Goal: Task Accomplishment & Management: Manage account settings

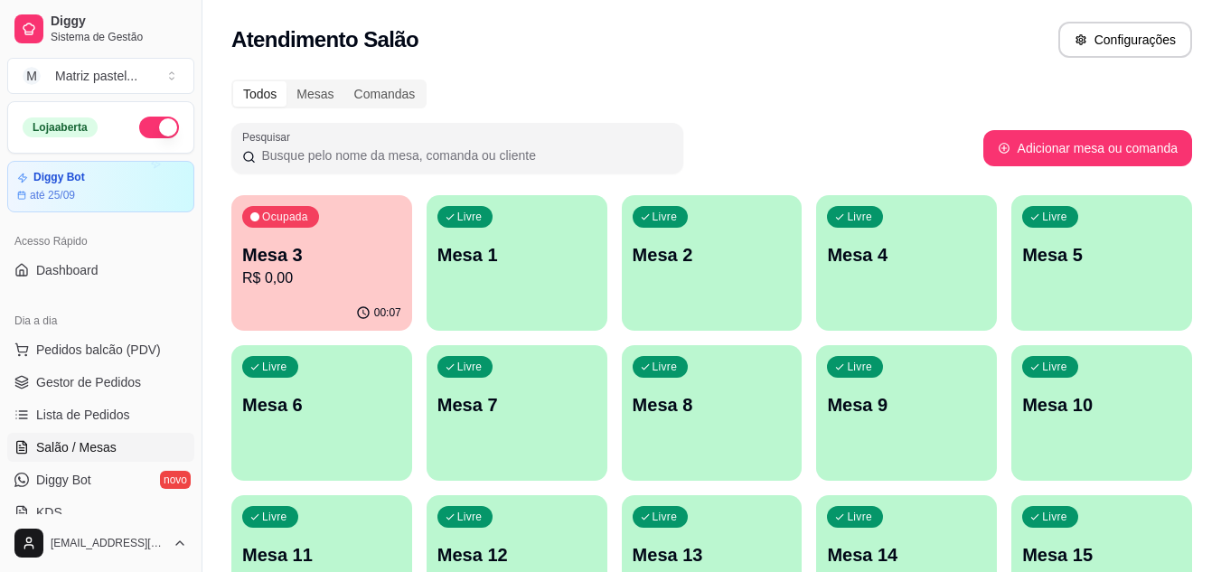
click at [533, 283] on div "Livre Mesa 1" at bounding box center [517, 252] width 181 height 114
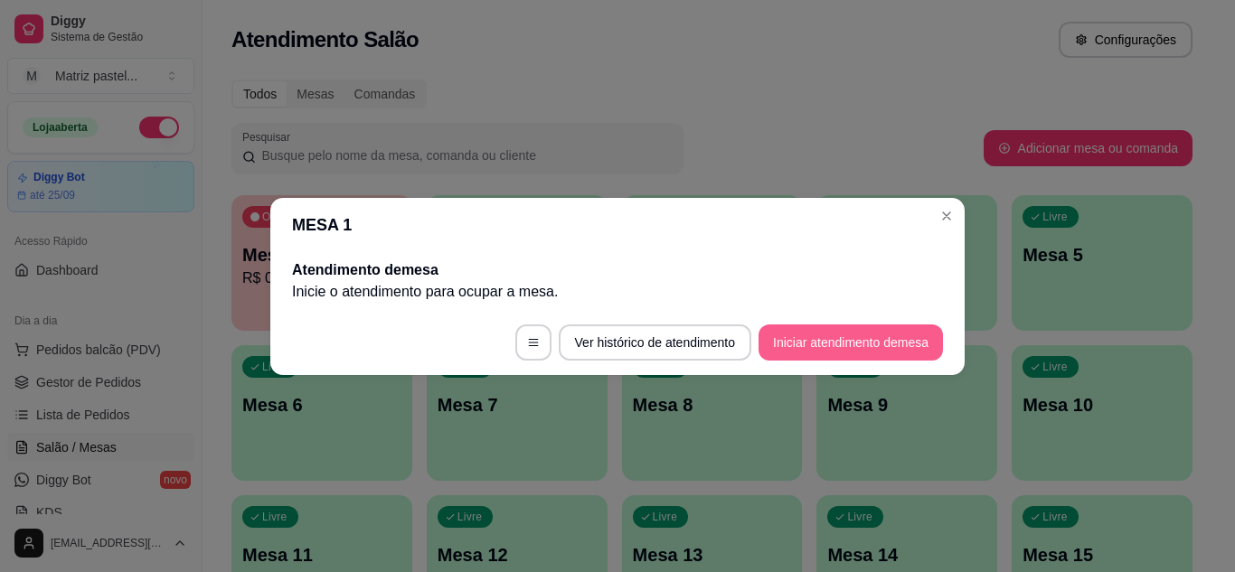
click at [764, 342] on button "Iniciar atendimento de mesa" at bounding box center [851, 343] width 184 height 36
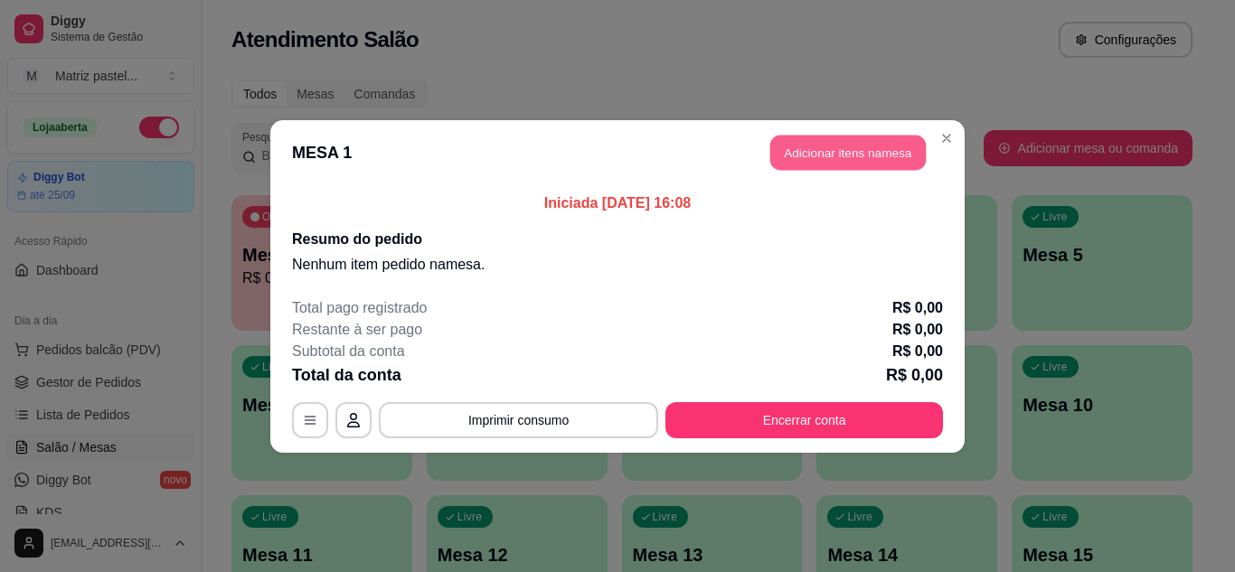
click at [845, 156] on button "Adicionar itens na mesa" at bounding box center [847, 152] width 155 height 35
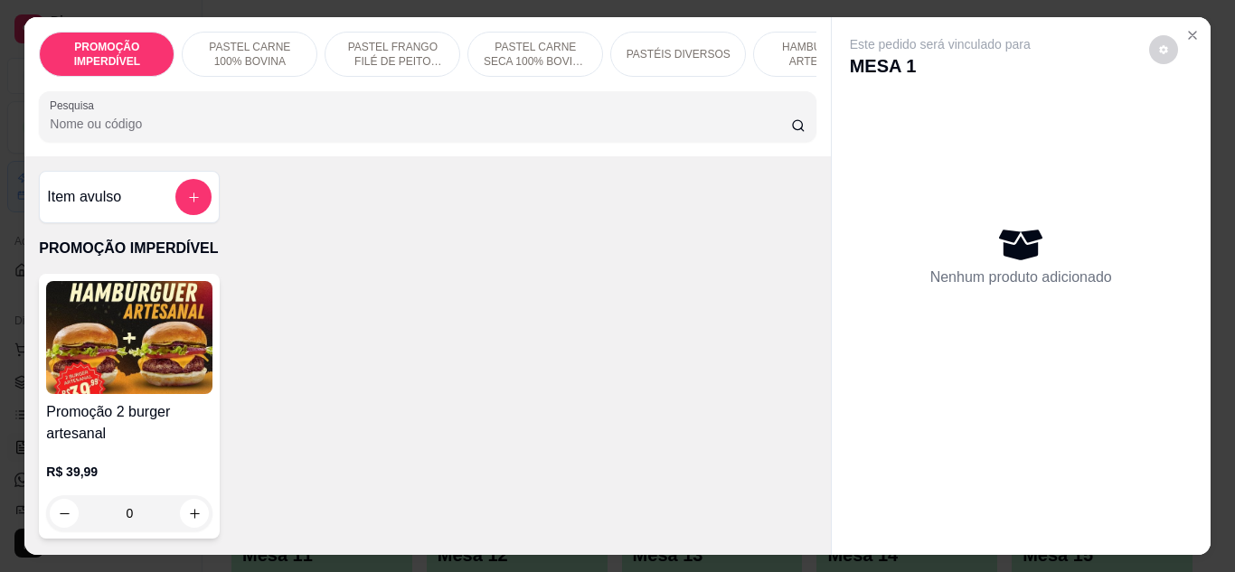
click at [410, 45] on p "PASTEL FRANGO FILÉ DE PEITO DESFIADO" at bounding box center [392, 54] width 105 height 29
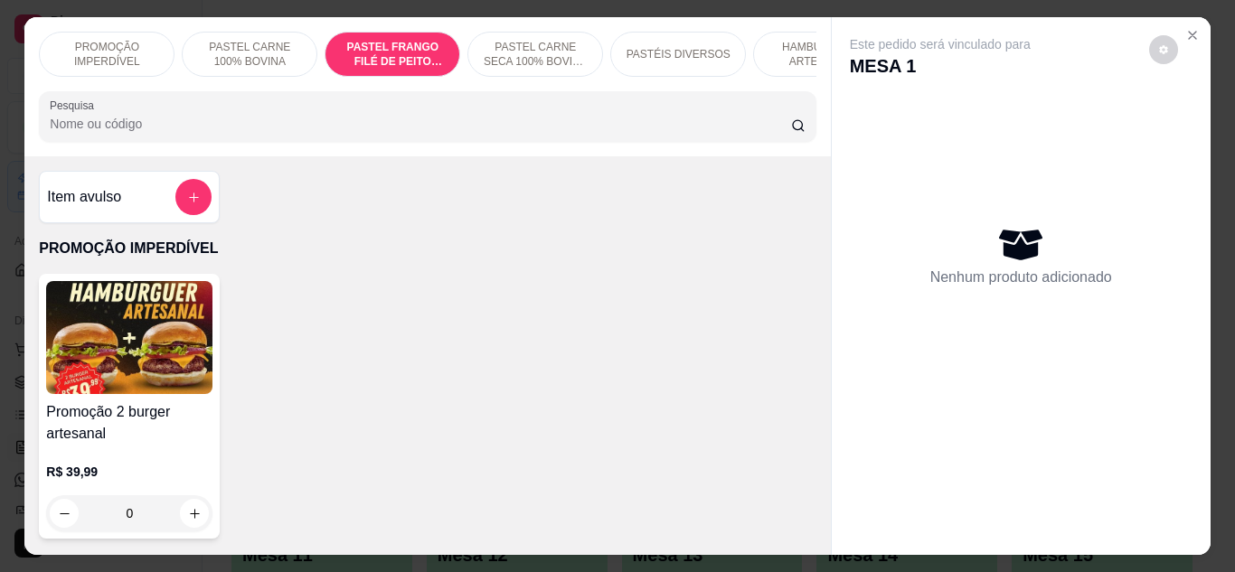
scroll to position [48, 0]
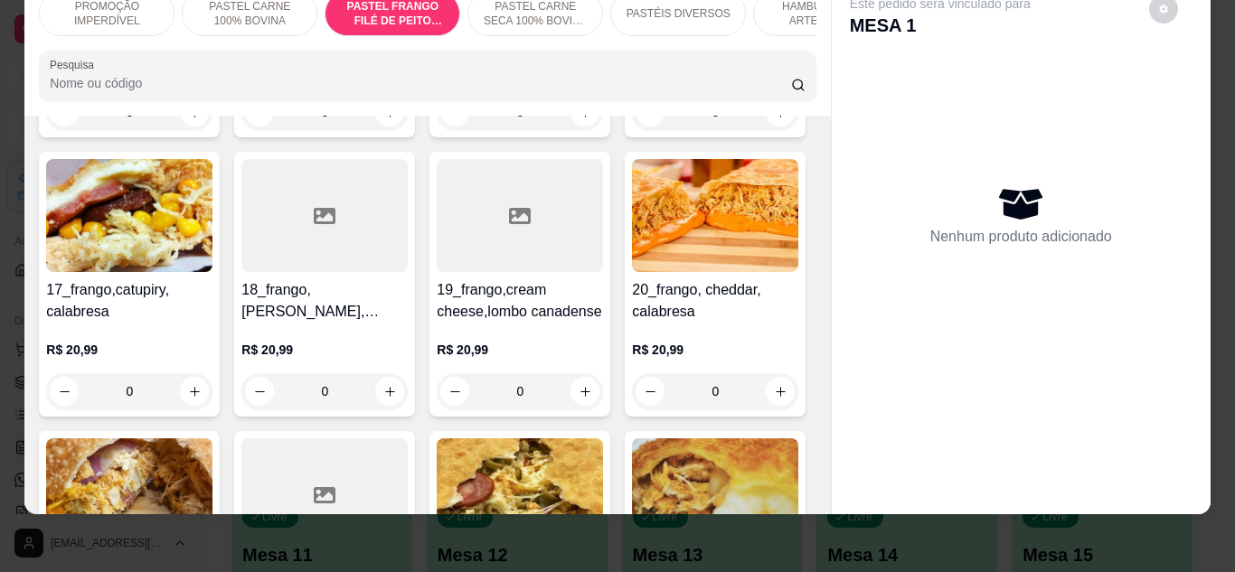
click at [317, 130] on div "R$ 20,99 0" at bounding box center [324, 86] width 166 height 87
click at [173, 80] on p "R$ 16,99" at bounding box center [129, 70] width 166 height 18
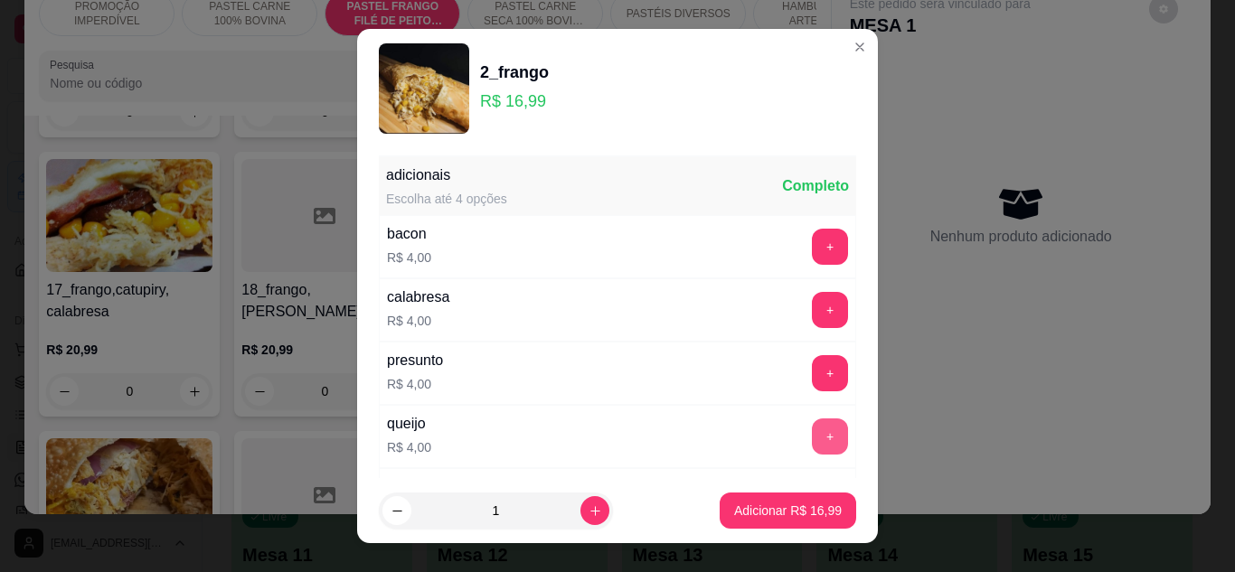
click at [812, 425] on button "+" at bounding box center [830, 437] width 36 height 36
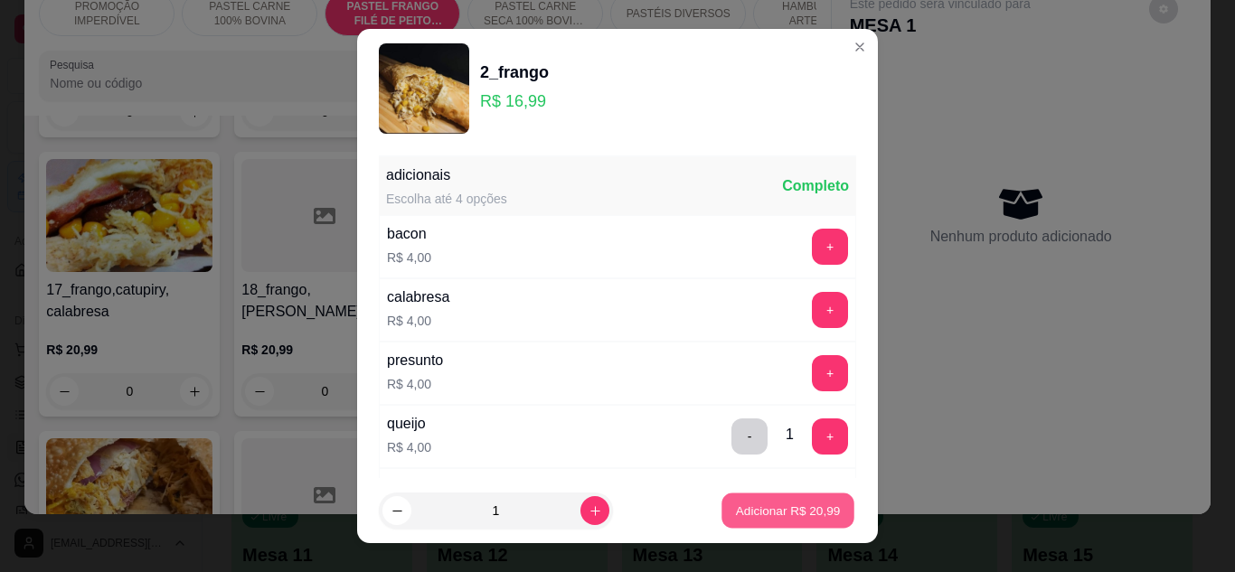
click at [787, 513] on p "Adicionar R$ 20,99" at bounding box center [788, 511] width 105 height 17
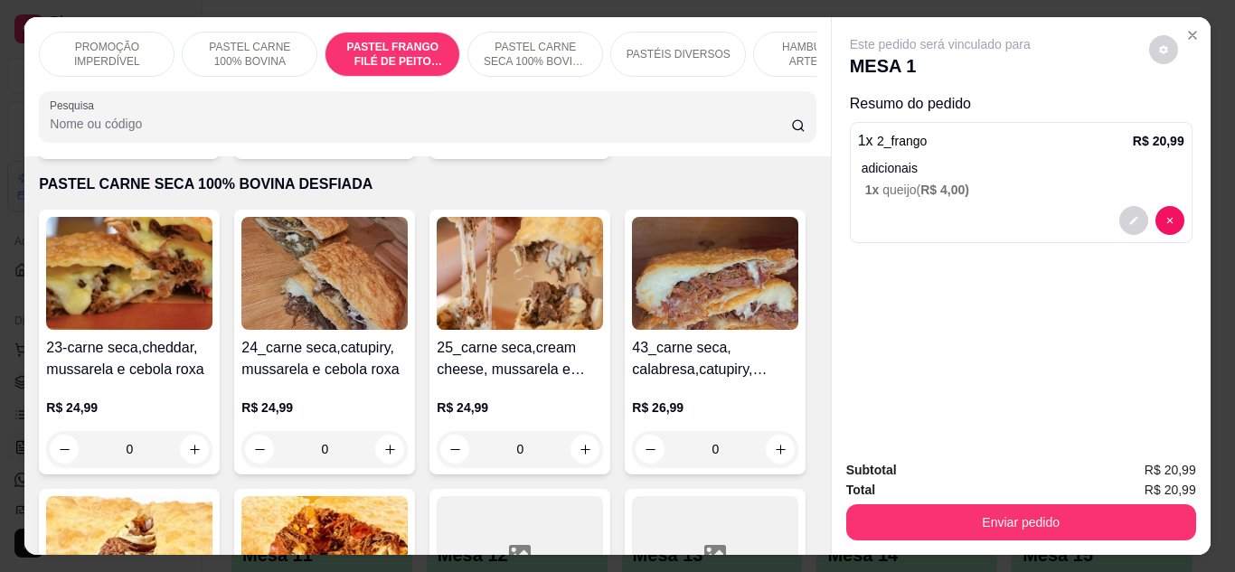
scroll to position [2643, 0]
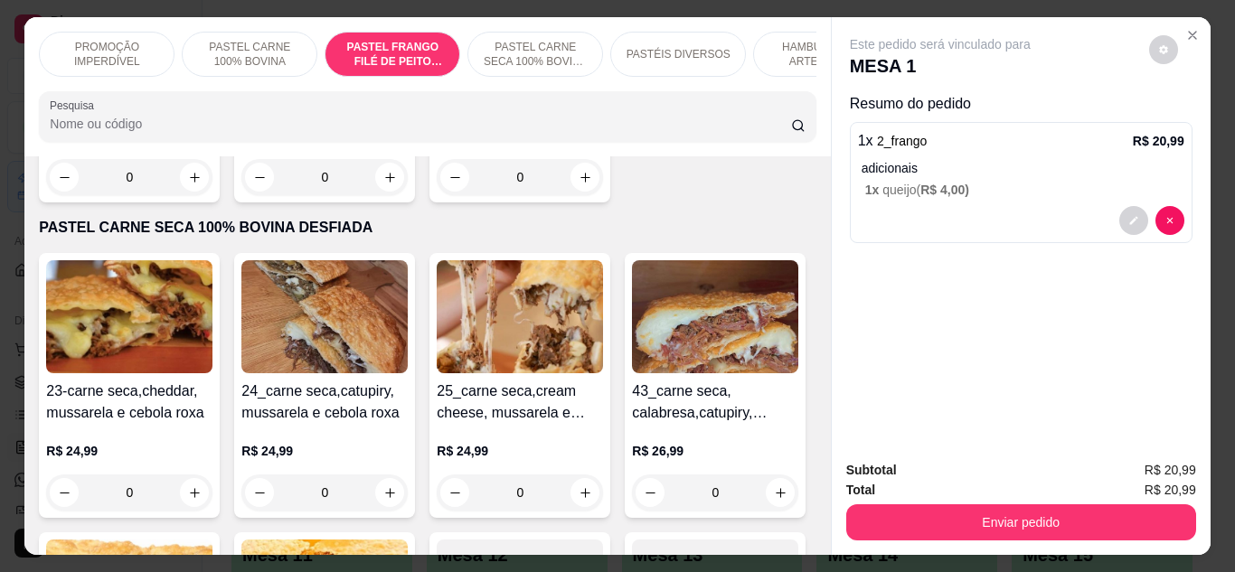
click at [560, 48] on p "PASTEL CARNE SECA 100% BOVINA DESFIADA" at bounding box center [535, 54] width 105 height 29
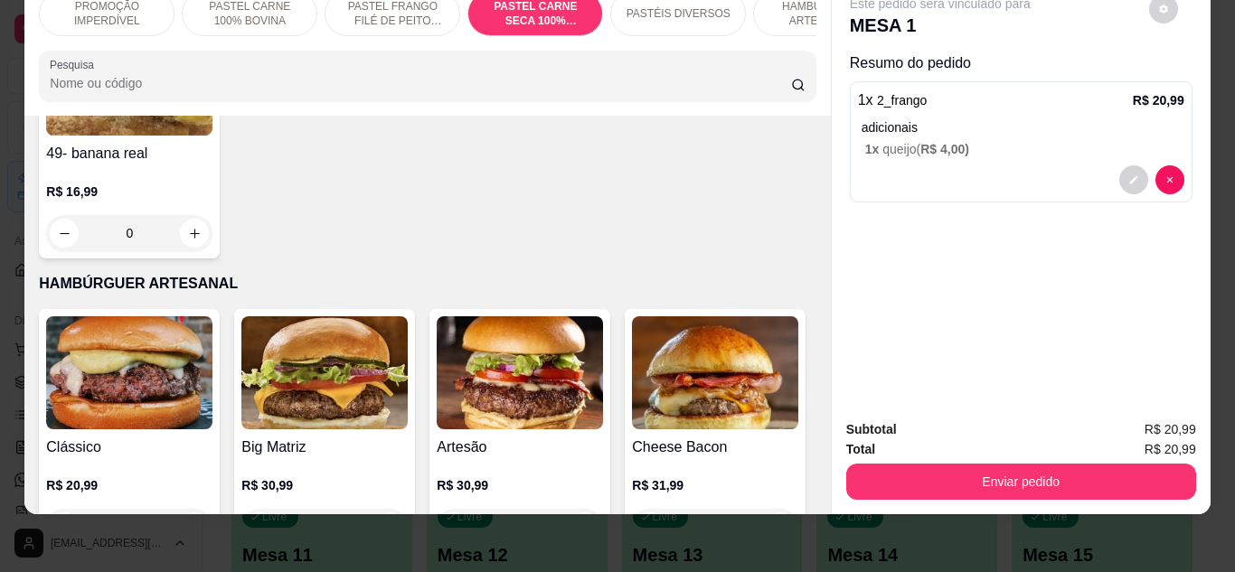
scroll to position [3805, 0]
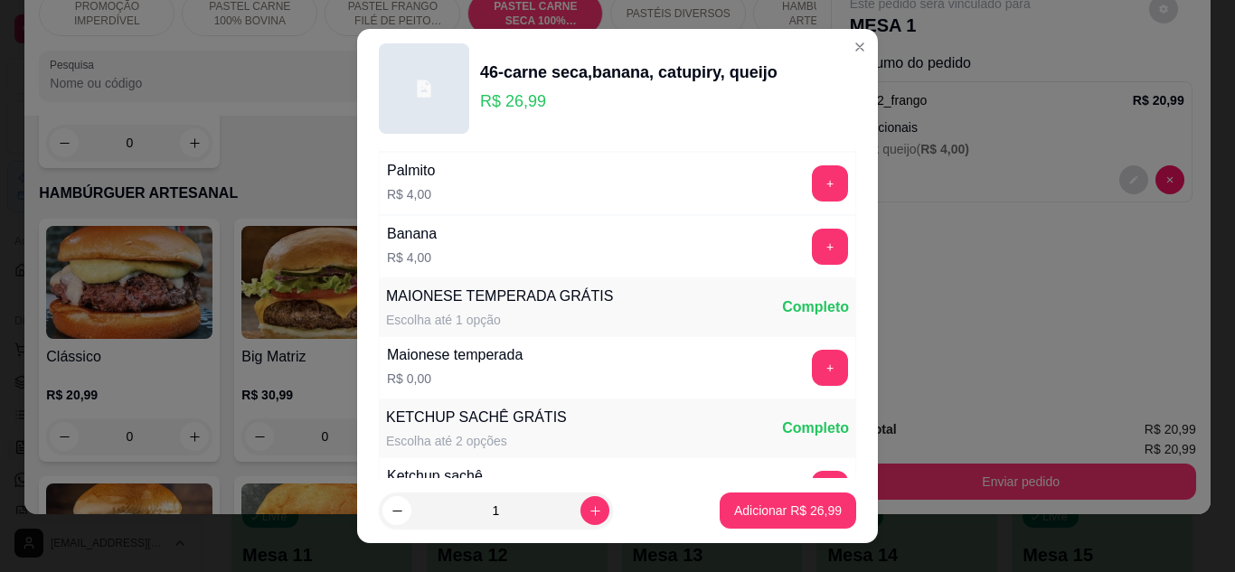
scroll to position [931, 0]
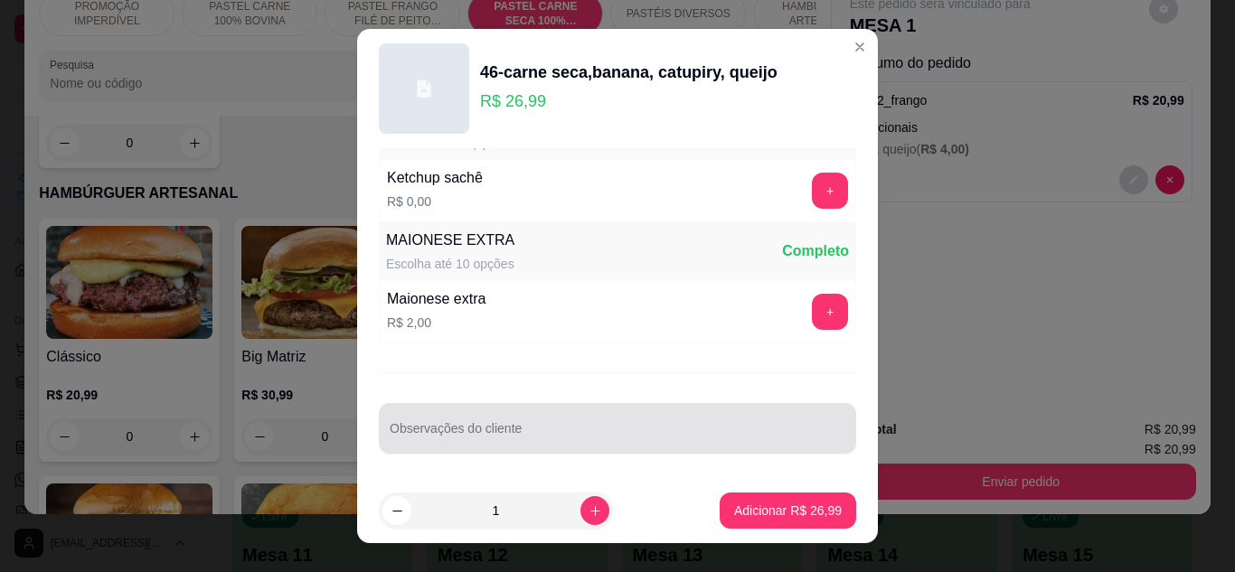
click at [425, 429] on input "Observações do cliente" at bounding box center [618, 436] width 456 height 18
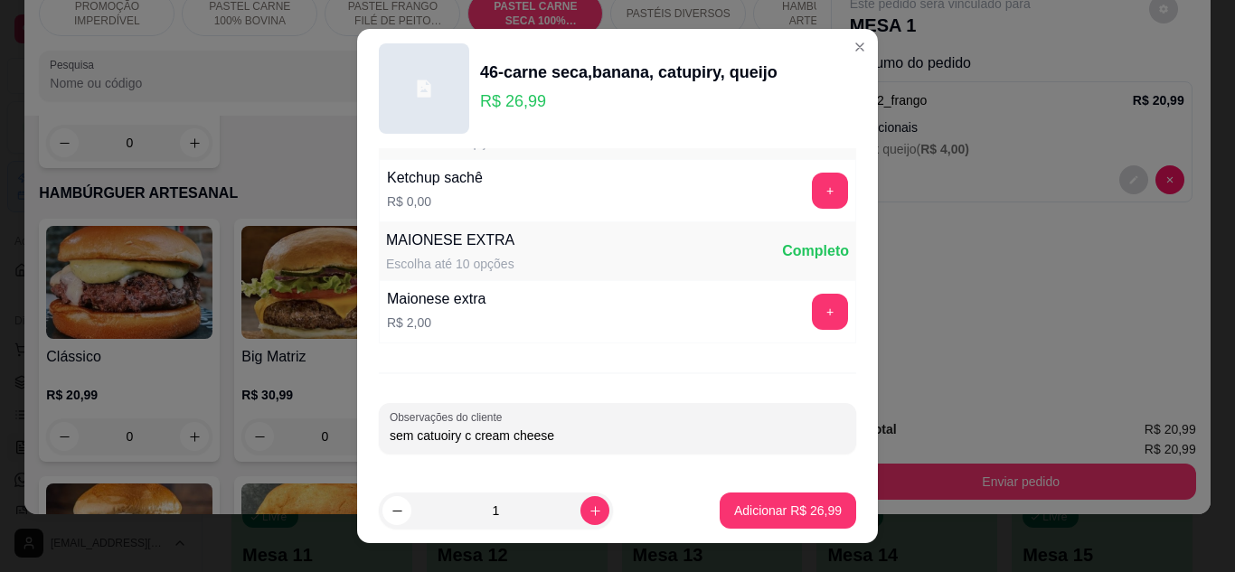
click at [438, 438] on input "sem catuoiry c cream cheese" at bounding box center [618, 436] width 456 height 18
type input "sem catupiry c cream cheese"
click at [806, 501] on button "Adicionar R$ 26,99" at bounding box center [788, 511] width 137 height 36
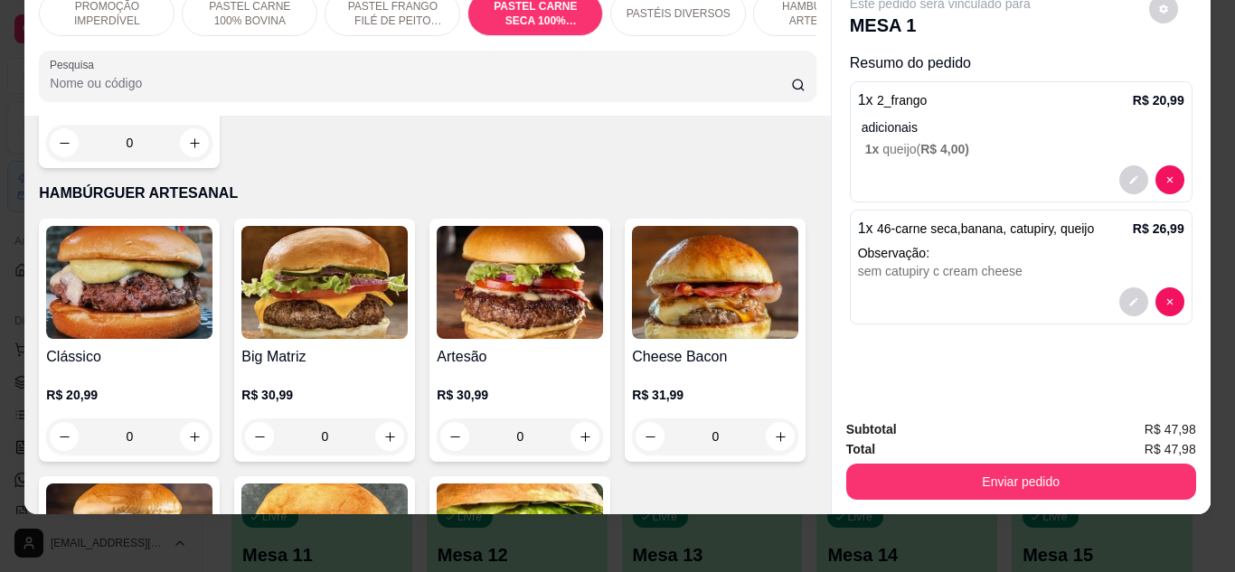
scroll to position [0, 0]
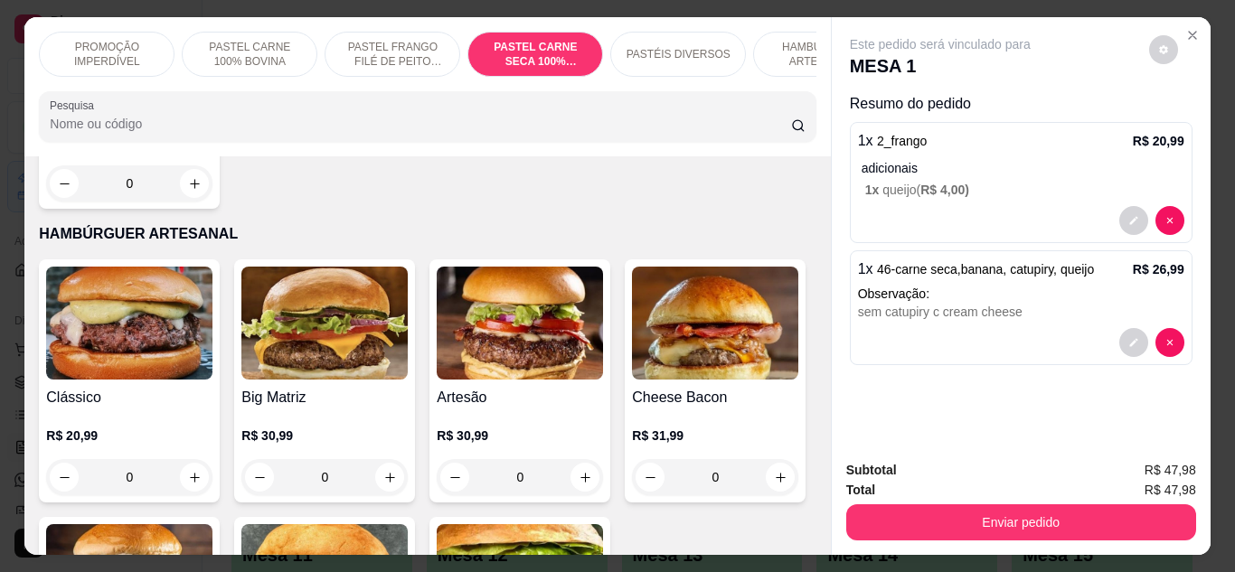
click at [977, 490] on div "Total R$ 47,98" at bounding box center [1021, 490] width 350 height 20
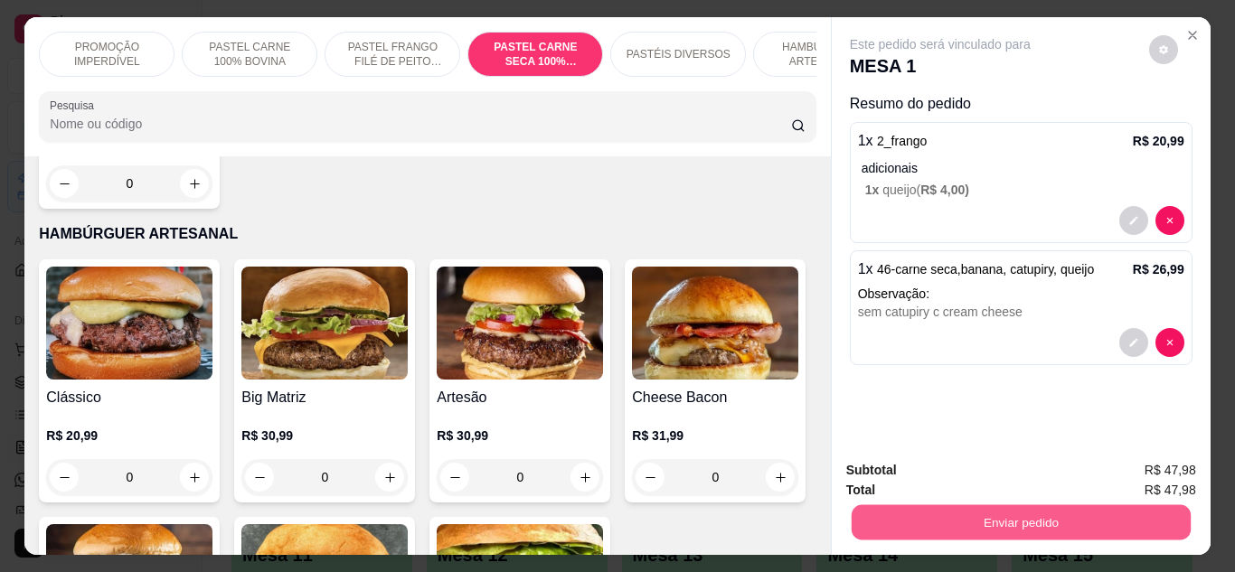
click at [977, 505] on button "Enviar pedido" at bounding box center [1020, 522] width 339 height 35
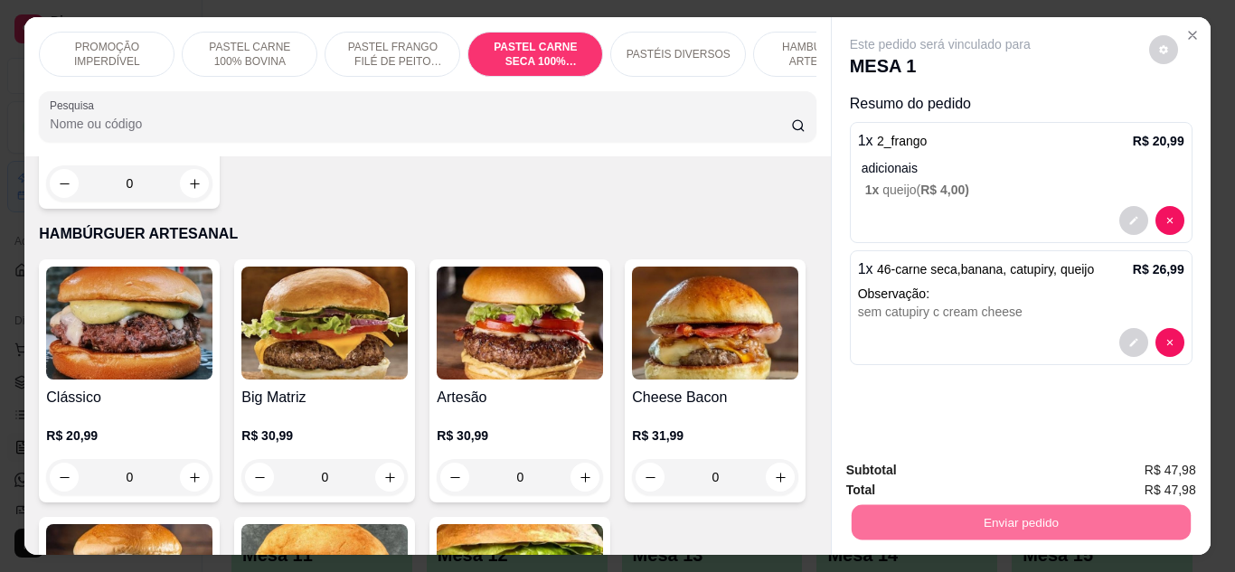
click at [1022, 476] on button "Não registrar e enviar pedido" at bounding box center [961, 471] width 188 height 34
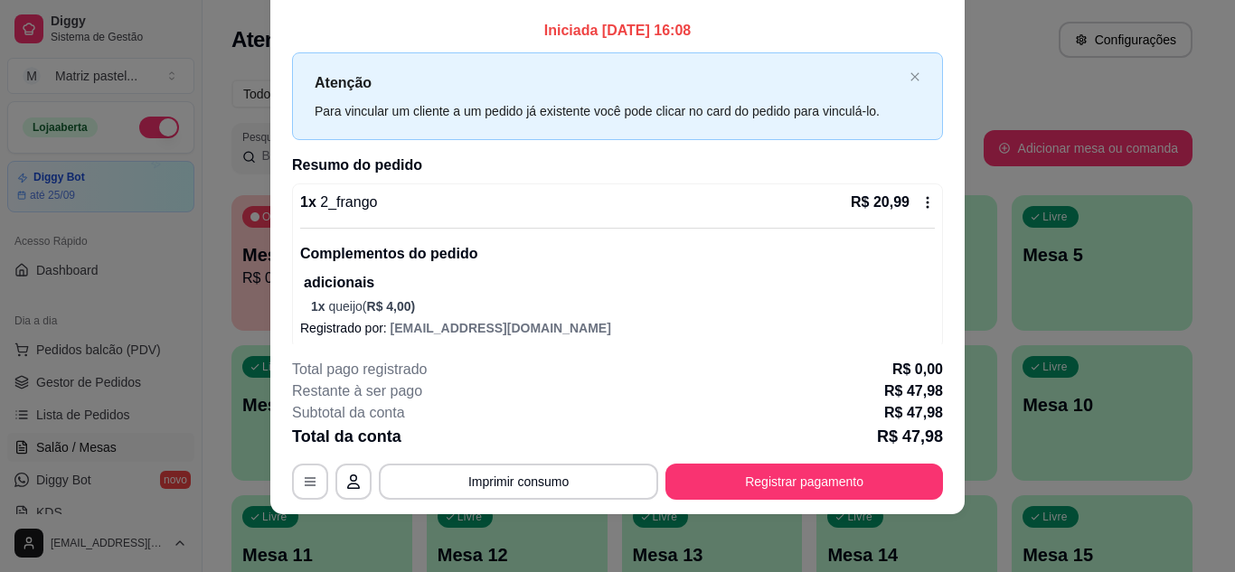
scroll to position [137, 0]
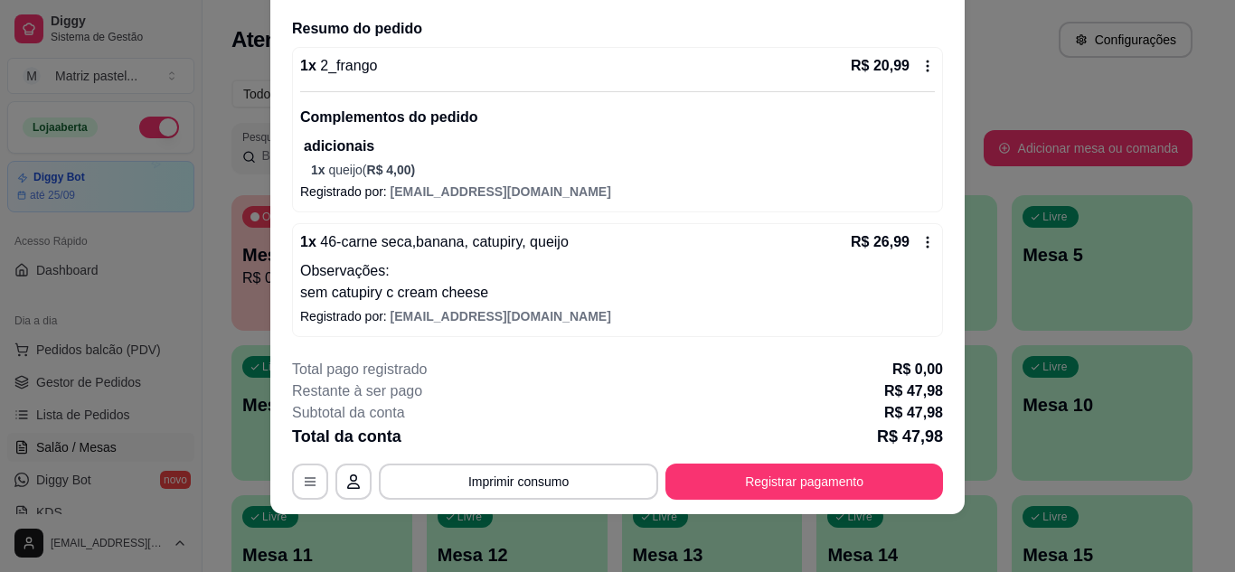
click at [920, 236] on icon at bounding box center [927, 242] width 14 height 14
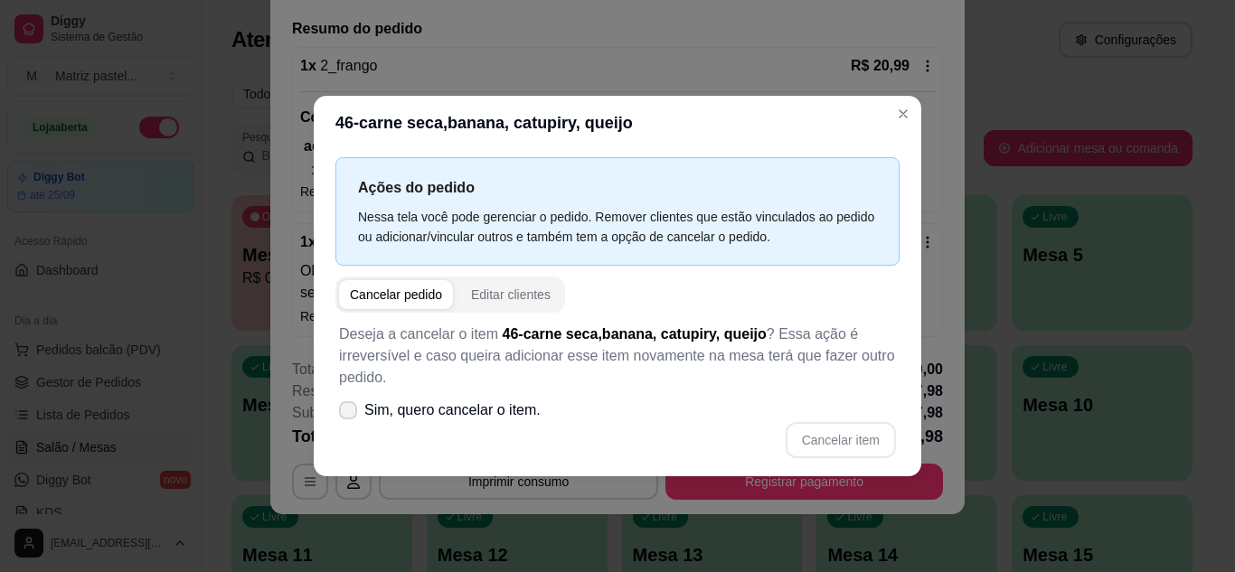
click at [349, 410] on icon at bounding box center [348, 410] width 14 height 11
click at [349, 413] on input "Sim, quero cancelar o item." at bounding box center [344, 419] width 12 height 12
checkbox input "true"
click at [848, 438] on button "Cancelar item" at bounding box center [841, 440] width 110 height 36
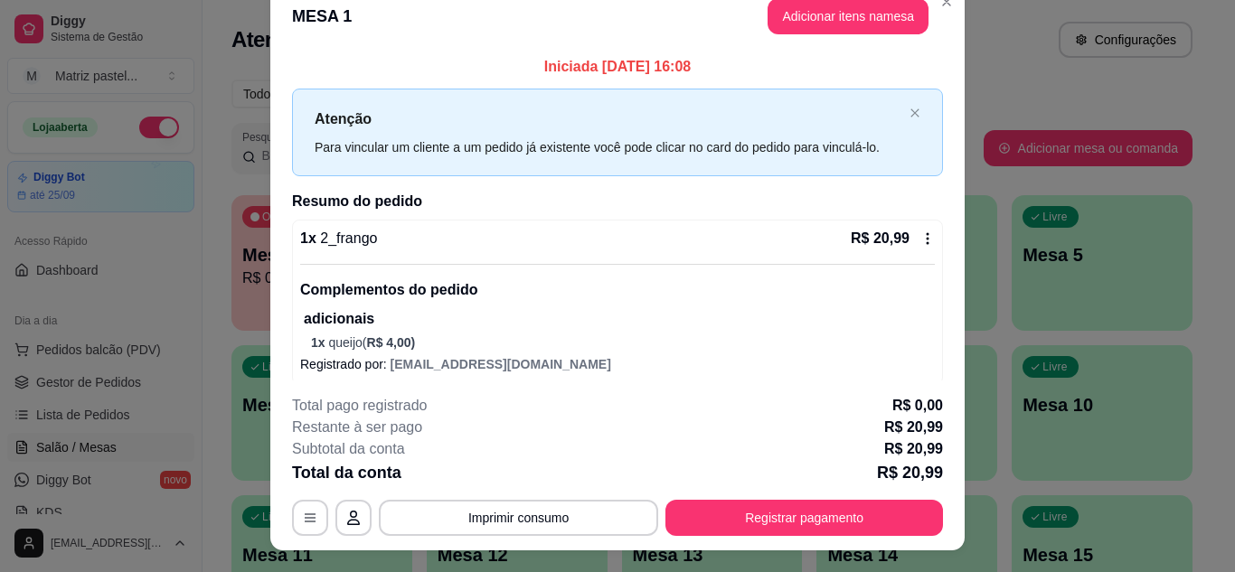
scroll to position [0, 0]
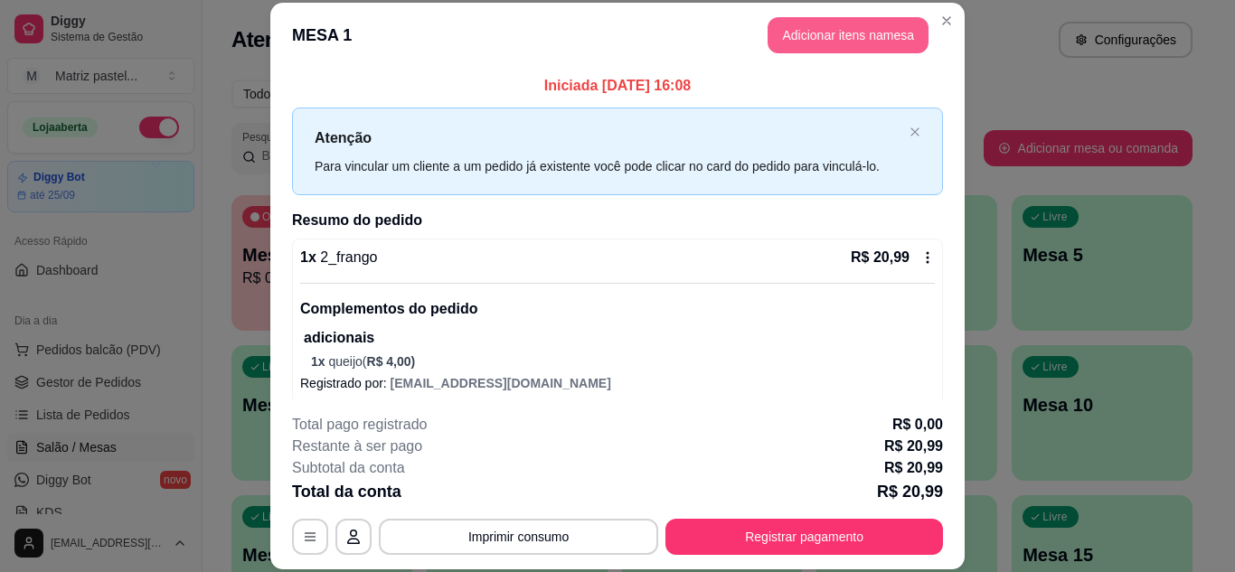
click at [869, 32] on button "Adicionar itens na mesa" at bounding box center [848, 35] width 161 height 36
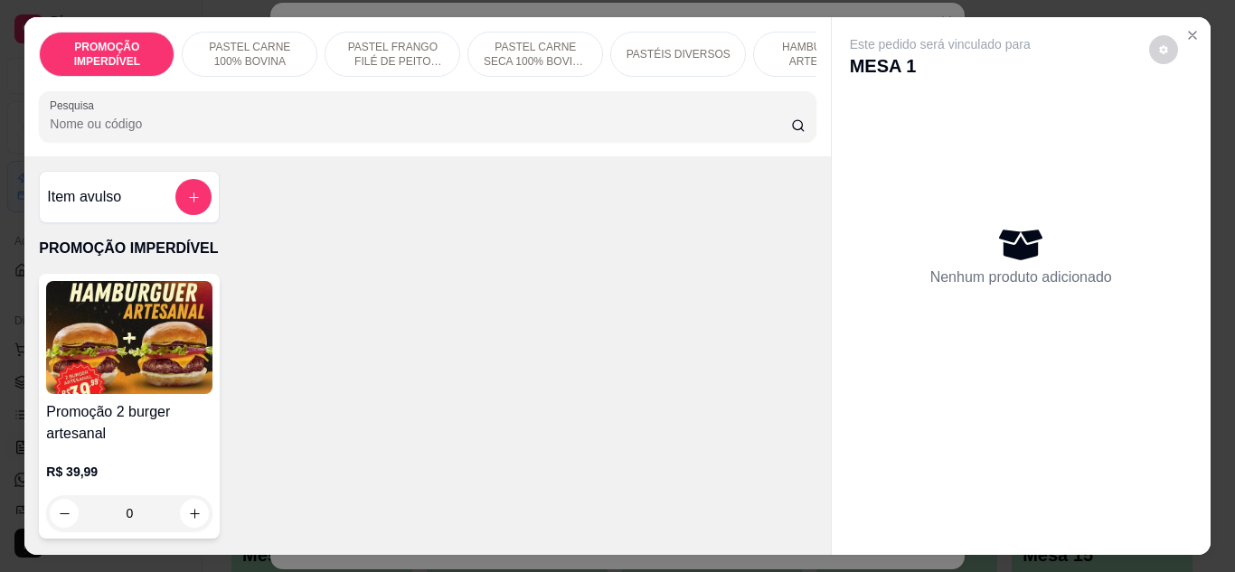
click at [581, 43] on div "PASTEL CARNE SECA 100% BOVINA DESFIADA" at bounding box center [535, 54] width 136 height 45
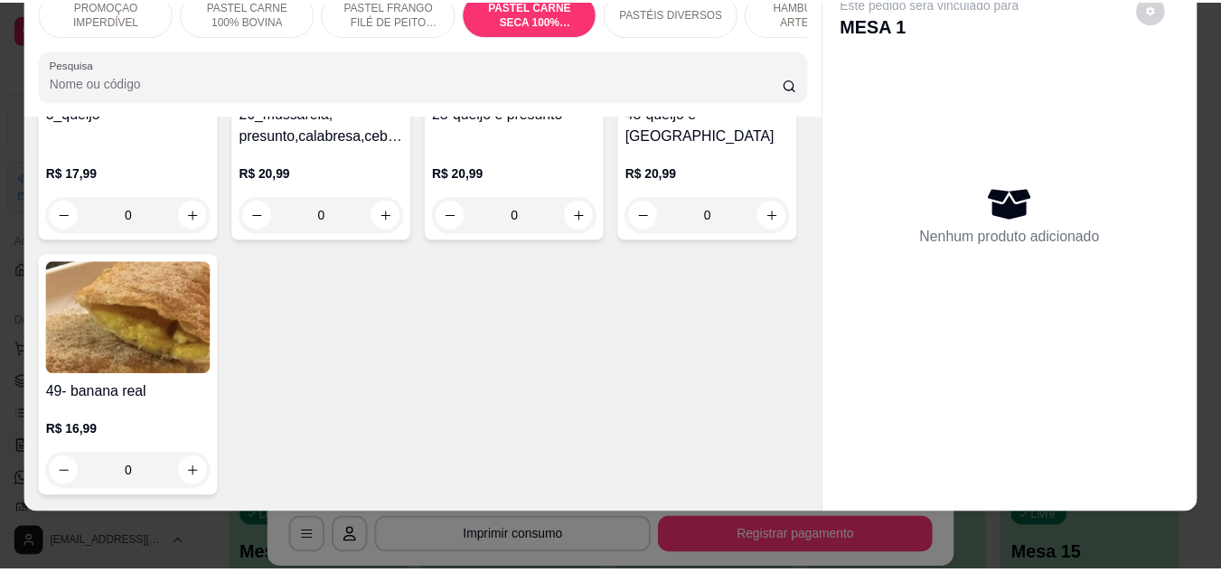
scroll to position [3534, 0]
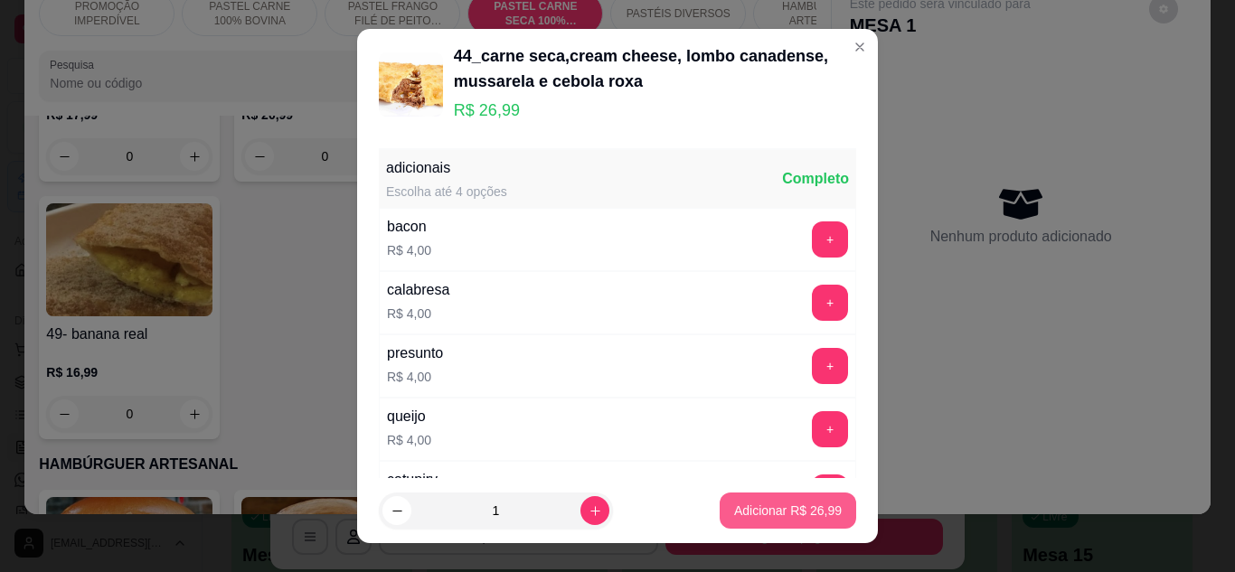
click at [734, 513] on p "Adicionar R$ 26,99" at bounding box center [788, 511] width 108 height 18
type input "1"
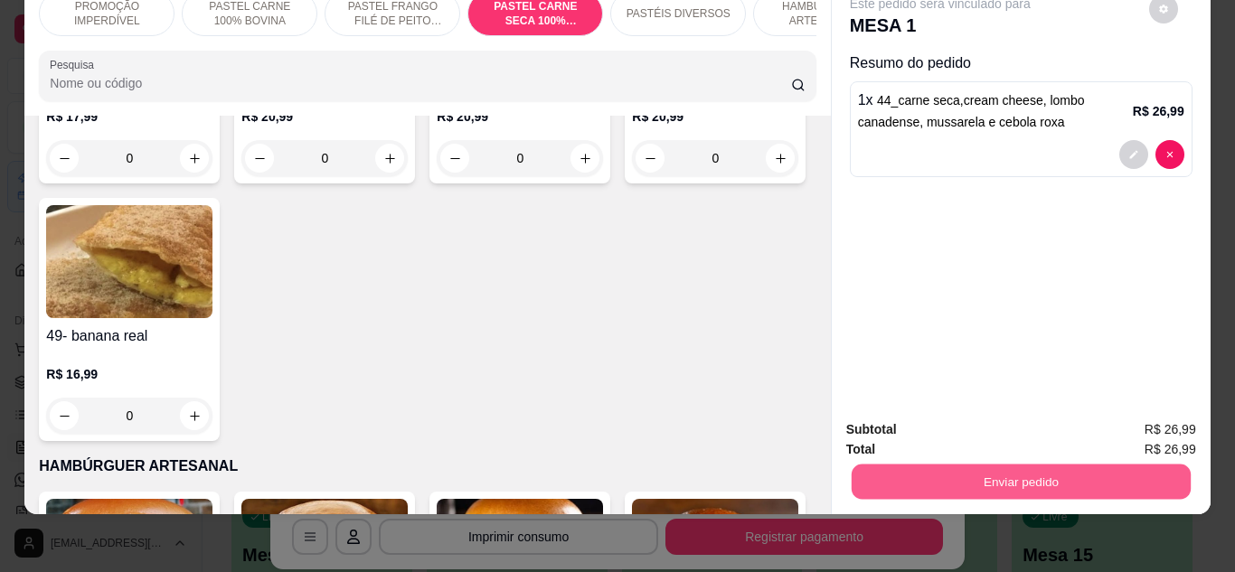
click at [907, 468] on button "Enviar pedido" at bounding box center [1020, 482] width 339 height 35
click at [963, 418] on button "Não registrar e enviar pedido" at bounding box center [961, 423] width 183 height 33
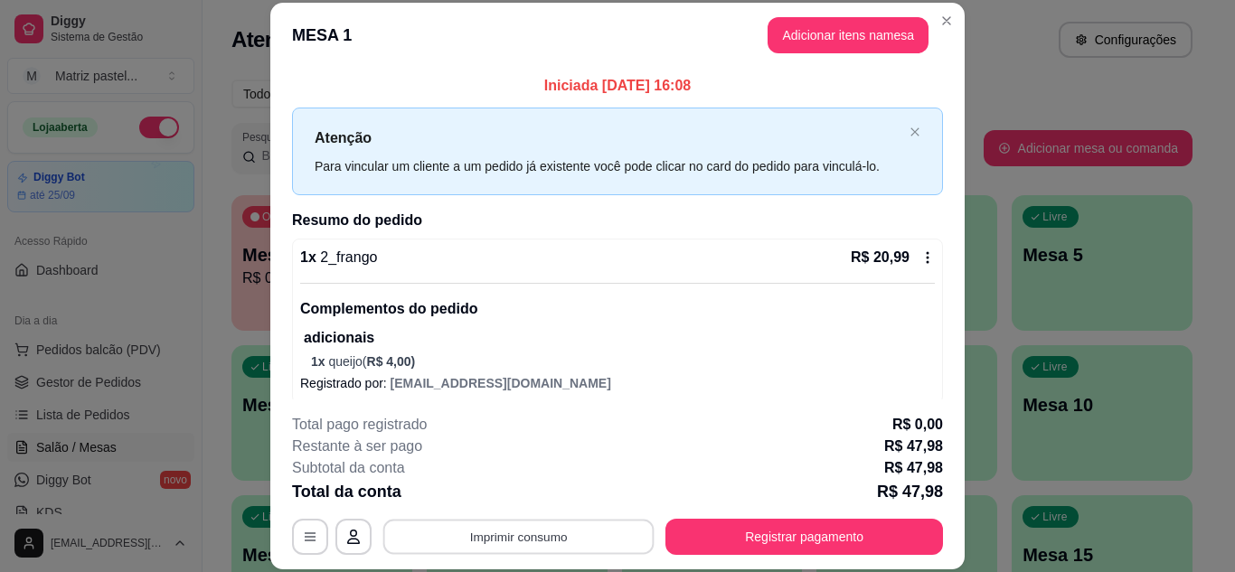
click at [519, 539] on button "Imprimir consumo" at bounding box center [518, 536] width 271 height 35
click at [524, 494] on button "IMPRESSORA" at bounding box center [517, 495] width 131 height 29
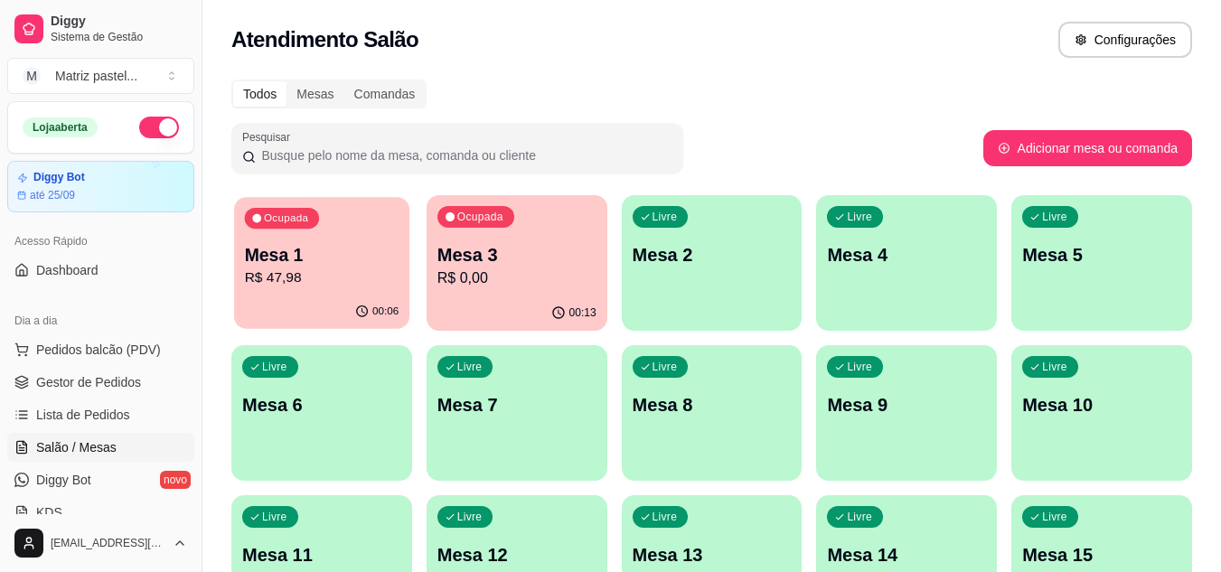
click at [329, 289] on div "Ocupada Mesa 1 R$ 47,98" at bounding box center [321, 246] width 175 height 98
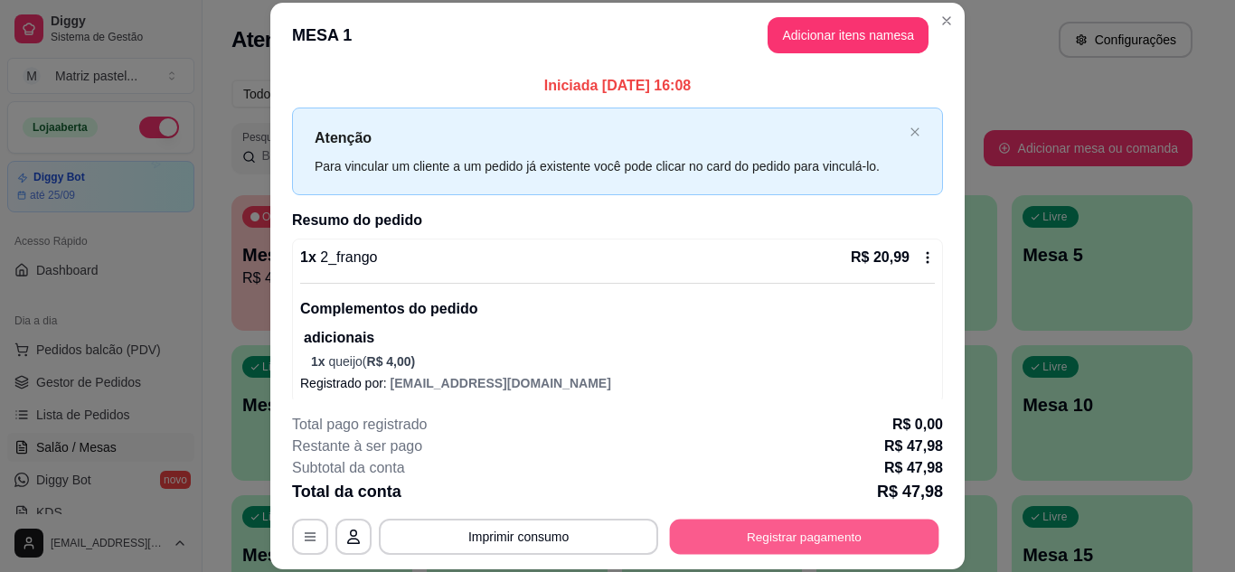
click at [825, 538] on button "Registrar pagamento" at bounding box center [804, 536] width 269 height 35
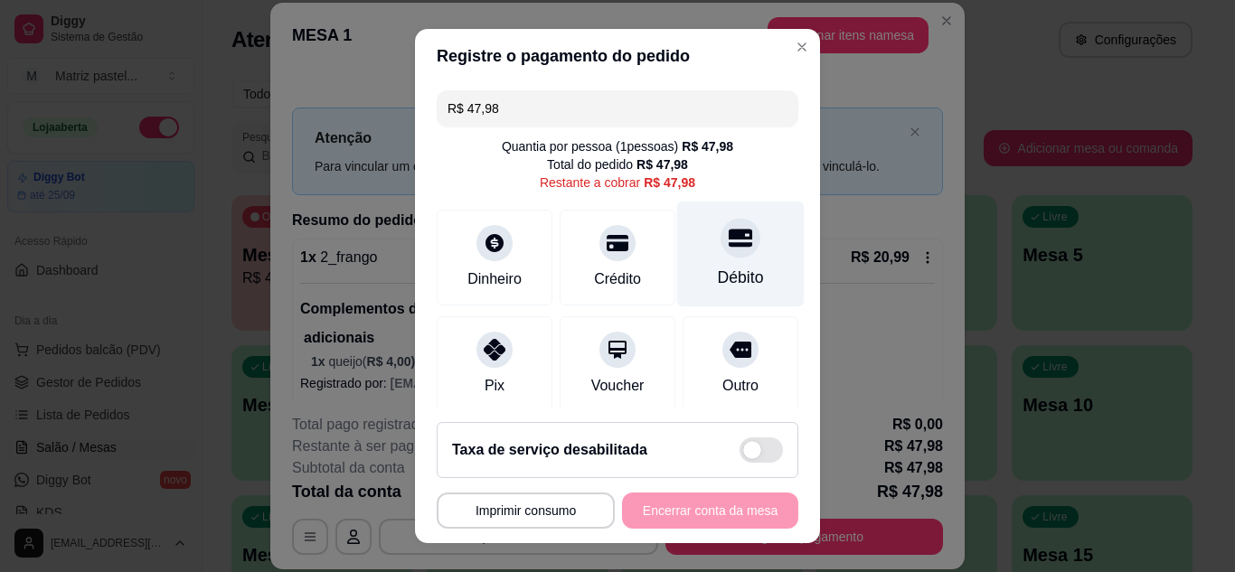
click at [721, 259] on div "Débito" at bounding box center [740, 254] width 127 height 106
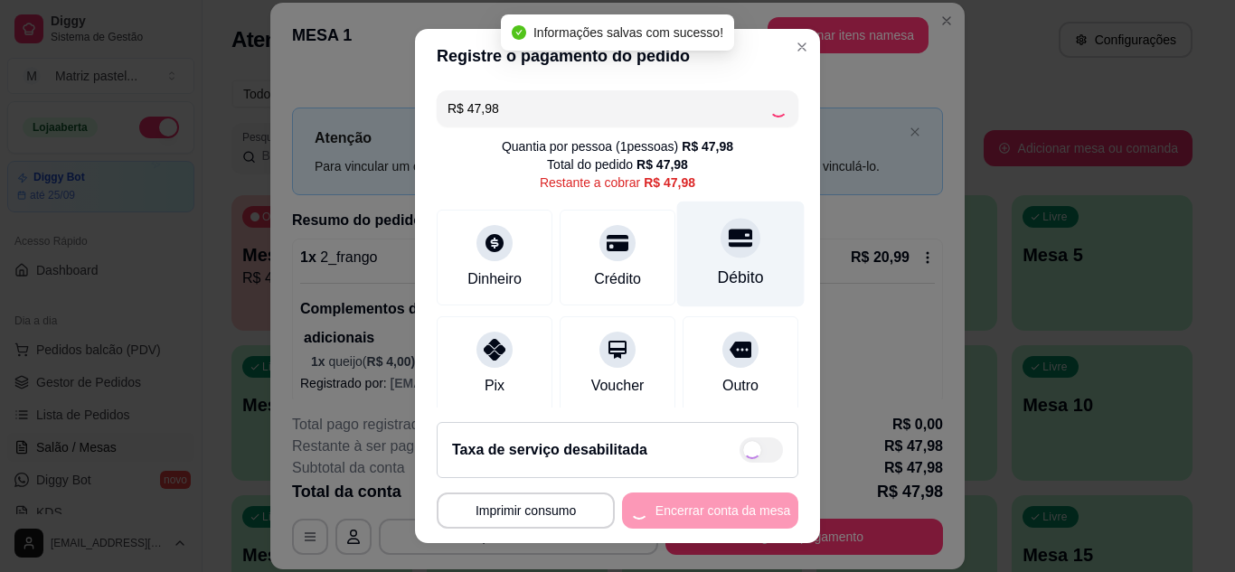
type input "R$ 0,00"
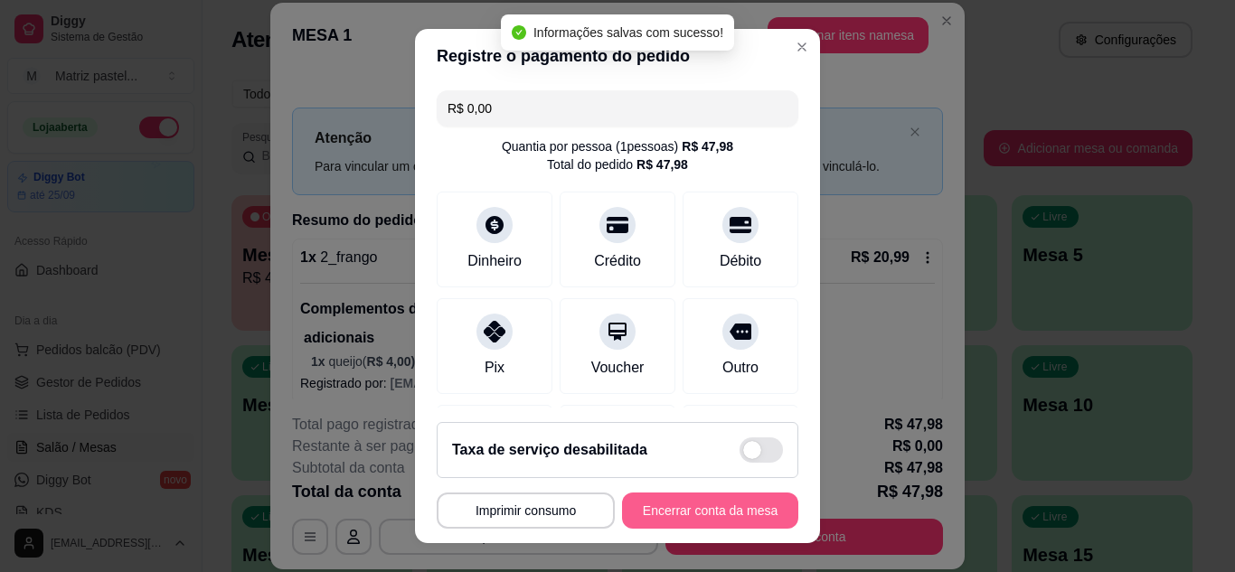
click at [716, 498] on button "Encerrar conta da mesa" at bounding box center [710, 511] width 176 height 36
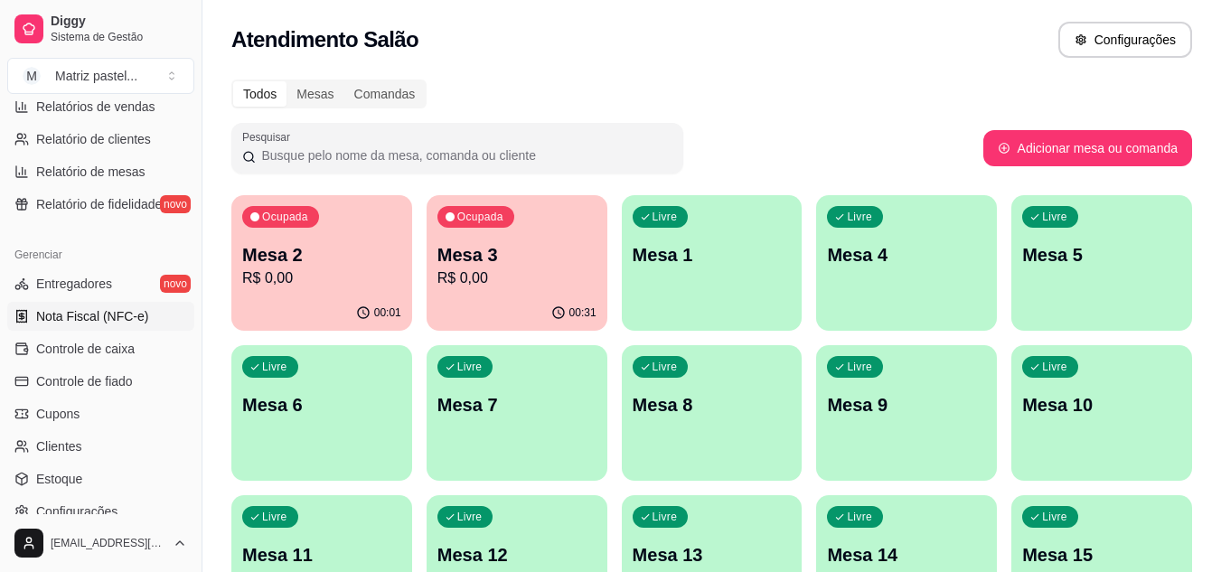
scroll to position [633, 0]
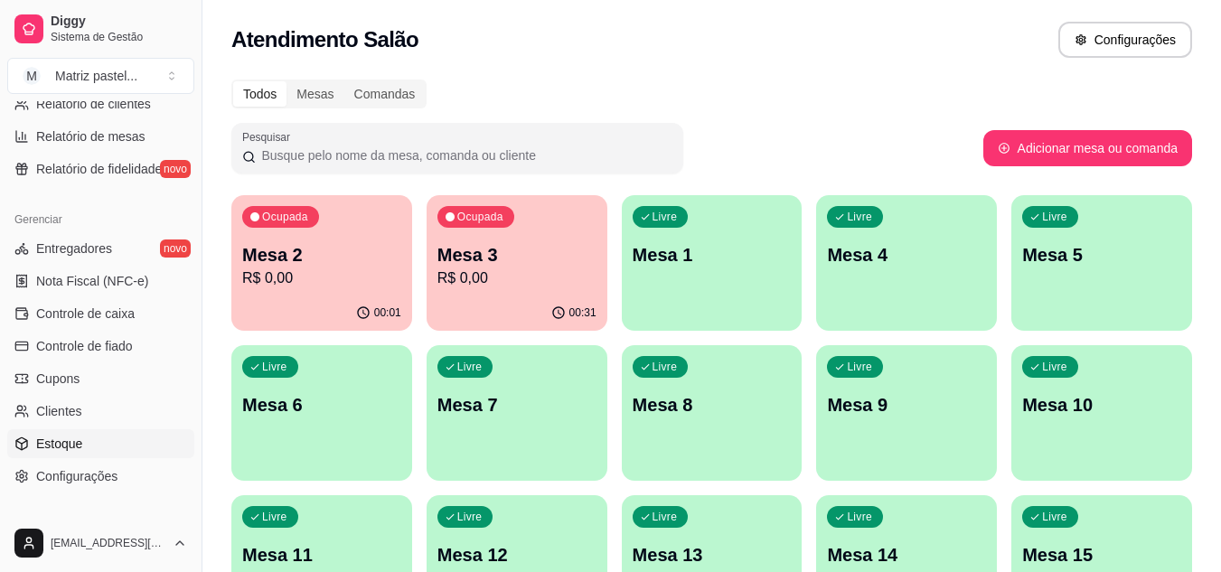
click at [46, 444] on span "Estoque" at bounding box center [59, 444] width 46 height 18
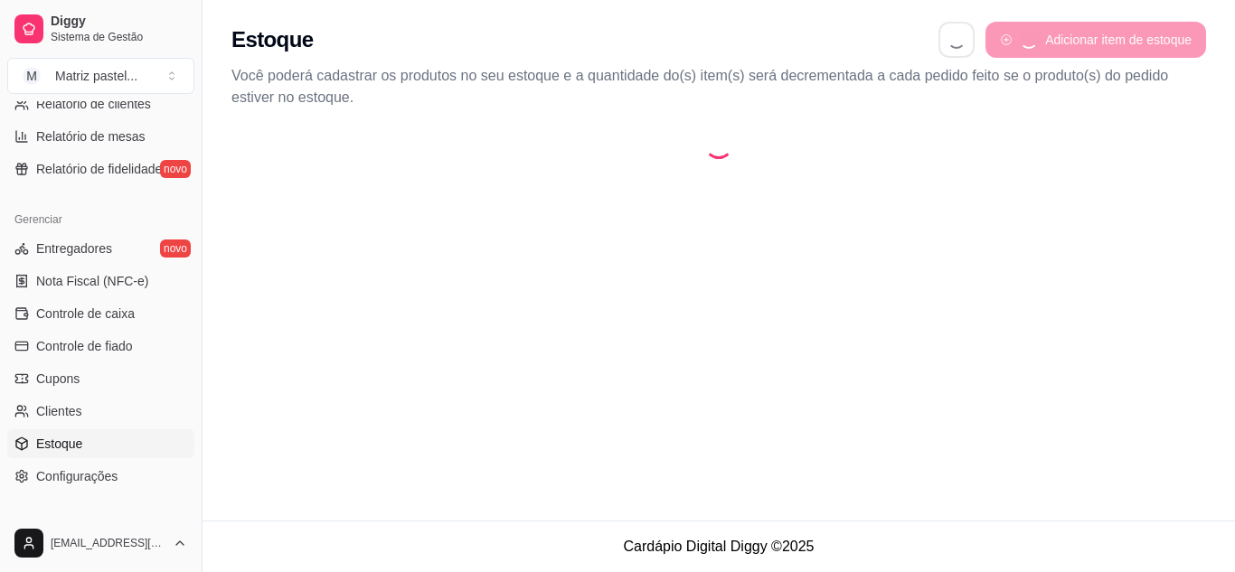
select select "QUANTITY_ORDER"
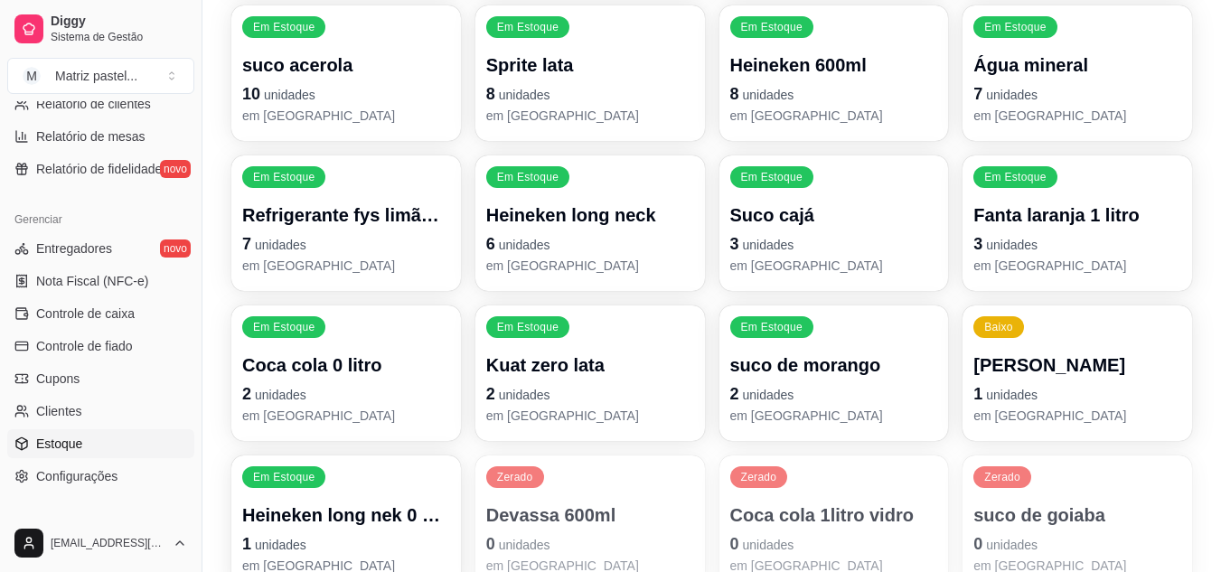
scroll to position [814, 0]
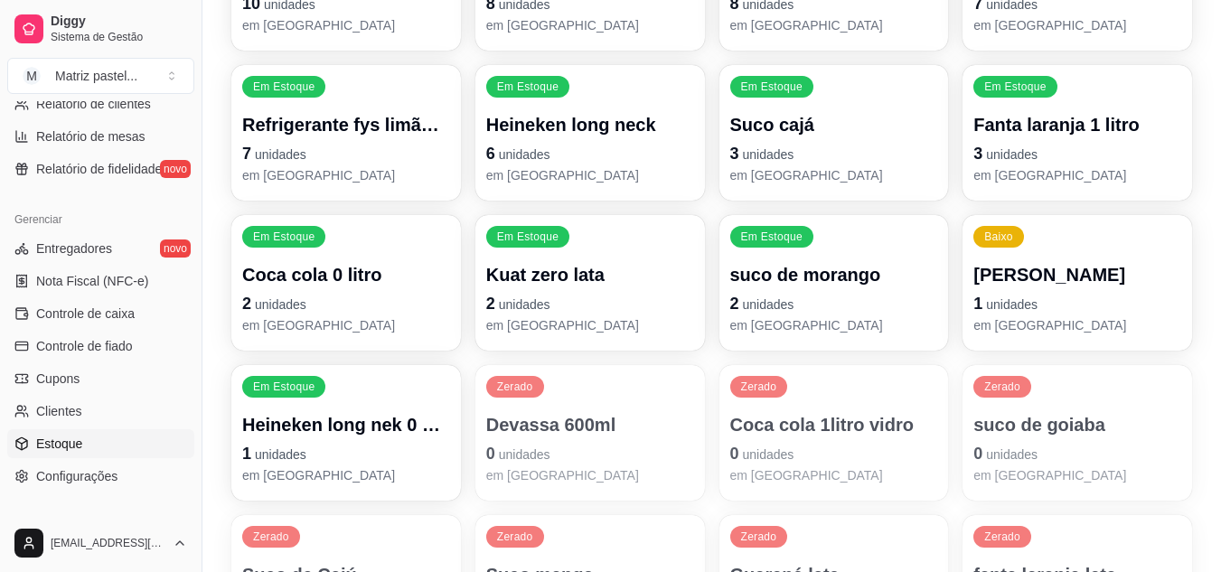
click at [1037, 299] on span "unidades" at bounding box center [1012, 304] width 52 height 14
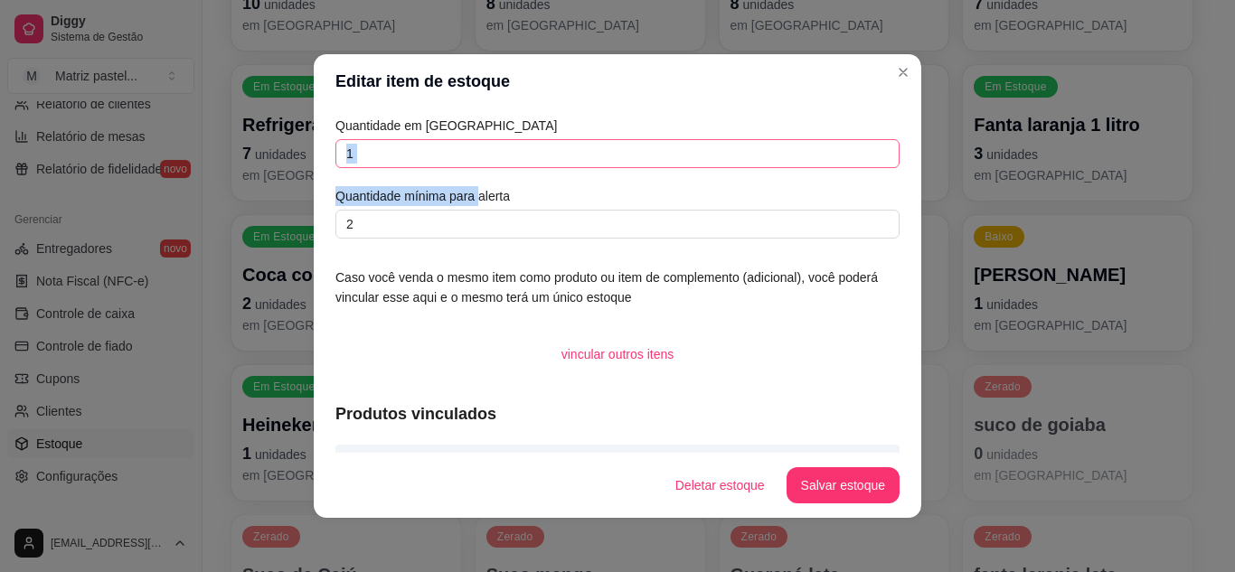
drag, startPoint x: 471, startPoint y: 168, endPoint x: 474, endPoint y: 155, distance: 12.9
click at [473, 164] on div "Quantidade em estoque 1 Quantidade mínima para alerta 2" at bounding box center [617, 177] width 564 height 123
click at [474, 155] on input "1" at bounding box center [617, 153] width 564 height 29
type input "5"
click at [808, 480] on button "Salvar estoque" at bounding box center [843, 485] width 113 height 36
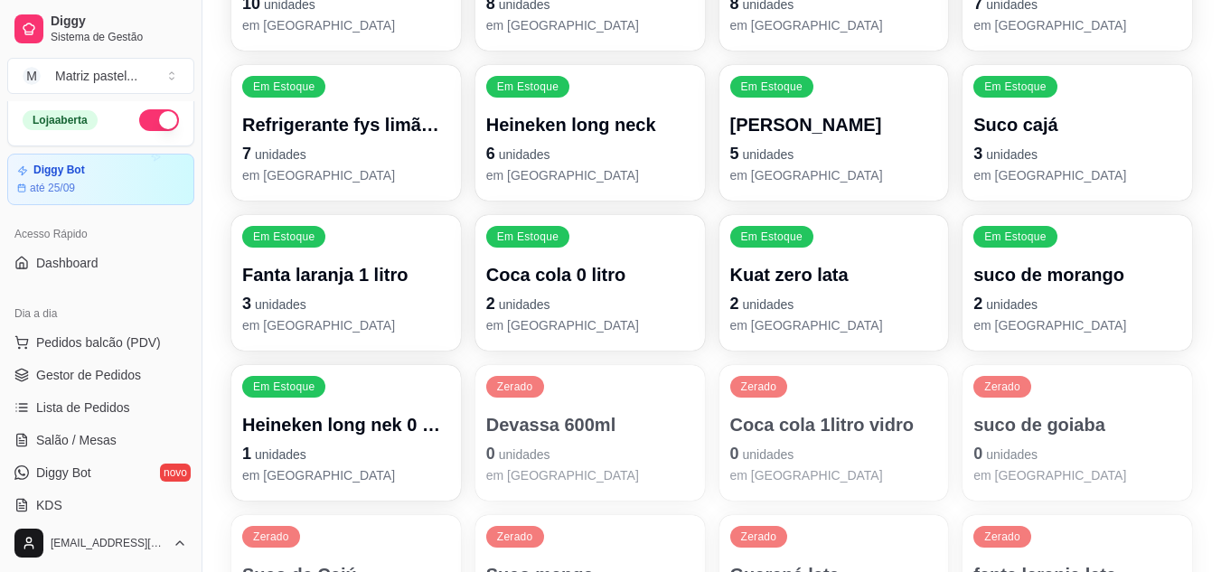
scroll to position [0, 0]
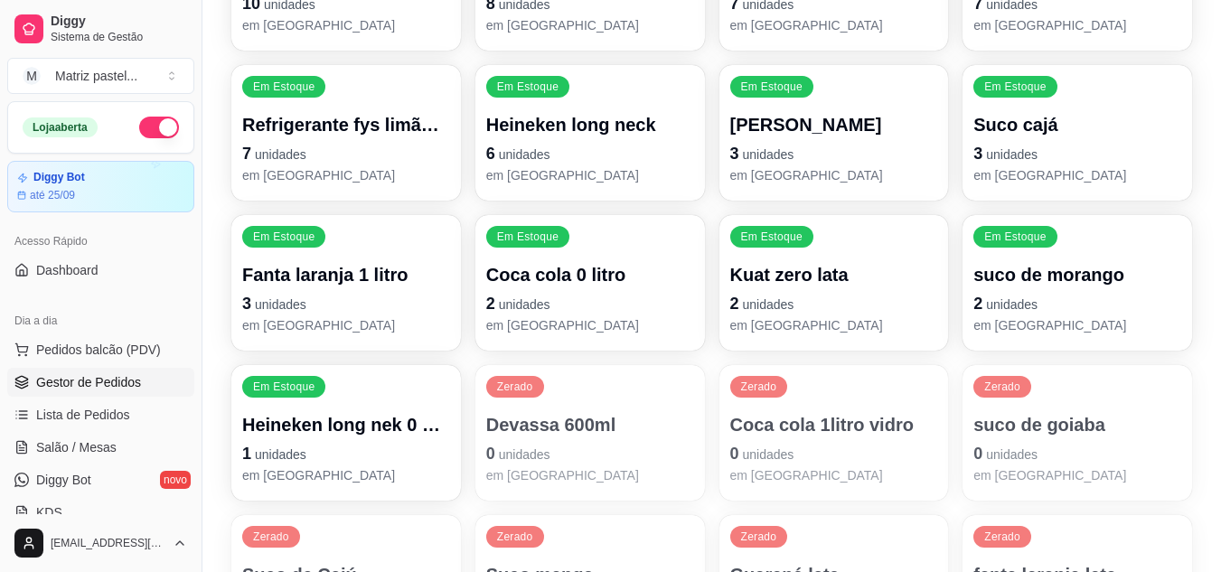
click at [105, 382] on span "Gestor de Pedidos" at bounding box center [88, 382] width 105 height 18
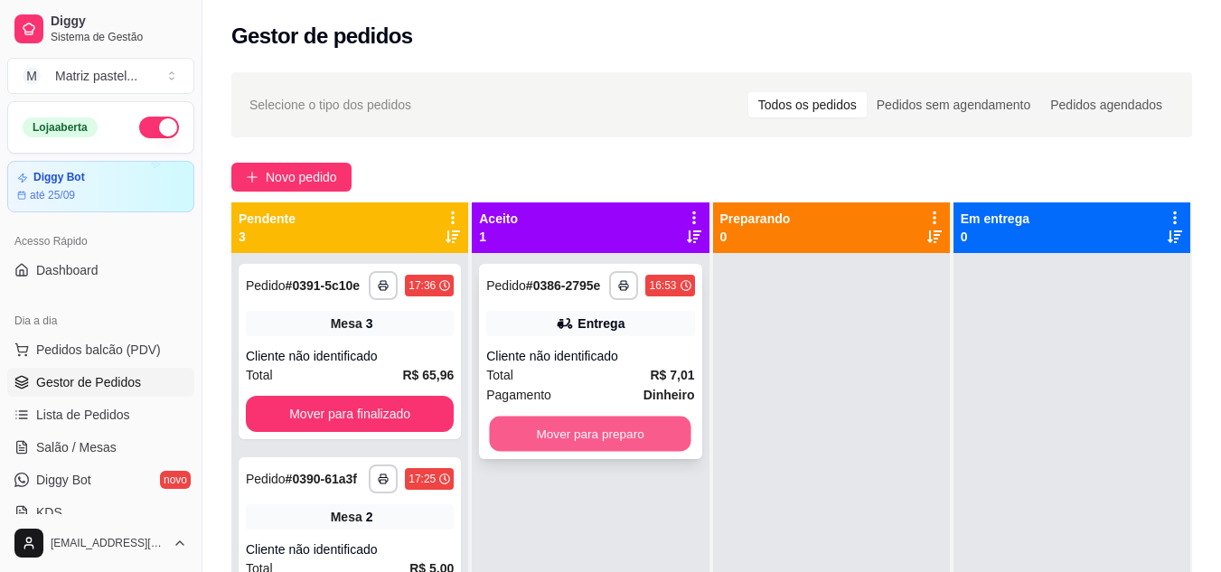
click at [634, 434] on button "Mover para preparo" at bounding box center [591, 434] width 202 height 35
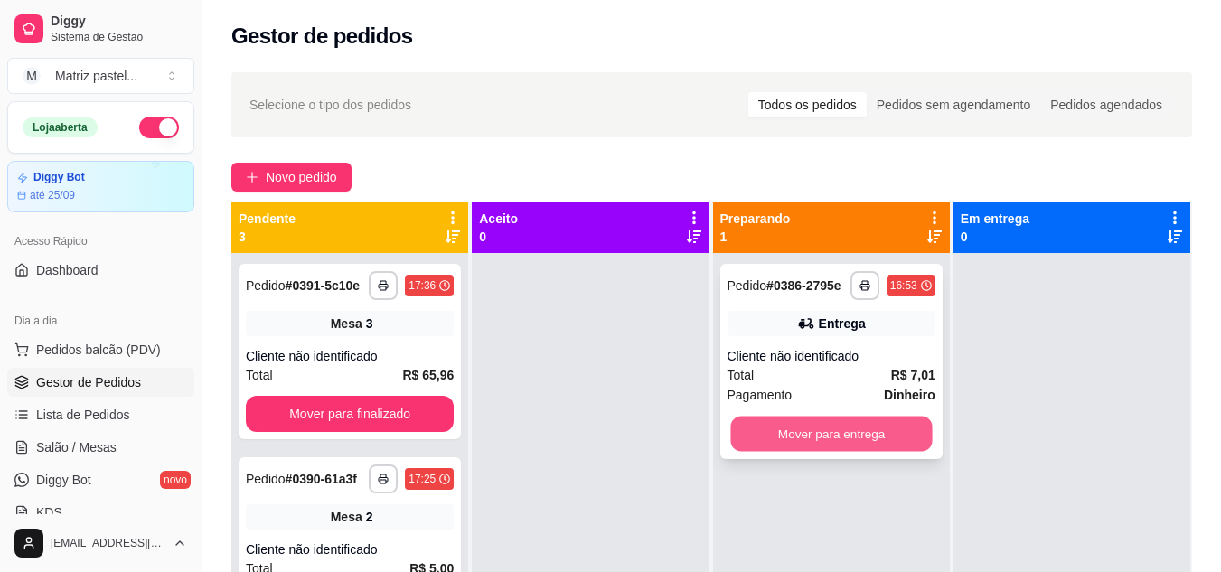
click at [781, 438] on button "Mover para entrega" at bounding box center [831, 434] width 202 height 35
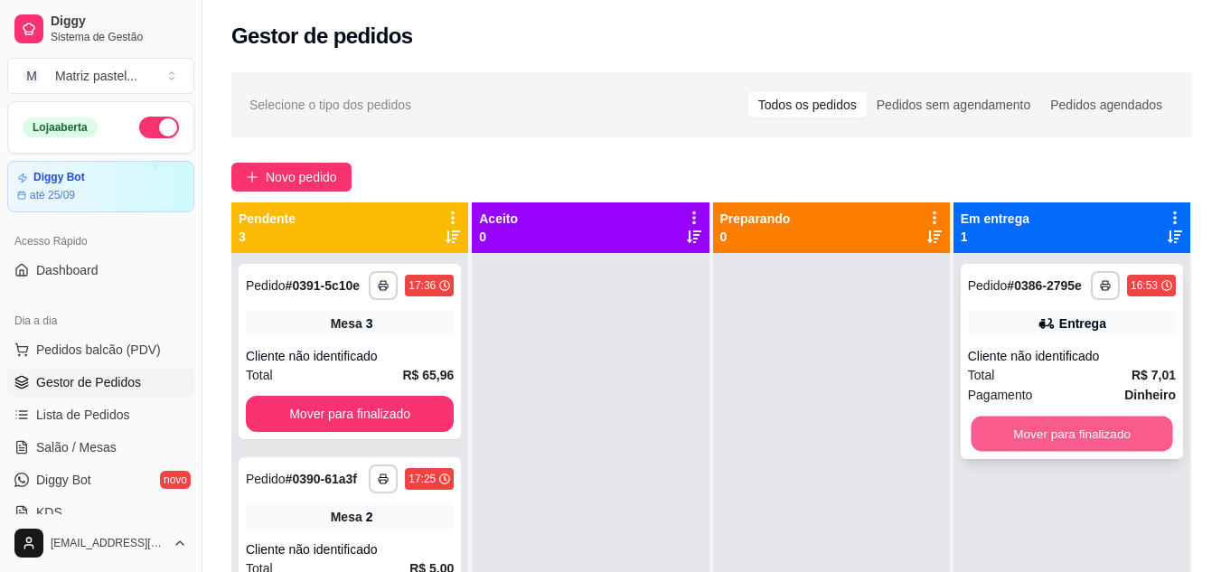
click at [1095, 432] on button "Mover para finalizado" at bounding box center [1072, 434] width 202 height 35
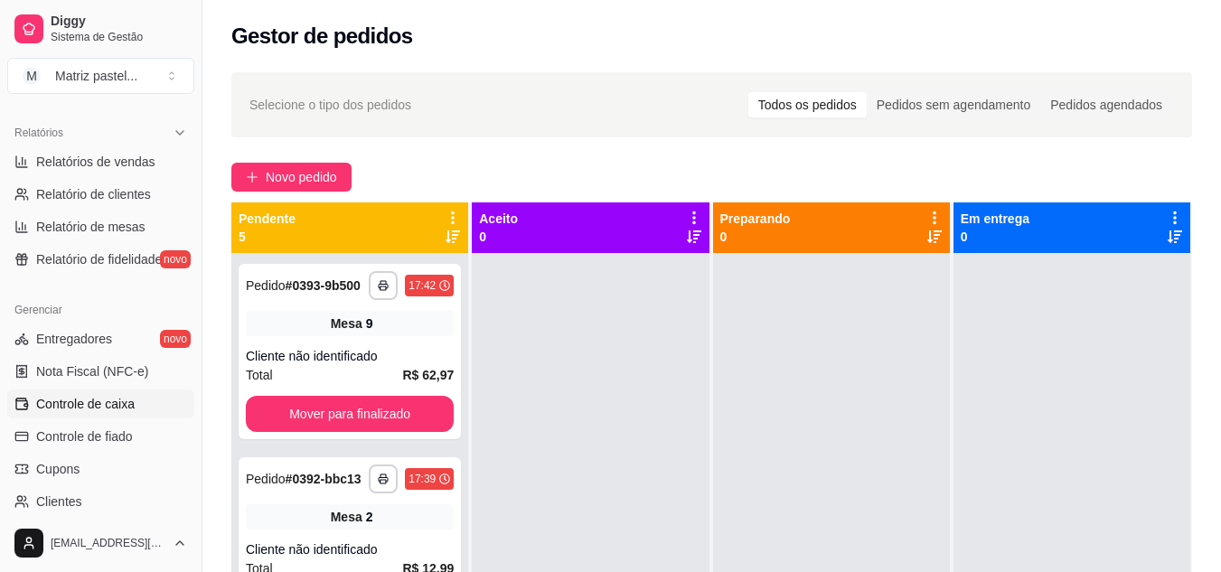
scroll to position [723, 0]
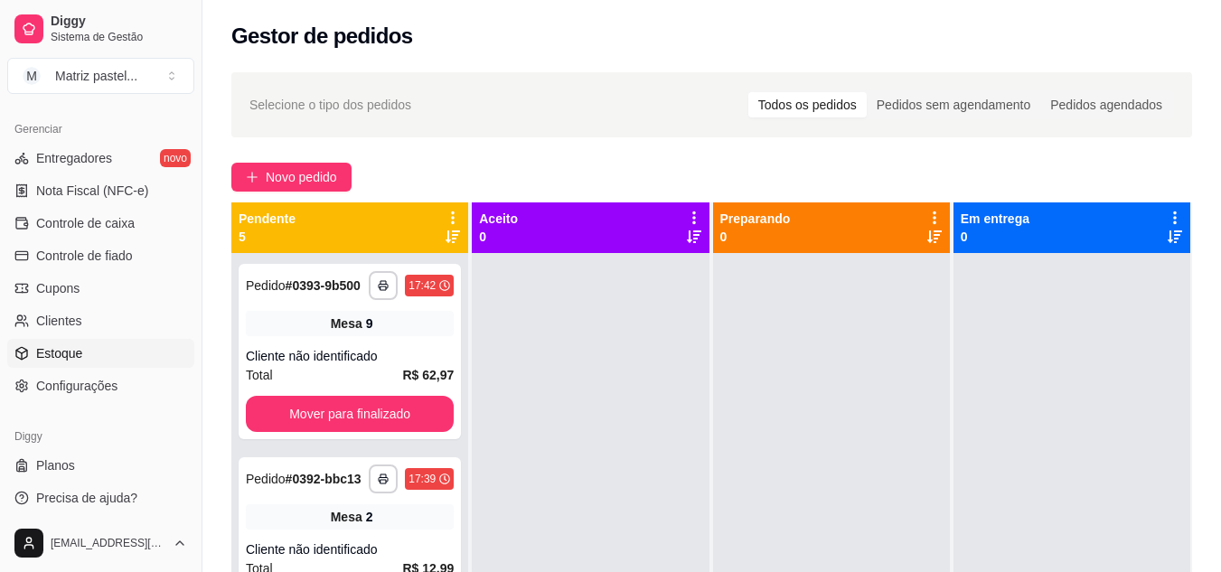
click at [79, 363] on link "Estoque" at bounding box center [100, 353] width 187 height 29
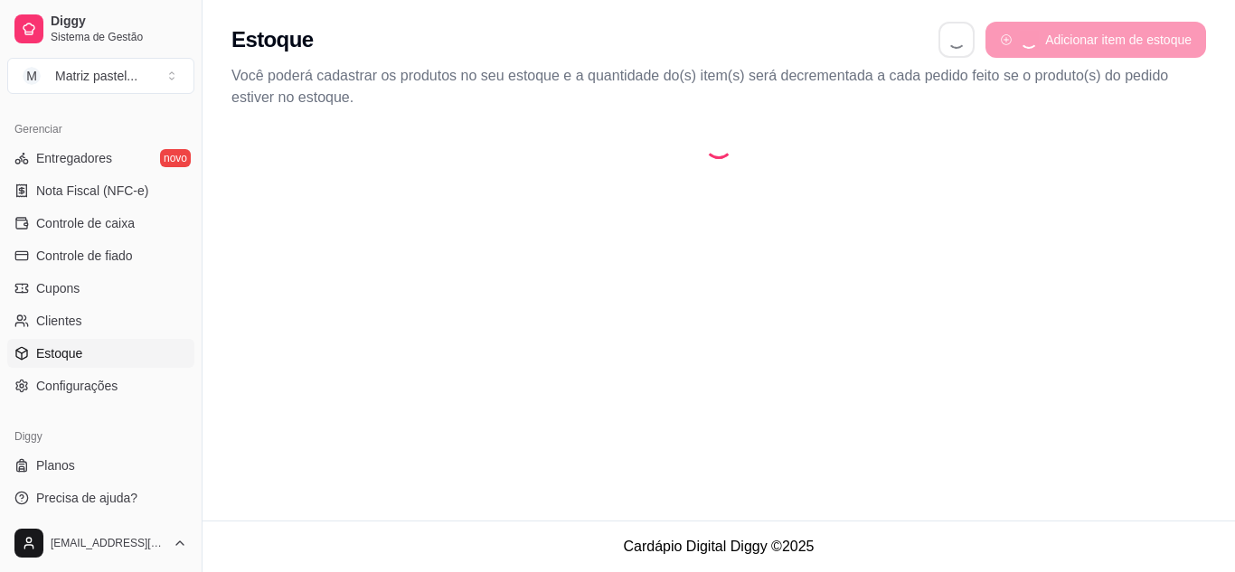
select select "QUANTITY_ORDER"
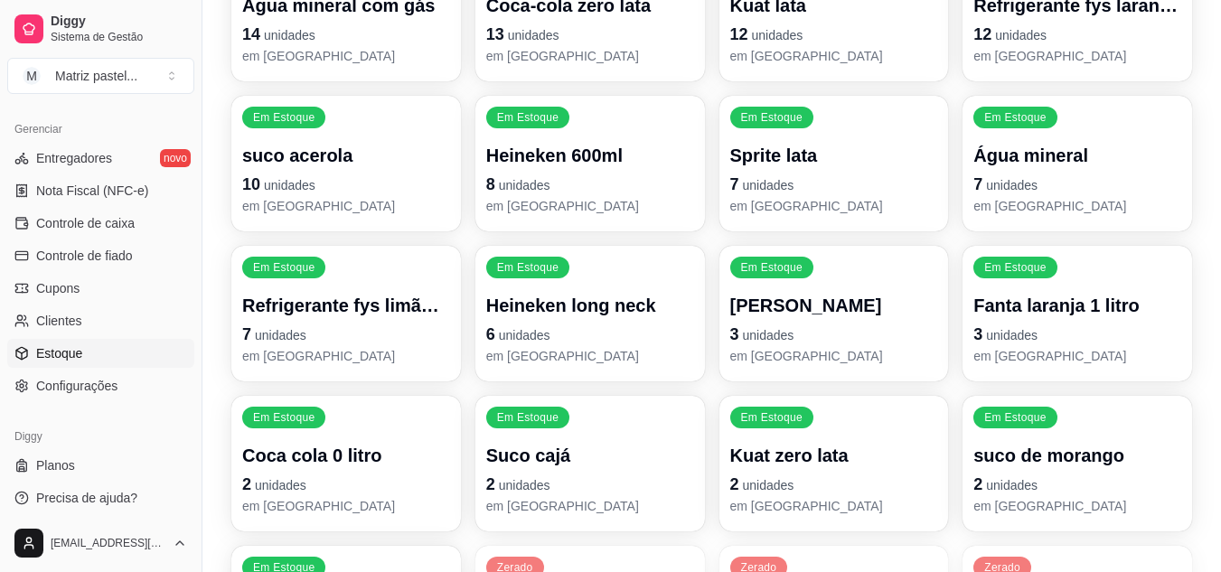
scroll to position [723, 0]
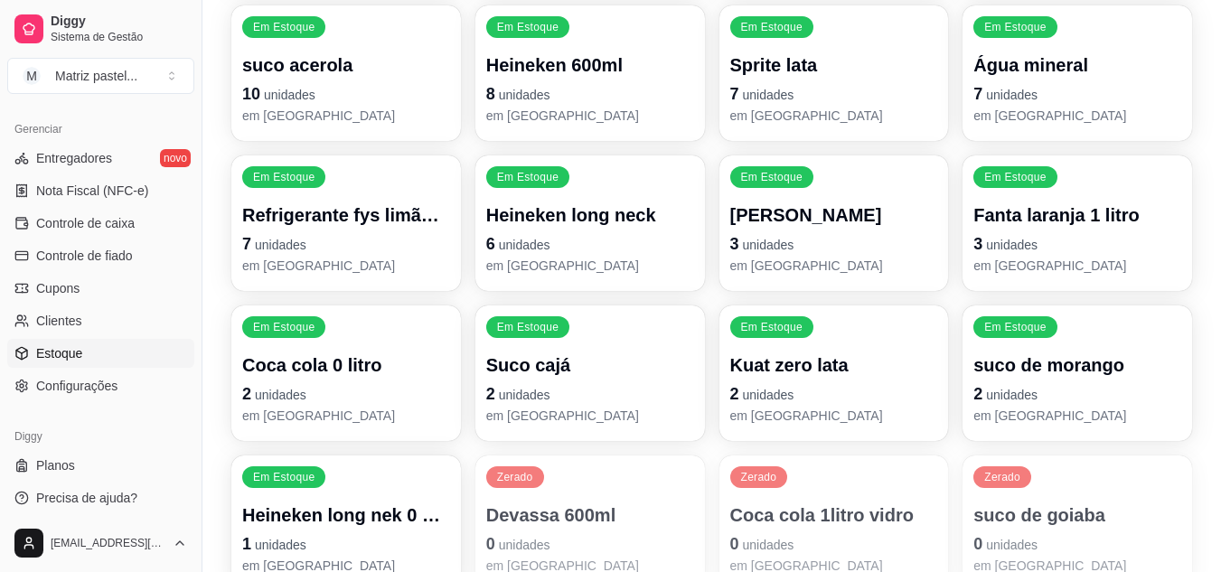
click at [853, 253] on p "3 unidades" at bounding box center [834, 243] width 208 height 25
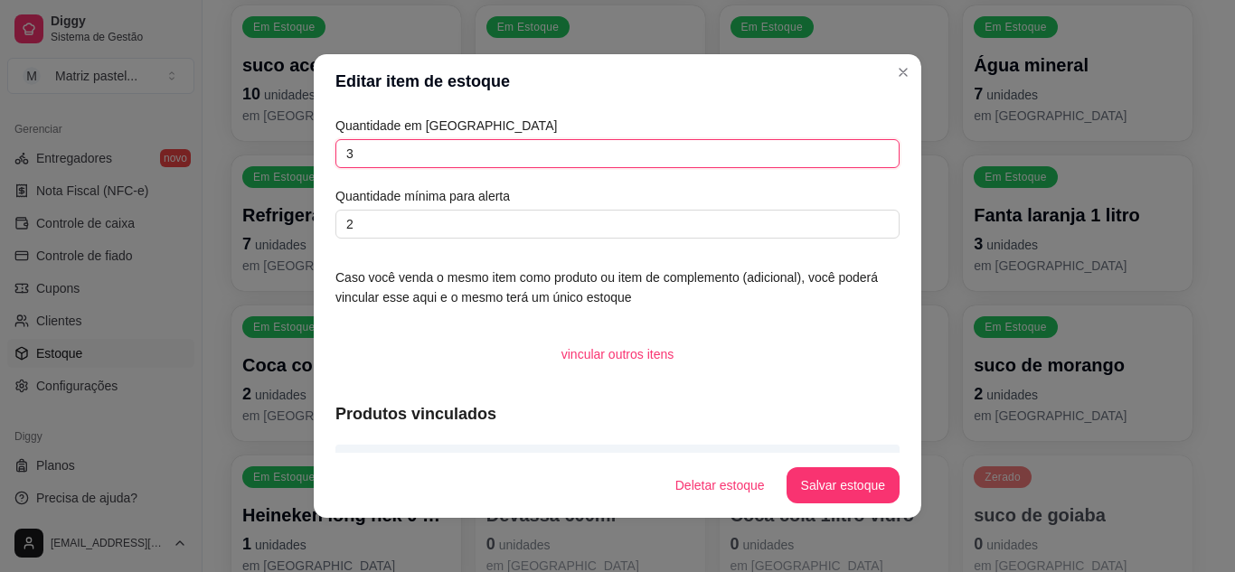
click at [364, 156] on input "3" at bounding box center [617, 153] width 564 height 29
type input "2"
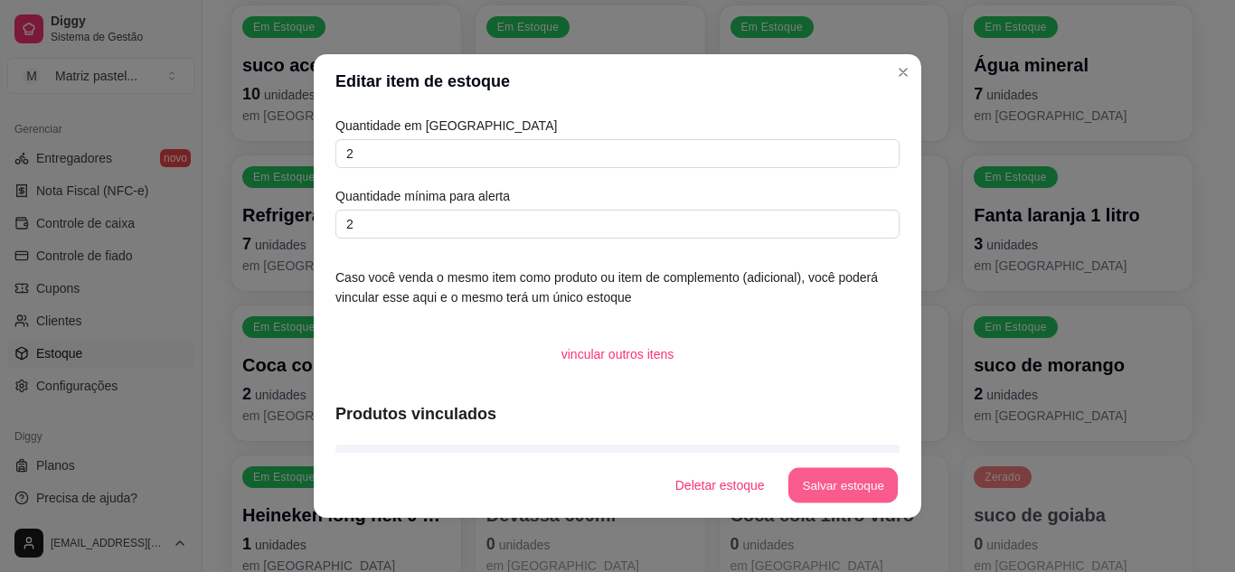
click at [881, 495] on button "Salvar estoque" at bounding box center [842, 485] width 110 height 35
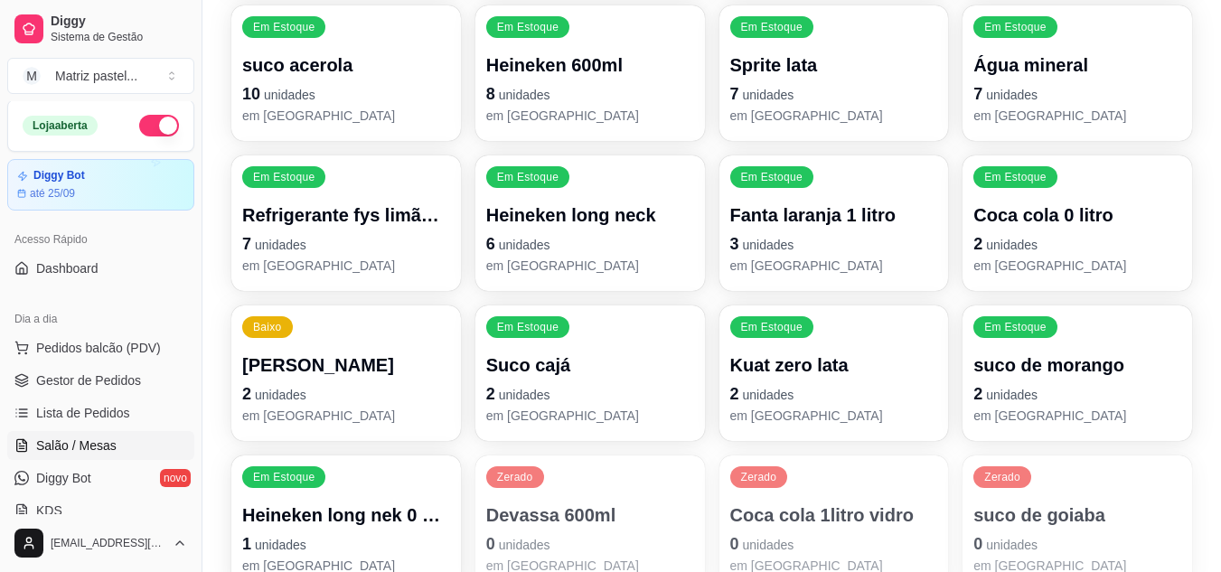
scroll to position [0, 0]
click at [114, 451] on link "Salão / Mesas" at bounding box center [100, 447] width 187 height 29
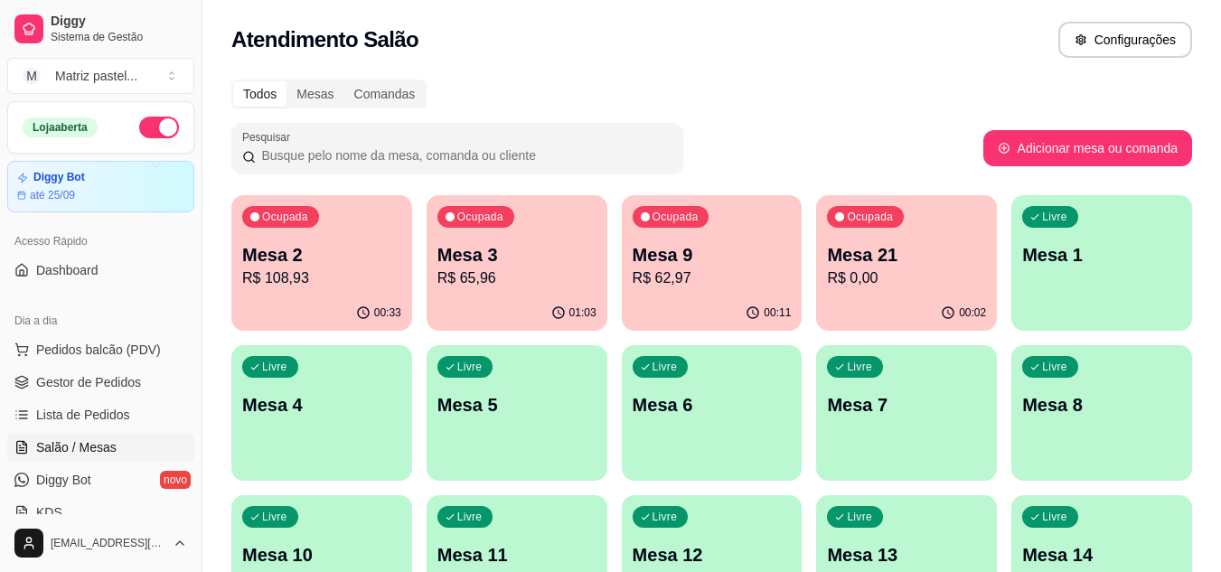
click at [690, 272] on p "R$ 62,97" at bounding box center [712, 279] width 159 height 22
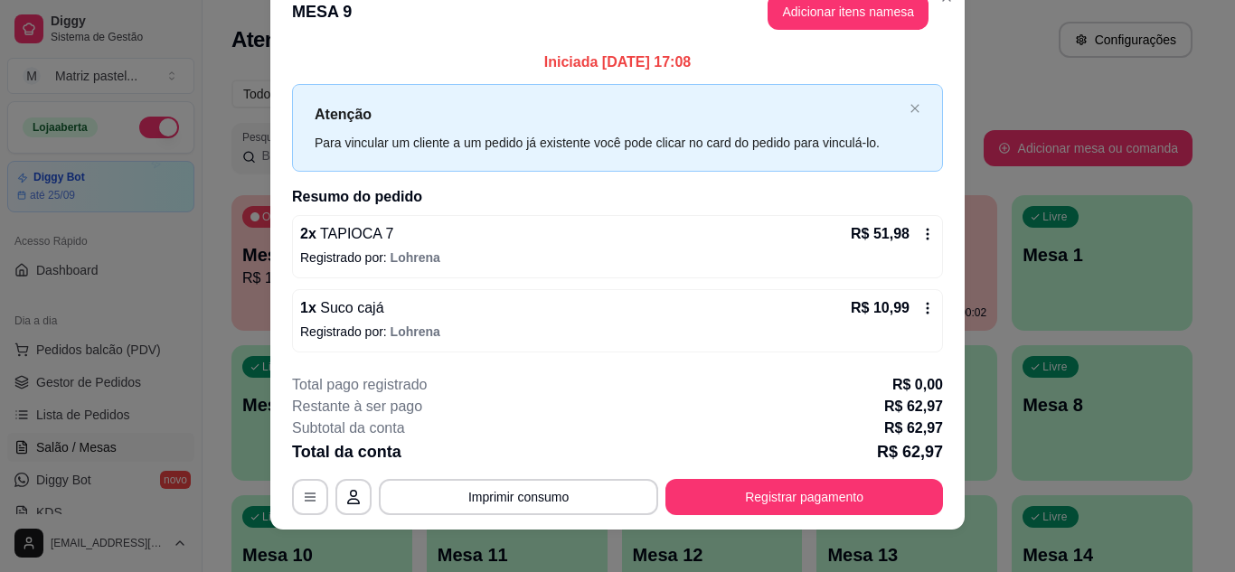
scroll to position [47, 0]
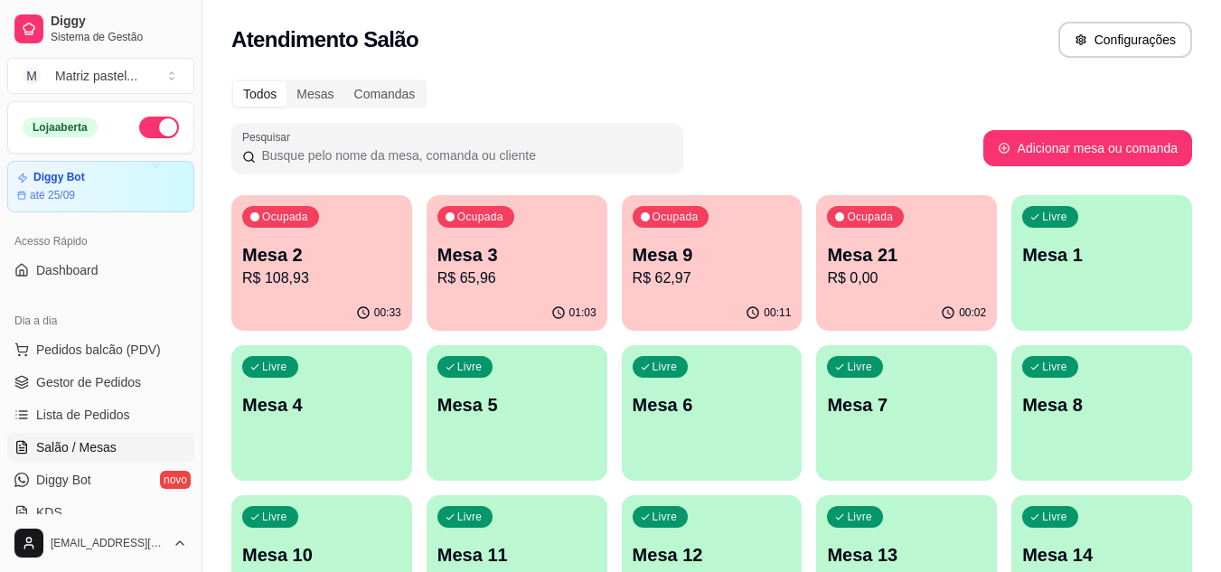
click at [515, 273] on p "R$ 65,96" at bounding box center [517, 279] width 159 height 22
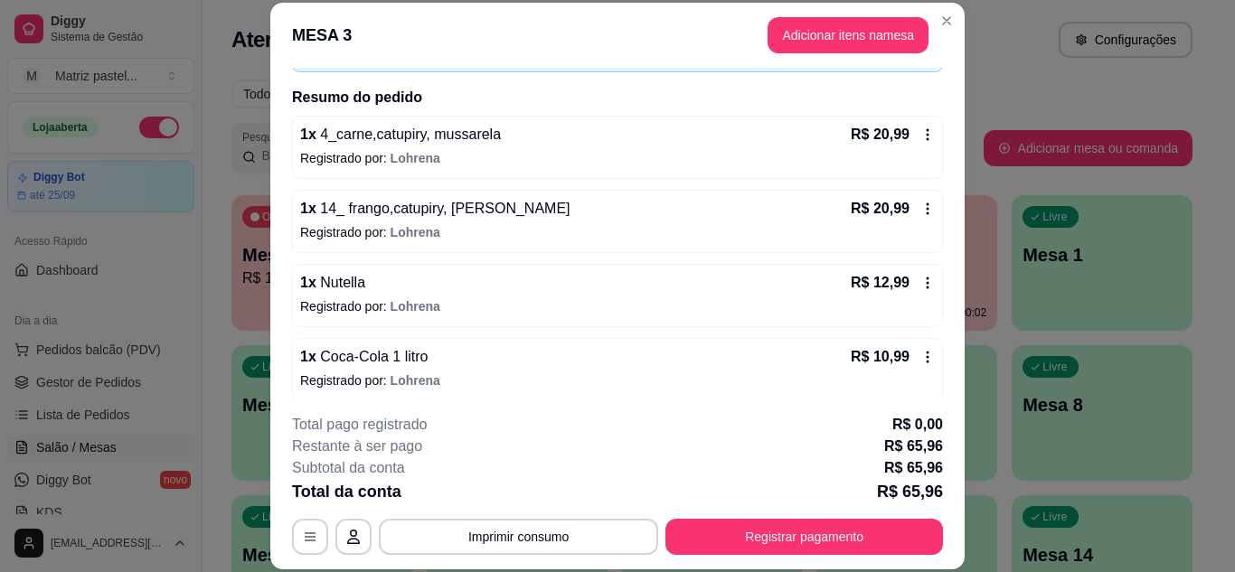
scroll to position [132, 0]
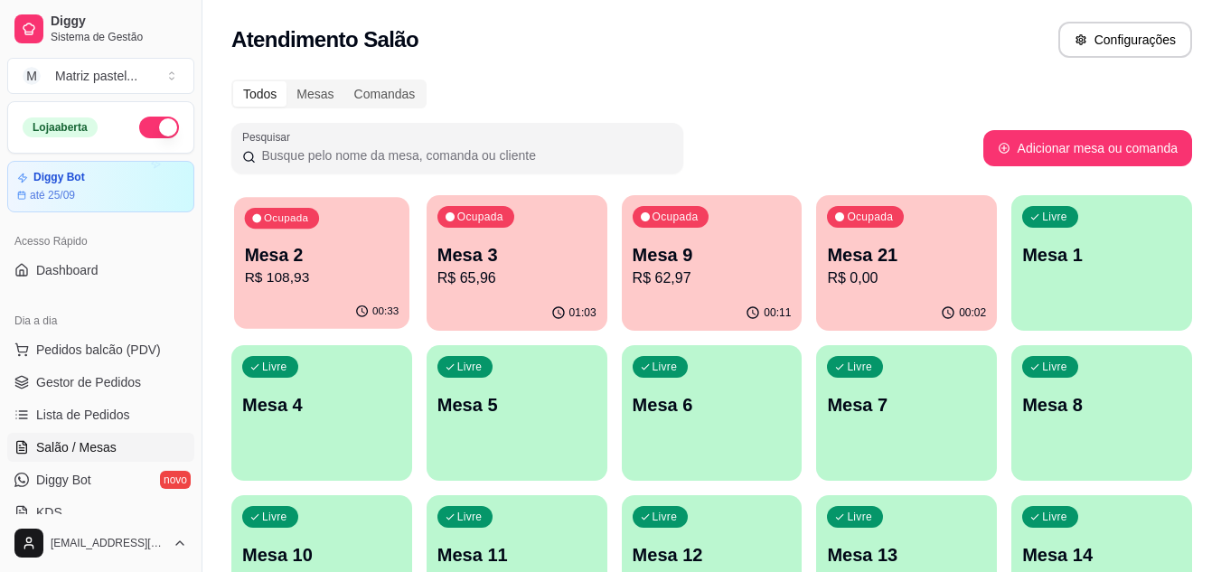
click at [259, 279] on p "R$ 108,93" at bounding box center [322, 278] width 155 height 21
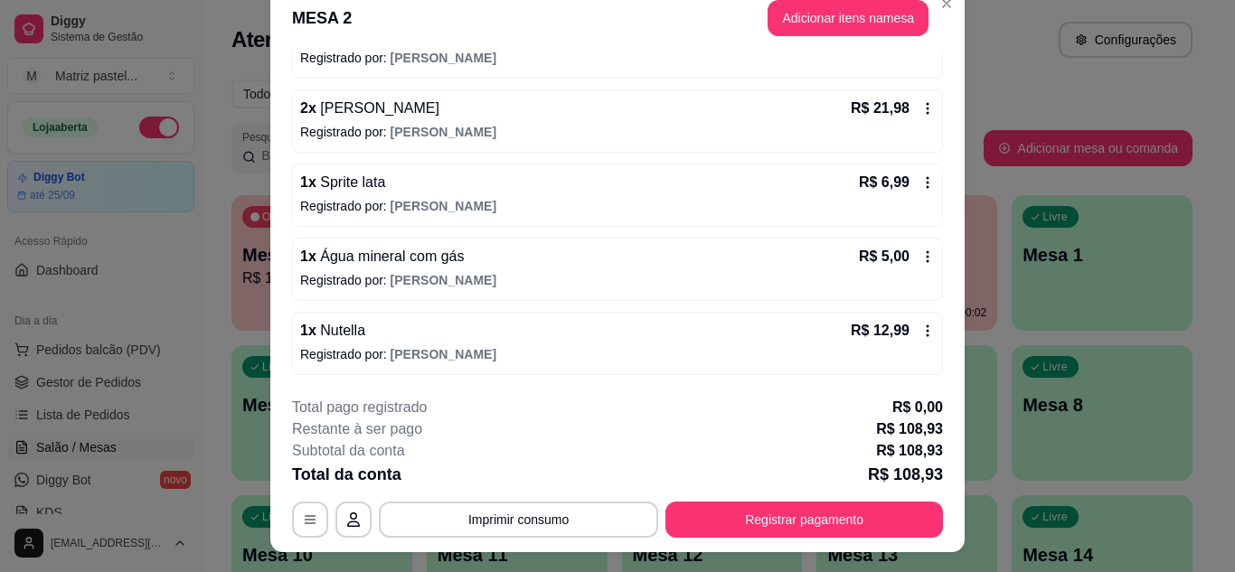
scroll to position [0, 0]
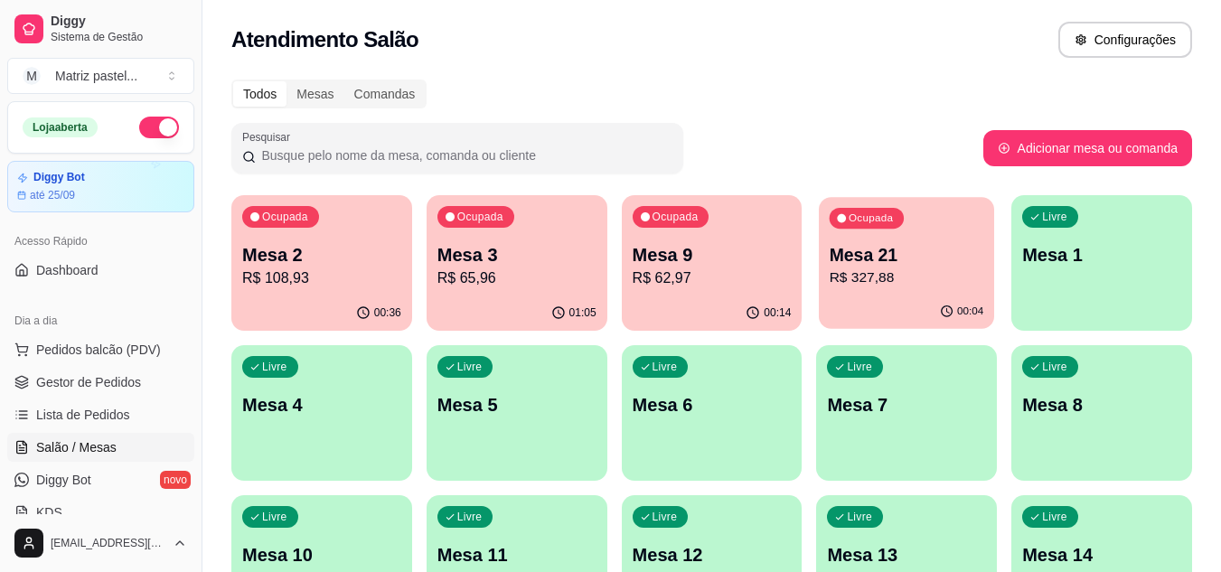
click at [879, 269] on p "R$ 327,88" at bounding box center [907, 278] width 155 height 21
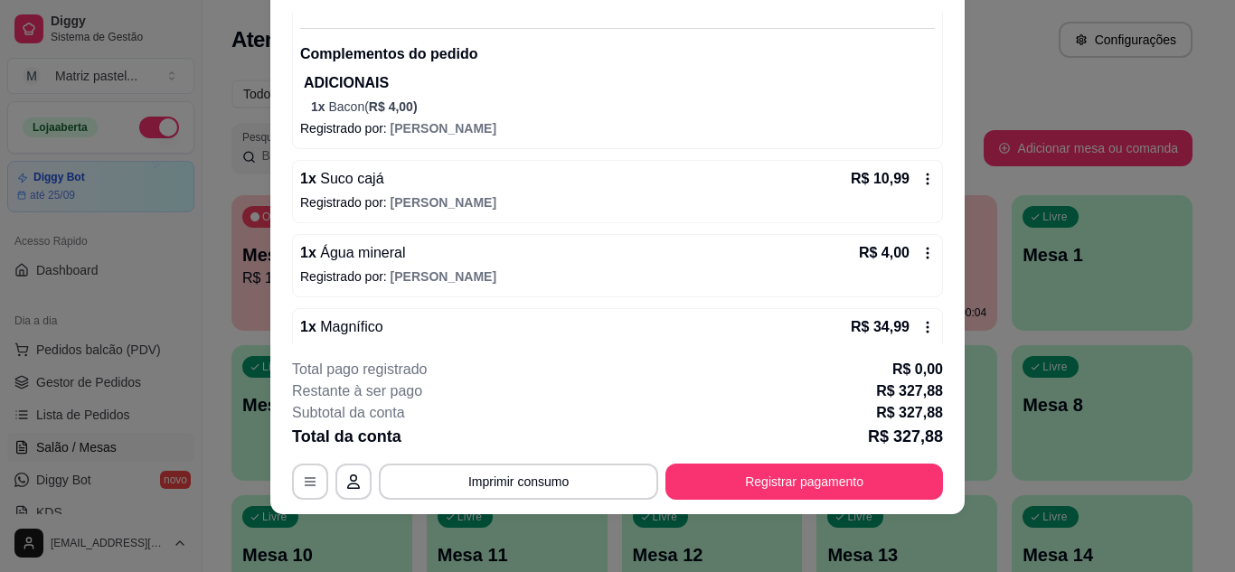
scroll to position [334, 0]
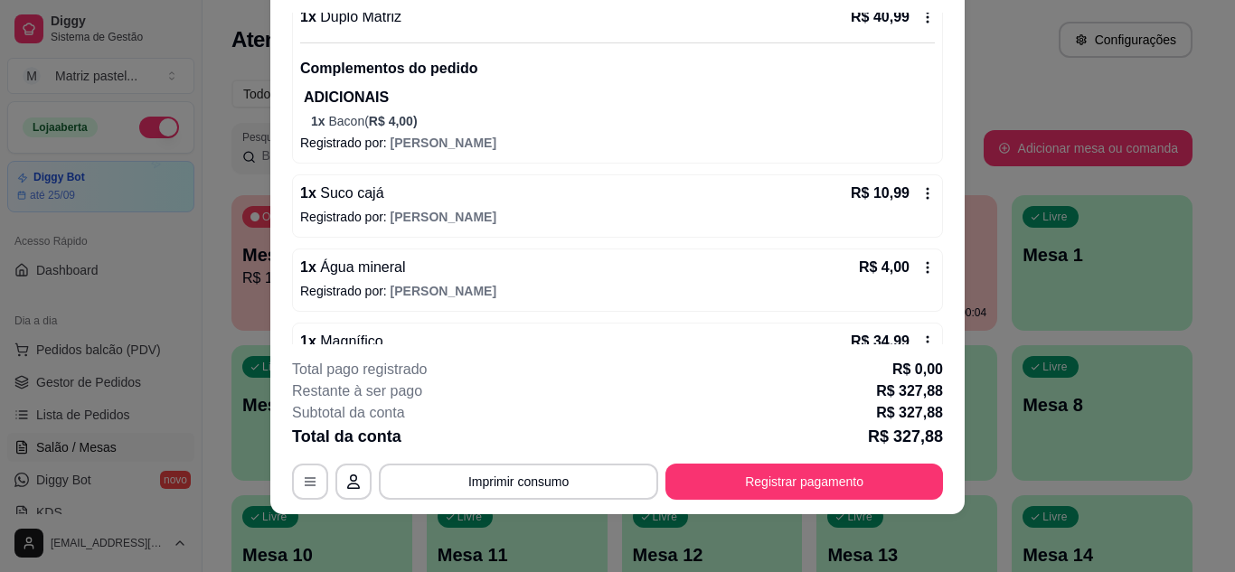
click at [920, 195] on icon at bounding box center [927, 193] width 14 height 14
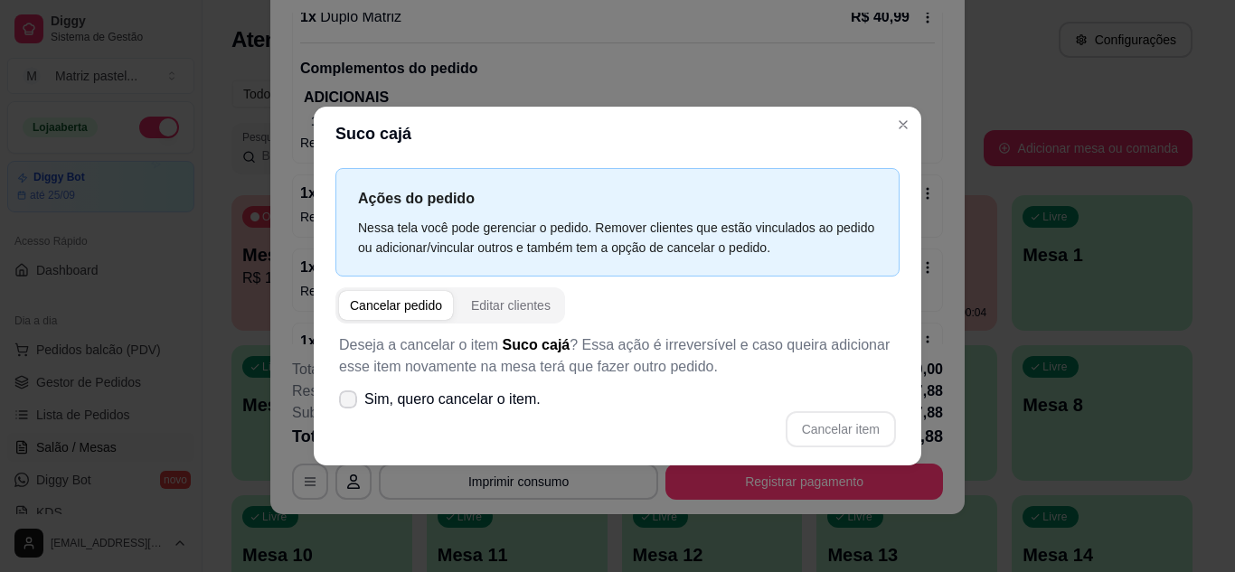
click at [353, 396] on icon at bounding box center [348, 399] width 14 height 11
click at [350, 402] on input "Sim, quero cancelar o item." at bounding box center [344, 408] width 12 height 12
checkbox input "true"
click at [859, 415] on button "Cancelar item" at bounding box center [841, 428] width 108 height 35
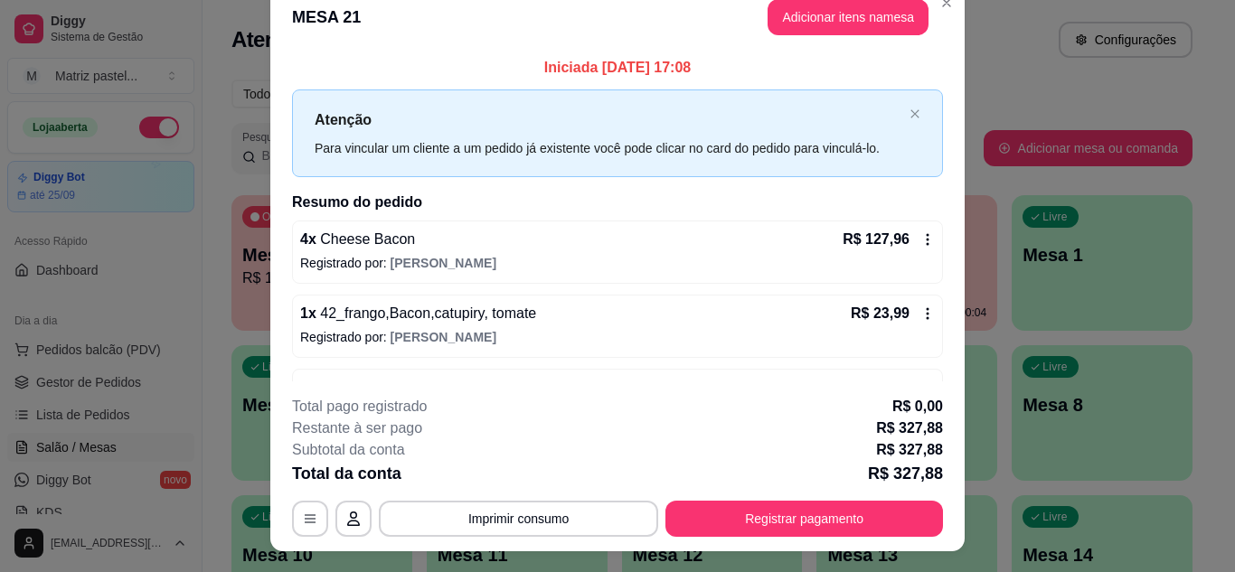
scroll to position [0, 0]
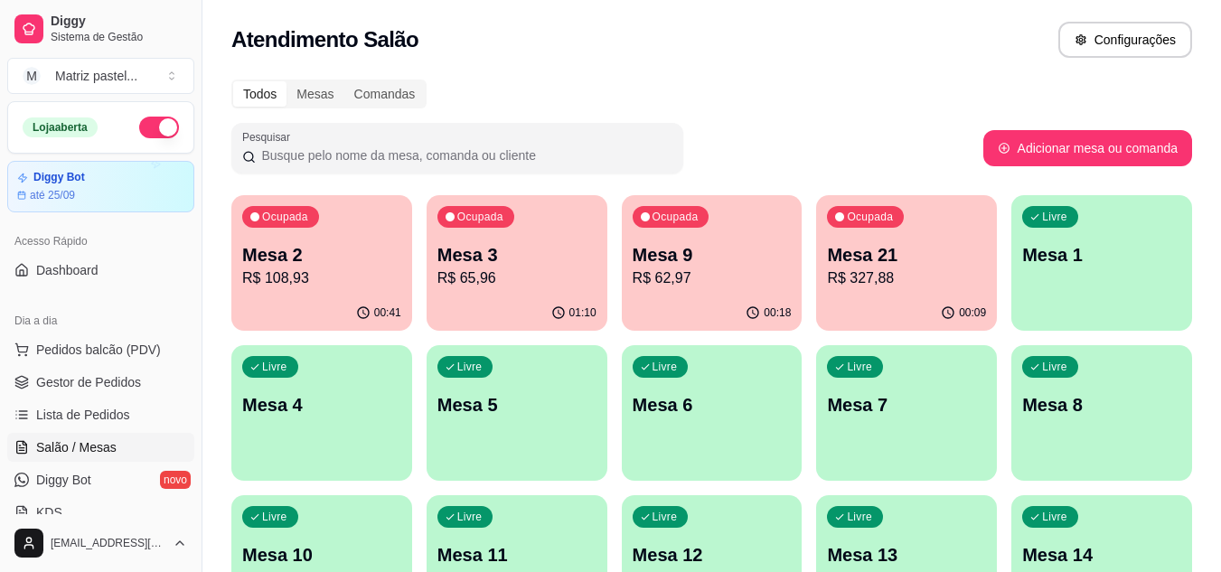
click at [702, 244] on p "Mesa 9" at bounding box center [712, 254] width 159 height 25
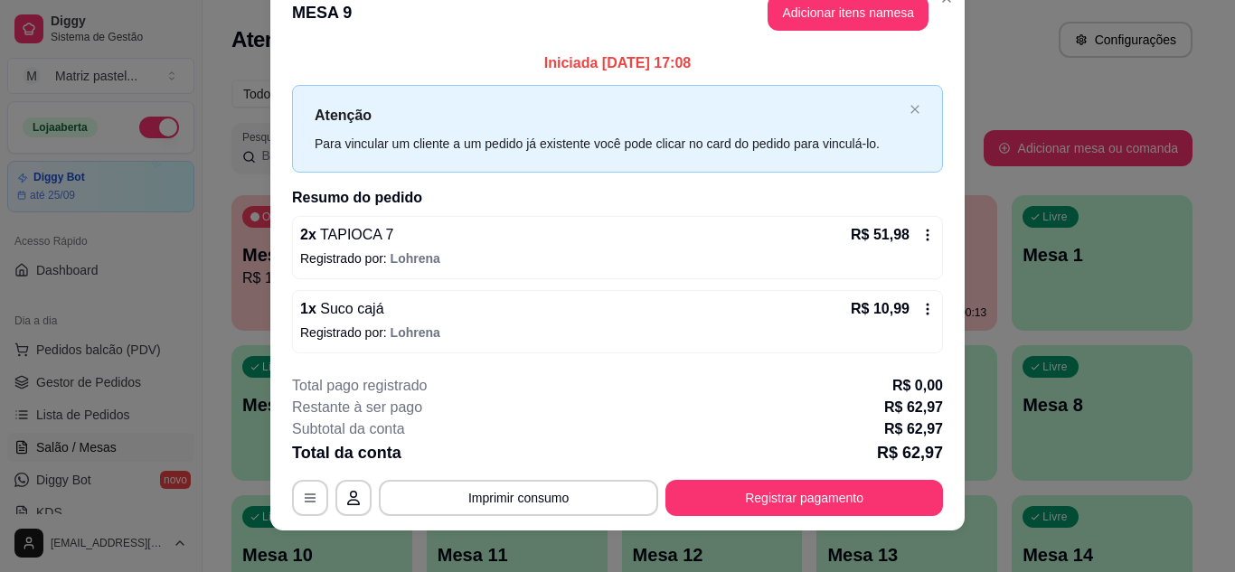
scroll to position [47, 0]
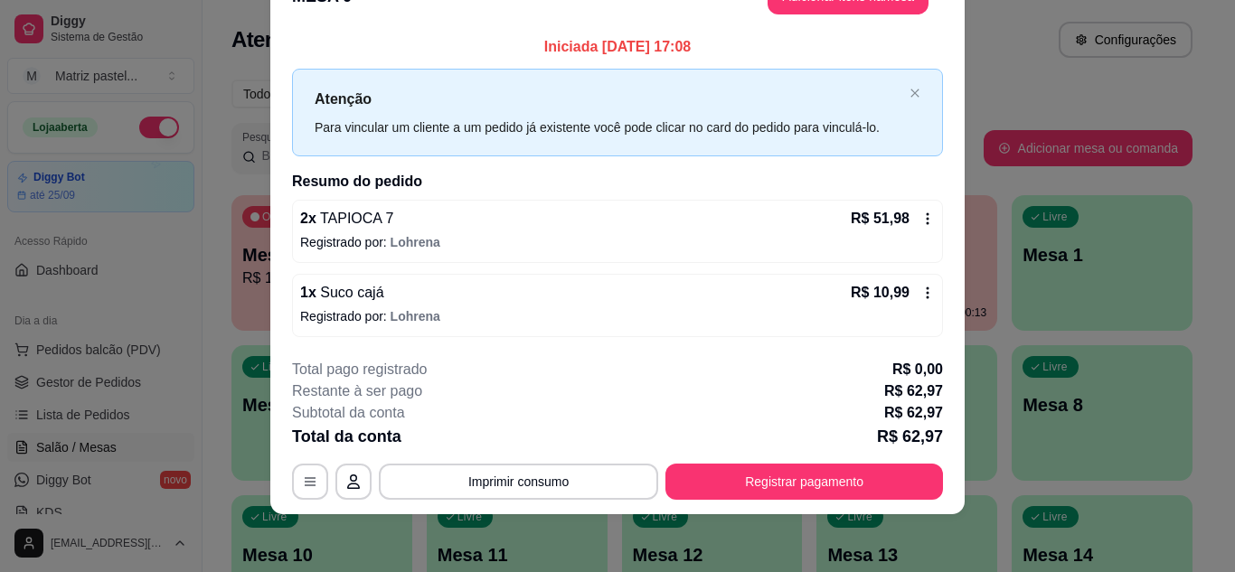
click at [923, 293] on icon at bounding box center [927, 293] width 14 height 14
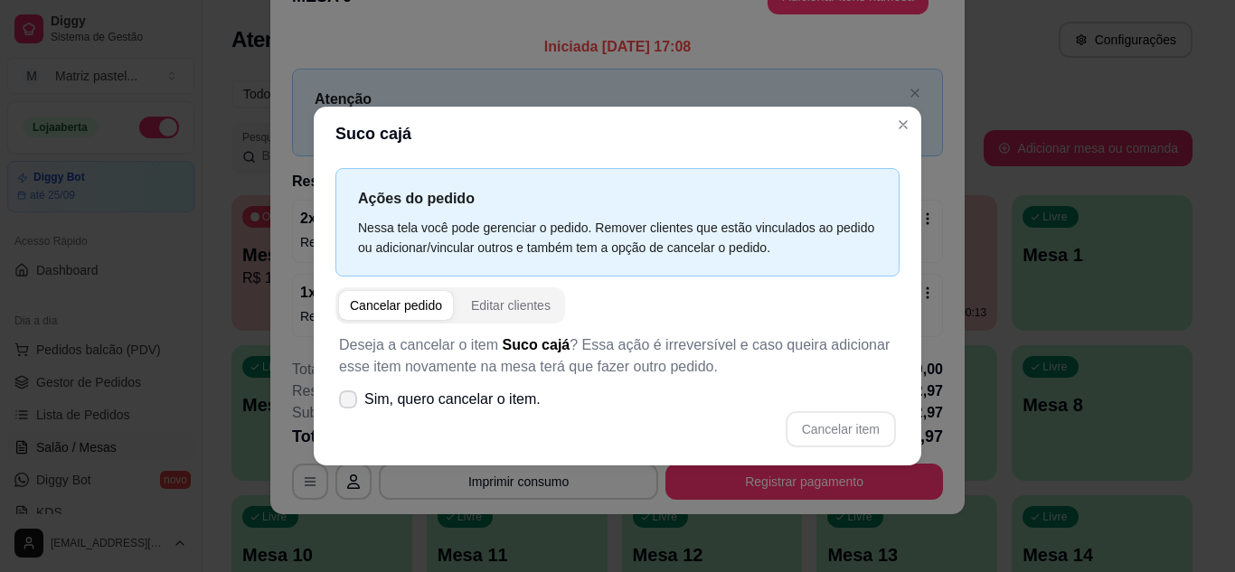
click at [346, 391] on span at bounding box center [348, 400] width 18 height 18
click at [346, 402] on input "Sim, quero cancelar o item." at bounding box center [344, 408] width 12 height 12
checkbox input "true"
click at [848, 422] on button "Cancelar item" at bounding box center [841, 428] width 108 height 35
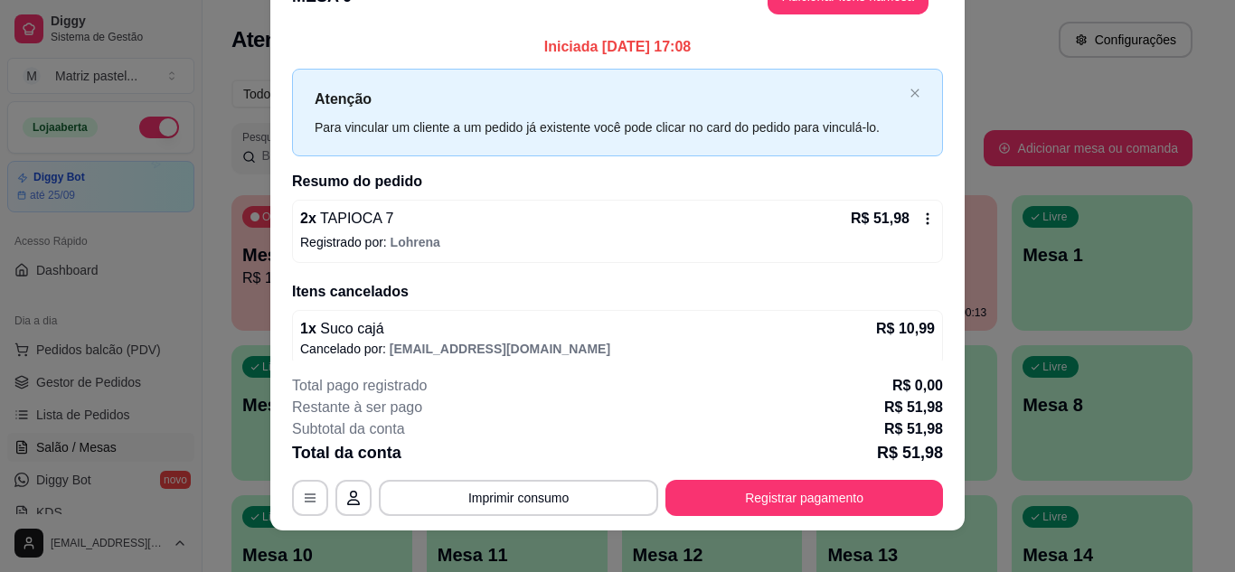
scroll to position [0, 0]
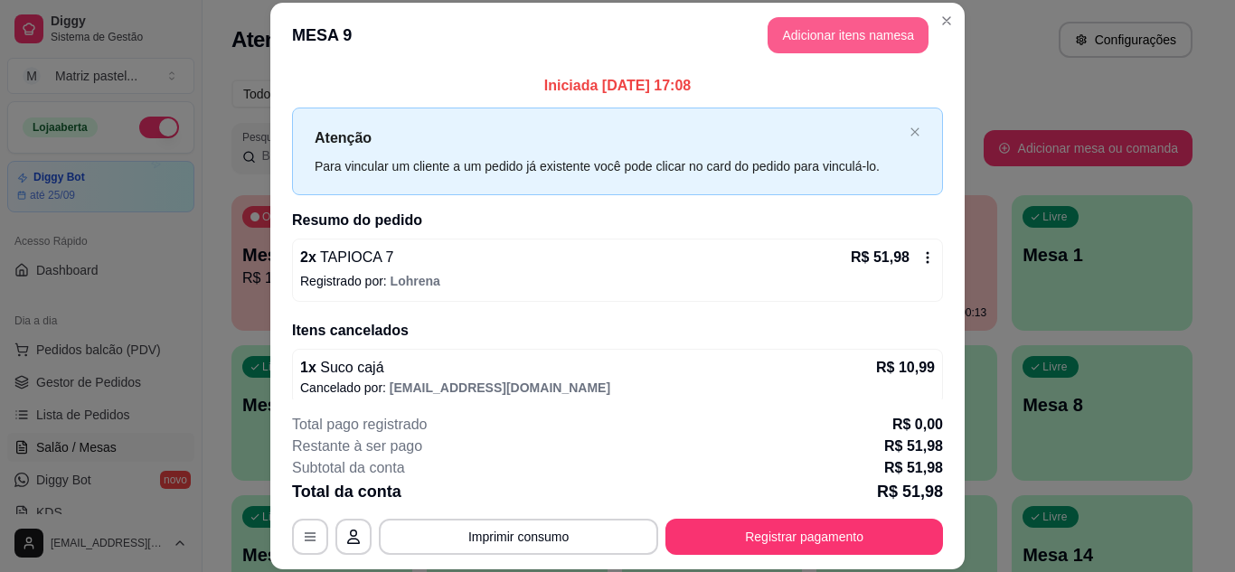
click at [884, 27] on button "Adicionar itens na mesa" at bounding box center [848, 35] width 161 height 36
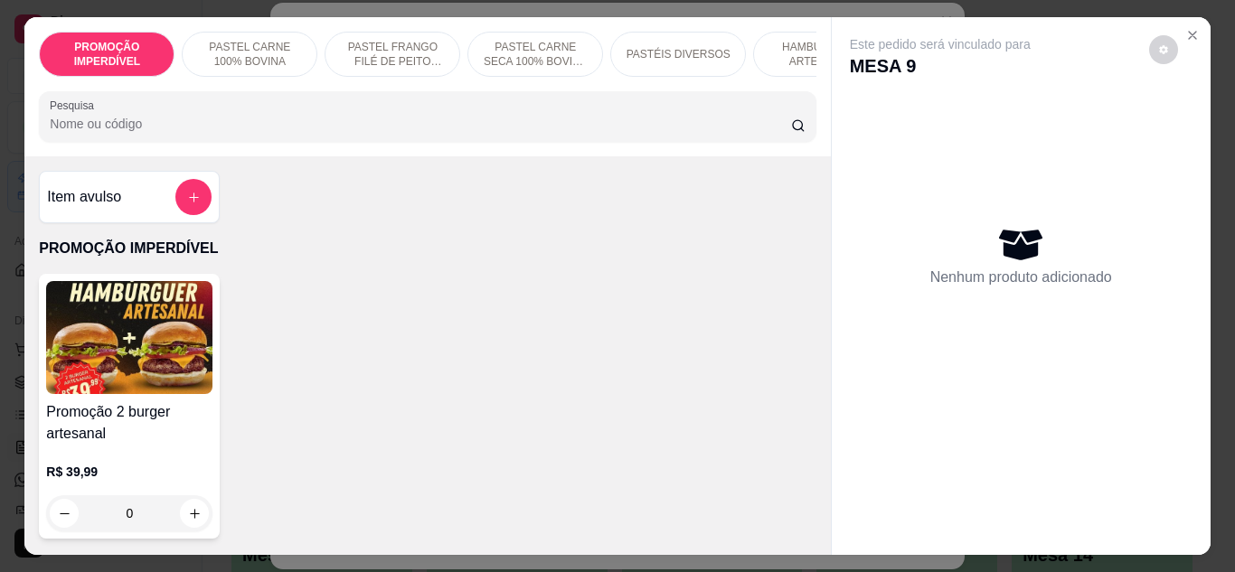
click at [777, 47] on p "HAMBÚRGUER ARTESANAL" at bounding box center [820, 54] width 105 height 29
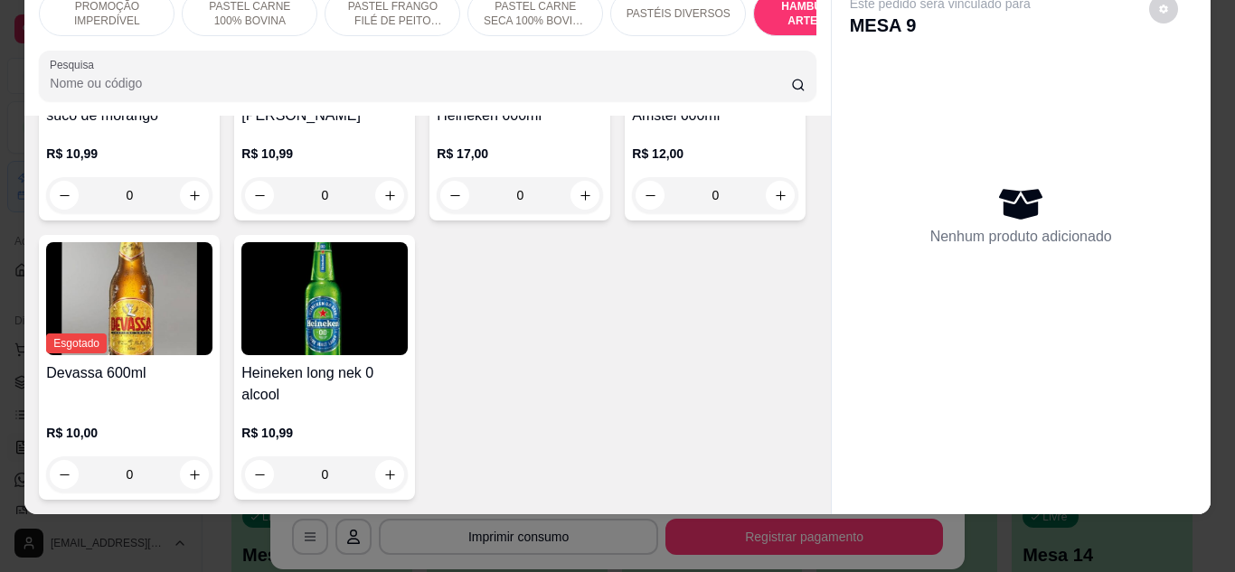
scroll to position [8146, 0]
click at [397, 203] on icon "increase-product-quantity" at bounding box center [390, 196] width 14 height 14
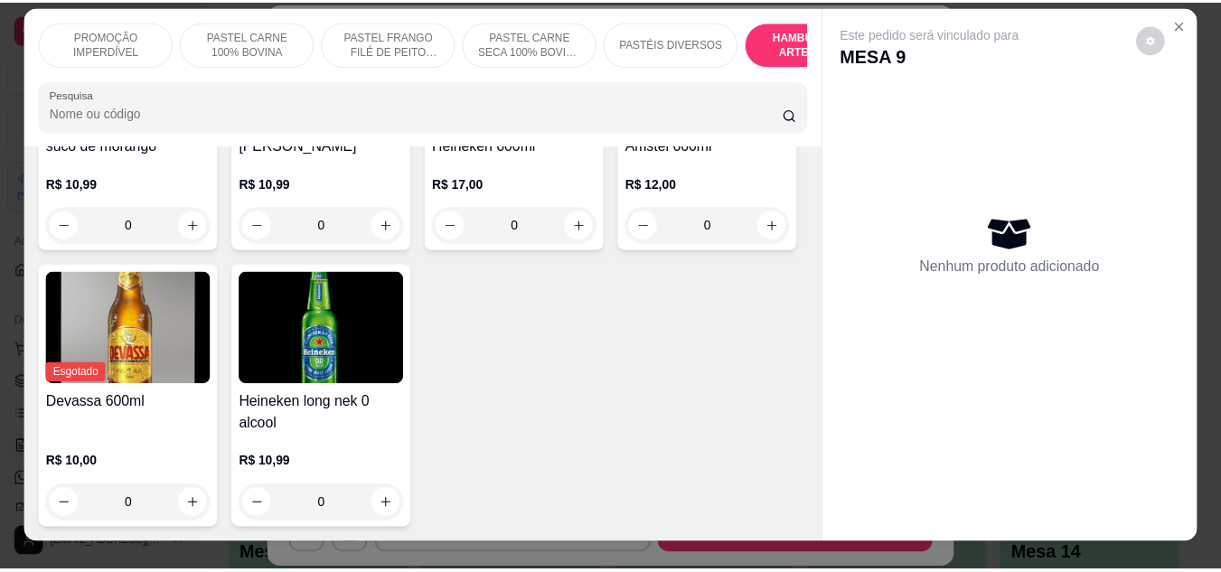
scroll to position [0, 0]
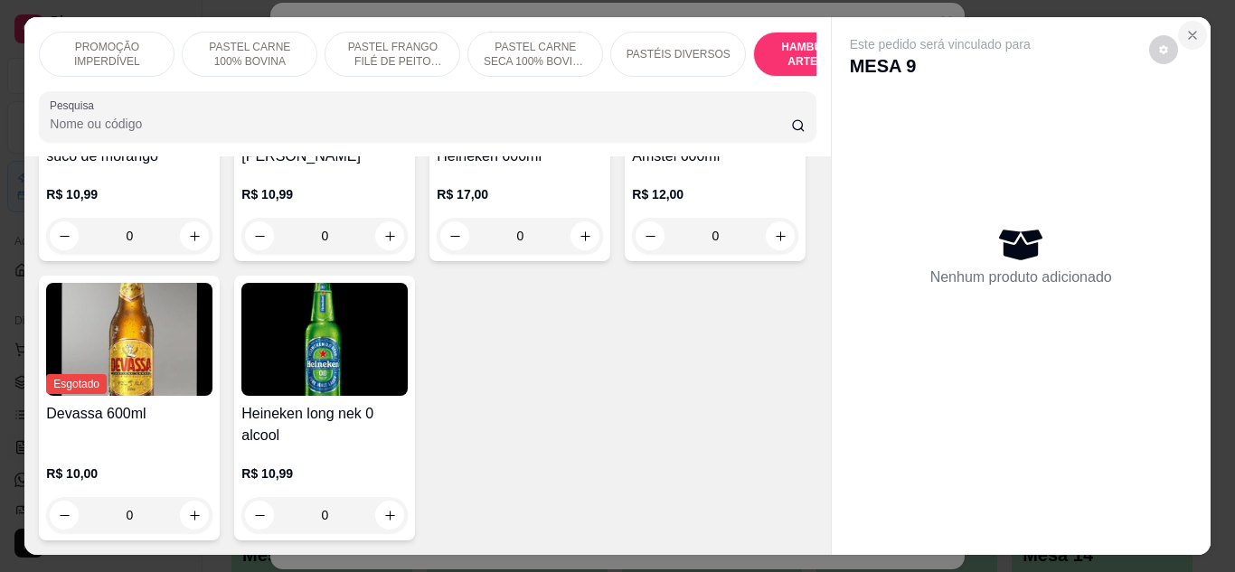
click at [1188, 28] on icon "Close" at bounding box center [1192, 35] width 14 height 14
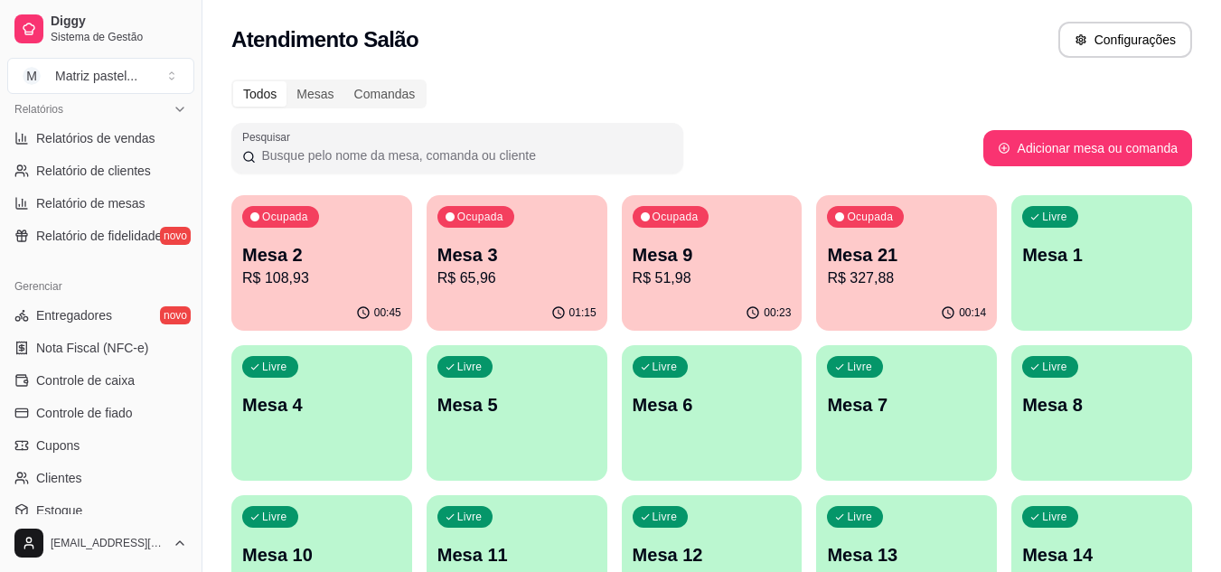
scroll to position [723, 0]
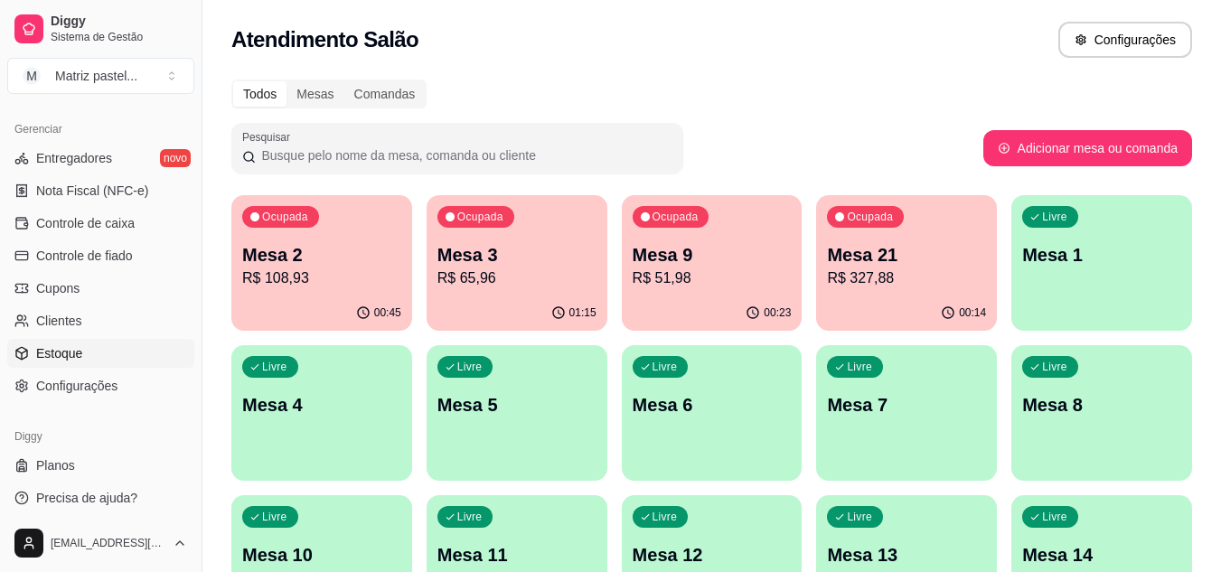
click at [69, 346] on span "Estoque" at bounding box center [59, 353] width 46 height 18
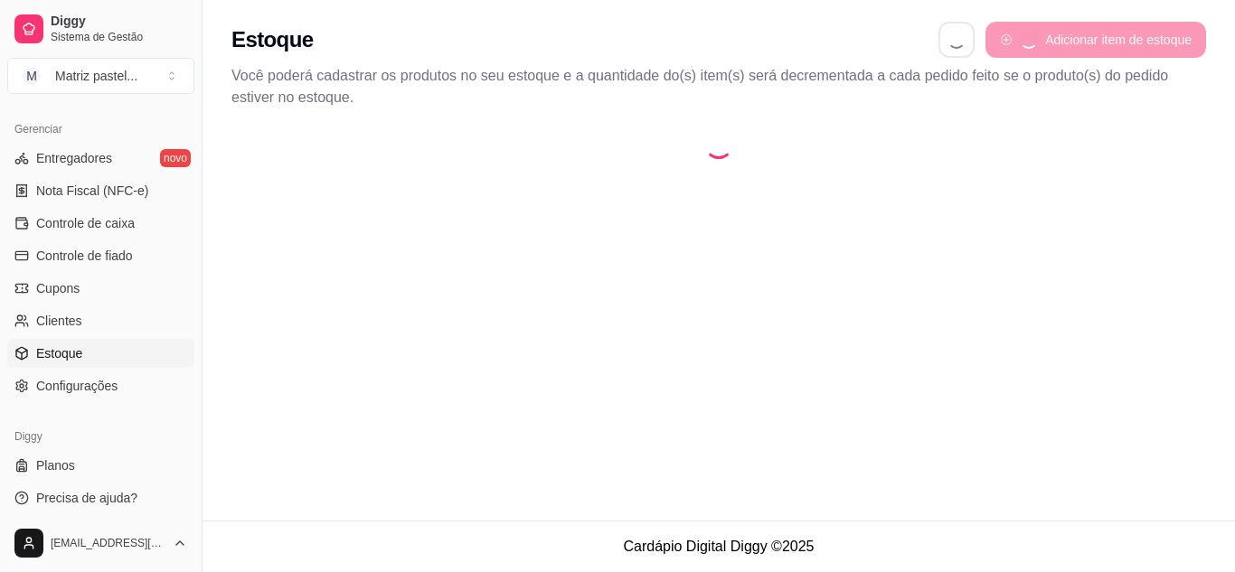
select select "QUANTITY_ORDER"
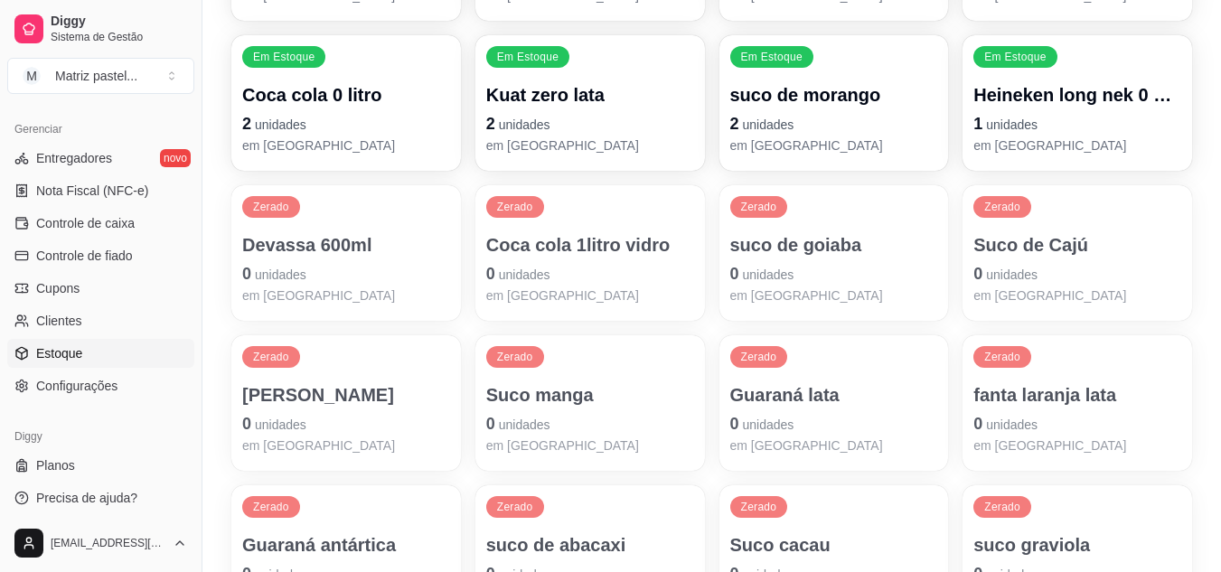
scroll to position [994, 0]
click at [408, 412] on p "0 unidades" at bounding box center [346, 422] width 208 height 25
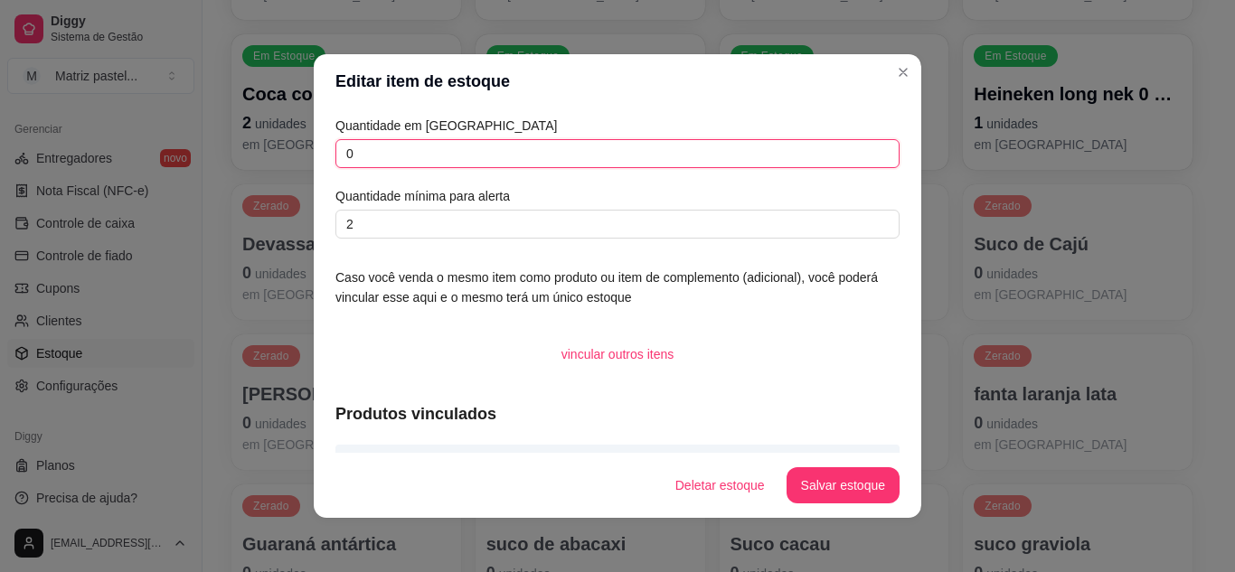
click at [401, 156] on input "0" at bounding box center [617, 153] width 564 height 29
type input "1"
type input "2"
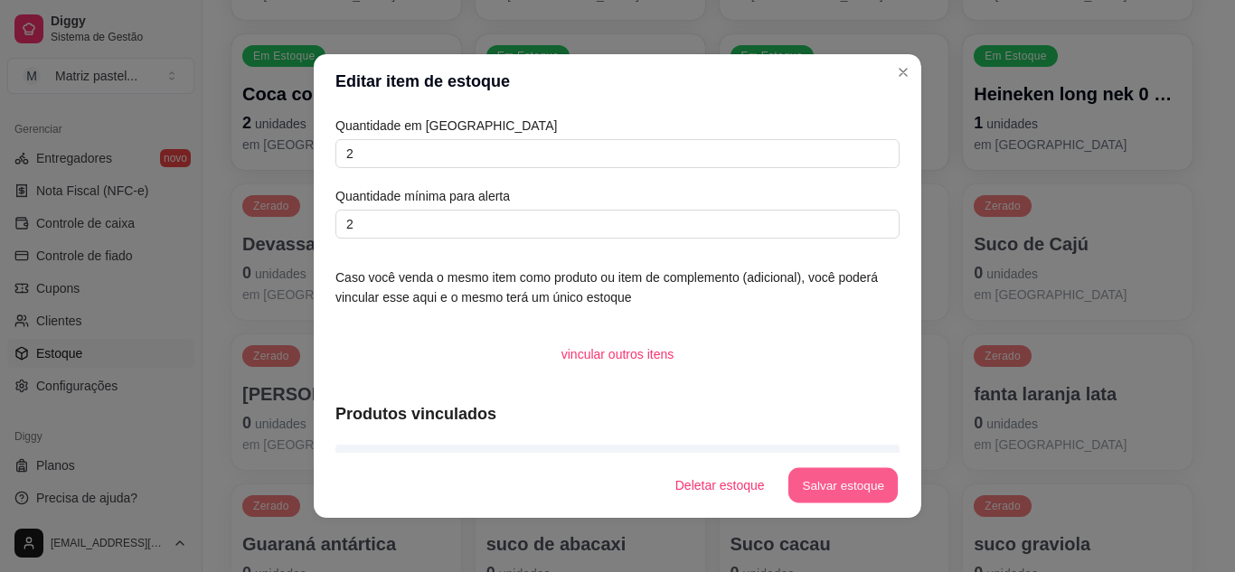
click at [798, 479] on button "Salvar estoque" at bounding box center [842, 485] width 110 height 35
click at [843, 478] on button "Salvar estoque" at bounding box center [842, 485] width 110 height 35
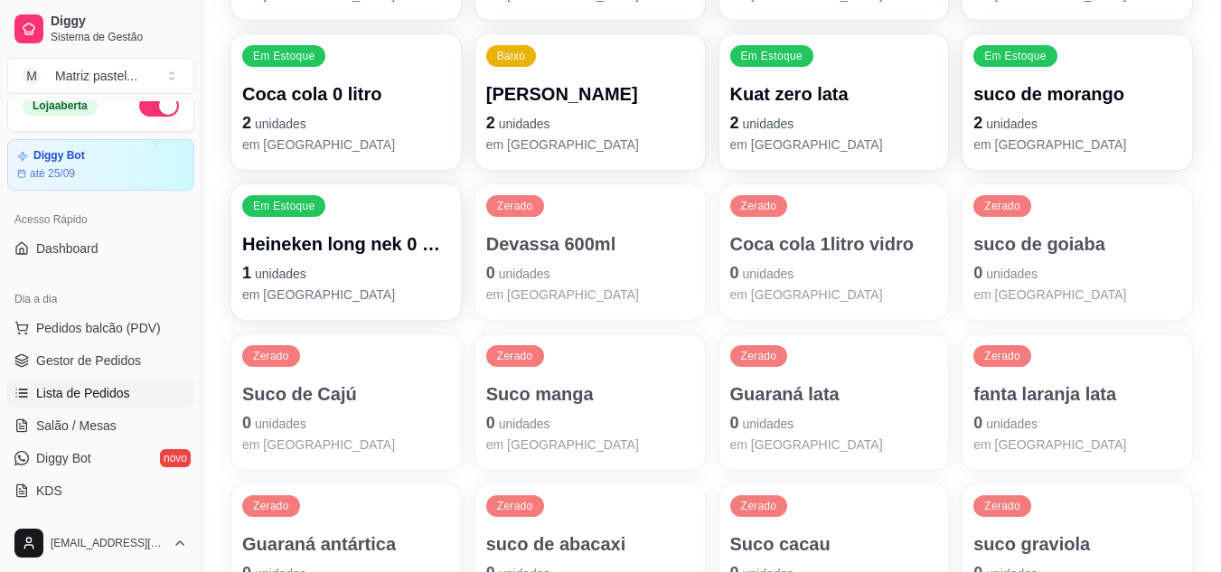
scroll to position [0, 0]
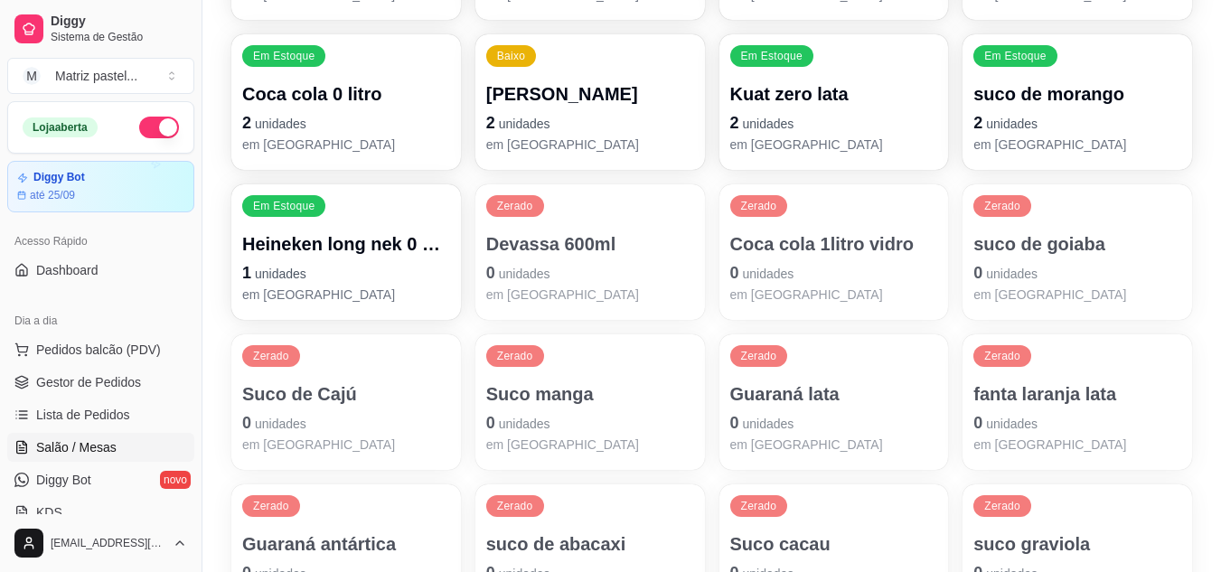
click at [120, 446] on link "Salão / Mesas" at bounding box center [100, 447] width 187 height 29
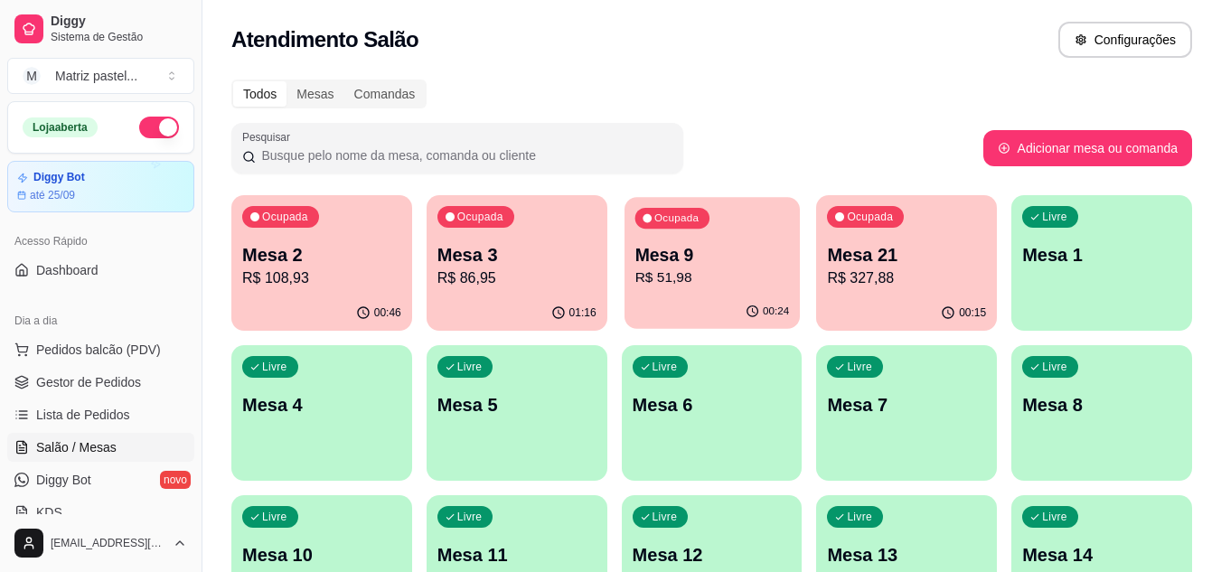
click at [749, 313] on icon "button" at bounding box center [752, 312] width 14 height 14
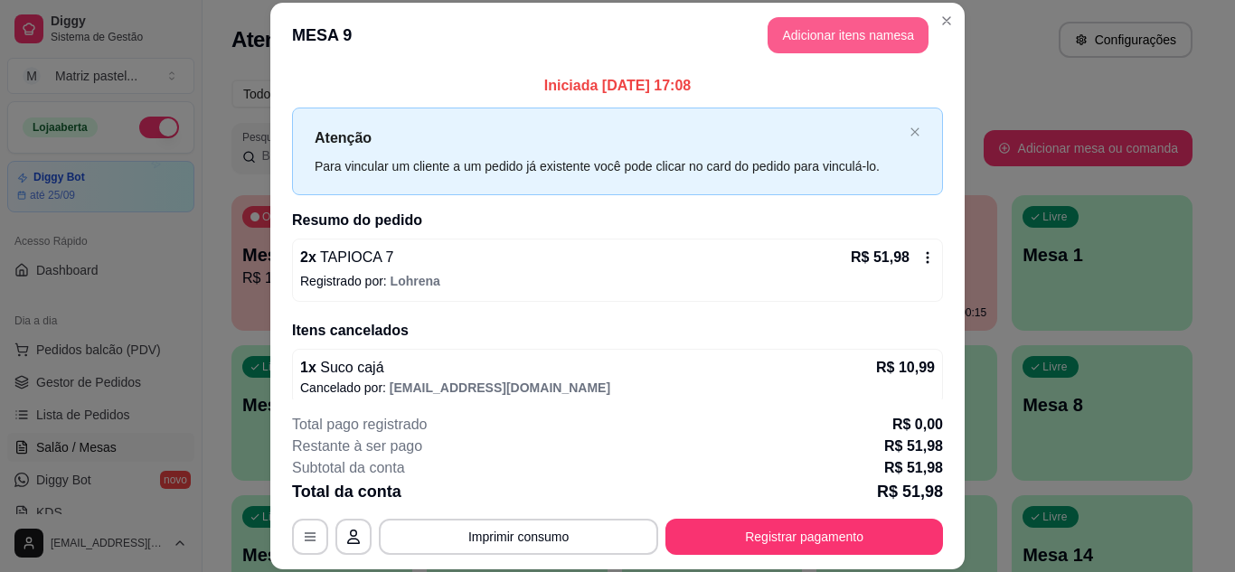
click at [793, 30] on button "Adicionar itens na mesa" at bounding box center [848, 35] width 161 height 36
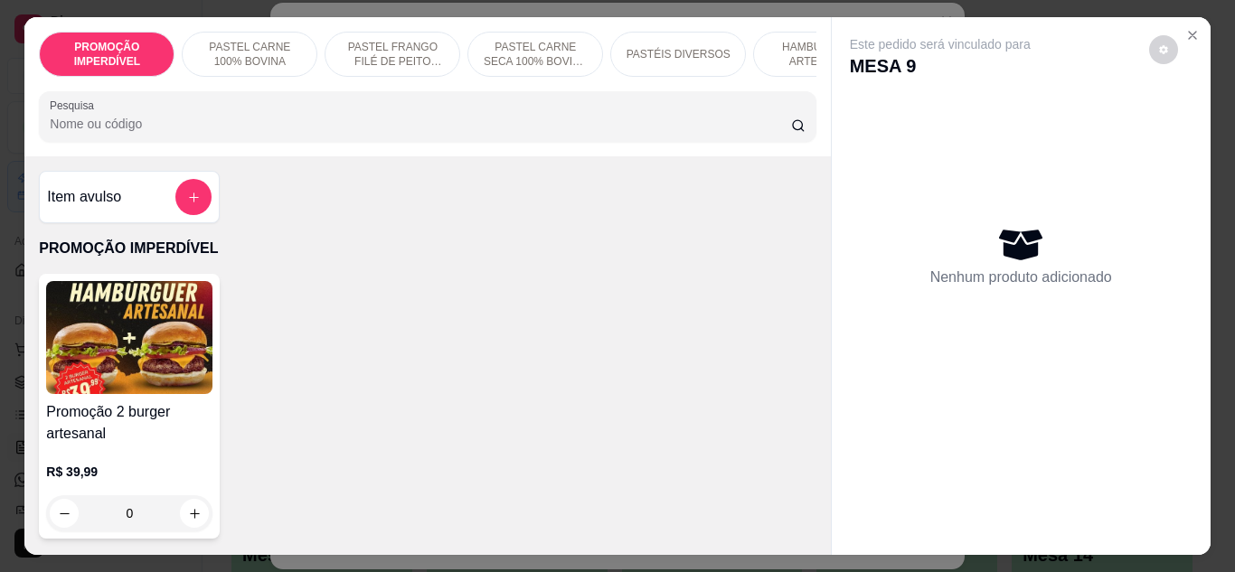
drag, startPoint x: 810, startPoint y: 59, endPoint x: 807, endPoint y: 50, distance: 9.4
click at [810, 55] on div "PROMOÇÃO IMPERDÍVEL PASTEL CARNE 100% BOVINA PASTEL FRANGO FILÉ DE PEITO DESFIA…" at bounding box center [427, 86] width 806 height 139
click at [805, 46] on p "HAMBÚRGUER ARTESANAL" at bounding box center [820, 54] width 105 height 29
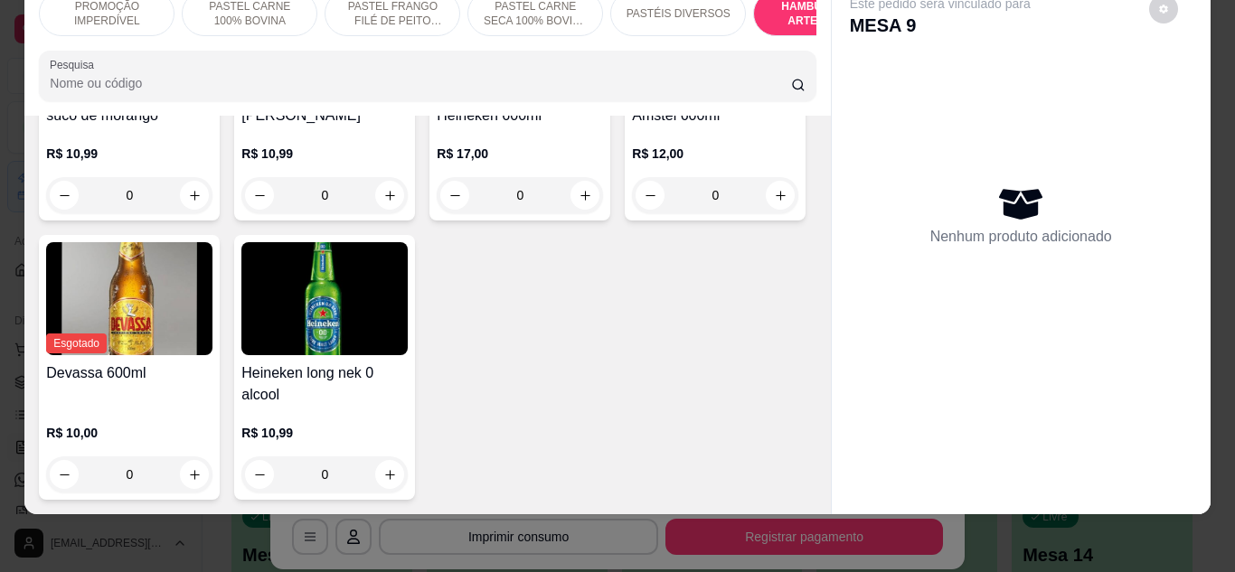
scroll to position [8326, 0]
click at [404, 209] on button "increase-product-quantity" at bounding box center [390, 195] width 28 height 28
type input "1"
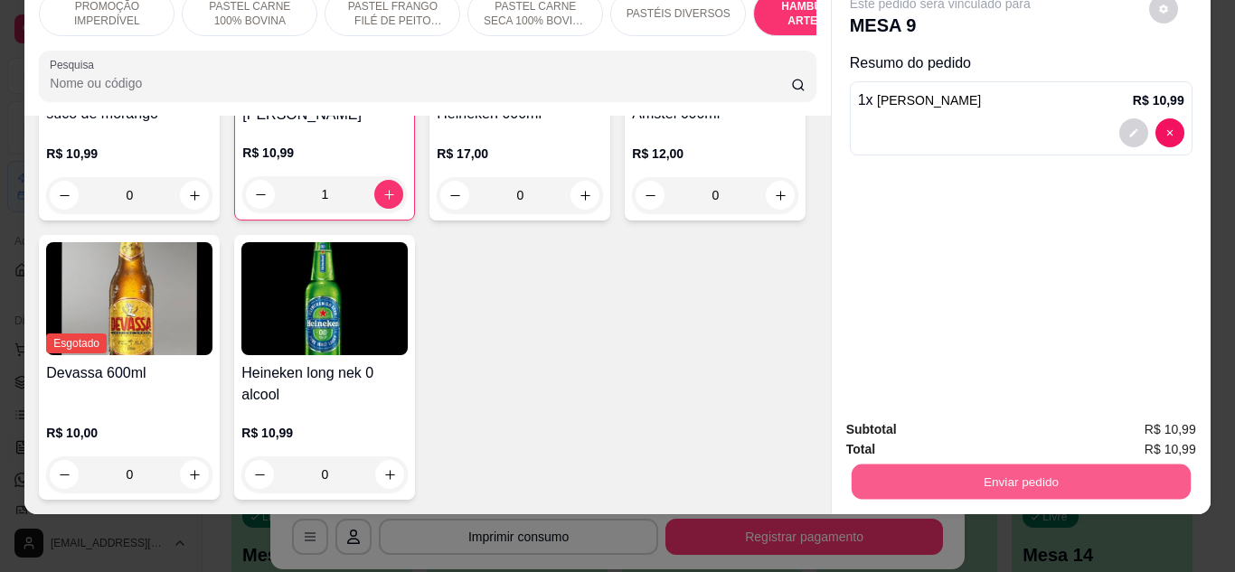
click at [995, 468] on button "Enviar pedido" at bounding box center [1020, 482] width 339 height 35
click at [1110, 414] on button "Sim, quero registrar" at bounding box center [1133, 423] width 130 height 33
click at [901, 470] on button "Enviar pedido" at bounding box center [1020, 482] width 339 height 35
click at [887, 413] on button "Não registrar e enviar pedido" at bounding box center [961, 422] width 183 height 33
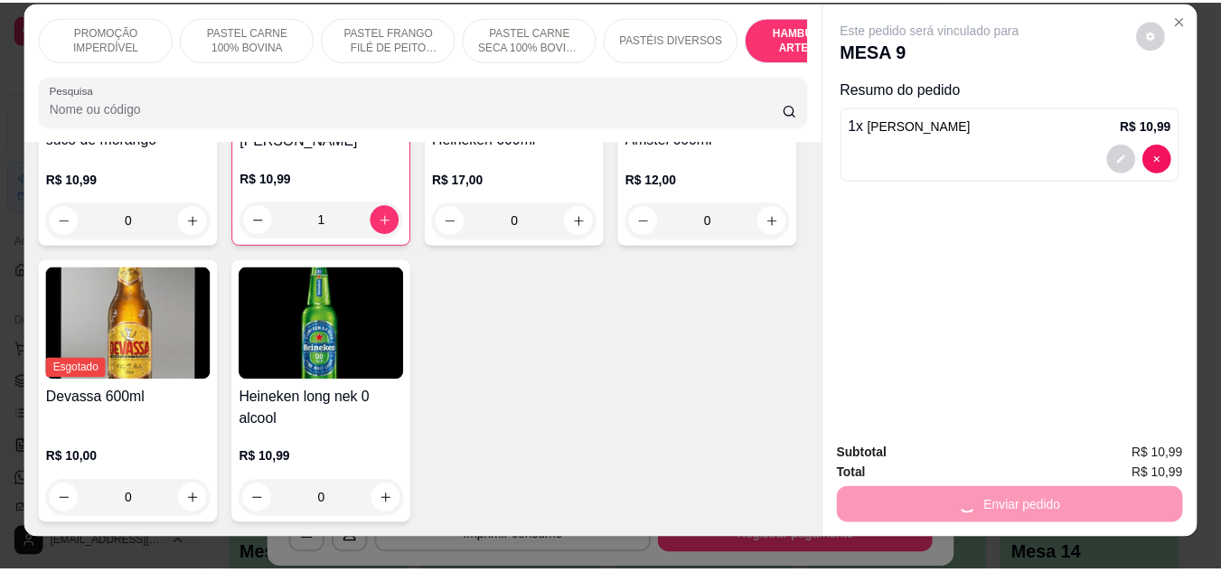
scroll to position [0, 0]
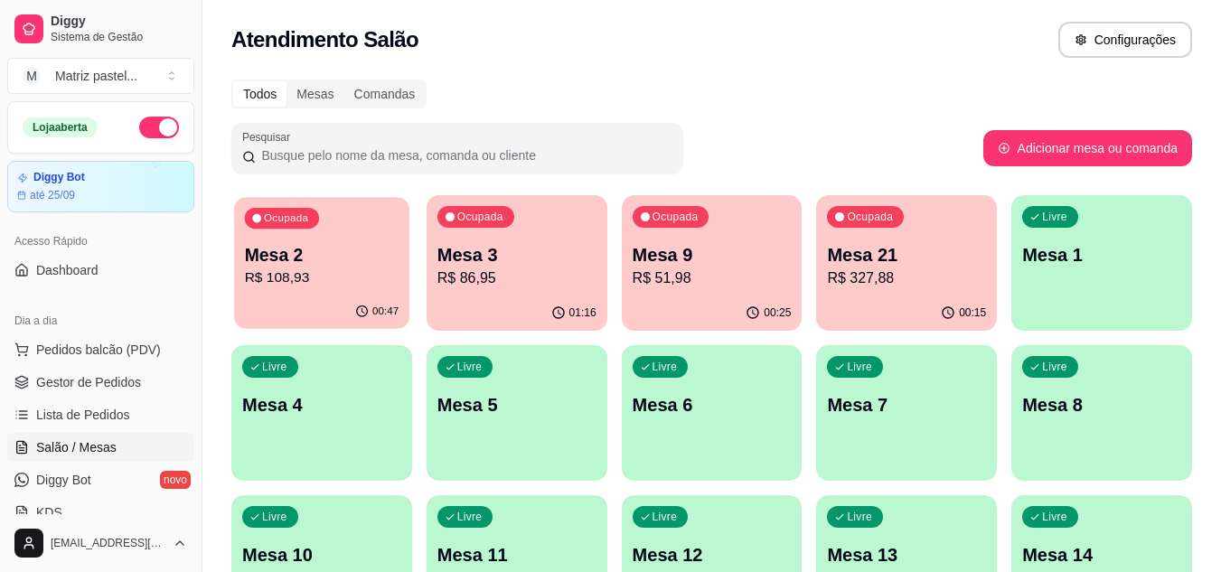
click at [336, 251] on p "Mesa 2" at bounding box center [322, 255] width 155 height 24
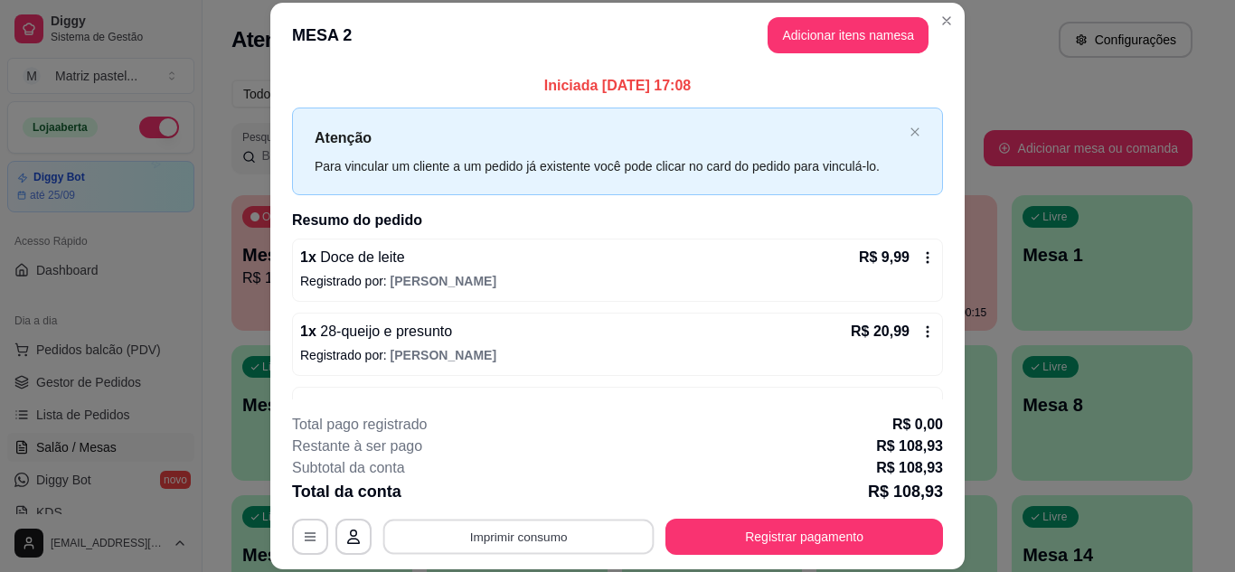
click at [580, 537] on button "Imprimir consumo" at bounding box center [518, 536] width 271 height 35
click at [561, 484] on button "IMPRESSORA" at bounding box center [517, 495] width 127 height 28
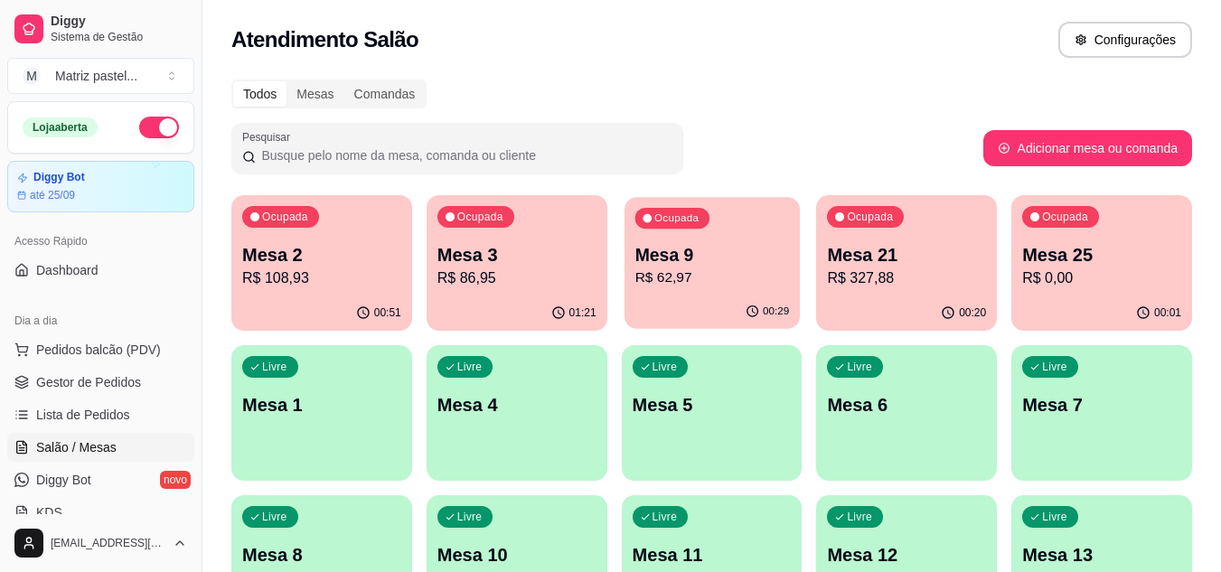
click at [683, 284] on p "R$ 62,97" at bounding box center [712, 278] width 155 height 21
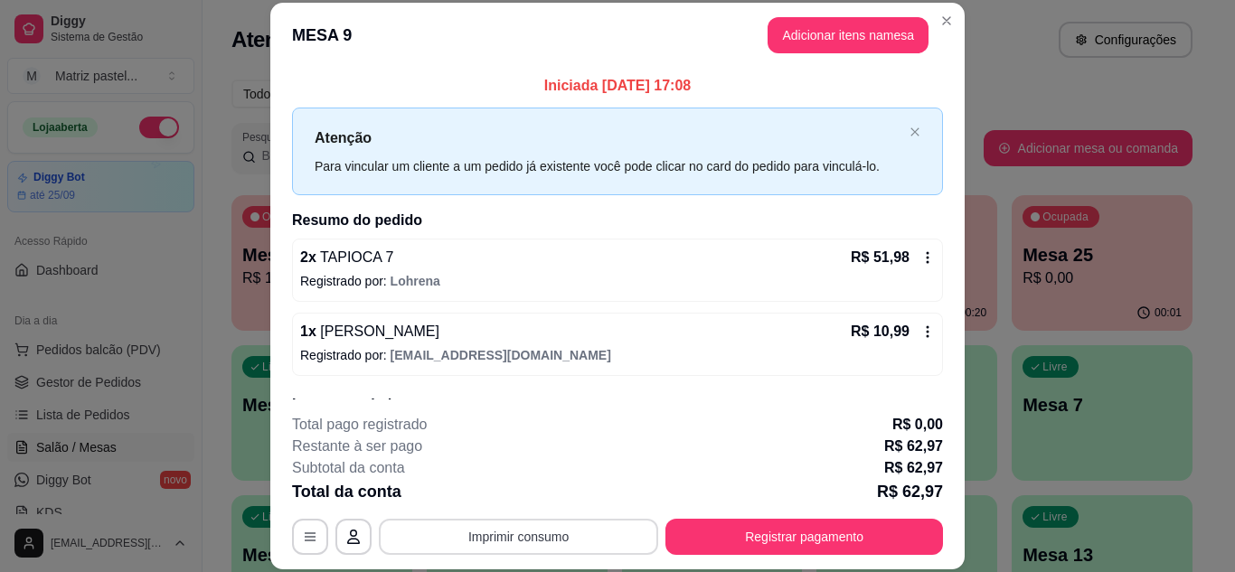
click at [530, 528] on button "Imprimir consumo" at bounding box center [518, 537] width 279 height 36
click at [545, 490] on button "IMPRESSORA" at bounding box center [517, 495] width 127 height 28
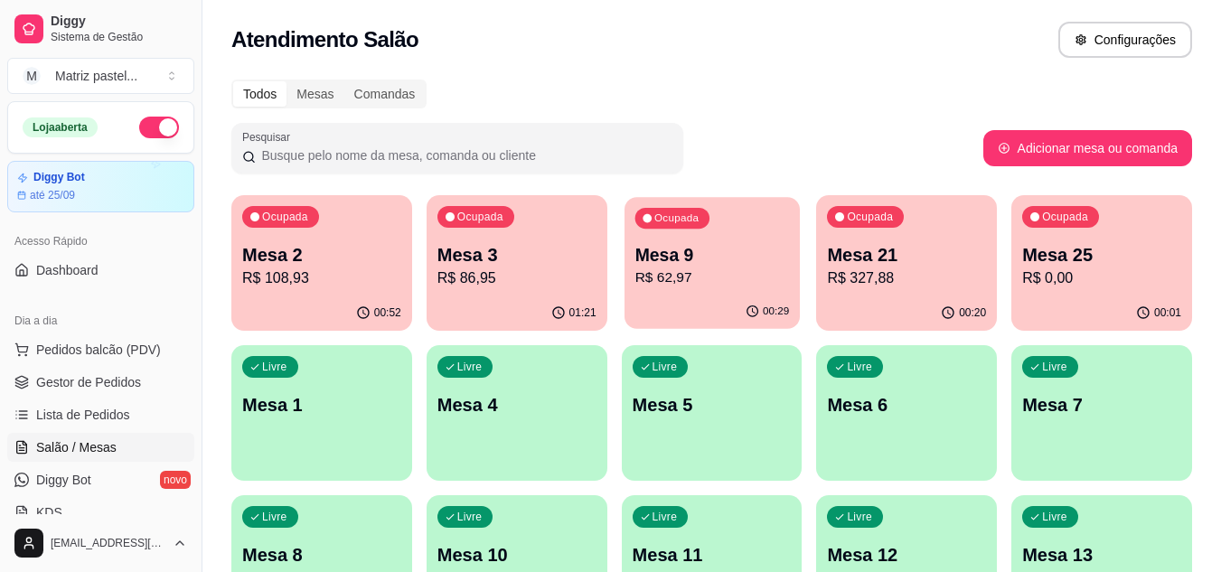
click at [708, 269] on p "R$ 62,97" at bounding box center [712, 278] width 155 height 21
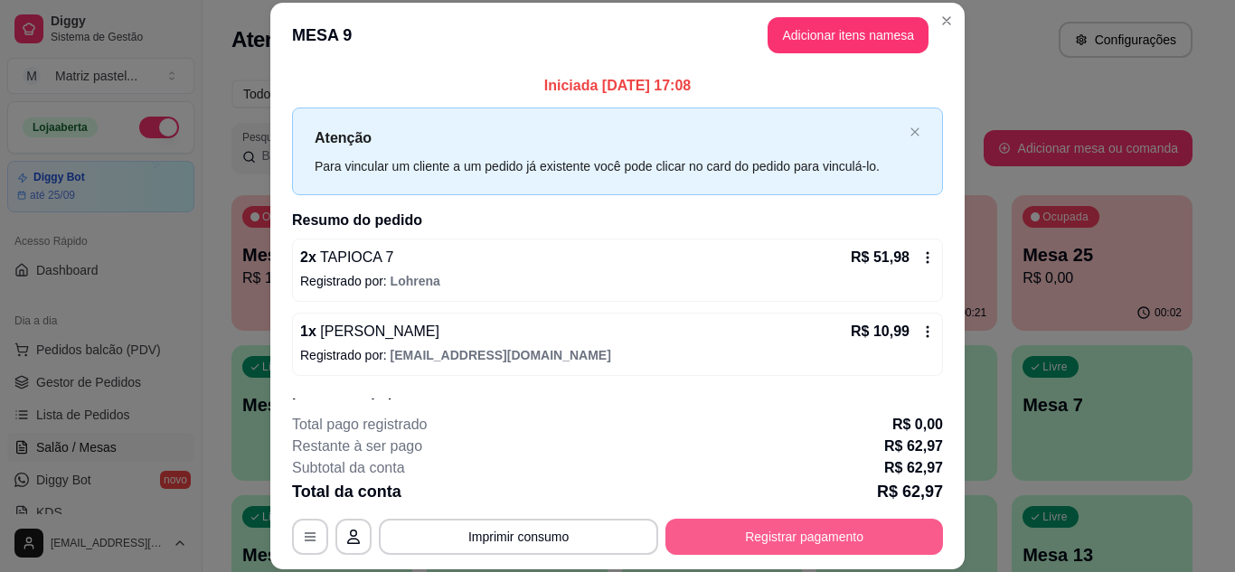
click at [742, 539] on button "Registrar pagamento" at bounding box center [804, 537] width 278 height 36
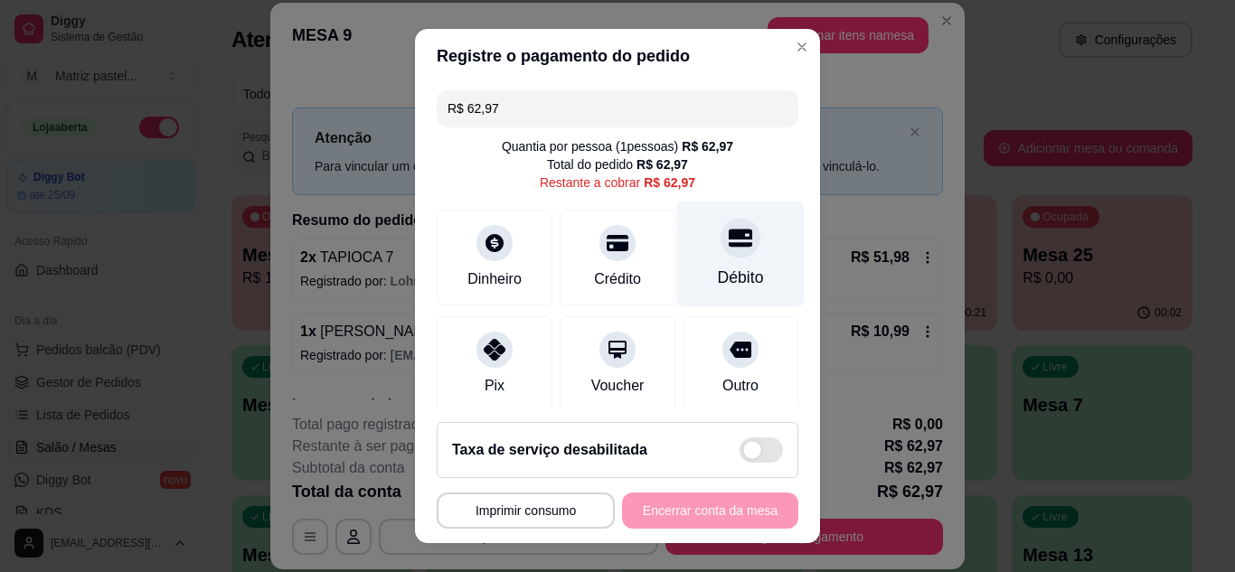
click at [718, 273] on div "Débito" at bounding box center [741, 278] width 46 height 24
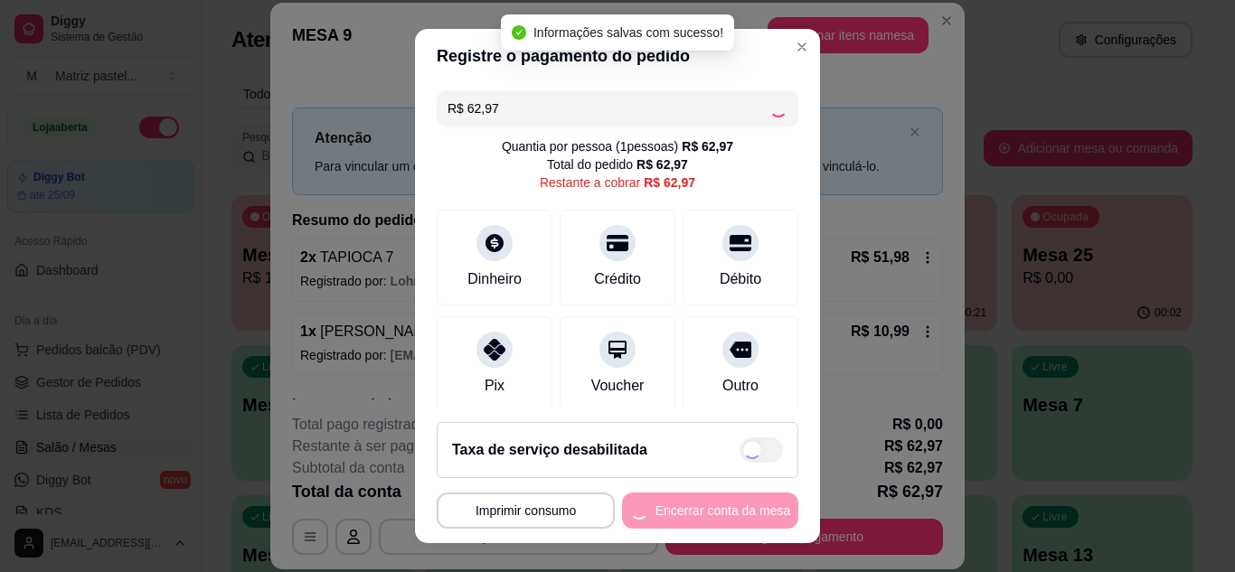
type input "R$ 0,00"
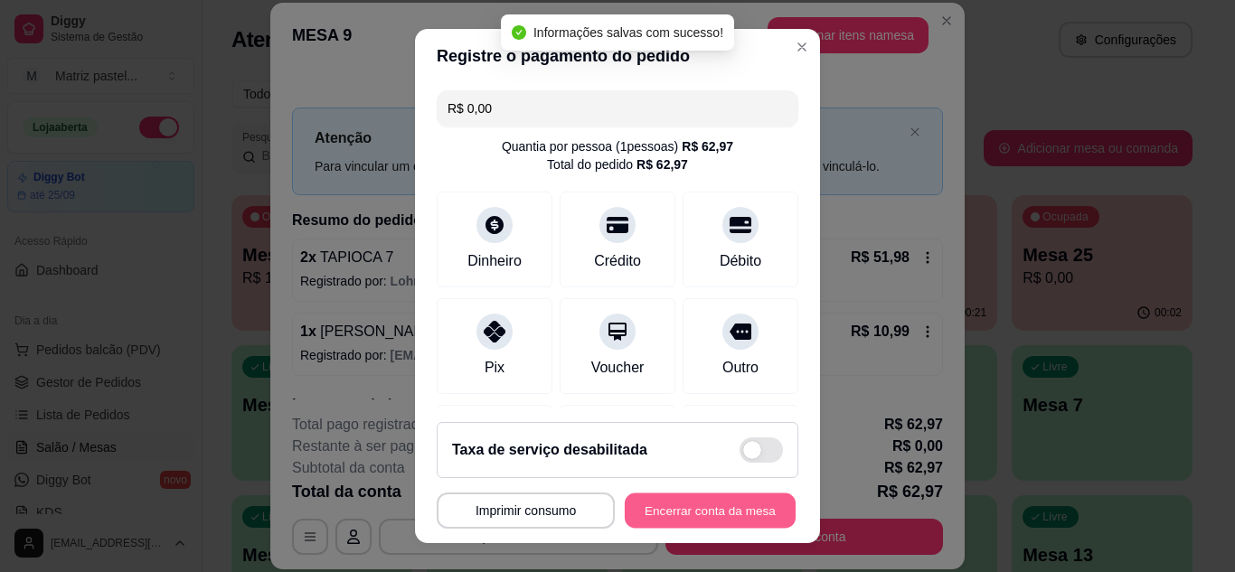
click at [736, 518] on button "Encerrar conta da mesa" at bounding box center [710, 511] width 171 height 35
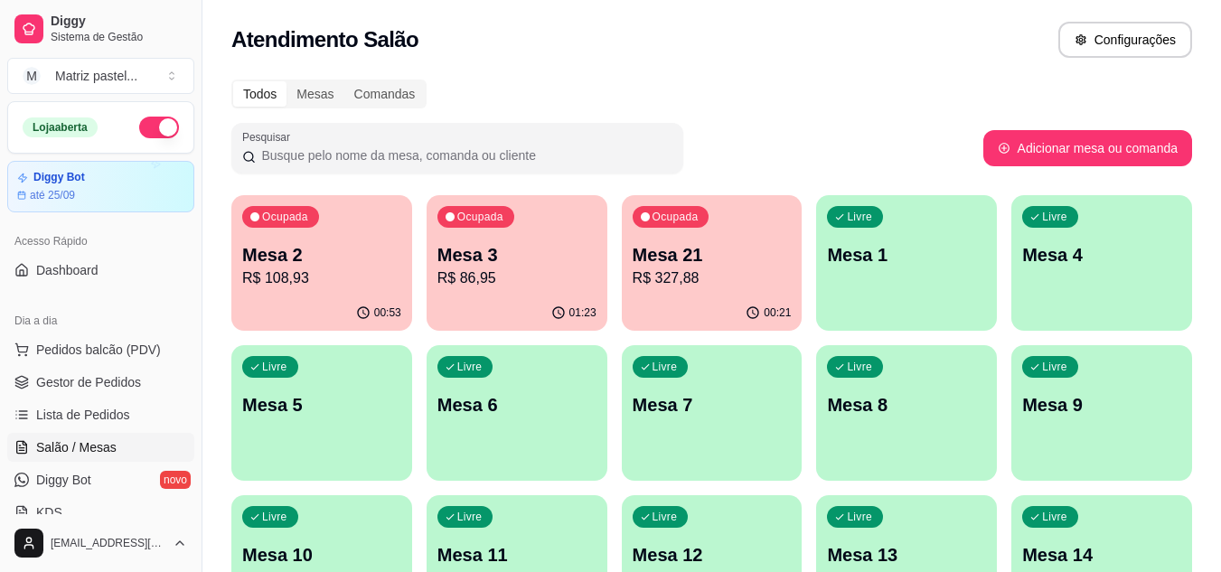
click at [682, 246] on p "Mesa 21" at bounding box center [712, 254] width 159 height 25
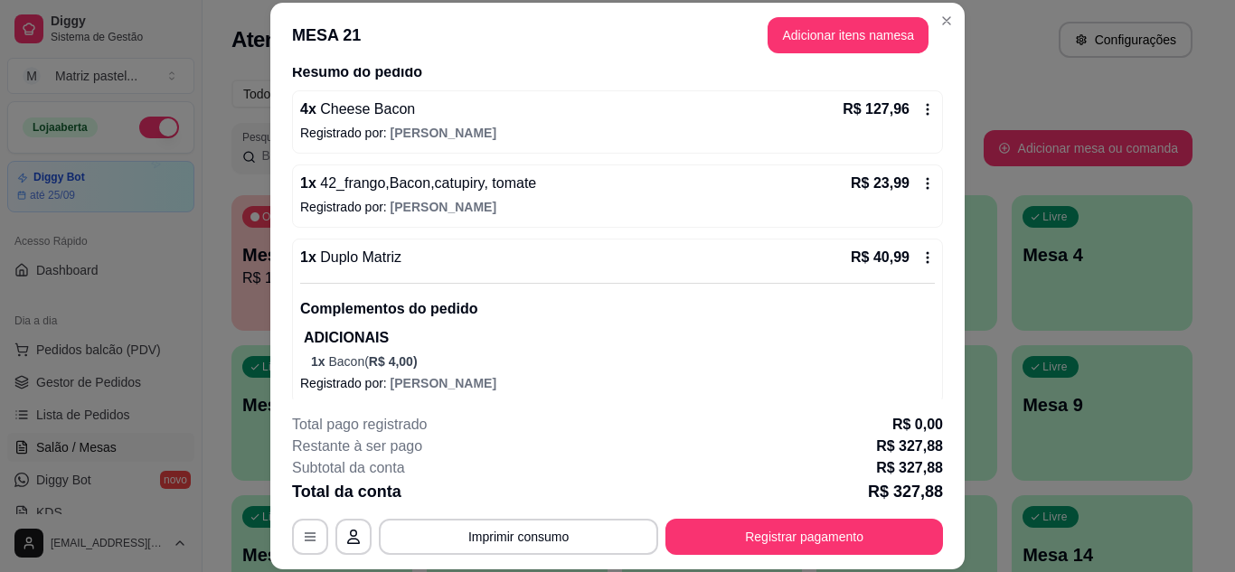
scroll to position [181, 0]
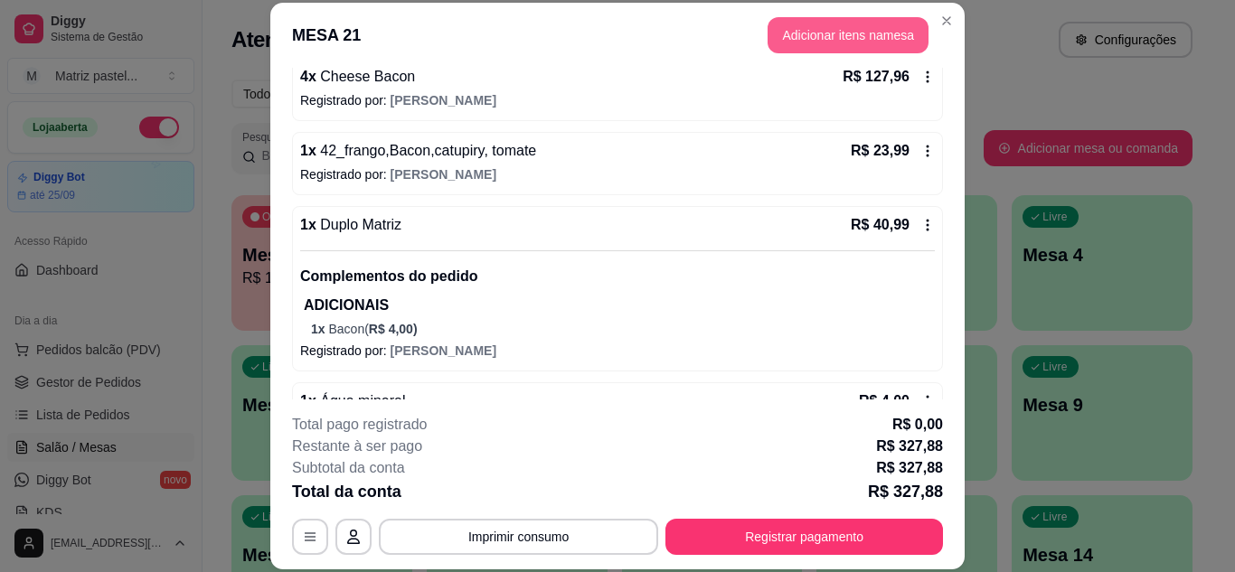
click at [867, 24] on button "Adicionar itens na mesa" at bounding box center [848, 35] width 161 height 36
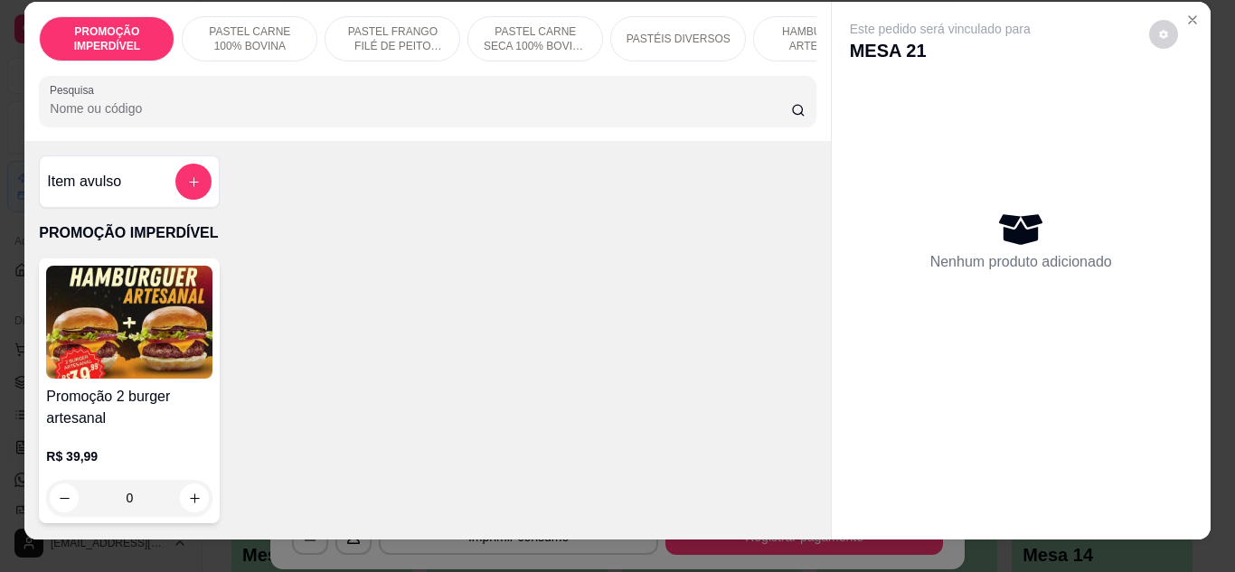
scroll to position [0, 0]
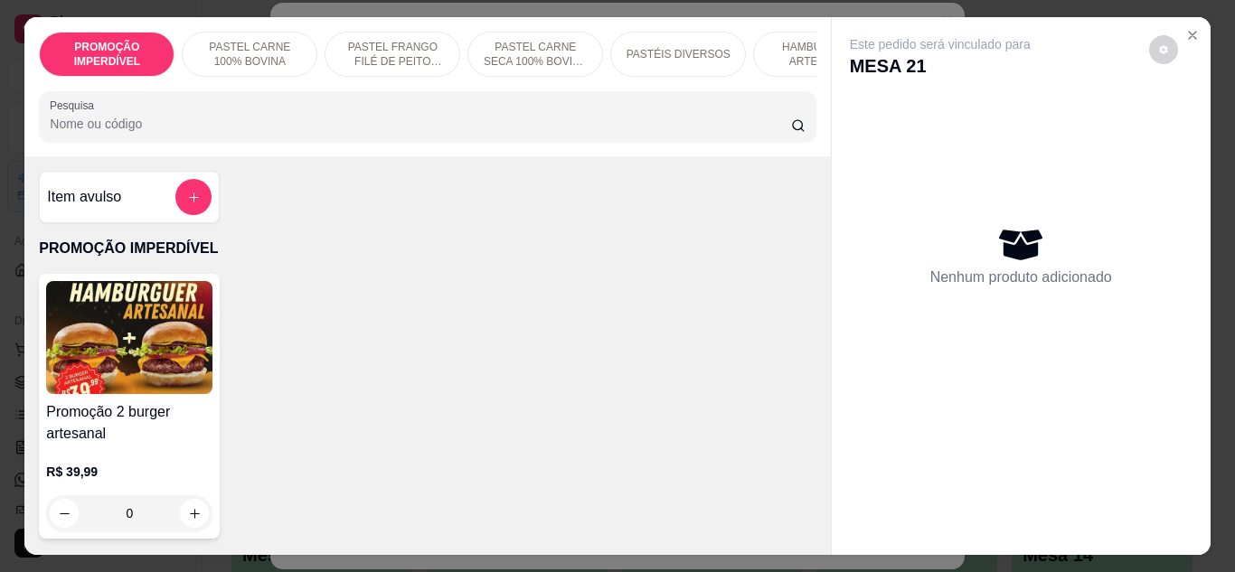
click at [796, 46] on p "HAMBÚRGUER ARTESANAL" at bounding box center [820, 54] width 105 height 29
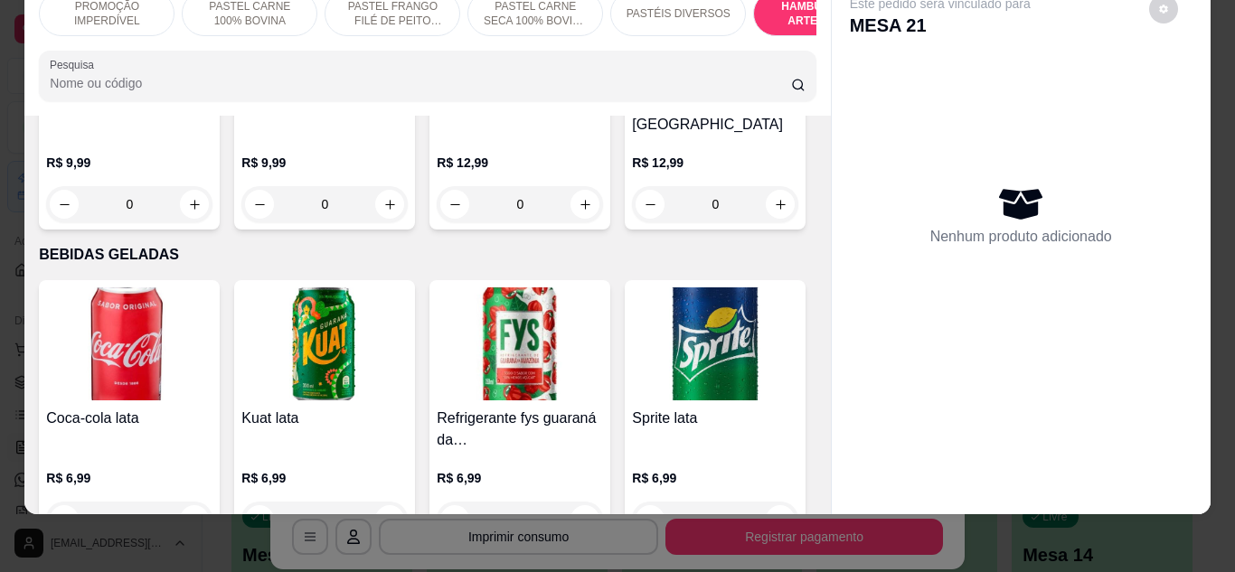
scroll to position [5524, 0]
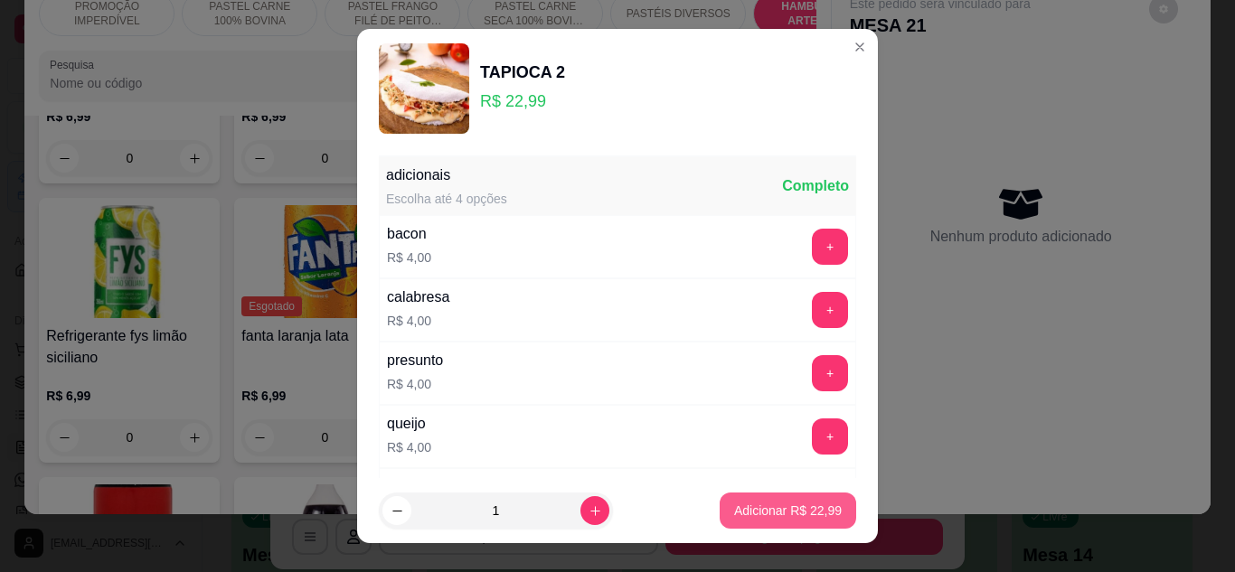
click at [734, 505] on p "Adicionar R$ 22,99" at bounding box center [788, 511] width 108 height 18
type input "1"
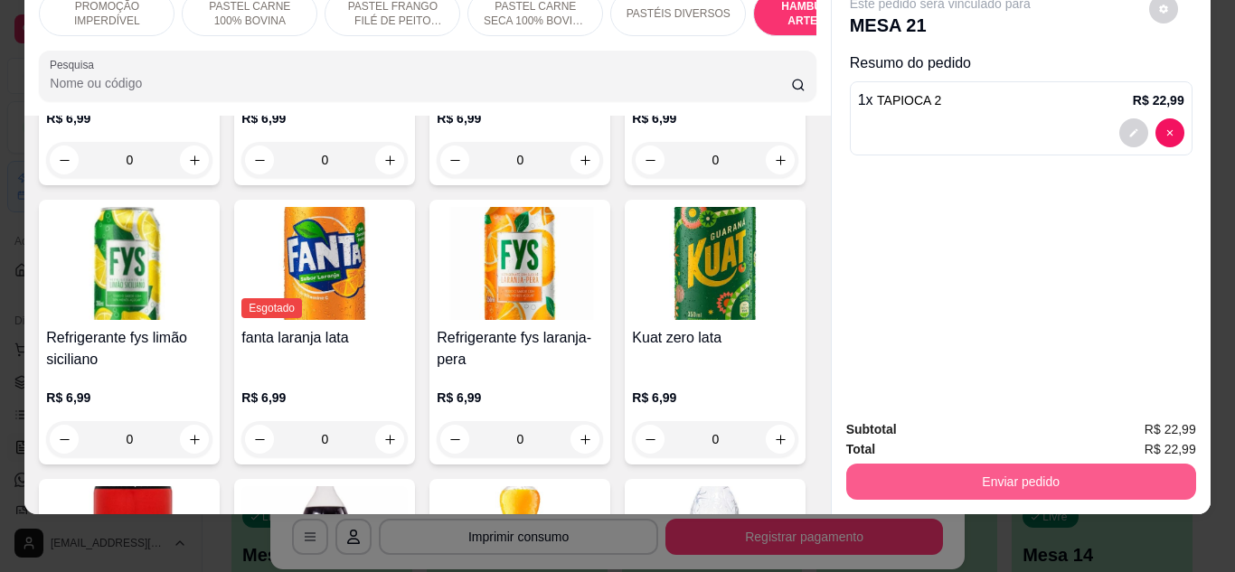
click at [925, 464] on button "Enviar pedido" at bounding box center [1021, 482] width 350 height 36
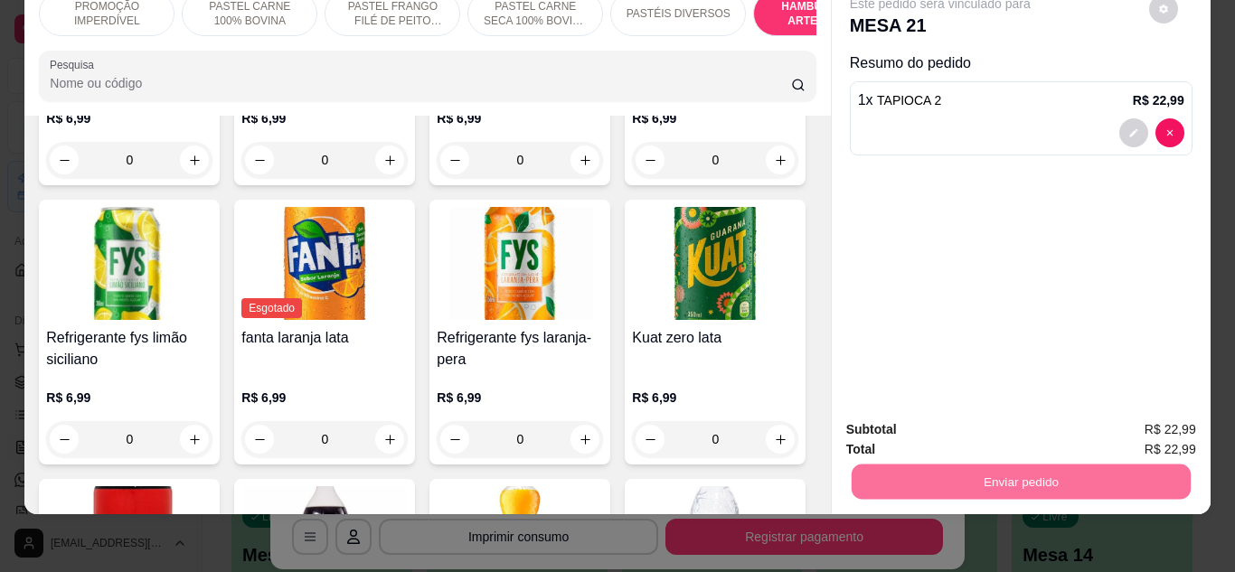
click at [908, 420] on button "Não registrar e enviar pedido" at bounding box center [961, 424] width 188 height 34
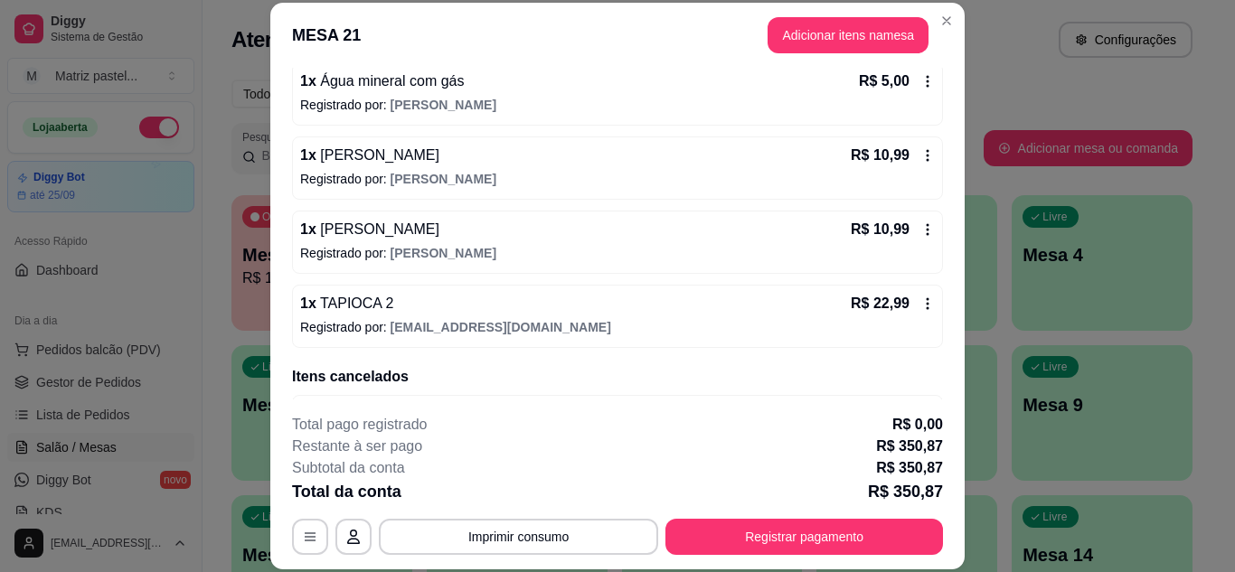
scroll to position [782, 0]
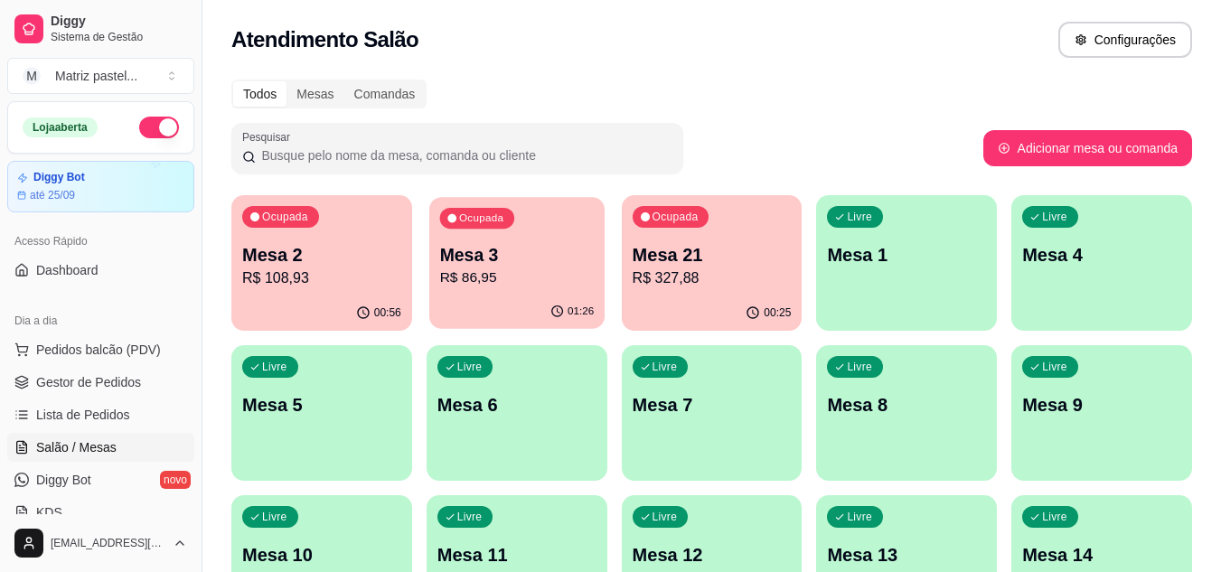
click at [561, 263] on p "Mesa 3" at bounding box center [516, 255] width 155 height 24
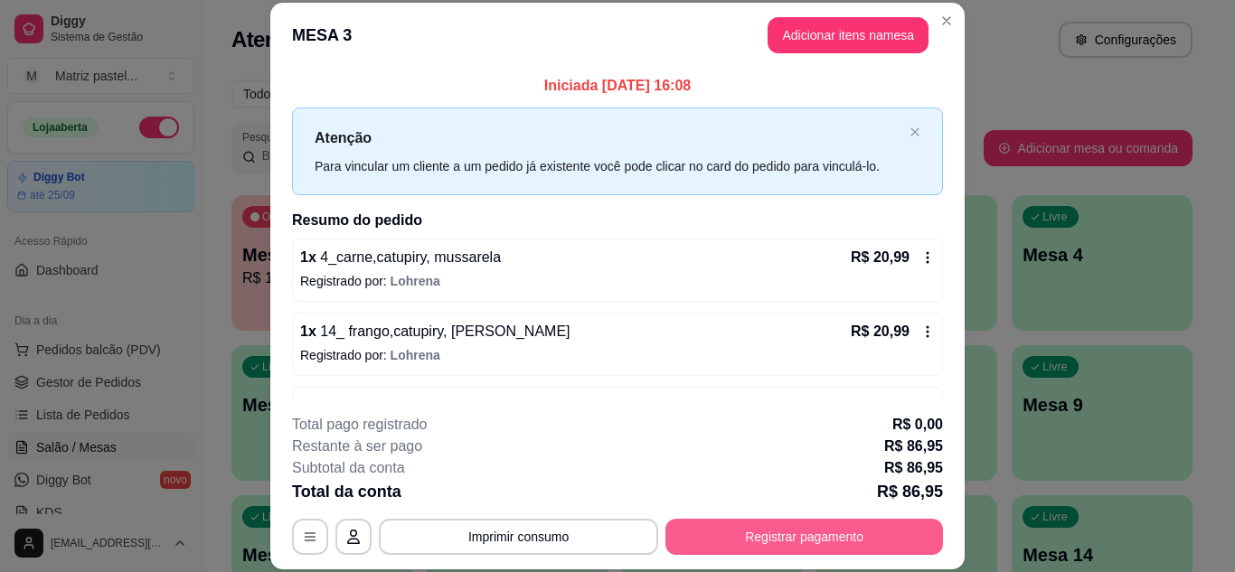
click at [796, 531] on button "Registrar pagamento" at bounding box center [804, 537] width 278 height 36
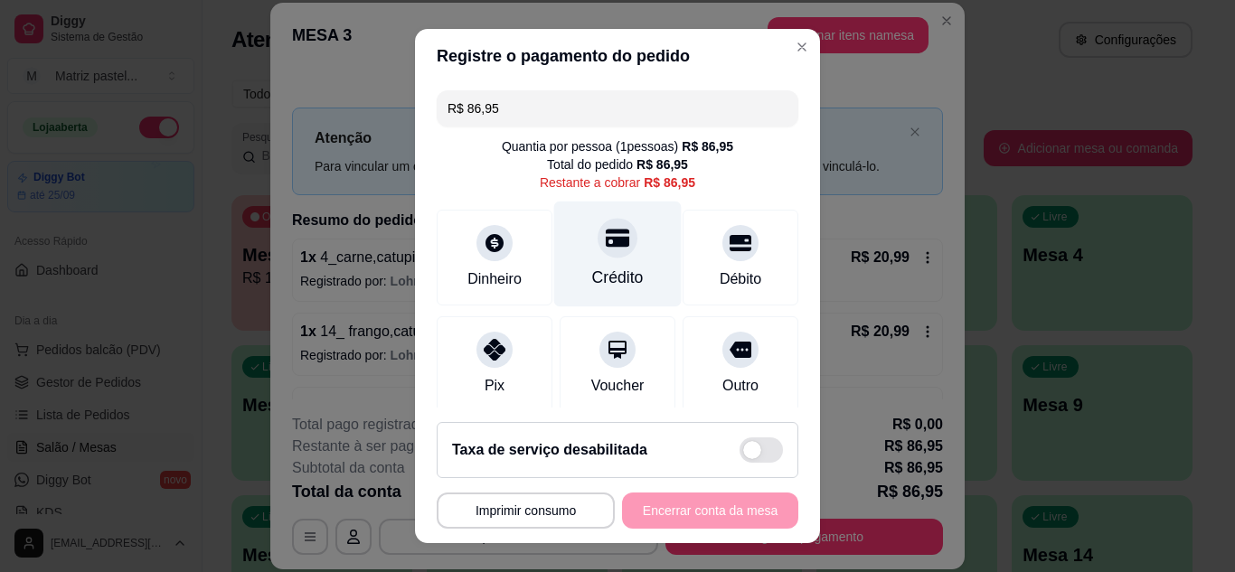
click at [606, 240] on icon at bounding box center [618, 238] width 24 height 18
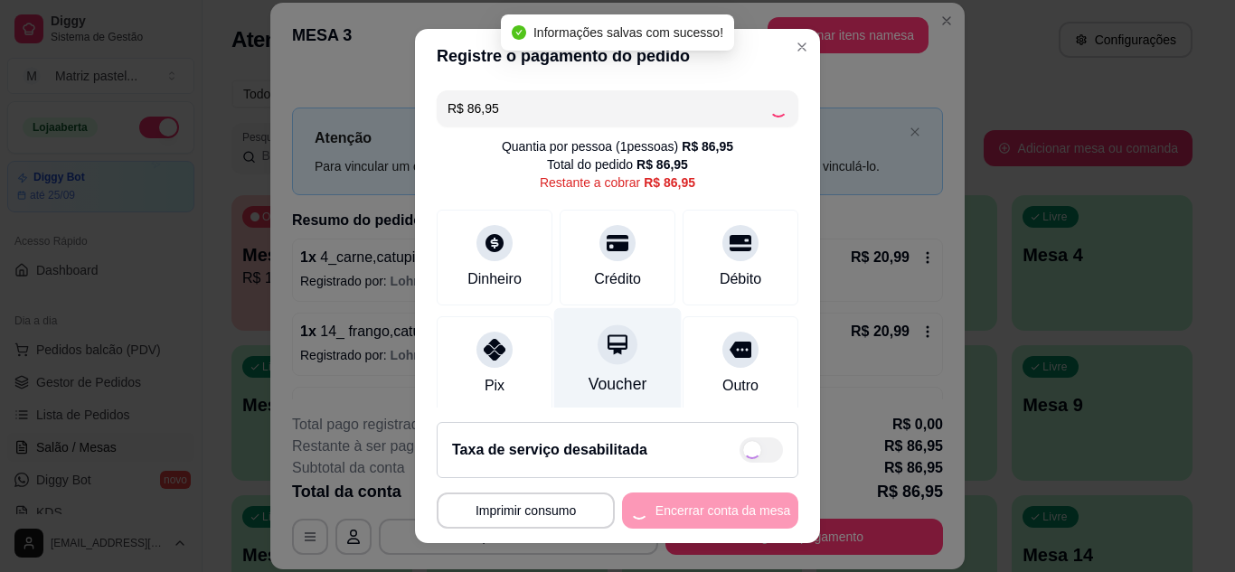
type input "R$ 0,00"
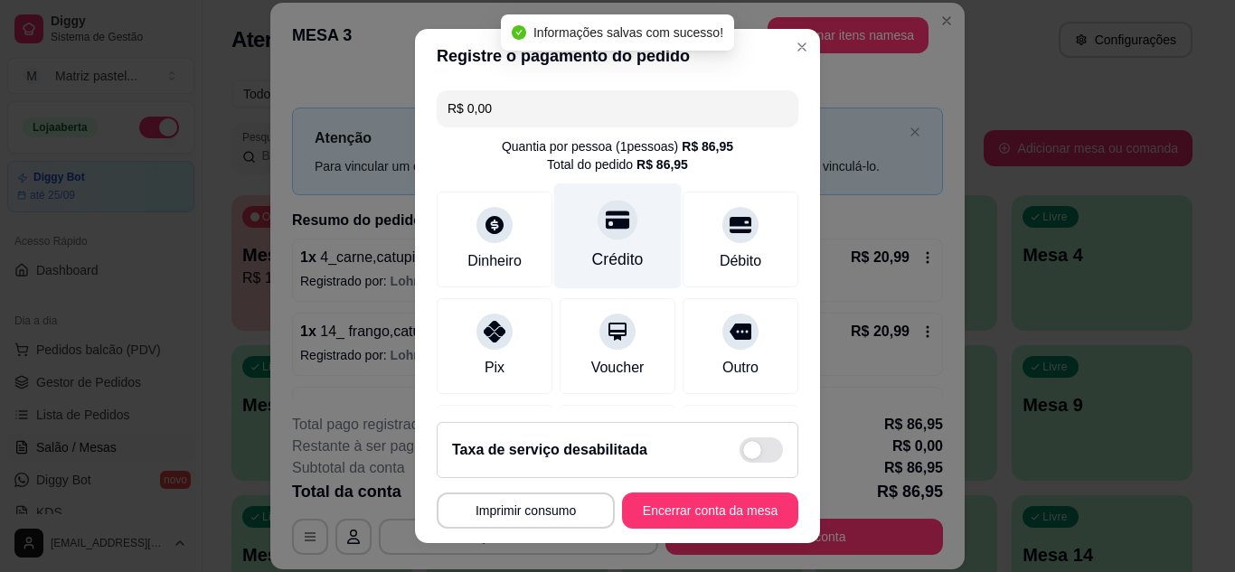
click at [592, 253] on div "Crédito" at bounding box center [618, 260] width 52 height 24
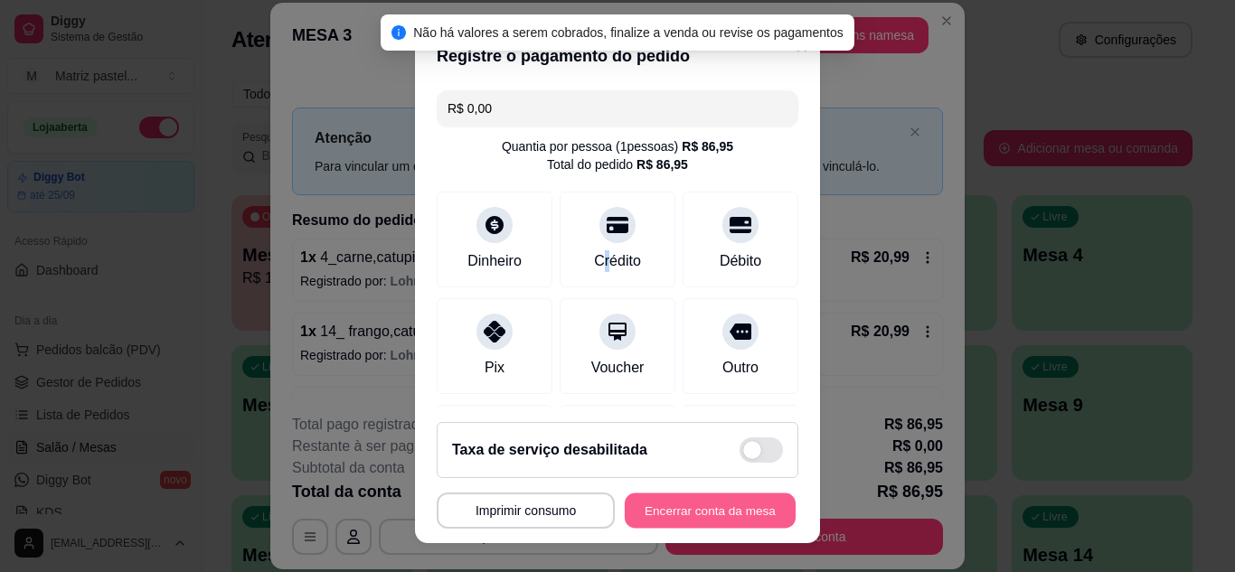
click at [712, 516] on button "Encerrar conta da mesa" at bounding box center [710, 511] width 171 height 35
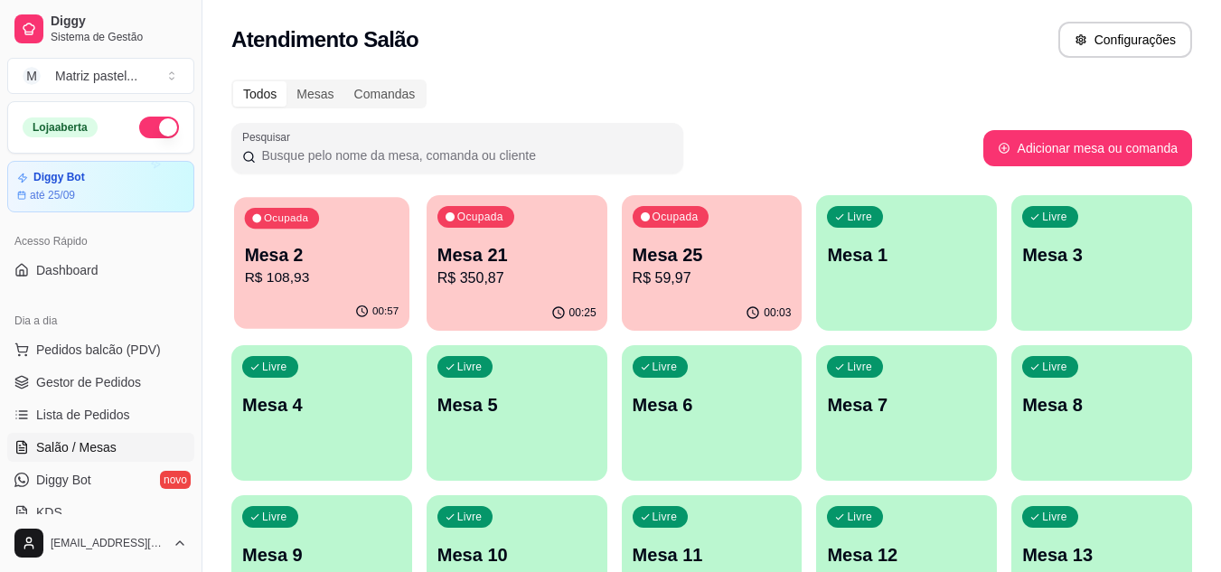
click at [269, 291] on div "Ocupada Mesa 2 R$ 108,93" at bounding box center [321, 246] width 175 height 98
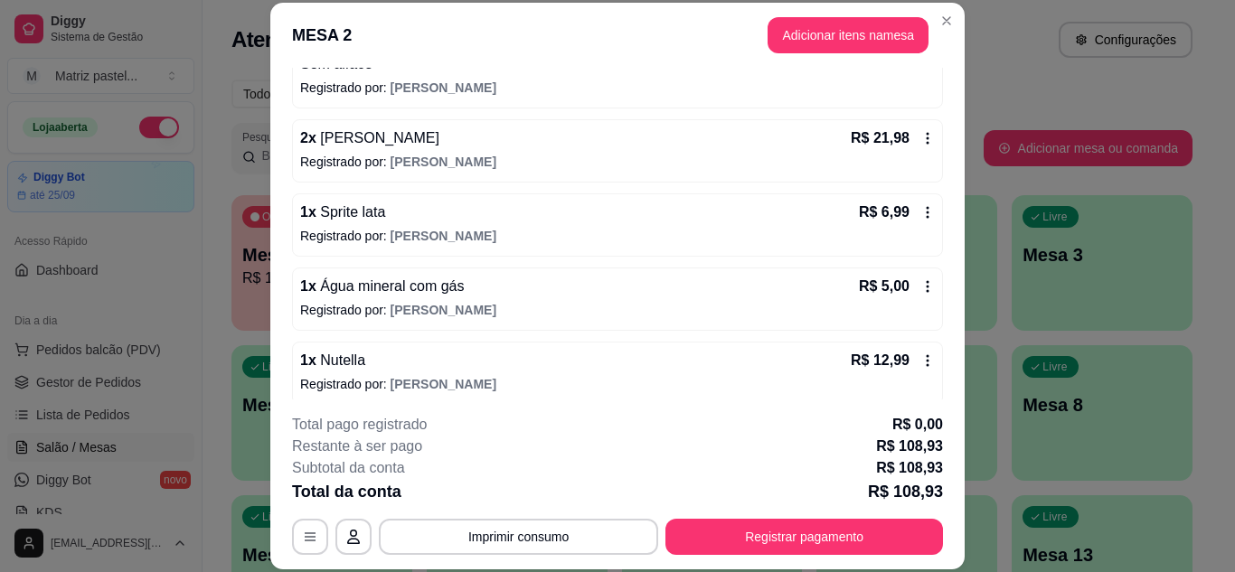
scroll to position [405, 0]
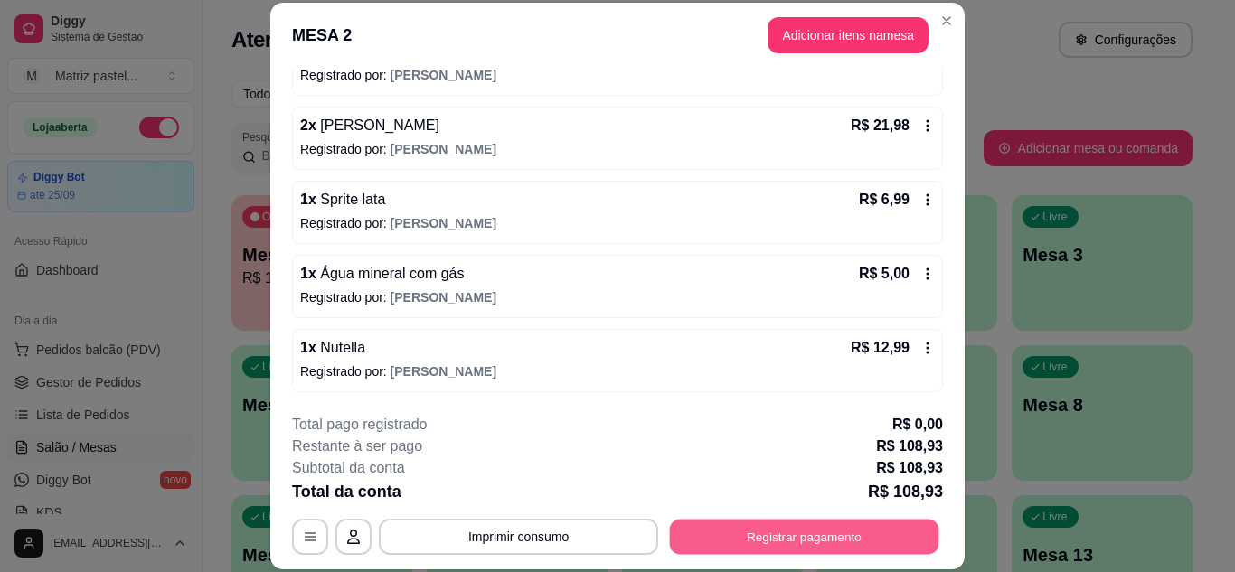
click at [771, 529] on button "Registrar pagamento" at bounding box center [804, 536] width 269 height 35
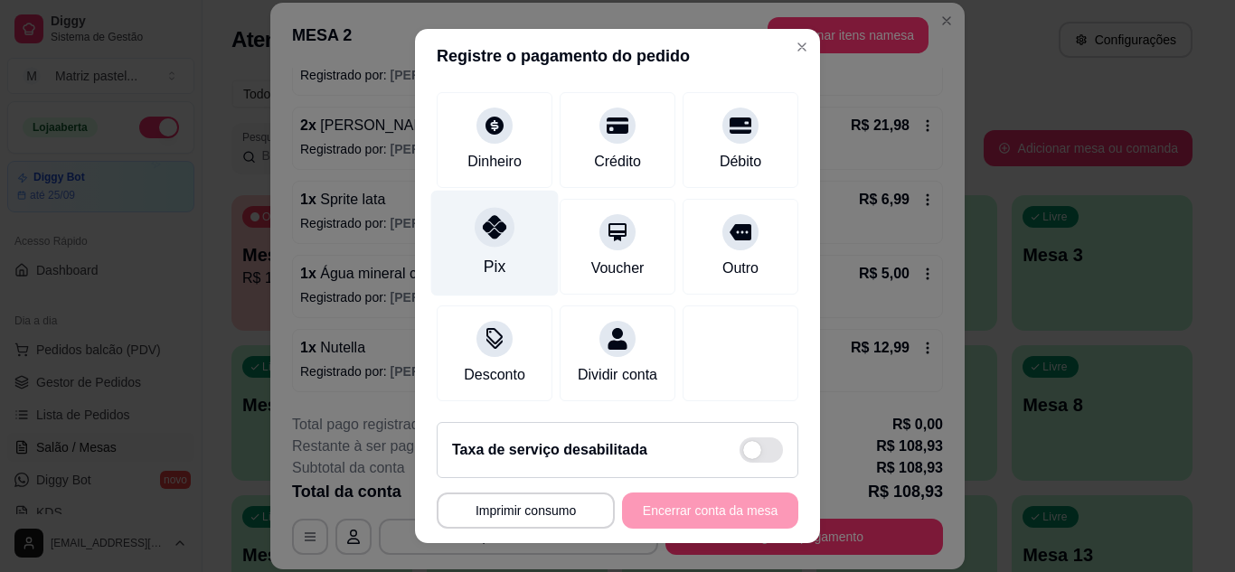
scroll to position [139, 0]
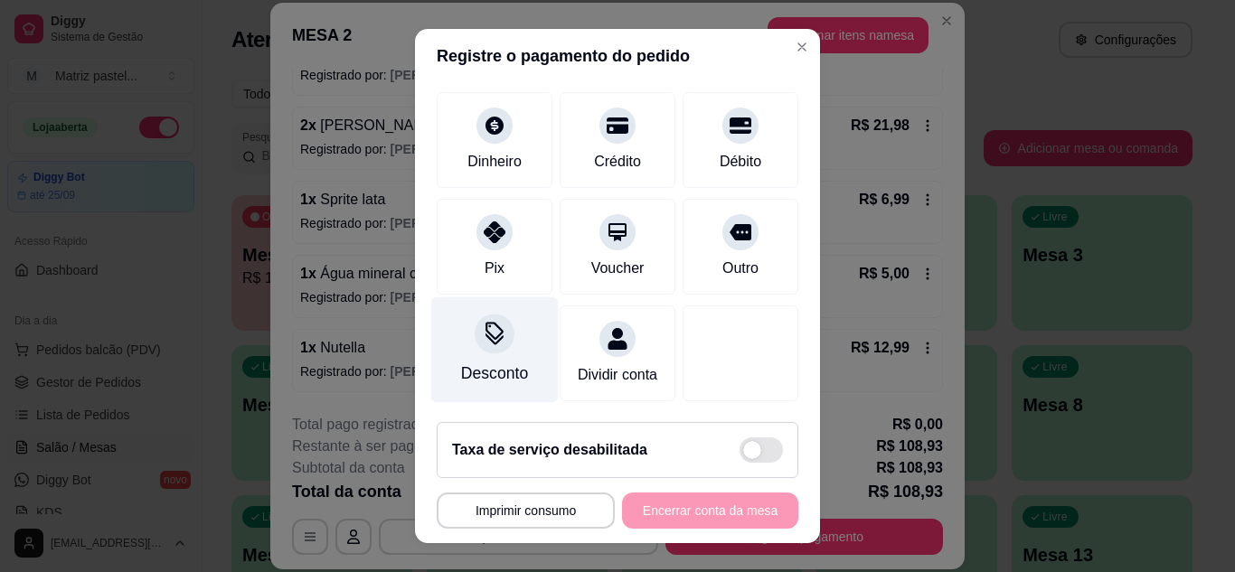
click at [477, 326] on div at bounding box center [495, 334] width 40 height 40
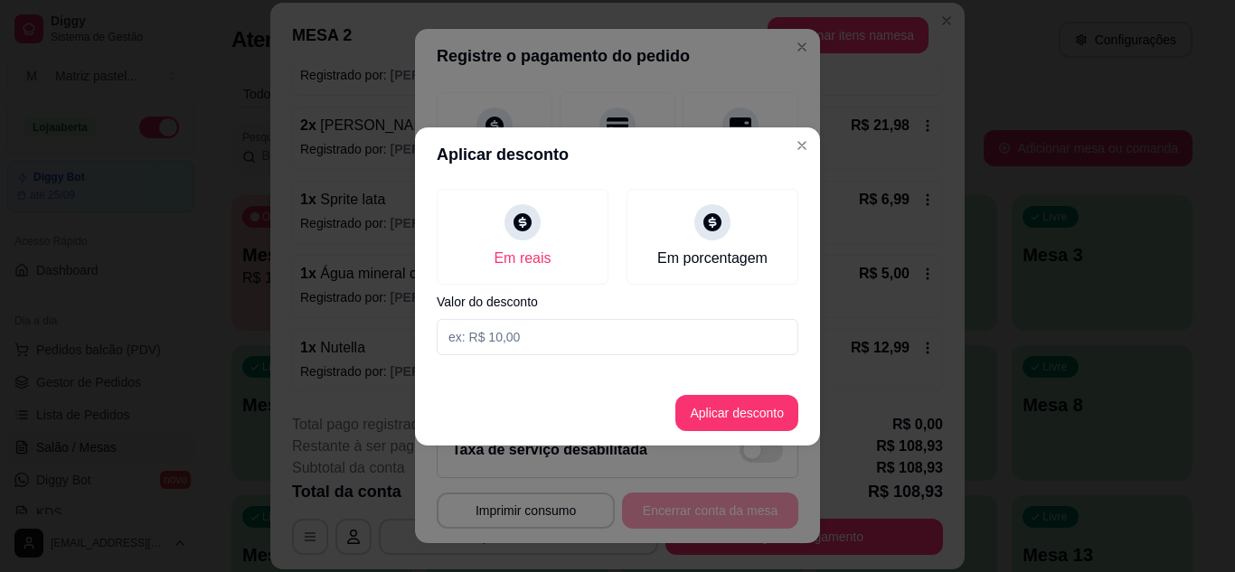
click at [500, 341] on input at bounding box center [618, 337] width 362 height 36
type input "108,92"
click at [731, 421] on button "Aplicar desconto" at bounding box center [737, 412] width 118 height 35
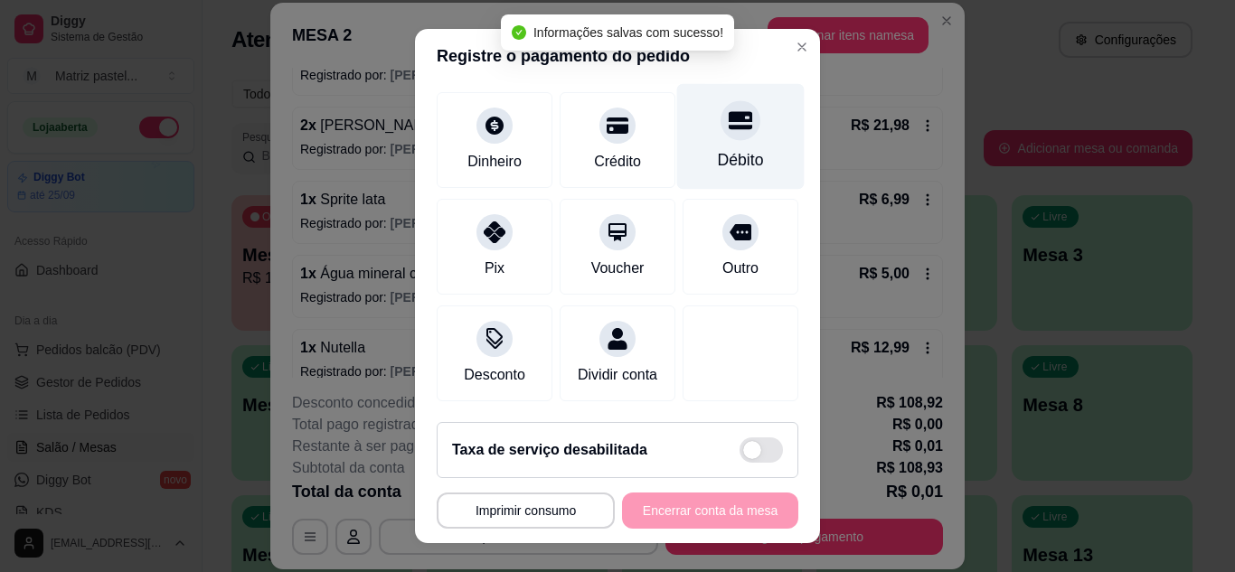
scroll to position [0, 0]
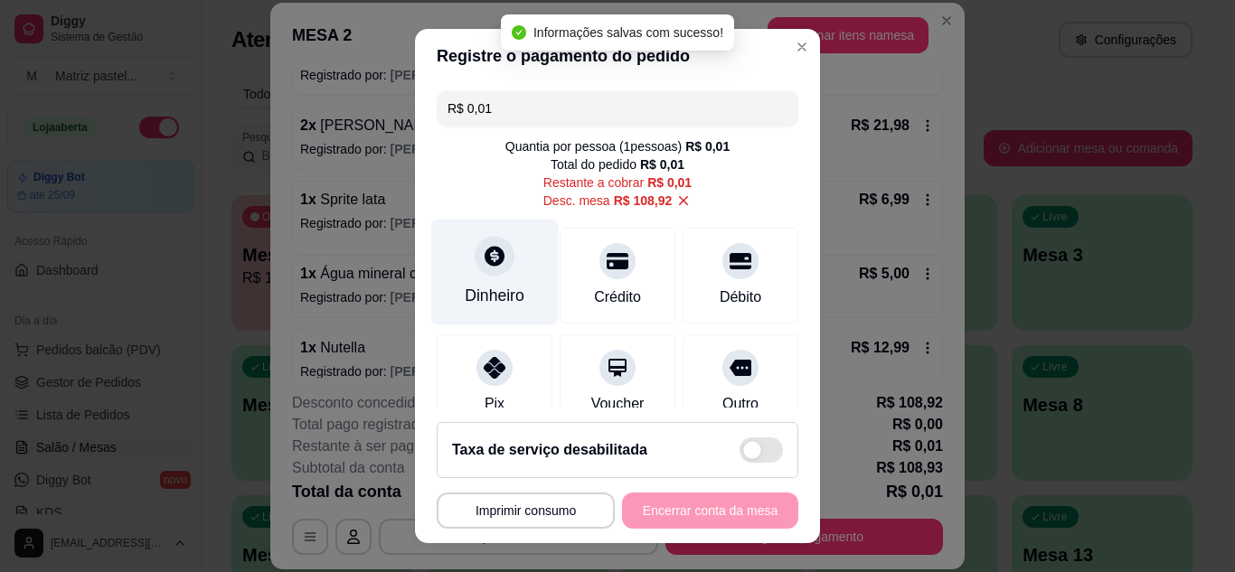
click at [512, 270] on div "Dinheiro" at bounding box center [494, 272] width 127 height 106
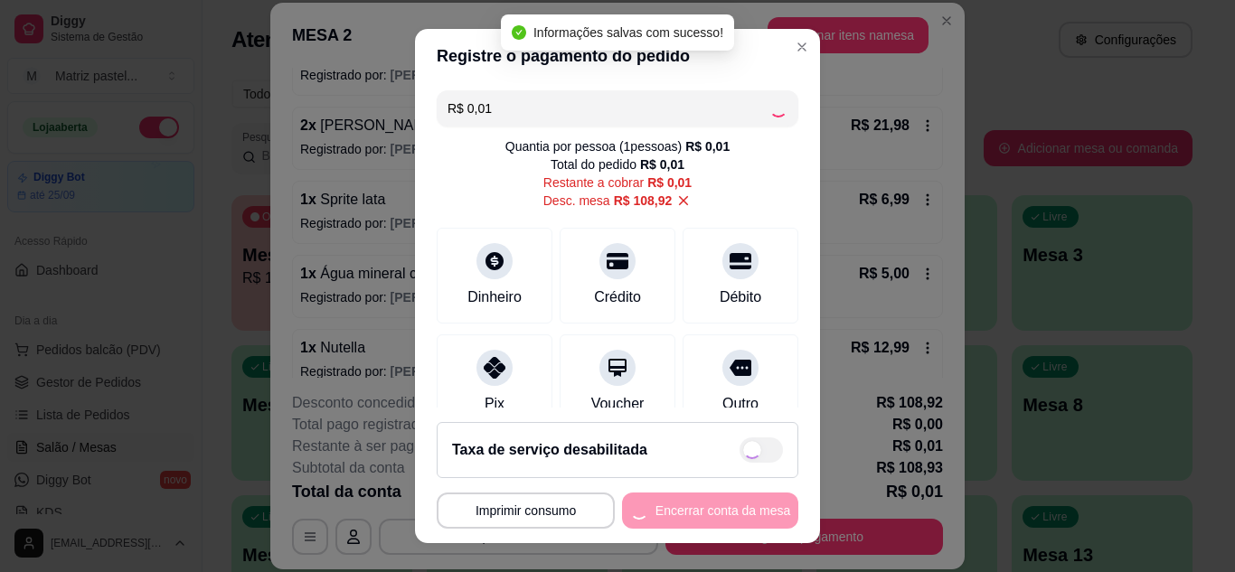
type input "R$ 0,00"
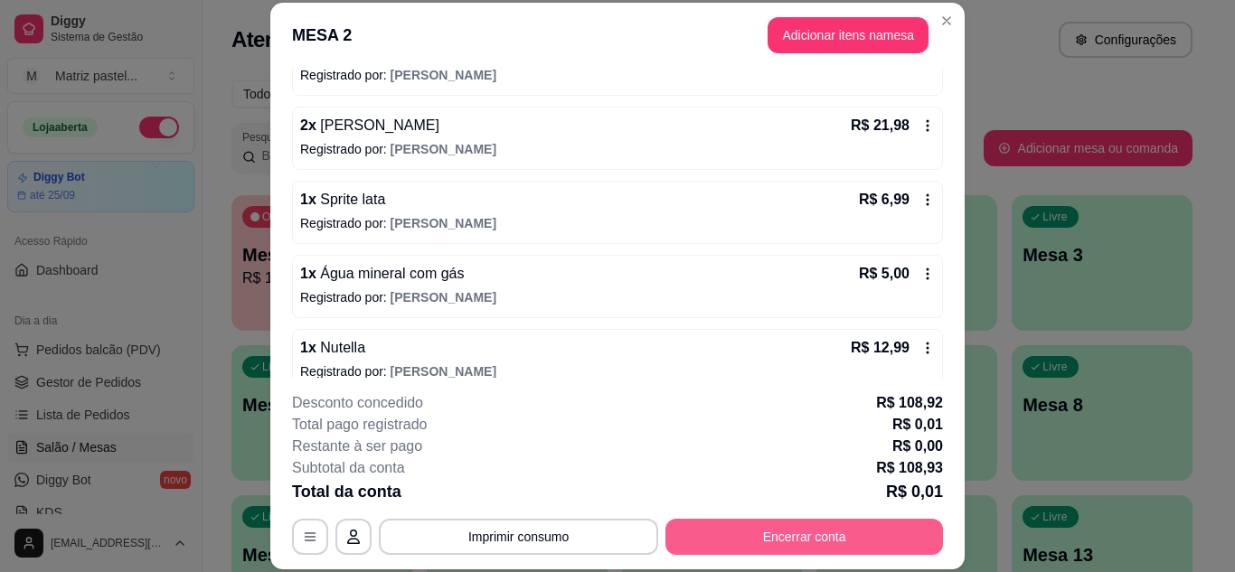
click at [880, 530] on button "Encerrar conta" at bounding box center [804, 537] width 278 height 36
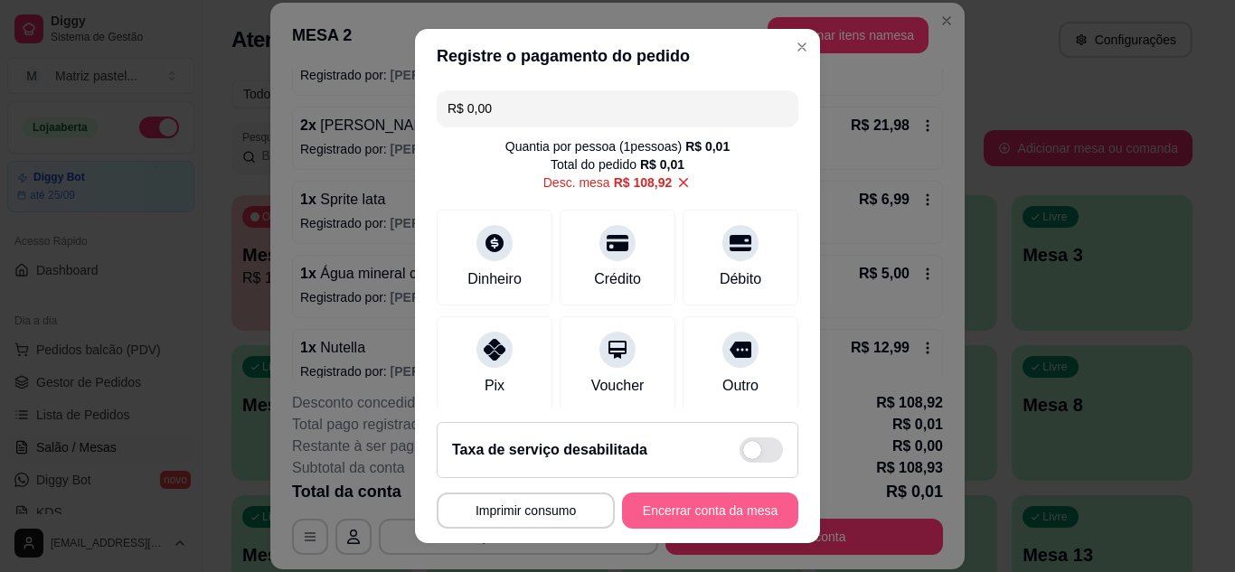
click at [706, 507] on button "Encerrar conta da mesa" at bounding box center [710, 511] width 176 height 36
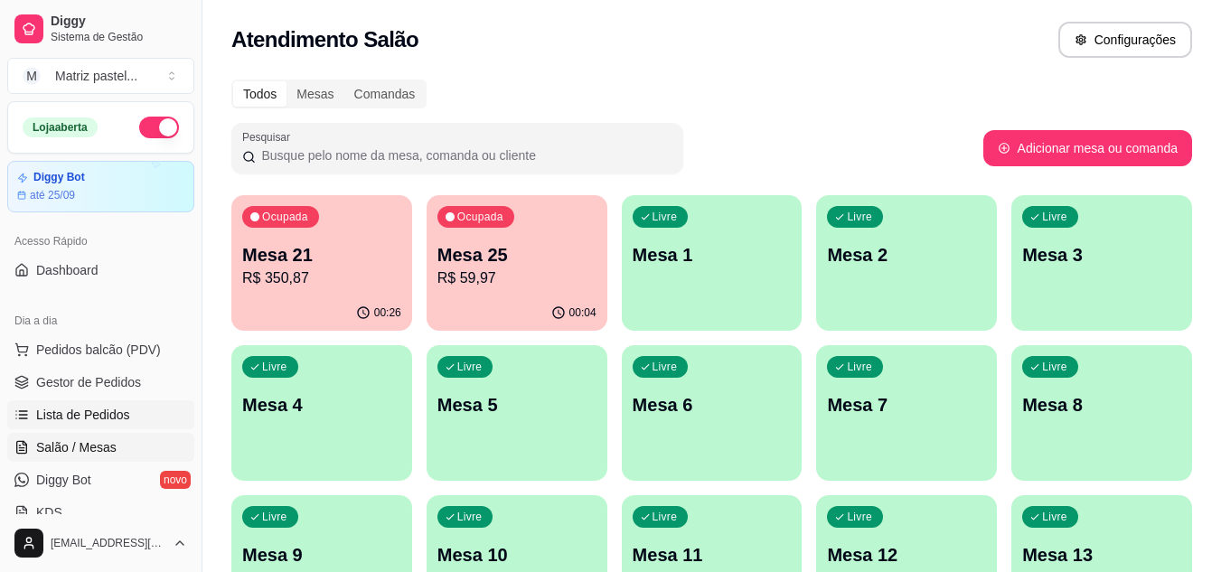
click at [101, 402] on link "Lista de Pedidos" at bounding box center [100, 414] width 187 height 29
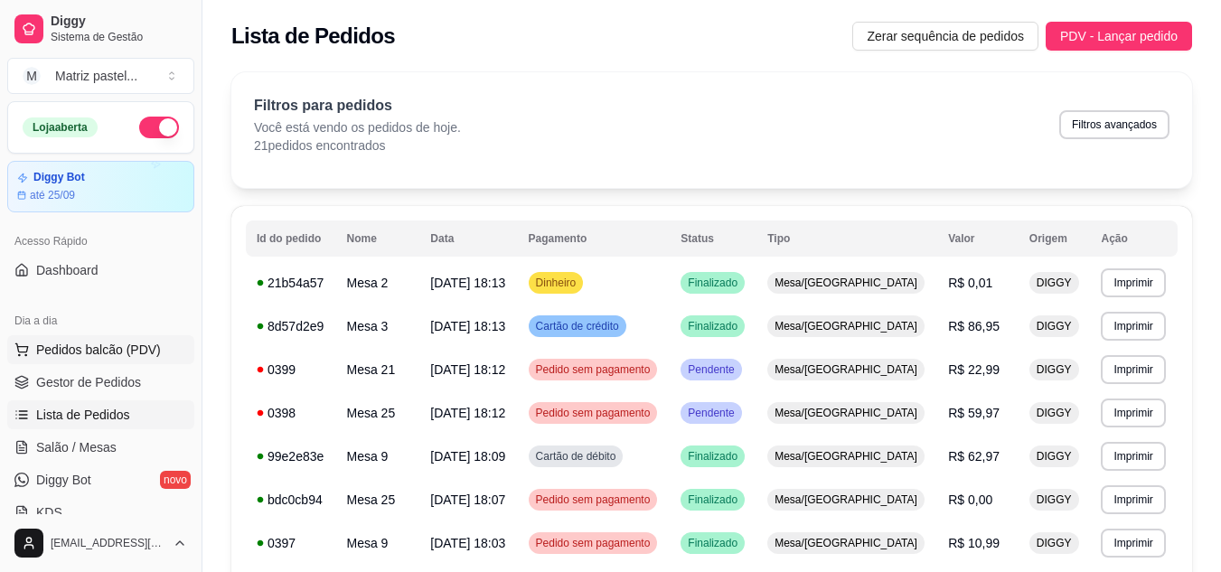
click at [100, 344] on span "Pedidos balcão (PDV)" at bounding box center [98, 350] width 125 height 18
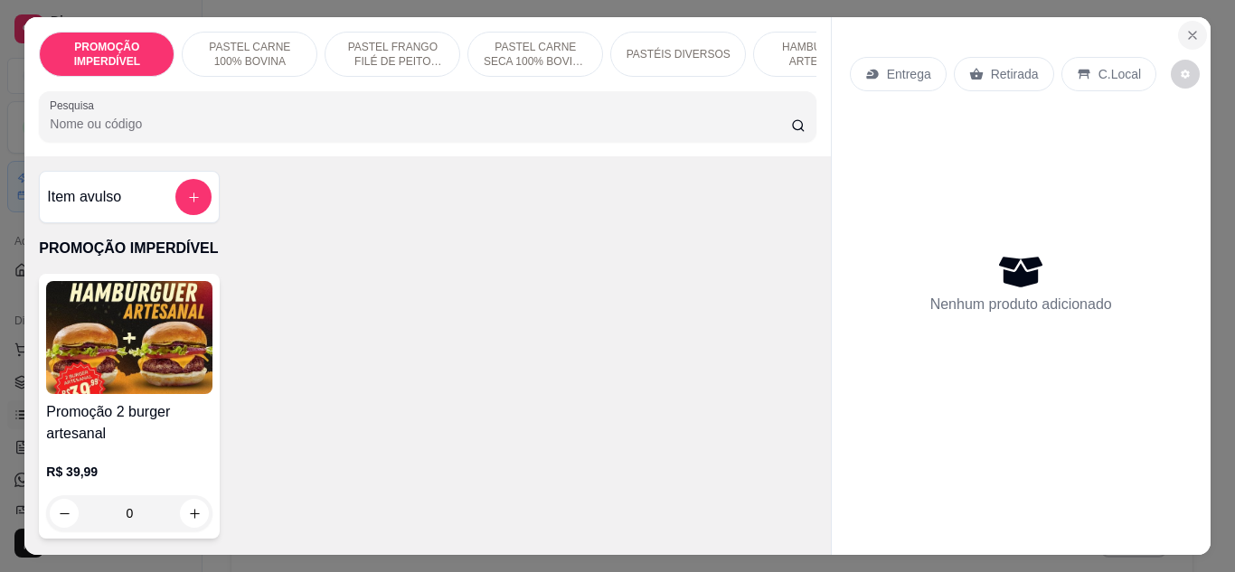
click at [1189, 32] on icon "Close" at bounding box center [1192, 35] width 7 height 7
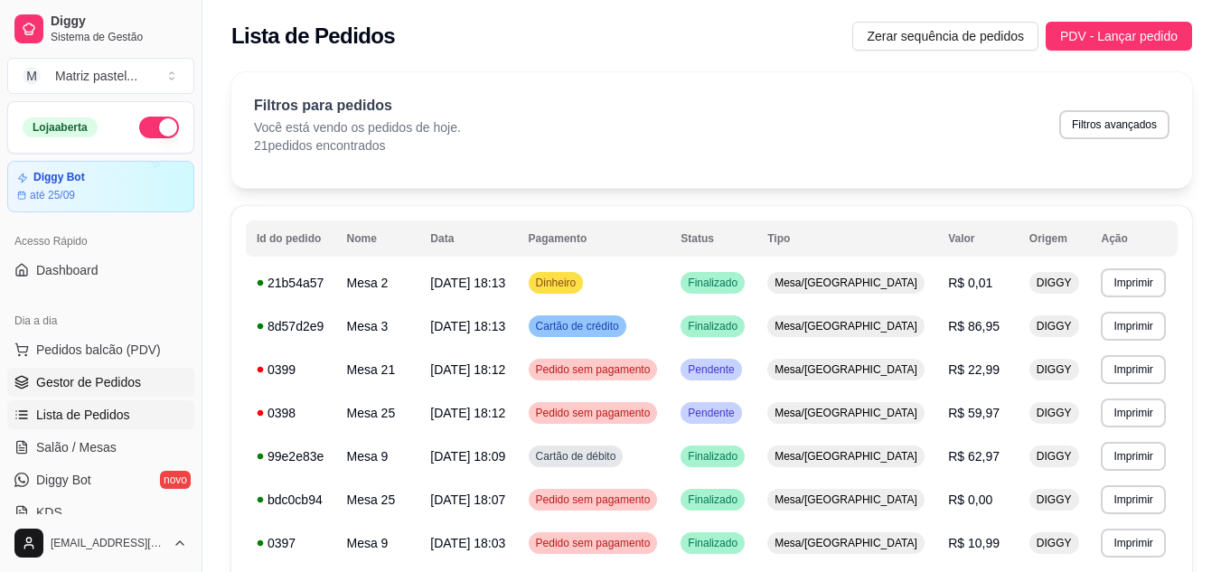
click at [99, 376] on span "Gestor de Pedidos" at bounding box center [88, 382] width 105 height 18
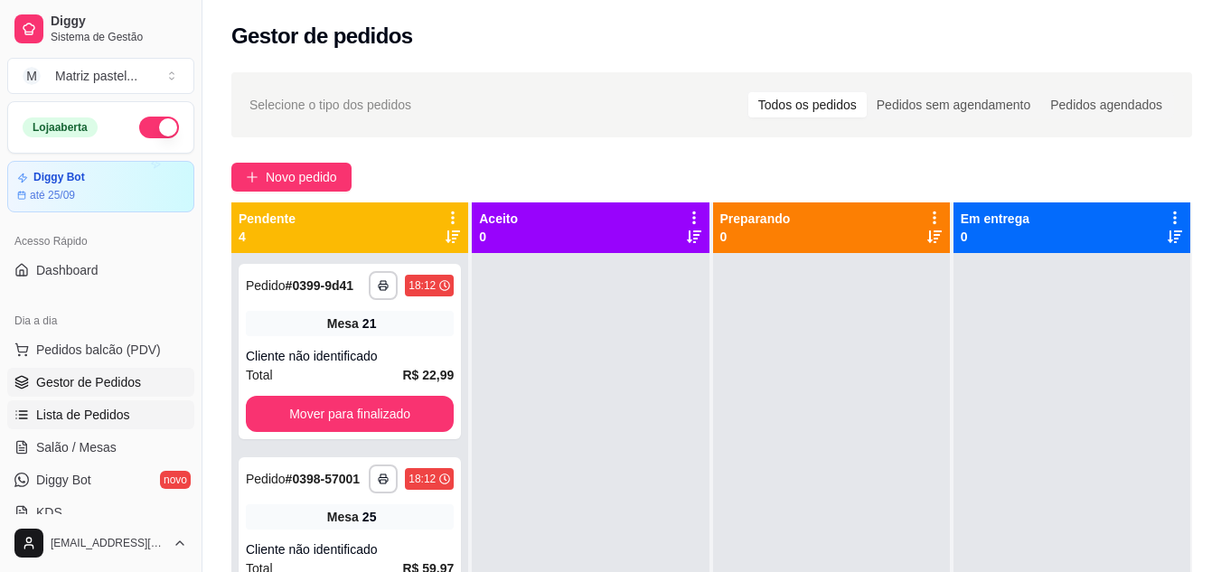
click at [120, 409] on span "Lista de Pedidos" at bounding box center [83, 415] width 94 height 18
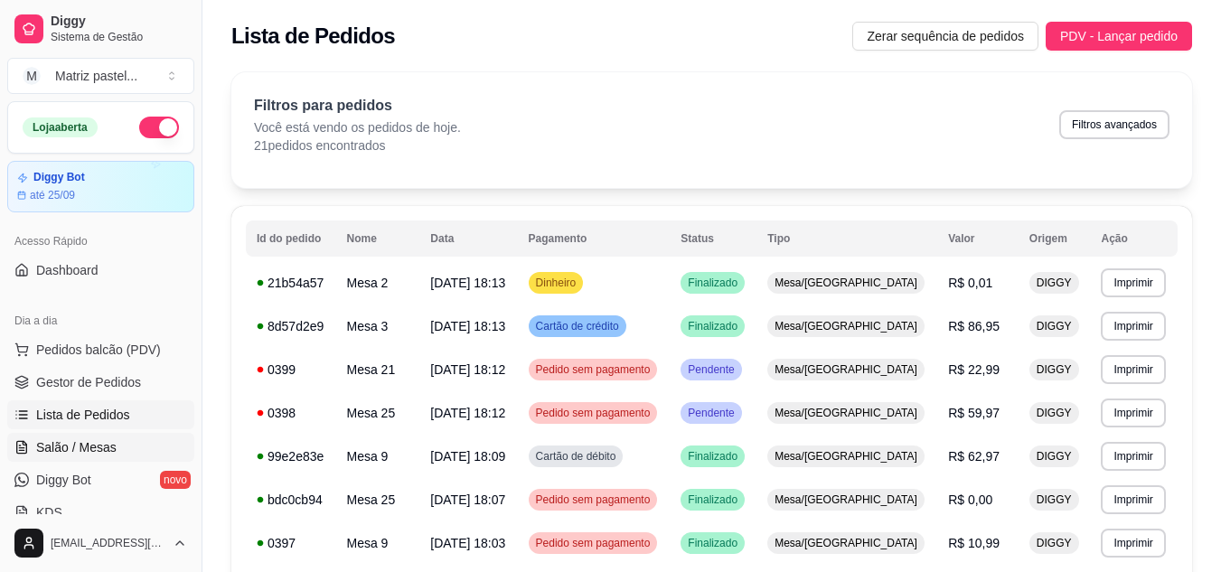
click at [114, 446] on link "Salão / Mesas" at bounding box center [100, 447] width 187 height 29
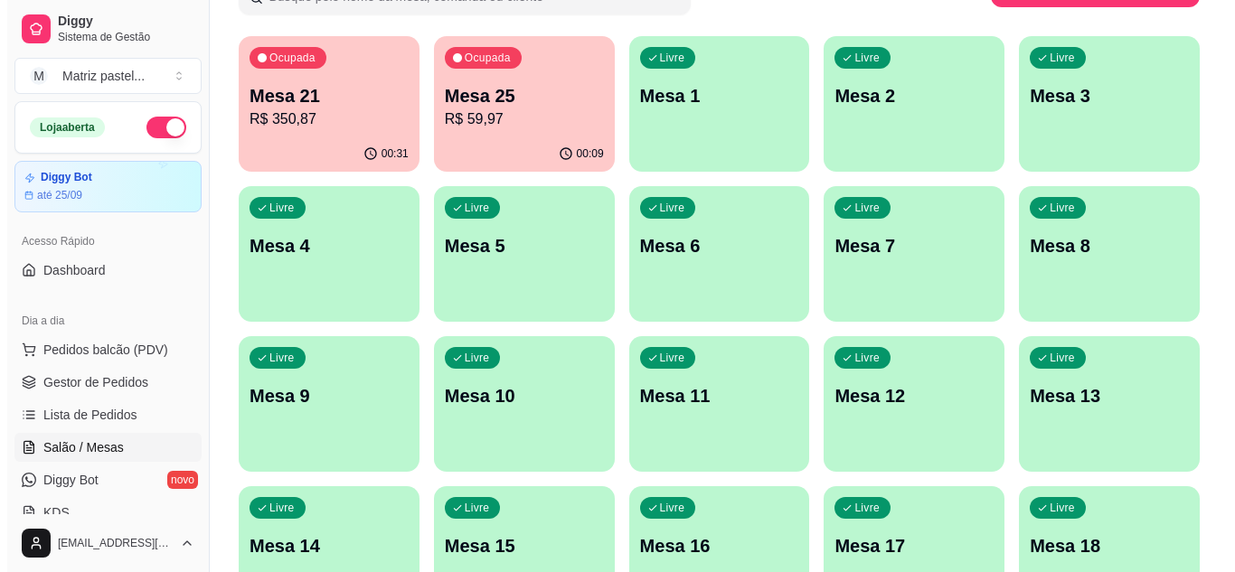
scroll to position [181, 0]
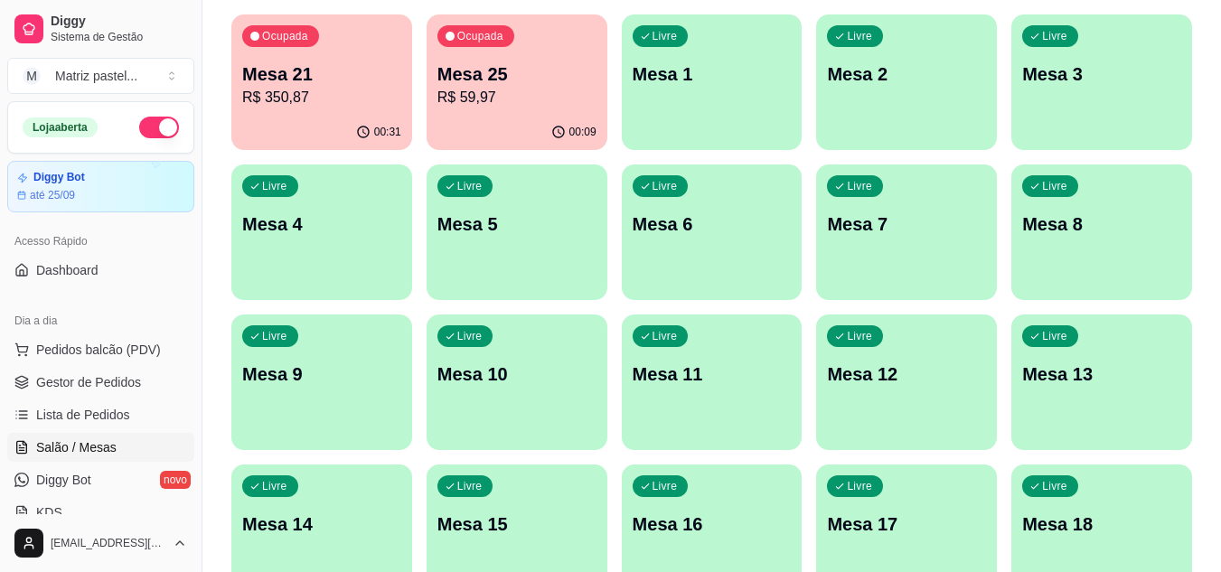
click at [456, 112] on div "Ocupada Mesa 25 R$ 59,97" at bounding box center [517, 64] width 181 height 100
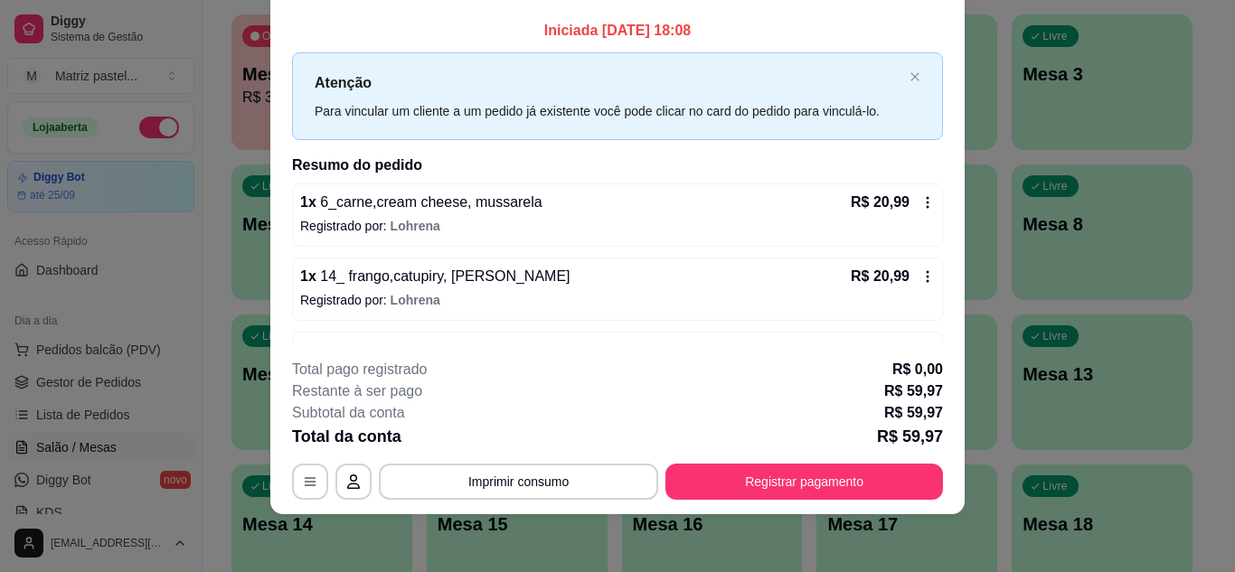
scroll to position [0, 0]
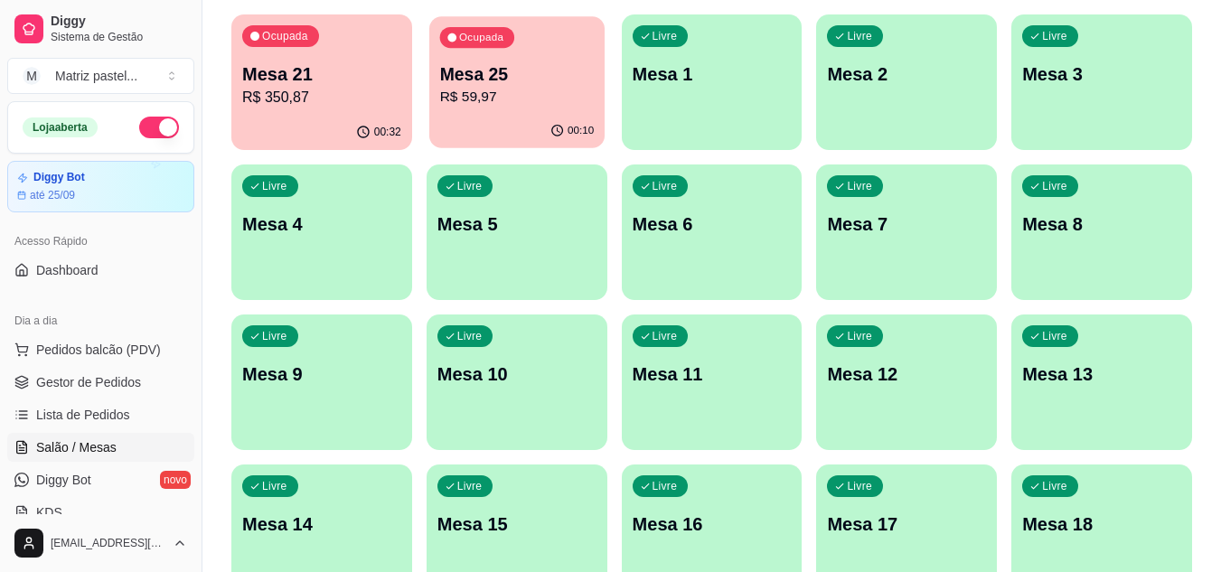
click at [509, 100] on p "R$ 59,97" at bounding box center [516, 97] width 155 height 21
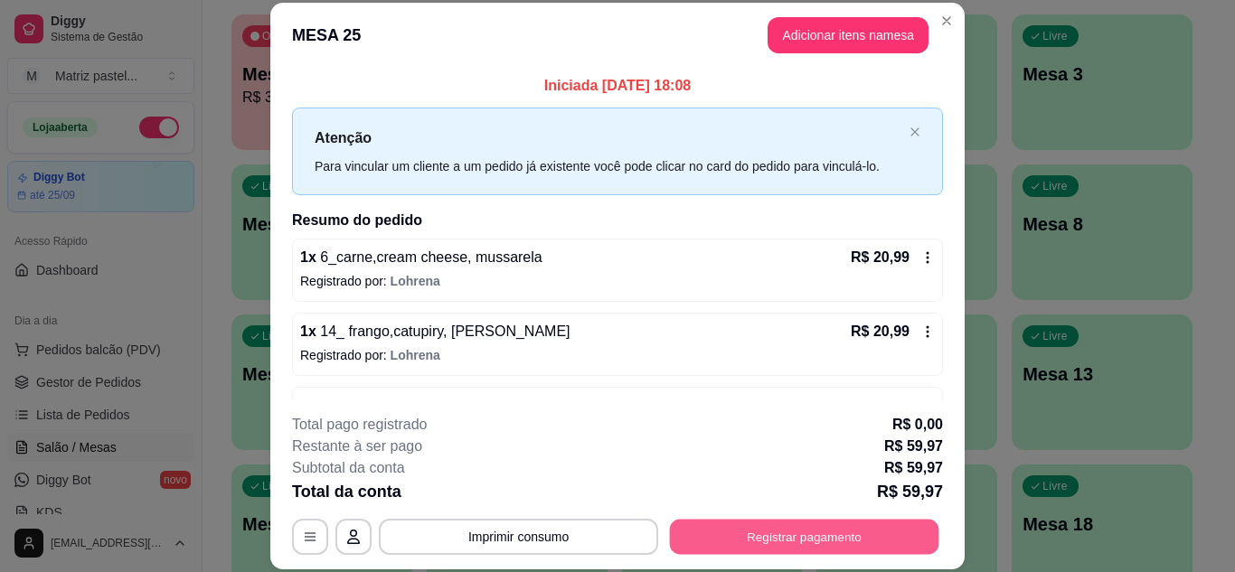
click at [792, 529] on button "Registrar pagamento" at bounding box center [804, 536] width 269 height 35
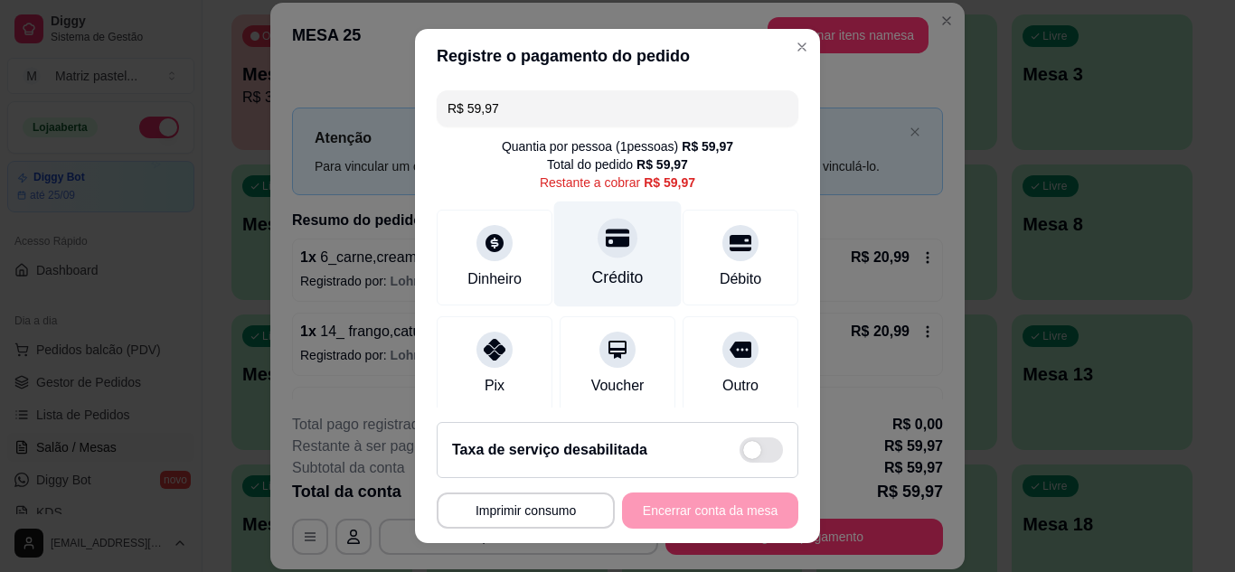
click at [609, 270] on div "Crédito" at bounding box center [618, 278] width 52 height 24
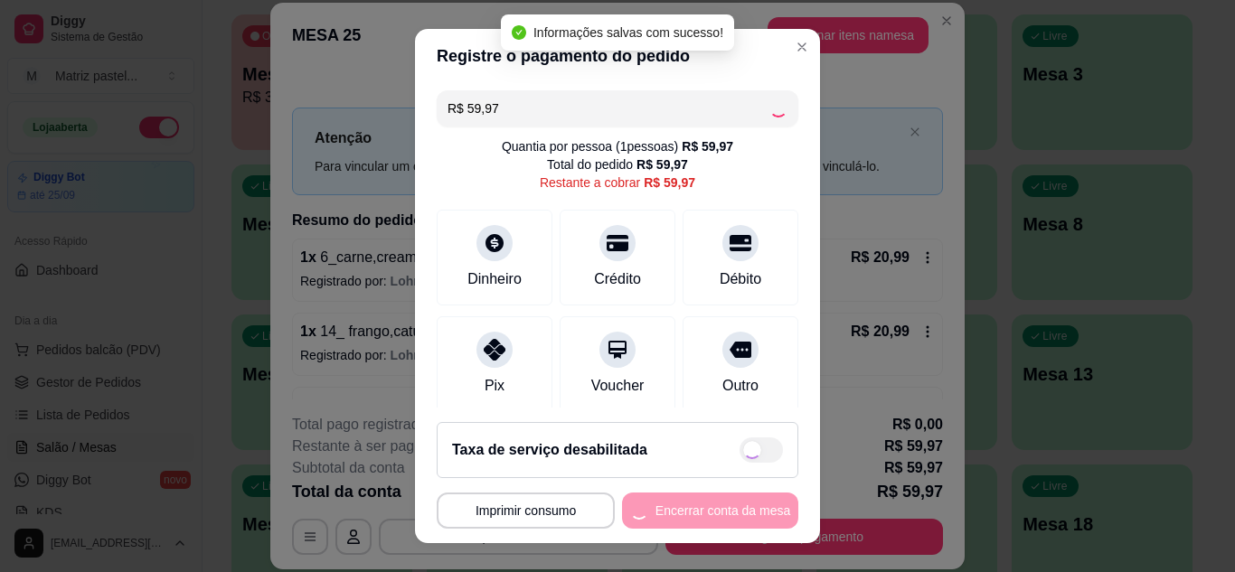
type input "R$ 0,00"
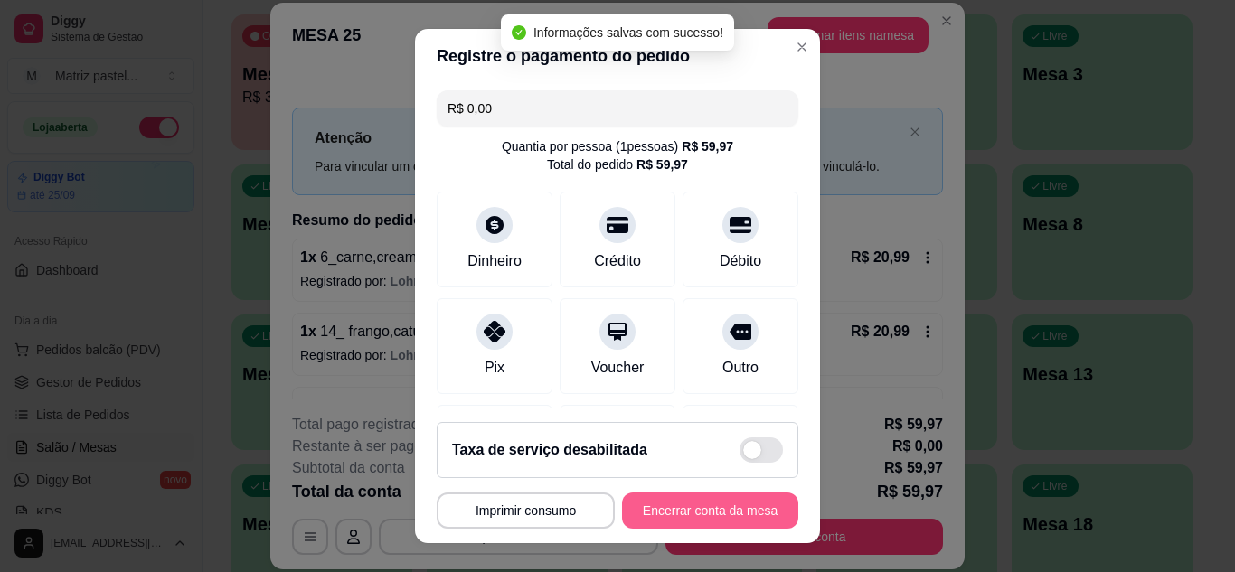
click at [722, 506] on button "Encerrar conta da mesa" at bounding box center [710, 511] width 176 height 36
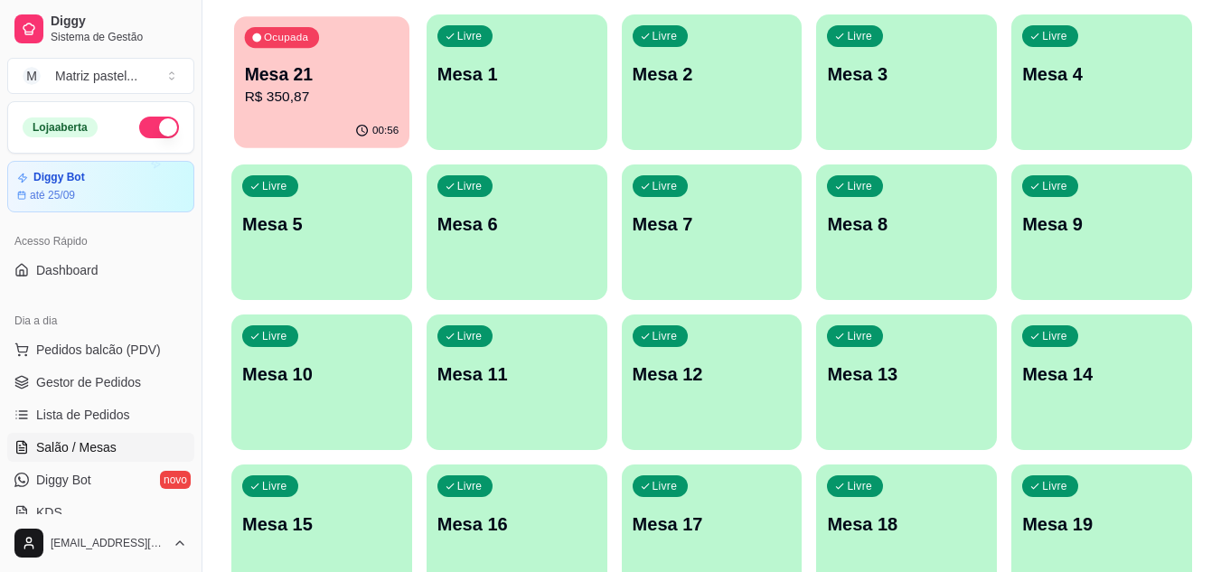
click at [310, 100] on p "R$ 350,87" at bounding box center [322, 97] width 155 height 21
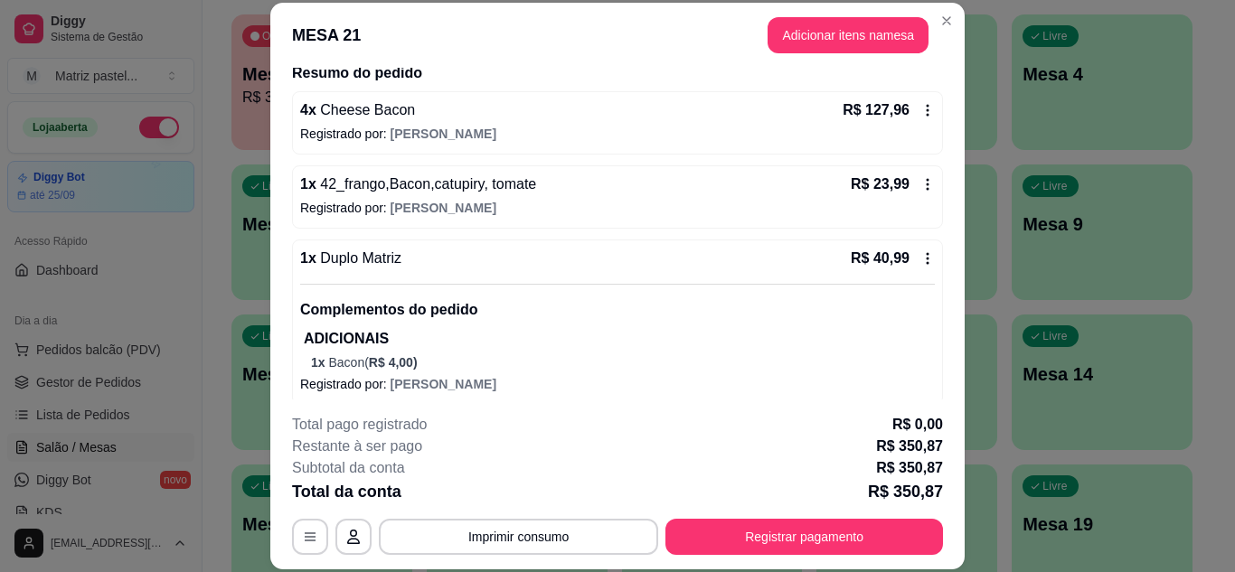
scroll to position [181, 0]
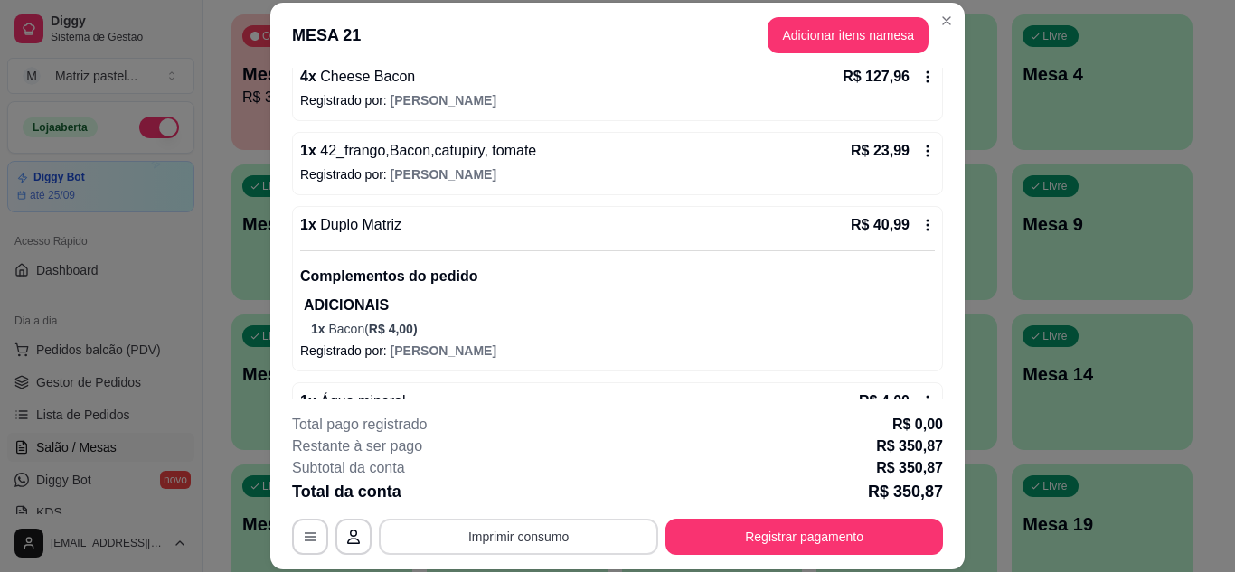
click at [610, 535] on button "Imprimir consumo" at bounding box center [518, 537] width 279 height 36
click at [507, 488] on button "IMPRESSORA" at bounding box center [517, 495] width 131 height 29
click at [510, 542] on button "Imprimir consumo" at bounding box center [518, 537] width 279 height 36
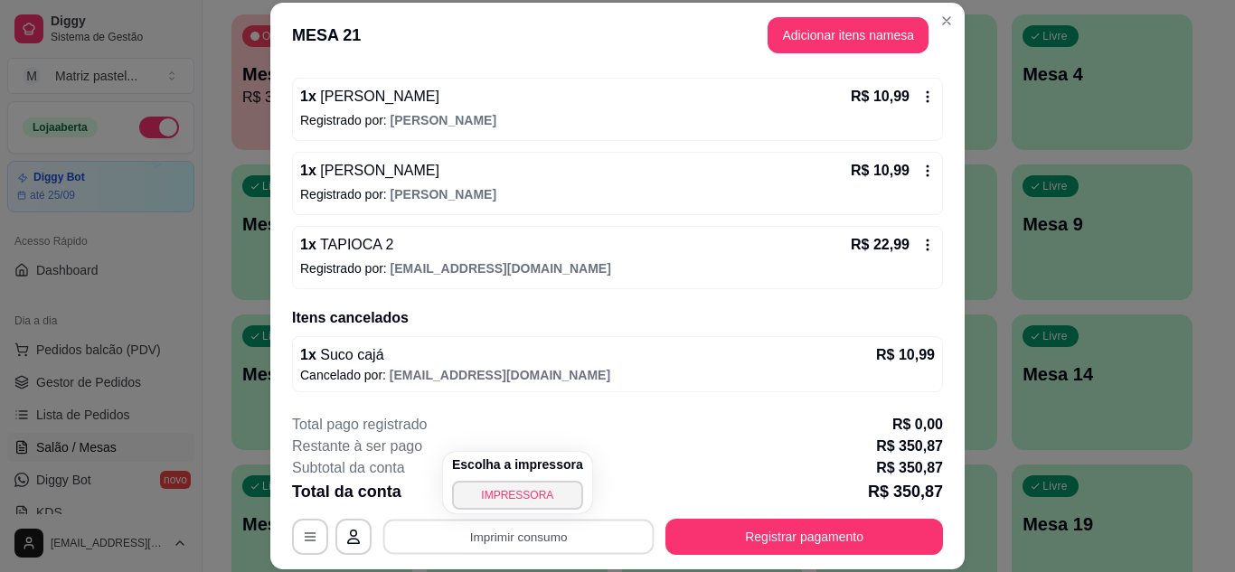
scroll to position [55, 0]
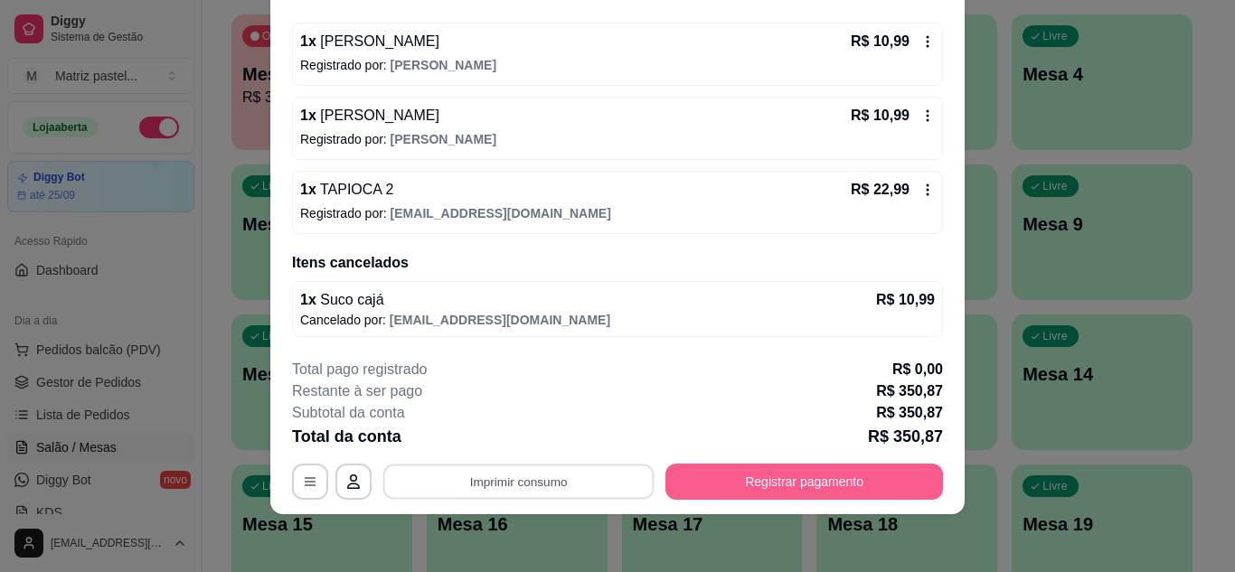
click at [795, 476] on button "Registrar pagamento" at bounding box center [804, 482] width 278 height 36
click at [710, 470] on button "Registrar pagamento" at bounding box center [804, 481] width 269 height 35
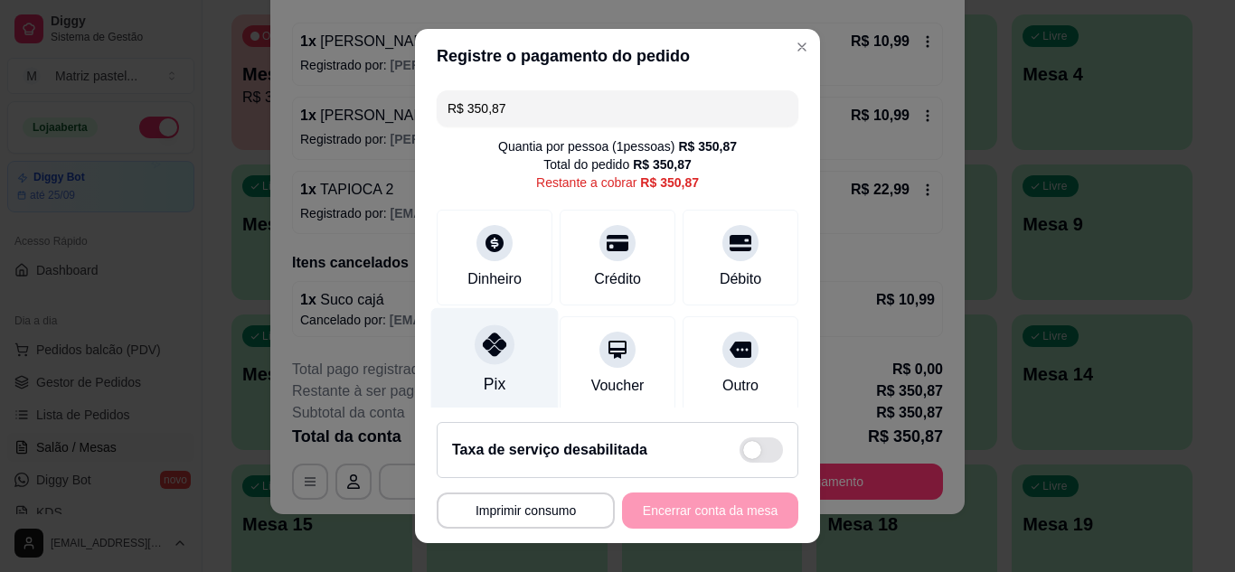
click at [483, 355] on icon at bounding box center [495, 345] width 24 height 24
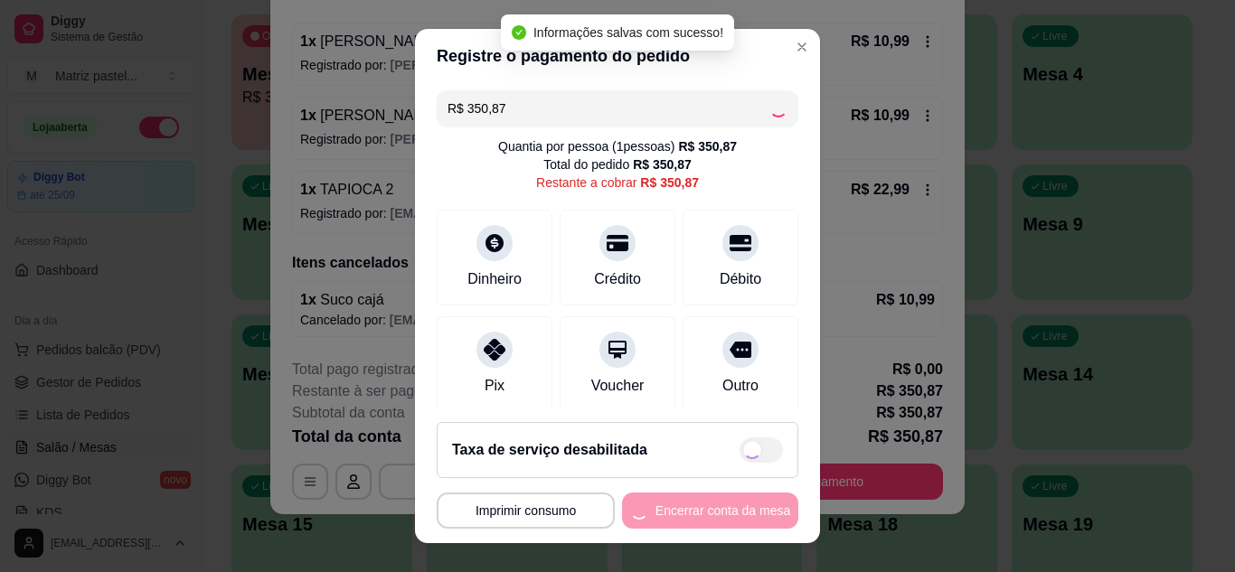
type input "R$ 0,00"
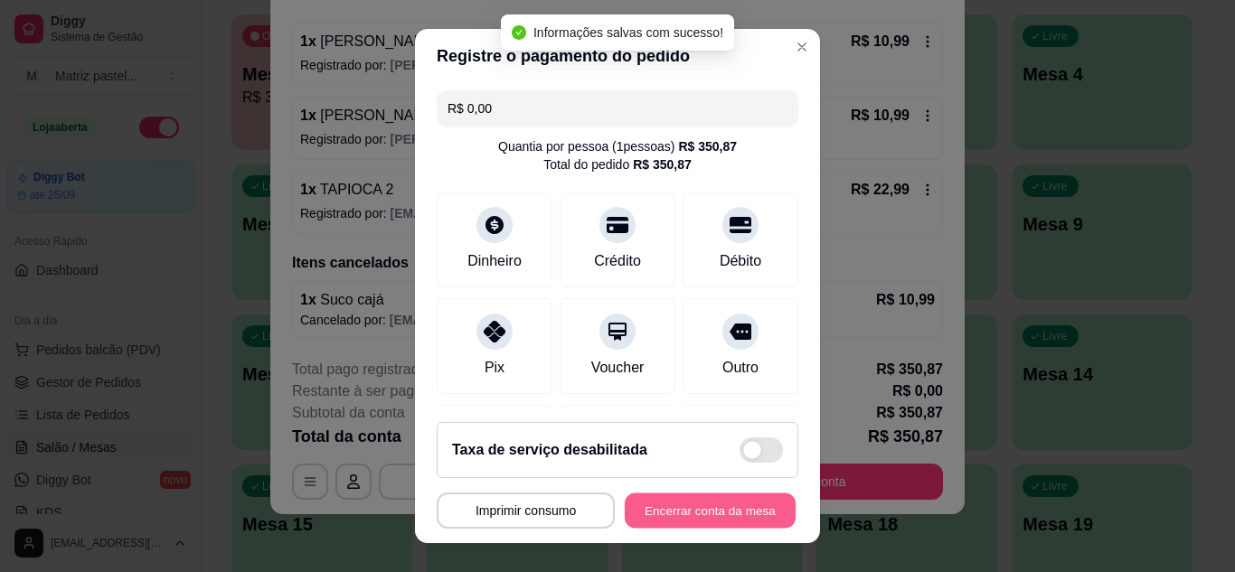
click at [669, 513] on button "Encerrar conta da mesa" at bounding box center [710, 511] width 171 height 35
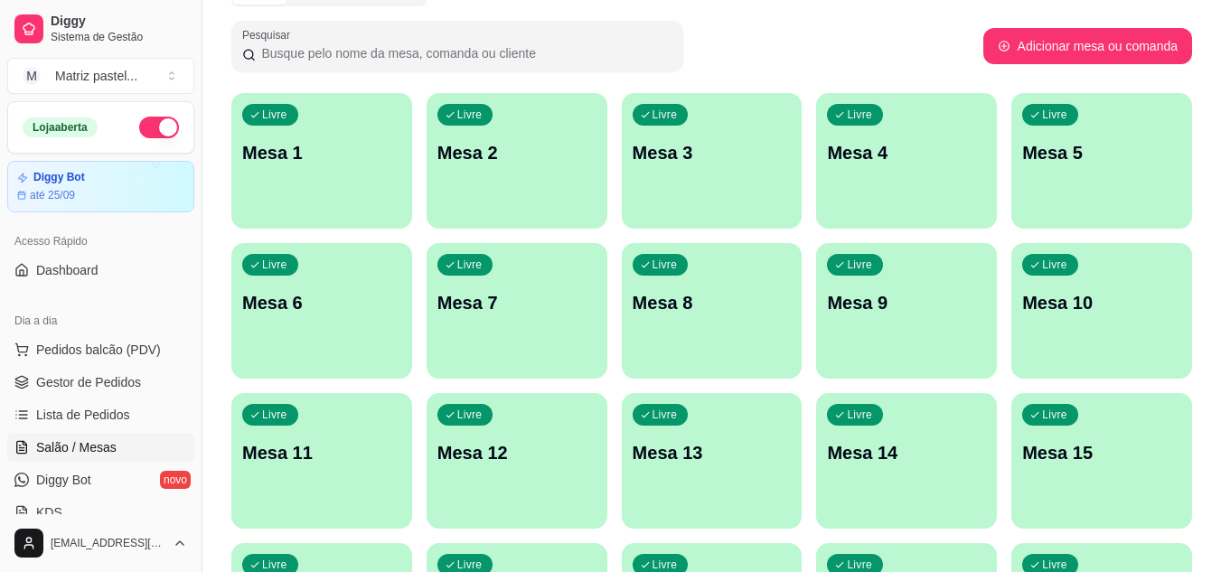
scroll to position [90, 0]
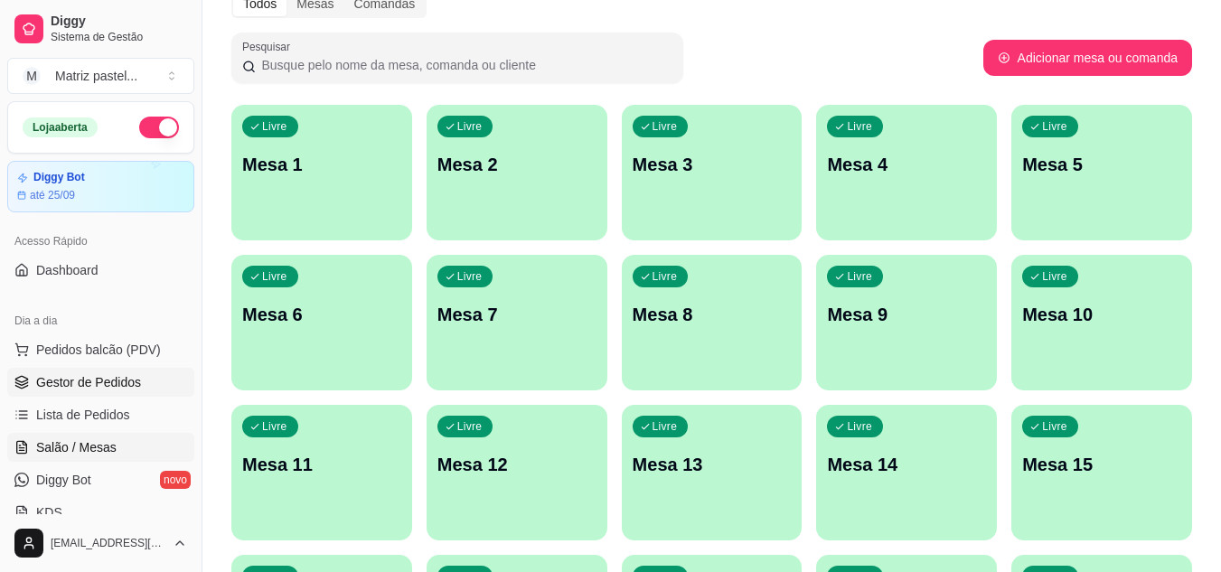
click at [125, 392] on link "Gestor de Pedidos" at bounding box center [100, 382] width 187 height 29
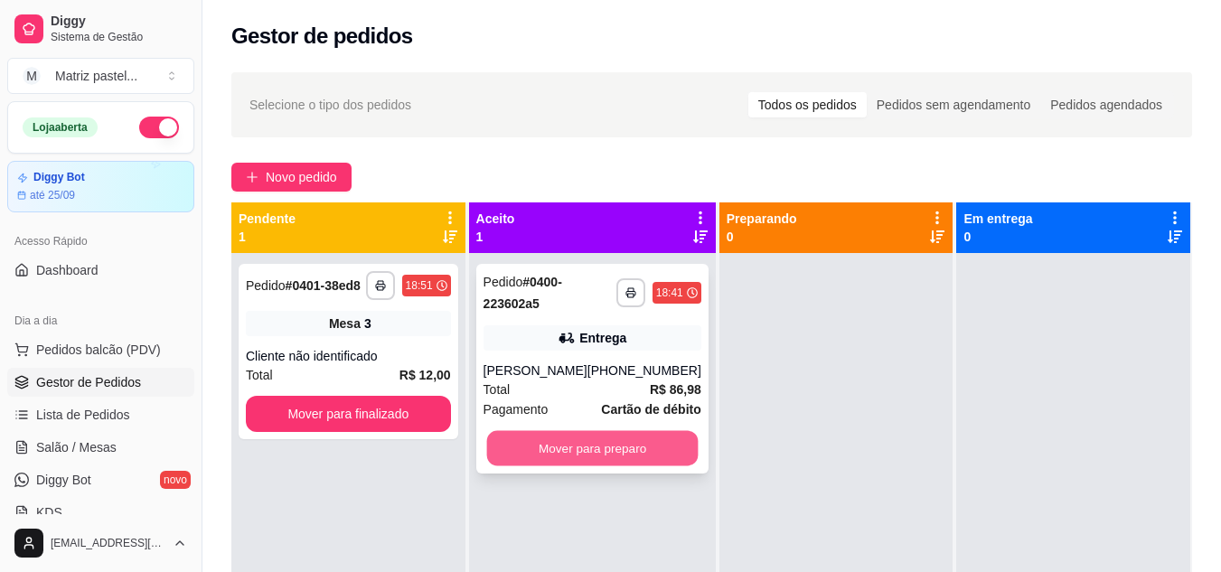
click at [562, 455] on button "Mover para preparo" at bounding box center [592, 448] width 212 height 35
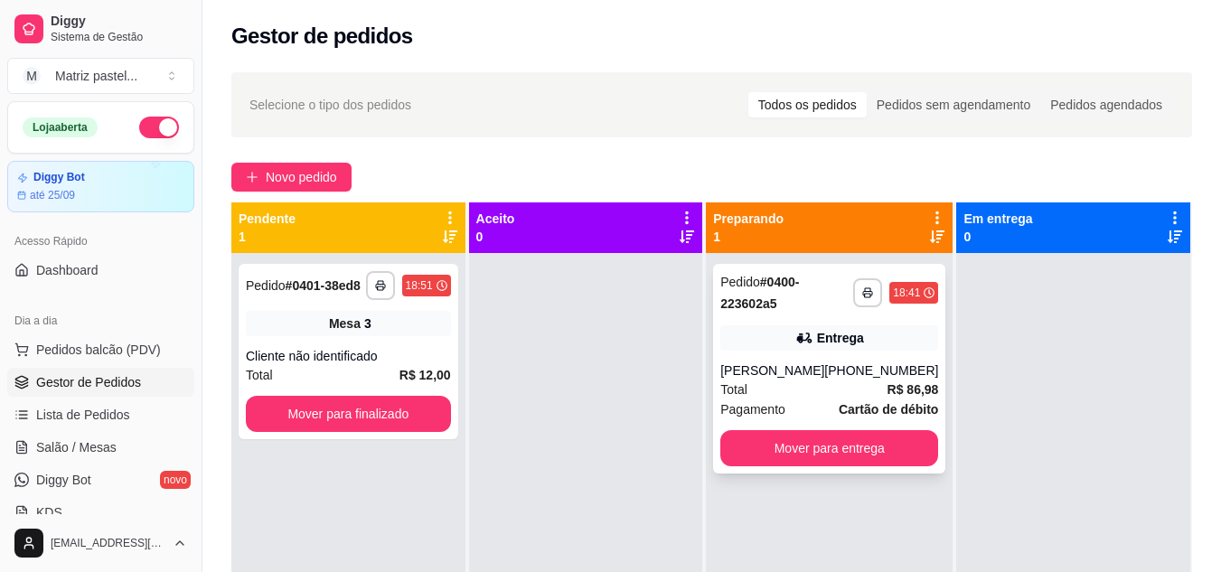
click at [825, 374] on div "[PERSON_NAME]" at bounding box center [773, 371] width 104 height 18
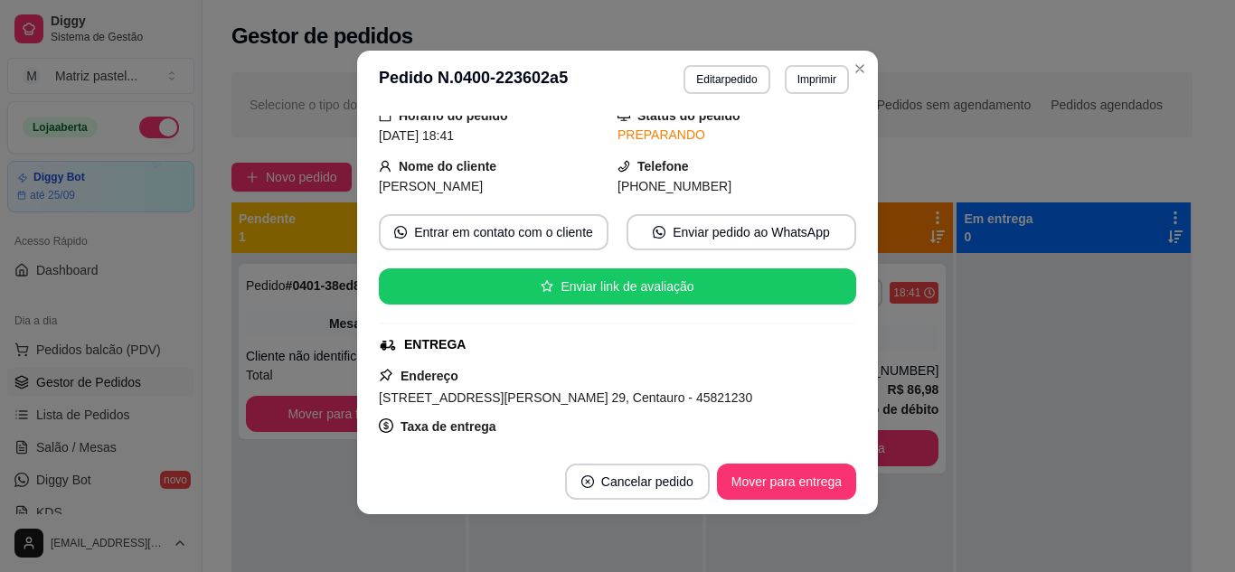
scroll to position [61, 0]
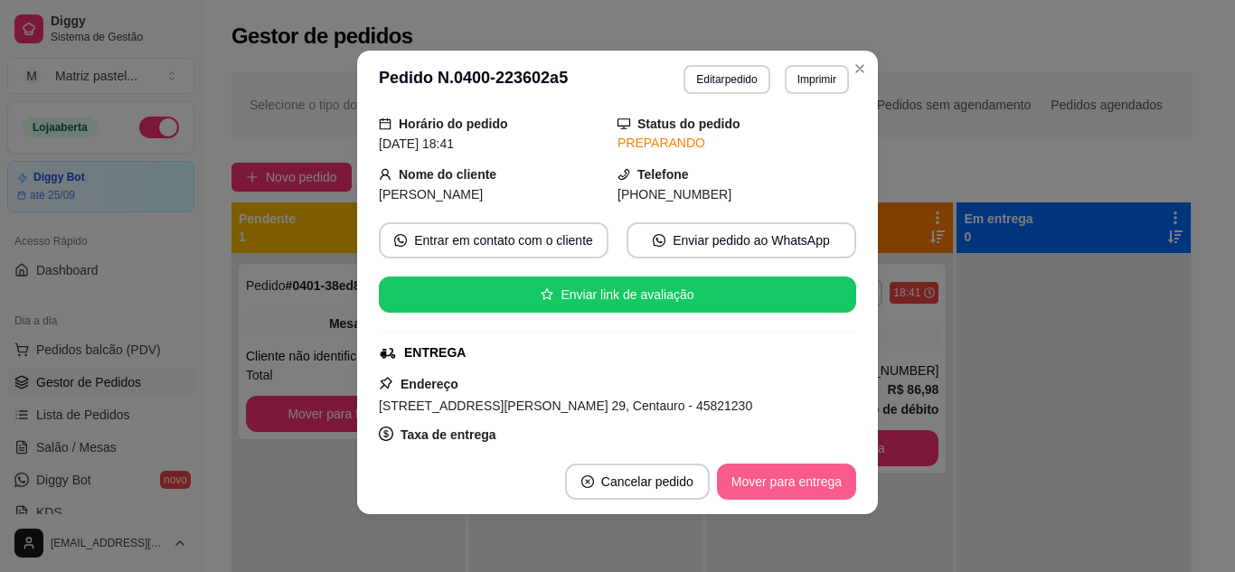
click at [748, 483] on button "Mover para entrega" at bounding box center [786, 482] width 139 height 36
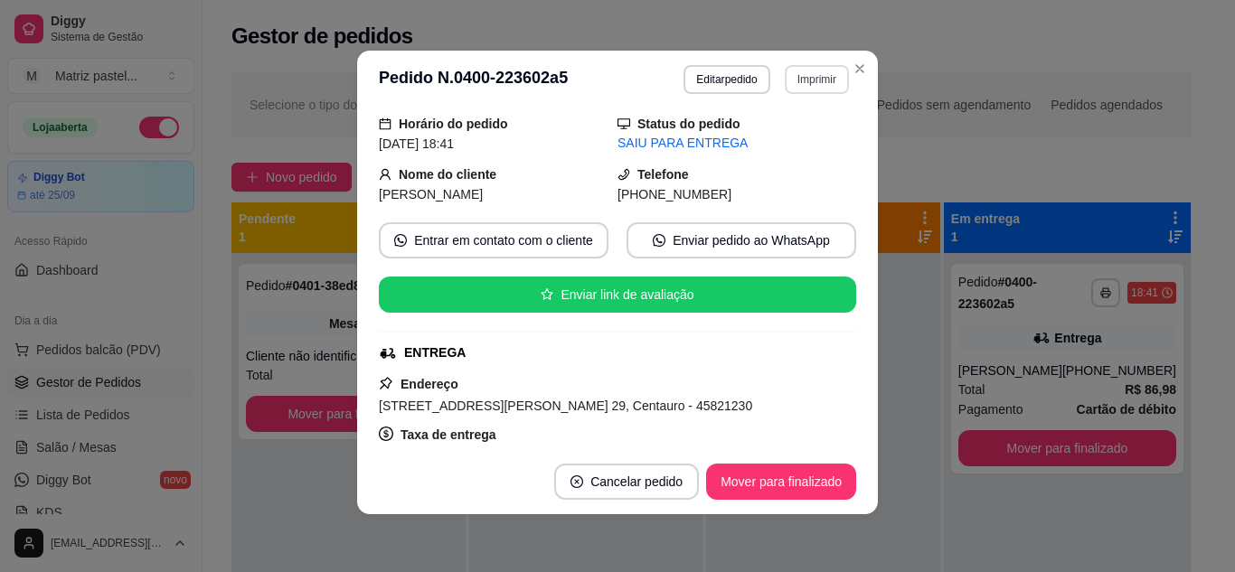
click at [789, 74] on button "Imprimir" at bounding box center [817, 79] width 64 height 29
click at [744, 137] on button "IMPRESSORA" at bounding box center [777, 142] width 131 height 29
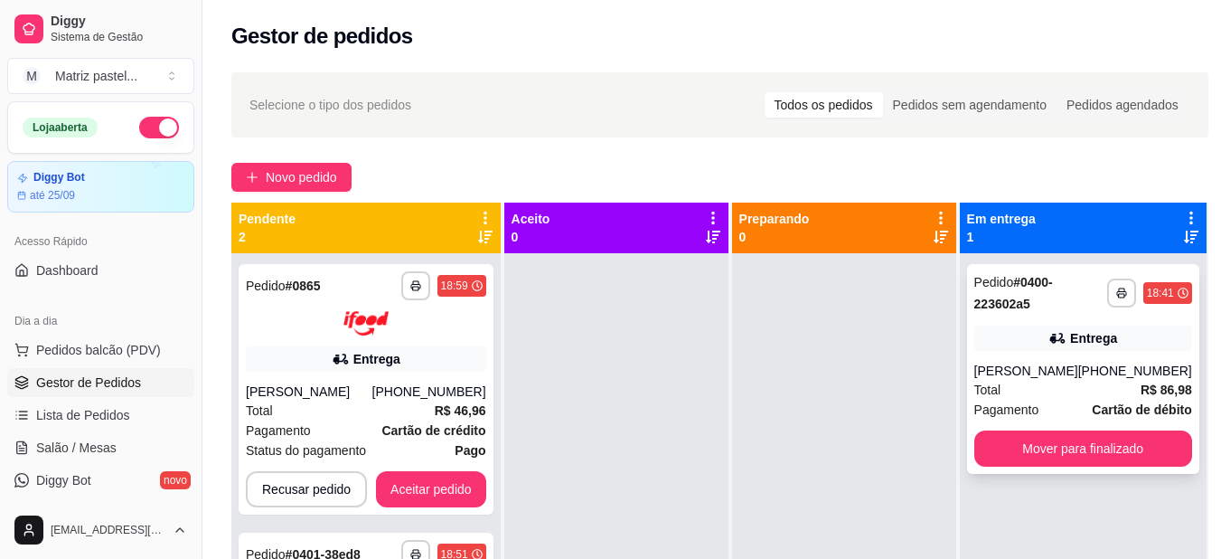
click at [1140, 362] on div "[PHONE_NUMBER]" at bounding box center [1136, 371] width 114 height 18
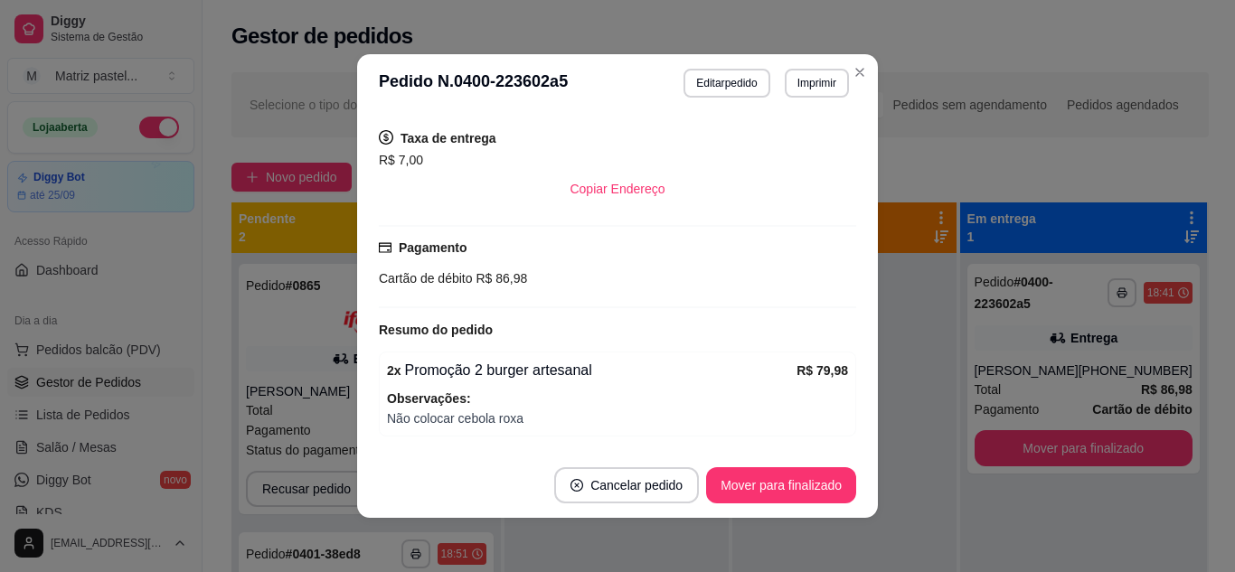
scroll to position [423, 0]
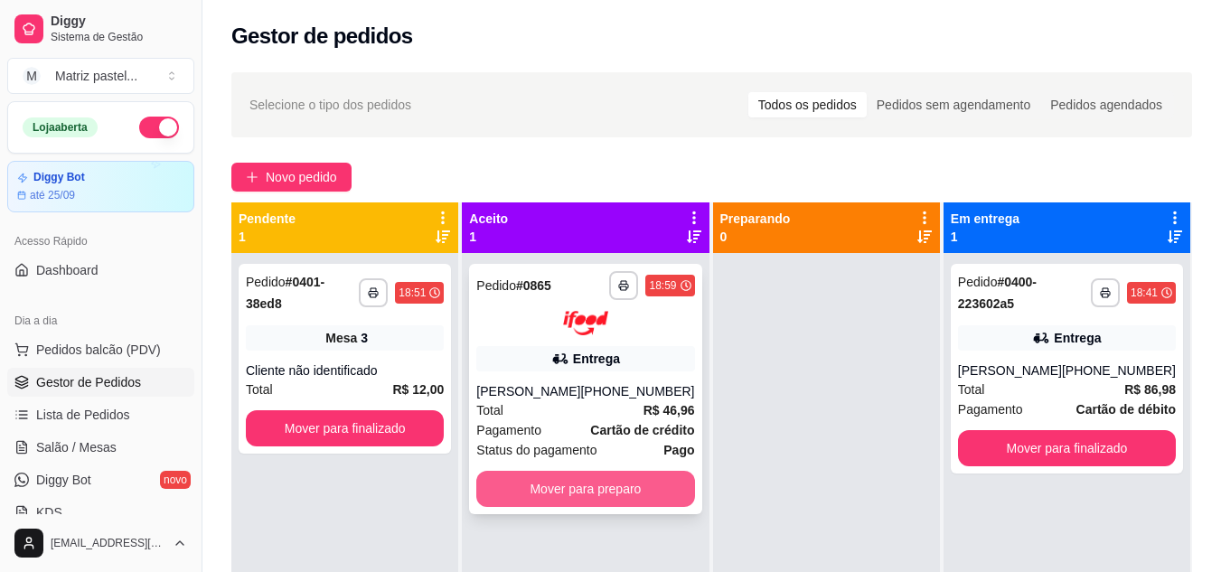
click at [564, 491] on button "Mover para preparo" at bounding box center [585, 489] width 218 height 36
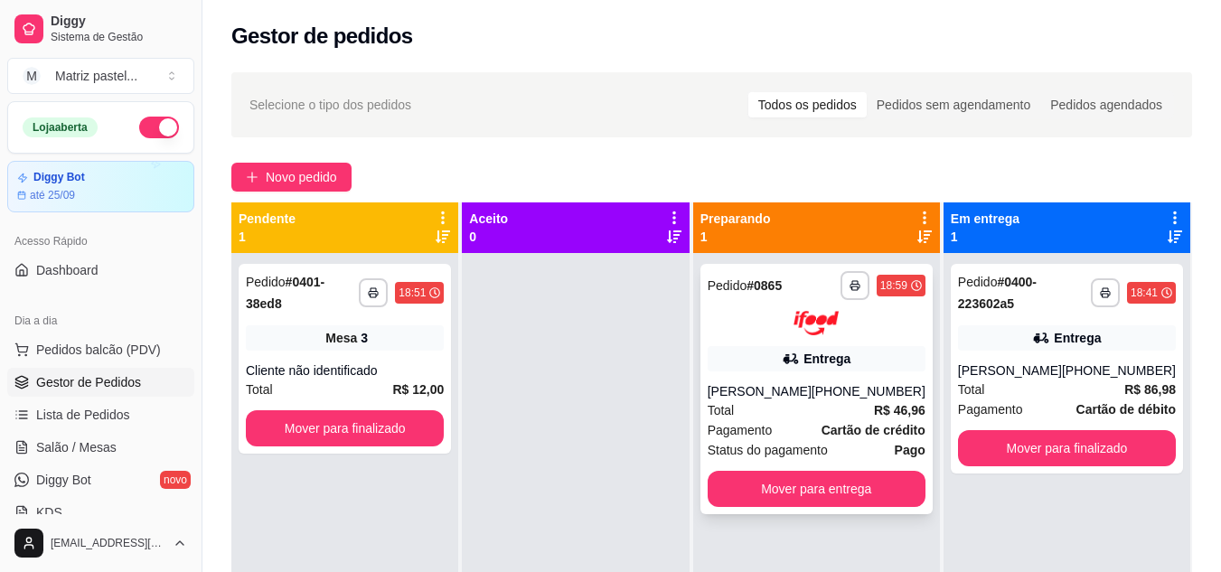
click at [798, 357] on icon at bounding box center [791, 359] width 18 height 18
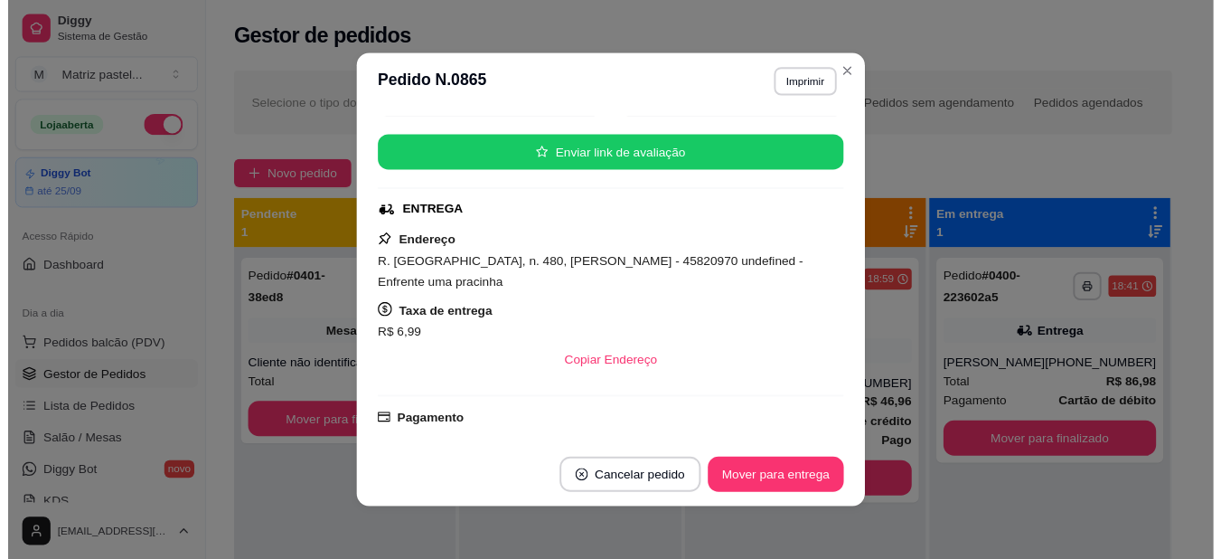
scroll to position [271, 0]
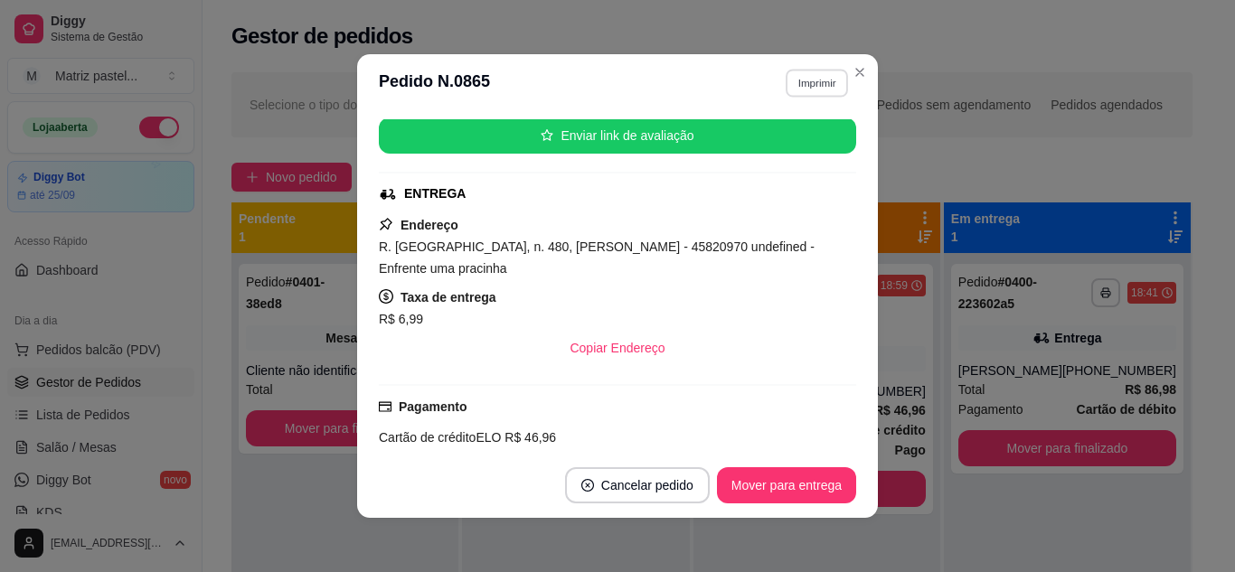
click at [798, 82] on button "Imprimir" at bounding box center [817, 83] width 62 height 28
click at [784, 146] on button "IMPRESSORA" at bounding box center [777, 146] width 127 height 28
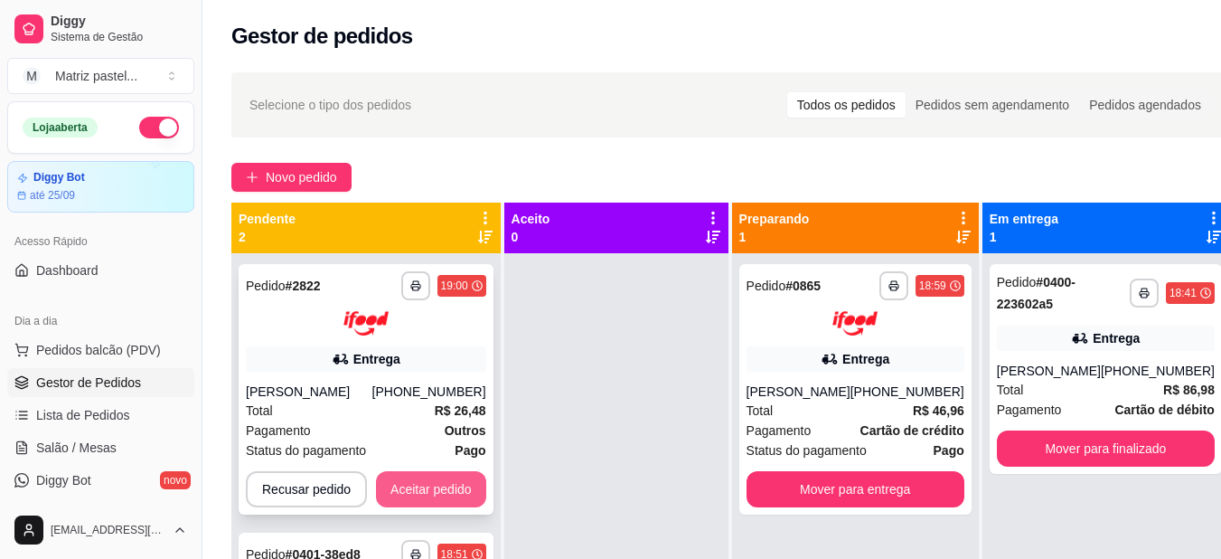
click at [431, 493] on button "Aceitar pedido" at bounding box center [431, 489] width 110 height 36
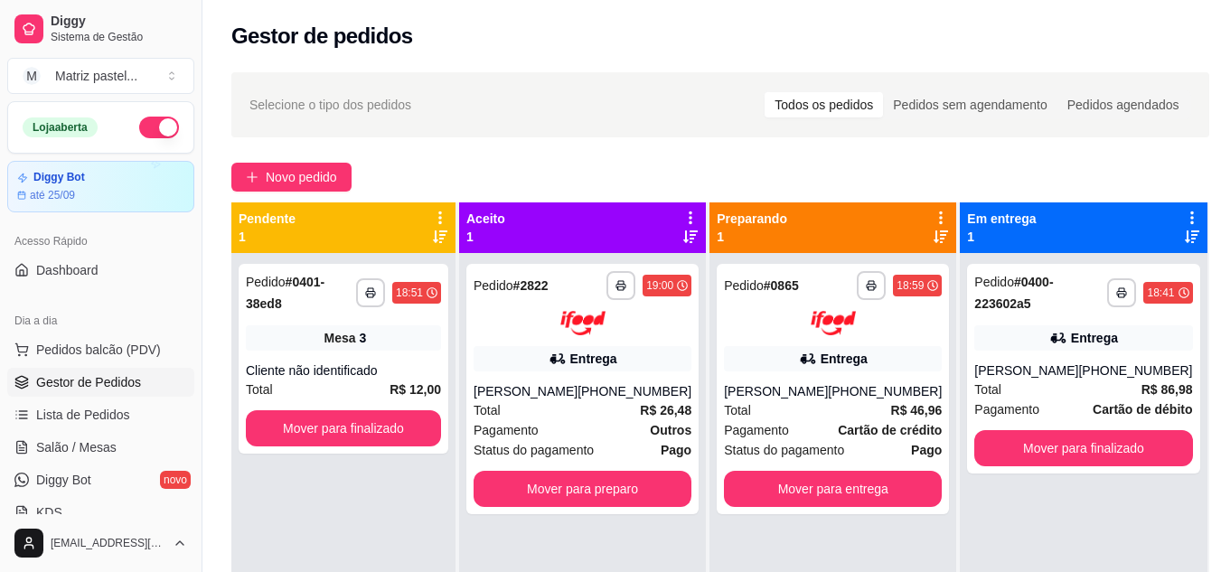
click at [611, 363] on div "Entrega" at bounding box center [593, 359] width 47 height 18
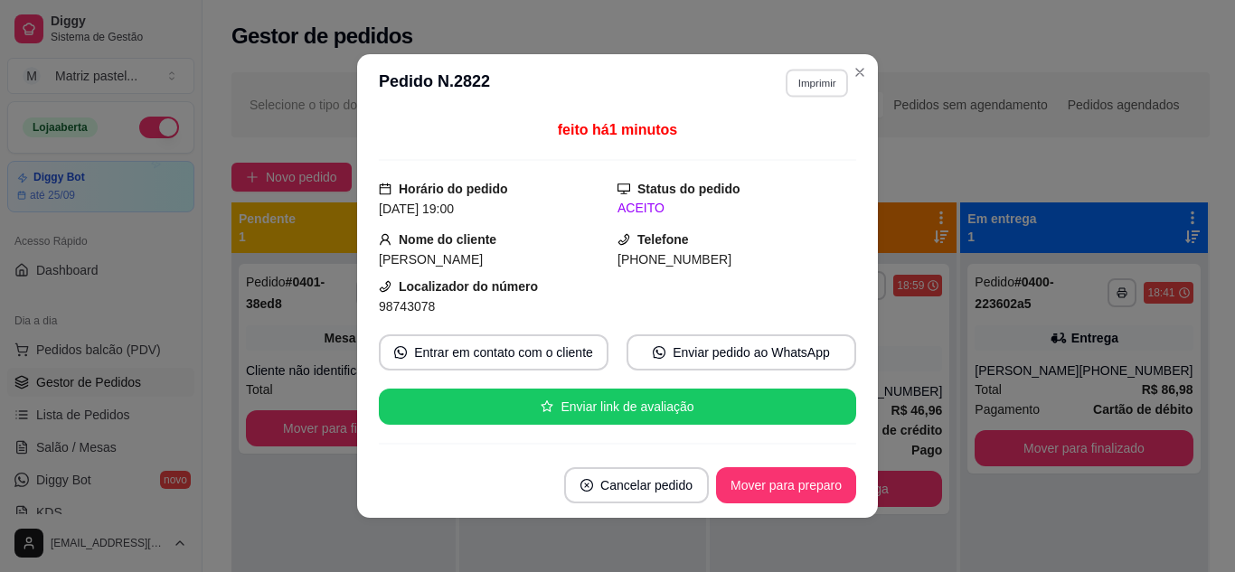
click at [796, 82] on button "Imprimir" at bounding box center [817, 83] width 62 height 28
click at [790, 146] on button "IMPRESSORA" at bounding box center [777, 146] width 127 height 28
click at [806, 489] on button "Mover para preparo" at bounding box center [786, 485] width 136 height 35
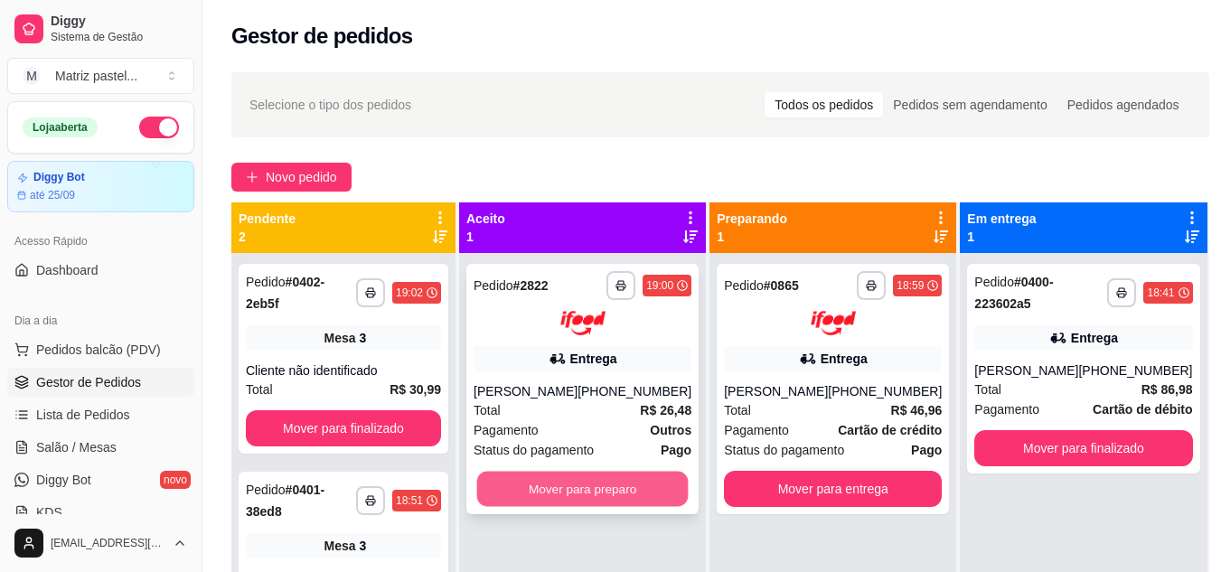
click at [597, 478] on button "Mover para preparo" at bounding box center [583, 488] width 212 height 35
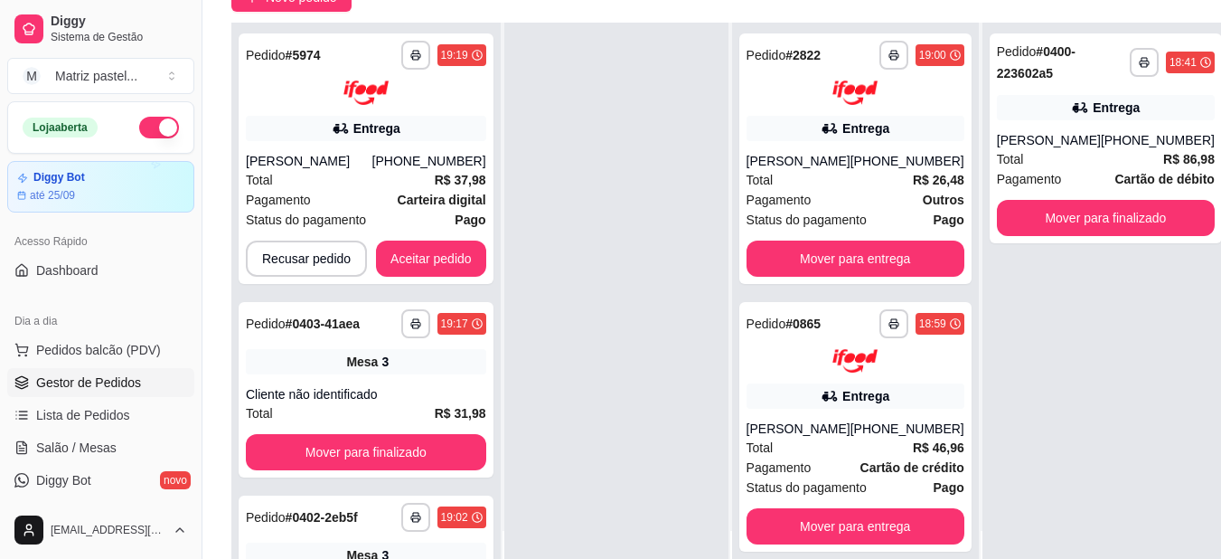
scroll to position [181, 0]
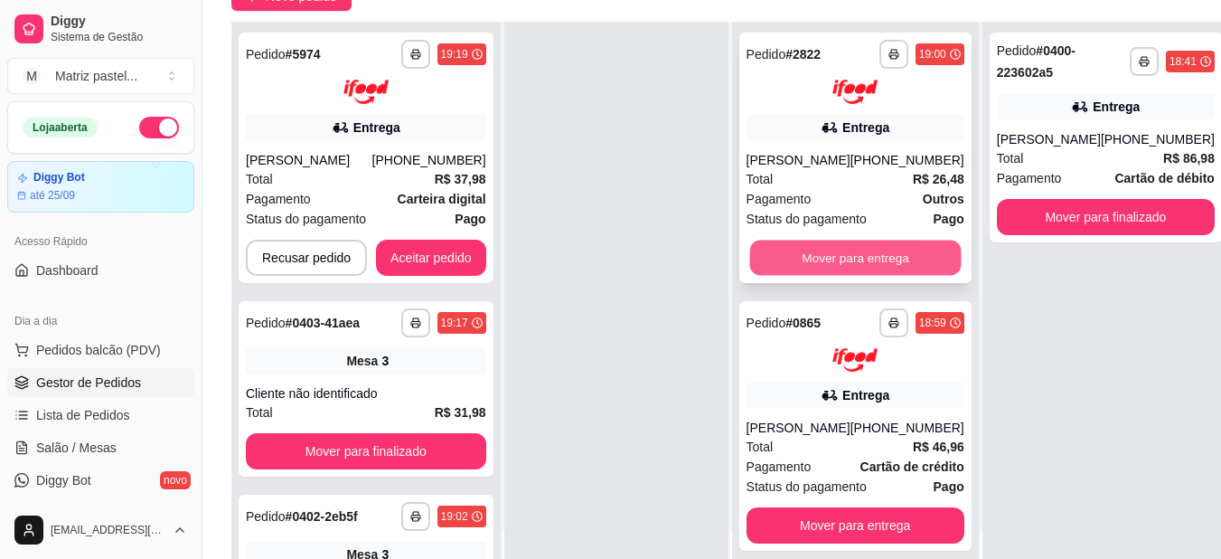
click at [890, 251] on button "Mover para entrega" at bounding box center [855, 257] width 212 height 35
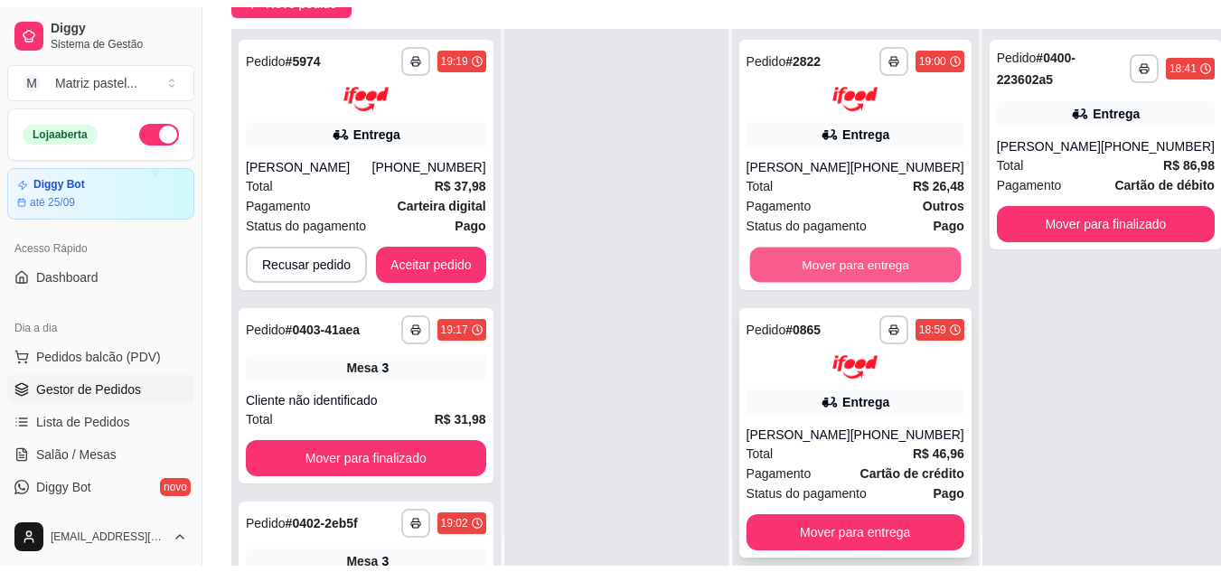
scroll to position [51, 0]
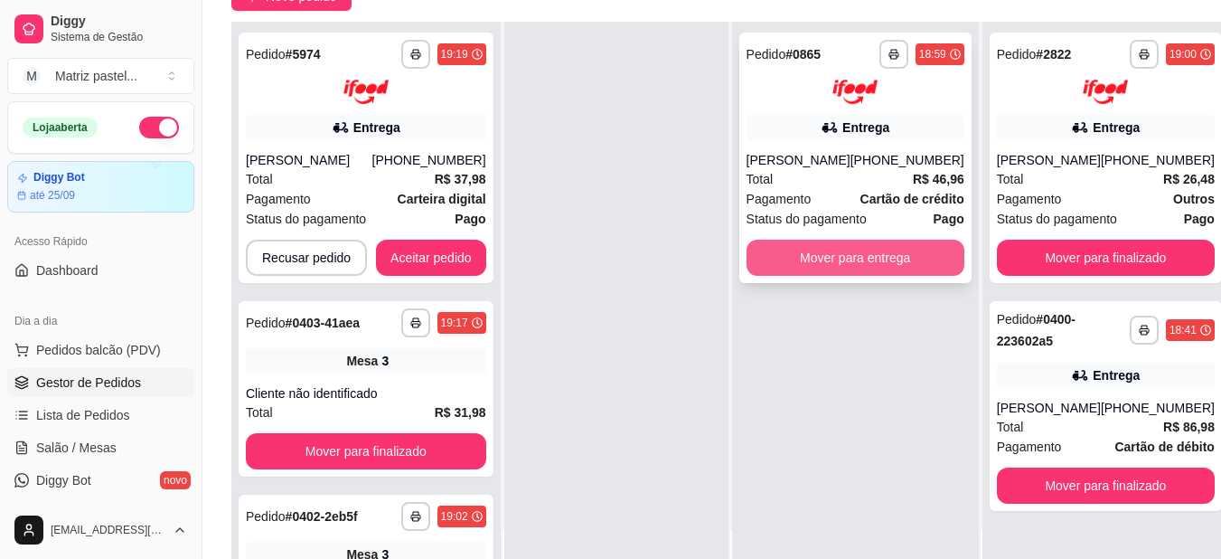
click at [849, 258] on button "Mover para entrega" at bounding box center [856, 258] width 218 height 36
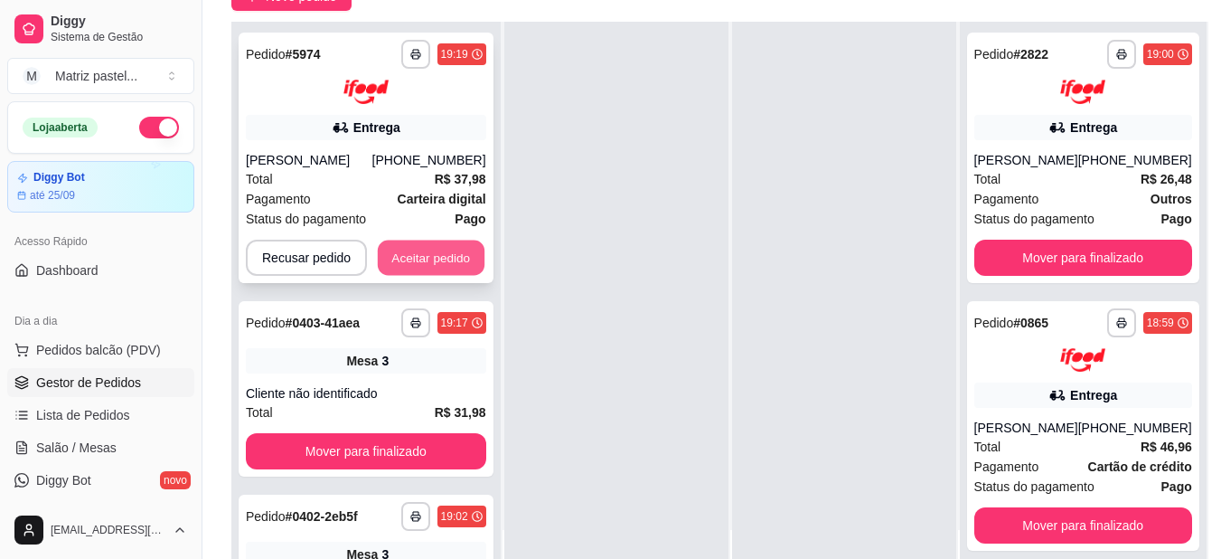
click at [476, 255] on button "Aceitar pedido" at bounding box center [431, 257] width 107 height 35
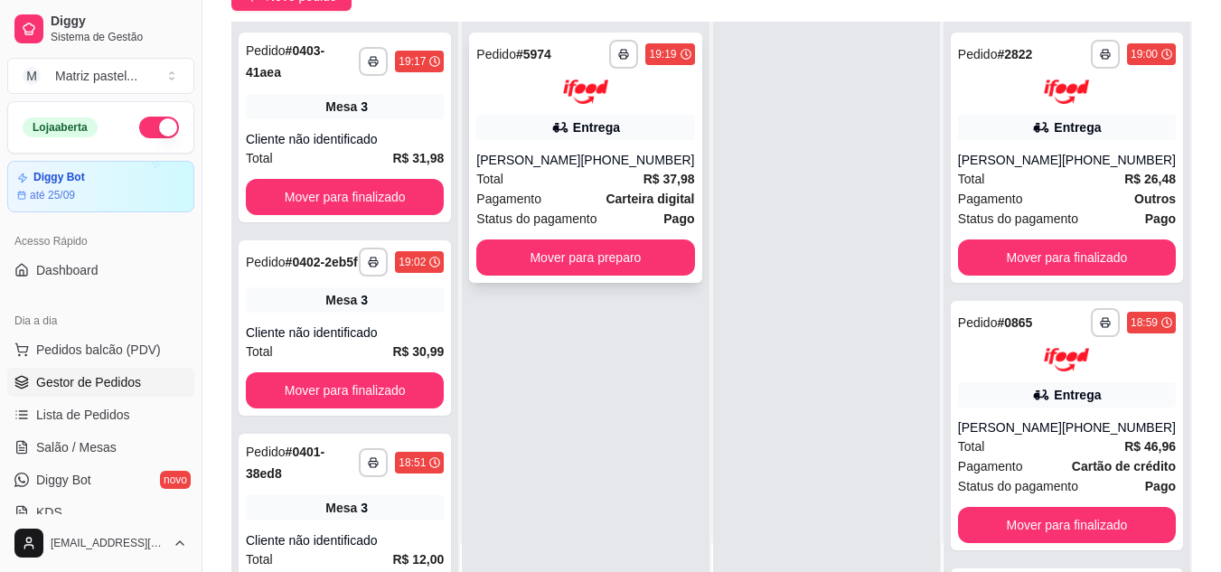
click at [633, 165] on div "[PHONE_NUMBER]" at bounding box center [637, 160] width 114 height 18
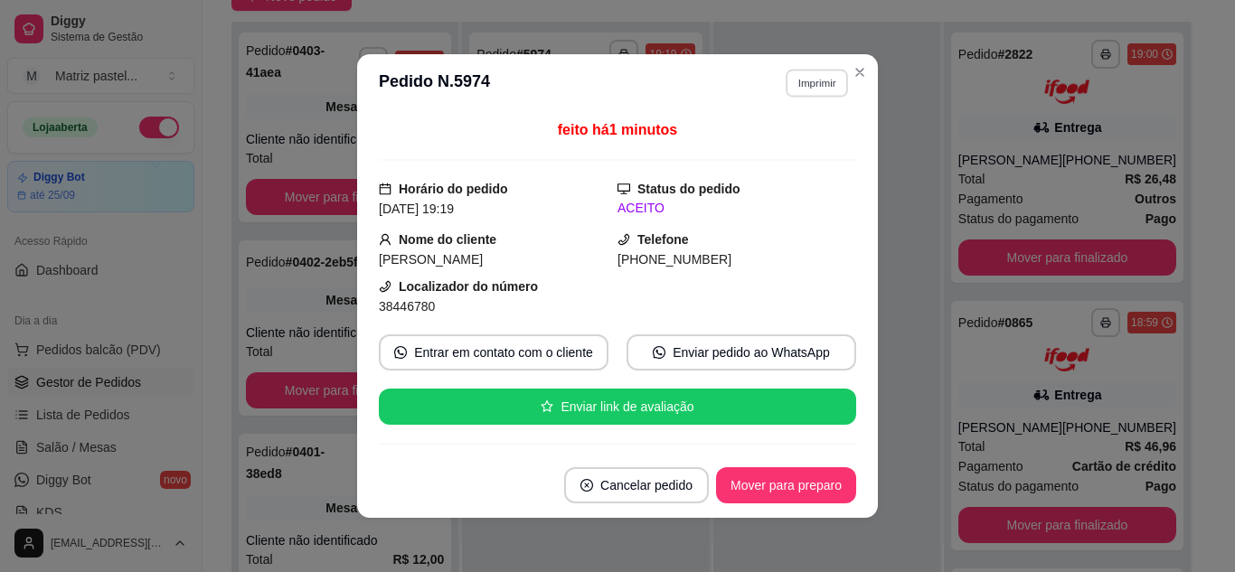
click at [786, 72] on button "Imprimir" at bounding box center [817, 83] width 62 height 28
click at [777, 152] on button "IMPRESSORA" at bounding box center [777, 146] width 127 height 28
click at [741, 500] on button "Mover para preparo" at bounding box center [786, 485] width 136 height 35
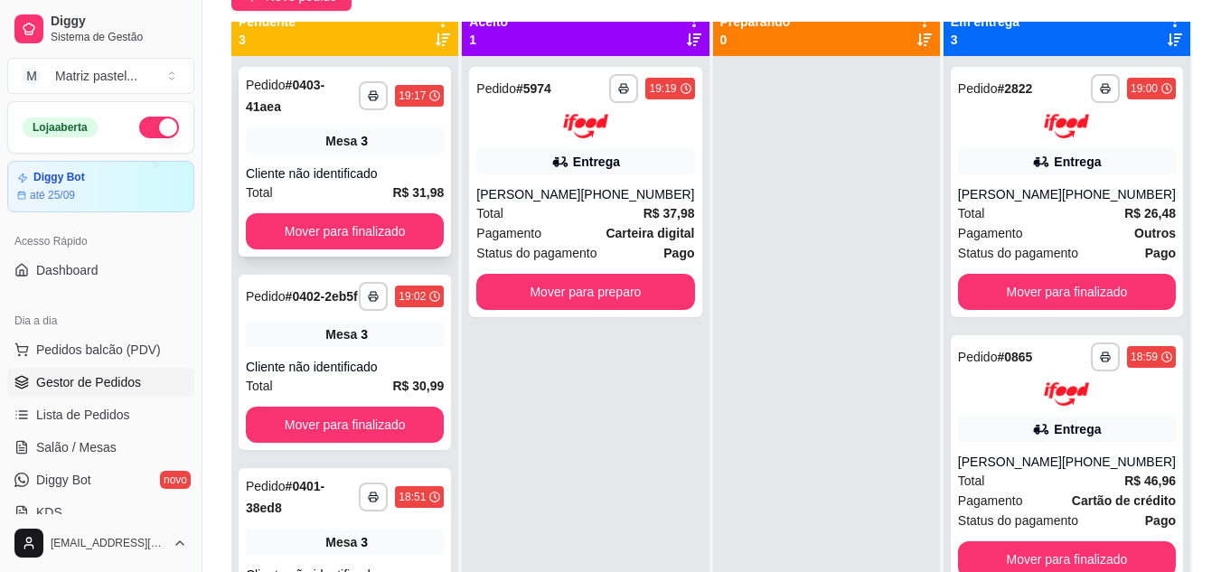
scroll to position [0, 0]
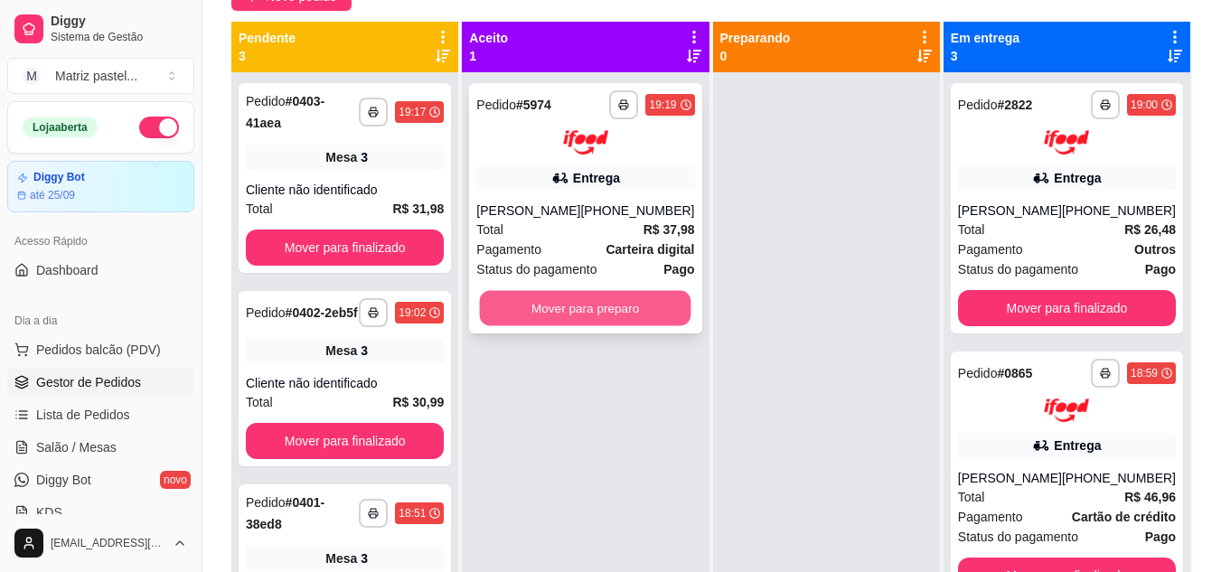
click at [645, 325] on button "Mover para preparo" at bounding box center [586, 307] width 212 height 35
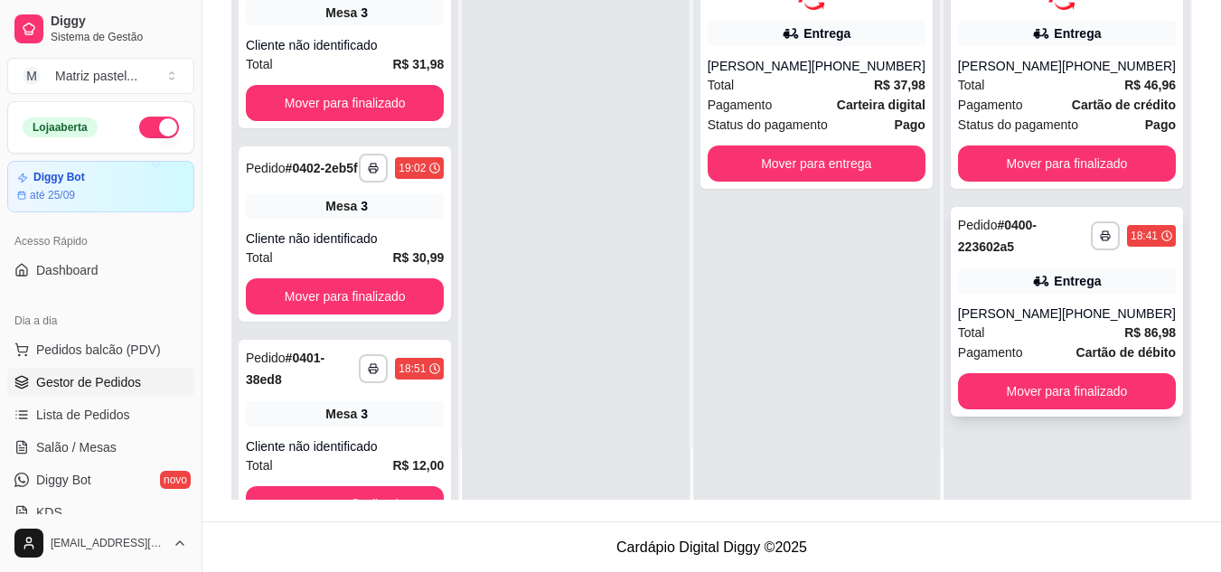
scroll to position [276, 0]
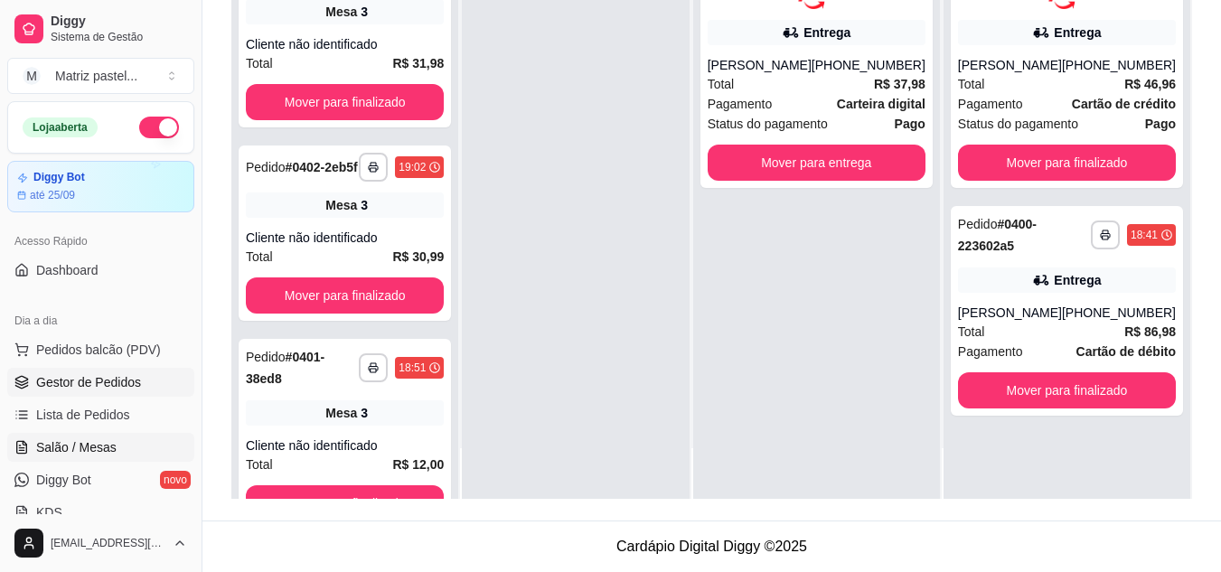
click at [112, 436] on link "Salão / Mesas" at bounding box center [100, 447] width 187 height 29
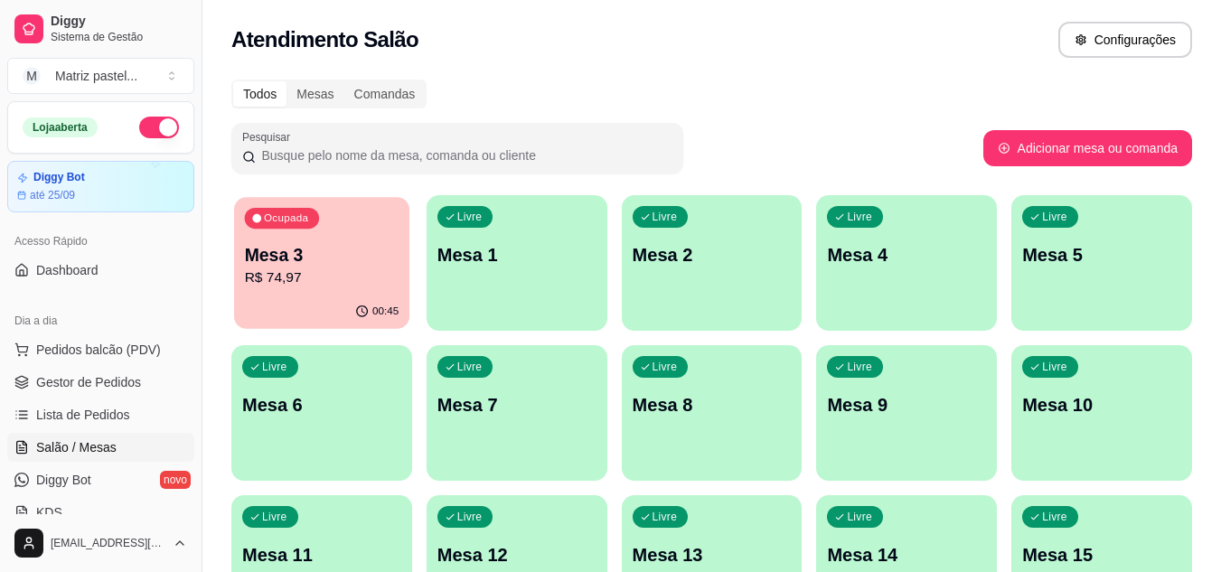
click at [290, 250] on p "Mesa 3" at bounding box center [322, 255] width 155 height 24
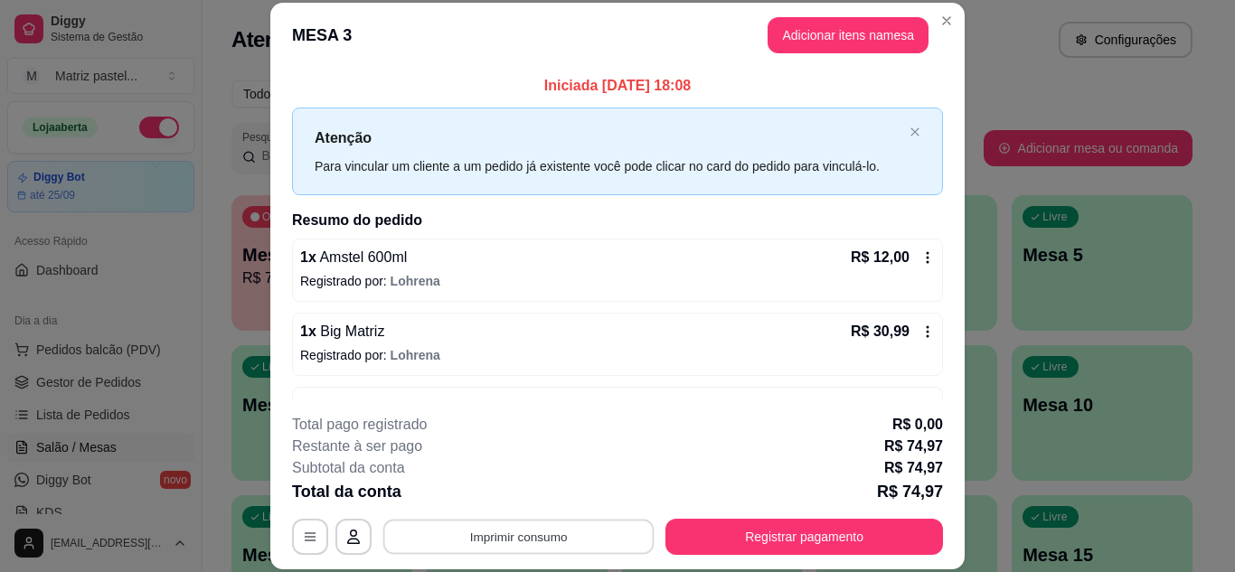
click at [455, 553] on button "Imprimir consumo" at bounding box center [518, 536] width 271 height 35
click at [482, 497] on button "IMPRESSORA" at bounding box center [517, 495] width 127 height 28
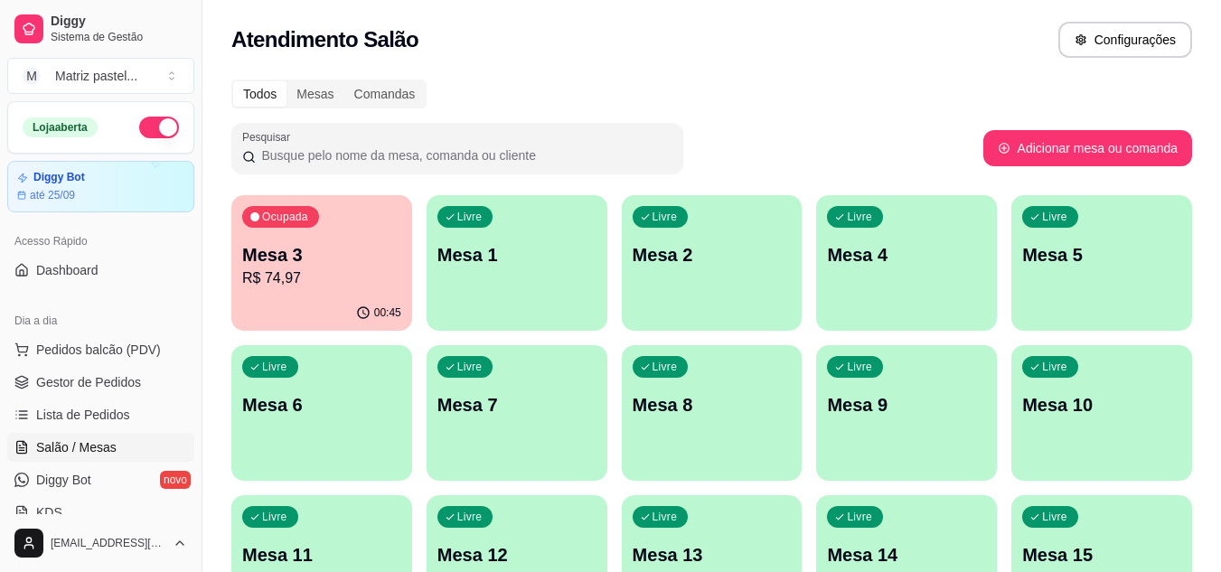
click at [395, 256] on p "Mesa 3" at bounding box center [321, 254] width 159 height 25
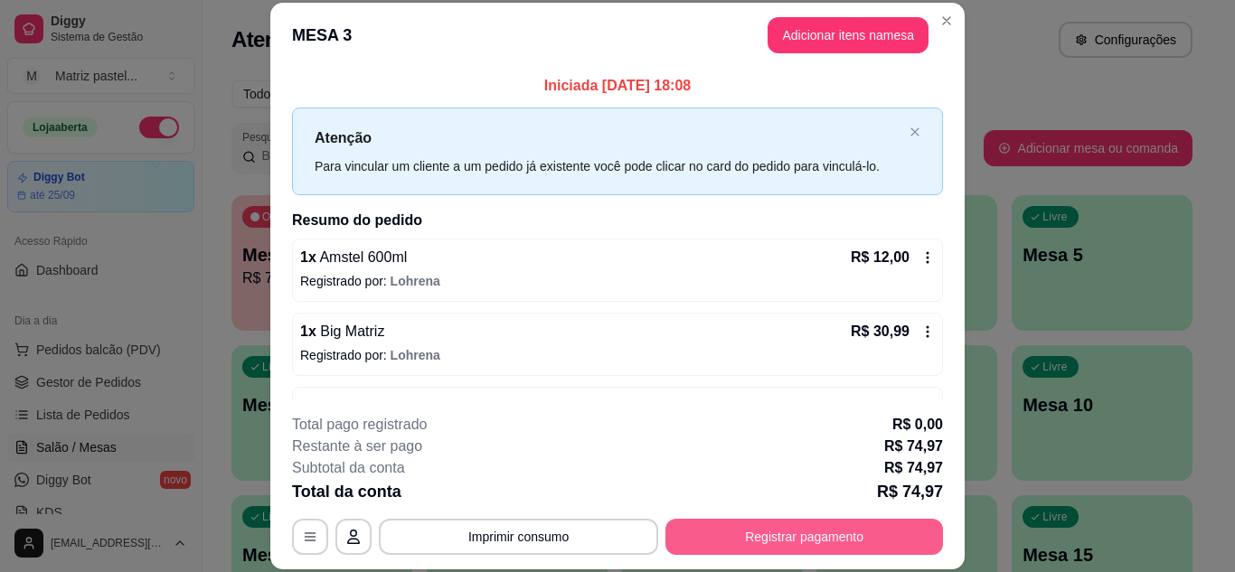
click at [854, 535] on button "Registrar pagamento" at bounding box center [804, 537] width 278 height 36
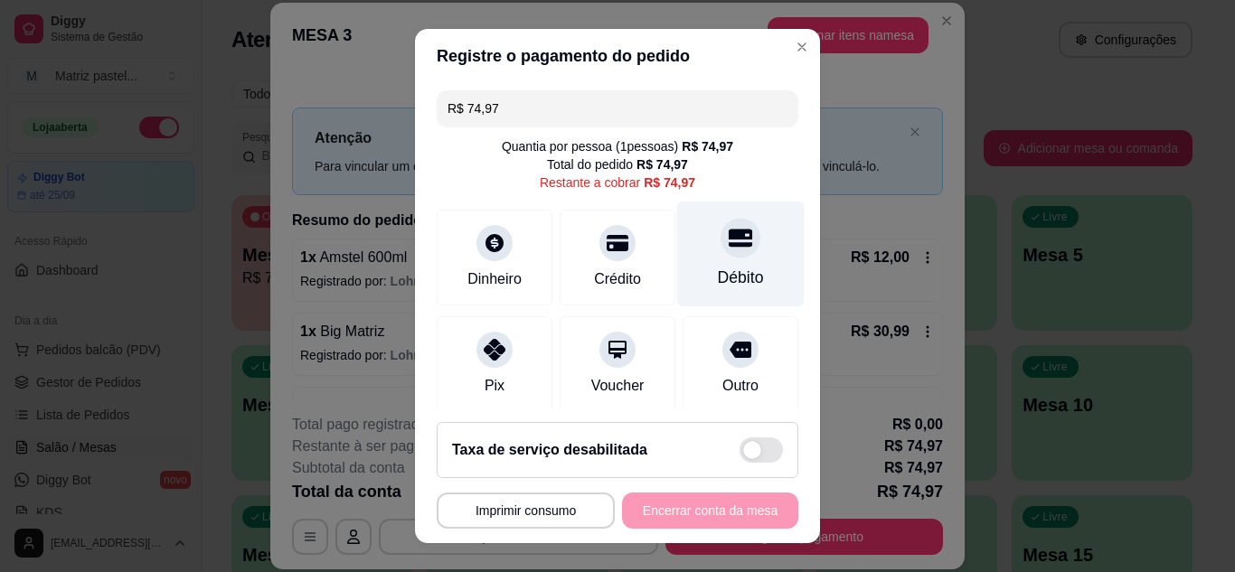
click at [677, 248] on div "Débito" at bounding box center [740, 254] width 127 height 106
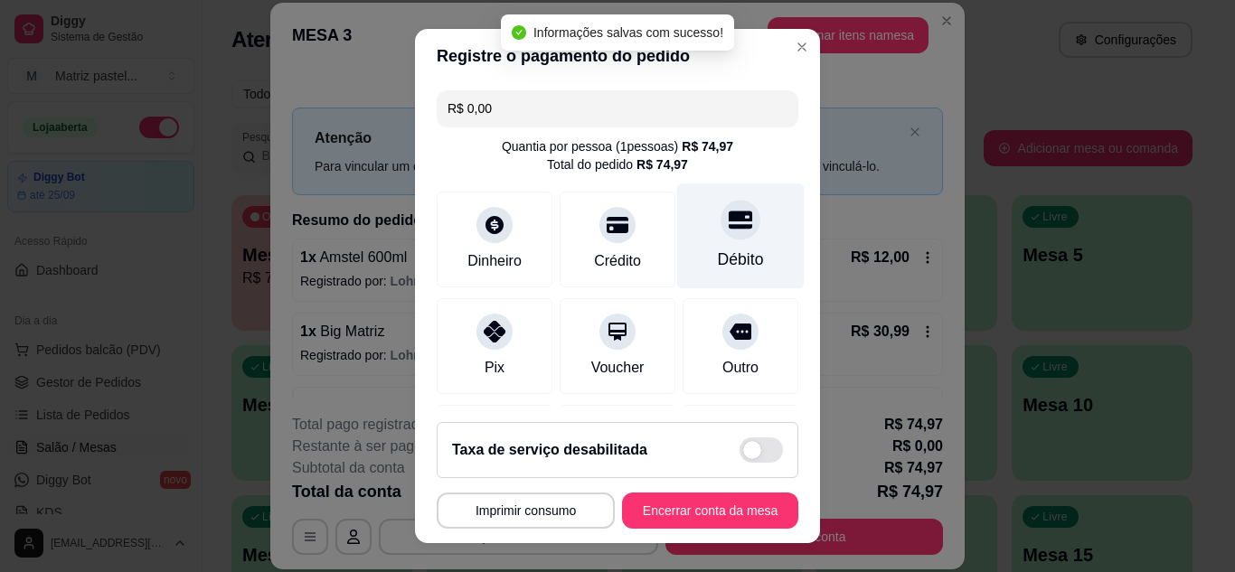
type input "R$ 0,00"
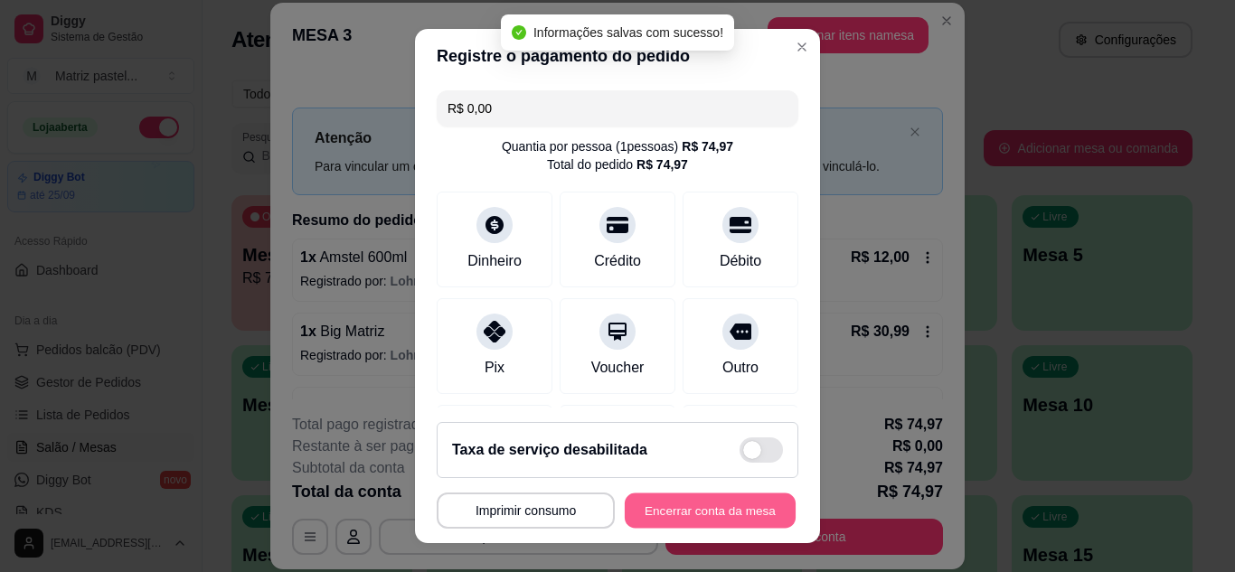
click at [661, 501] on button "Encerrar conta da mesa" at bounding box center [710, 511] width 171 height 35
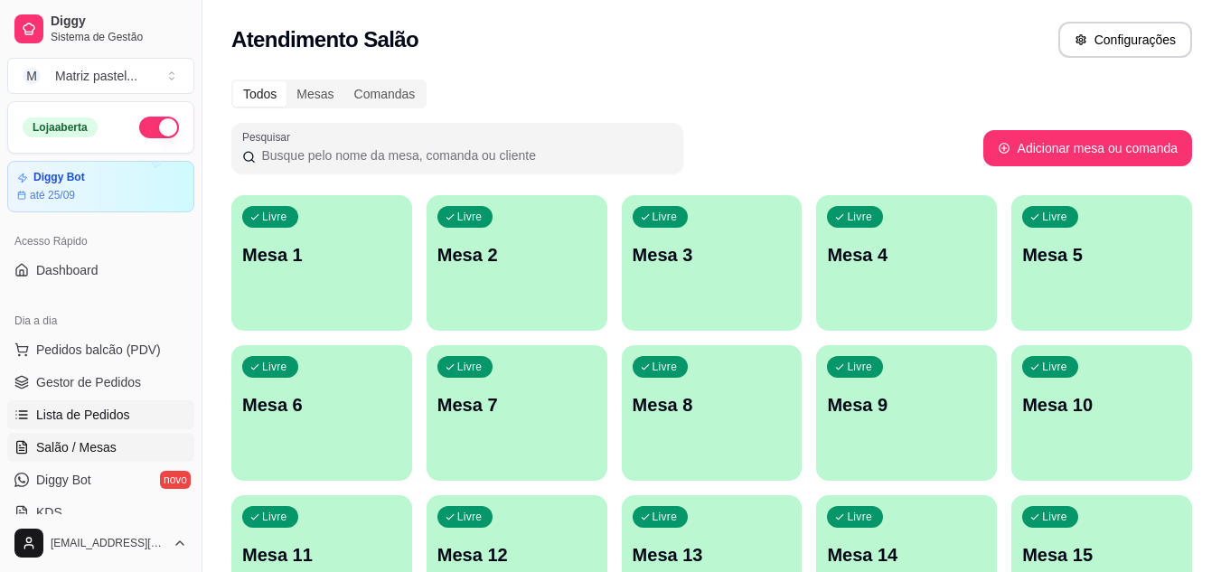
click at [110, 409] on span "Lista de Pedidos" at bounding box center [83, 415] width 94 height 18
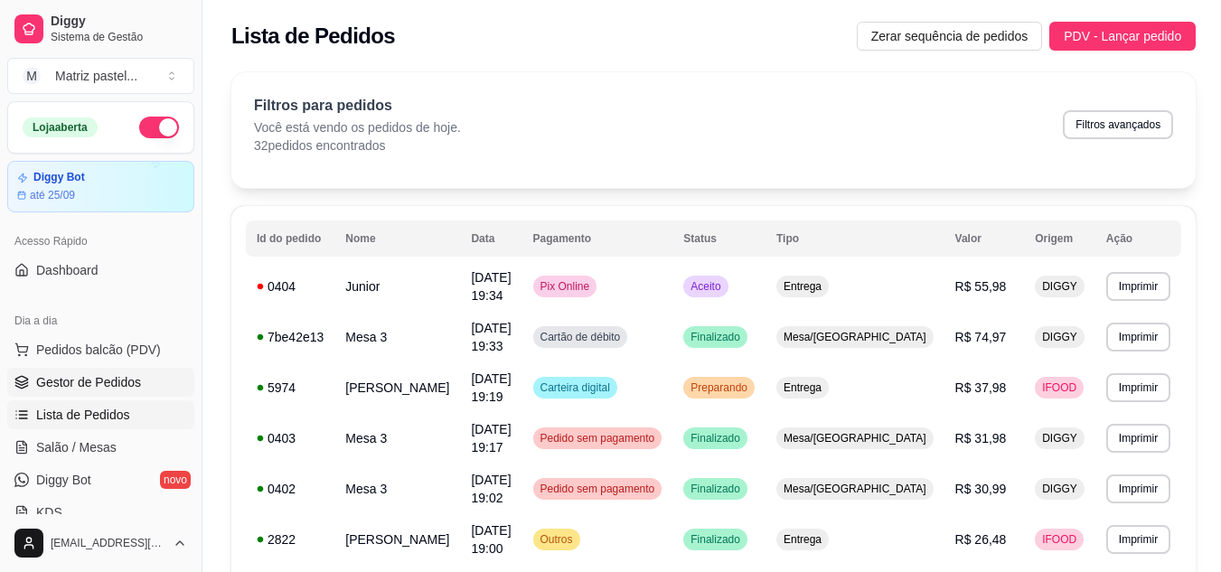
click at [121, 378] on span "Gestor de Pedidos" at bounding box center [88, 382] width 105 height 18
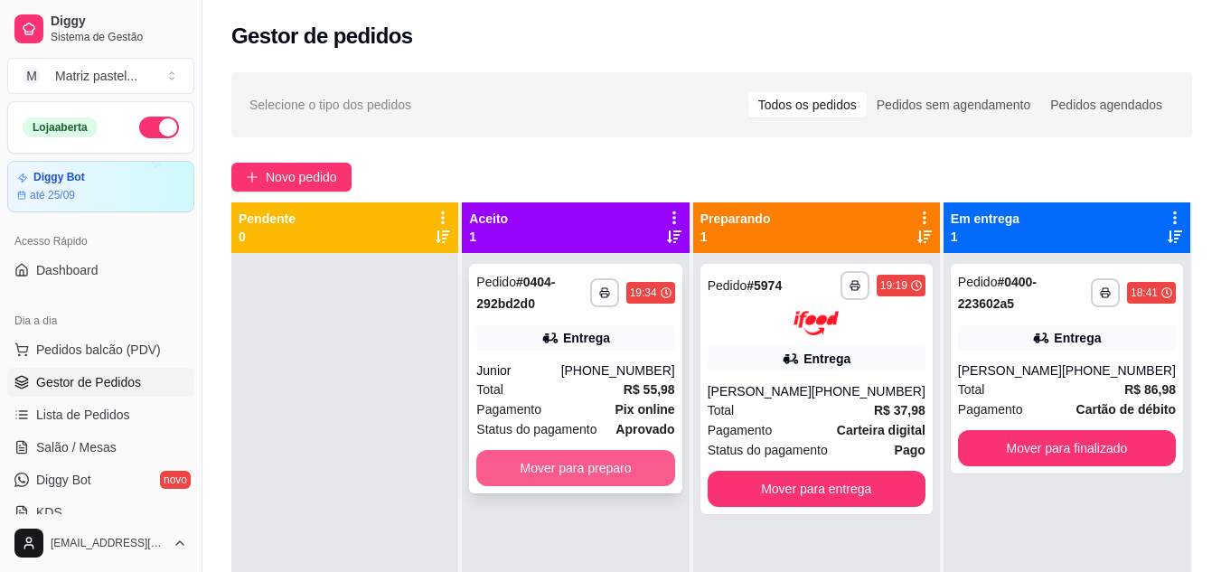
click at [630, 478] on button "Mover para preparo" at bounding box center [575, 468] width 198 height 36
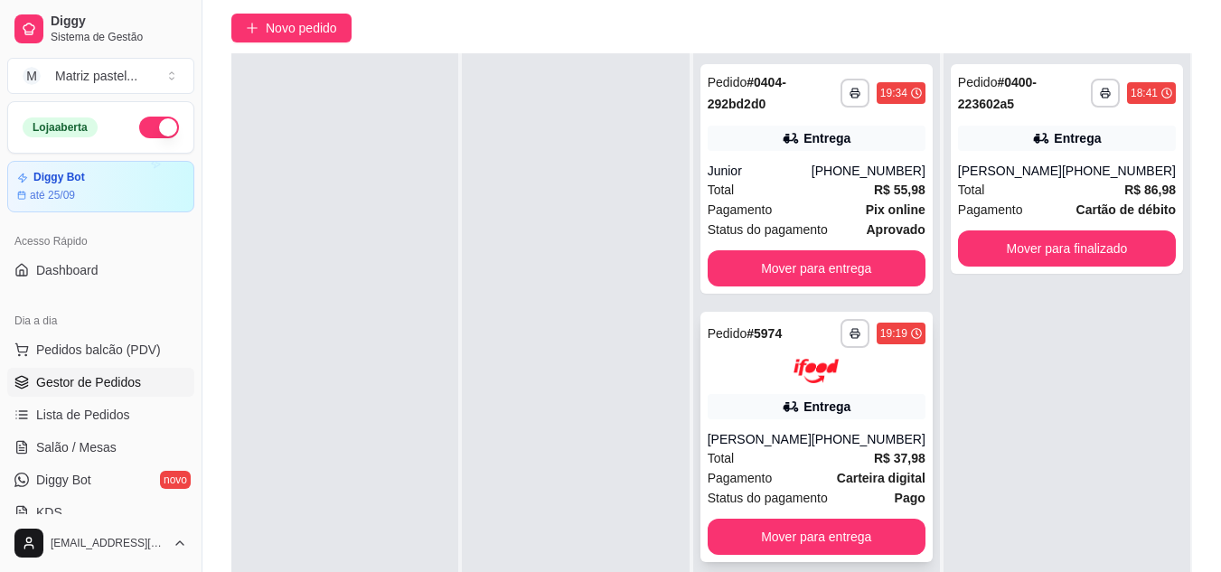
scroll to position [181, 0]
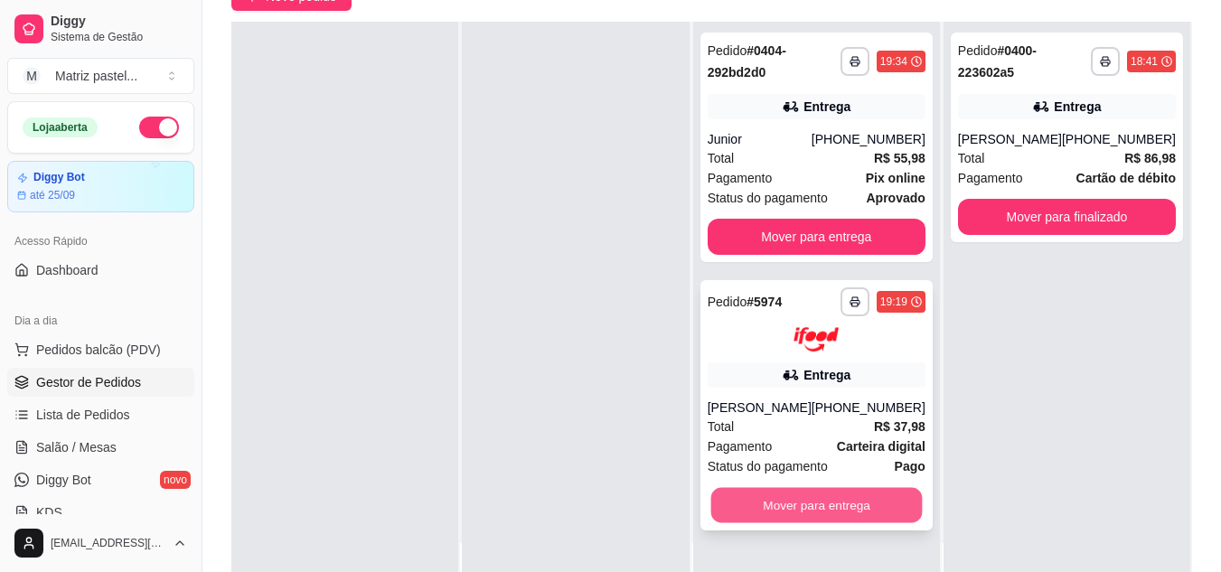
click at [831, 521] on button "Mover para entrega" at bounding box center [817, 504] width 212 height 35
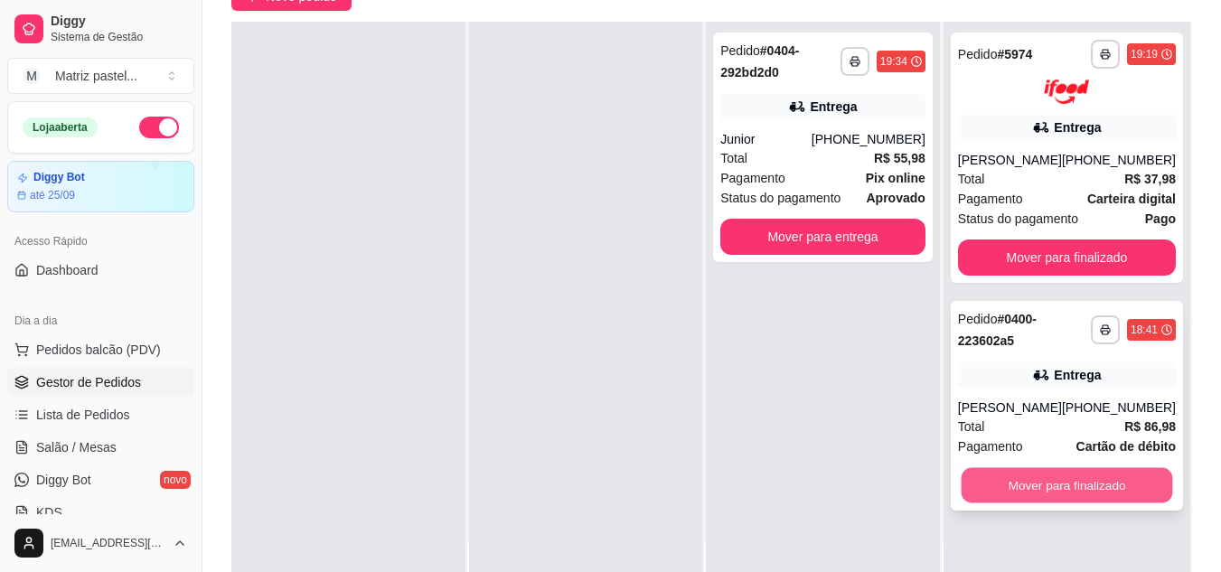
click at [1009, 493] on button "Mover para finalizado" at bounding box center [1067, 484] width 212 height 35
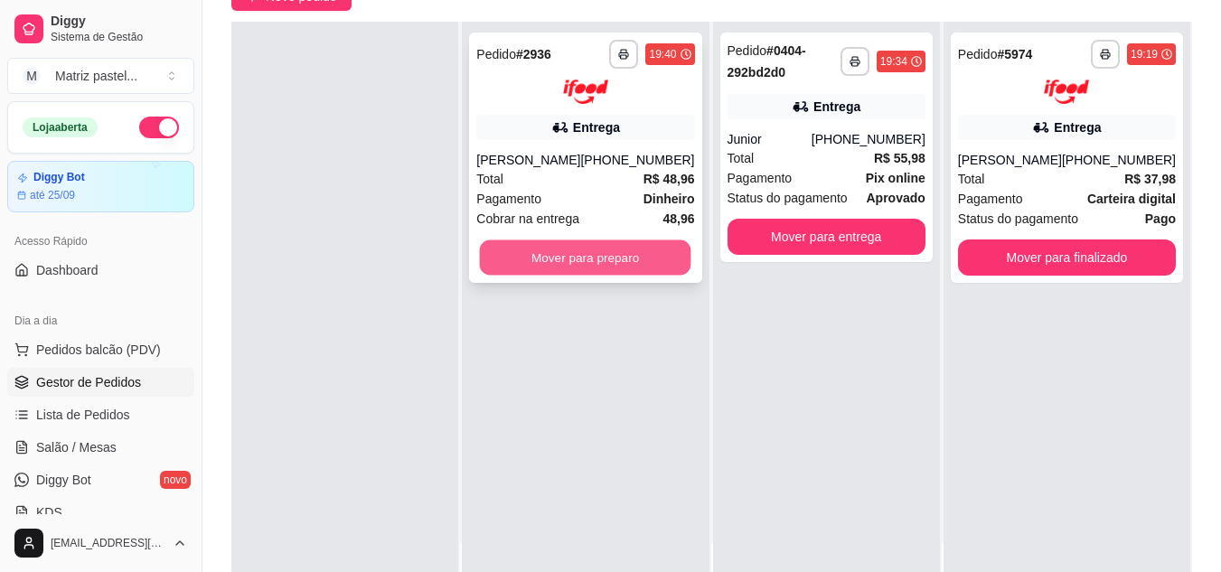
click at [583, 260] on button "Mover para preparo" at bounding box center [586, 257] width 212 height 35
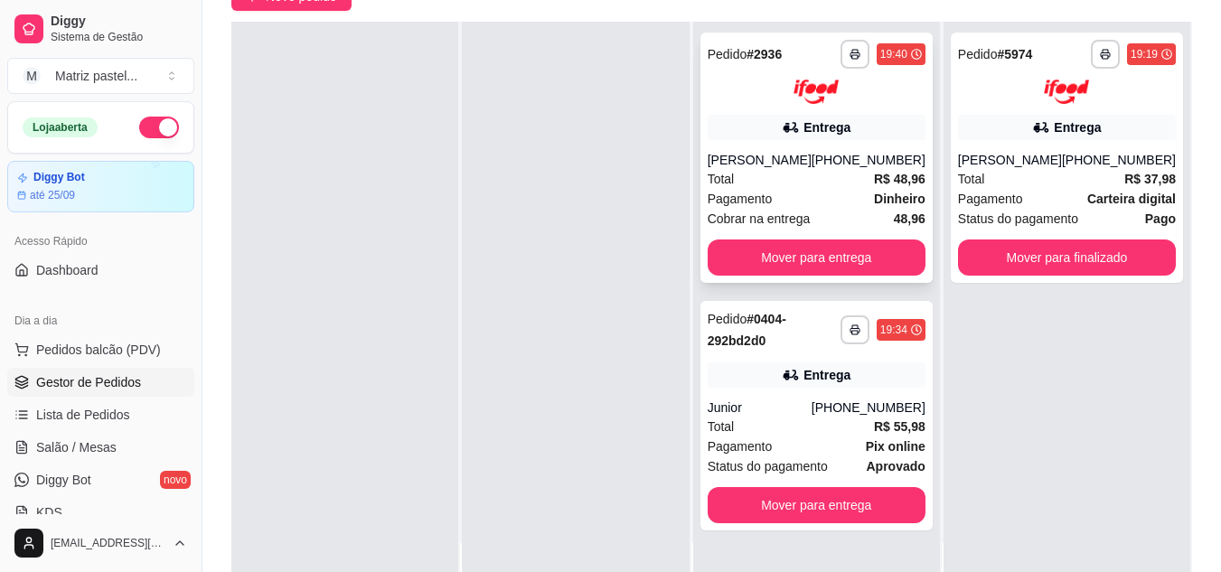
click at [834, 155] on div "[PHONE_NUMBER]" at bounding box center [869, 160] width 114 height 18
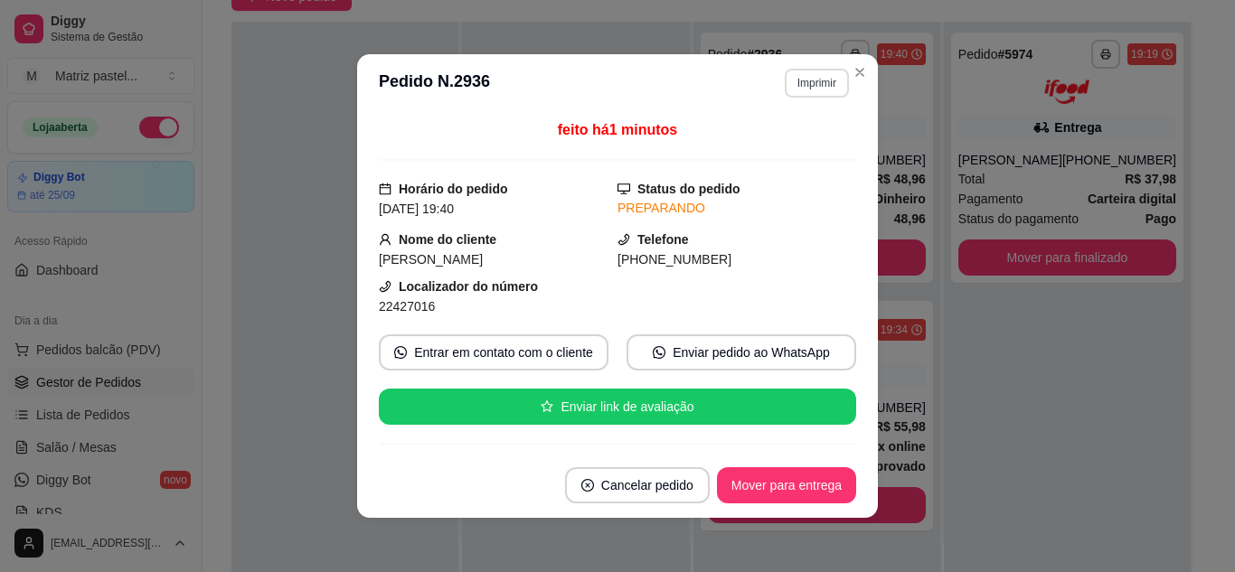
click at [822, 87] on button "Imprimir" at bounding box center [817, 83] width 64 height 29
click at [761, 152] on button "IMPRESSORA" at bounding box center [777, 146] width 127 height 28
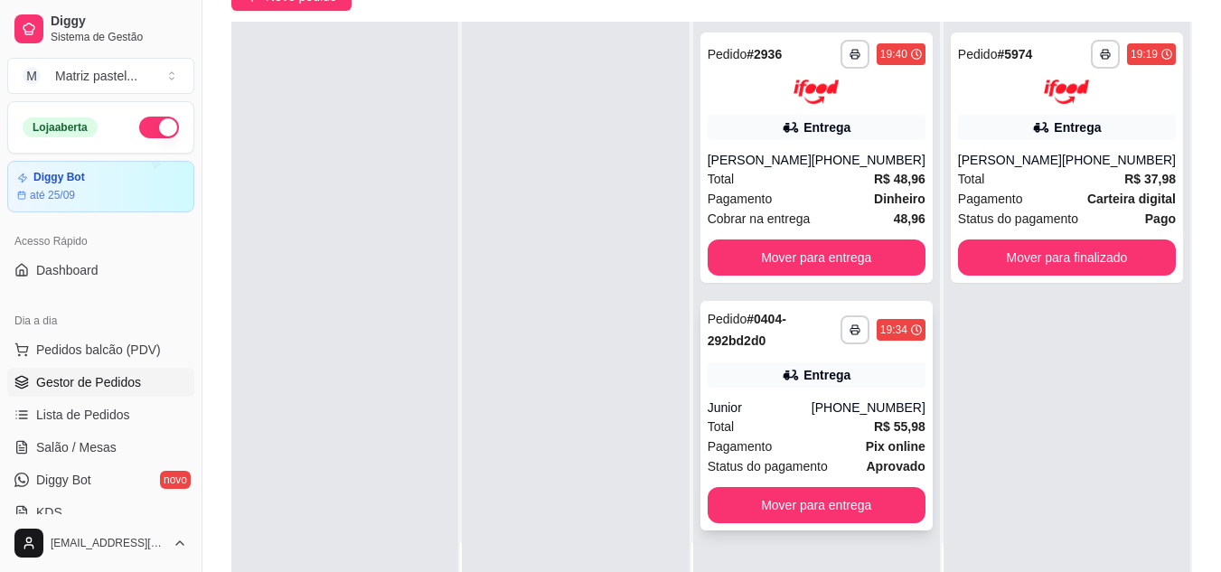
click at [787, 342] on div "Pedido # 0404-292bd2d0" at bounding box center [774, 329] width 133 height 43
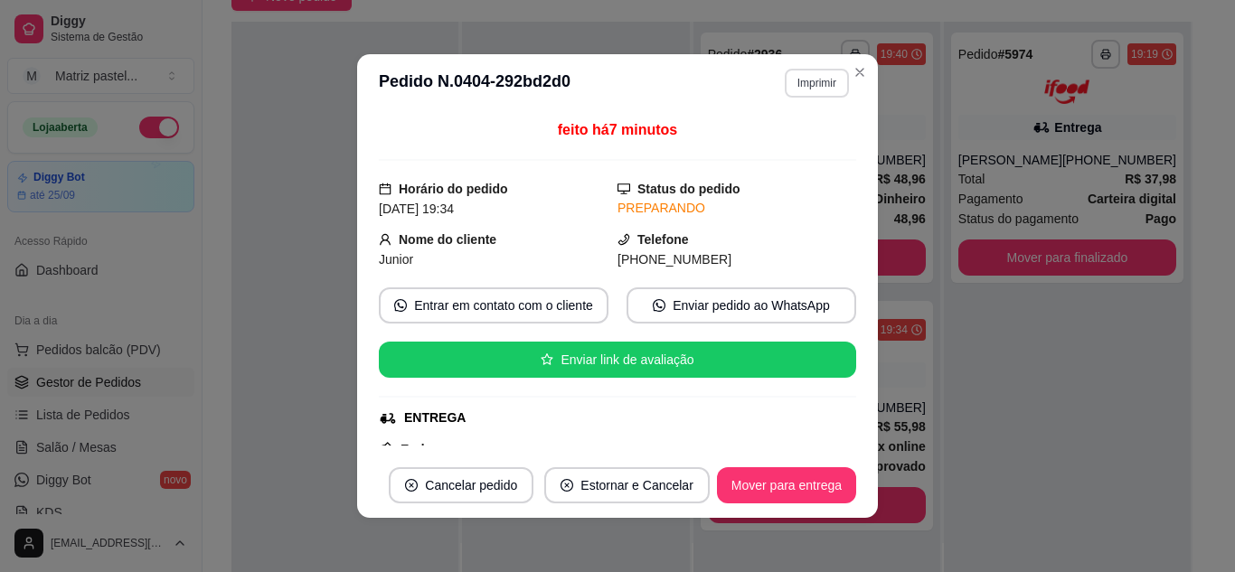
click at [816, 72] on button "Imprimir" at bounding box center [817, 83] width 64 height 29
click at [775, 138] on button "IMPRESSORA" at bounding box center [777, 146] width 131 height 29
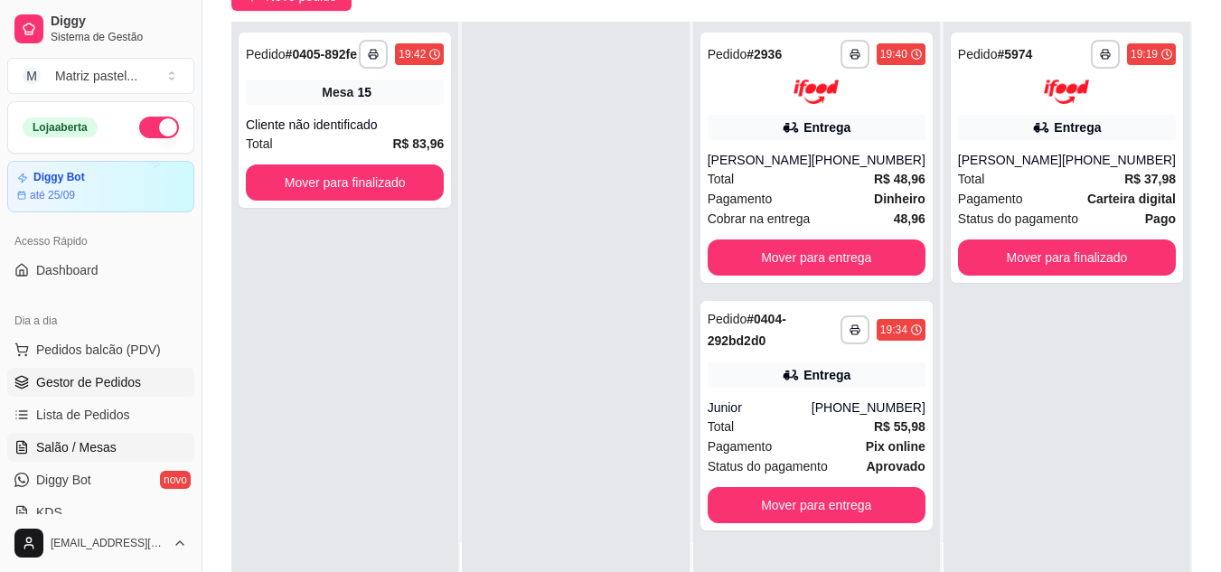
click at [103, 450] on span "Salão / Mesas" at bounding box center [76, 447] width 80 height 18
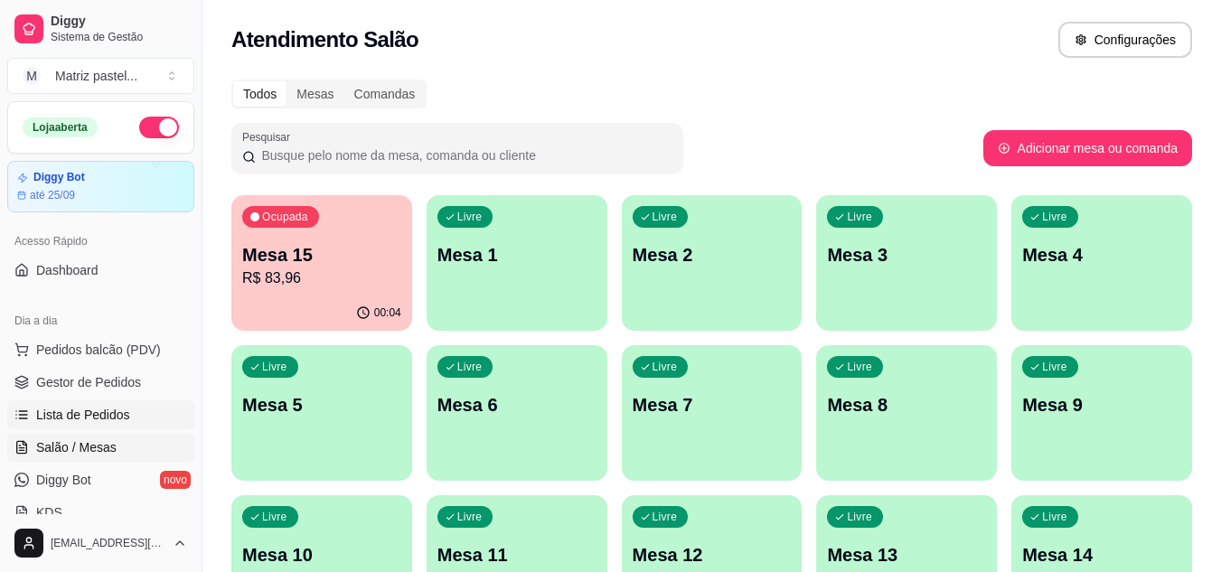
click at [114, 415] on span "Lista de Pedidos" at bounding box center [83, 415] width 94 height 18
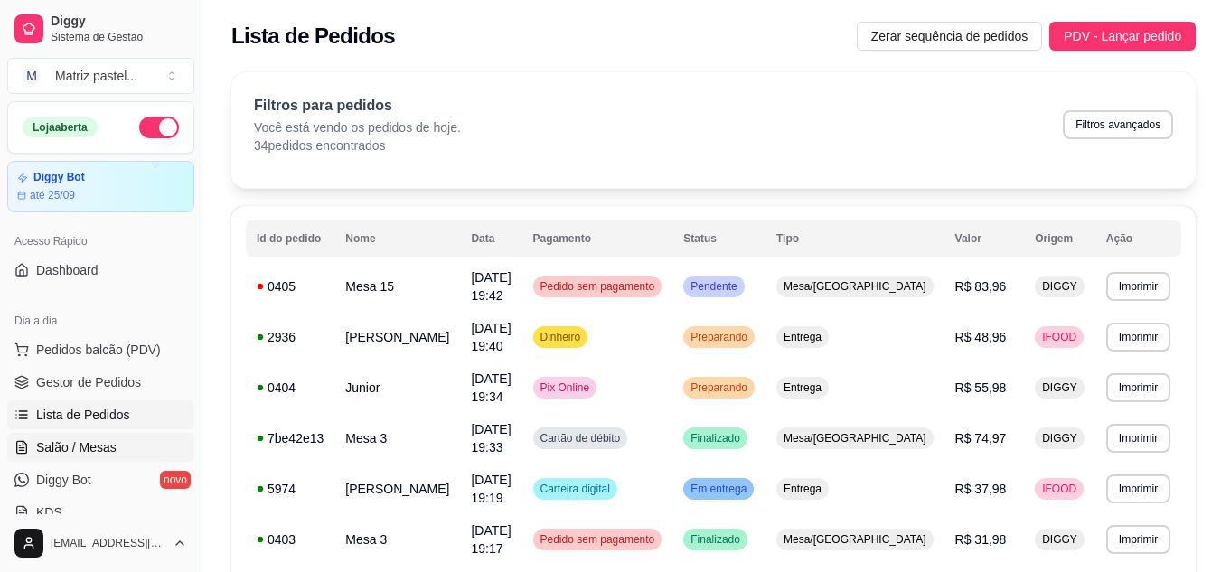
click at [81, 450] on span "Salão / Mesas" at bounding box center [76, 447] width 80 height 18
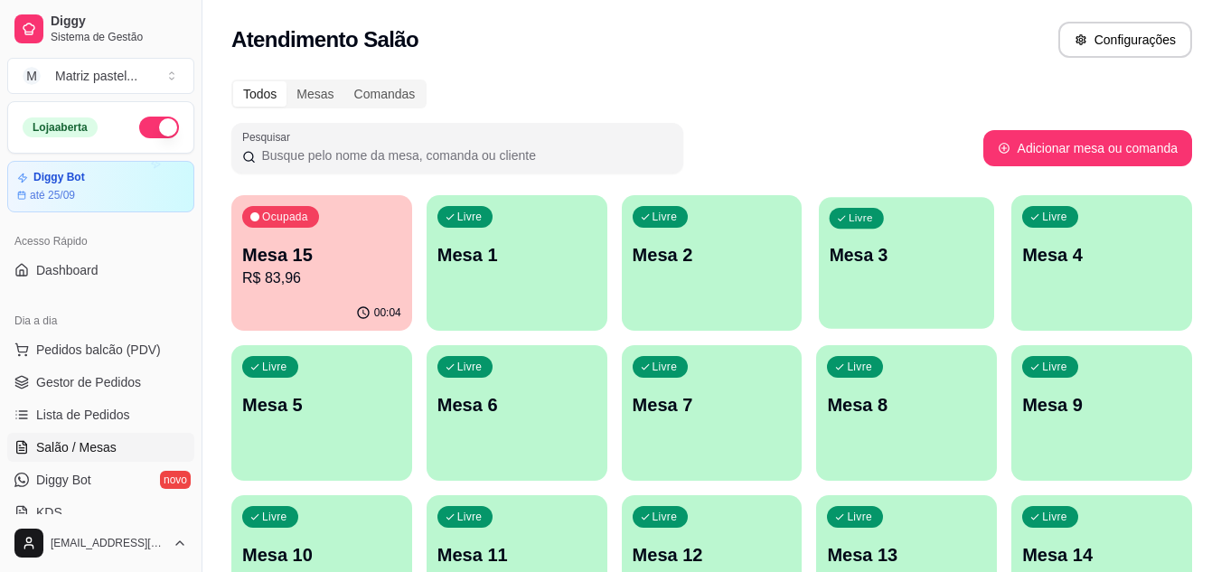
click at [826, 258] on div "Livre Mesa 3" at bounding box center [906, 252] width 175 height 110
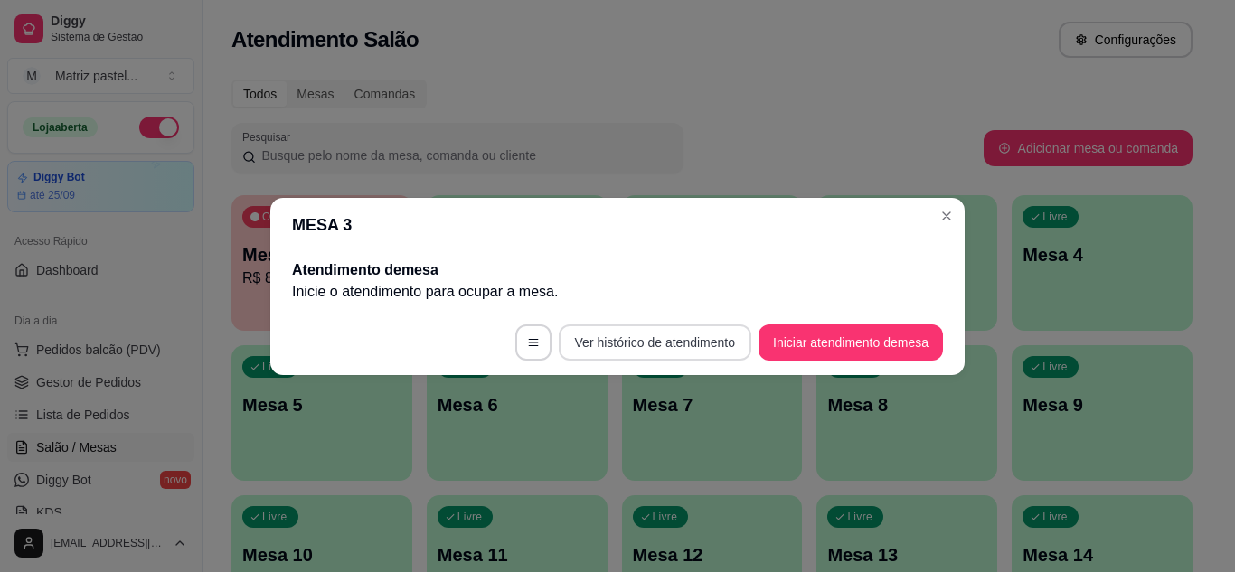
click at [645, 335] on button "Ver histórico de atendimento" at bounding box center [655, 343] width 193 height 36
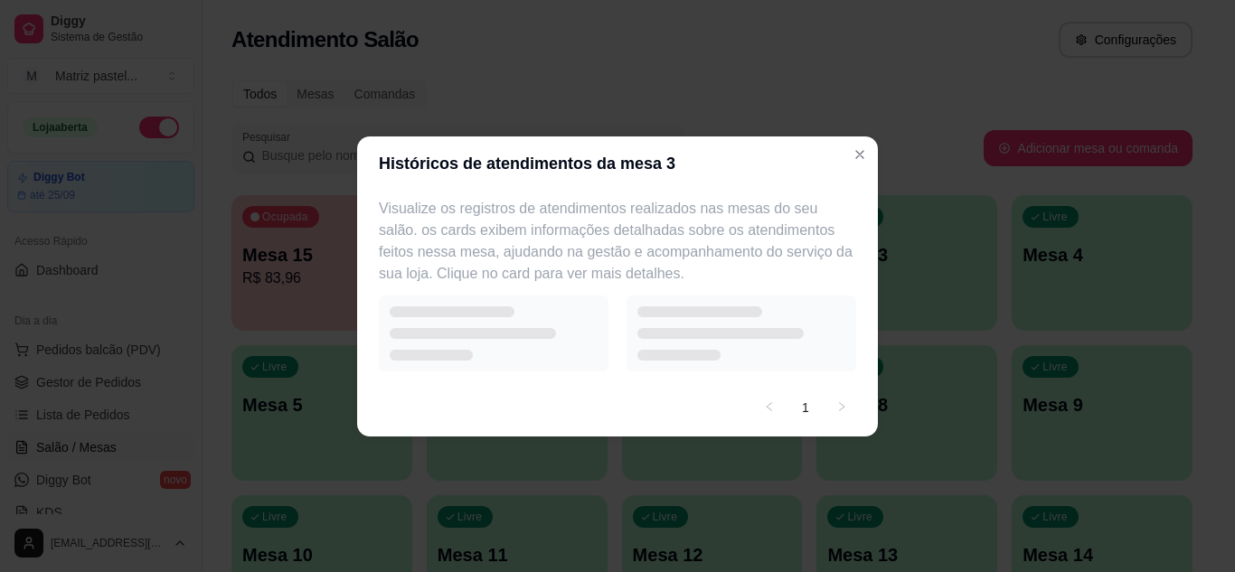
select select "7"
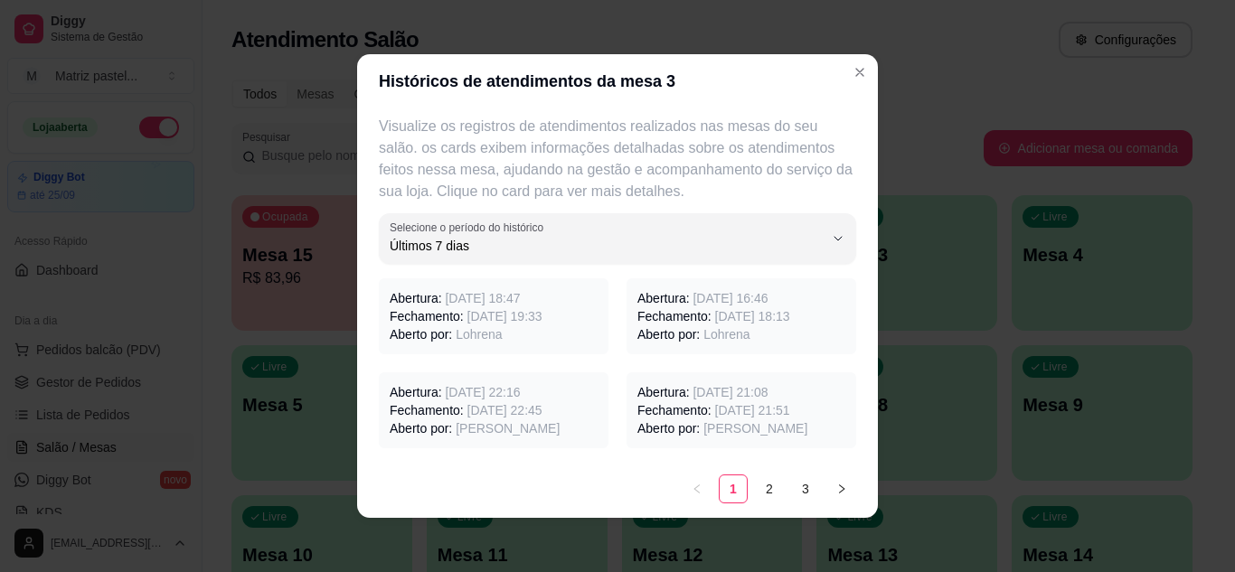
click at [548, 335] on p "Aberto por: Lohrena" at bounding box center [494, 334] width 208 height 18
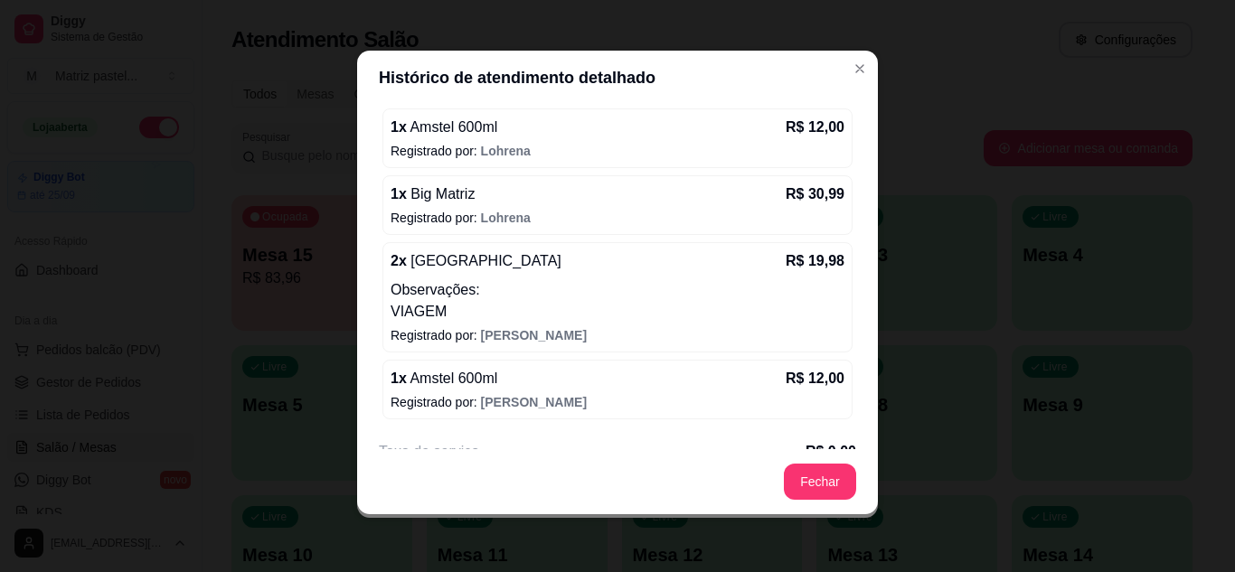
scroll to position [158, 0]
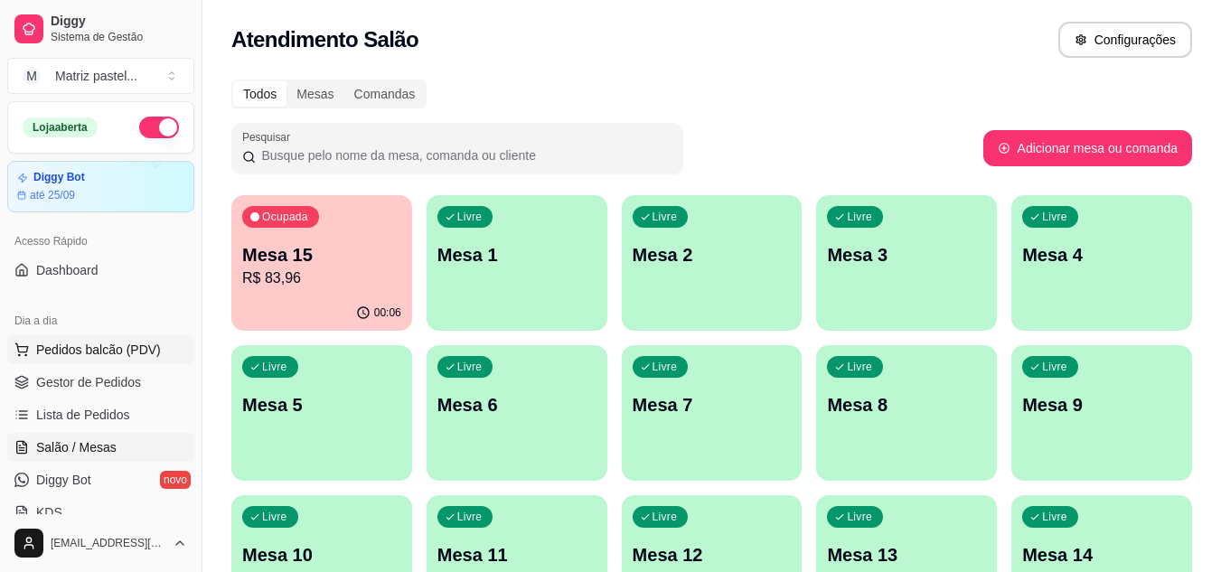
click at [86, 351] on span "Pedidos balcão (PDV)" at bounding box center [98, 350] width 125 height 18
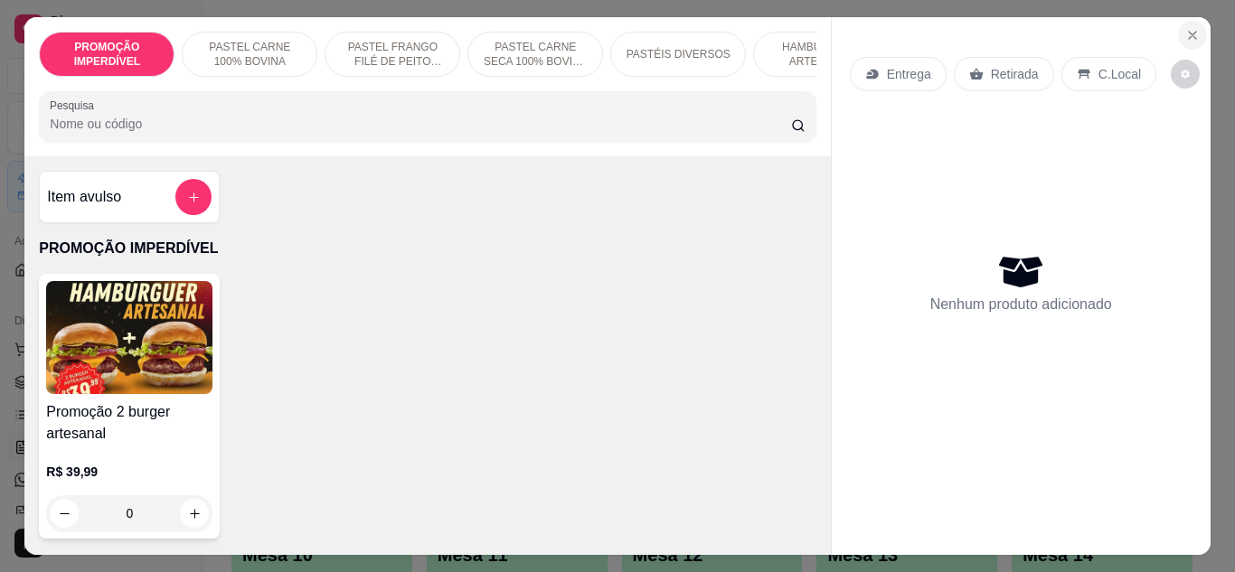
click at [1185, 28] on icon "Close" at bounding box center [1192, 35] width 14 height 14
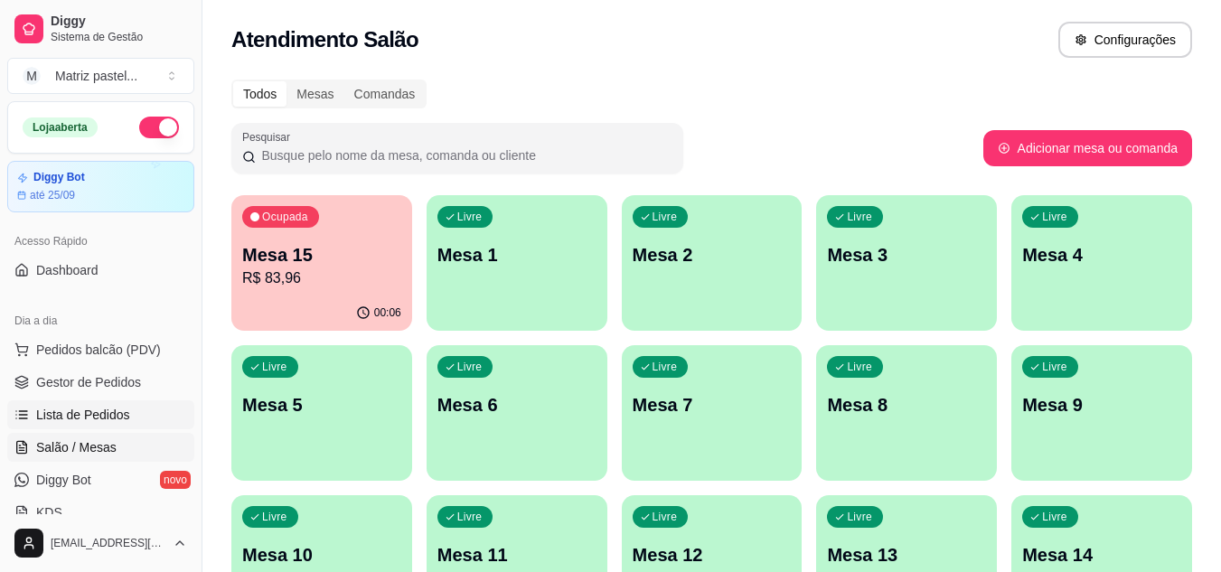
click at [80, 423] on span "Lista de Pedidos" at bounding box center [83, 415] width 94 height 18
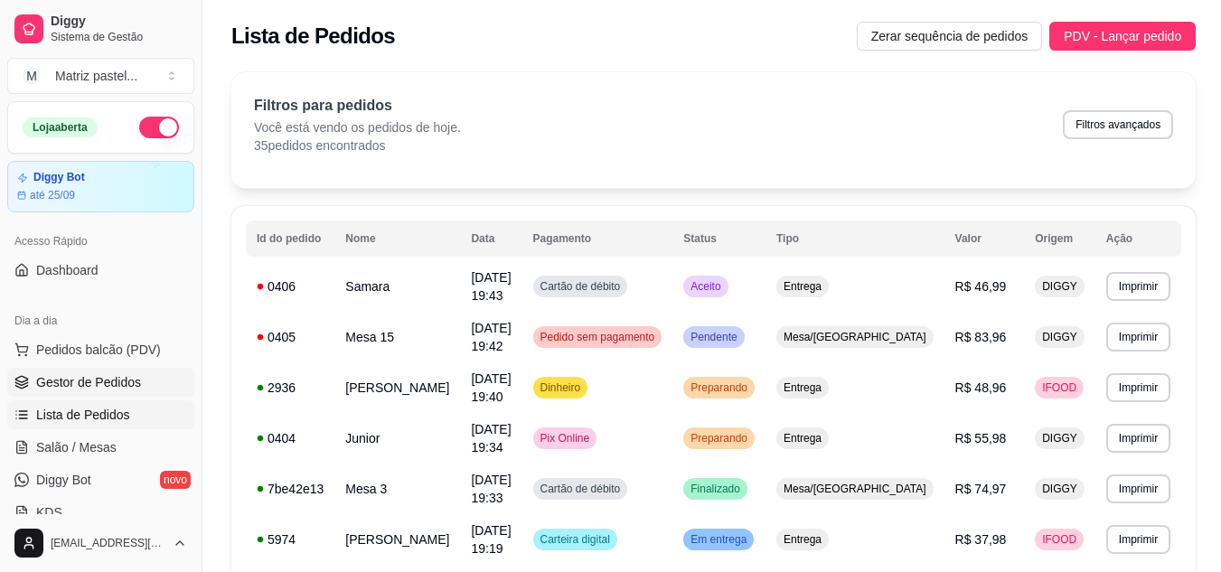
click at [84, 380] on span "Gestor de Pedidos" at bounding box center [88, 382] width 105 height 18
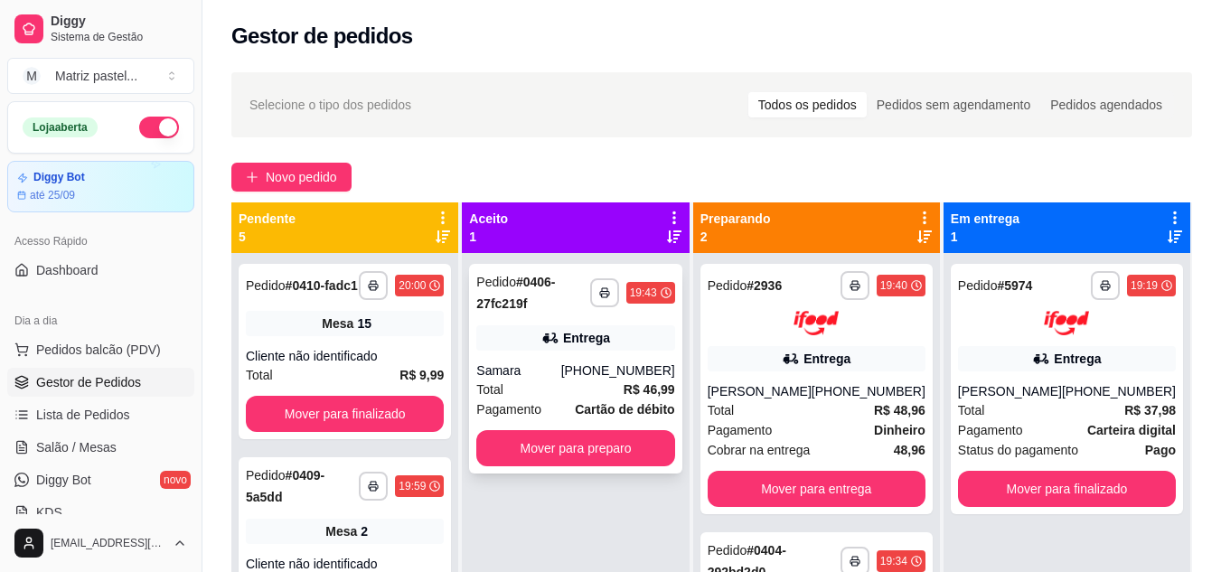
click at [557, 365] on div "Samara" at bounding box center [518, 371] width 84 height 18
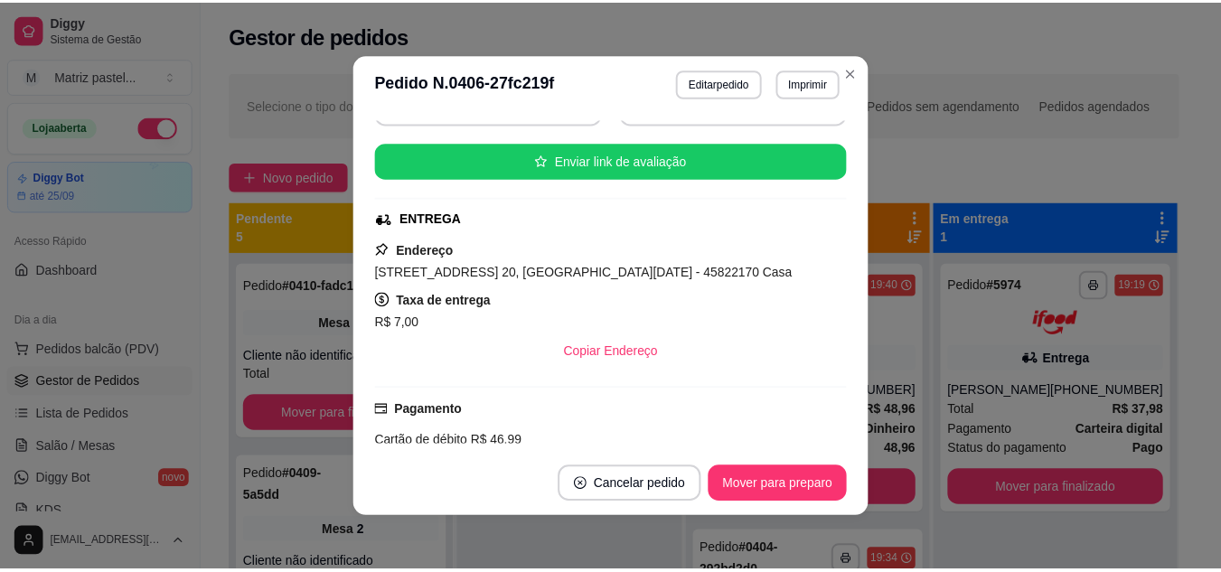
scroll to position [195, 0]
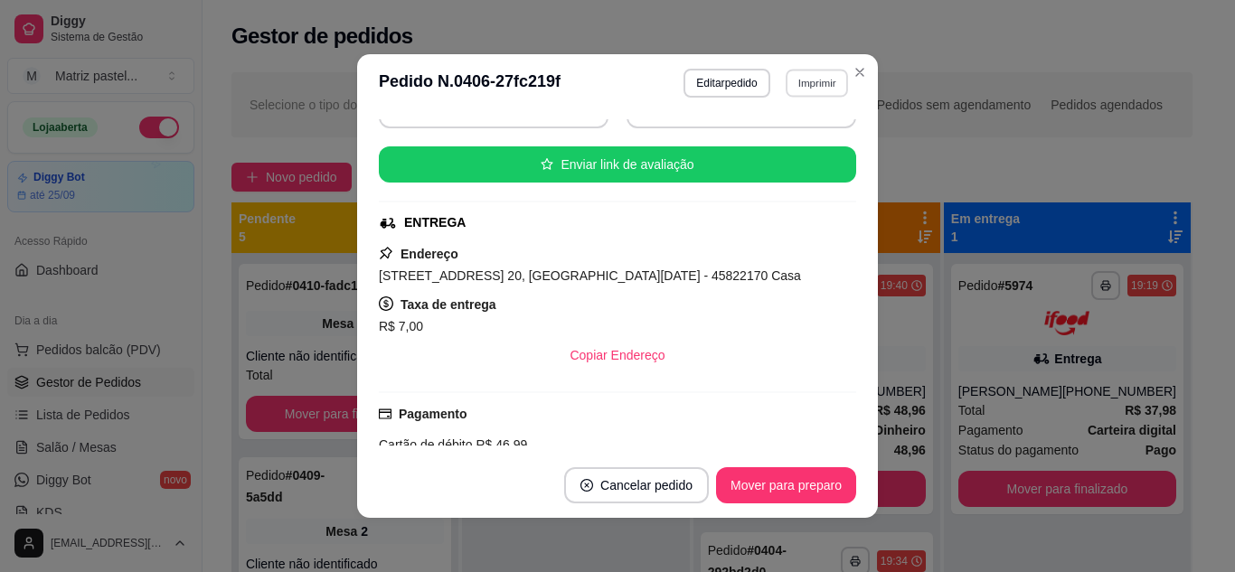
click at [792, 78] on button "Imprimir" at bounding box center [817, 83] width 62 height 28
click at [758, 137] on button "IMPRESSORA" at bounding box center [777, 146] width 127 height 28
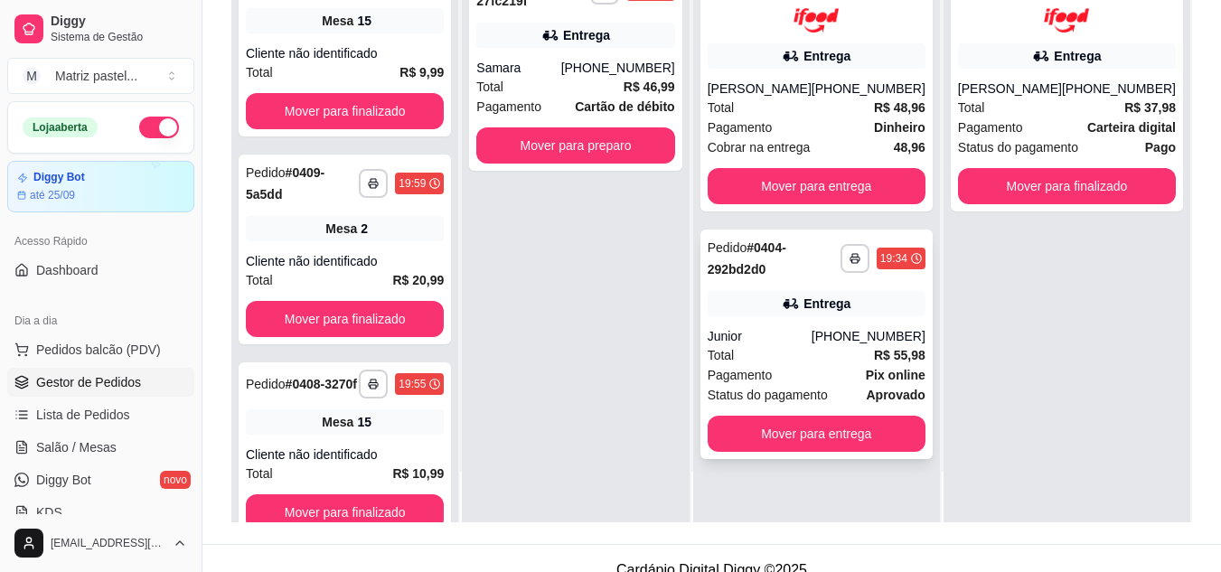
scroll to position [271, 0]
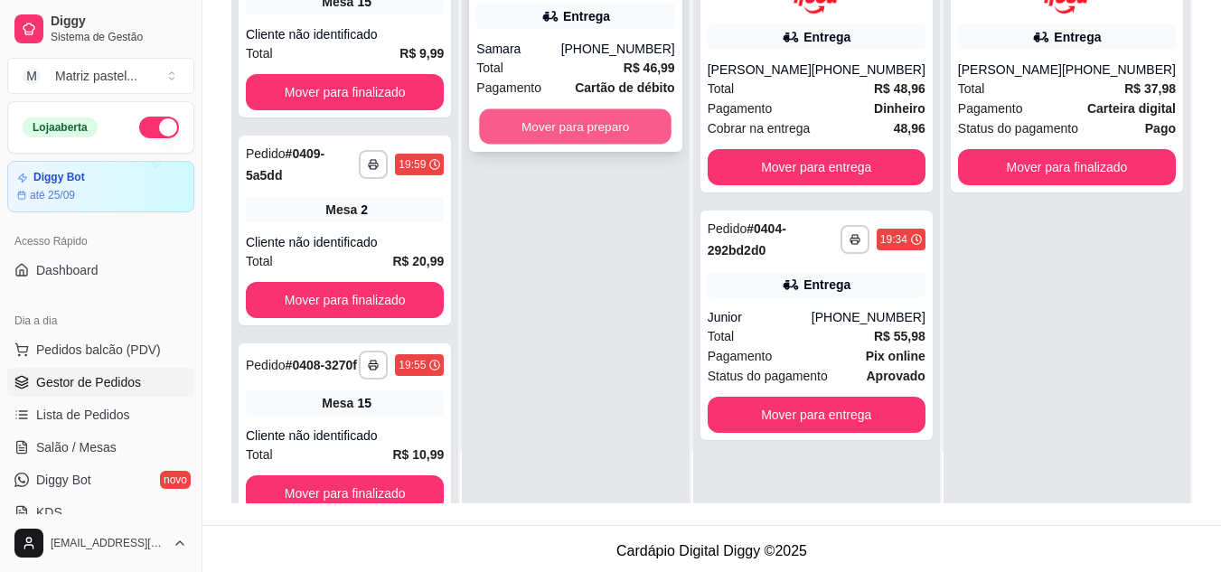
click at [619, 114] on button "Mover para preparo" at bounding box center [576, 126] width 193 height 35
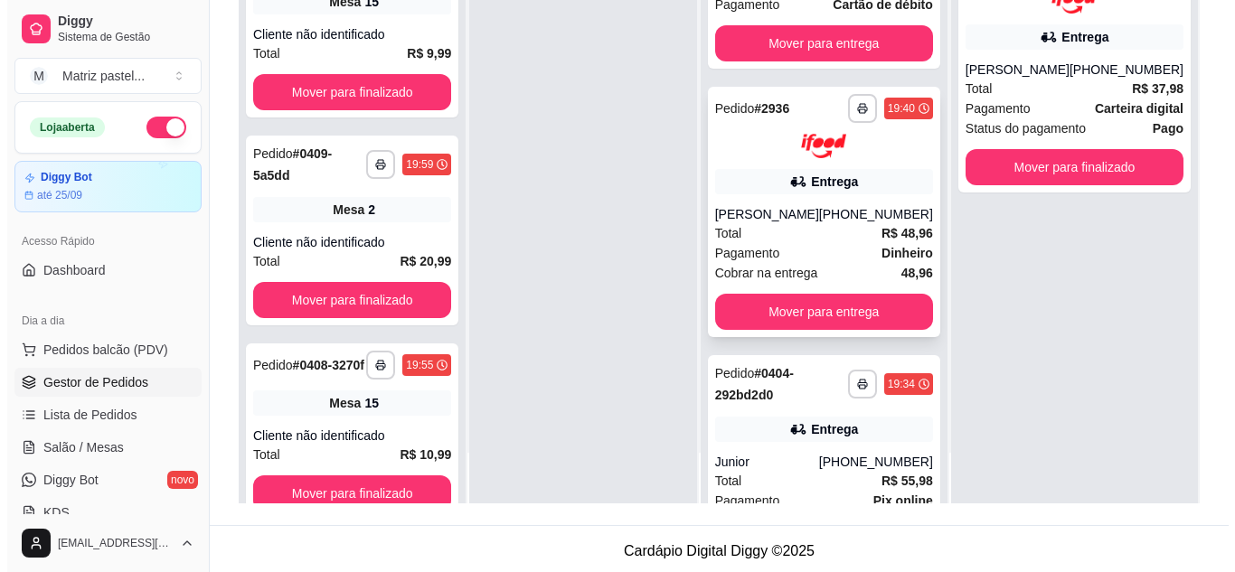
scroll to position [208, 0]
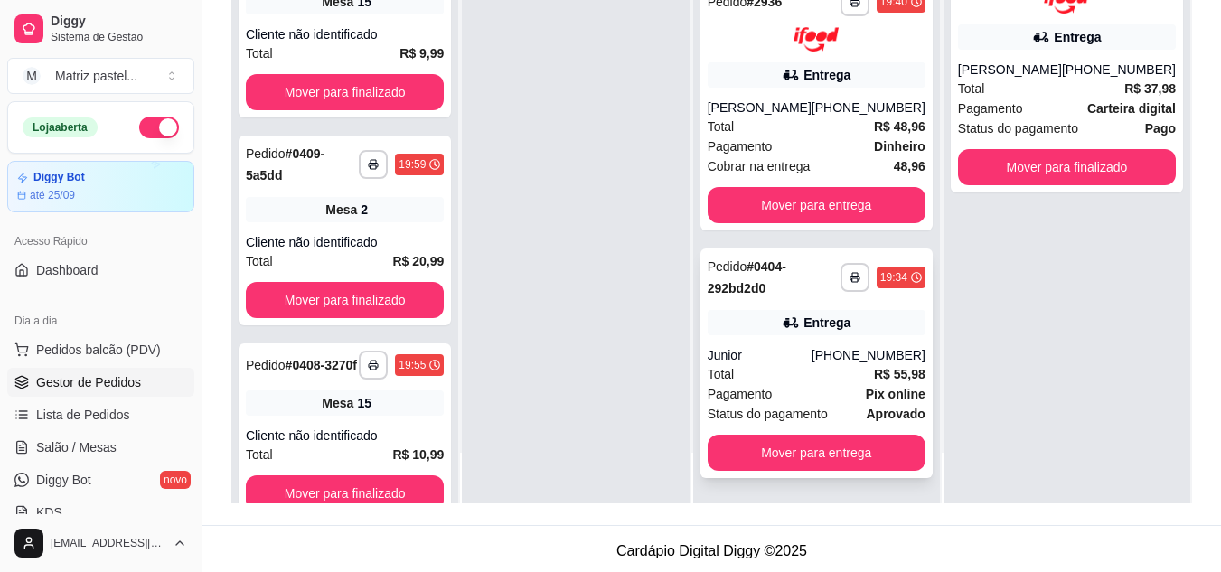
click at [827, 335] on div "**********" at bounding box center [817, 364] width 232 height 230
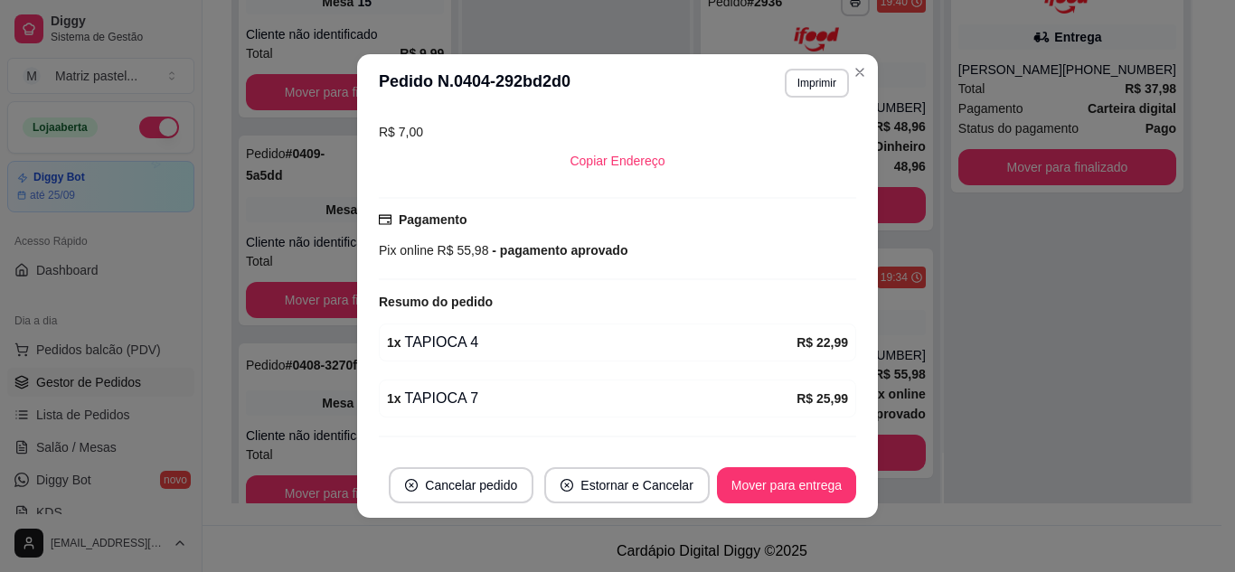
scroll to position [454, 0]
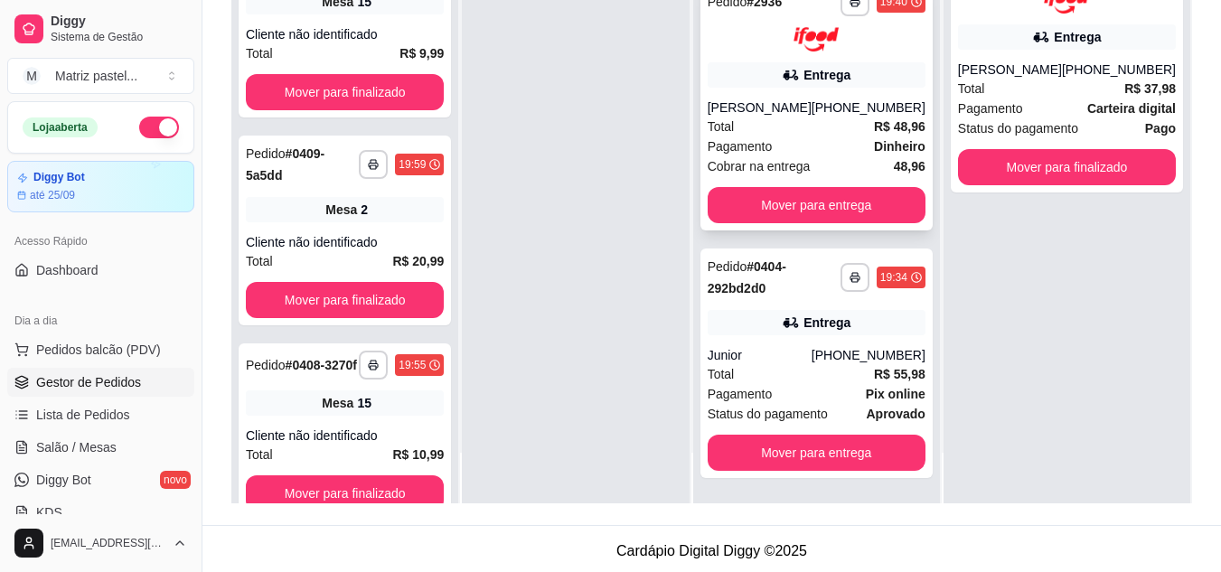
click at [842, 129] on div "Total R$ 48,96" at bounding box center [817, 127] width 218 height 20
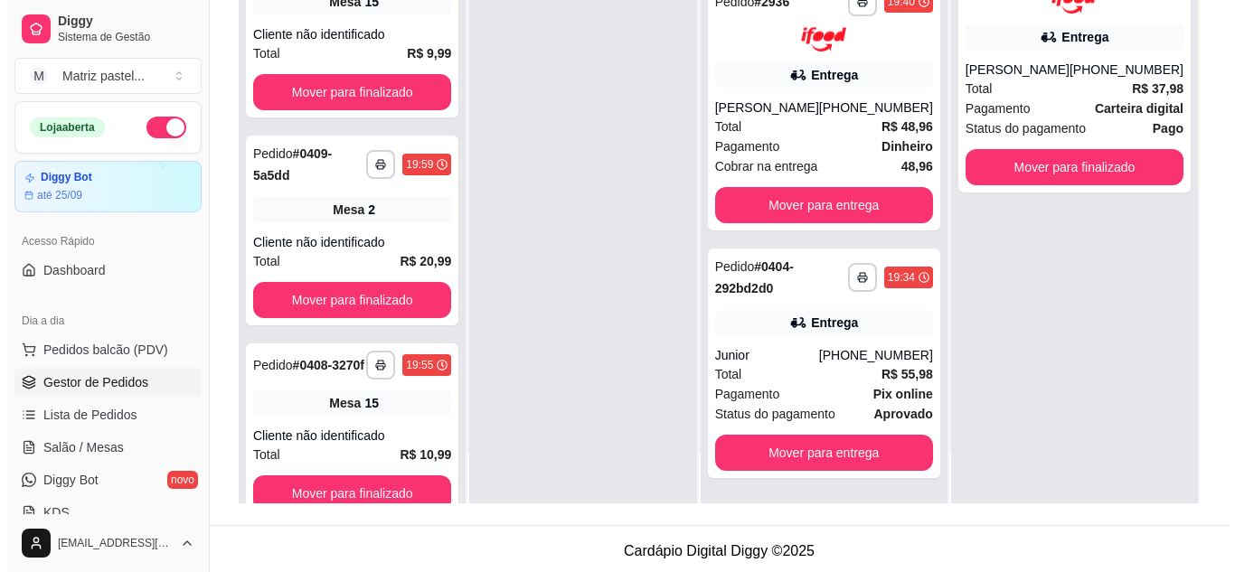
scroll to position [0, 0]
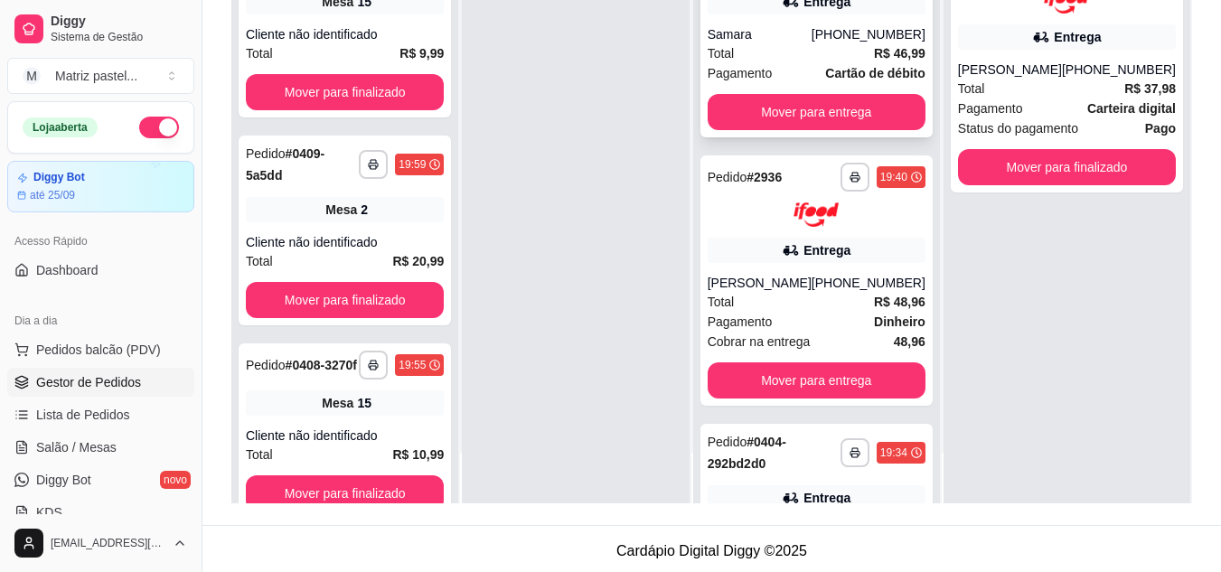
click at [838, 43] on div "[PHONE_NUMBER]" at bounding box center [869, 34] width 114 height 18
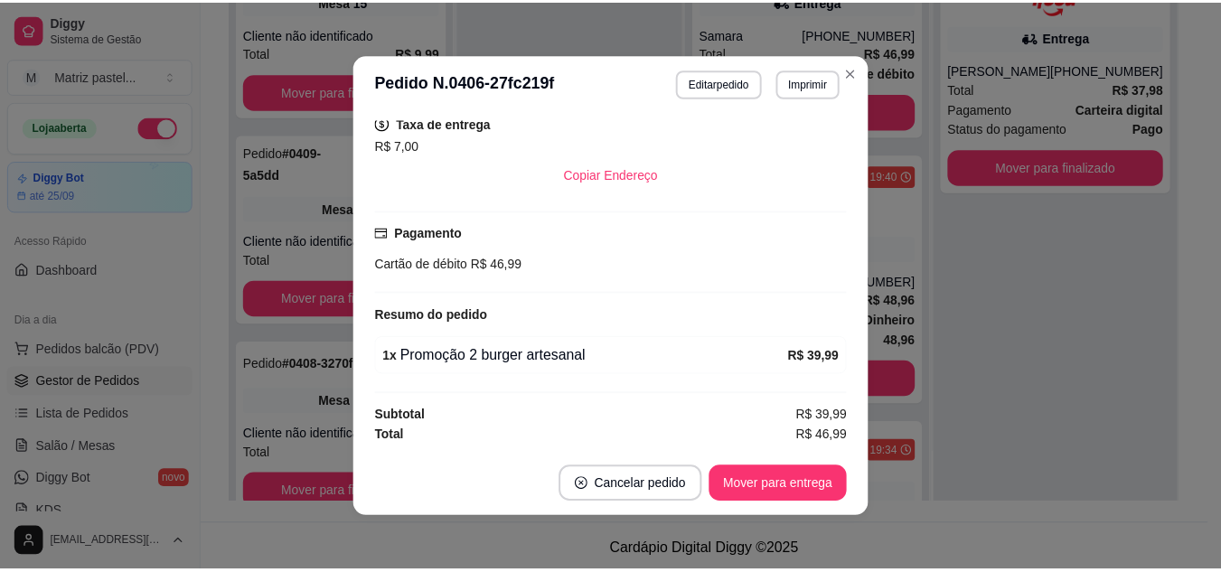
scroll to position [4, 0]
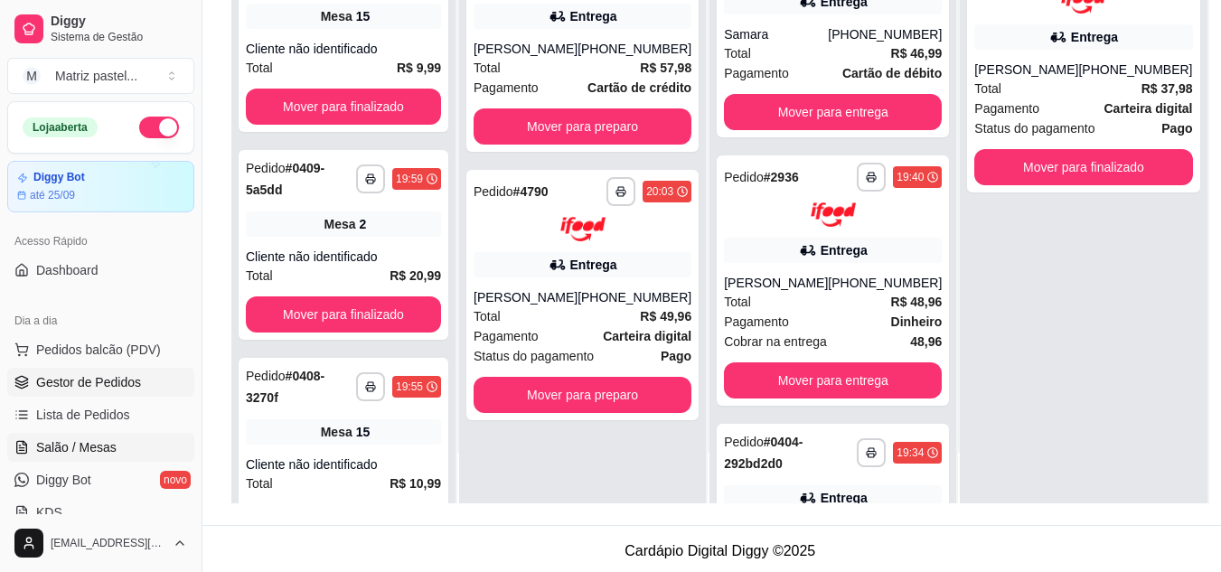
click at [124, 446] on link "Salão / Mesas" at bounding box center [100, 447] width 187 height 29
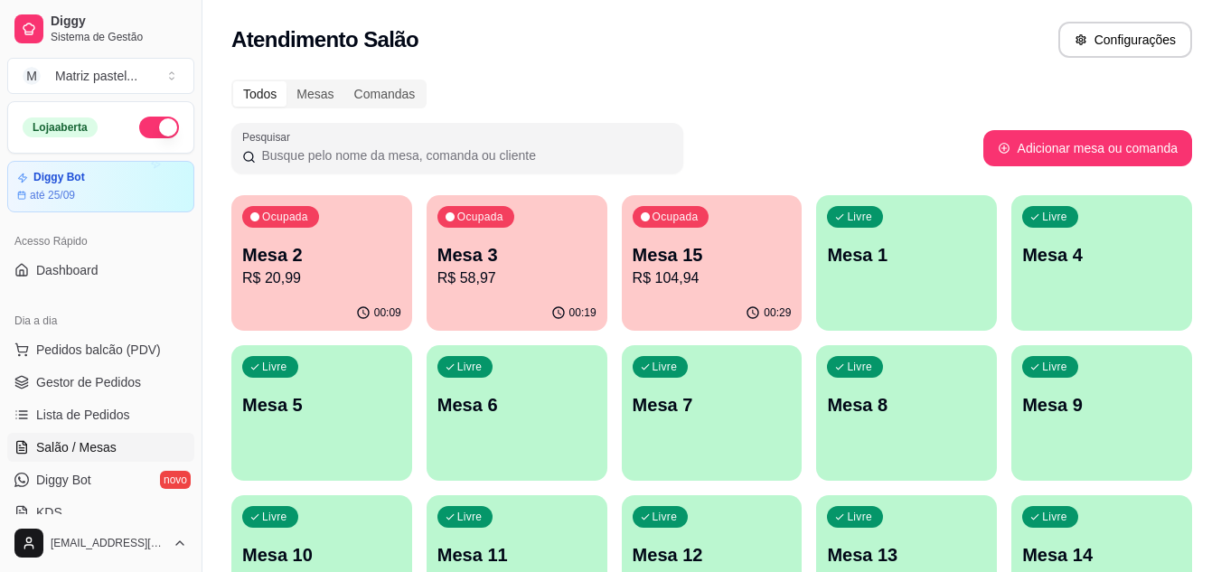
click at [736, 294] on div "Ocupada Mesa 15 R$ 104,94" at bounding box center [712, 245] width 181 height 100
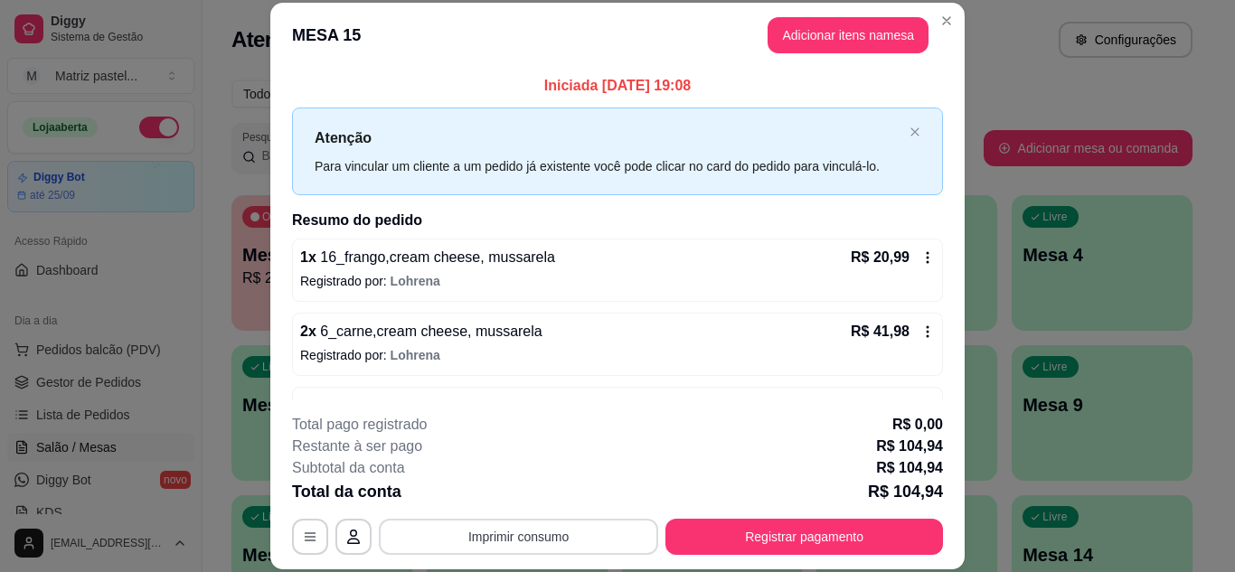
click at [580, 529] on button "Imprimir consumo" at bounding box center [518, 537] width 279 height 36
click at [556, 499] on button "IMPRESSORA" at bounding box center [517, 495] width 131 height 29
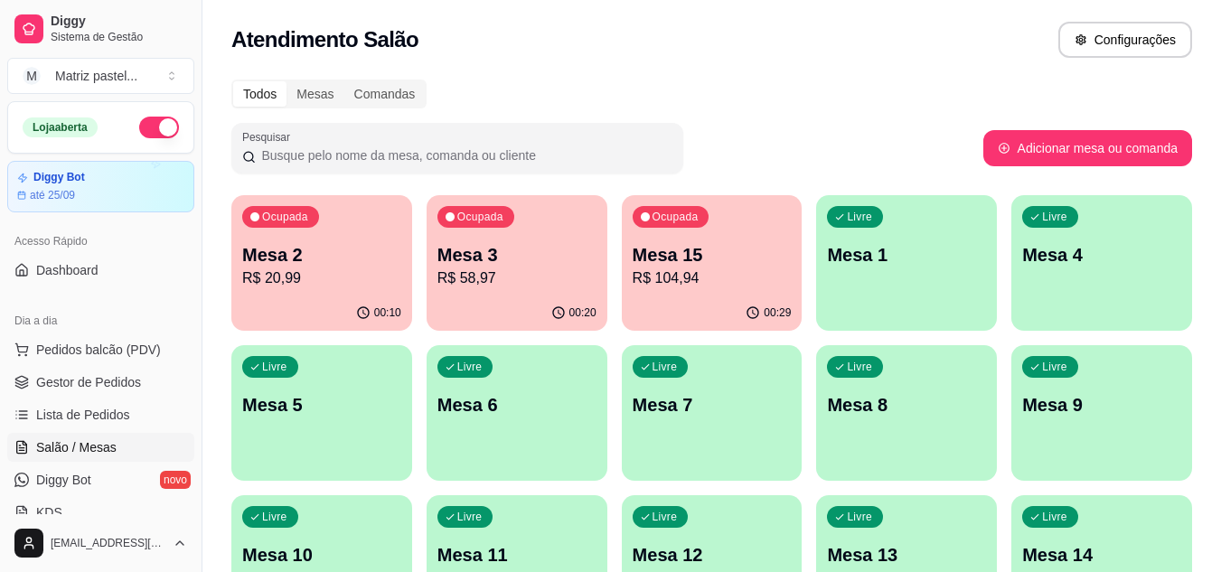
click at [663, 275] on p "R$ 104,94" at bounding box center [712, 279] width 159 height 22
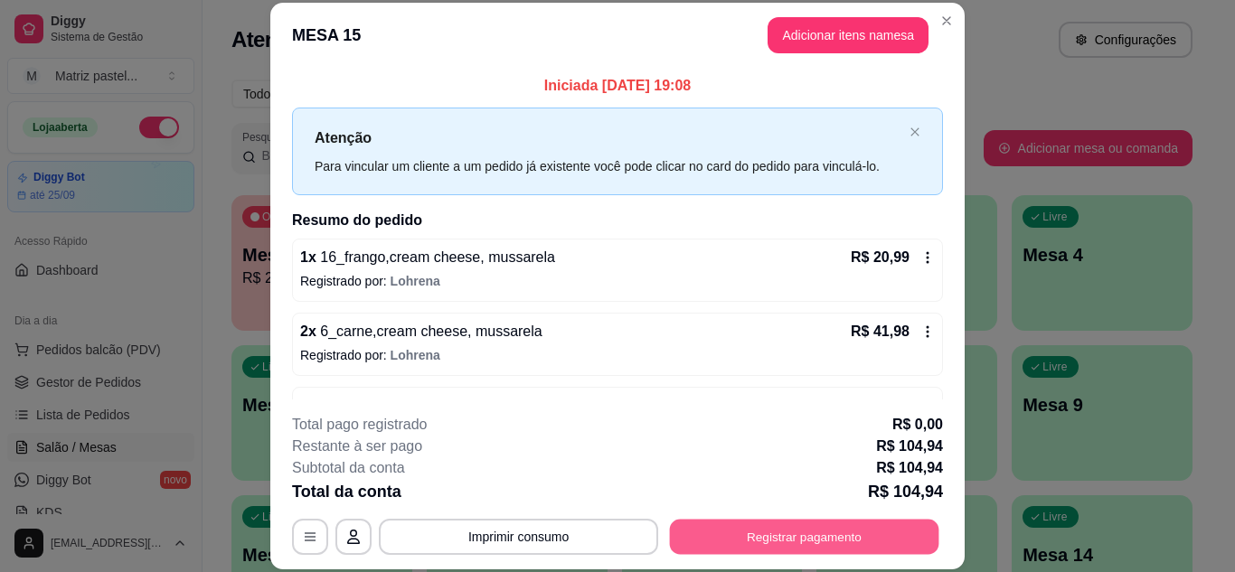
click at [702, 535] on button "Registrar pagamento" at bounding box center [804, 536] width 269 height 35
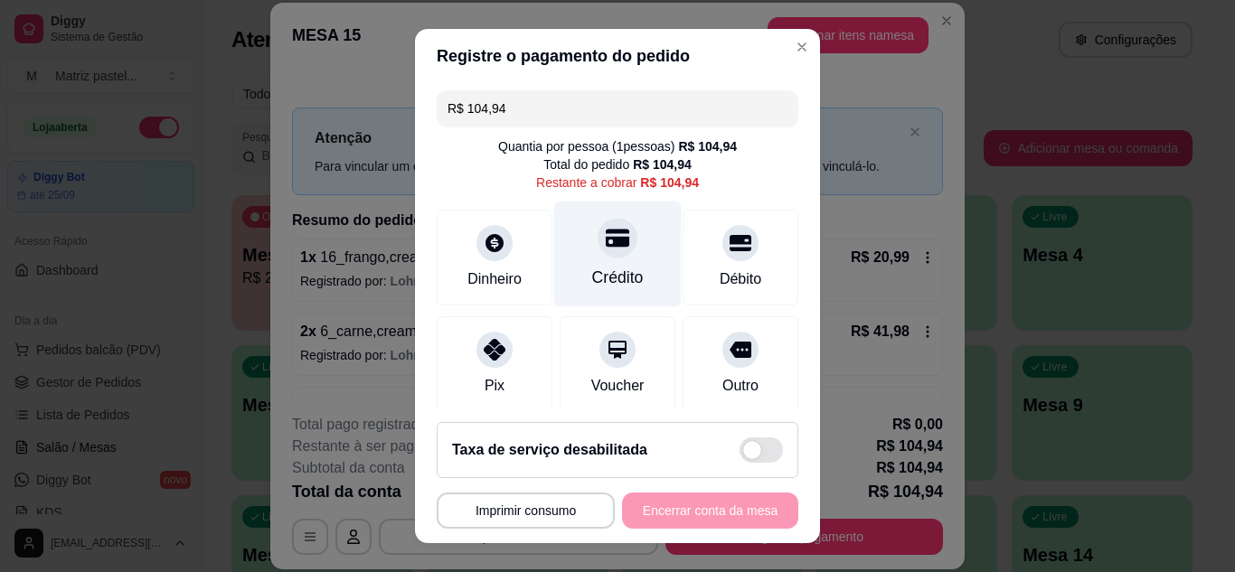
click at [629, 273] on div "Crédito" at bounding box center [617, 254] width 127 height 106
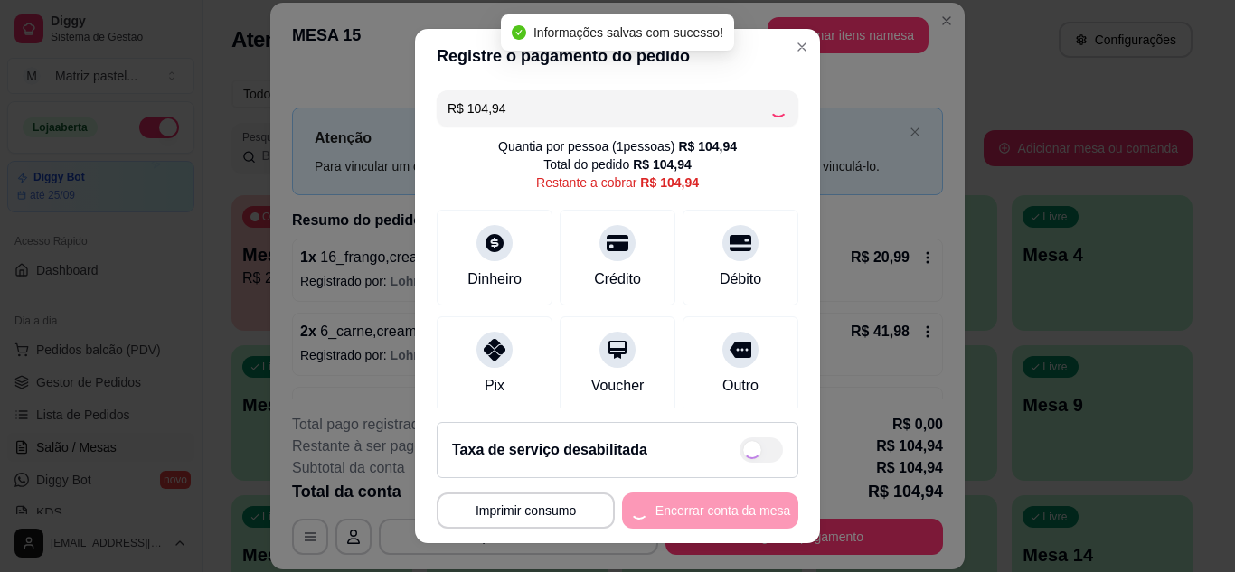
type input "R$ 0,00"
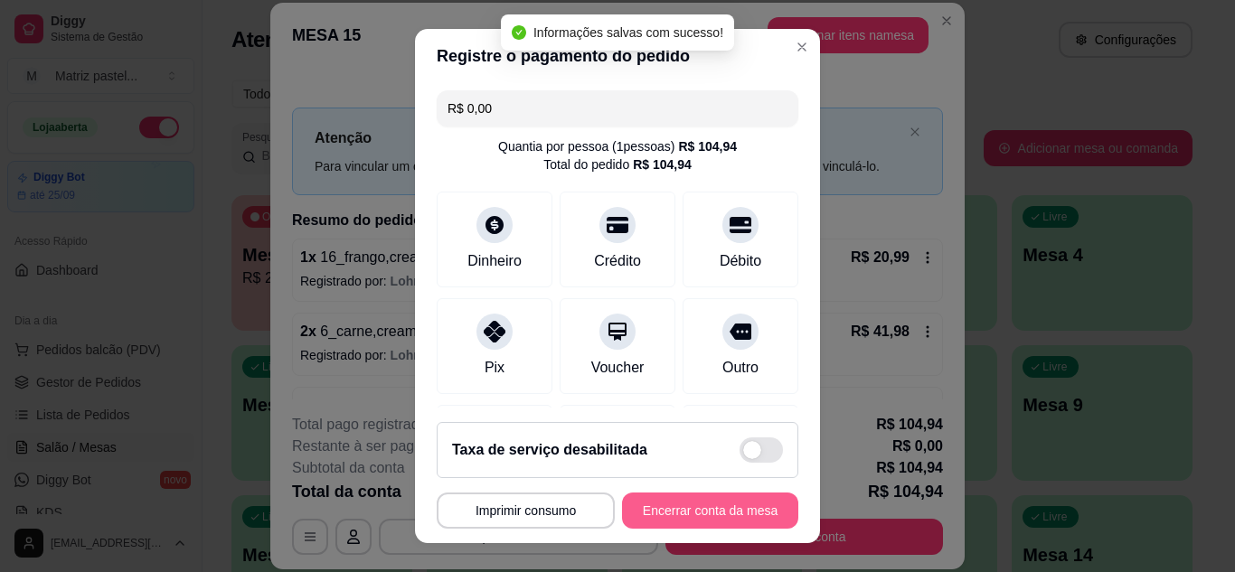
click at [690, 509] on button "Encerrar conta da mesa" at bounding box center [710, 511] width 176 height 36
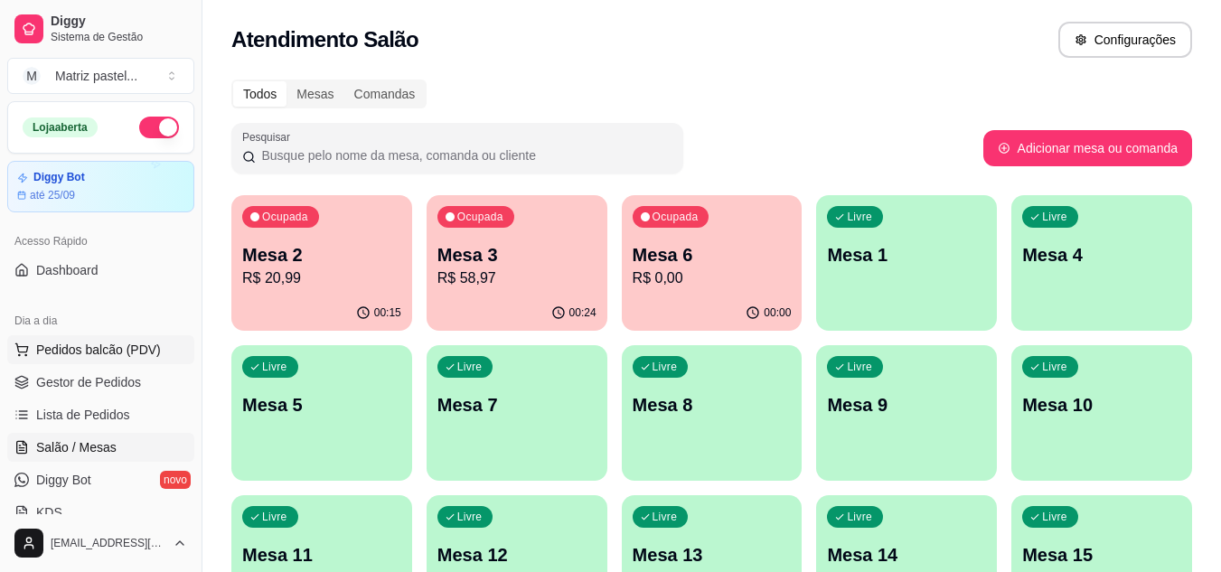
drag, startPoint x: 87, startPoint y: 386, endPoint x: 151, endPoint y: 361, distance: 69.0
click at [87, 386] on span "Gestor de Pedidos" at bounding box center [88, 382] width 105 height 18
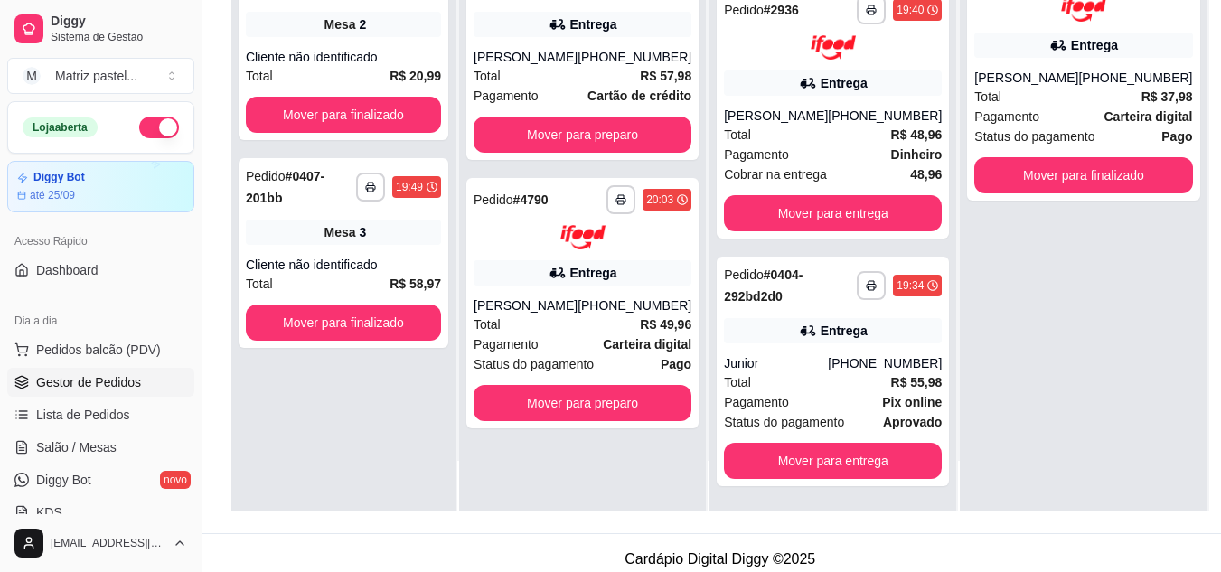
scroll to position [276, 0]
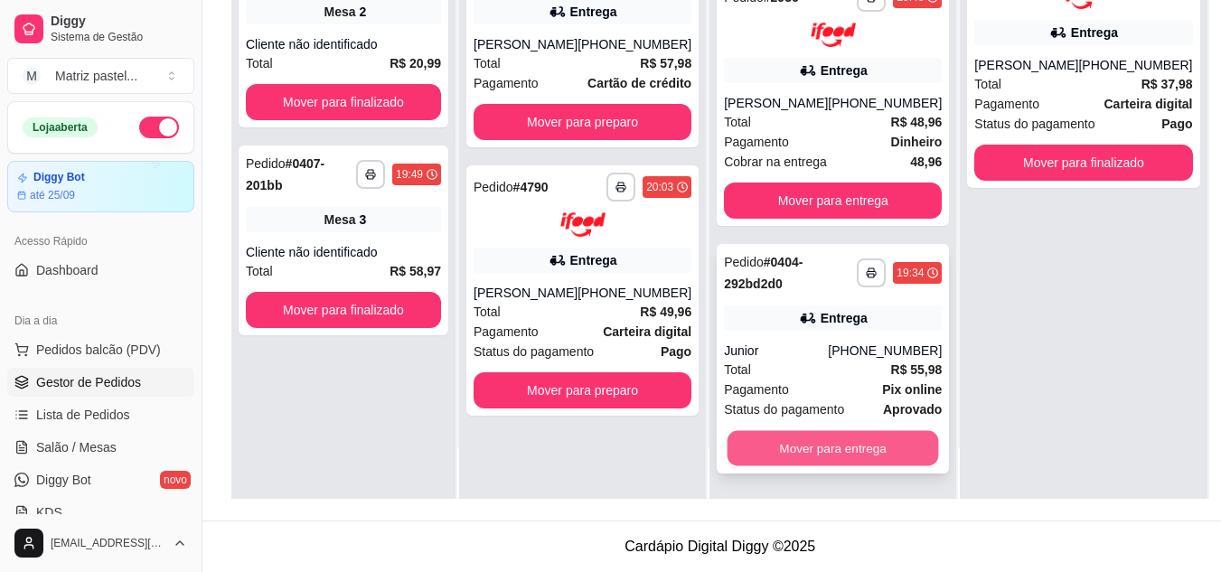
click at [836, 446] on button "Mover para entrega" at bounding box center [834, 447] width 212 height 35
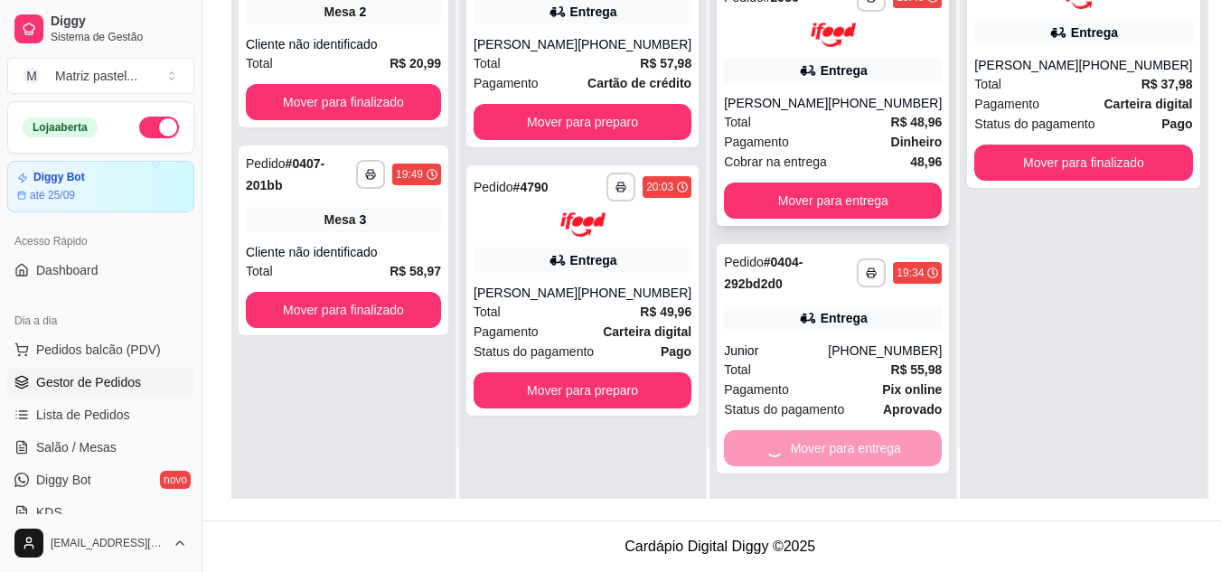
scroll to position [0, 0]
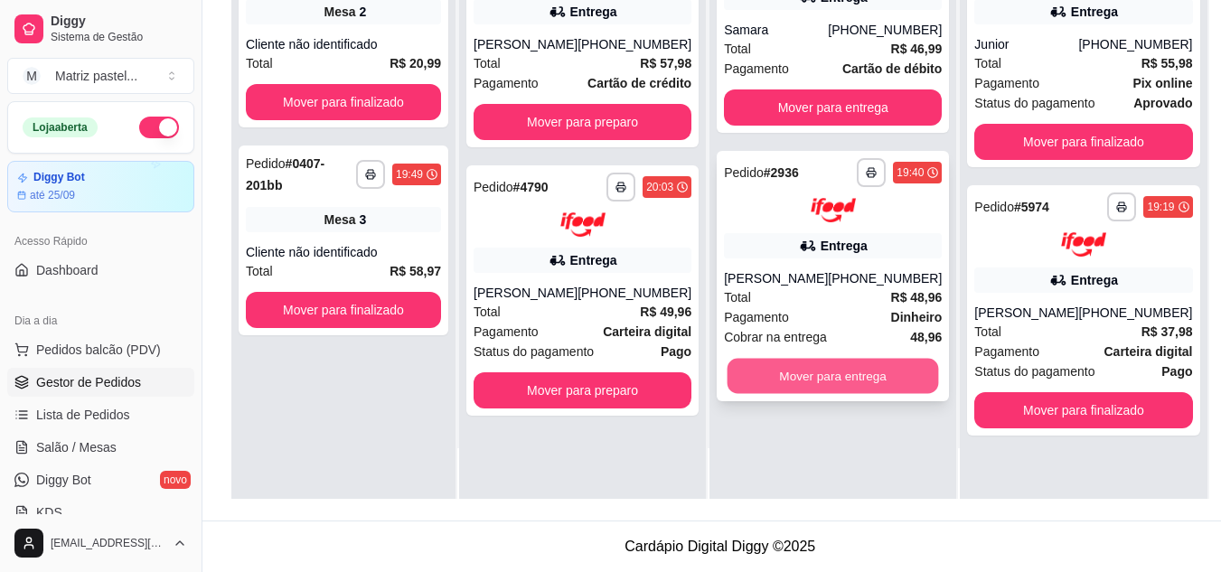
click at [821, 393] on button "Mover para entrega" at bounding box center [834, 375] width 212 height 35
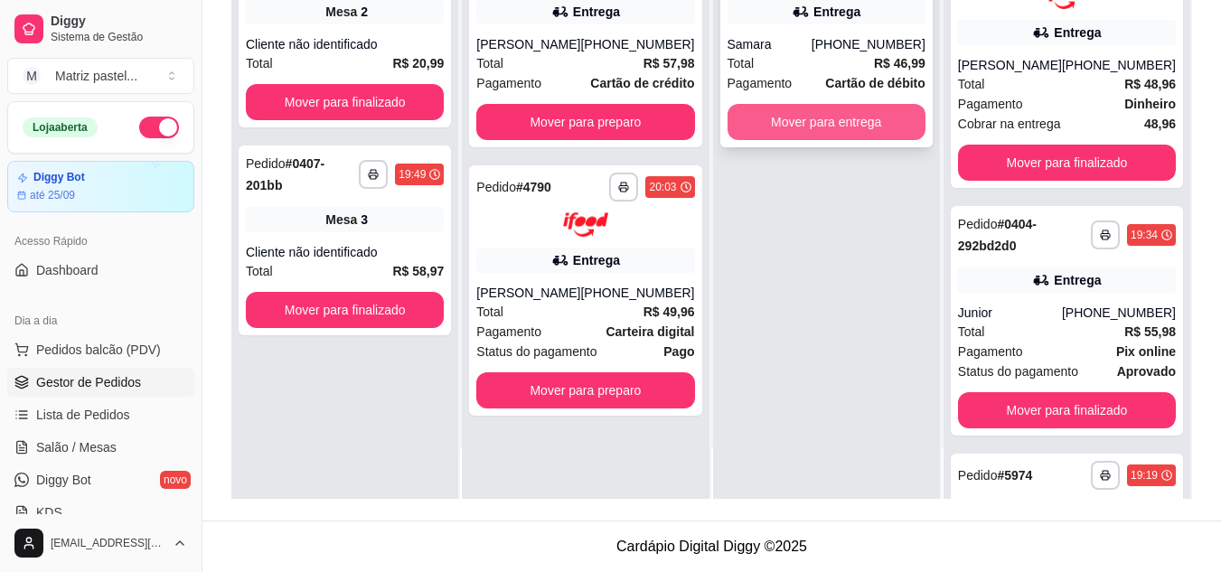
click at [834, 133] on button "Mover para entrega" at bounding box center [827, 122] width 198 height 36
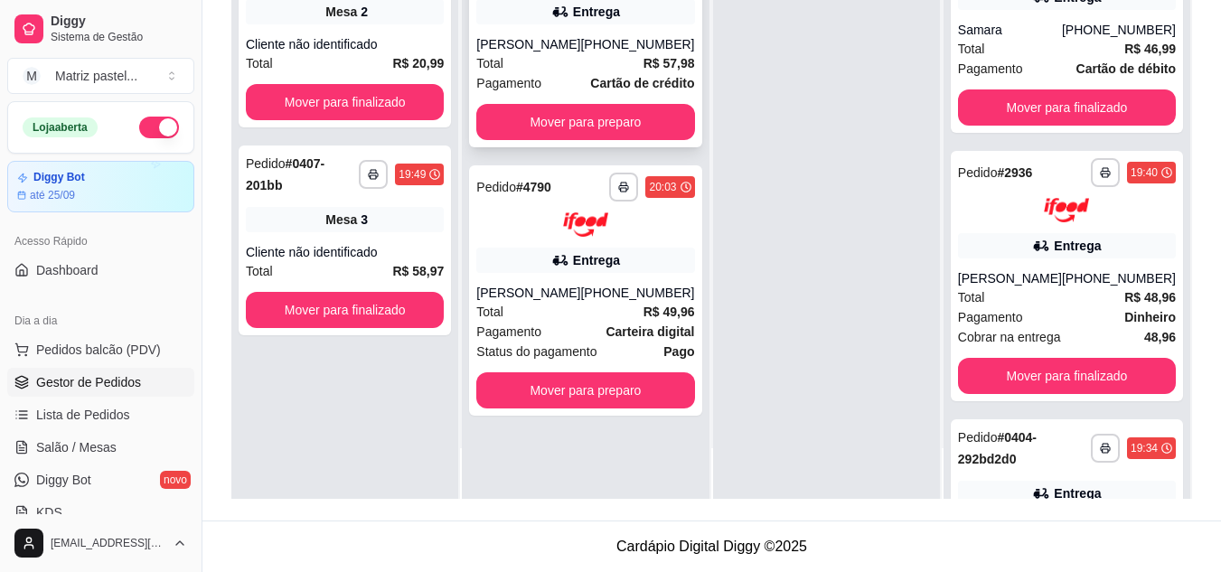
click at [604, 67] on div "Total R$ 57,98" at bounding box center [585, 63] width 218 height 20
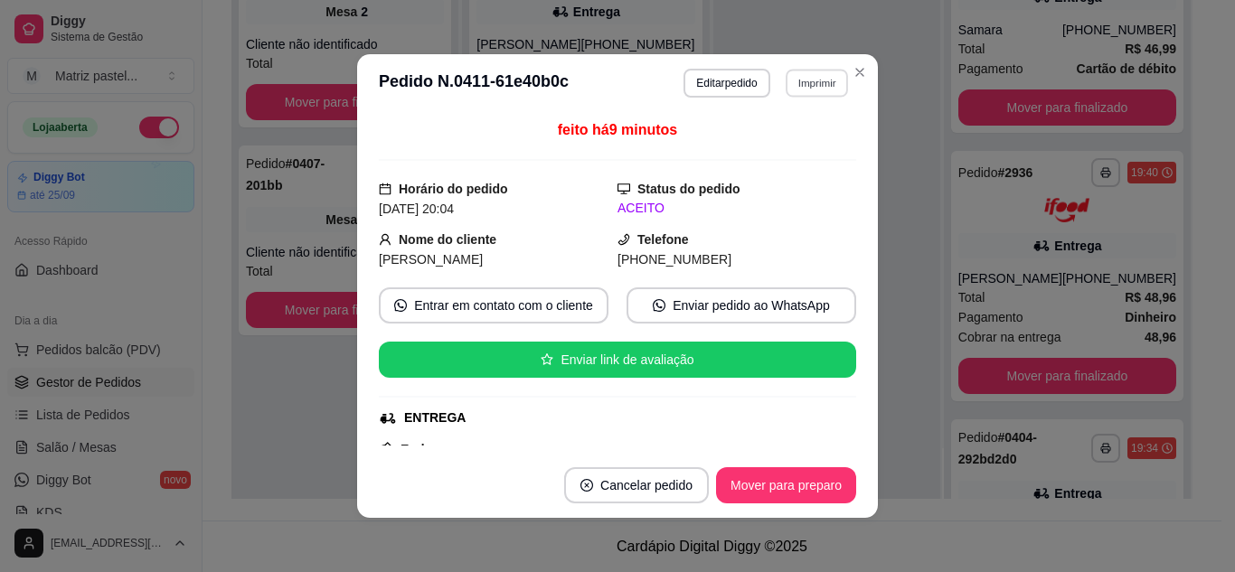
click at [794, 79] on button "Imprimir" at bounding box center [817, 83] width 62 height 28
click at [766, 154] on button "IMPRESSORA" at bounding box center [777, 146] width 131 height 29
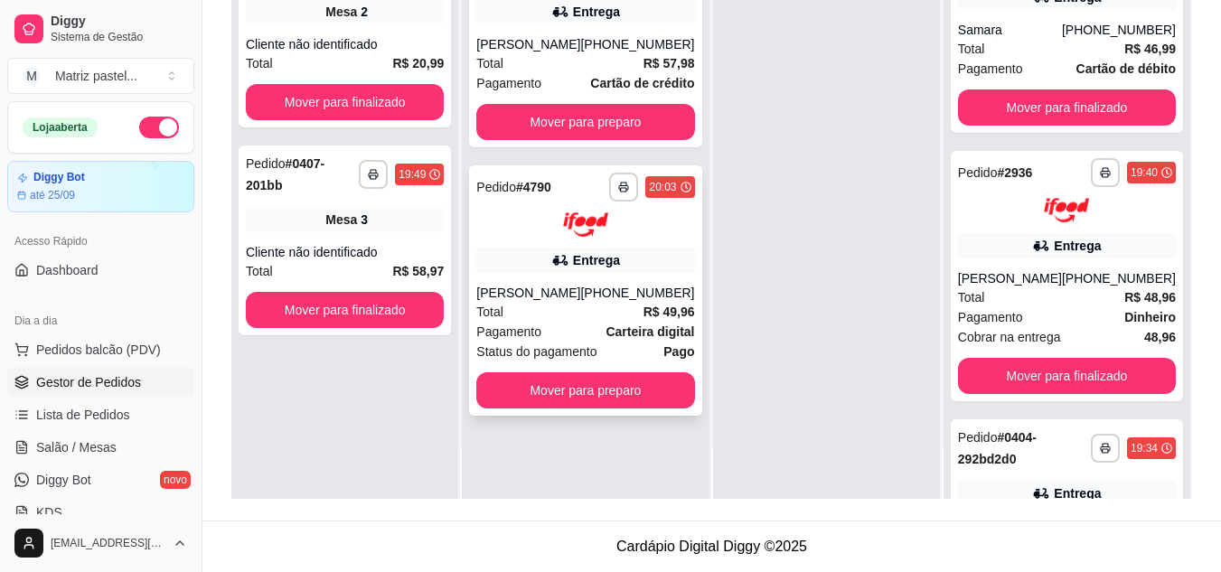
click at [613, 335] on strong "Carteira digital" at bounding box center [650, 332] width 89 height 14
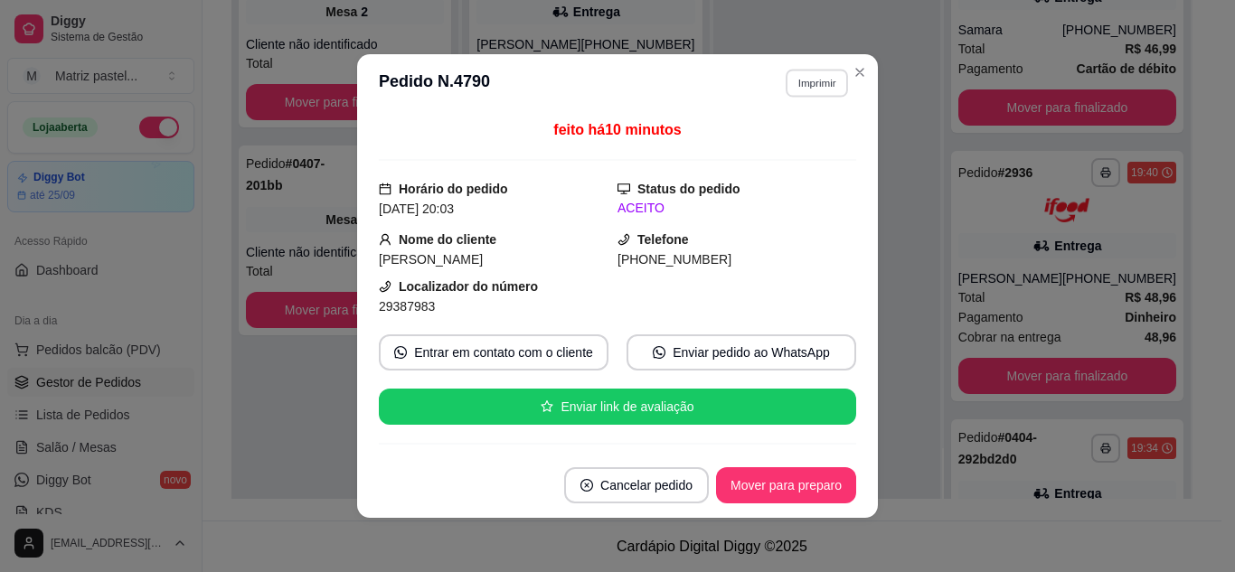
click at [815, 86] on button "Imprimir" at bounding box center [817, 83] width 62 height 28
click at [777, 147] on button "IMPRESSORA" at bounding box center [777, 146] width 131 height 29
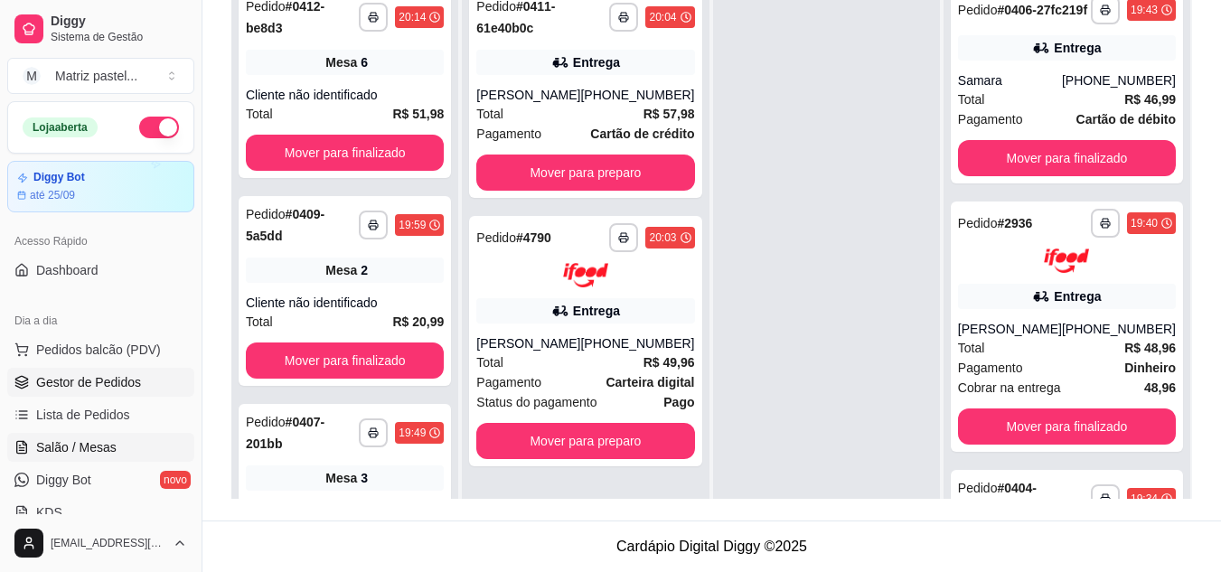
click at [96, 461] on link "Salão / Mesas" at bounding box center [100, 447] width 187 height 29
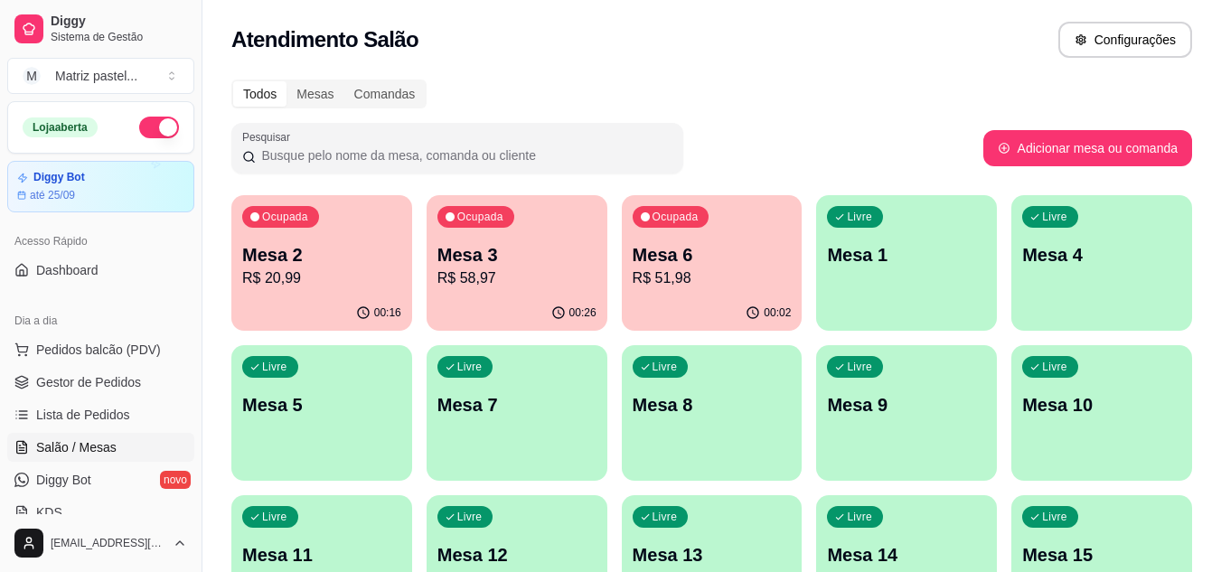
click at [338, 291] on div "Ocupada Mesa 2 R$ 20,99" at bounding box center [321, 245] width 181 height 100
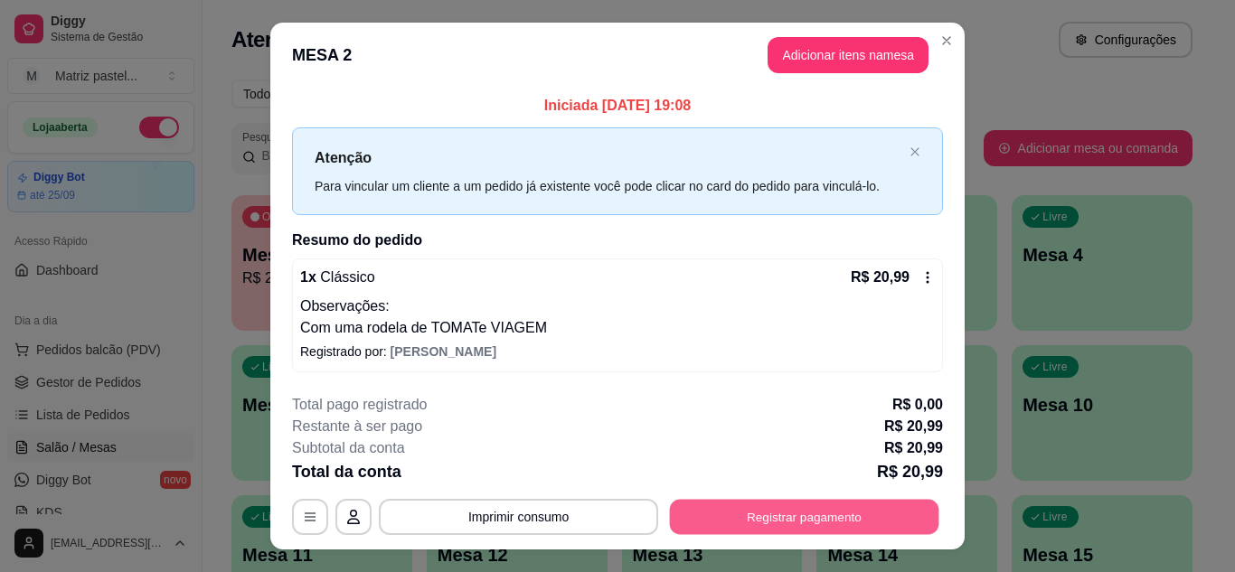
click at [768, 513] on button "Registrar pagamento" at bounding box center [804, 517] width 269 height 35
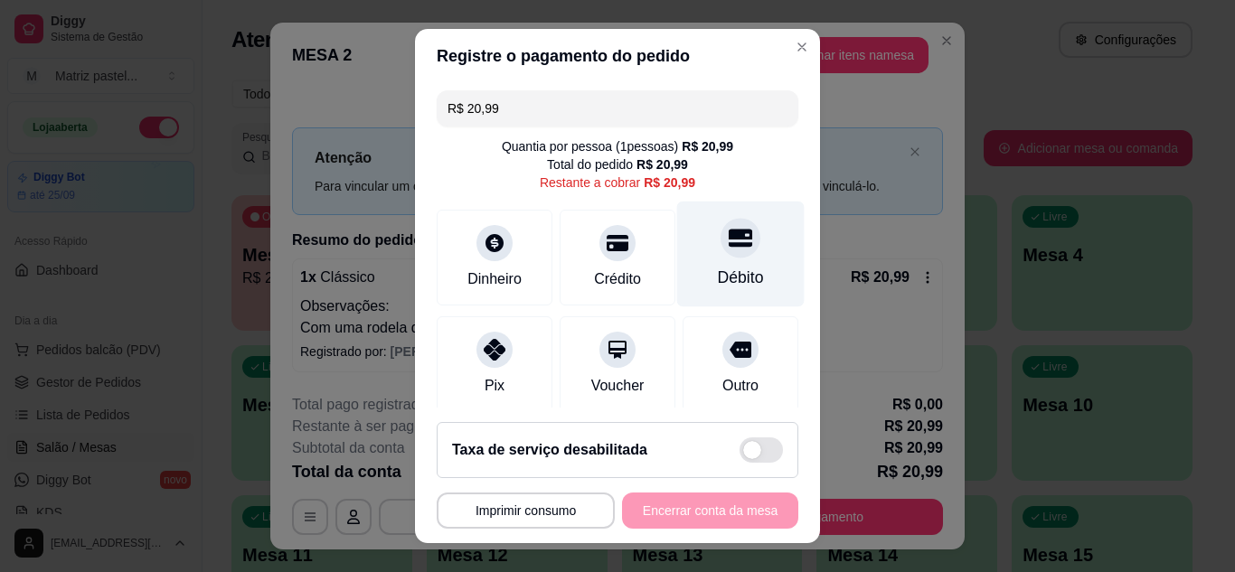
click at [729, 244] on icon at bounding box center [741, 238] width 24 height 18
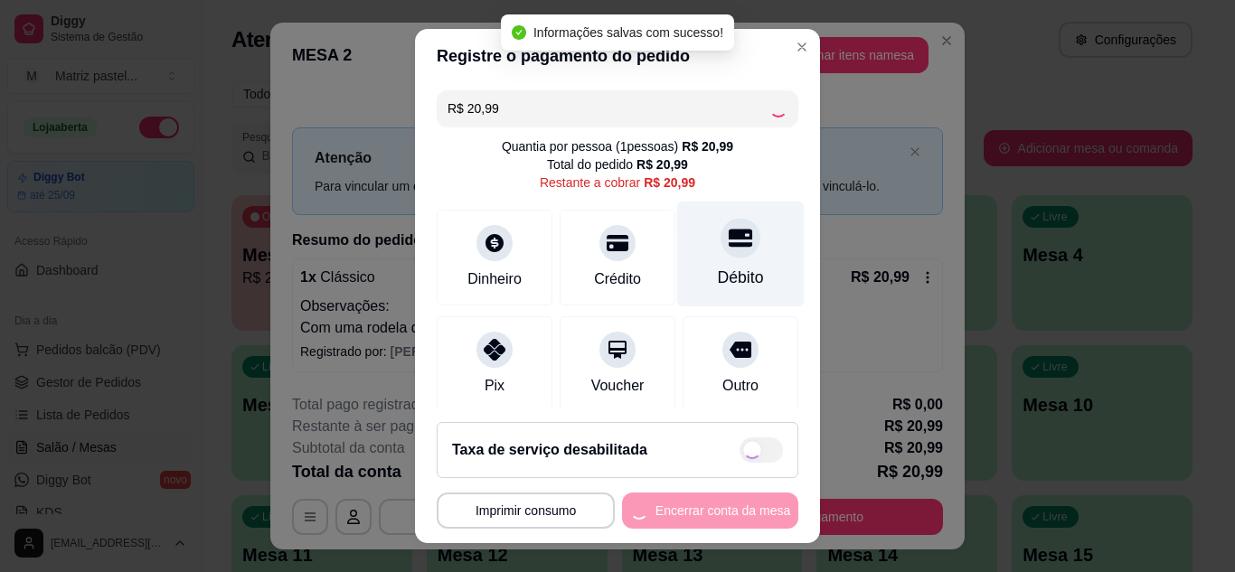
type input "R$ 0,00"
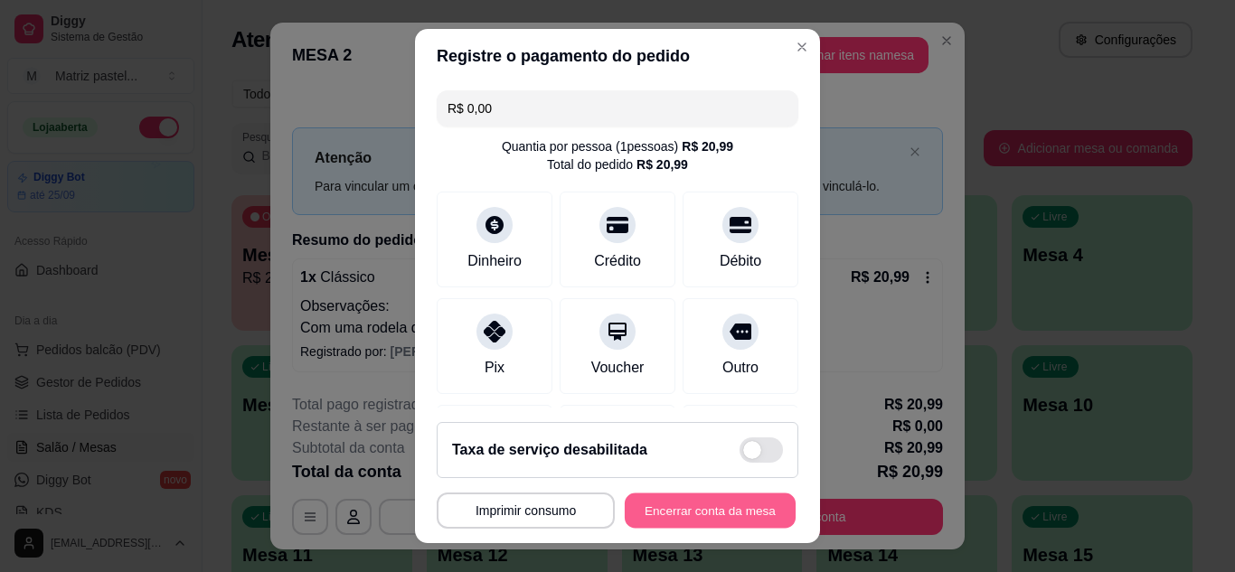
click at [648, 513] on button "Encerrar conta da mesa" at bounding box center [710, 511] width 171 height 35
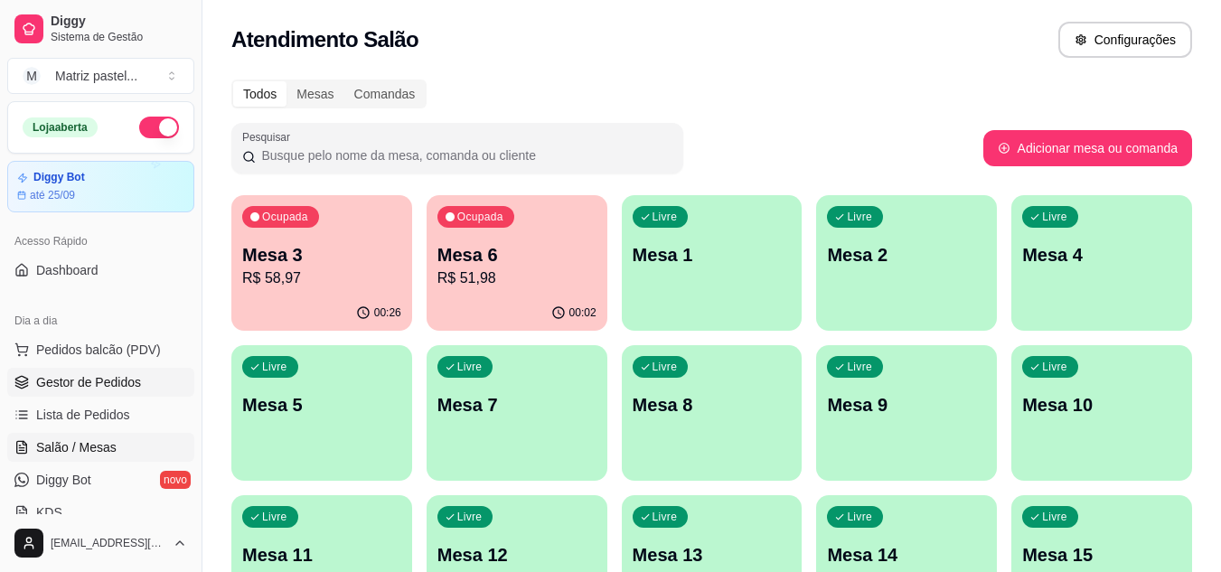
click at [34, 380] on link "Gestor de Pedidos" at bounding box center [100, 382] width 187 height 29
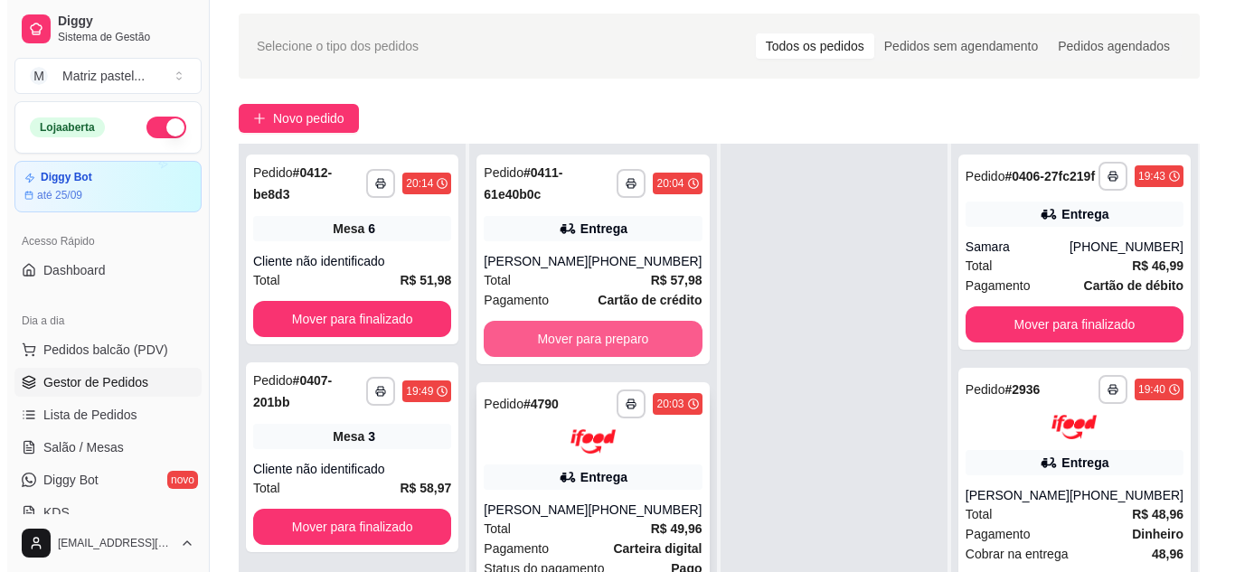
scroll to position [90, 0]
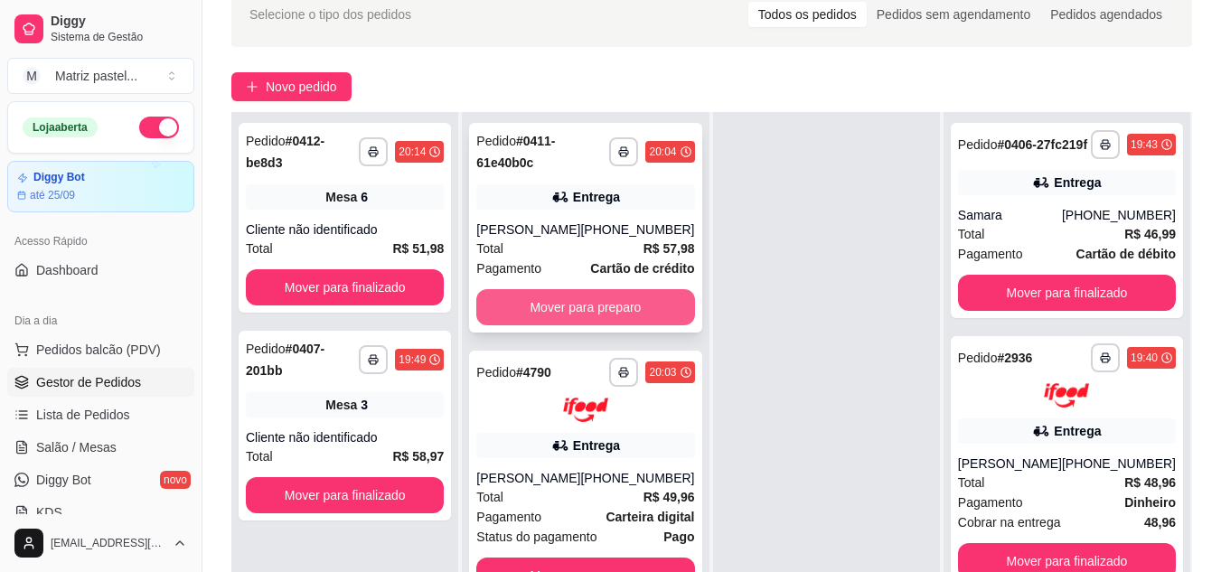
click at [600, 316] on button "Mover para preparo" at bounding box center [585, 307] width 218 height 36
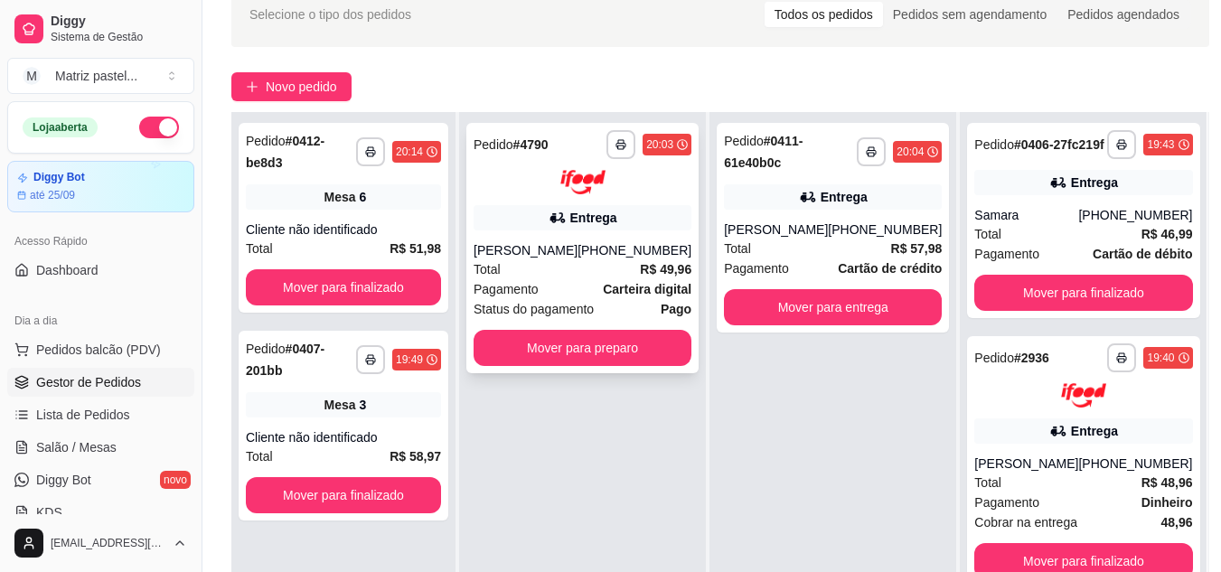
click at [624, 561] on div "**********" at bounding box center [582, 398] width 247 height 572
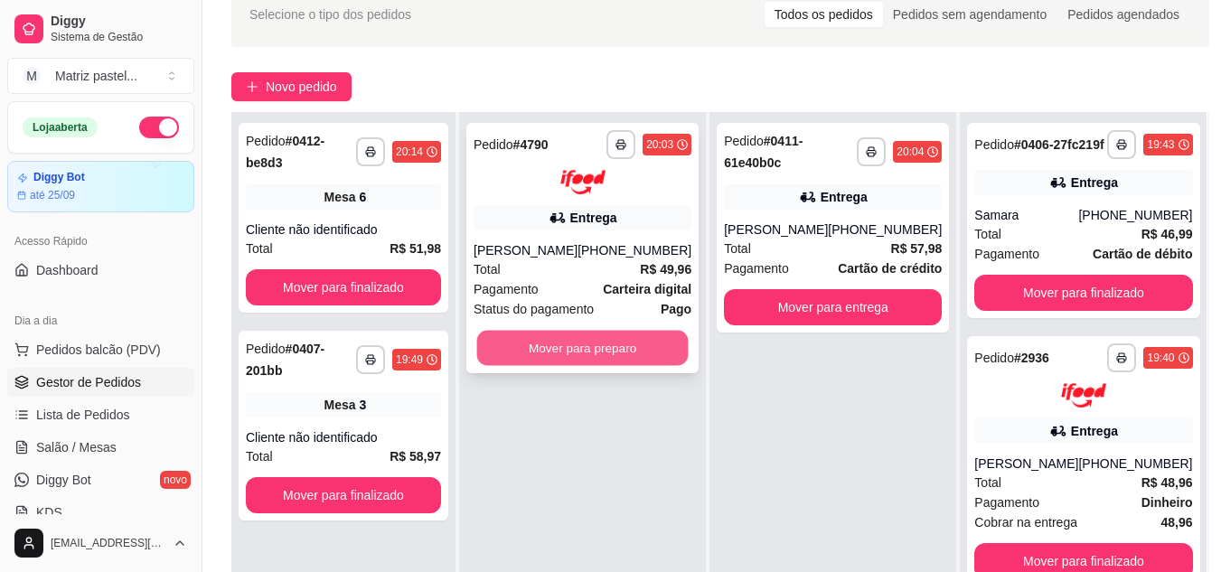
click at [610, 364] on button "Mover para preparo" at bounding box center [583, 347] width 212 height 35
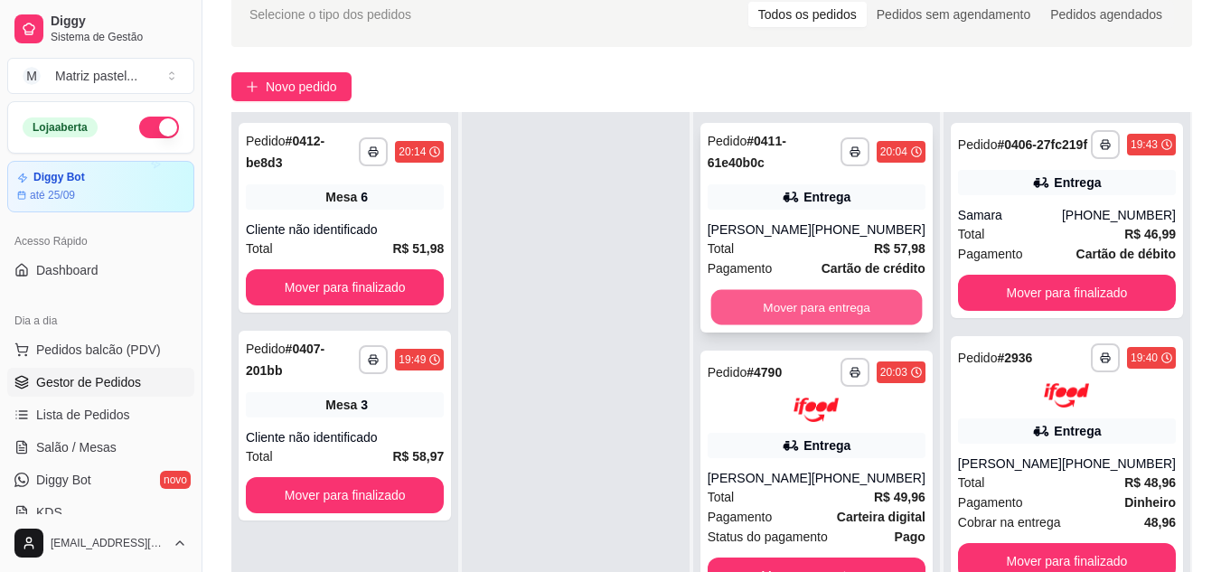
click at [754, 310] on button "Mover para entrega" at bounding box center [817, 307] width 212 height 35
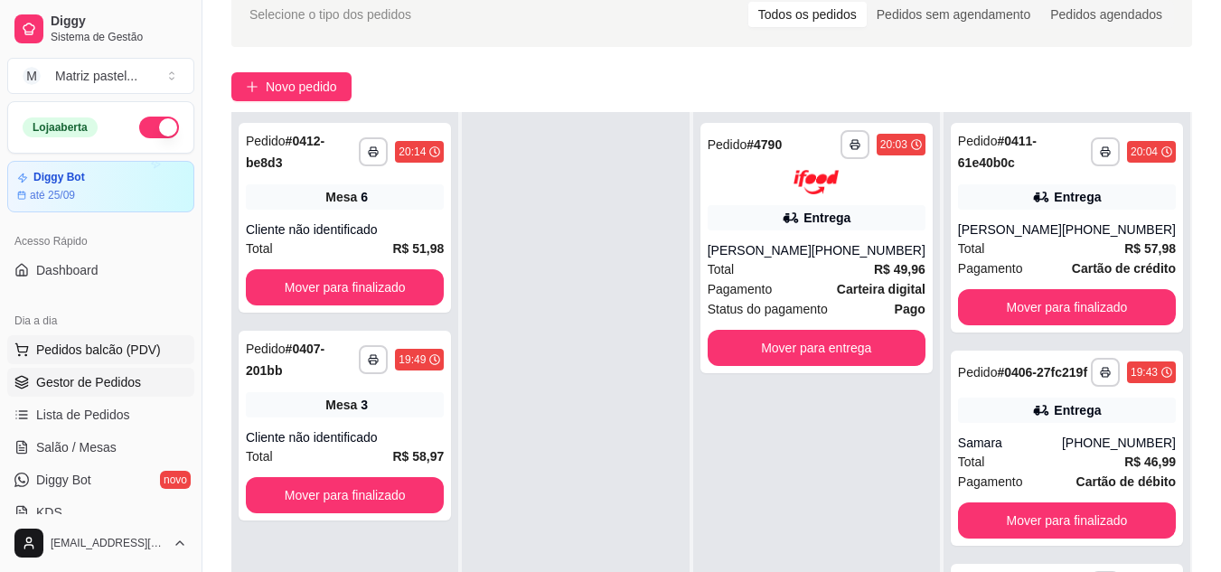
click at [99, 346] on span "Pedidos balcão (PDV)" at bounding box center [98, 350] width 125 height 18
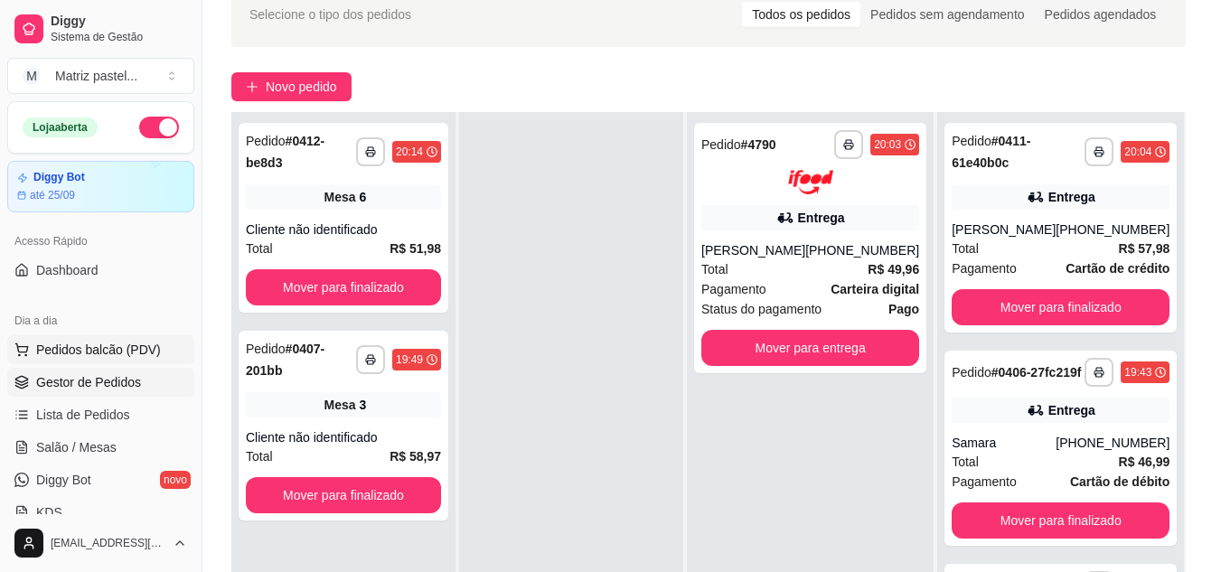
click at [103, 348] on img at bounding box center [126, 338] width 168 height 114
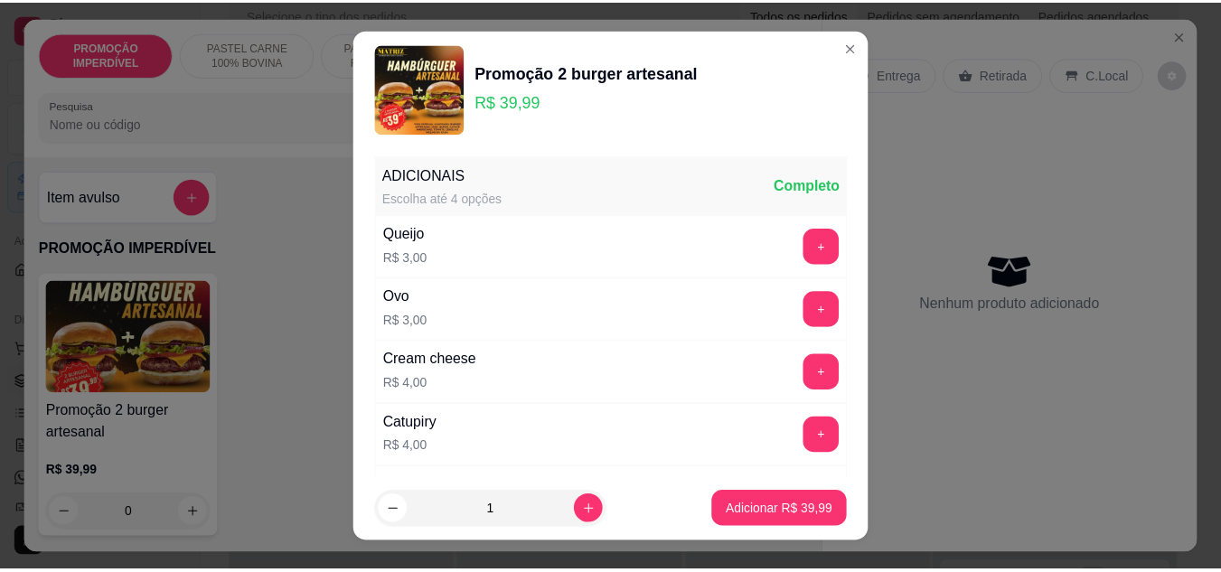
scroll to position [29, 0]
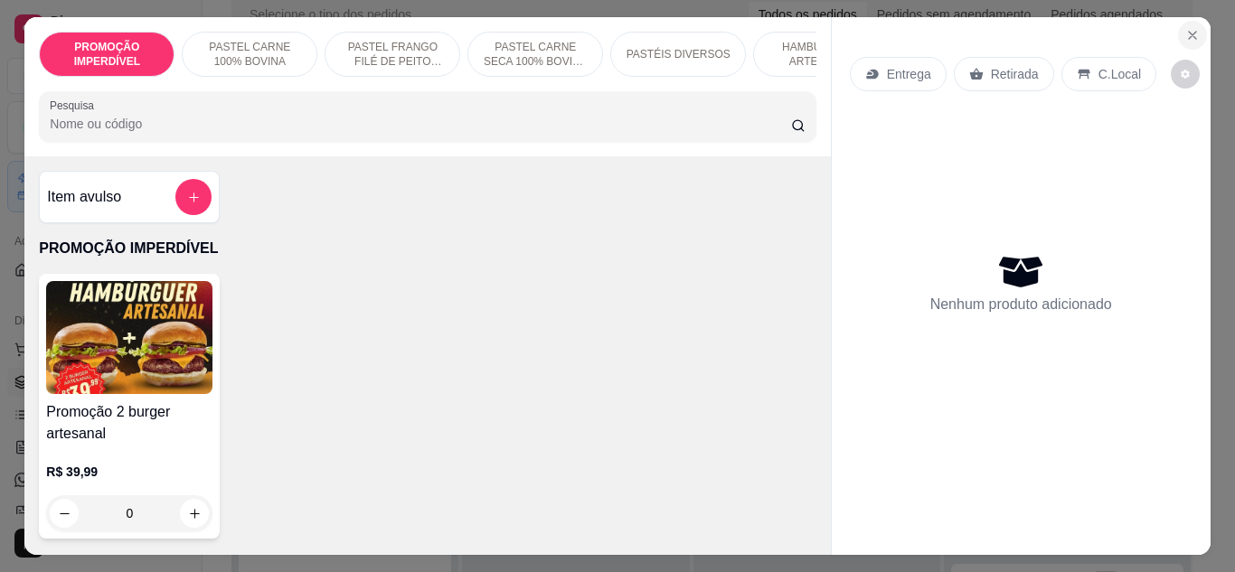
click at [1189, 31] on icon "Close" at bounding box center [1192, 35] width 14 height 14
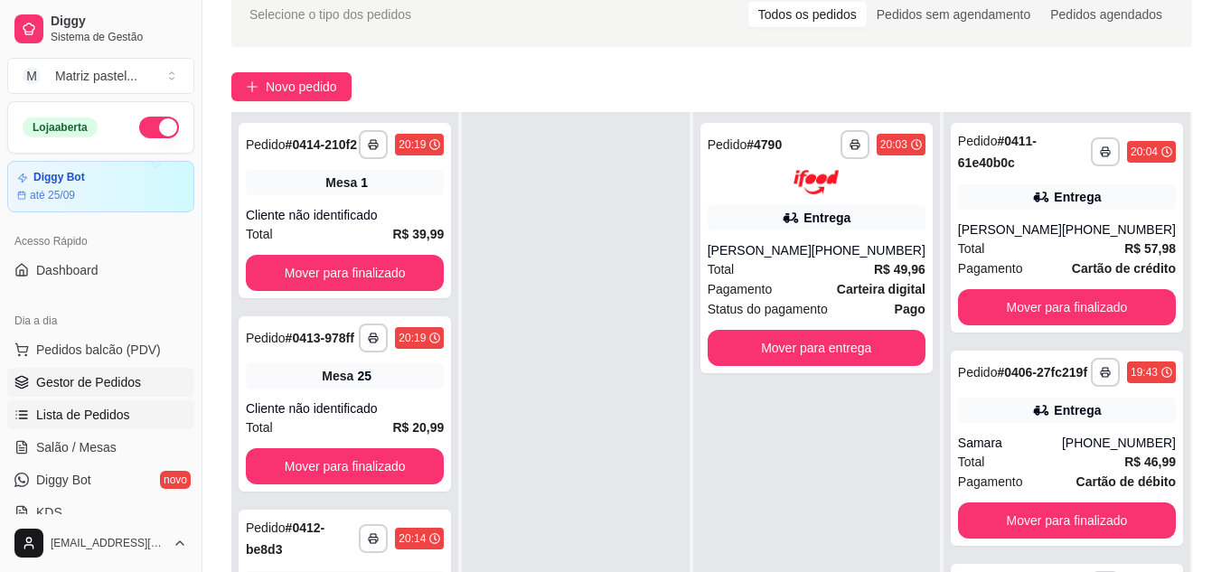
click at [129, 417] on link "Lista de Pedidos" at bounding box center [100, 414] width 187 height 29
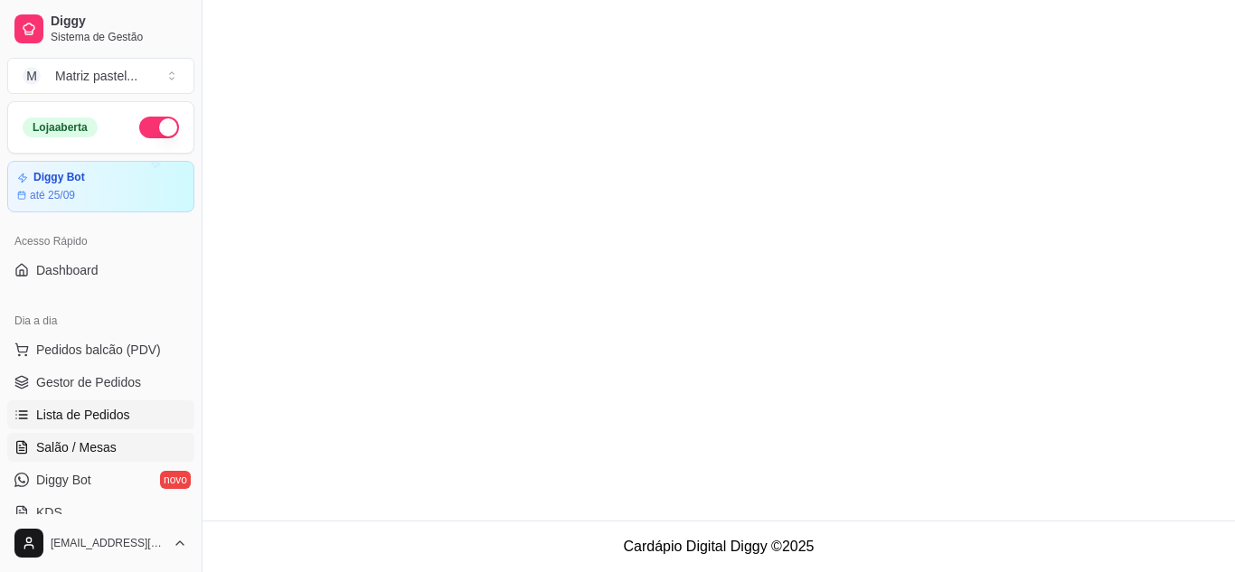
click at [108, 438] on span "Salão / Mesas" at bounding box center [76, 447] width 80 height 18
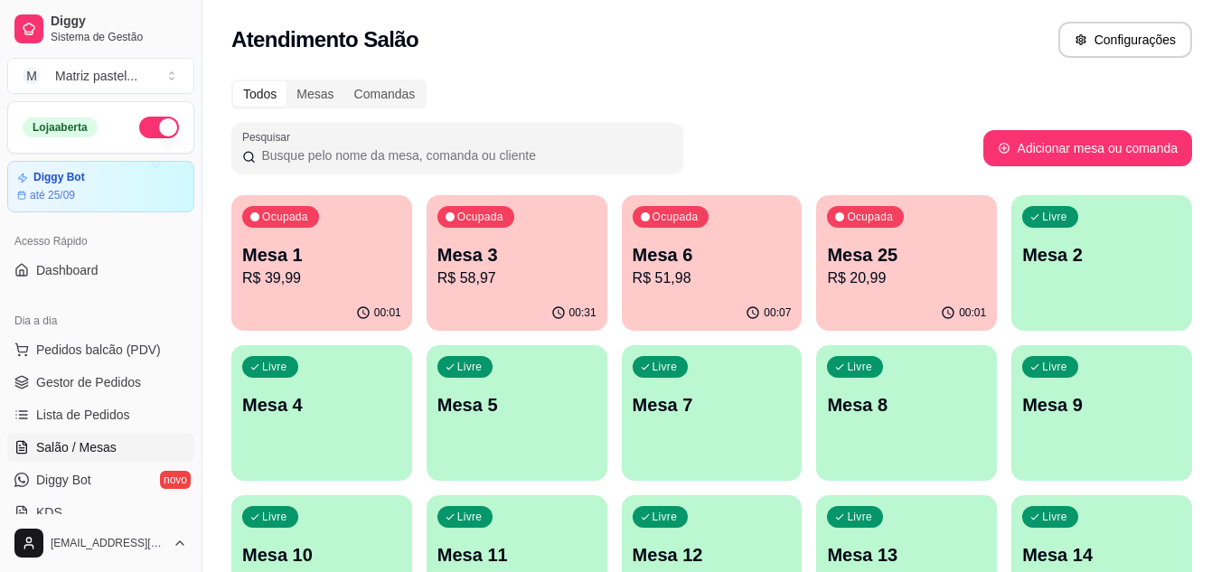
click at [485, 306] on div "00:31" at bounding box center [517, 313] width 181 height 35
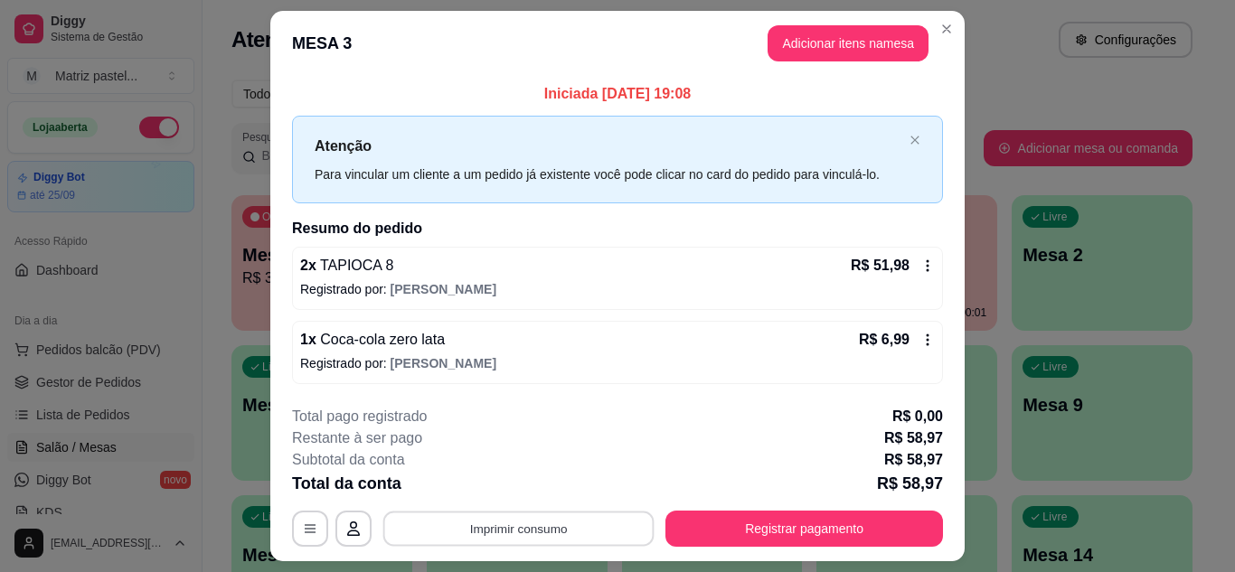
click at [574, 521] on button "Imprimir consumo" at bounding box center [518, 529] width 271 height 35
click at [492, 475] on button "IMPRESSORA" at bounding box center [517, 487] width 131 height 29
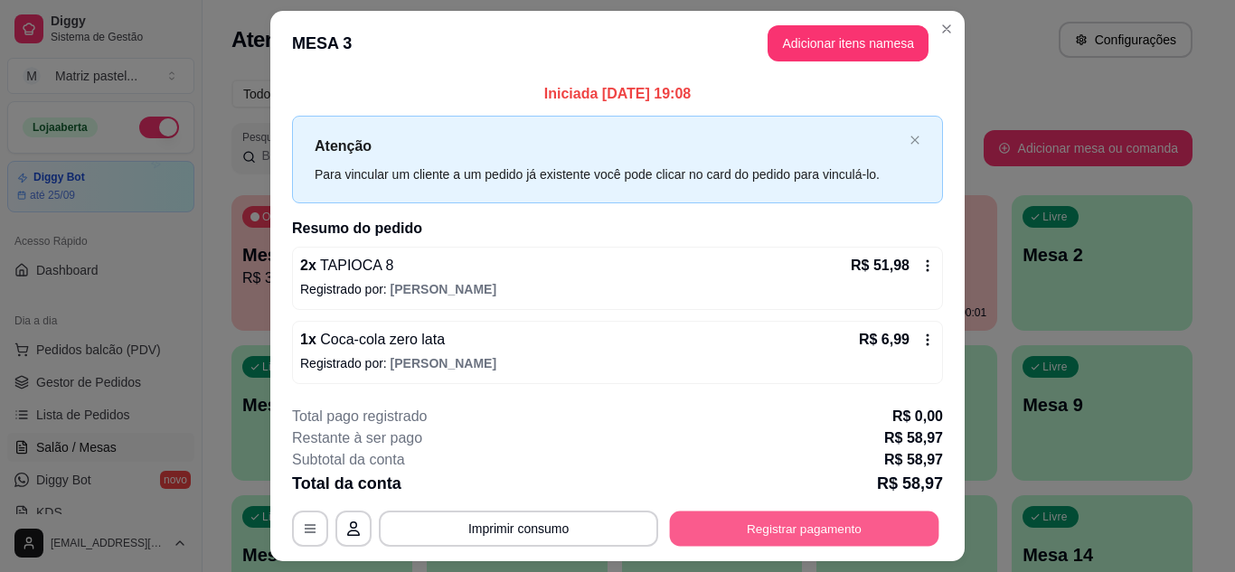
click at [702, 522] on button "Registrar pagamento" at bounding box center [804, 529] width 269 height 35
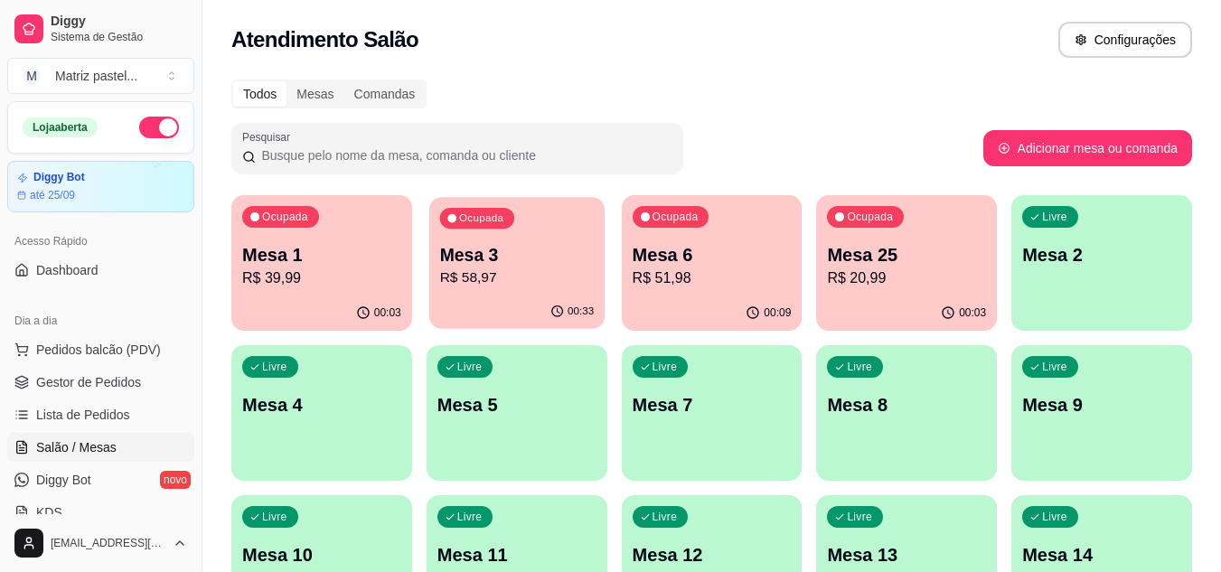
click at [487, 294] on div "Ocupada Mesa 3 R$ 58,97" at bounding box center [516, 246] width 175 height 98
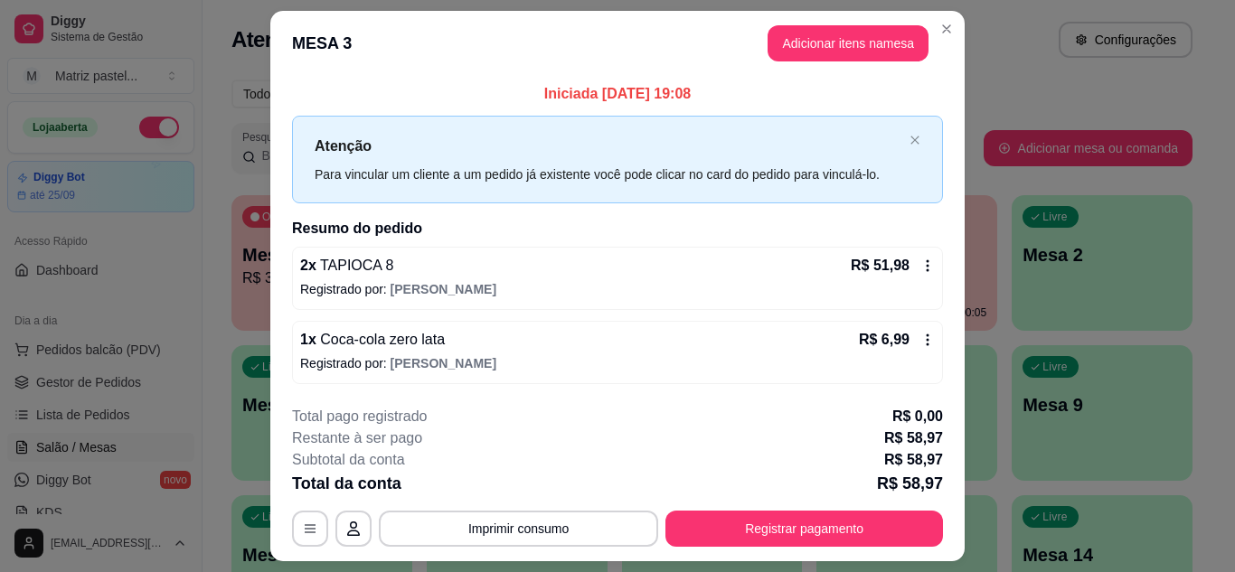
scroll to position [47, 0]
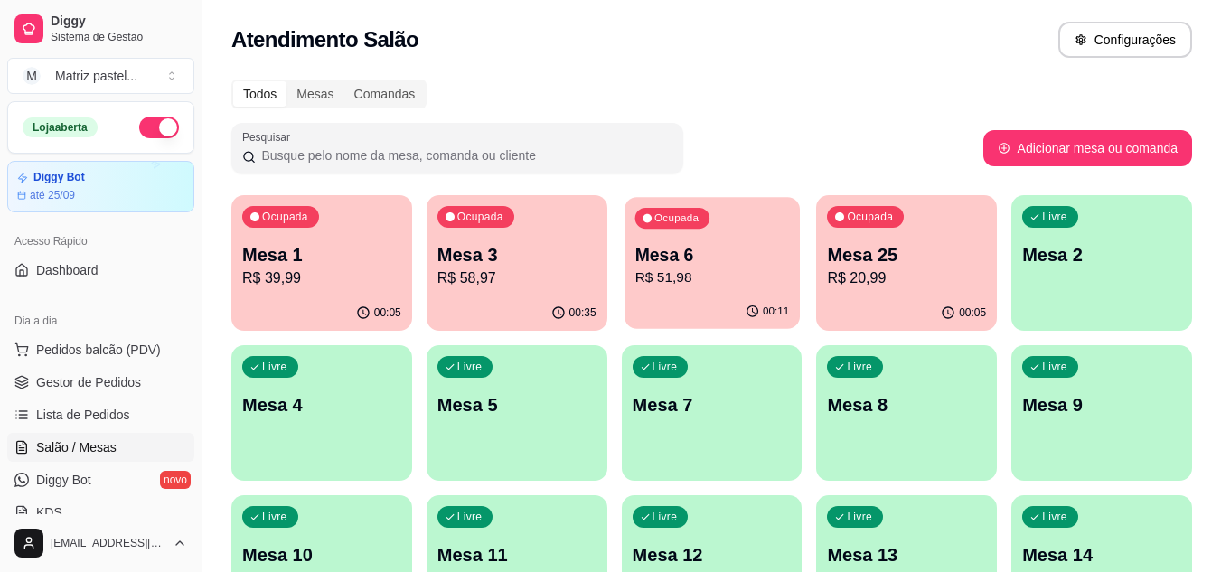
click at [764, 298] on div "00:11" at bounding box center [712, 312] width 175 height 34
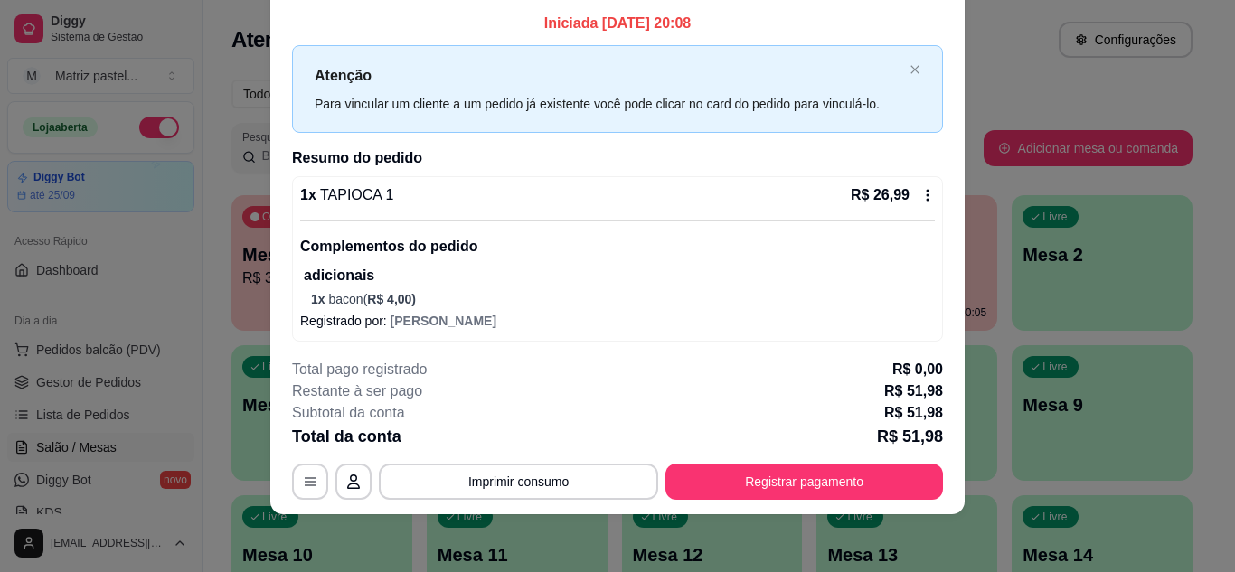
scroll to position [188, 0]
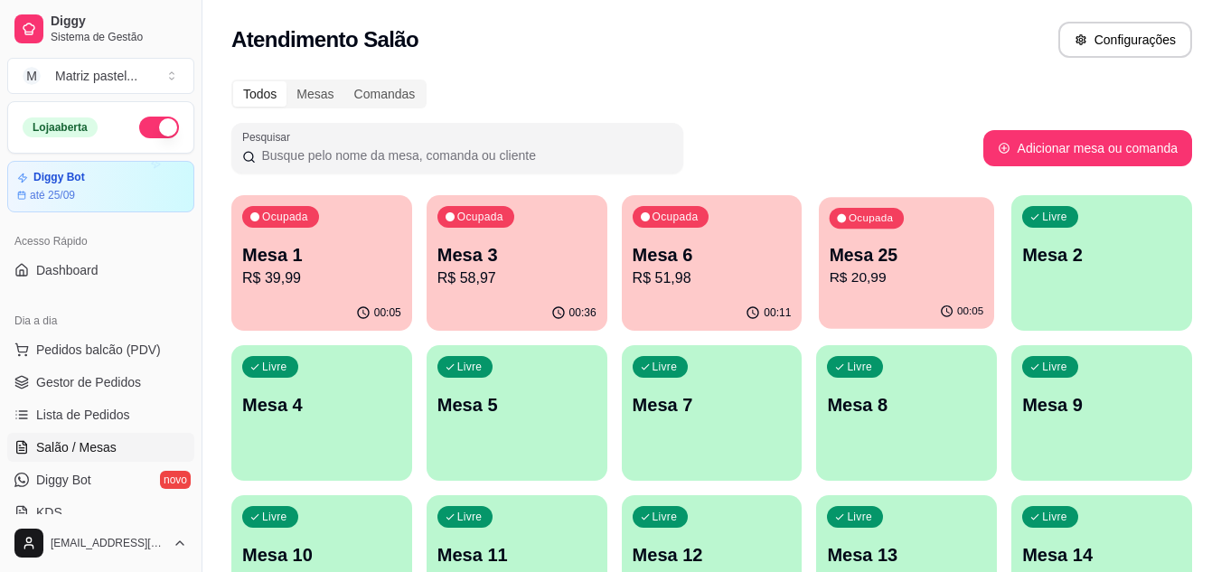
click at [963, 289] on div "Ocupada Mesa 25 R$ 20,99" at bounding box center [906, 246] width 175 height 98
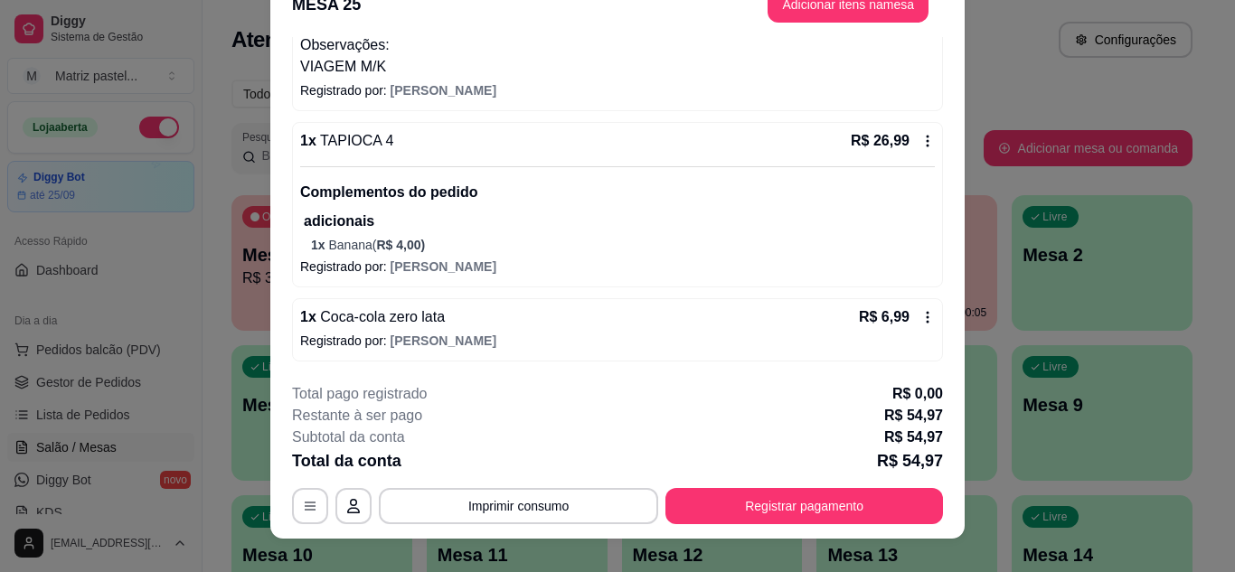
scroll to position [55, 0]
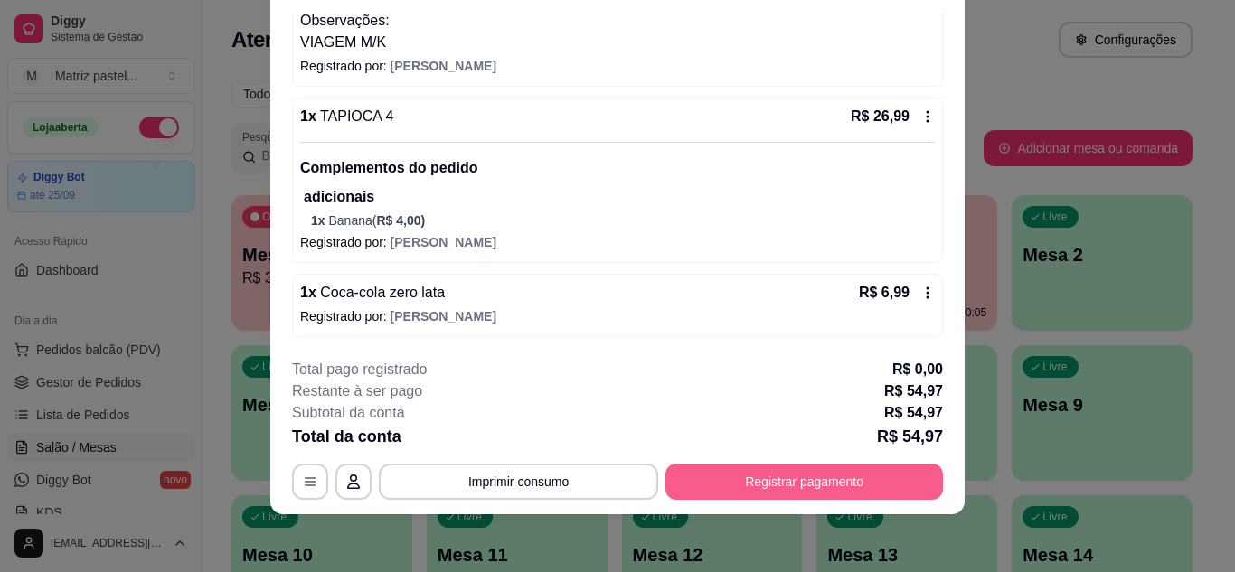
click at [759, 477] on button "Registrar pagamento" at bounding box center [804, 482] width 278 height 36
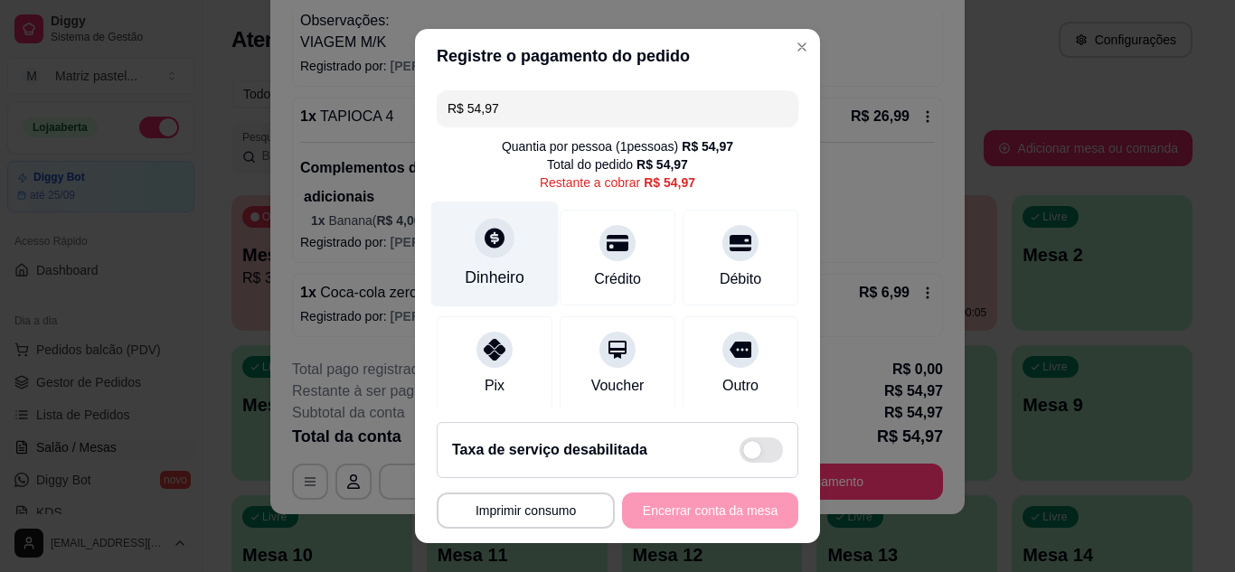
click at [498, 273] on div "Dinheiro" at bounding box center [495, 278] width 60 height 24
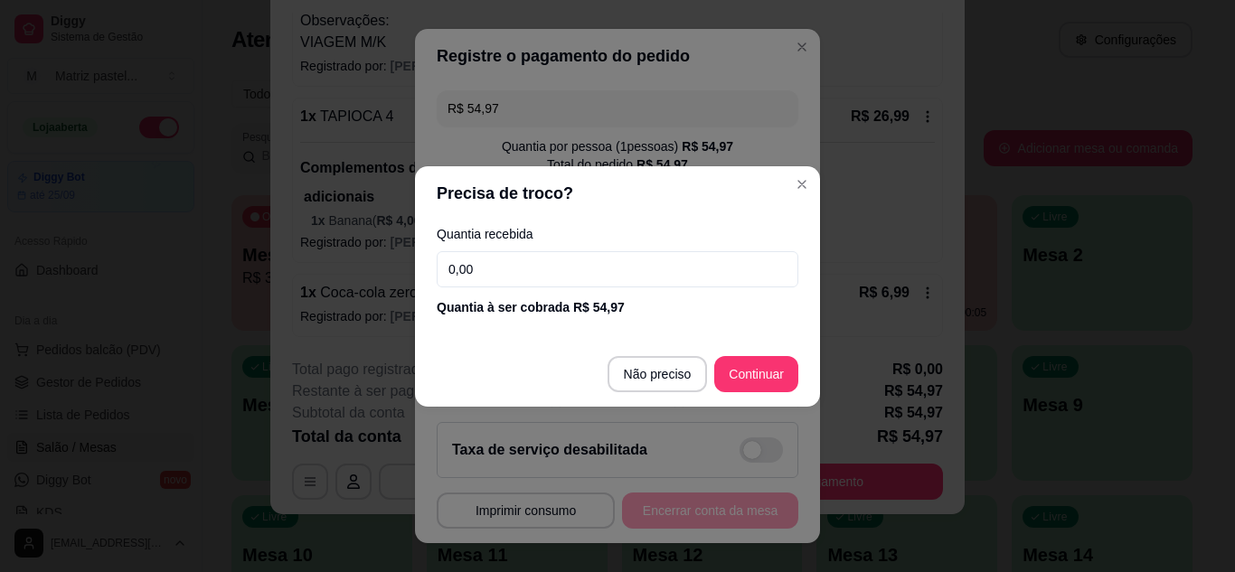
click at [499, 271] on input "0,00" at bounding box center [618, 269] width 362 height 36
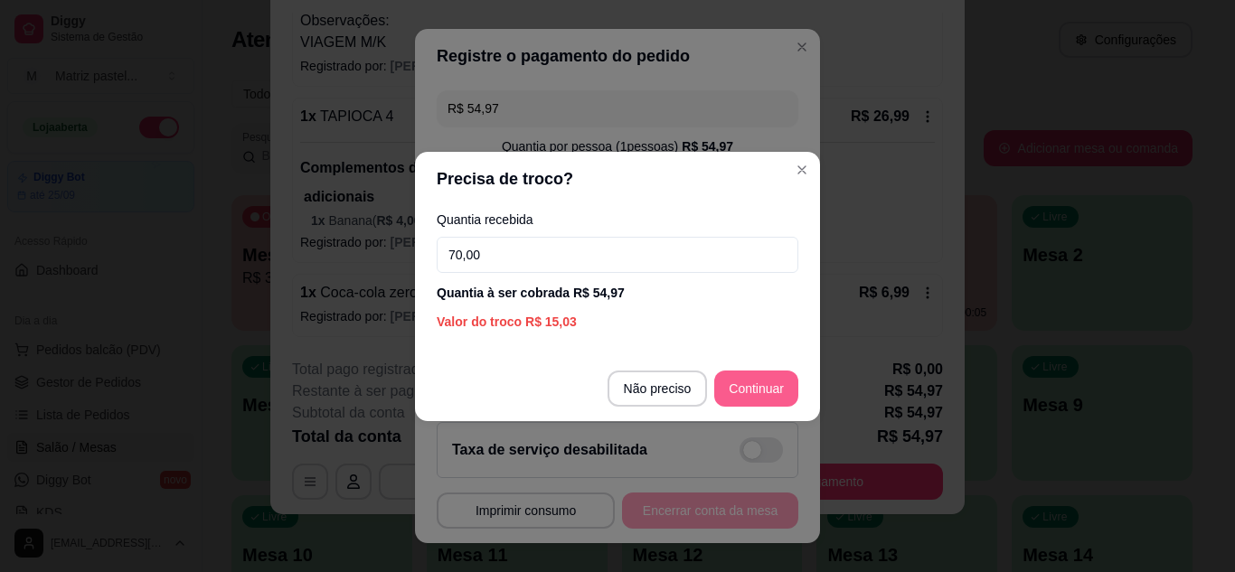
type input "70,00"
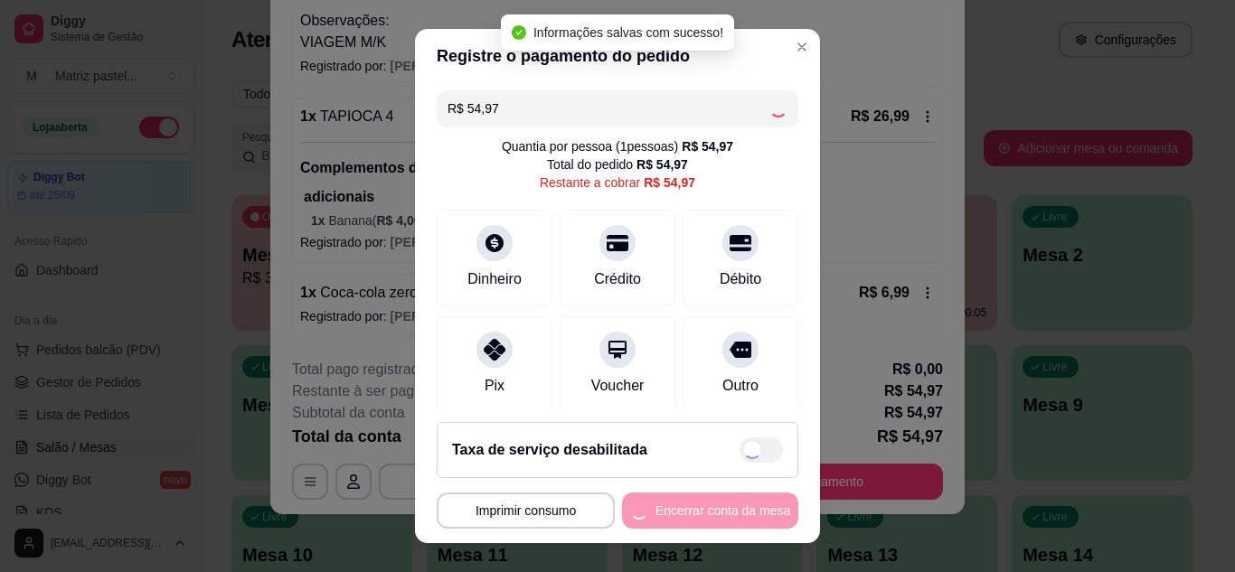
type input "R$ 0,00"
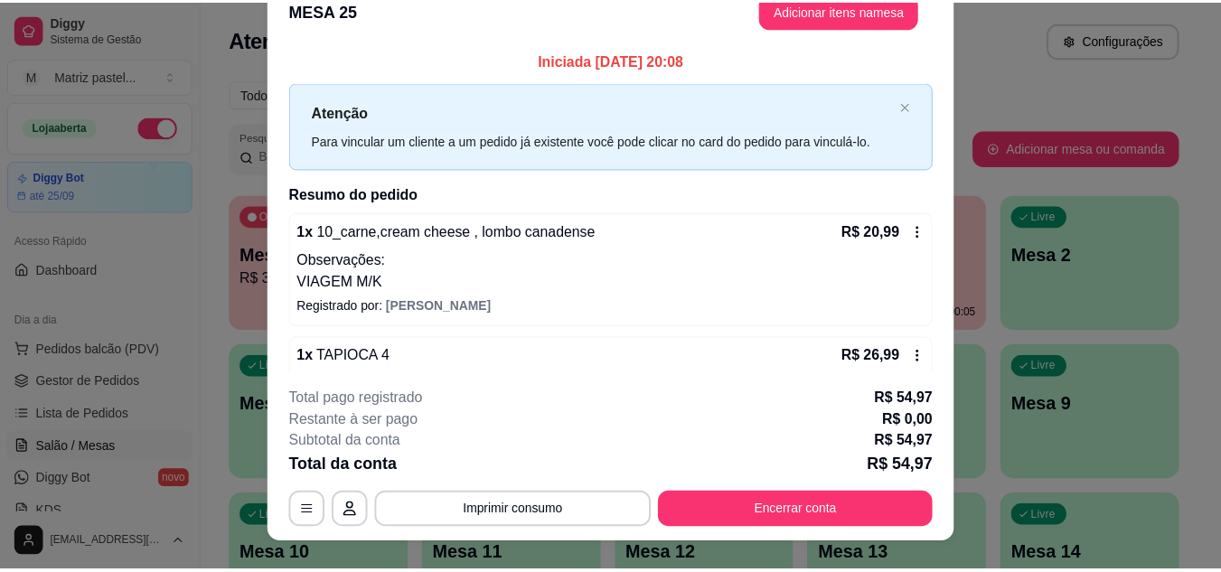
scroll to position [0, 0]
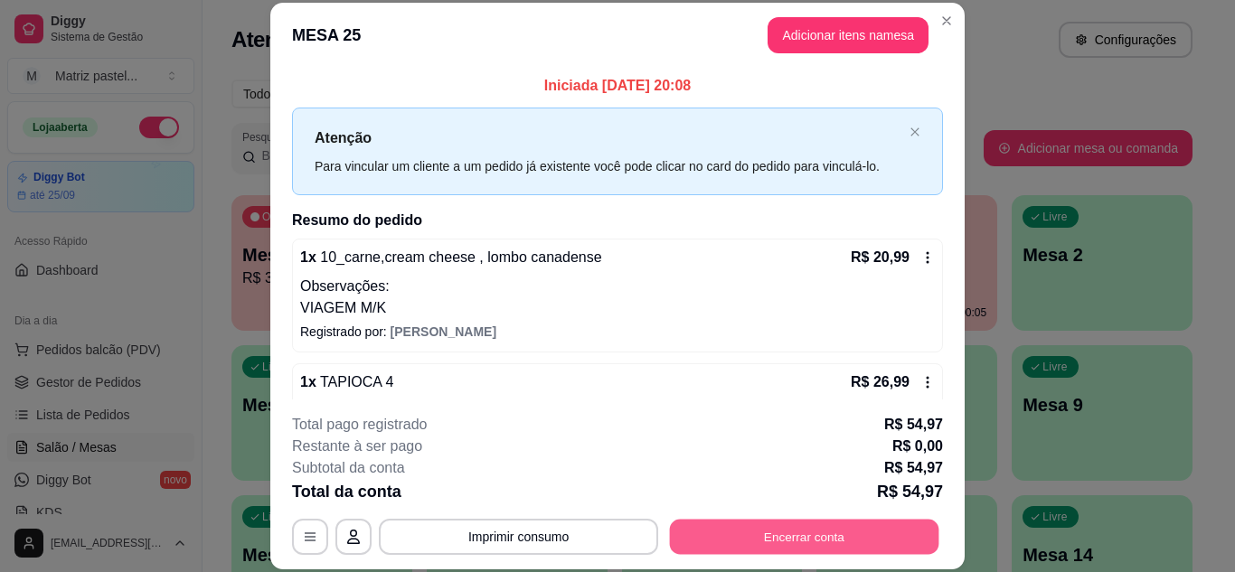
click at [825, 541] on button "Encerrar conta" at bounding box center [804, 536] width 269 height 35
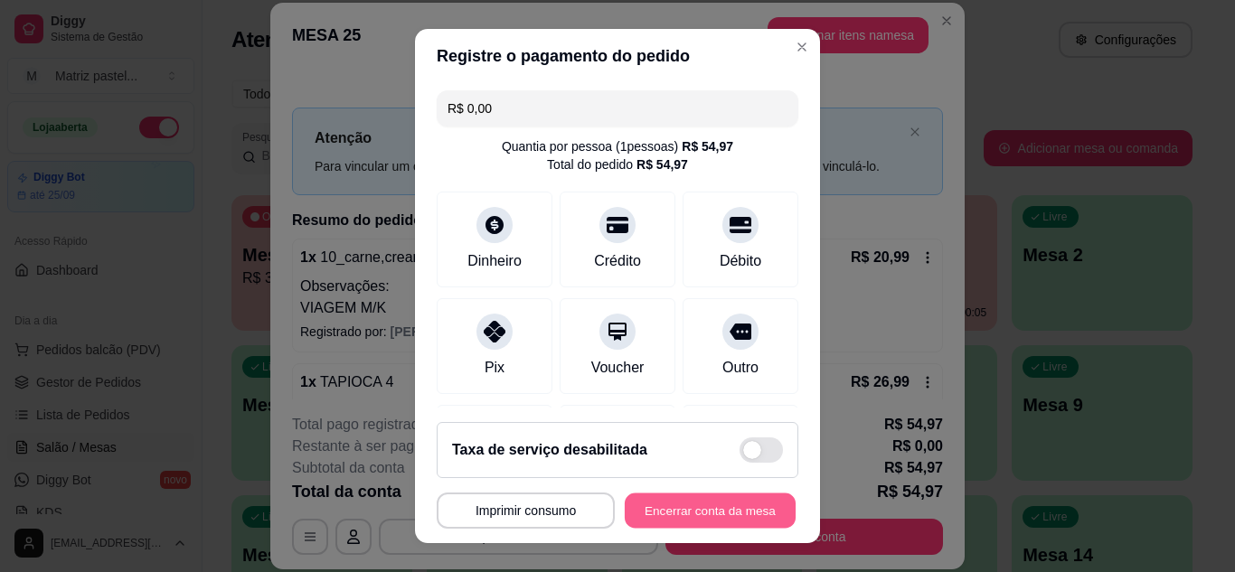
click at [634, 495] on button "Encerrar conta da mesa" at bounding box center [710, 511] width 171 height 35
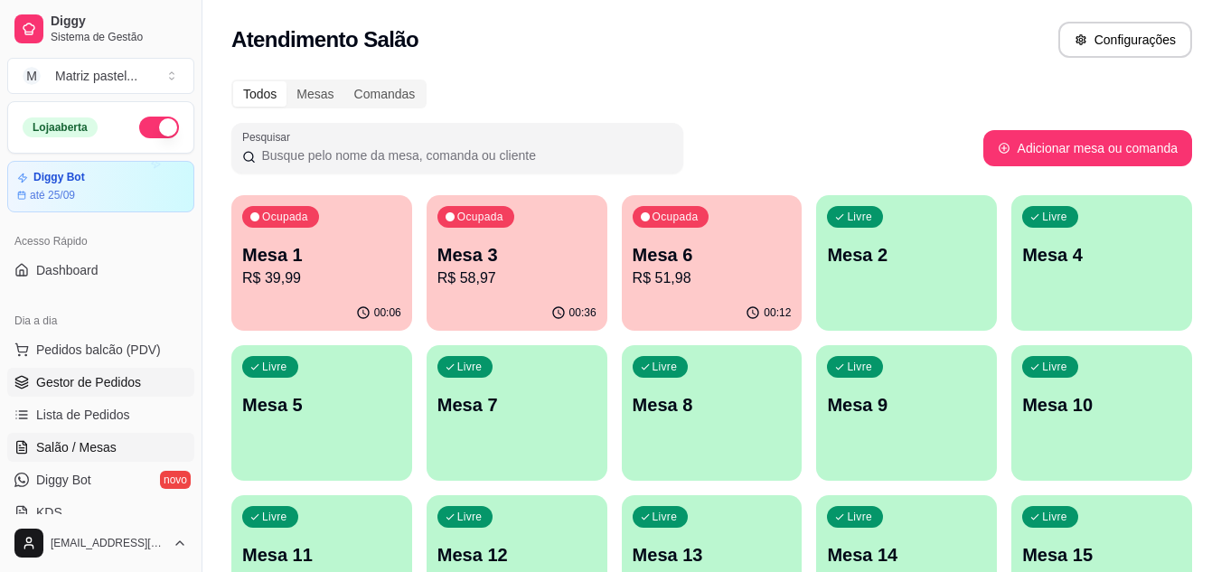
click at [139, 378] on link "Gestor de Pedidos" at bounding box center [100, 382] width 187 height 29
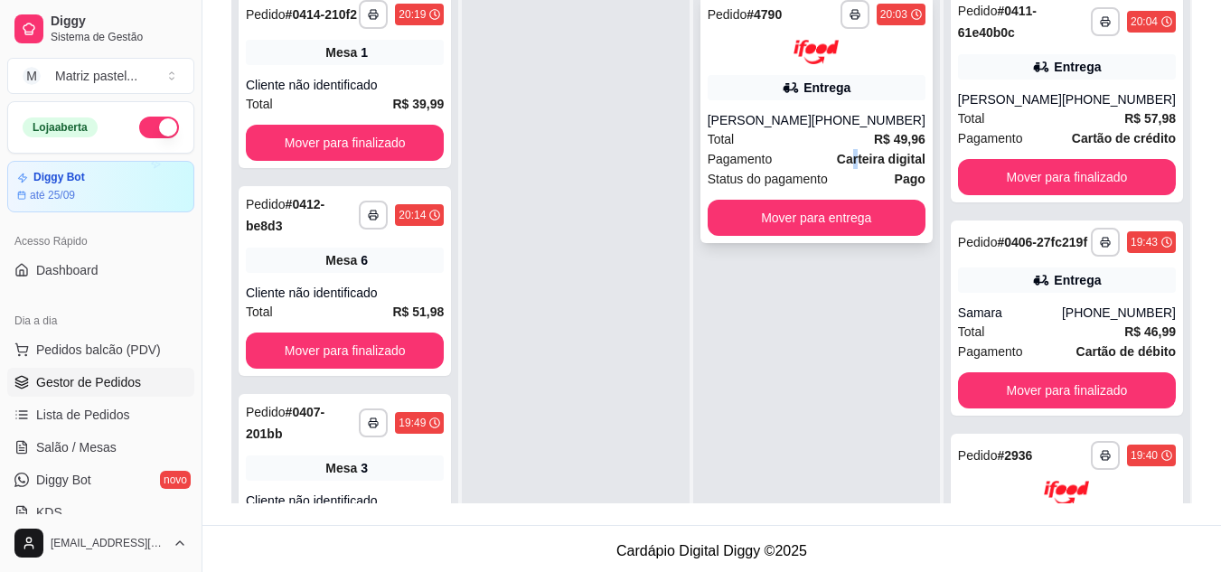
drag, startPoint x: 854, startPoint y: 148, endPoint x: 859, endPoint y: 158, distance: 10.9
click at [859, 158] on span "Carteira digital" at bounding box center [881, 159] width 89 height 20
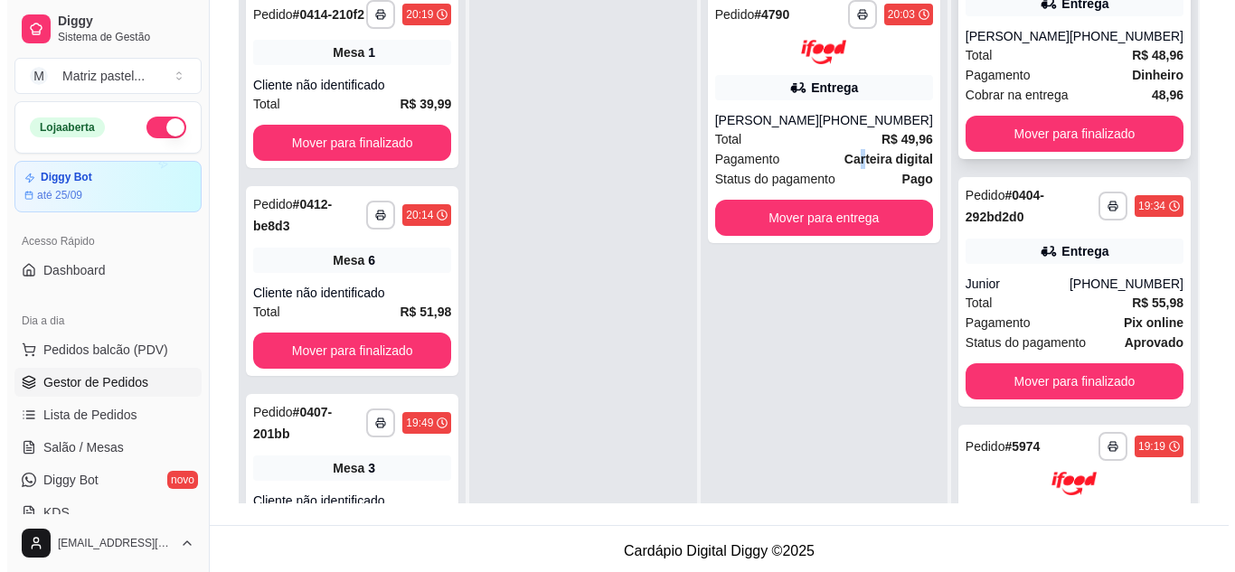
scroll to position [542, 0]
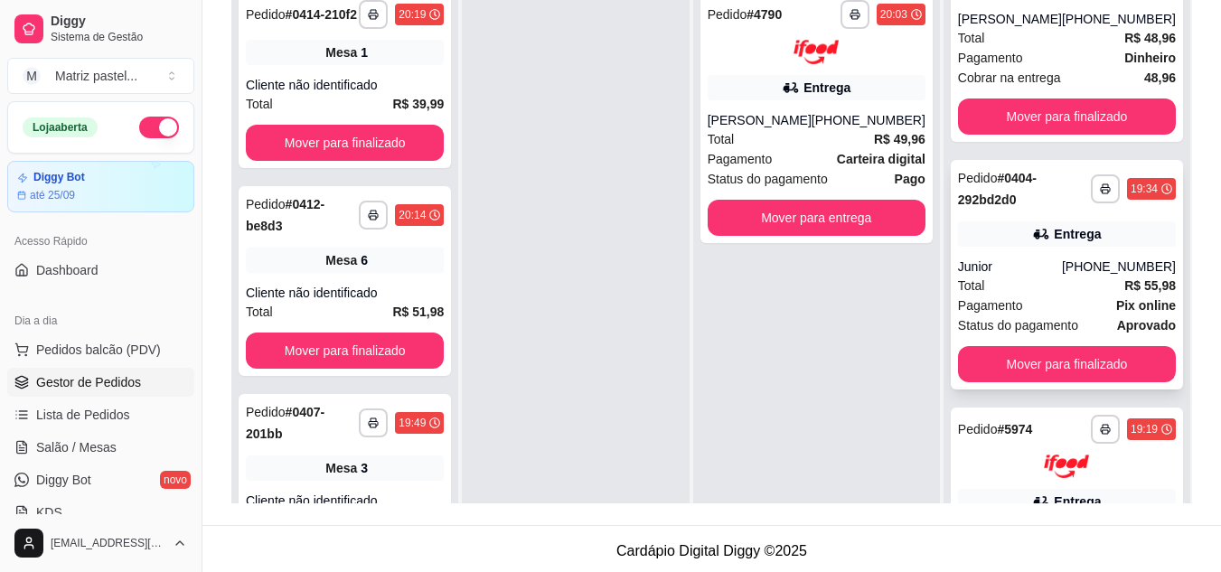
click at [1039, 296] on div "Total R$ 55,98" at bounding box center [1067, 286] width 218 height 20
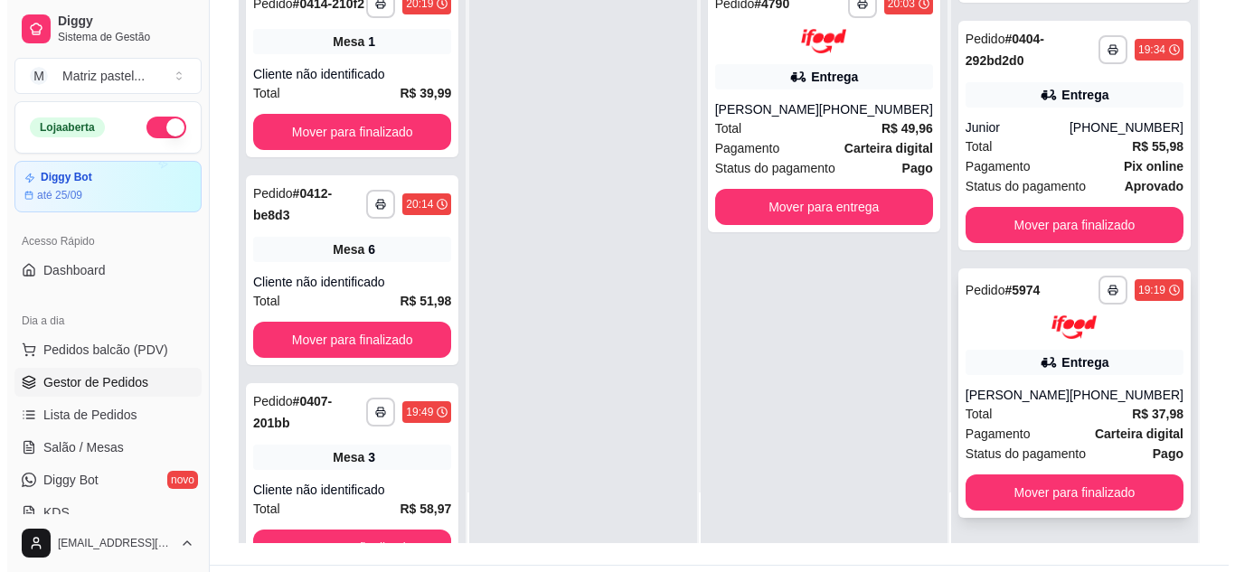
scroll to position [276, 0]
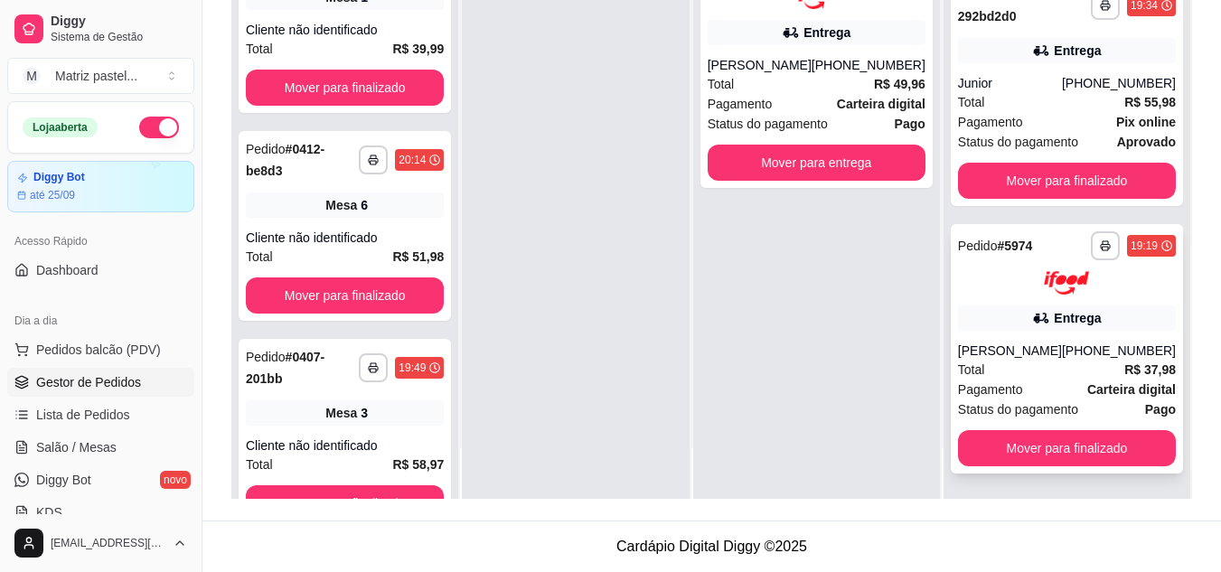
click at [1020, 342] on div "[PERSON_NAME]" at bounding box center [1010, 351] width 104 height 18
click at [1051, 443] on button "Mover para finalizado" at bounding box center [1067, 448] width 218 height 36
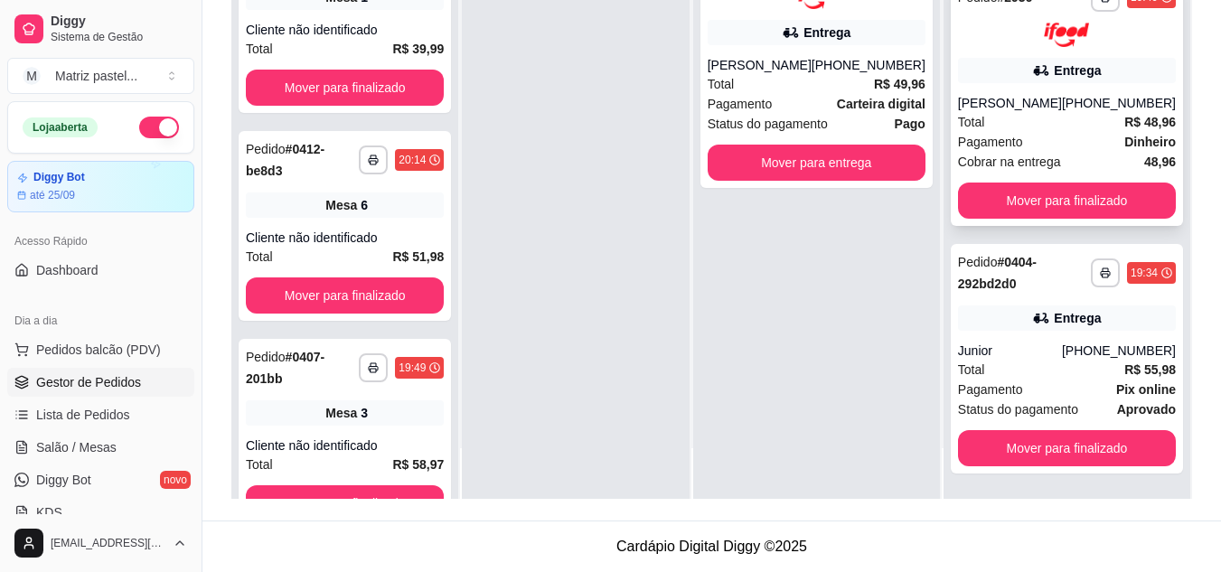
scroll to position [436, 0]
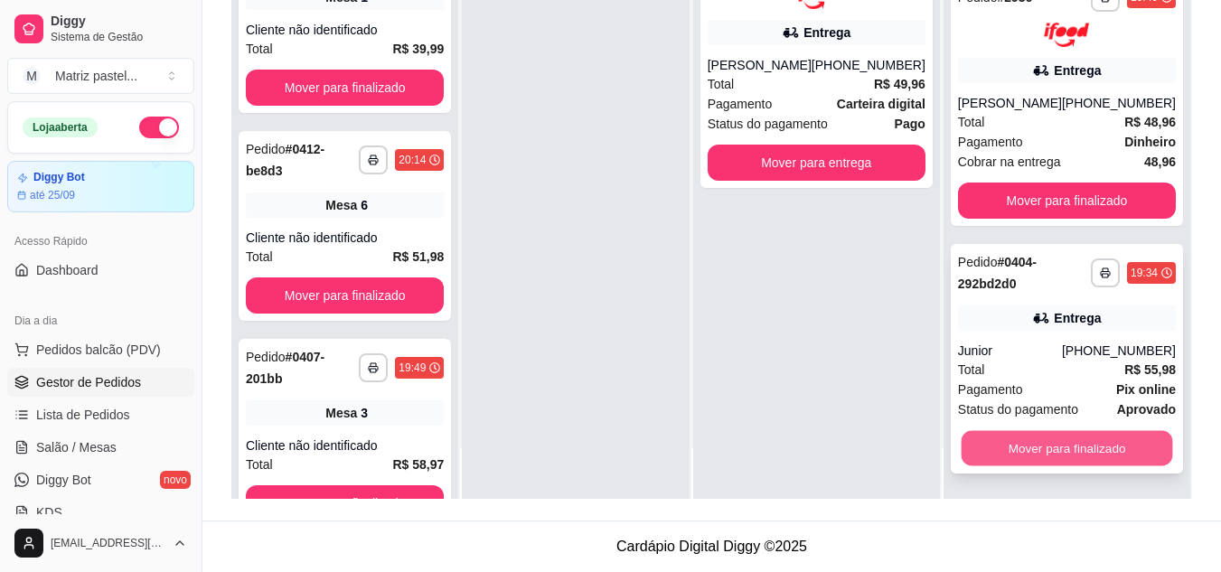
click at [1018, 451] on button "Mover para finalizado" at bounding box center [1067, 447] width 212 height 35
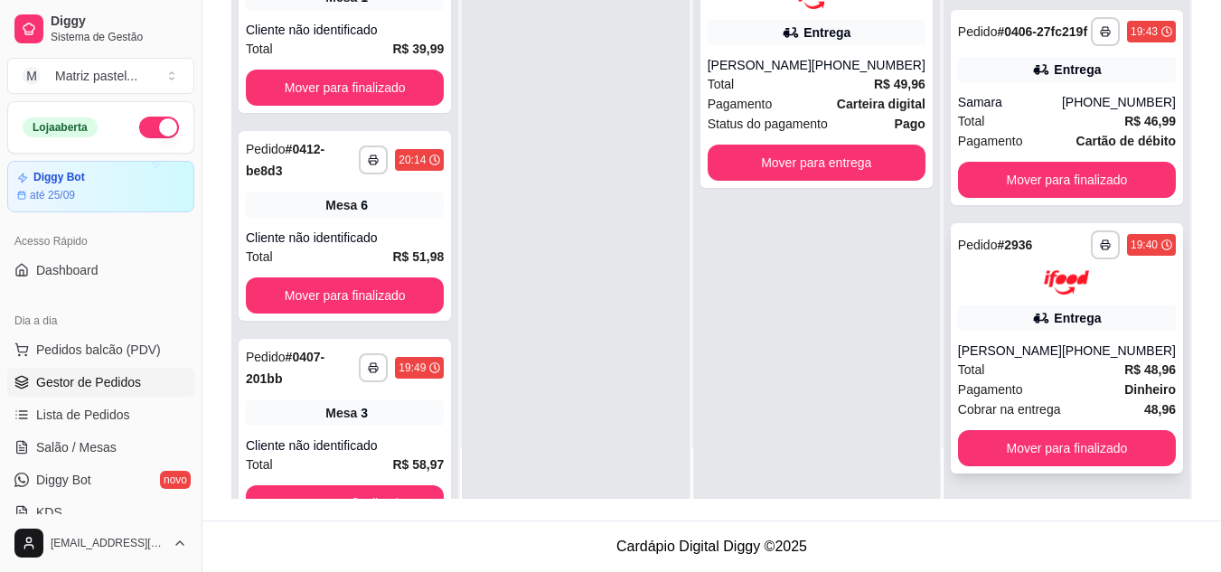
scroll to position [188, 0]
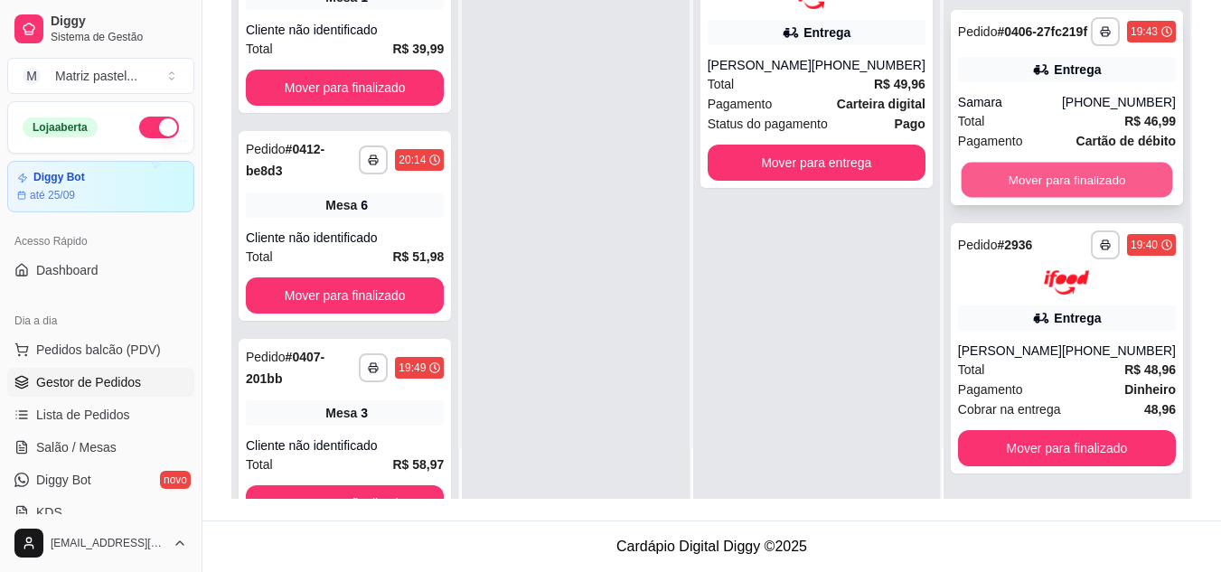
click at [1079, 165] on button "Mover para finalizado" at bounding box center [1067, 180] width 212 height 35
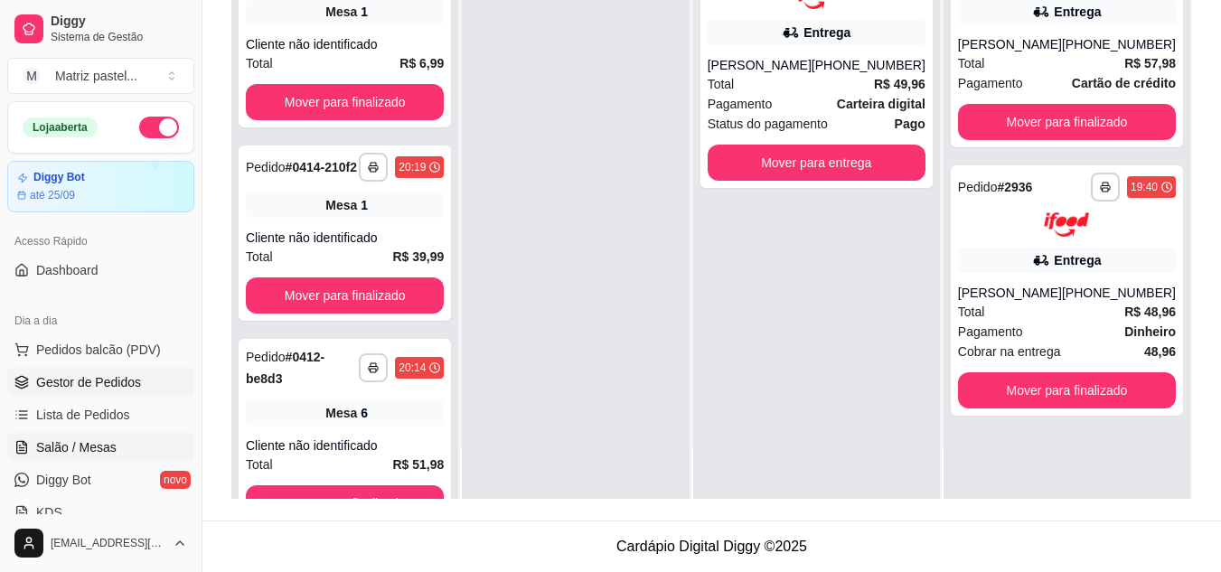
click at [126, 438] on link "Salão / Mesas" at bounding box center [100, 447] width 187 height 29
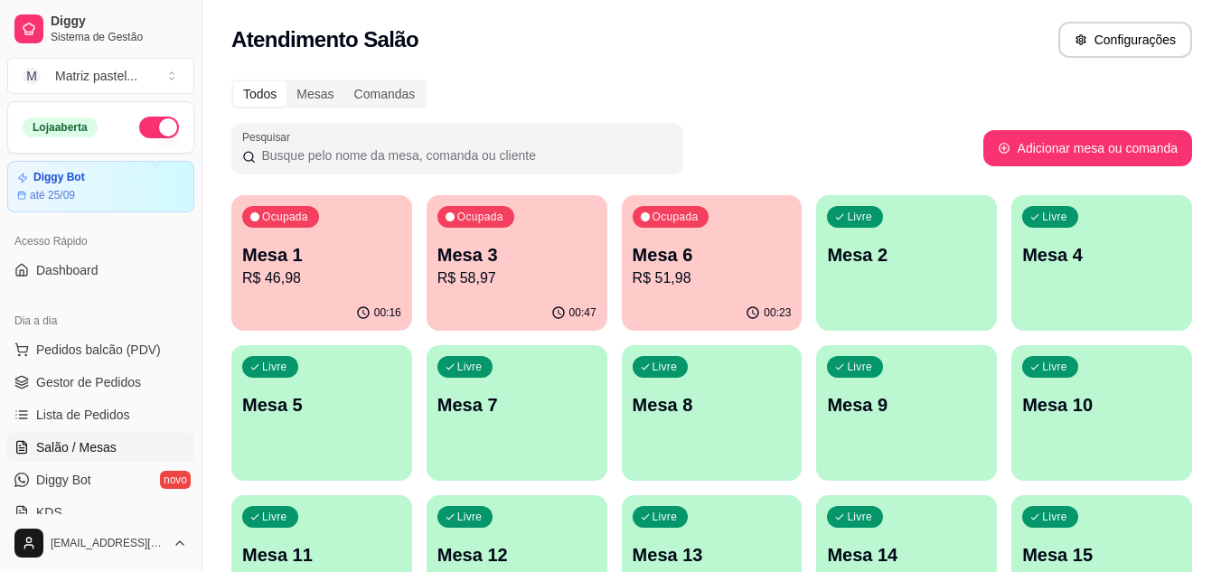
click at [669, 254] on p "Mesa 6" at bounding box center [712, 254] width 159 height 25
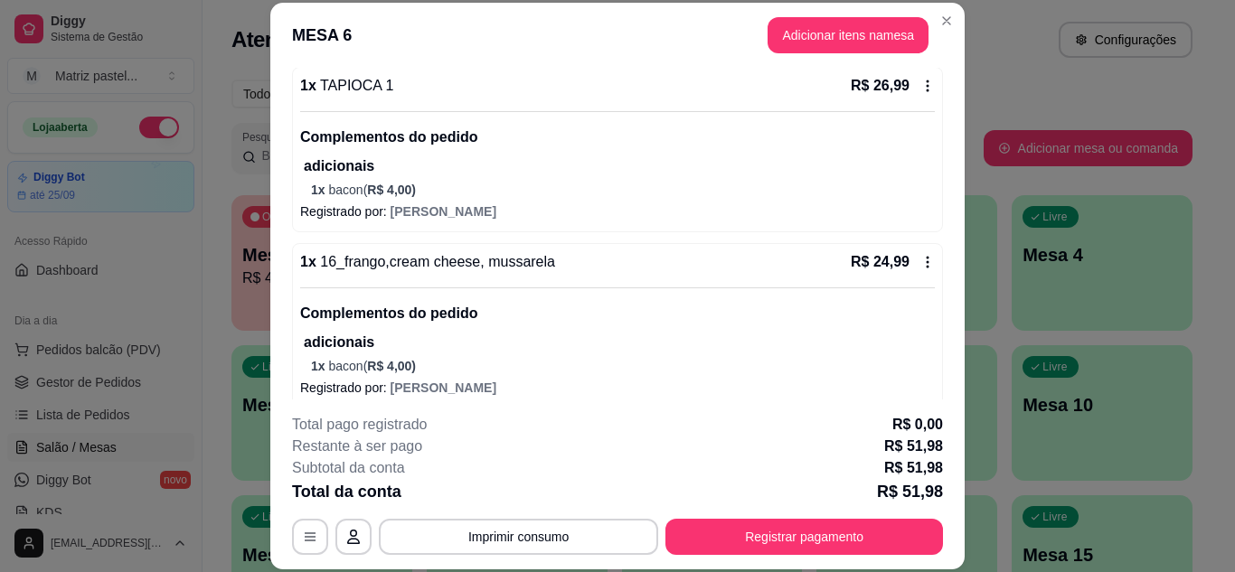
scroll to position [188, 0]
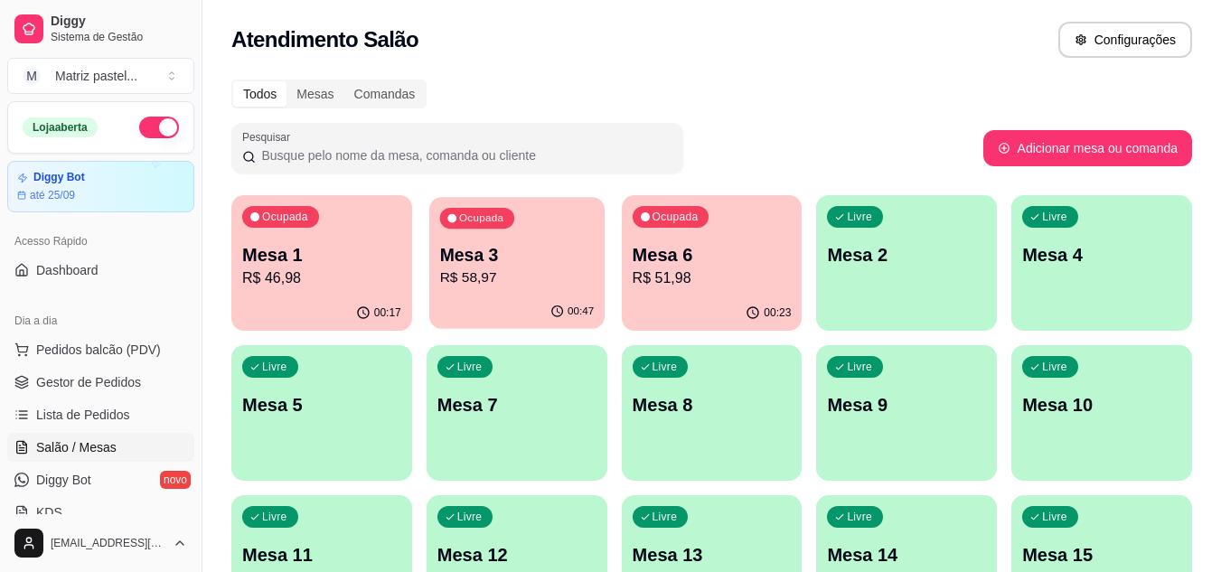
click at [498, 300] on div "00:47" at bounding box center [516, 312] width 175 height 34
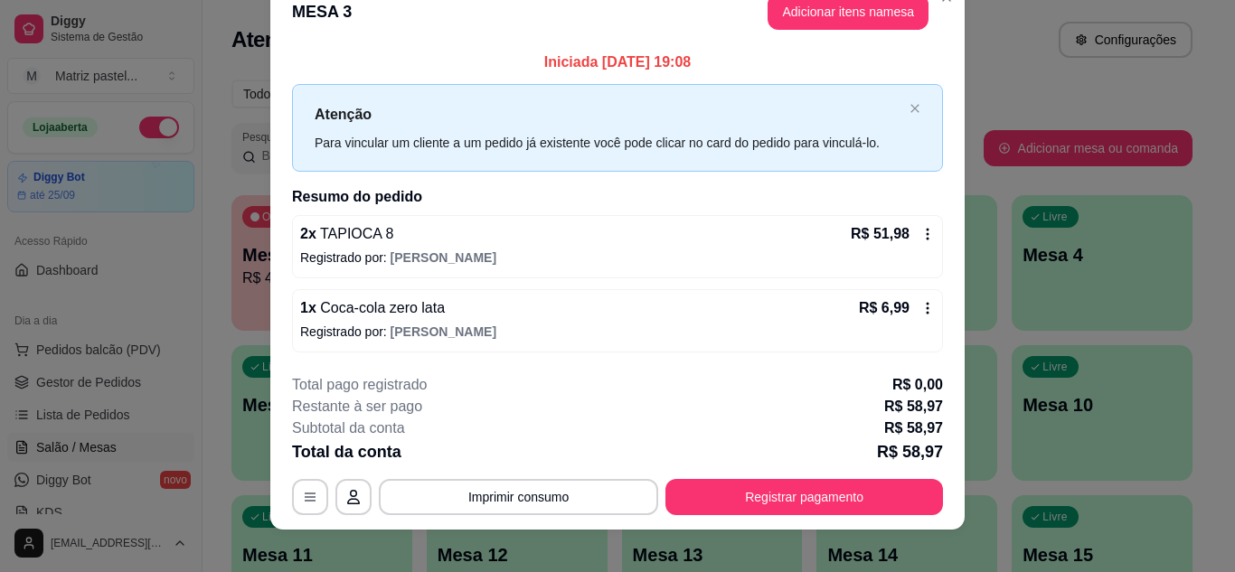
scroll to position [47, 0]
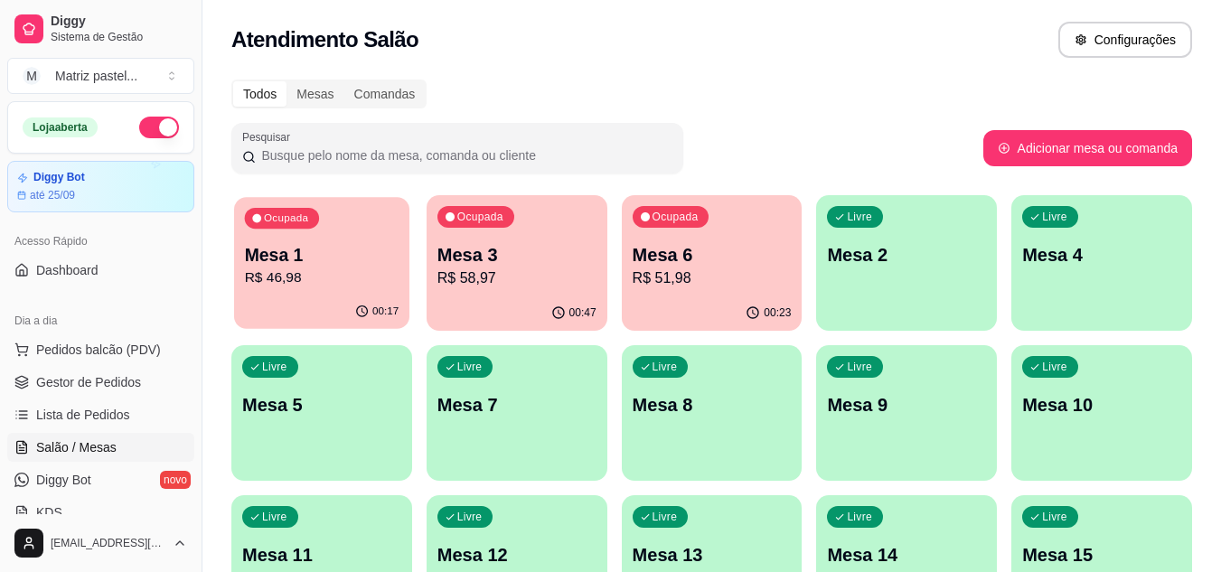
click at [354, 299] on div "00:17" at bounding box center [321, 312] width 175 height 34
click at [503, 265] on p "Mesa 3" at bounding box center [517, 254] width 159 height 25
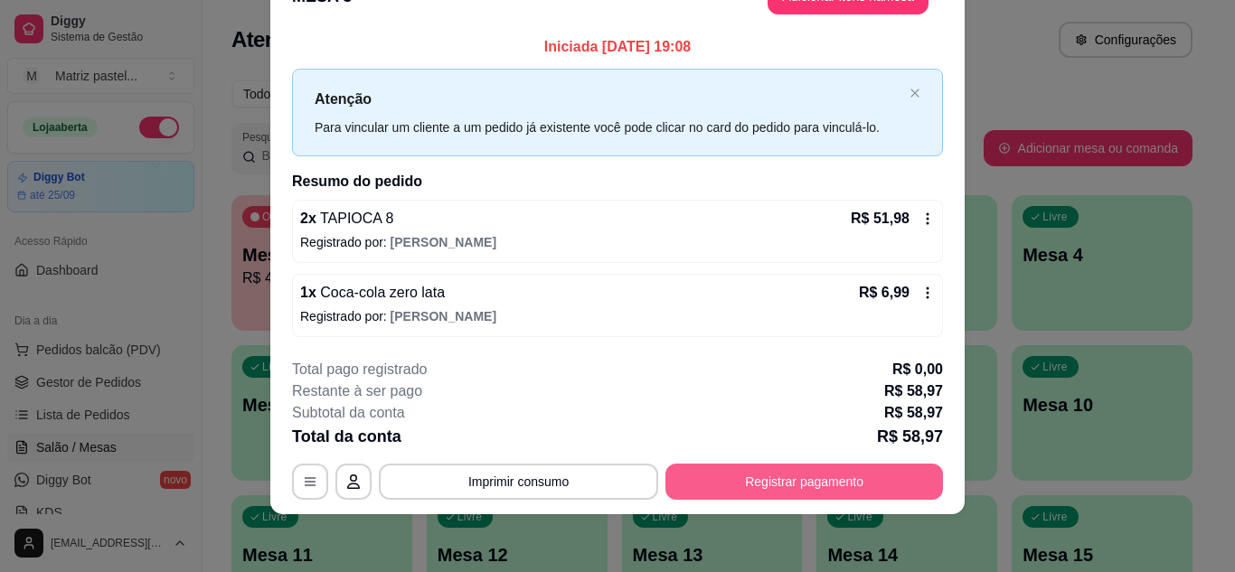
click at [691, 476] on button "Registrar pagamento" at bounding box center [804, 482] width 278 height 36
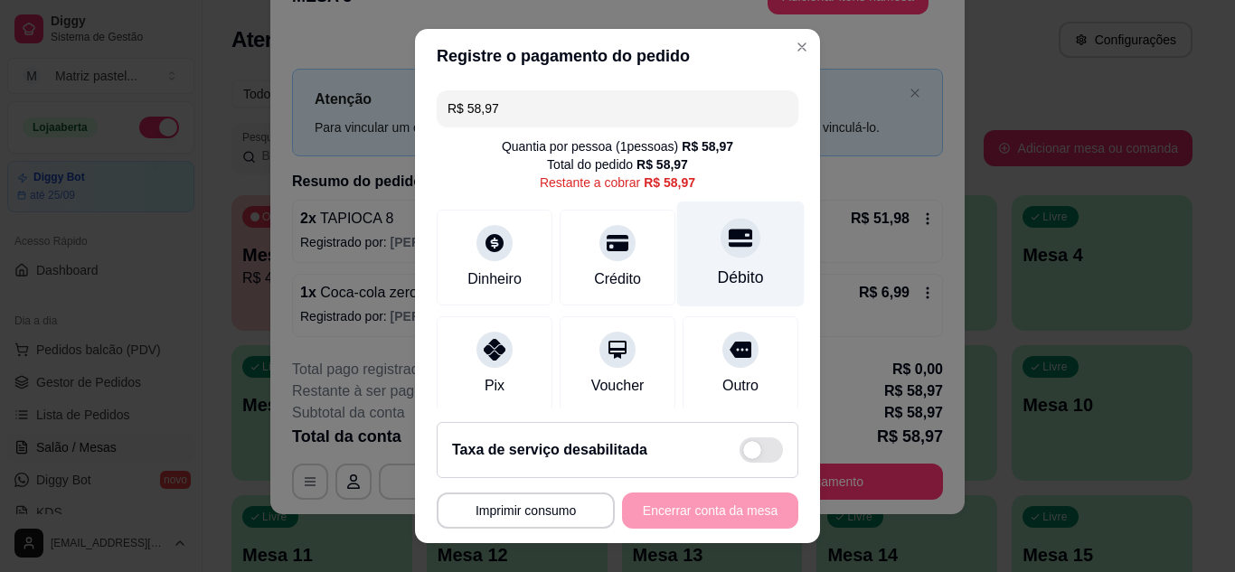
click at [721, 245] on div at bounding box center [741, 238] width 40 height 40
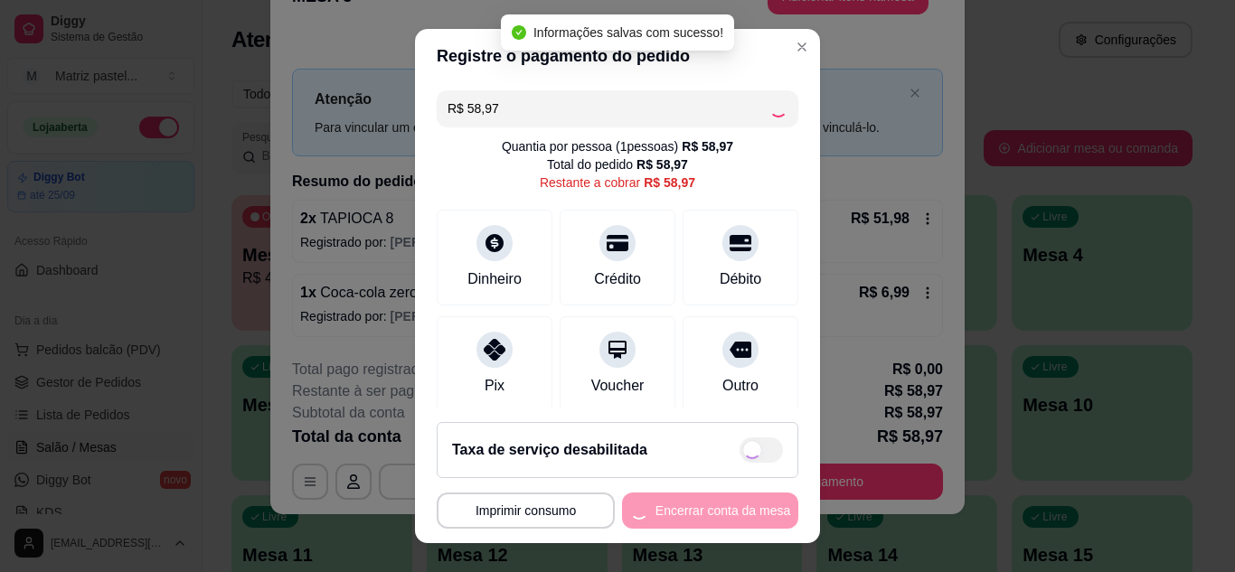
type input "R$ 0,00"
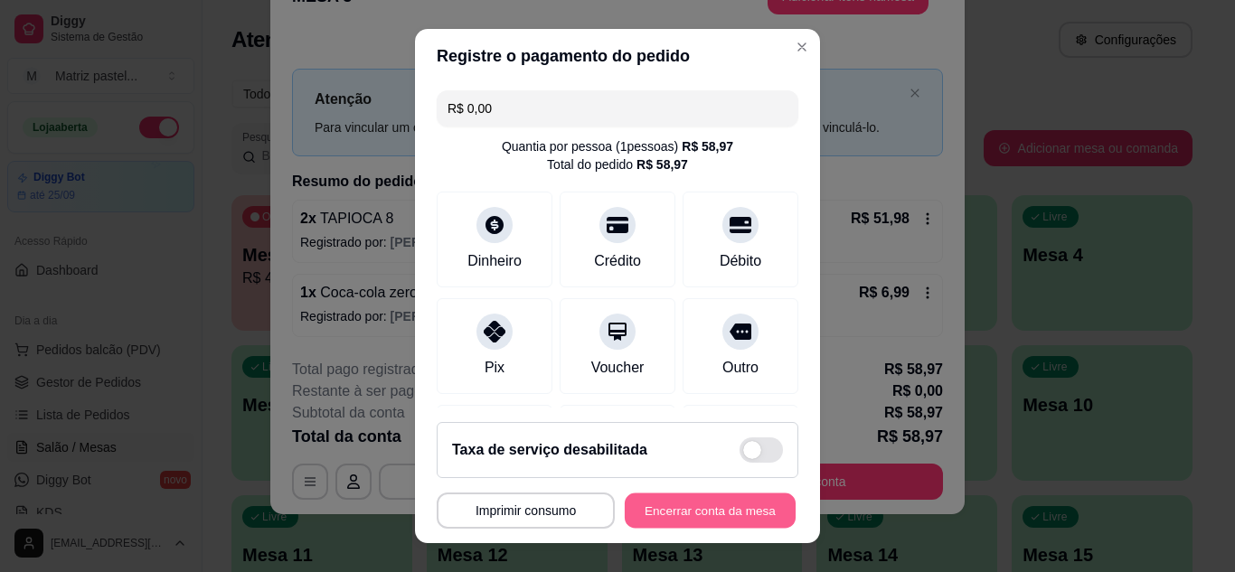
click at [696, 511] on button "Encerrar conta da mesa" at bounding box center [710, 511] width 171 height 35
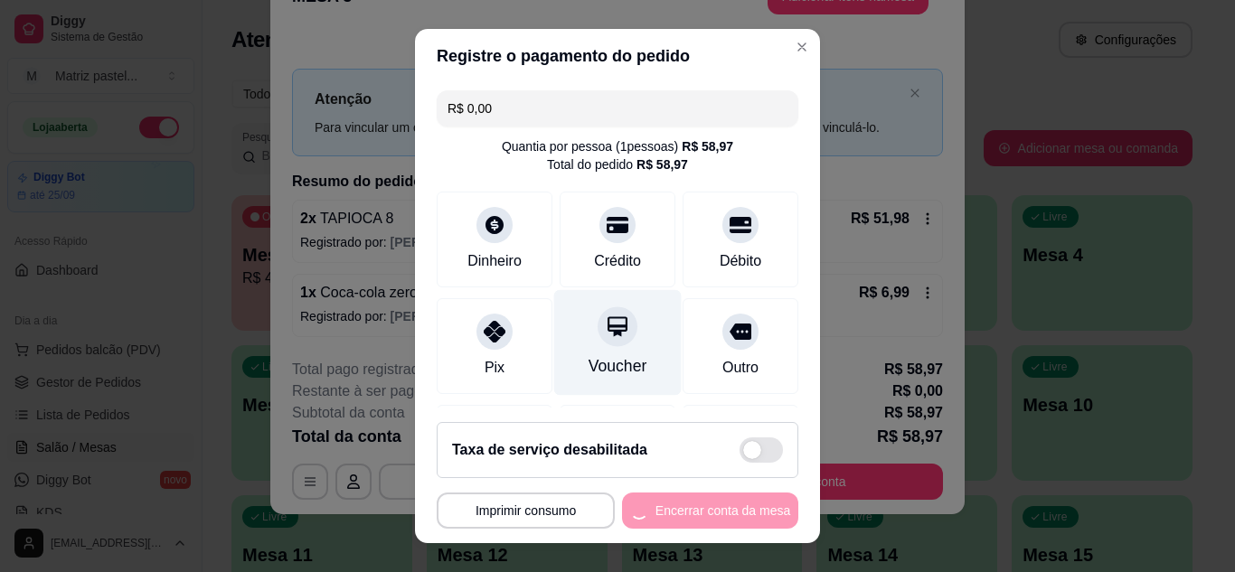
scroll to position [0, 0]
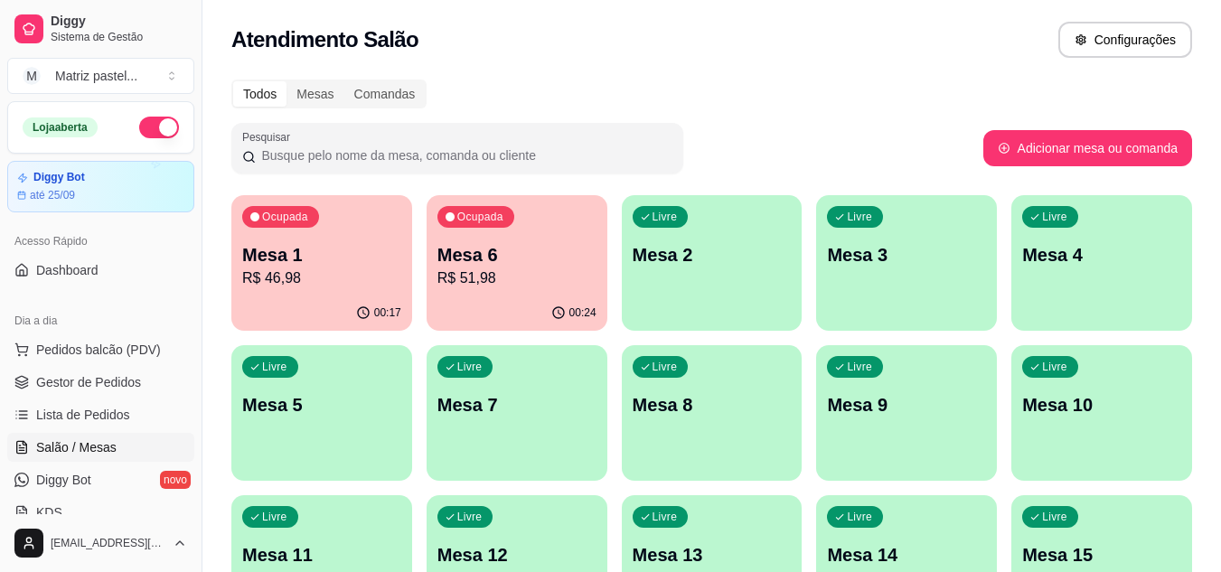
click at [530, 304] on div "00:24" at bounding box center [517, 313] width 181 height 35
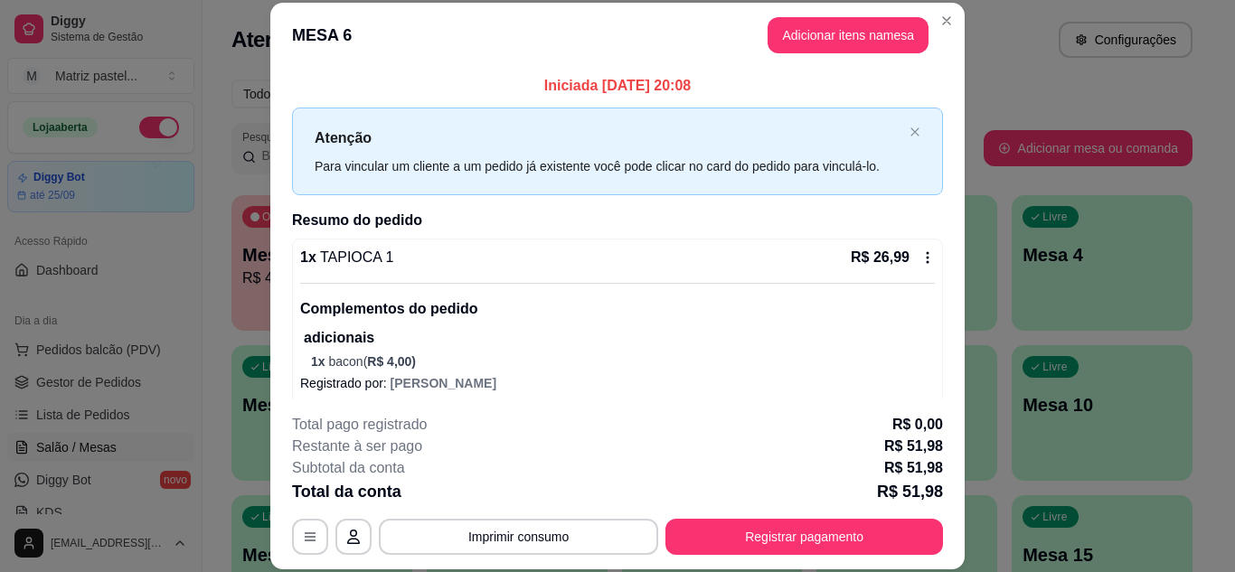
click at [920, 258] on icon at bounding box center [927, 257] width 14 height 14
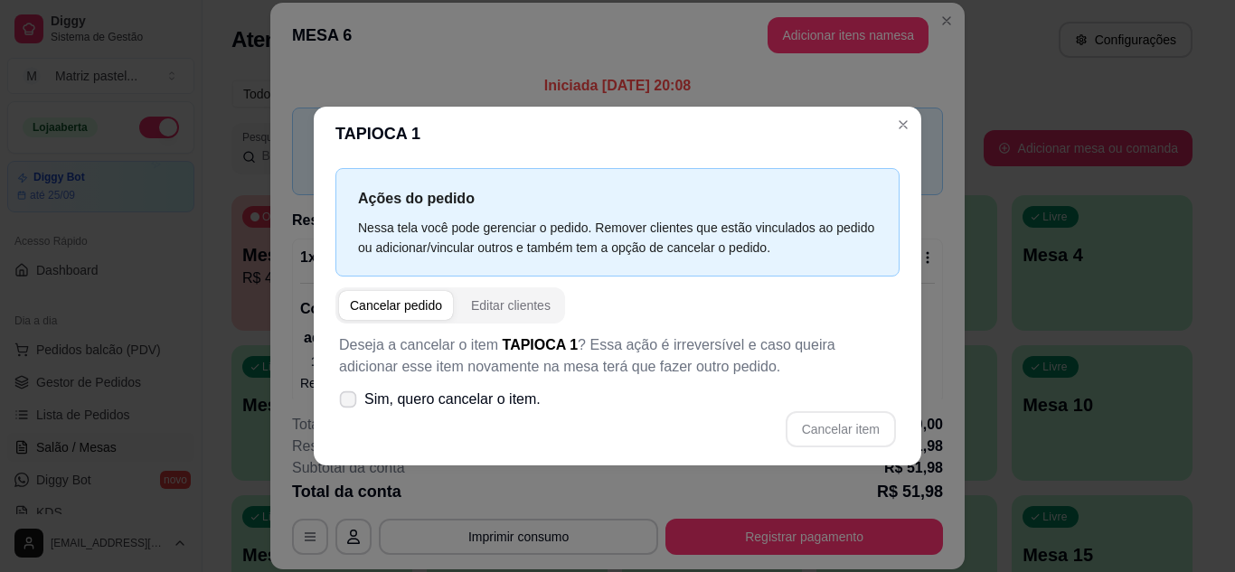
click at [351, 396] on icon at bounding box center [348, 399] width 14 height 10
click at [350, 402] on input "Sim, quero cancelar o item." at bounding box center [344, 408] width 12 height 12
checkbox input "true"
click at [849, 419] on button "Cancelar item" at bounding box center [841, 429] width 110 height 36
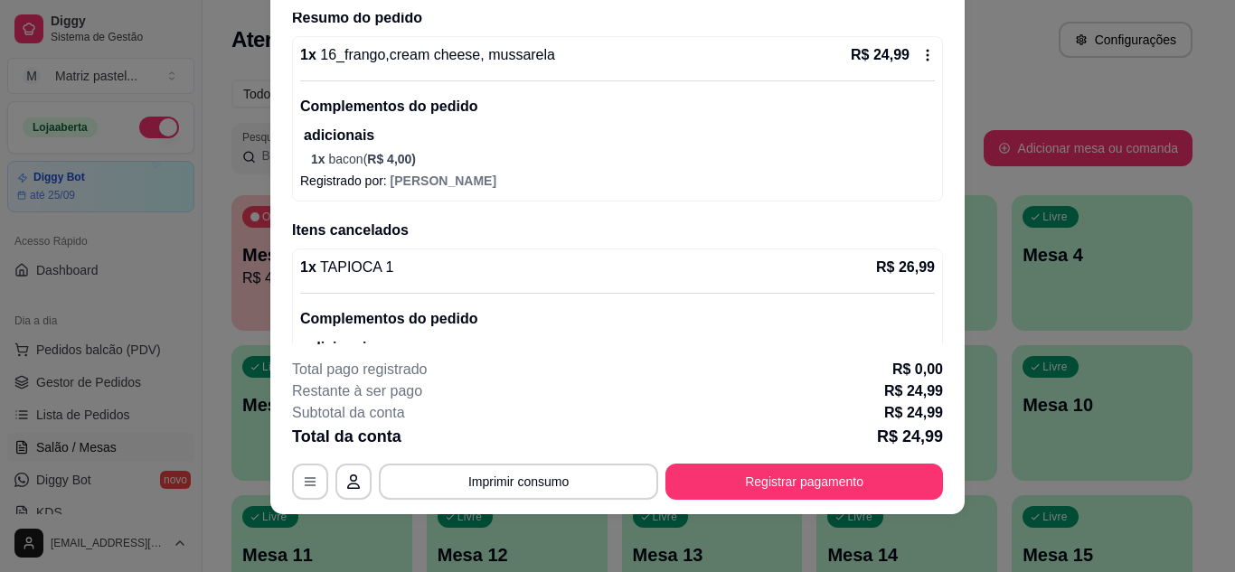
scroll to position [36, 0]
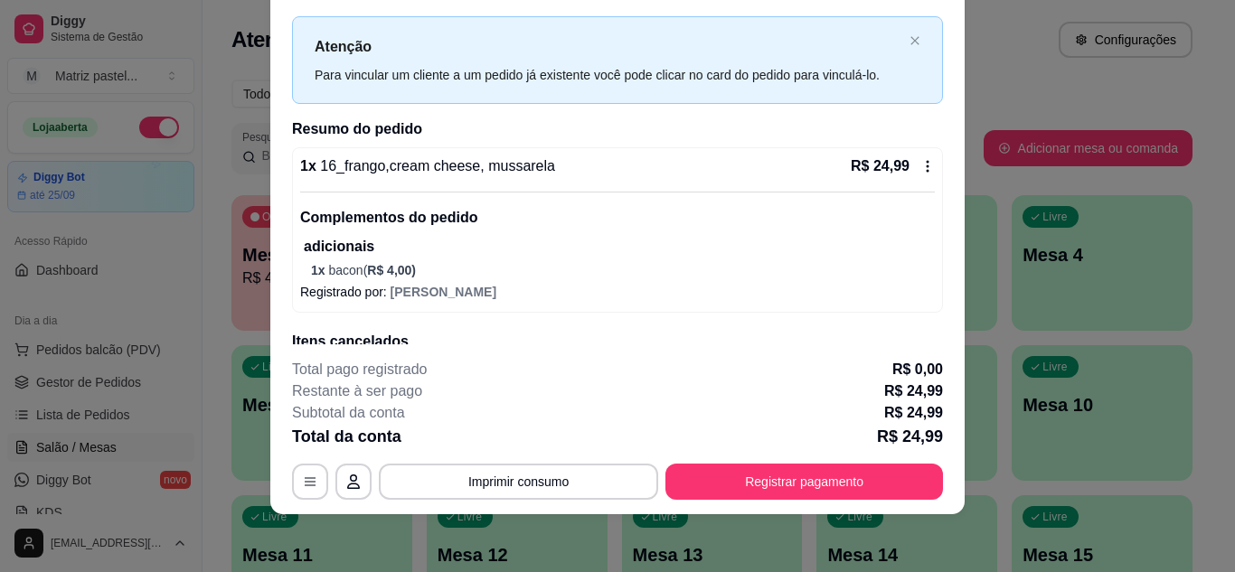
click at [920, 165] on icon at bounding box center [927, 166] width 14 height 14
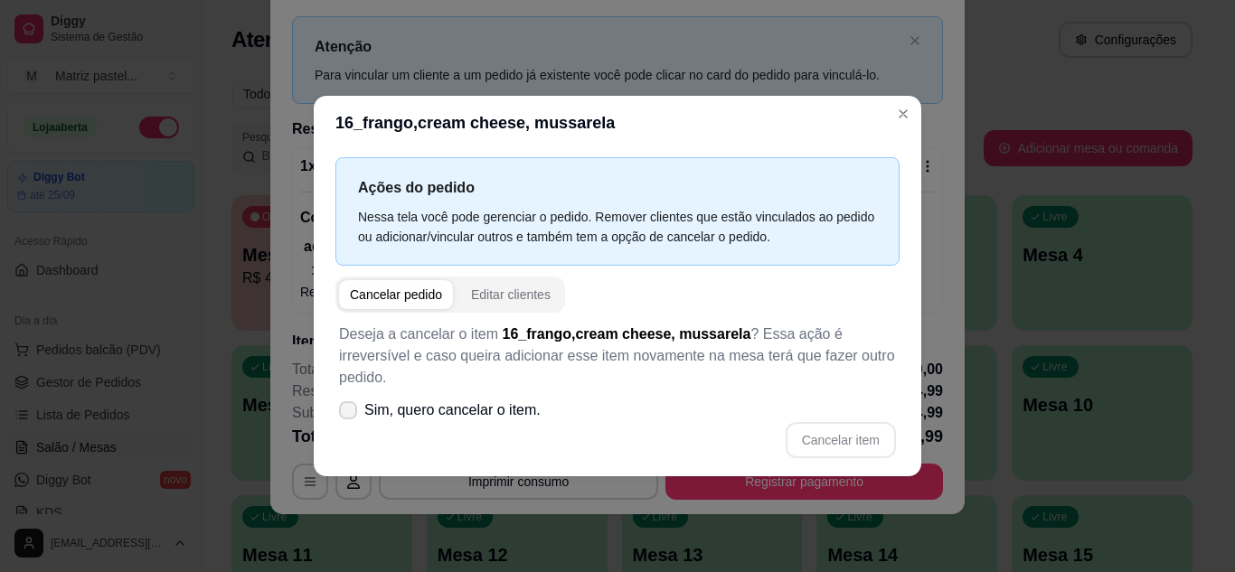
click at [348, 405] on icon at bounding box center [348, 410] width 14 height 11
click at [348, 413] on input "Sim, quero cancelar o item." at bounding box center [344, 419] width 12 height 12
checkbox input "true"
click at [882, 433] on button "Cancelar item" at bounding box center [841, 439] width 108 height 35
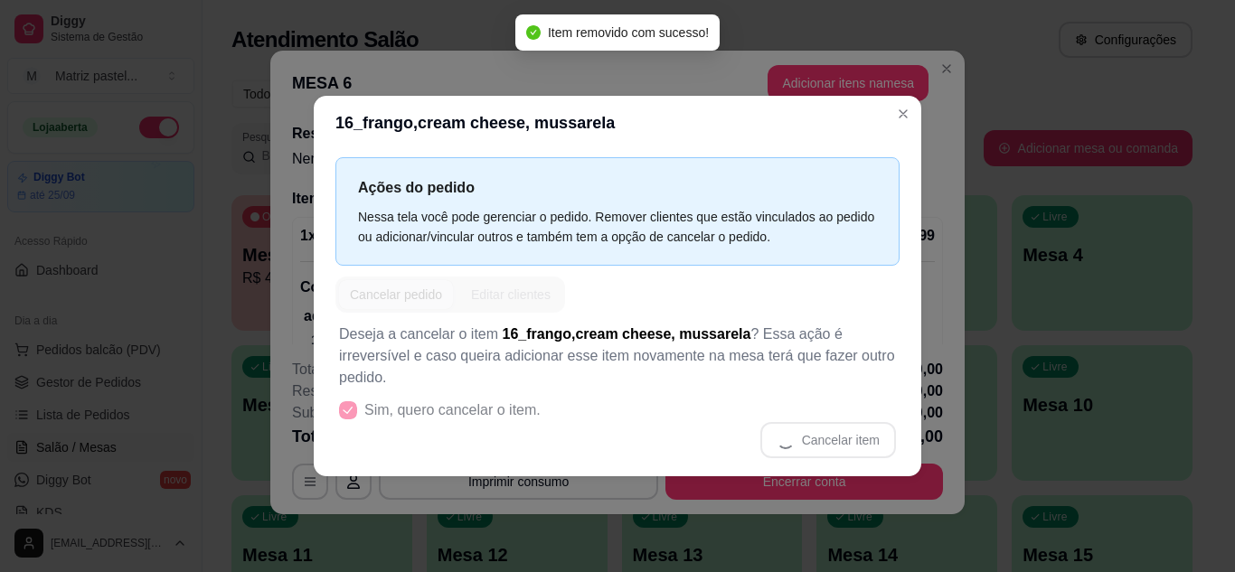
scroll to position [0, 0]
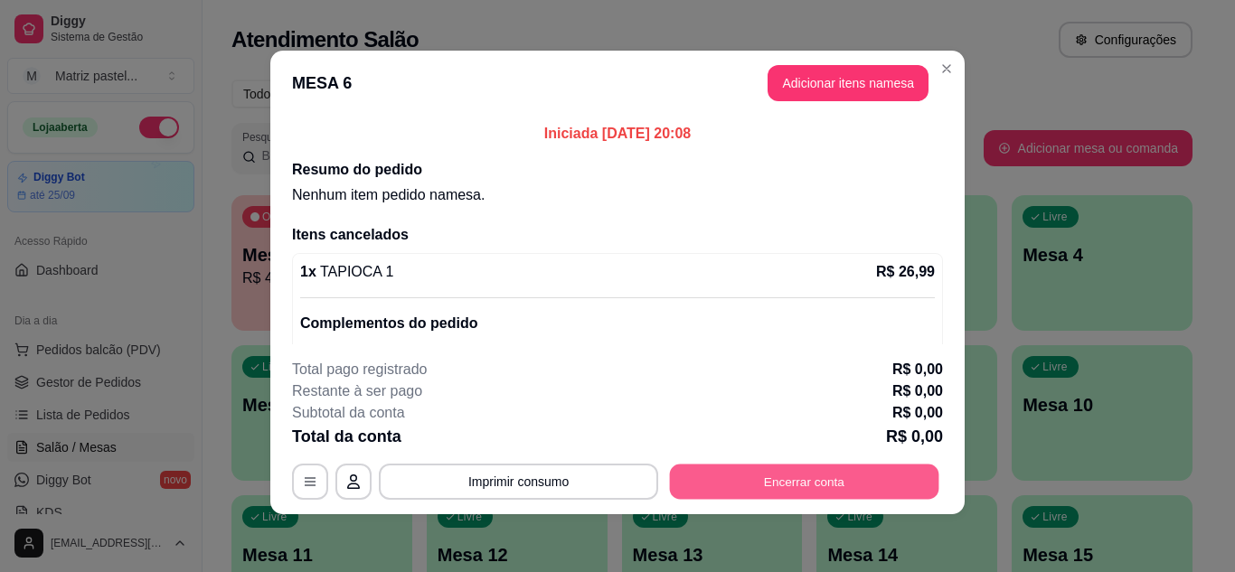
click at [844, 476] on button "Encerrar conta" at bounding box center [804, 482] width 269 height 35
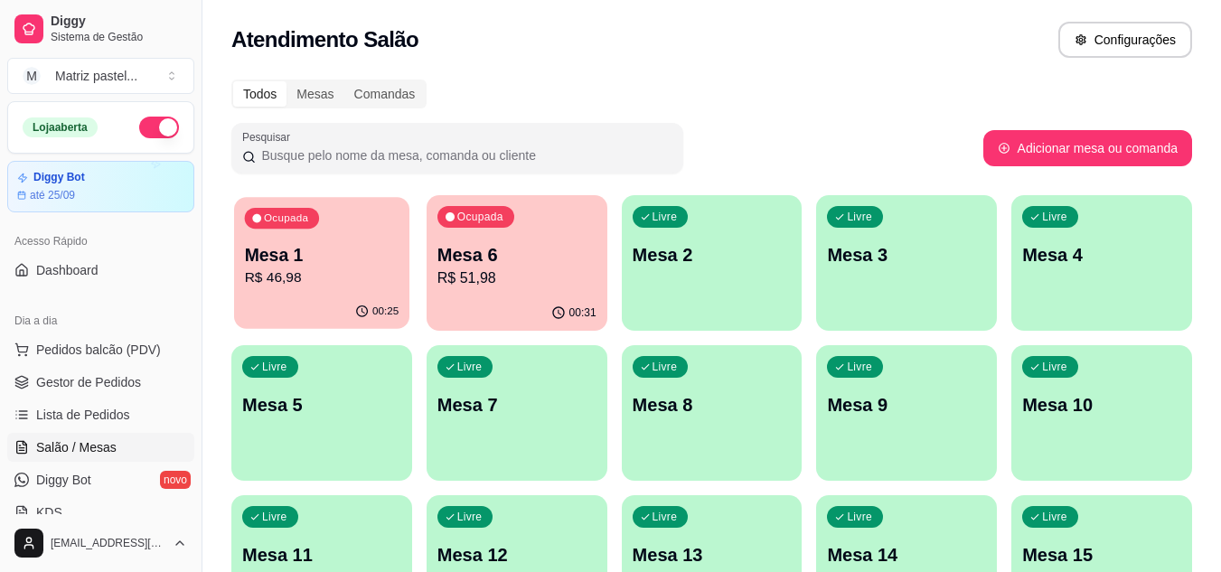
click at [368, 305] on div "00:25" at bounding box center [321, 312] width 175 height 34
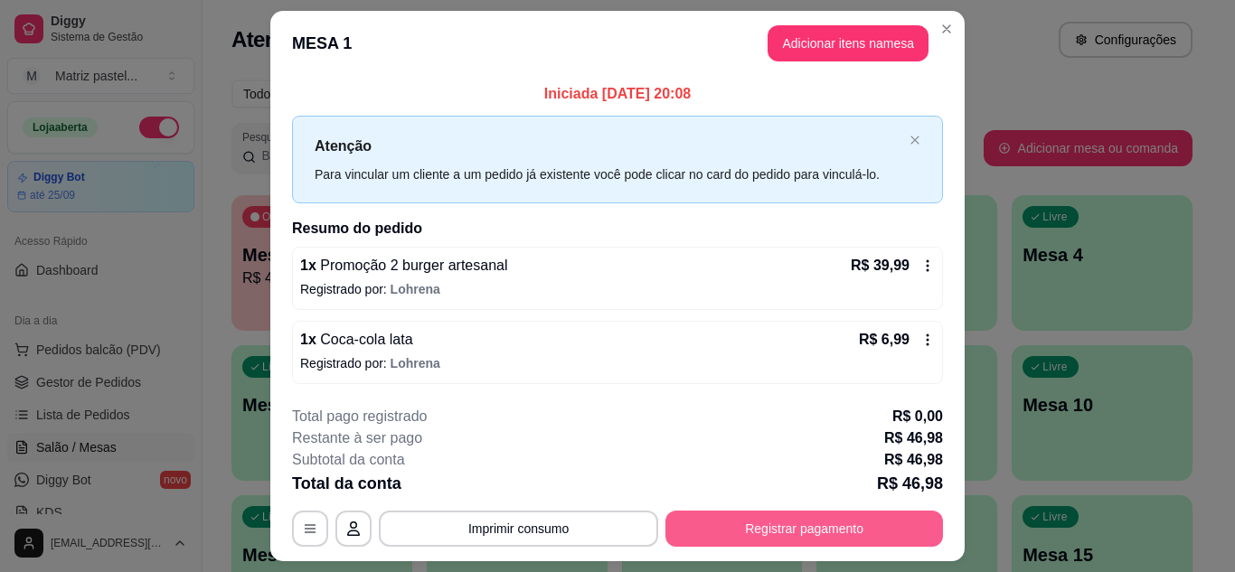
click at [717, 523] on button "Registrar pagamento" at bounding box center [804, 529] width 278 height 36
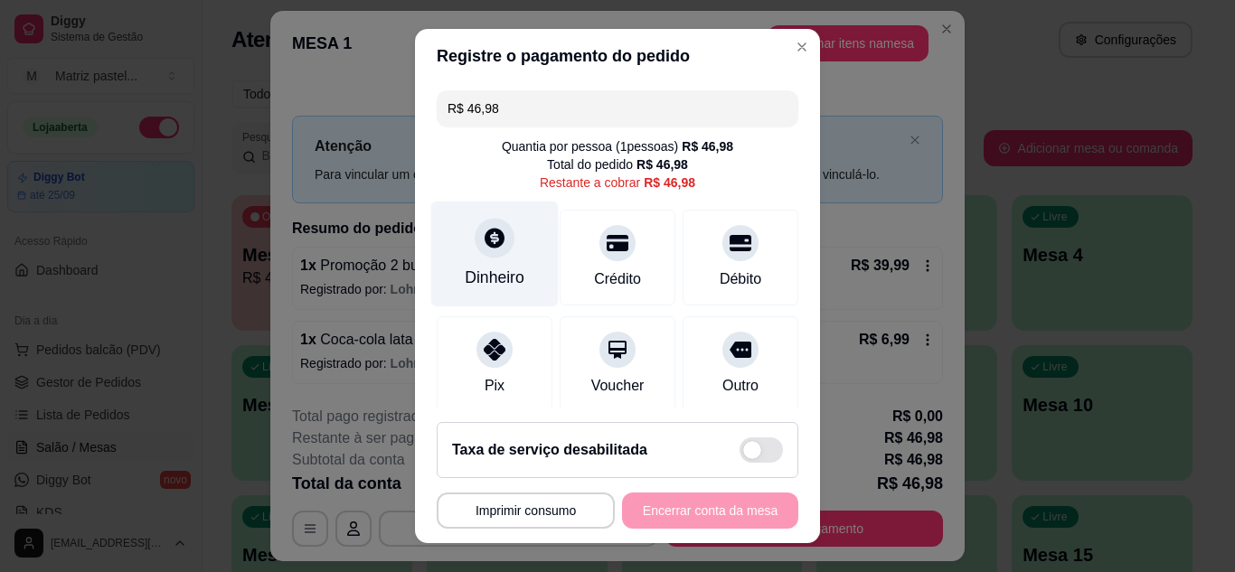
click at [465, 254] on div "Dinheiro" at bounding box center [494, 254] width 127 height 106
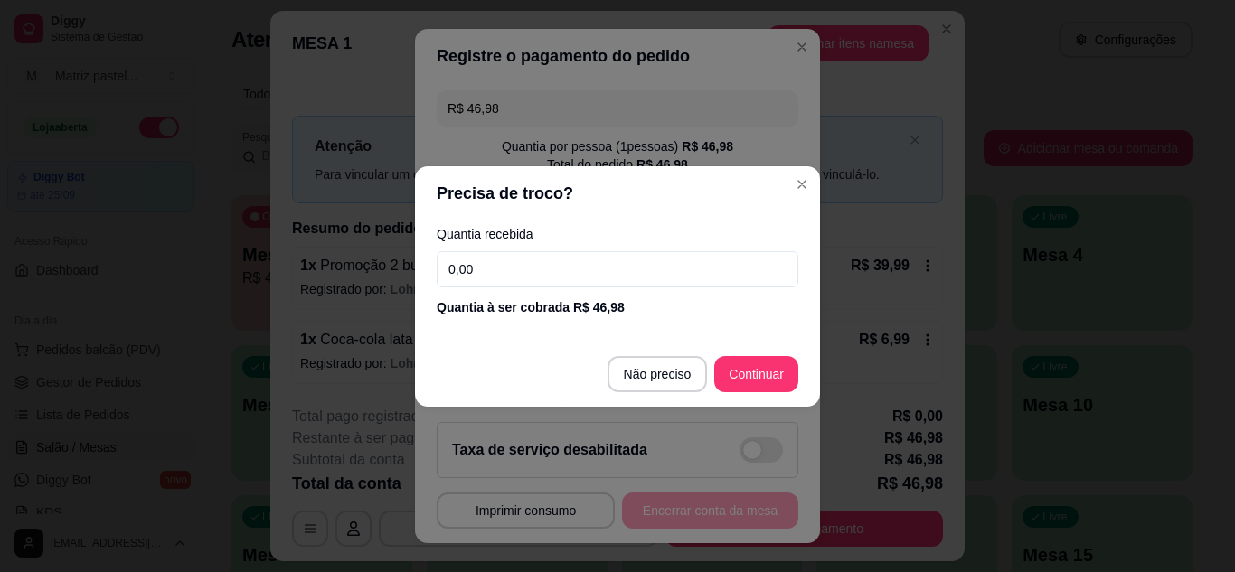
click at [473, 267] on input "0,00" at bounding box center [618, 269] width 362 height 36
type input "24,00"
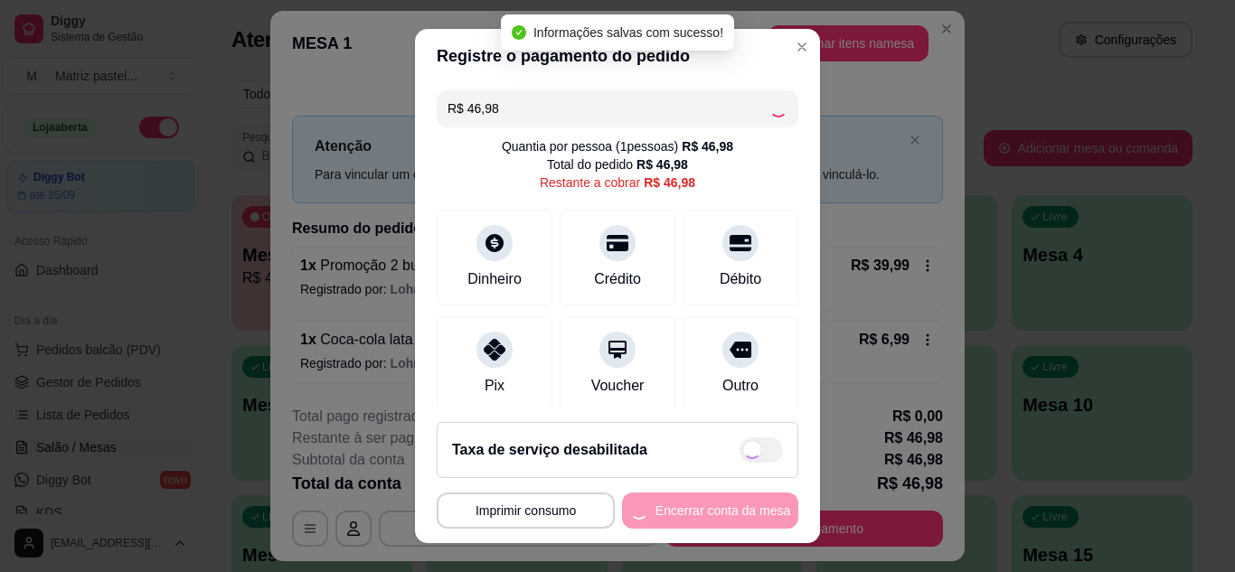
type input "R$ 0,00"
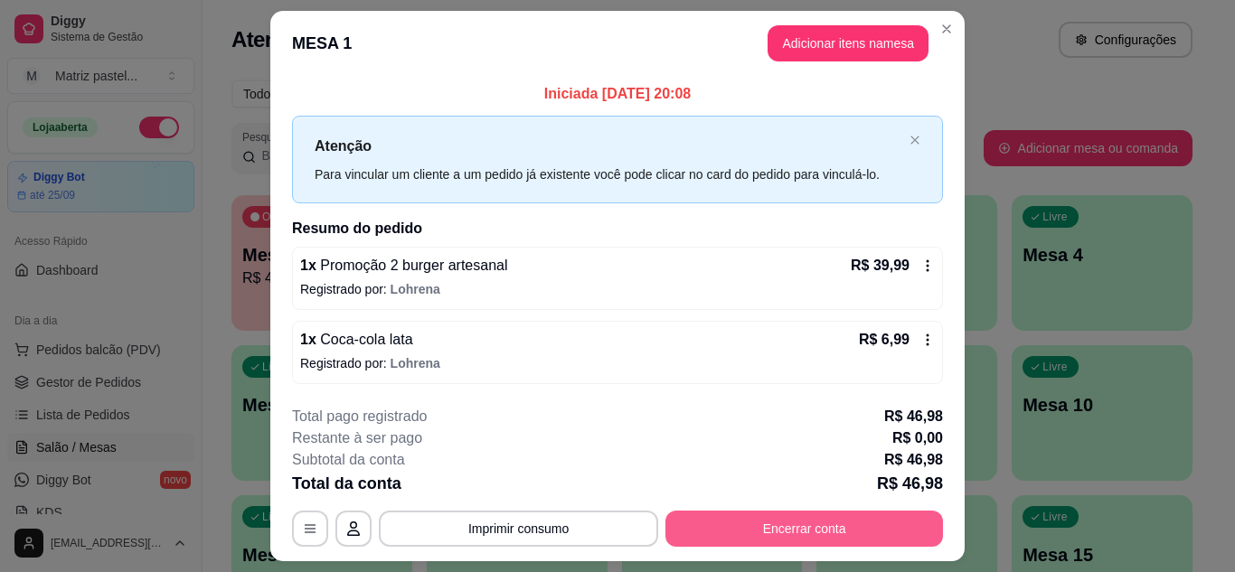
click at [721, 532] on button "Encerrar conta" at bounding box center [804, 529] width 278 height 36
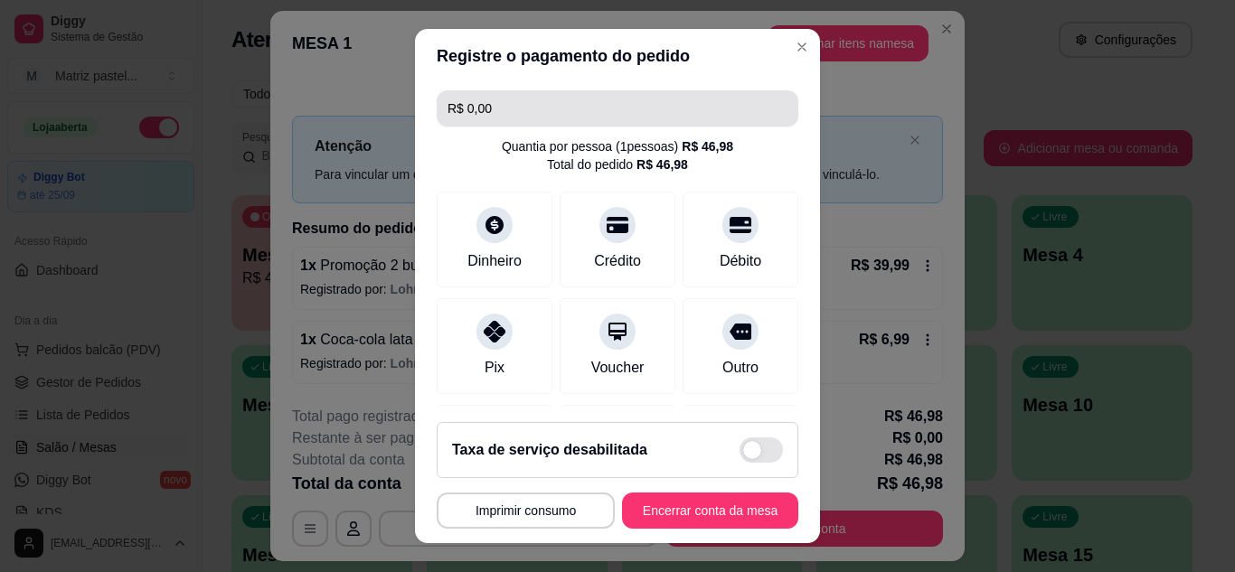
click at [550, 116] on input "R$ 0,00" at bounding box center [618, 108] width 340 height 36
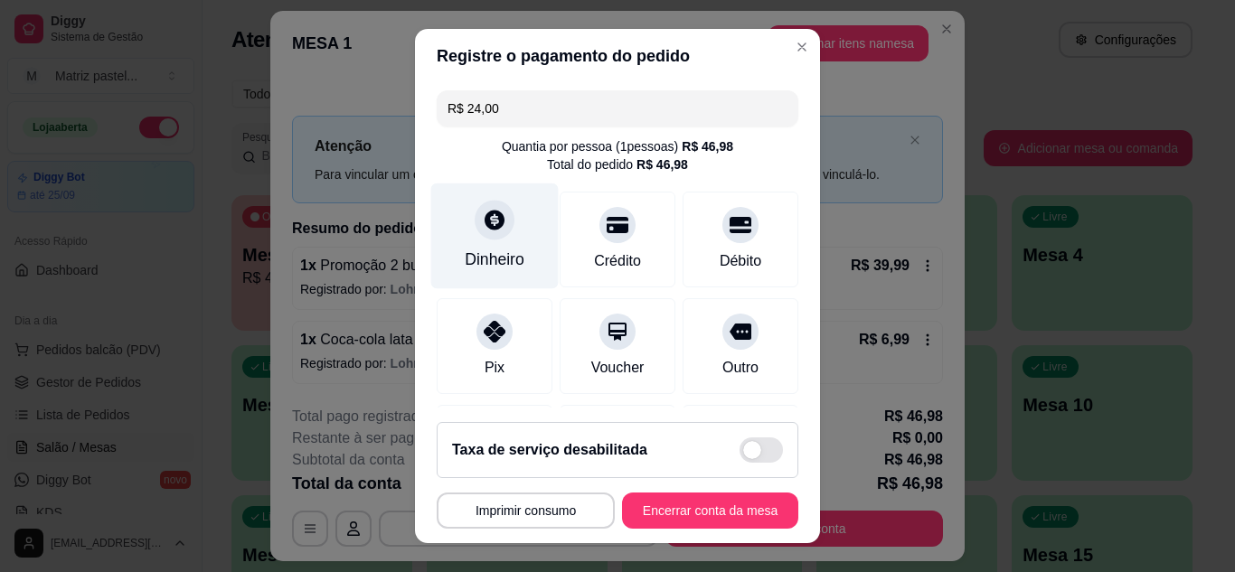
type input "R$ 24,00"
click at [463, 239] on div "Dinheiro" at bounding box center [494, 236] width 127 height 106
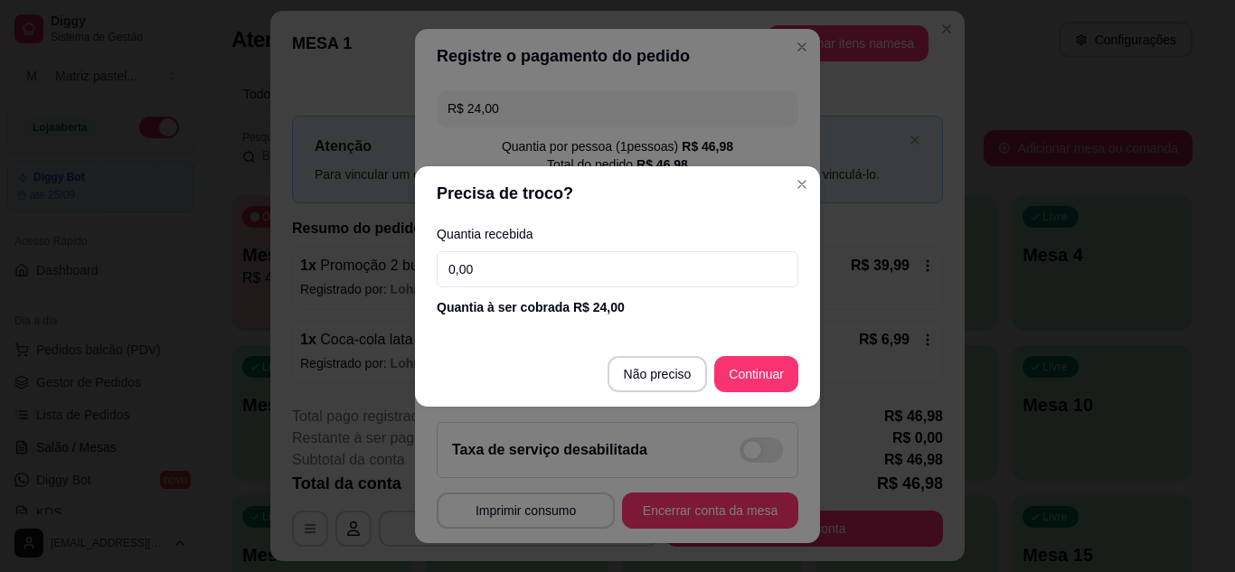
click at [487, 263] on input "0,00" at bounding box center [618, 269] width 362 height 36
type input "24,00"
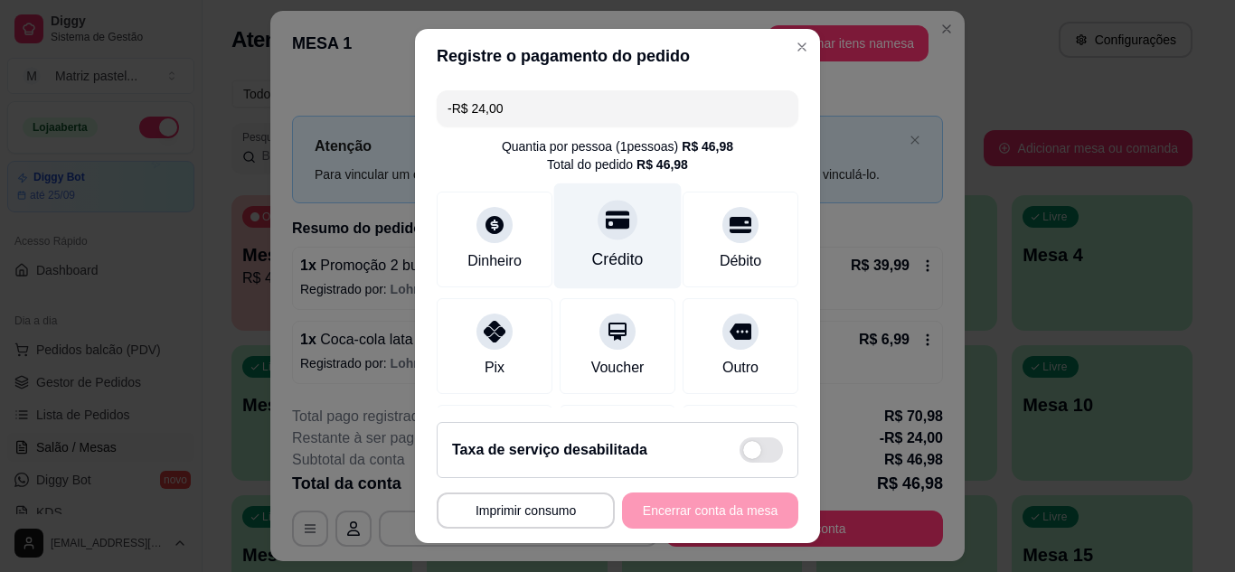
click at [598, 246] on div "Crédito" at bounding box center [617, 236] width 127 height 106
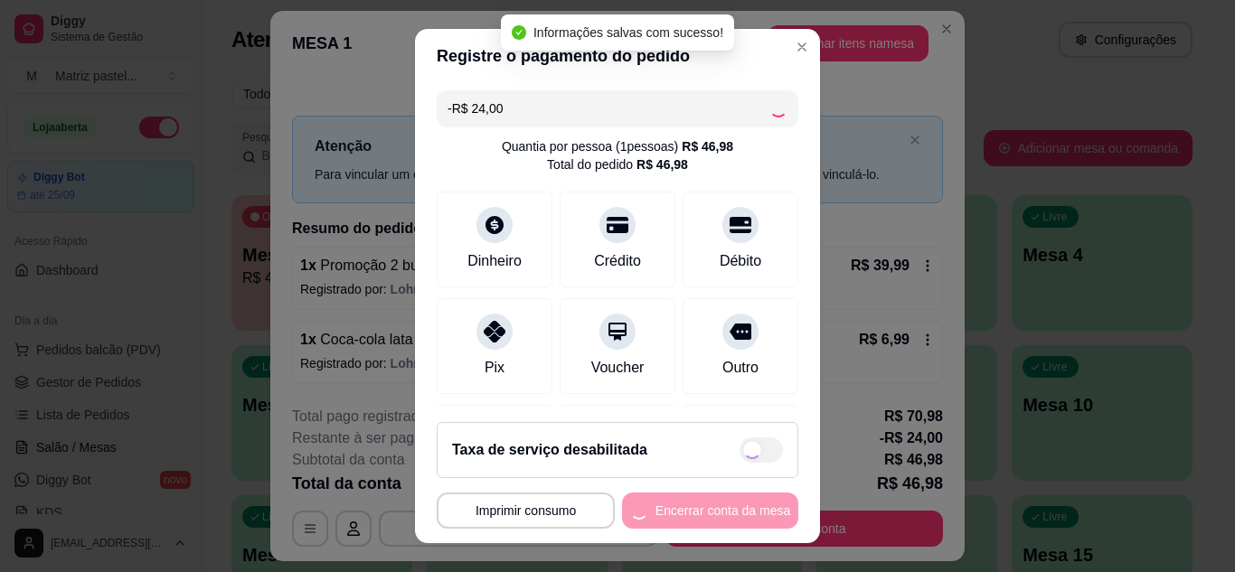
type input "-R$ 48,00"
click at [688, 515] on div "**********" at bounding box center [618, 511] width 362 height 36
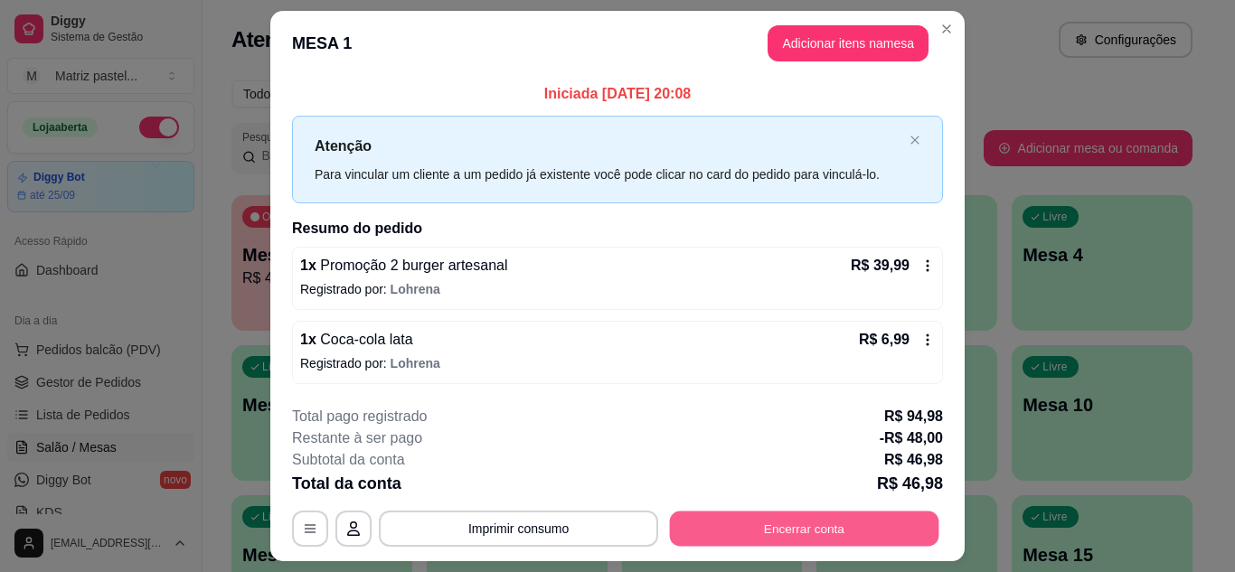
click at [853, 523] on button "Encerrar conta" at bounding box center [804, 529] width 269 height 35
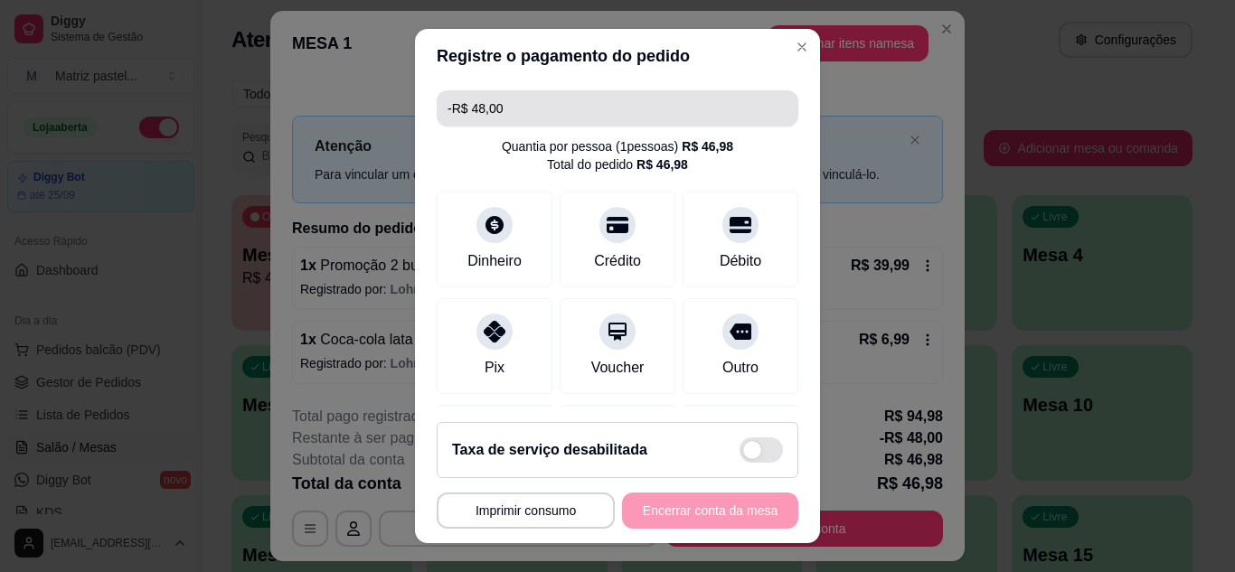
click at [532, 118] on input "-R$ 48,00" at bounding box center [618, 108] width 340 height 36
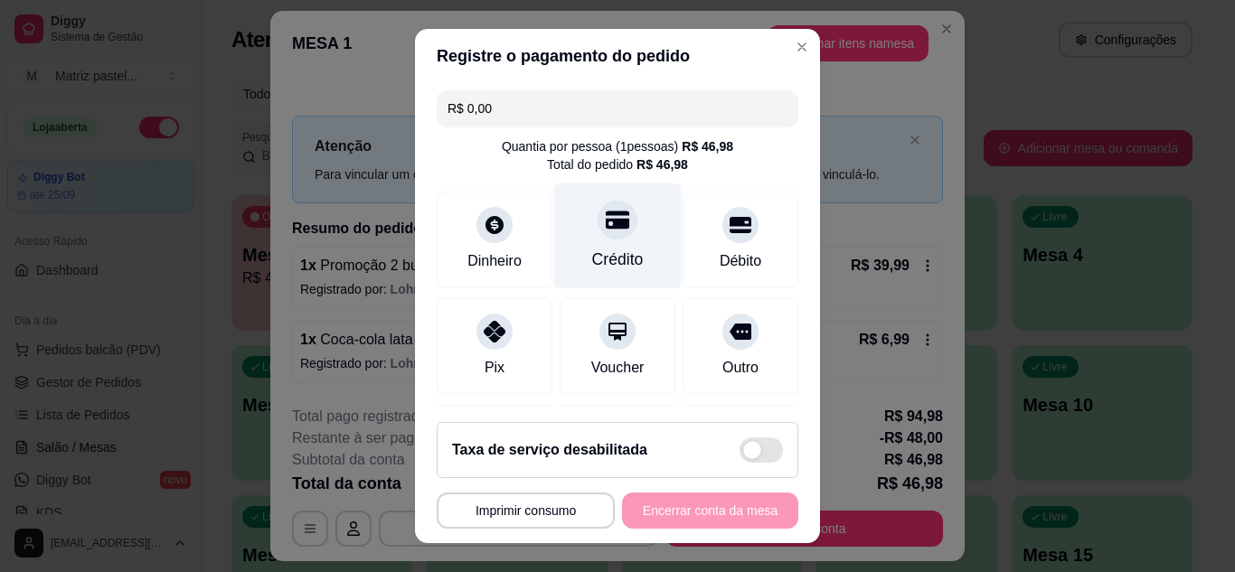
type input "R$ 0,00"
click at [575, 226] on div "Crédito" at bounding box center [617, 236] width 127 height 106
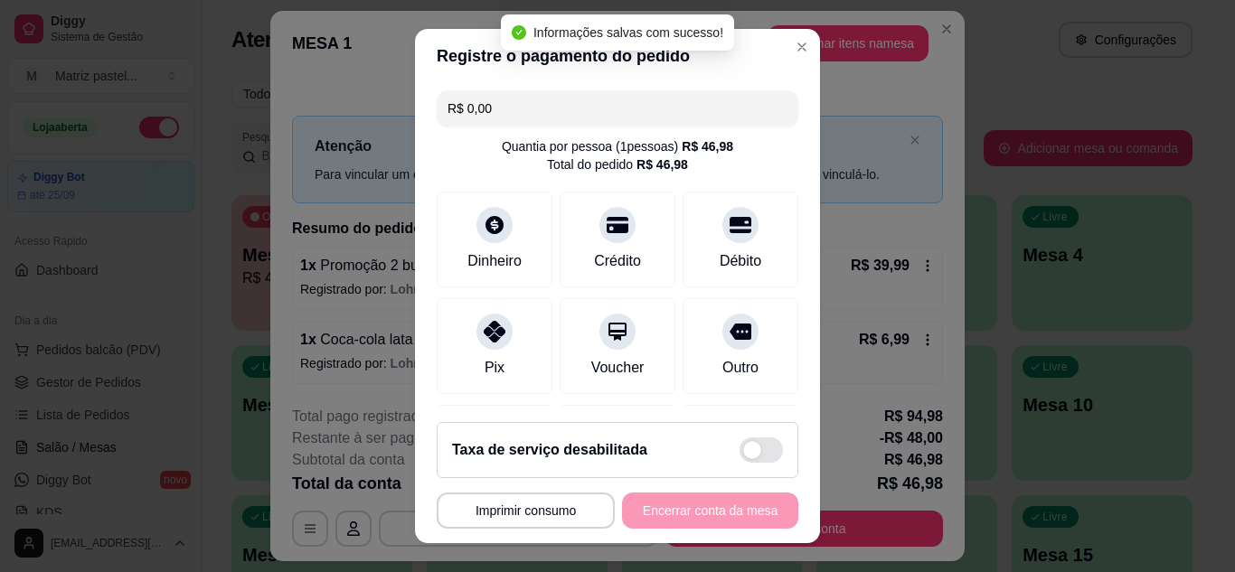
click at [661, 513] on div "**********" at bounding box center [618, 511] width 362 height 36
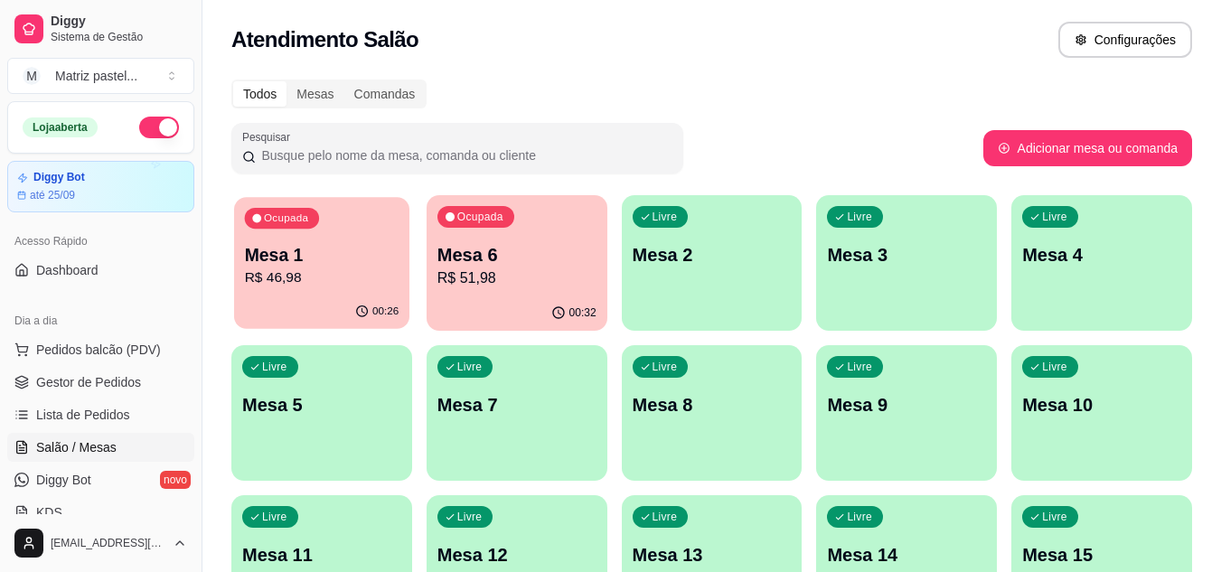
click at [359, 298] on div "00:26" at bounding box center [321, 312] width 175 height 34
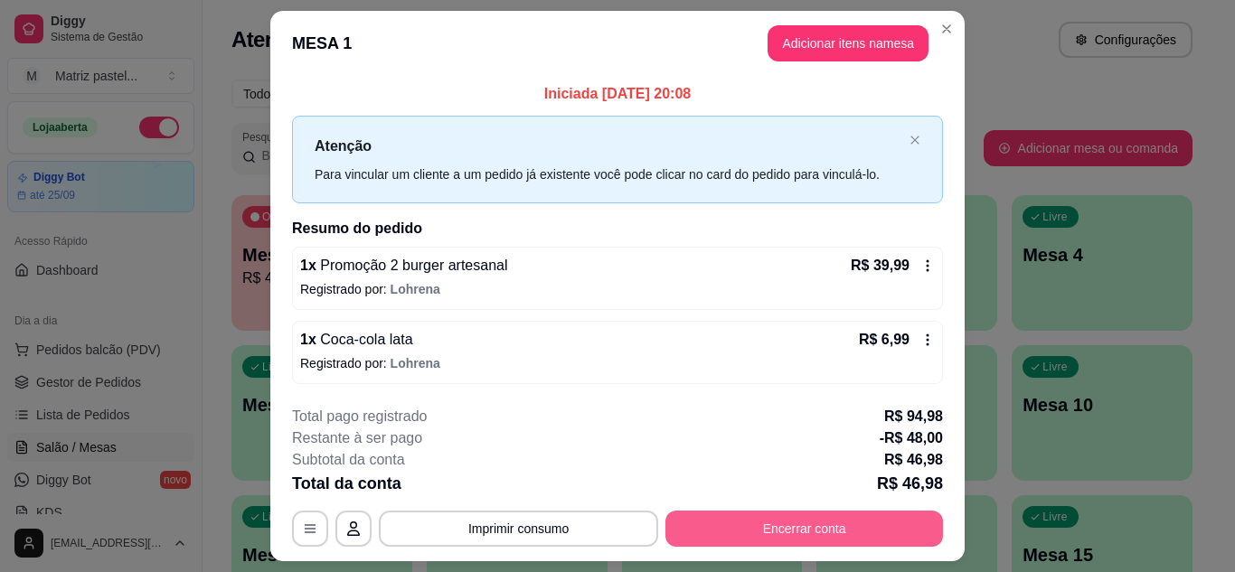
click at [781, 517] on button "Encerrar conta" at bounding box center [804, 529] width 278 height 36
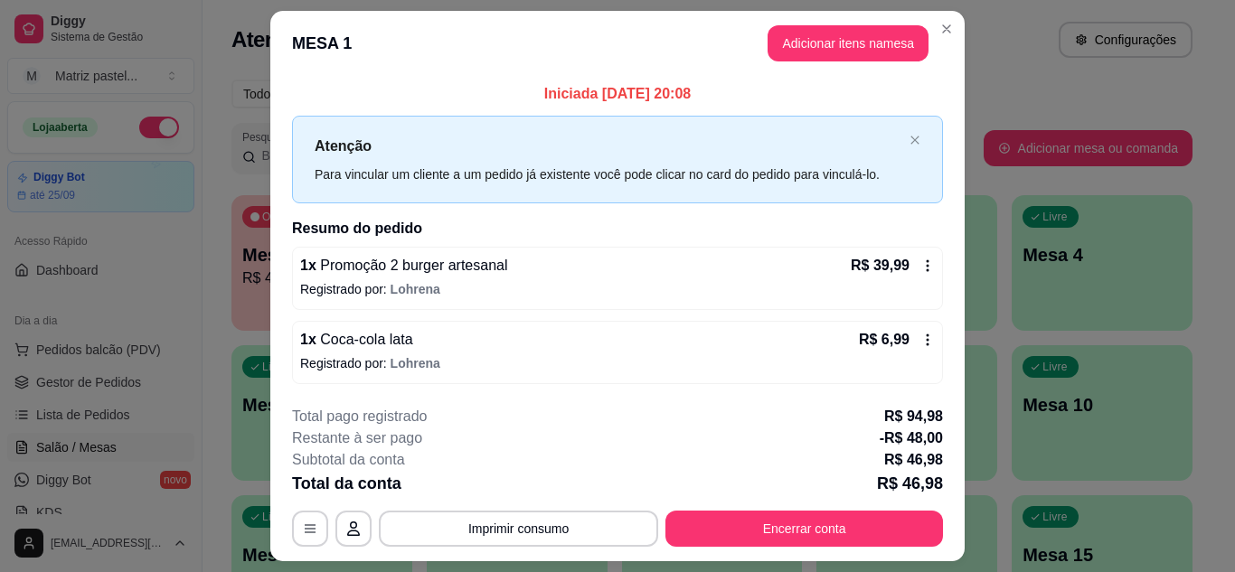
click at [894, 417] on p "R$ 94,98" at bounding box center [913, 417] width 59 height 22
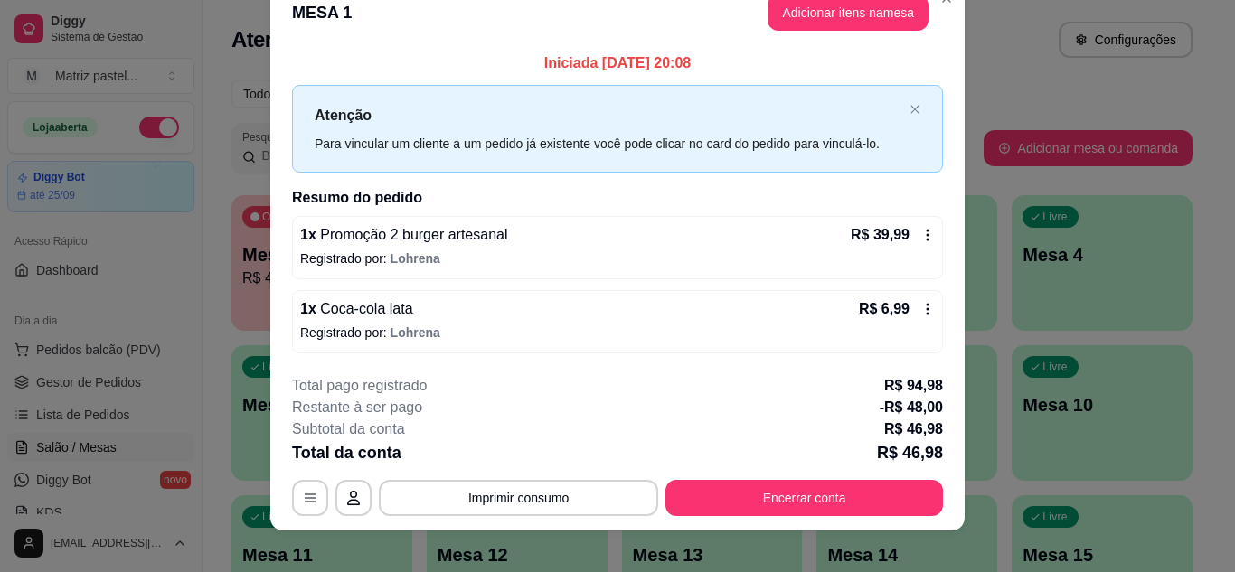
scroll to position [47, 0]
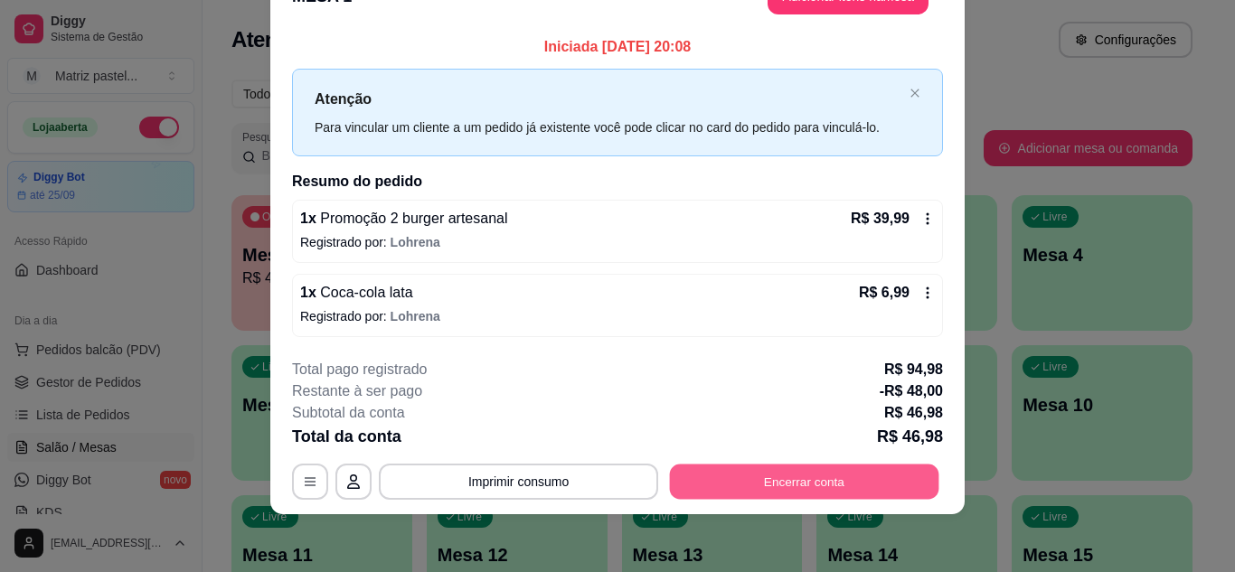
click at [795, 480] on button "Encerrar conta" at bounding box center [804, 482] width 269 height 35
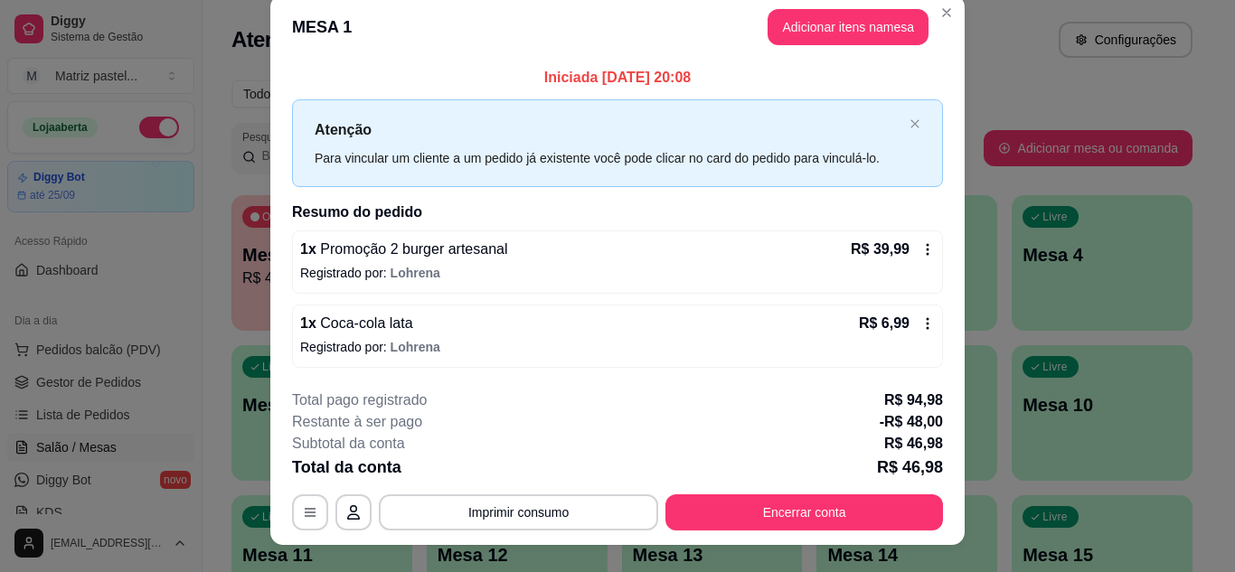
scroll to position [0, 0]
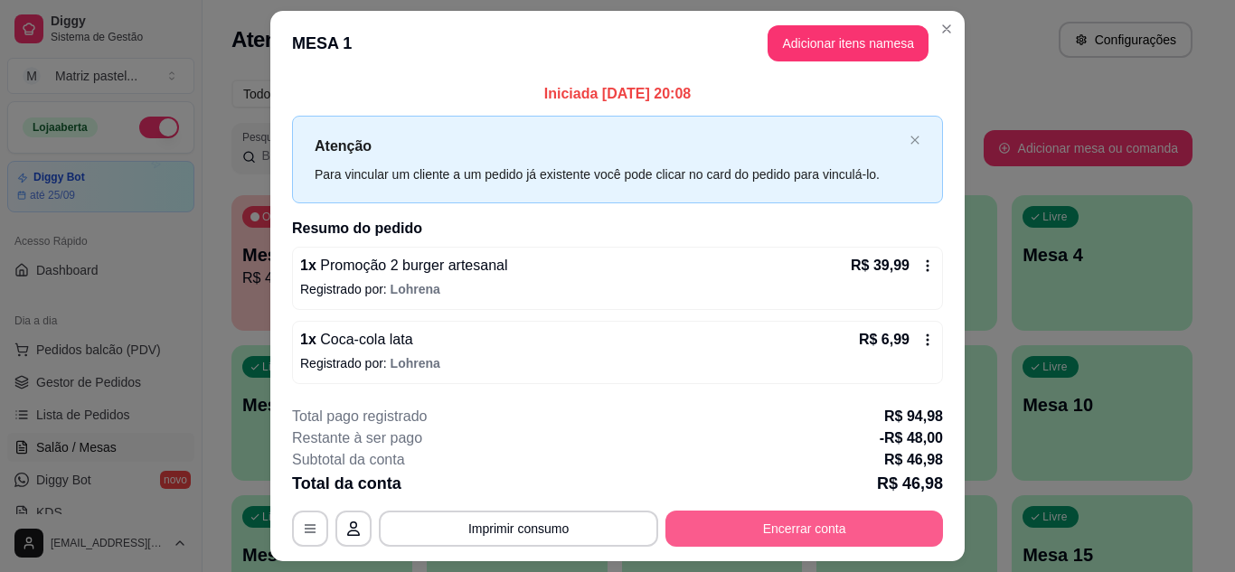
click at [738, 524] on button "Encerrar conta" at bounding box center [804, 529] width 278 height 36
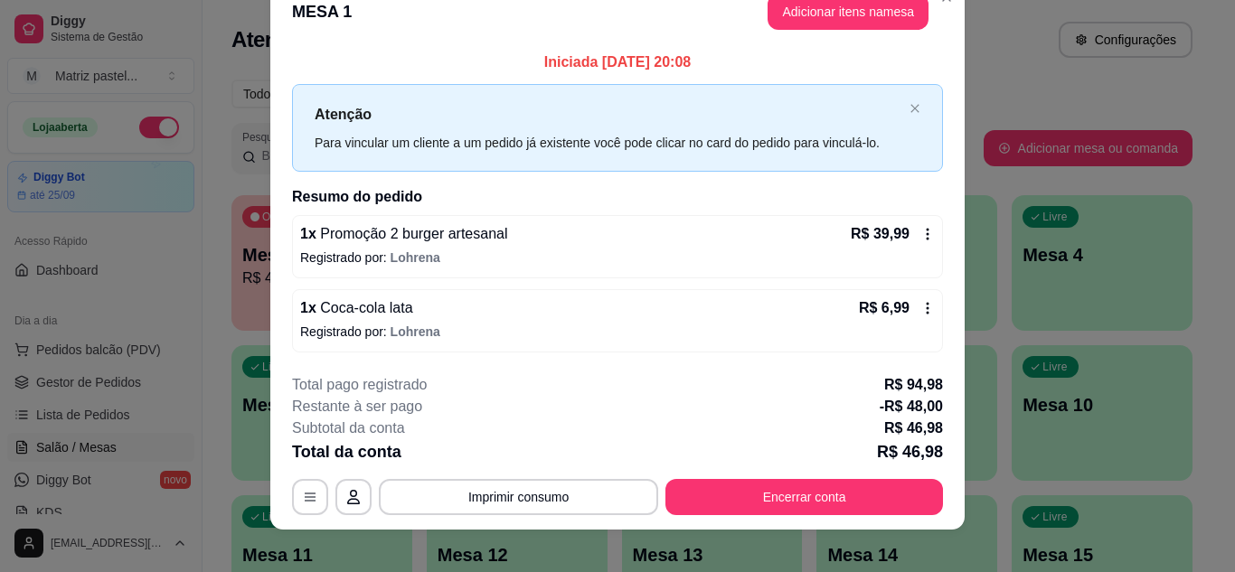
scroll to position [47, 0]
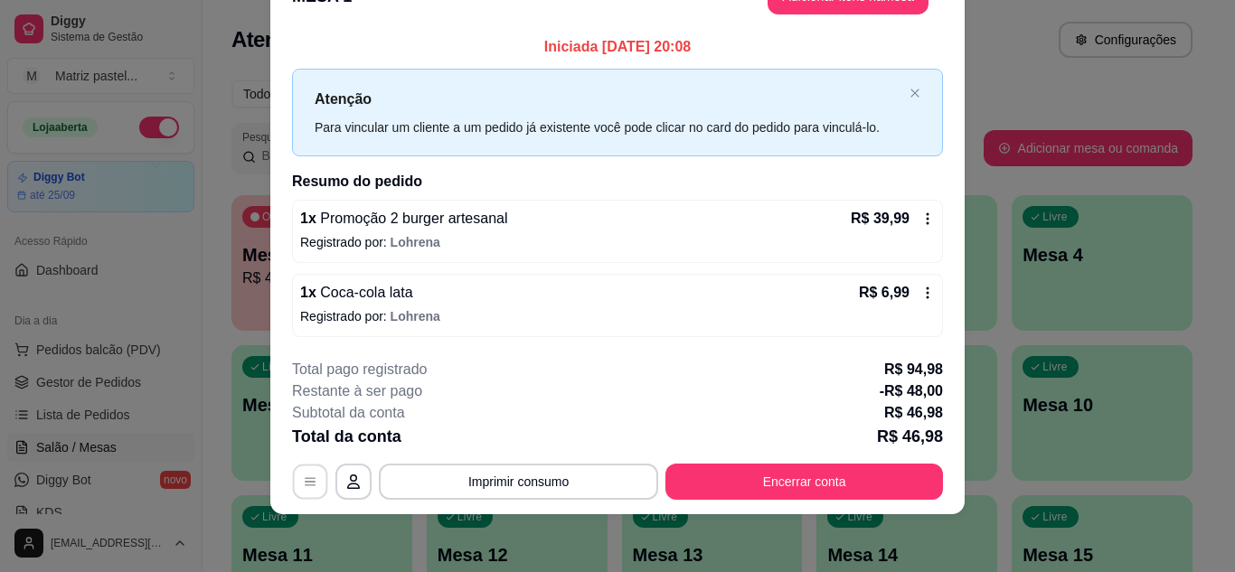
click at [303, 488] on icon "button" at bounding box center [310, 482] width 14 height 14
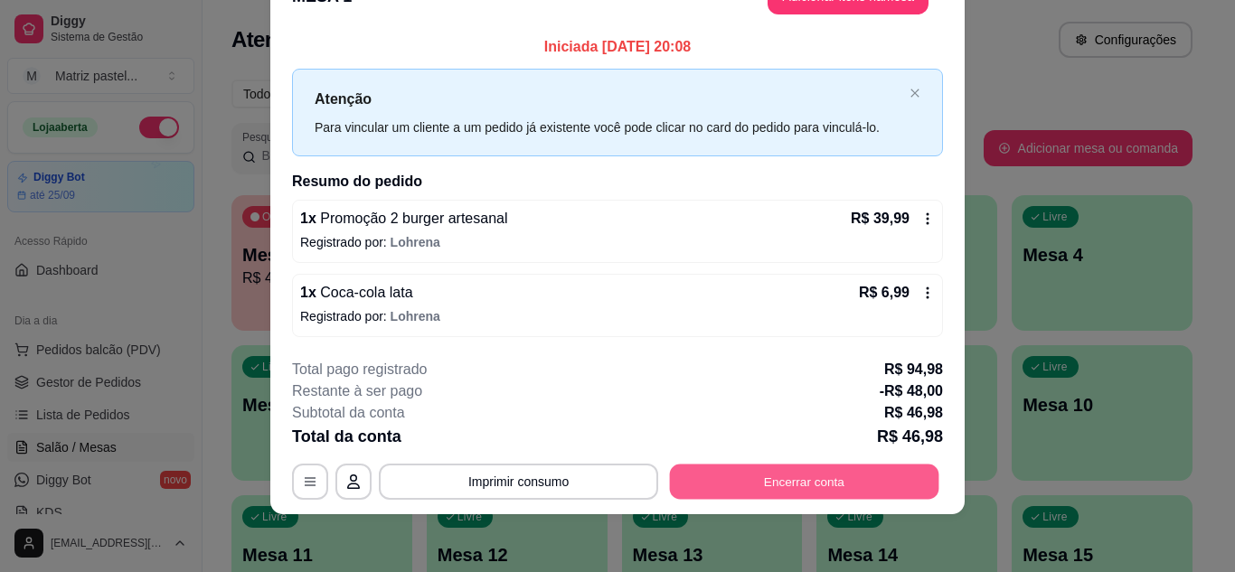
click at [702, 493] on button "Encerrar conta" at bounding box center [804, 482] width 269 height 35
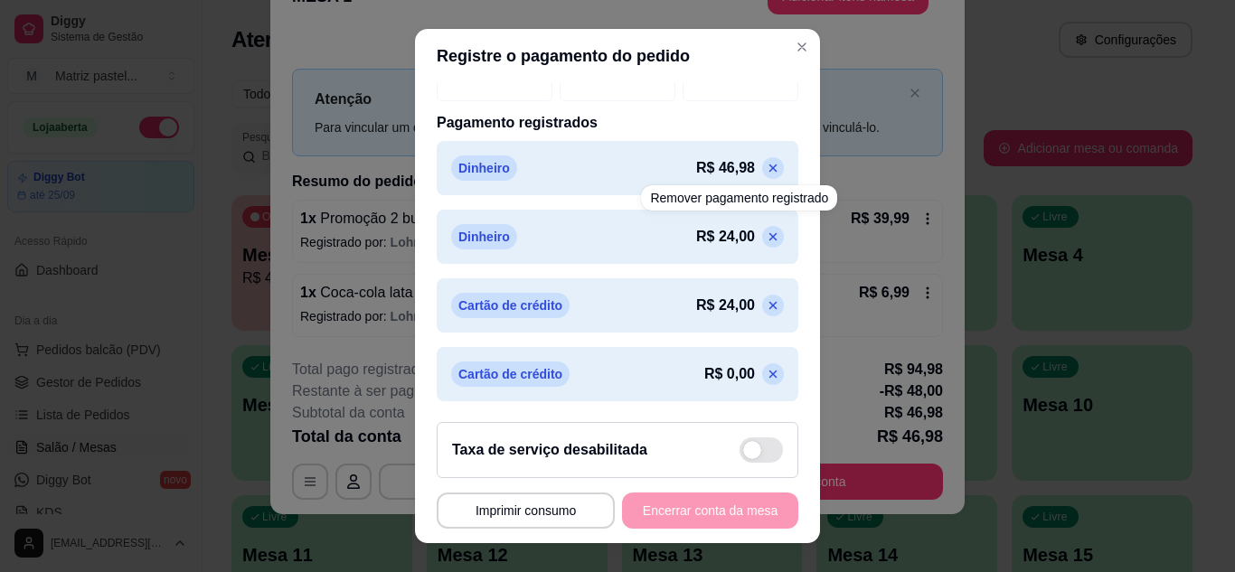
scroll to position [421, 0]
click at [766, 165] on icon at bounding box center [773, 168] width 14 height 14
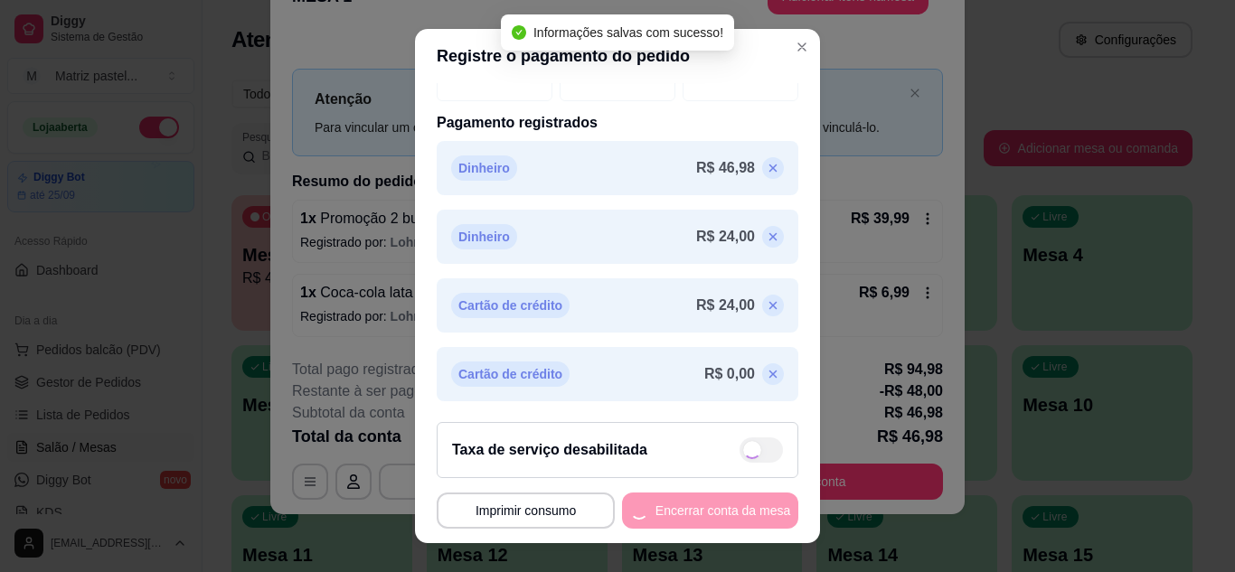
scroll to position [353, 0]
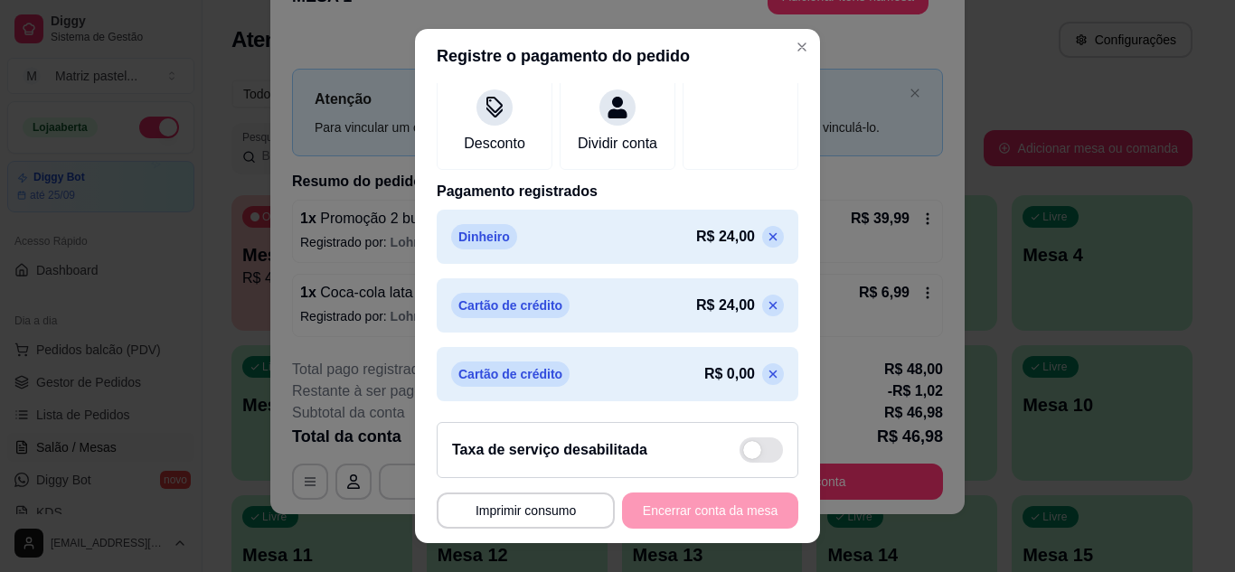
click at [766, 306] on icon at bounding box center [773, 305] width 14 height 14
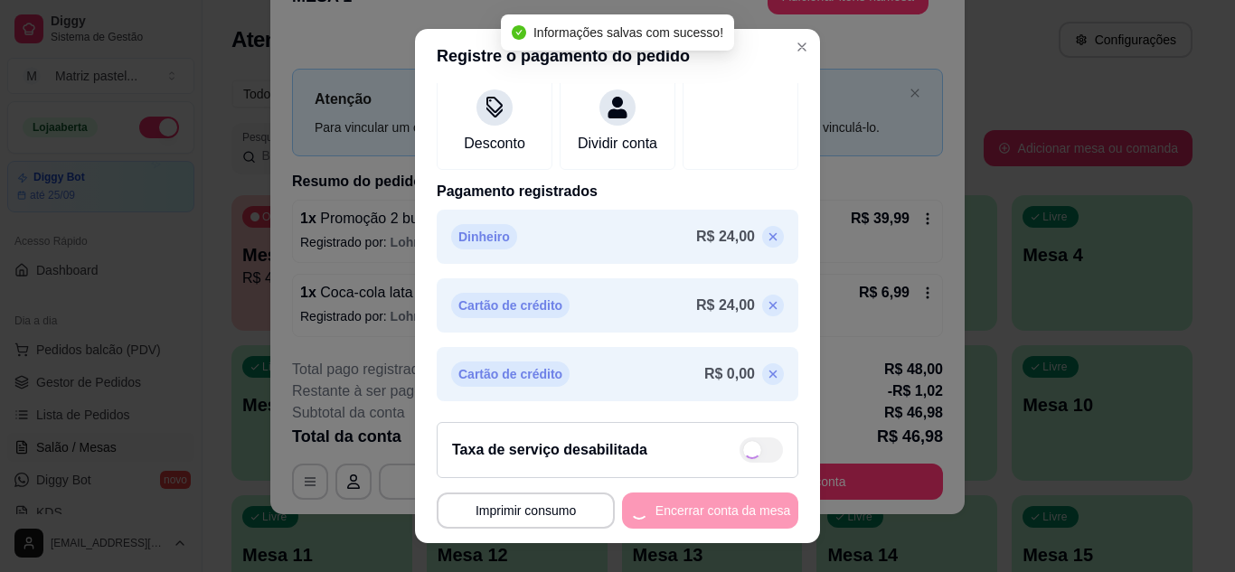
scroll to position [302, 0]
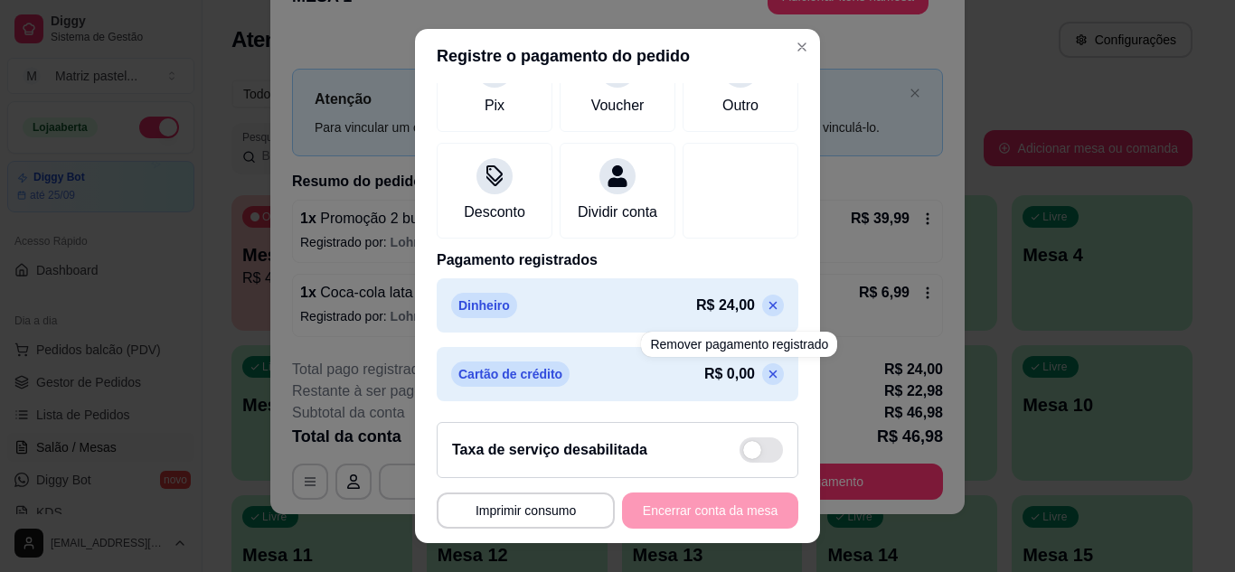
click at [766, 376] on icon at bounding box center [773, 374] width 14 height 14
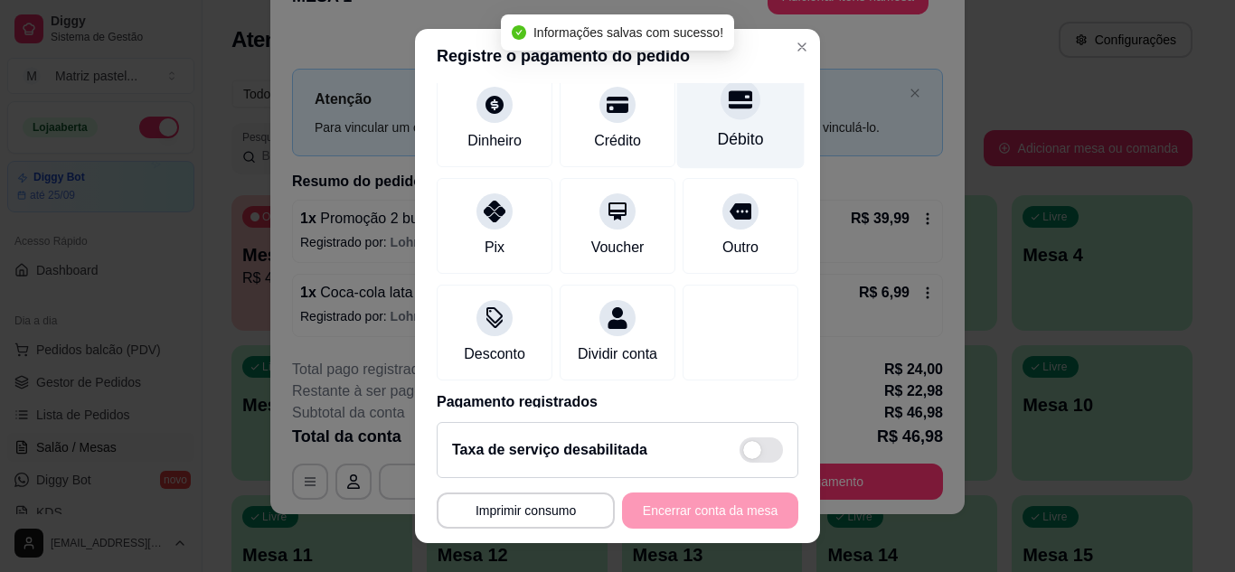
scroll to position [0, 0]
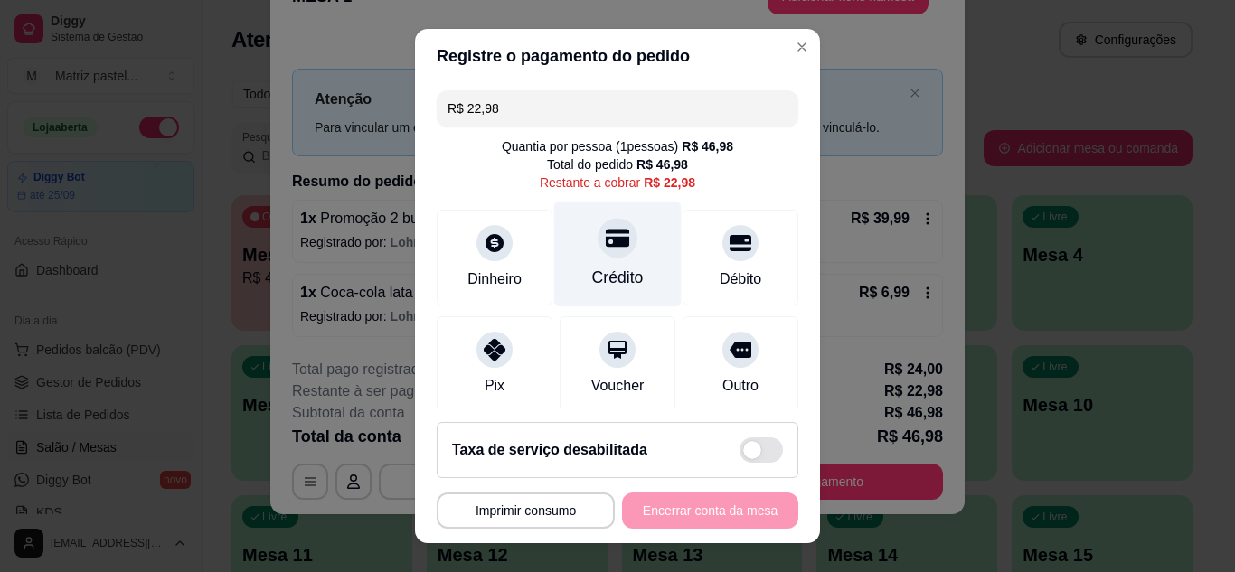
click at [601, 286] on div "Crédito" at bounding box center [618, 278] width 52 height 24
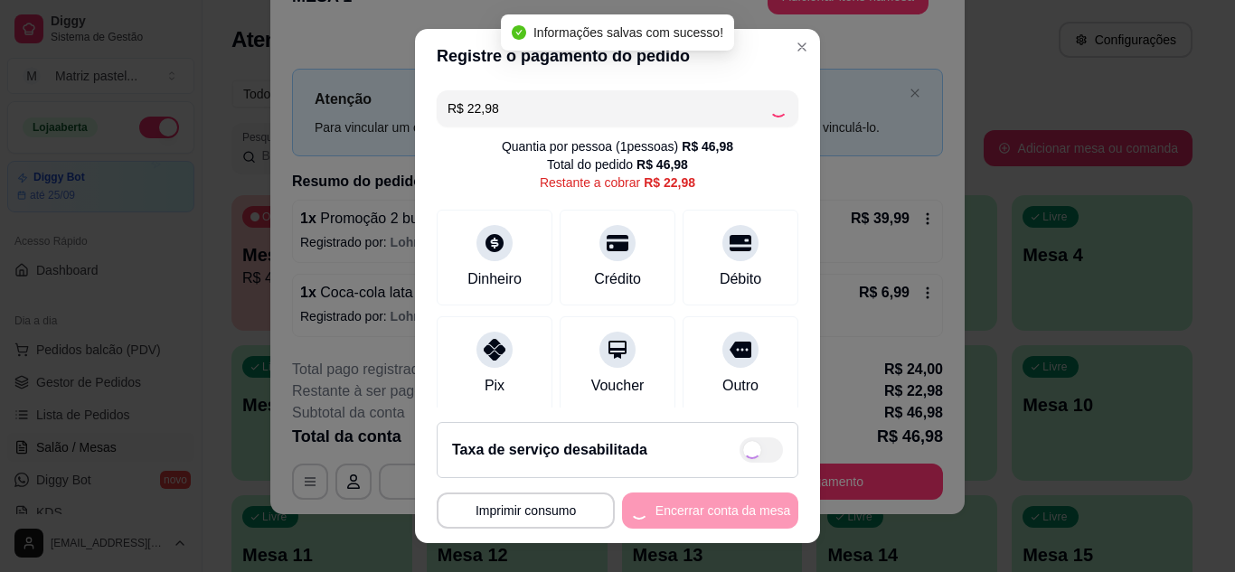
type input "R$ 0,00"
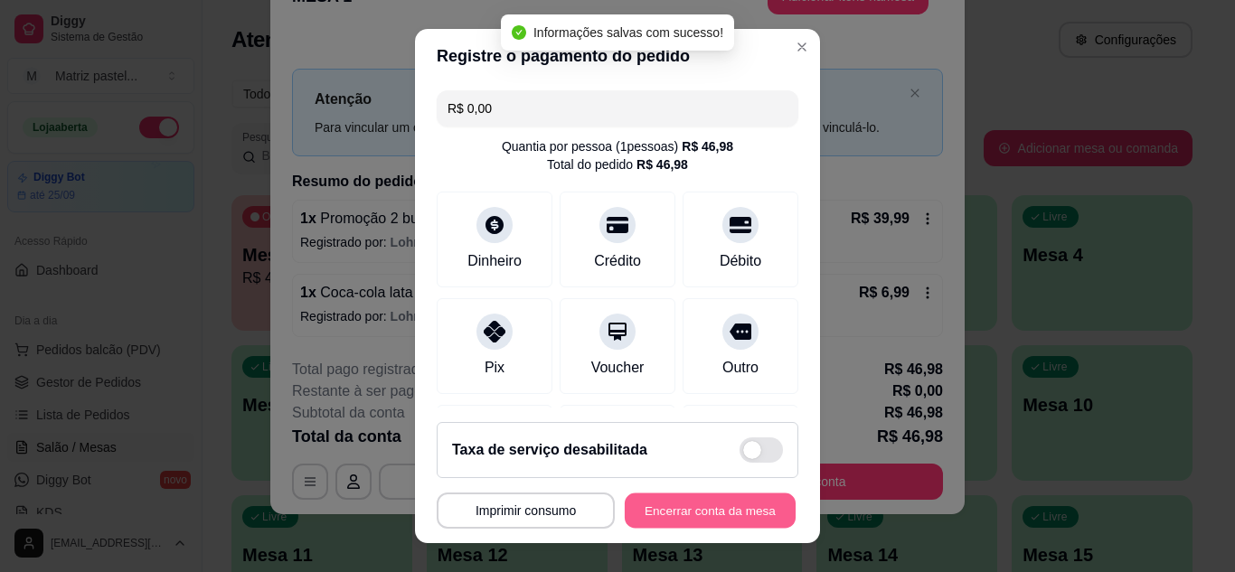
click at [738, 501] on button "Encerrar conta da mesa" at bounding box center [710, 511] width 171 height 35
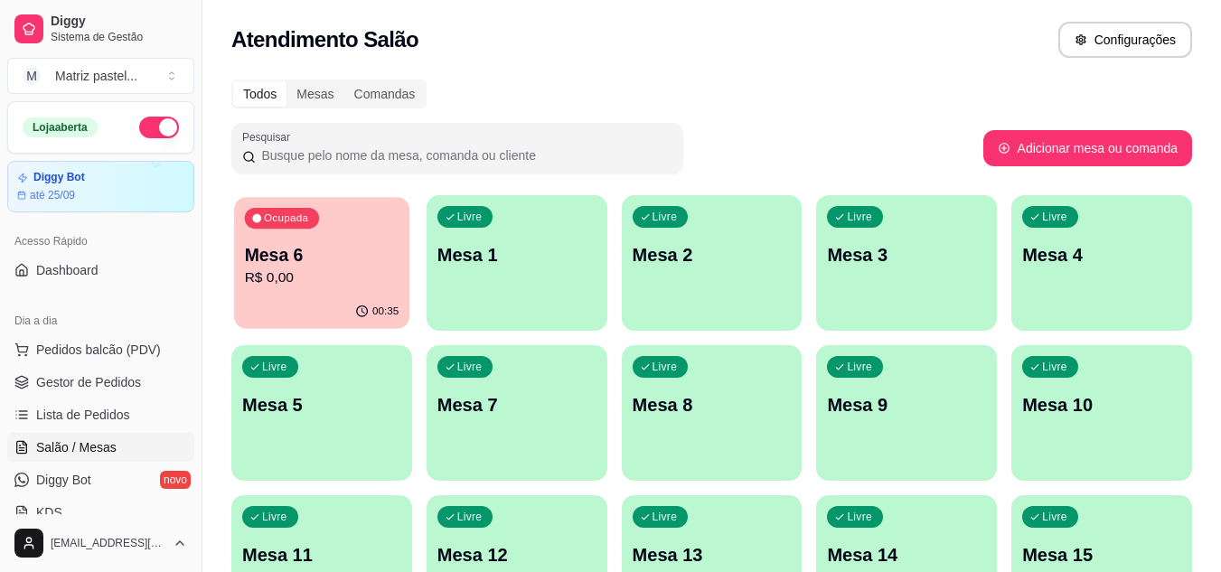
click at [272, 249] on p "Mesa 6" at bounding box center [322, 255] width 155 height 24
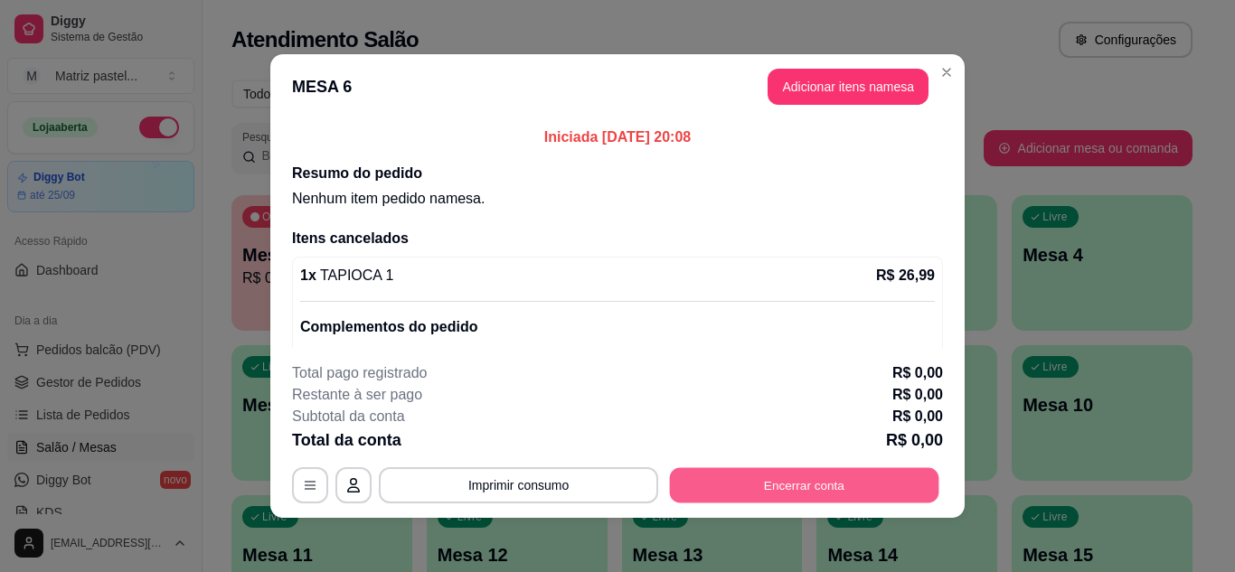
click at [718, 500] on button "Encerrar conta" at bounding box center [804, 485] width 269 height 35
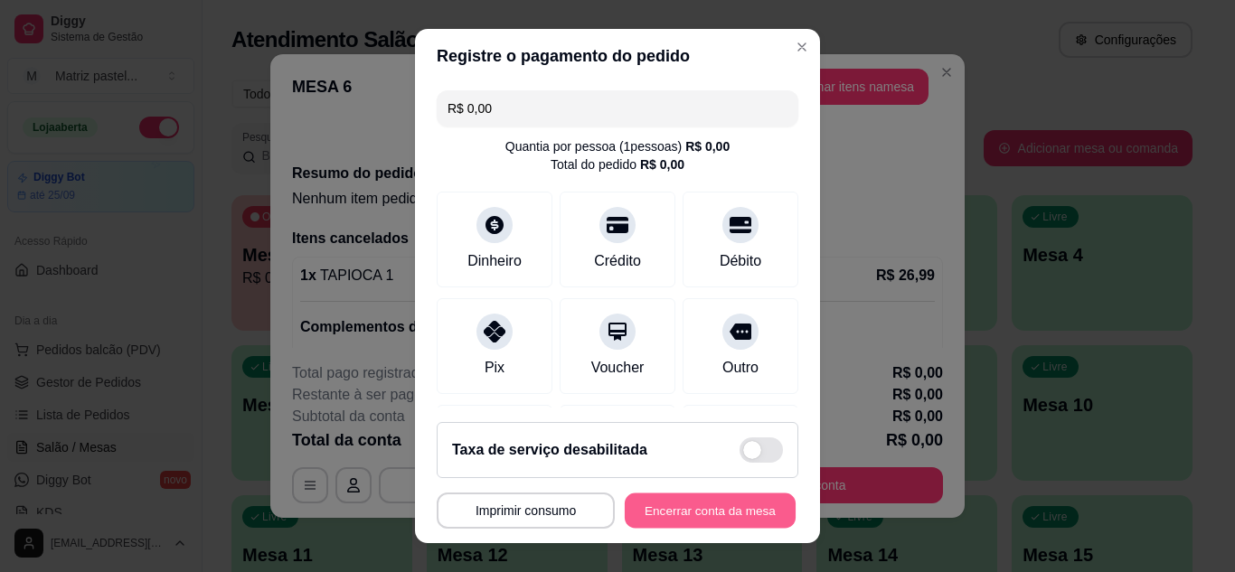
click at [677, 498] on button "Encerrar conta da mesa" at bounding box center [710, 511] width 171 height 35
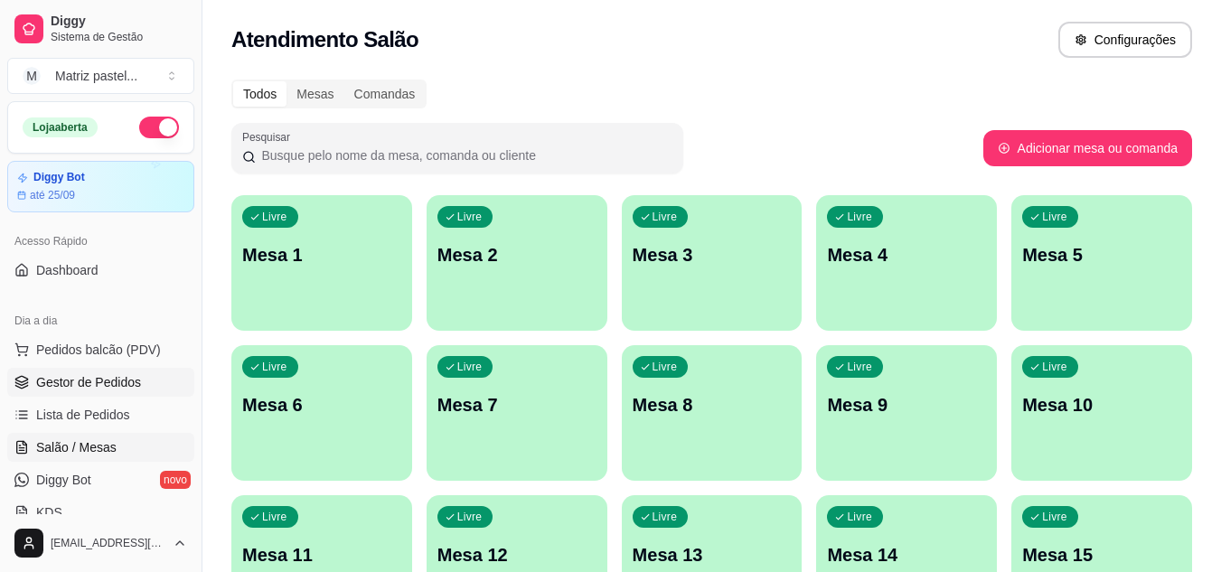
click at [133, 381] on span "Gestor de Pedidos" at bounding box center [88, 382] width 105 height 18
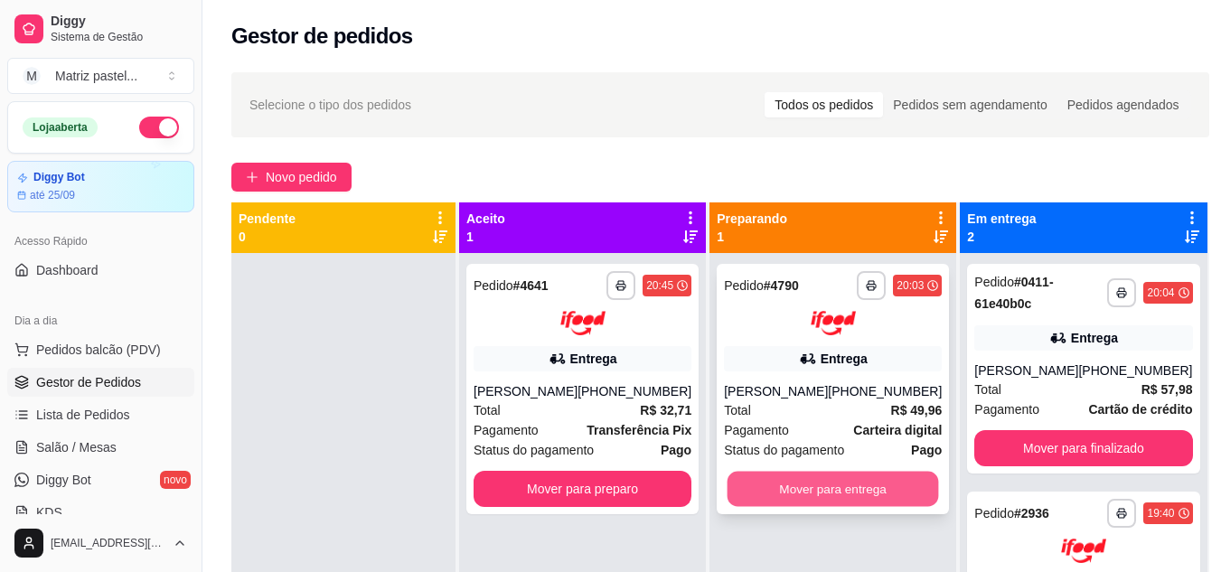
click at [799, 485] on button "Mover para entrega" at bounding box center [834, 488] width 212 height 35
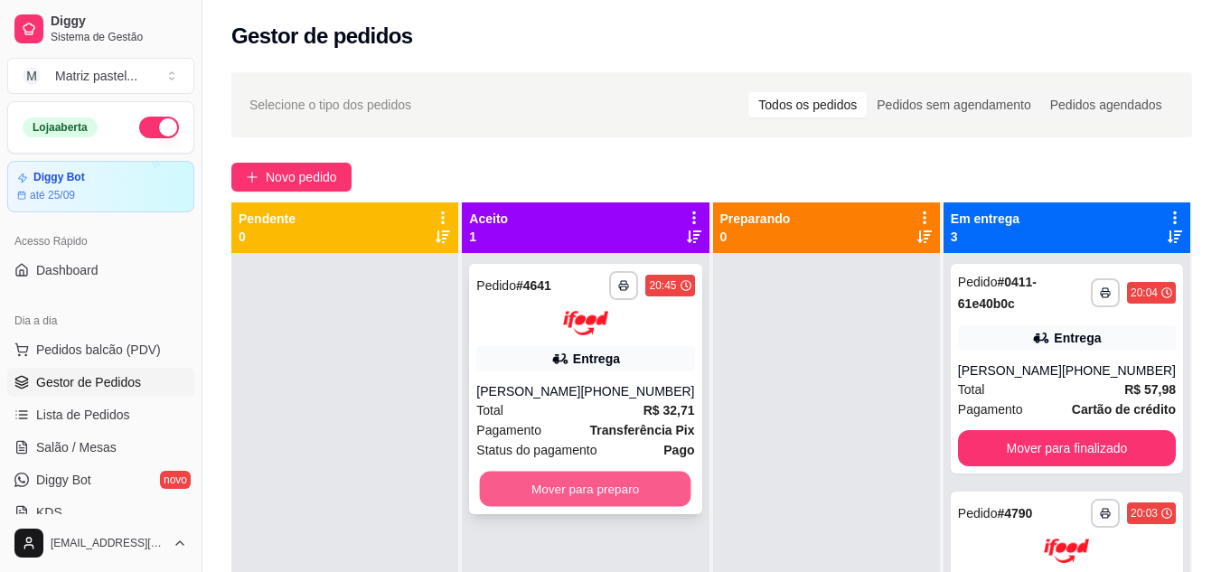
click at [645, 493] on button "Mover para preparo" at bounding box center [586, 488] width 212 height 35
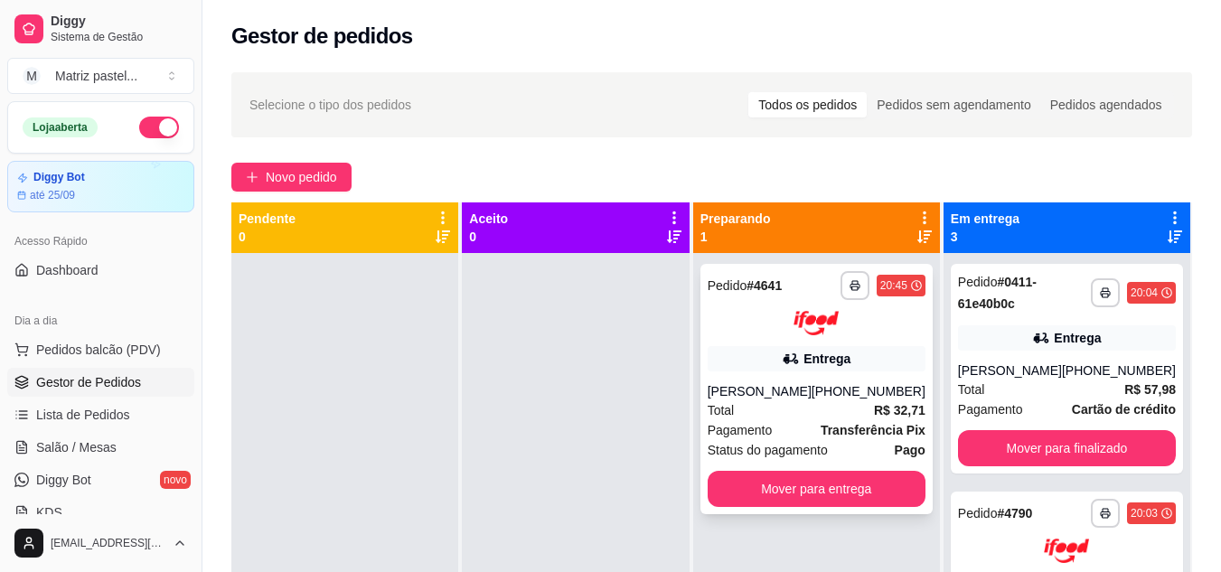
click at [789, 351] on icon at bounding box center [791, 359] width 18 height 18
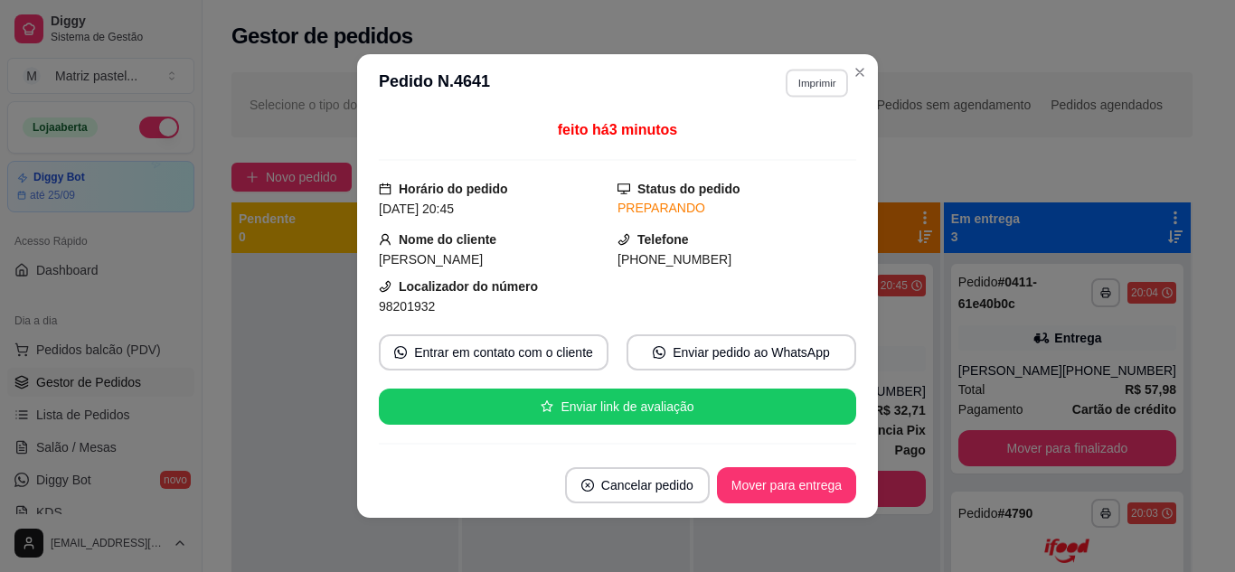
click at [786, 85] on button "Imprimir" at bounding box center [817, 83] width 62 height 28
click at [754, 146] on button "IMPRESSORA" at bounding box center [777, 146] width 127 height 28
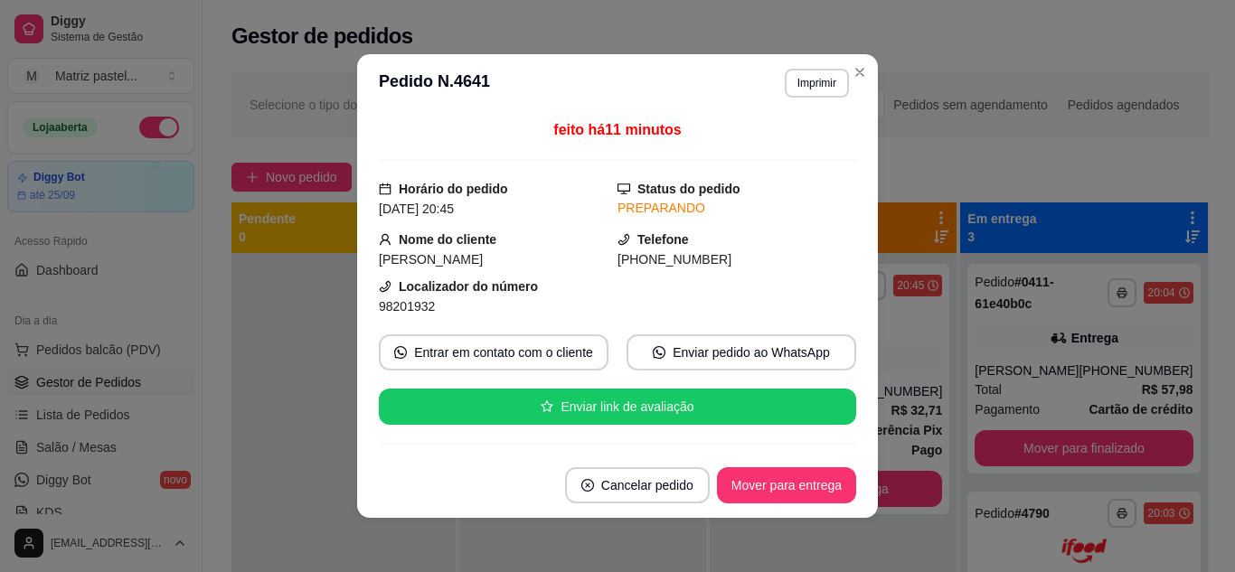
click at [584, 269] on div "feito há 11 minutos Horário do pedido [DATE] 20:45 Status do pedido PREPARANDO …" at bounding box center [617, 282] width 477 height 326
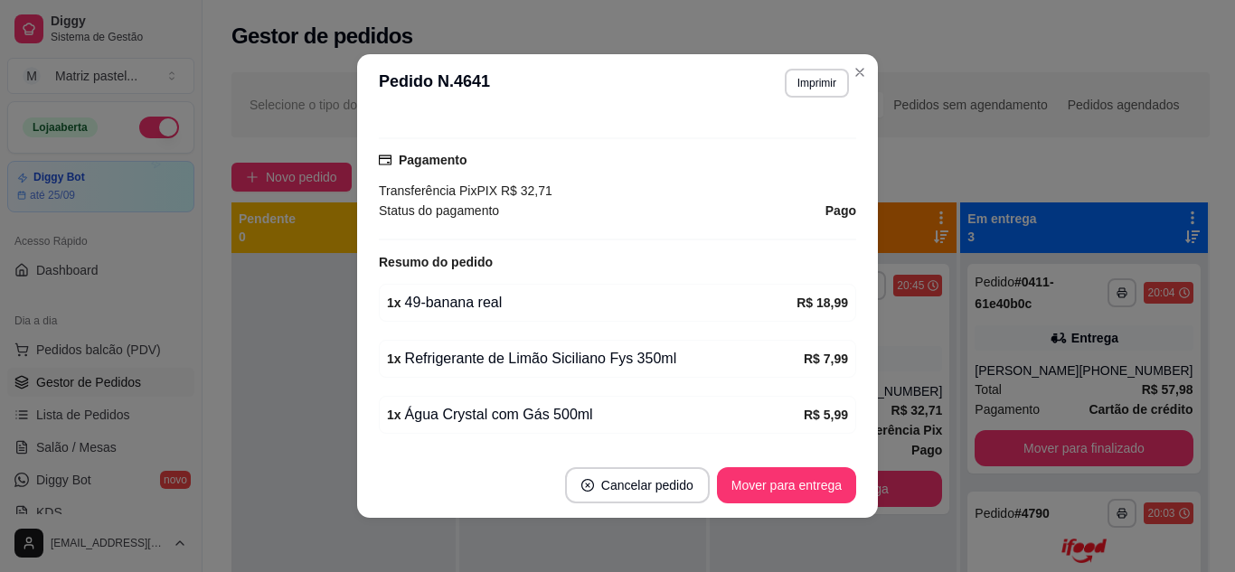
scroll to position [494, 0]
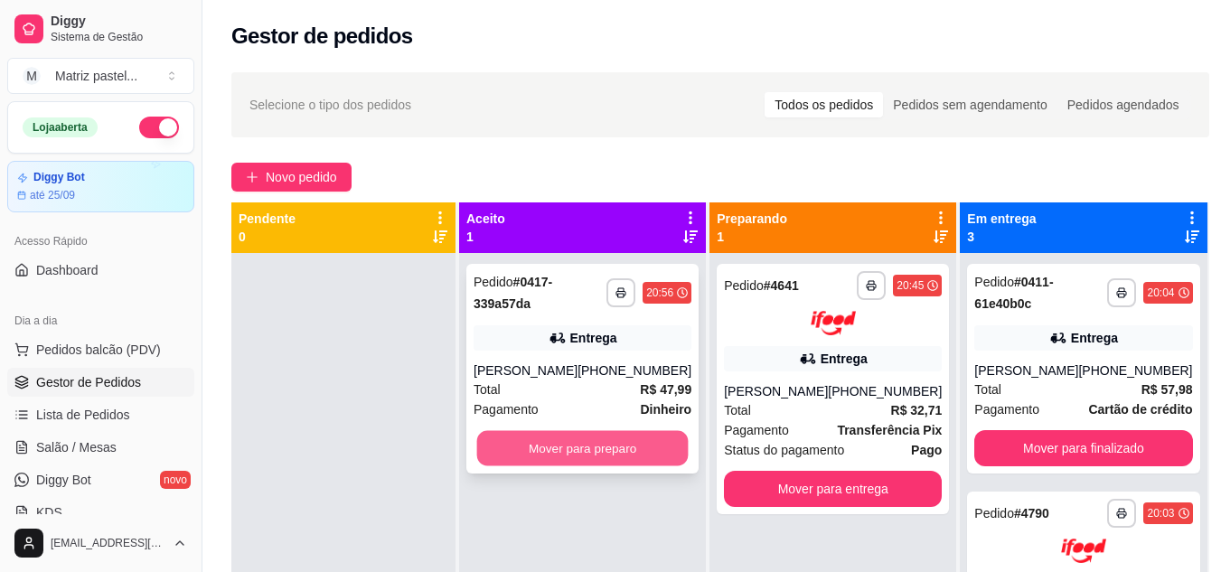
click at [676, 466] on button "Mover para preparo" at bounding box center [583, 448] width 212 height 35
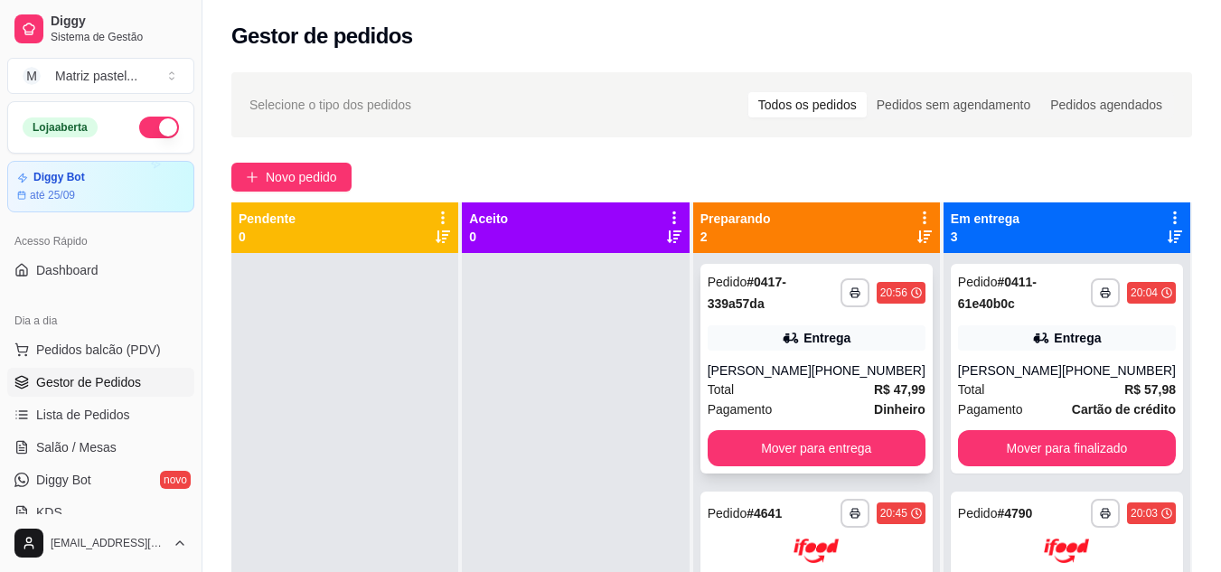
click at [812, 373] on div "[PERSON_NAME]" at bounding box center [760, 371] width 104 height 18
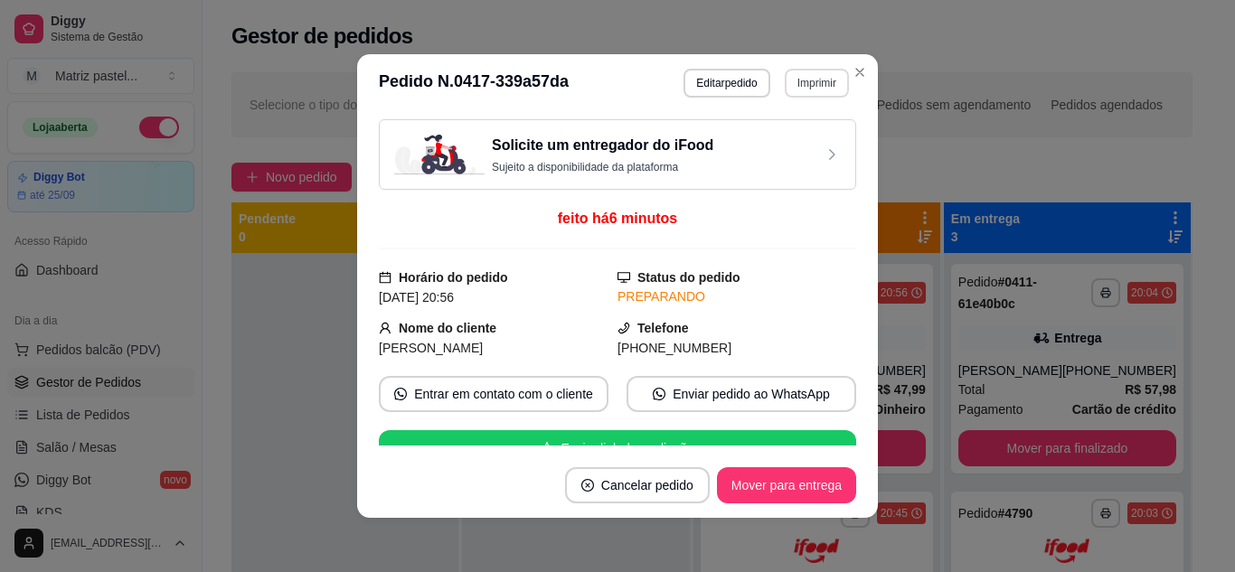
click at [785, 82] on button "Imprimir" at bounding box center [817, 83] width 64 height 29
click at [774, 137] on button "IMPRESSORA" at bounding box center [777, 146] width 127 height 28
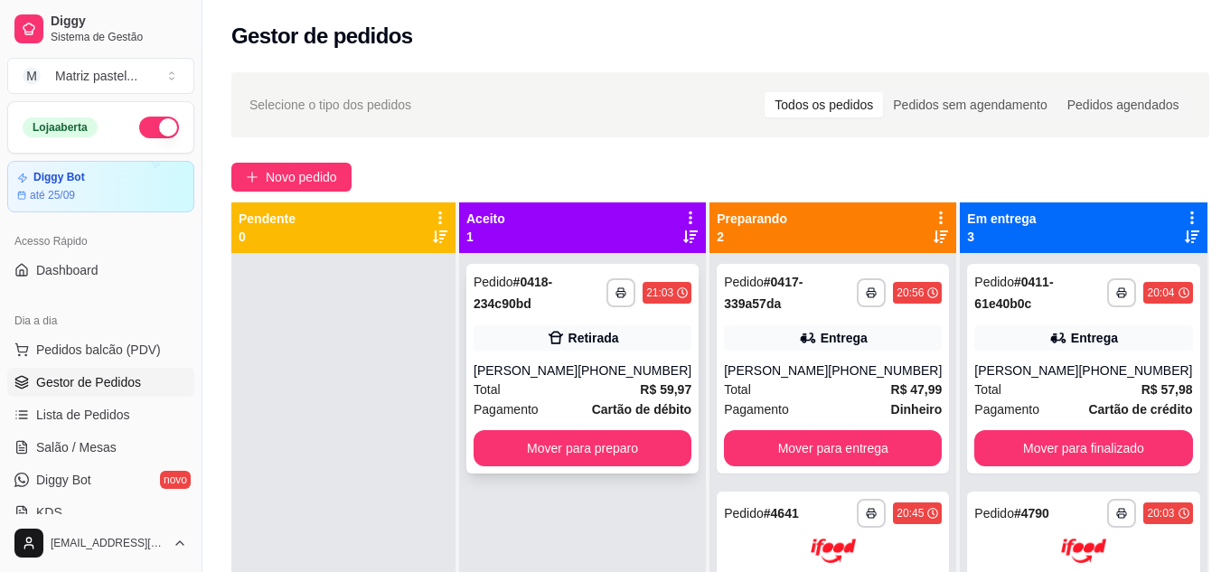
click at [609, 362] on div "[PHONE_NUMBER]" at bounding box center [635, 371] width 114 height 18
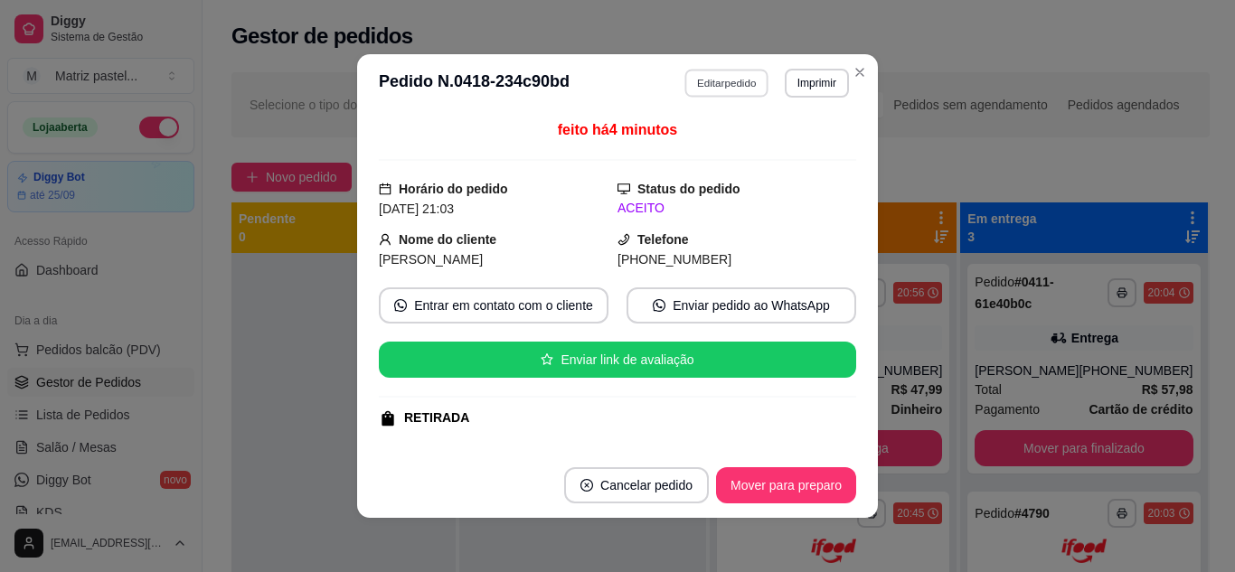
click at [722, 90] on button "Editar pedido" at bounding box center [727, 83] width 84 height 28
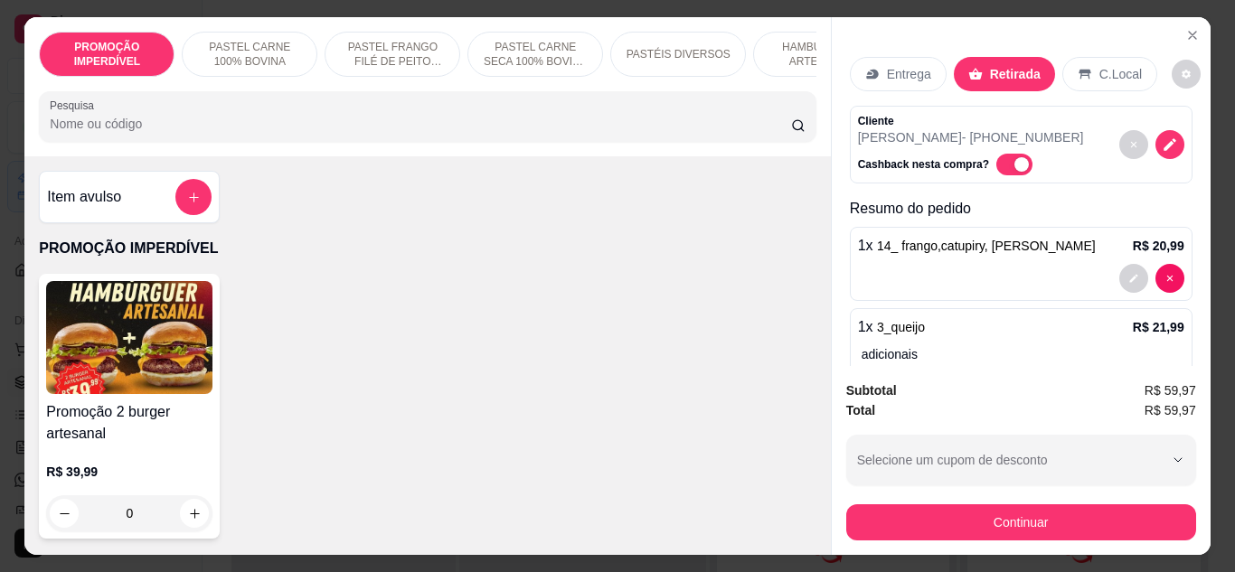
click at [880, 57] on div "Entrega" at bounding box center [898, 74] width 97 height 34
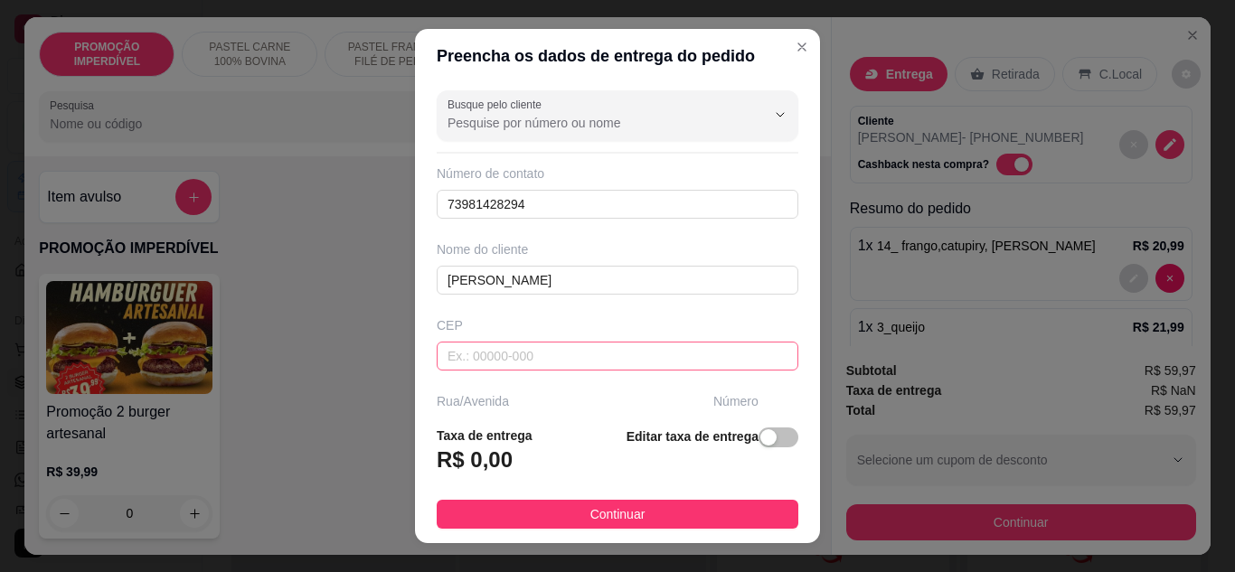
scroll to position [90, 0]
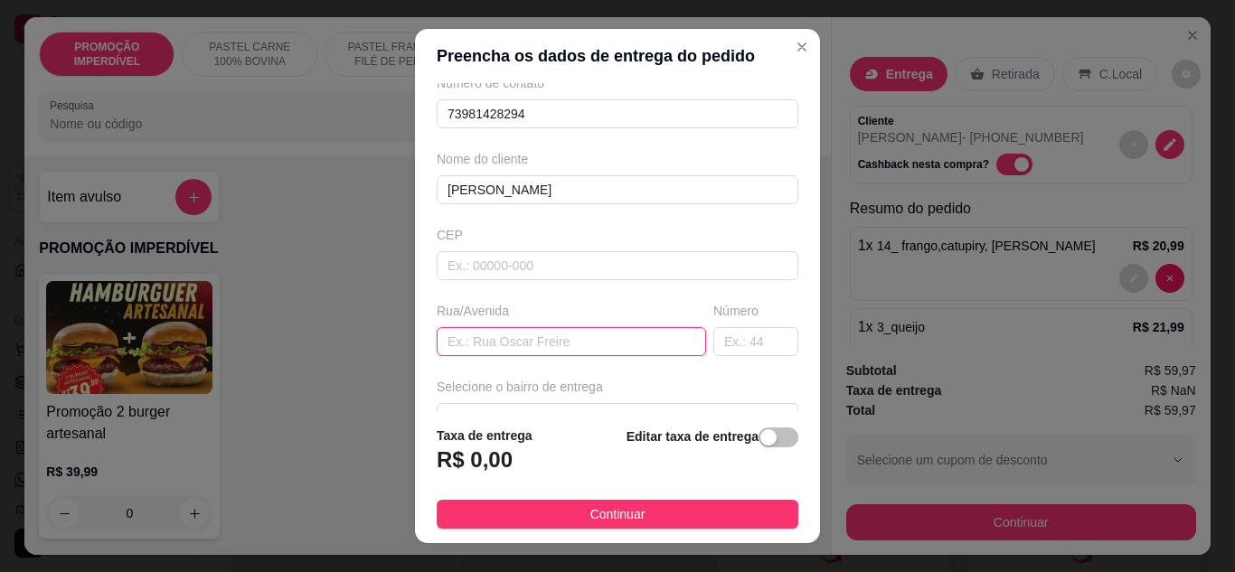
click at [535, 347] on input "text" at bounding box center [571, 341] width 269 height 29
type input "caminho 16"
drag, startPoint x: 711, startPoint y: 356, endPoint x: 713, endPoint y: 347, distance: 9.4
click at [712, 352] on div "Busque pelo cliente Número de contato 73981428294 Nome do cliente Gilson CEP [S…" at bounding box center [617, 247] width 405 height 329
click at [714, 344] on input "text" at bounding box center [755, 341] width 85 height 29
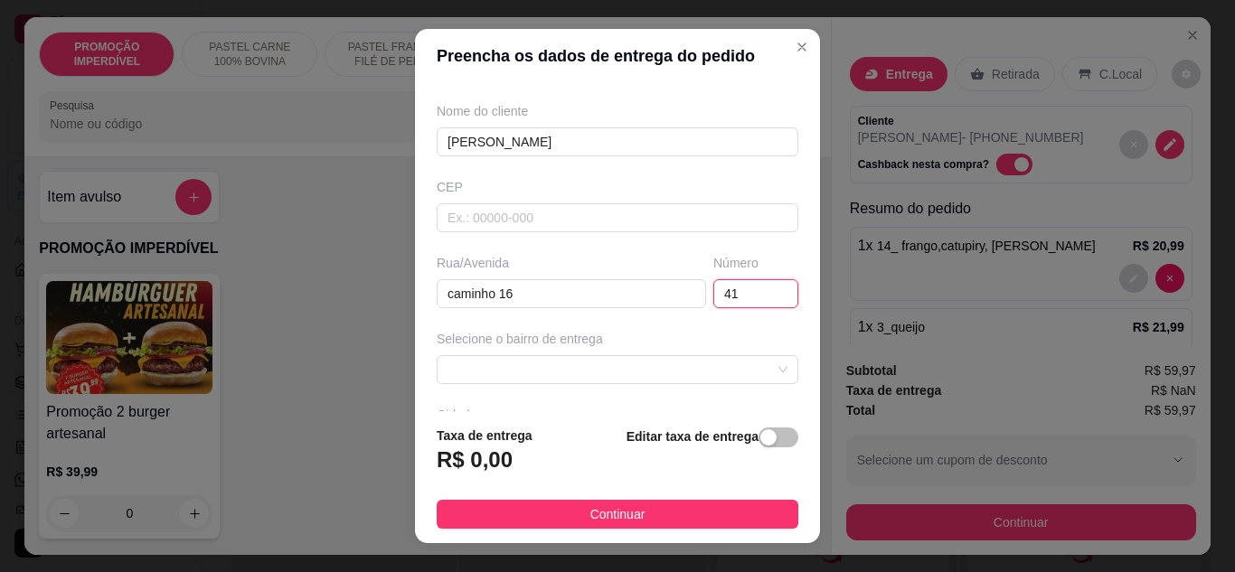
scroll to position [271, 0]
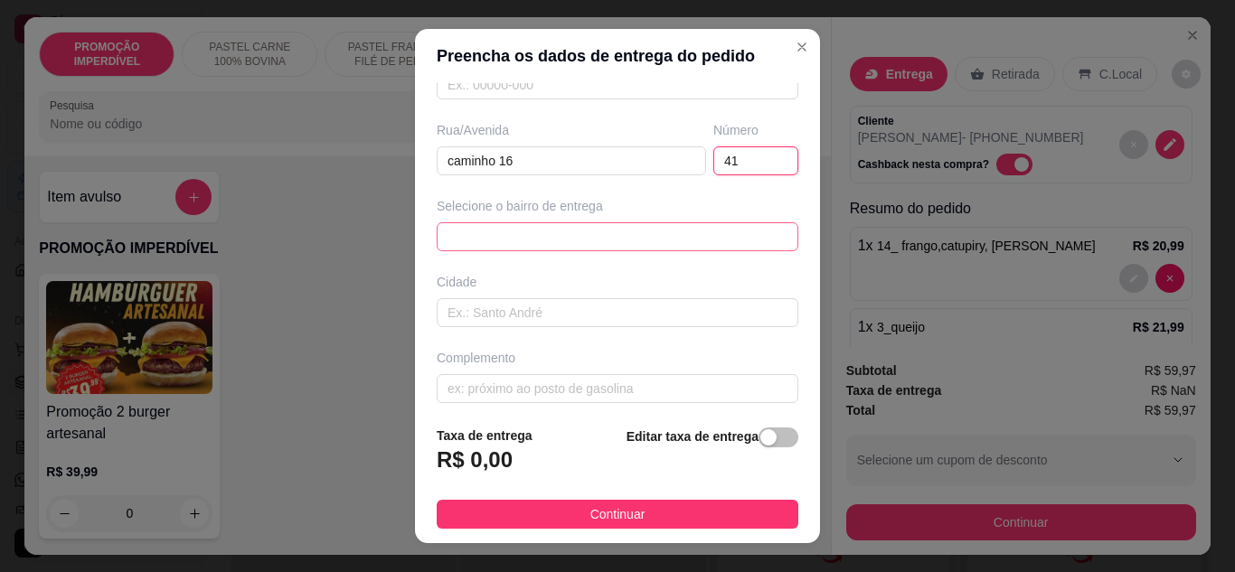
click at [493, 223] on div "6350873a0b939f714563a481 635091786ca8e8df49de3dc0 Alamar - [GEOGRAPHIC_DATA] - …" at bounding box center [618, 236] width 362 height 29
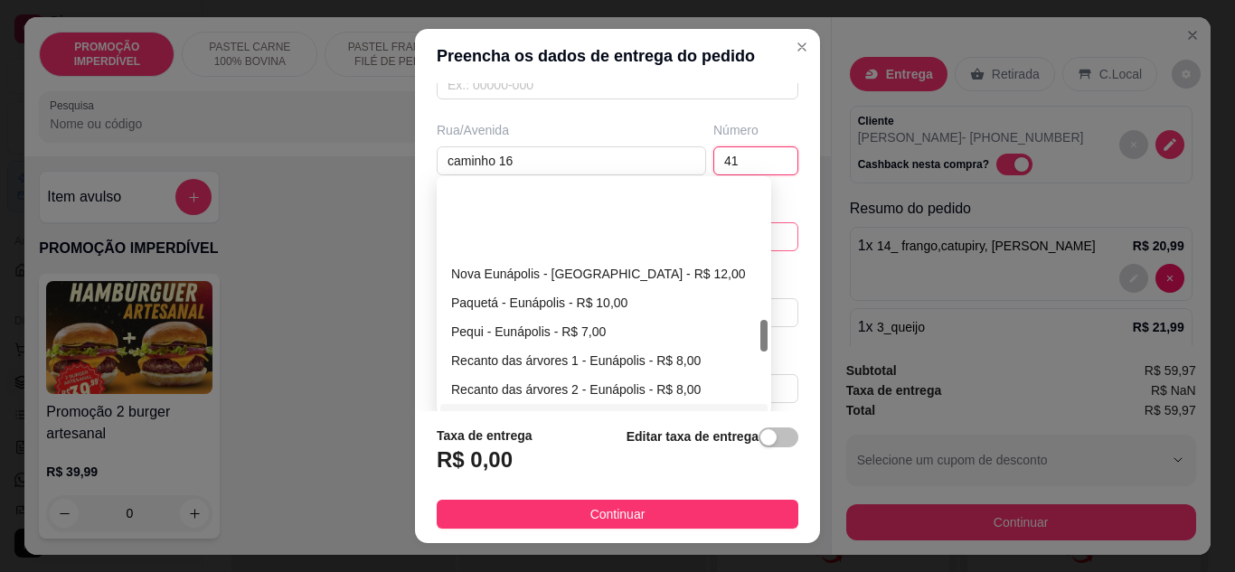
scroll to position [994, 0]
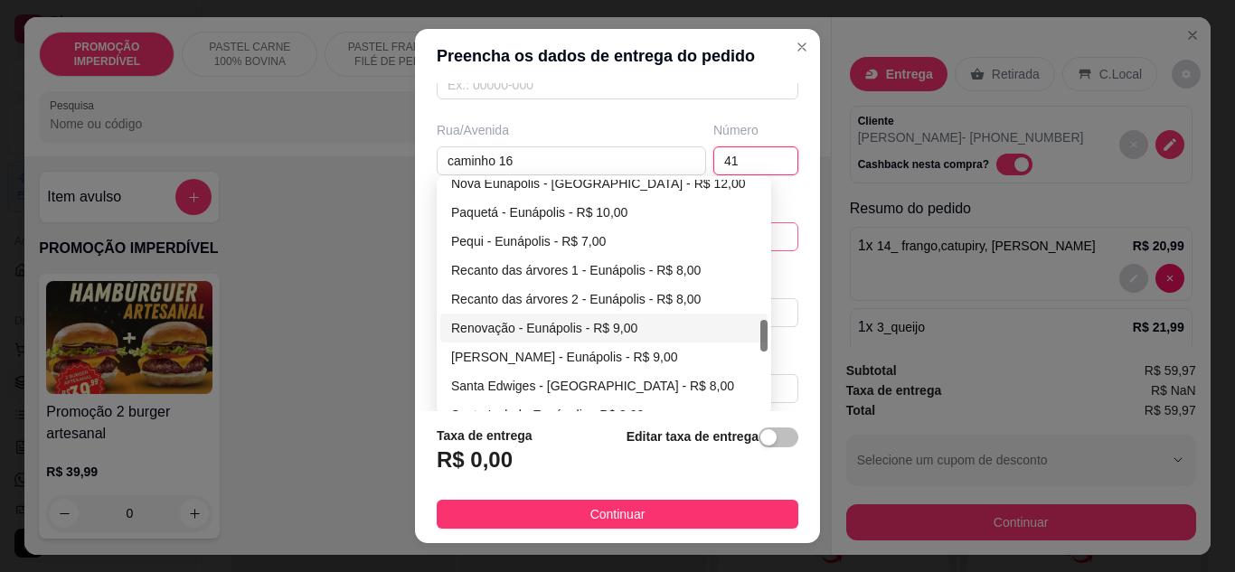
type input "41"
click at [522, 326] on div "Renovação - Eunápolis - R$ 9,00" at bounding box center [604, 328] width 306 height 20
type input "Eunápolis"
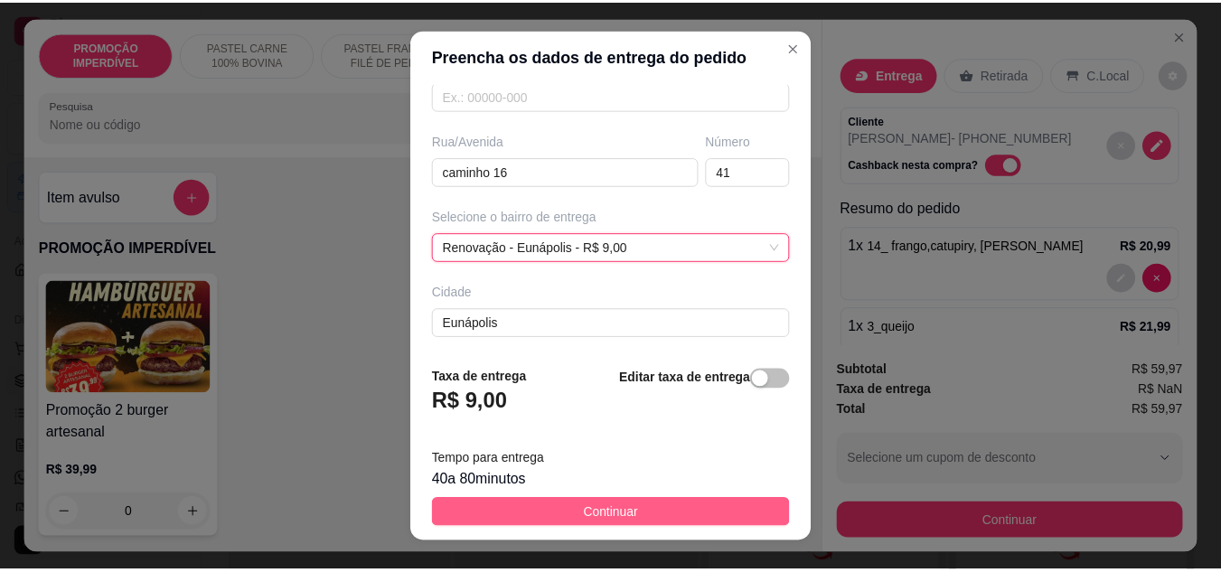
scroll to position [271, 0]
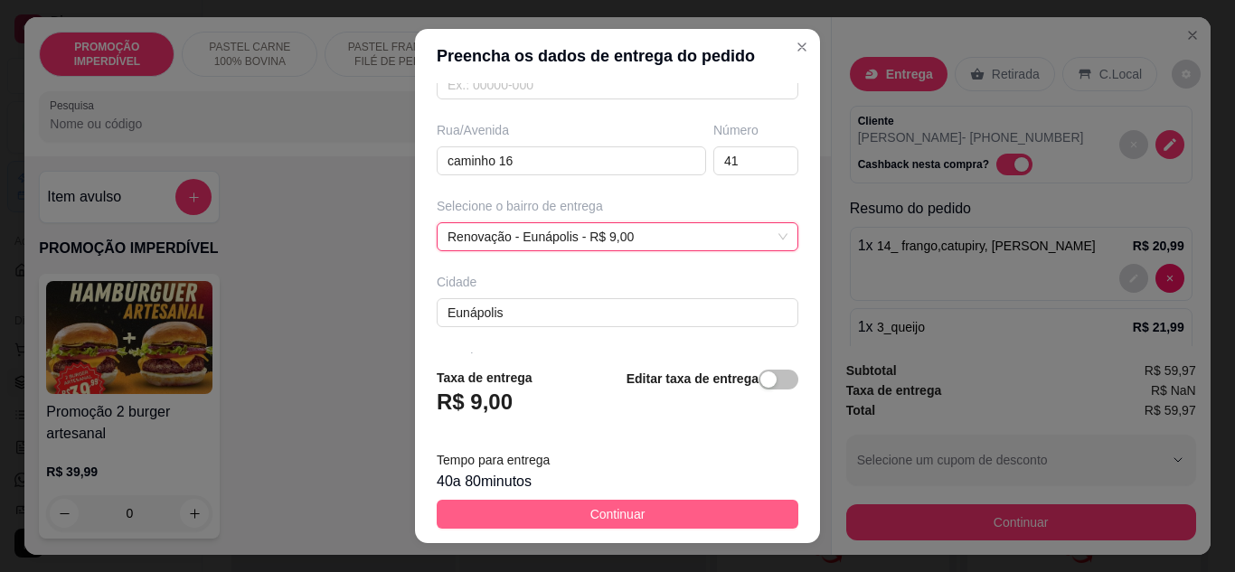
click at [606, 512] on span "Continuar" at bounding box center [617, 514] width 55 height 20
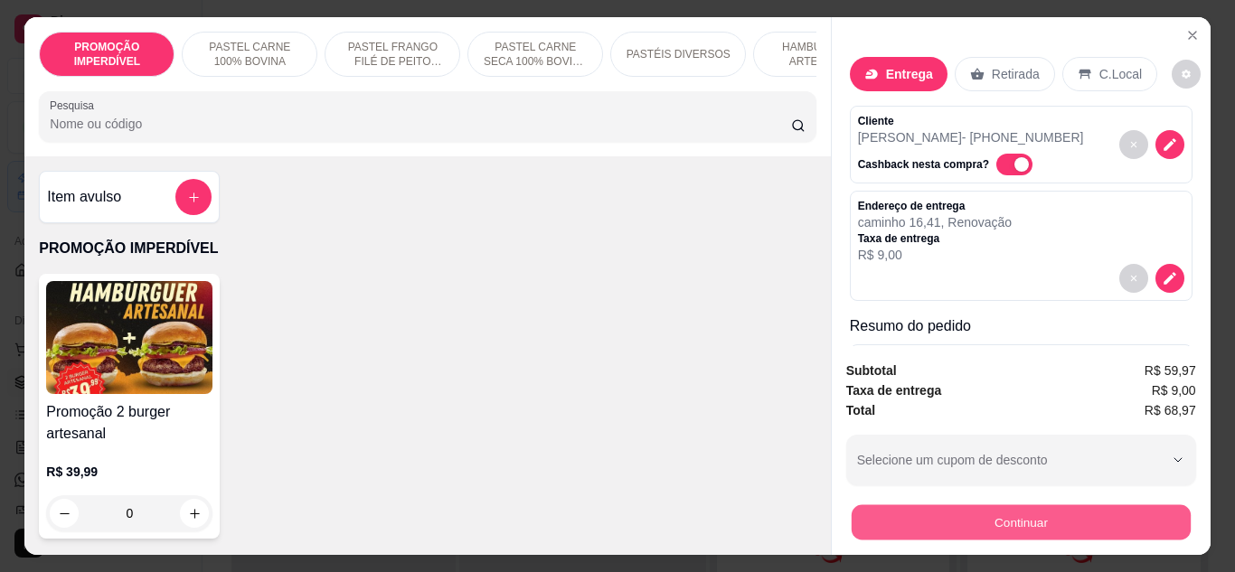
click at [898, 515] on button "Continuar" at bounding box center [1020, 522] width 339 height 35
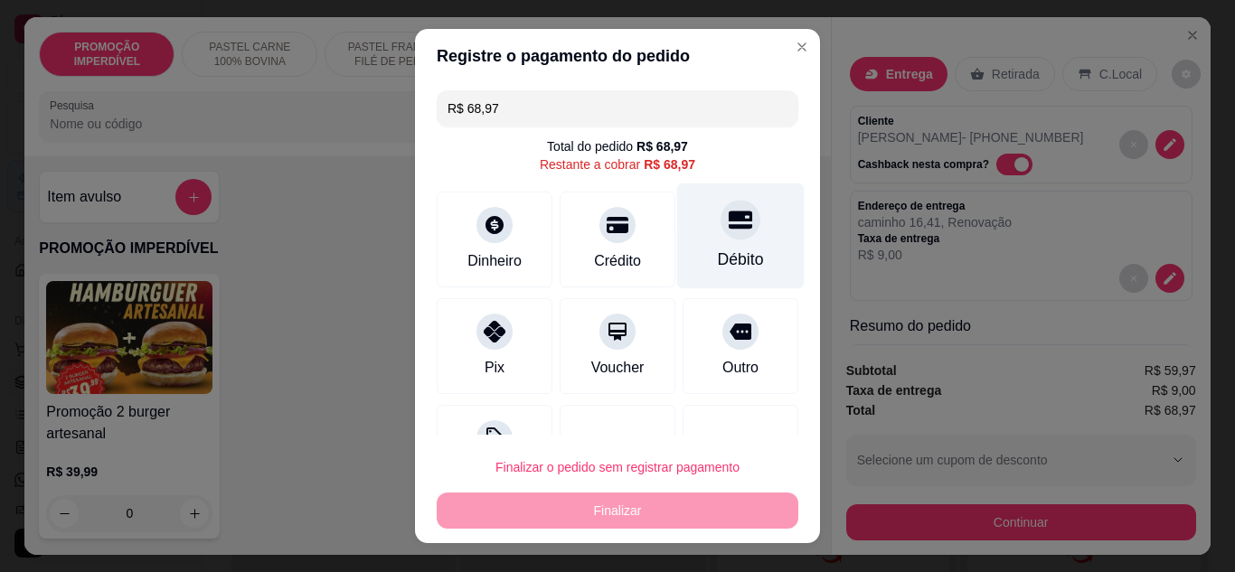
click at [708, 242] on div "Débito" at bounding box center [740, 236] width 127 height 106
type input "R$ 0,00"
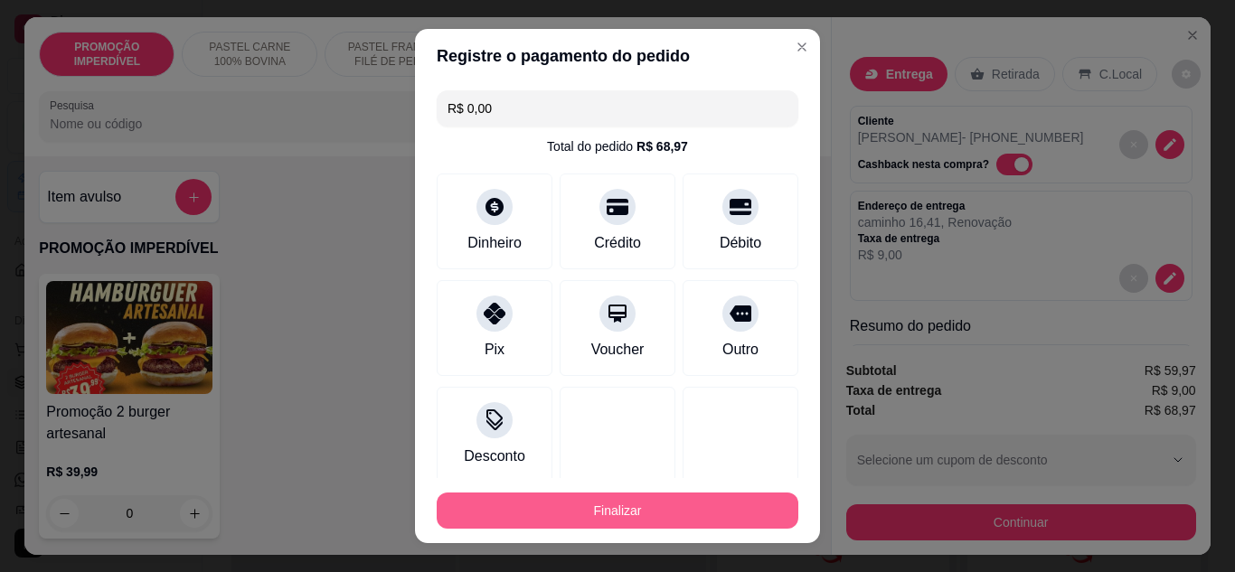
click at [740, 510] on button "Finalizar" at bounding box center [618, 511] width 362 height 36
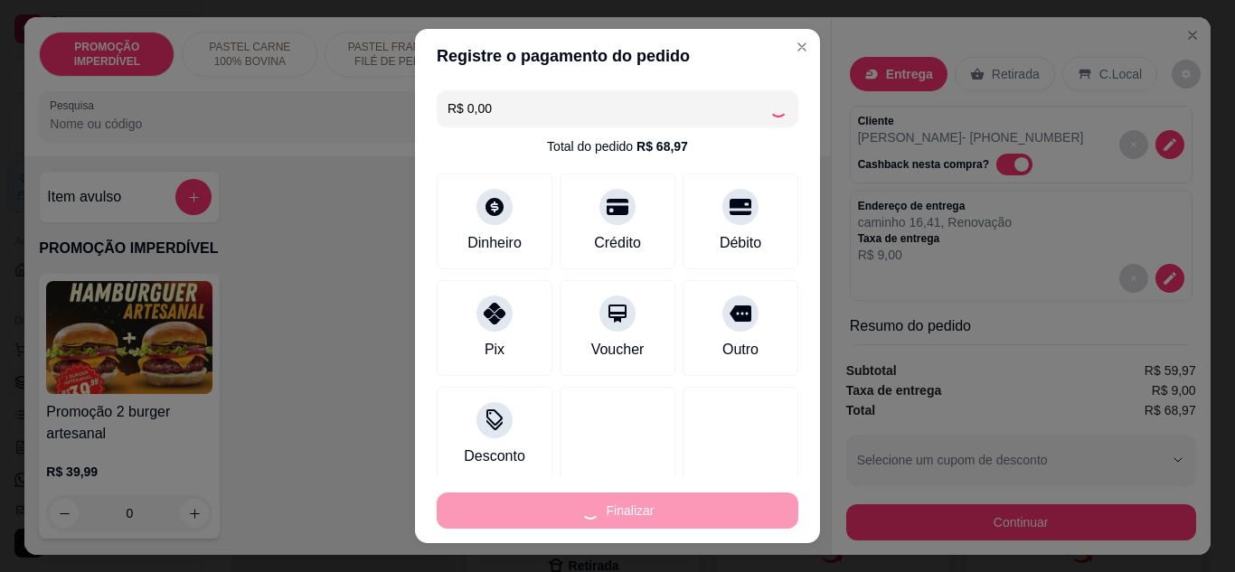
type input "0"
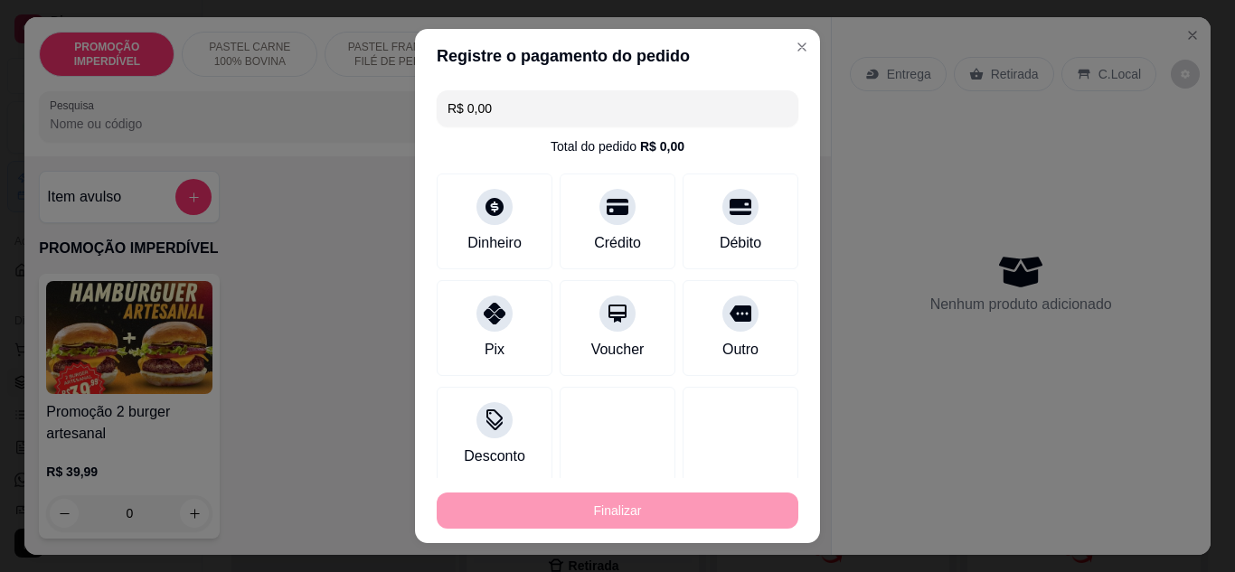
type input "-R$ 68,97"
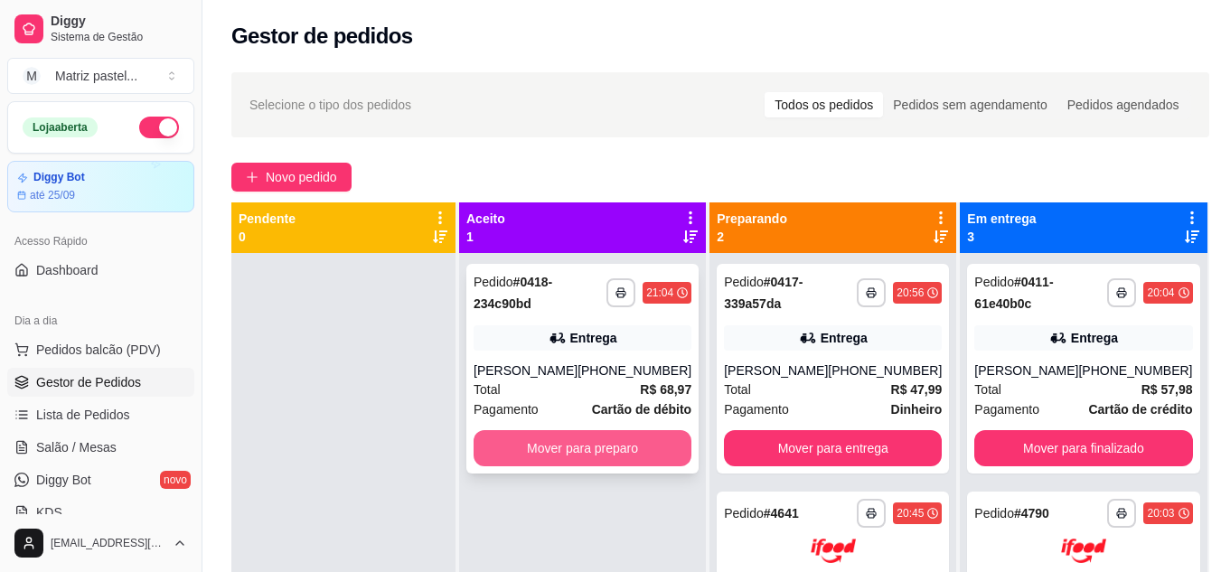
click at [645, 446] on button "Mover para preparo" at bounding box center [583, 448] width 218 height 36
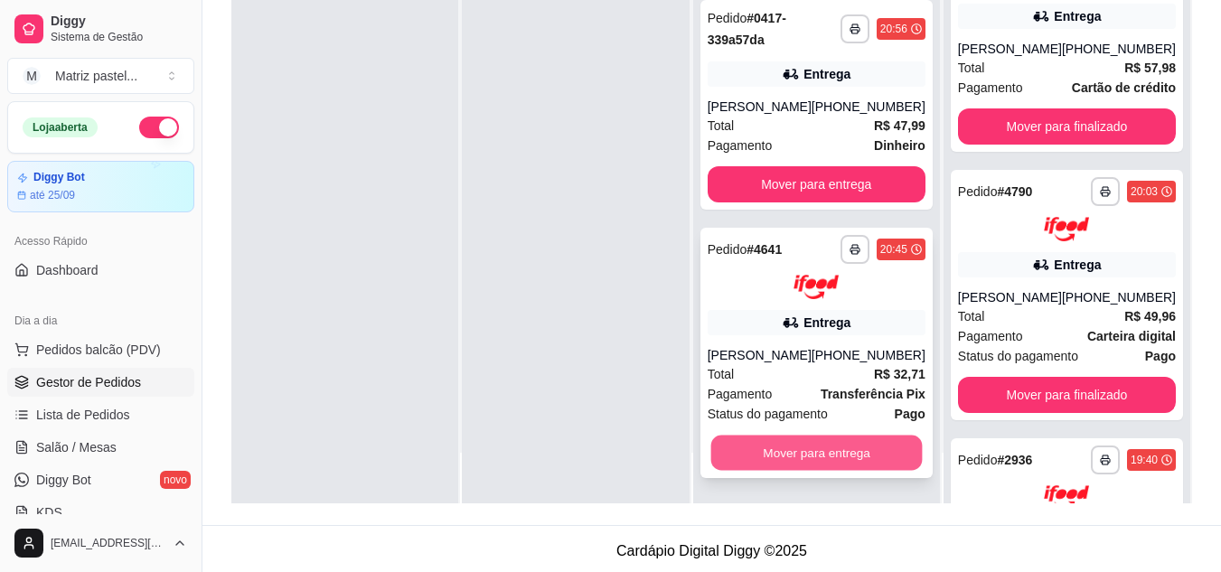
click at [815, 463] on button "Mover para entrega" at bounding box center [817, 452] width 212 height 35
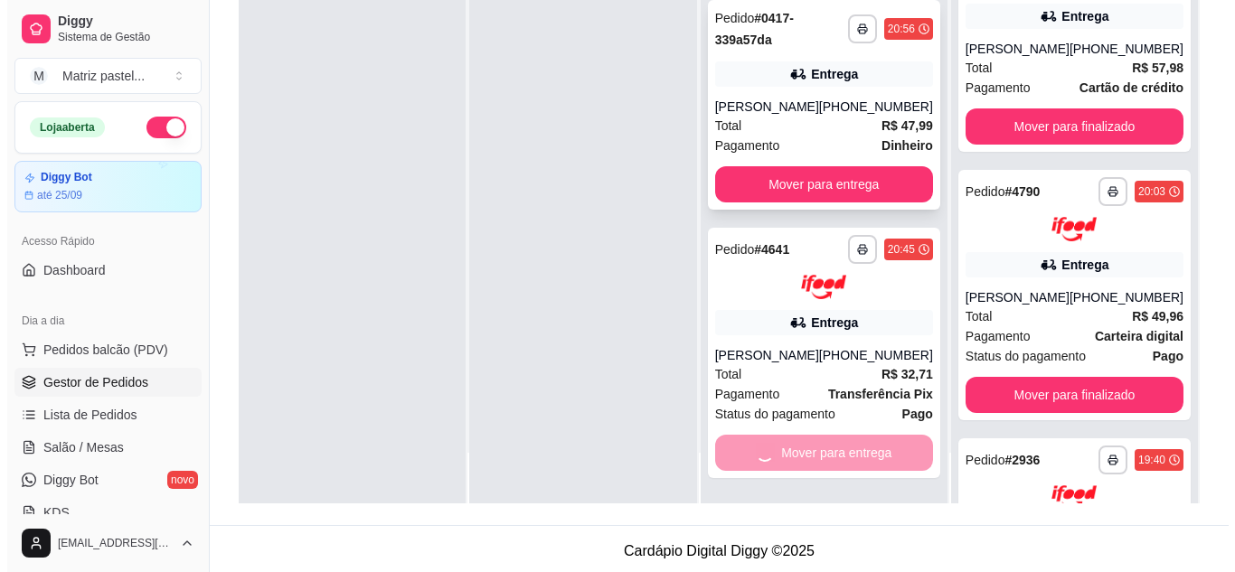
scroll to position [0, 0]
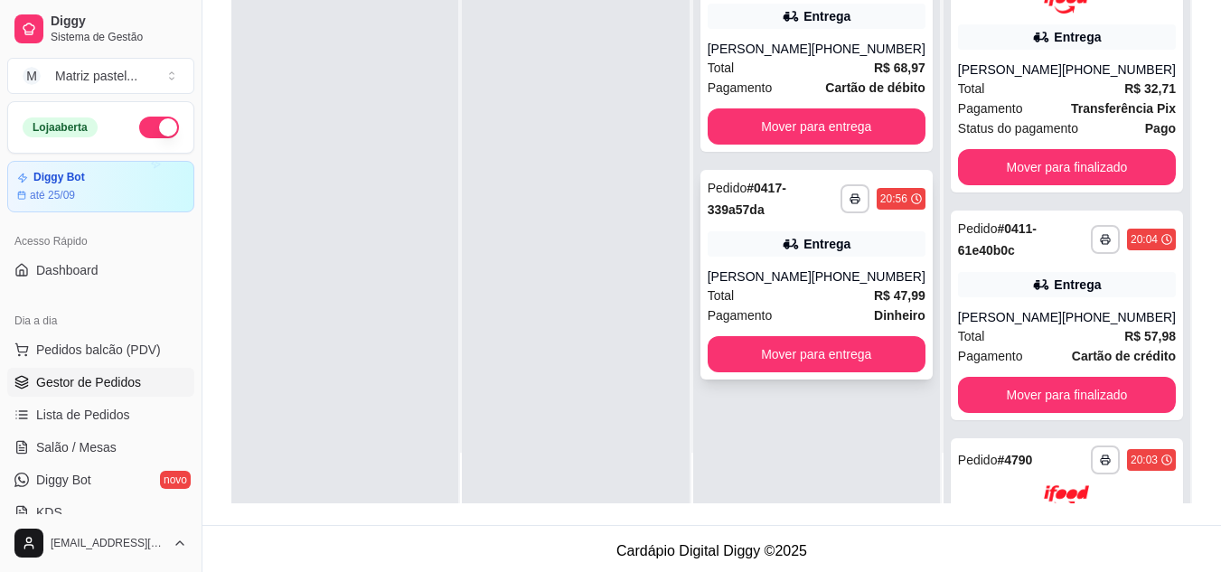
click at [800, 286] on div "[PERSON_NAME]" at bounding box center [760, 277] width 104 height 18
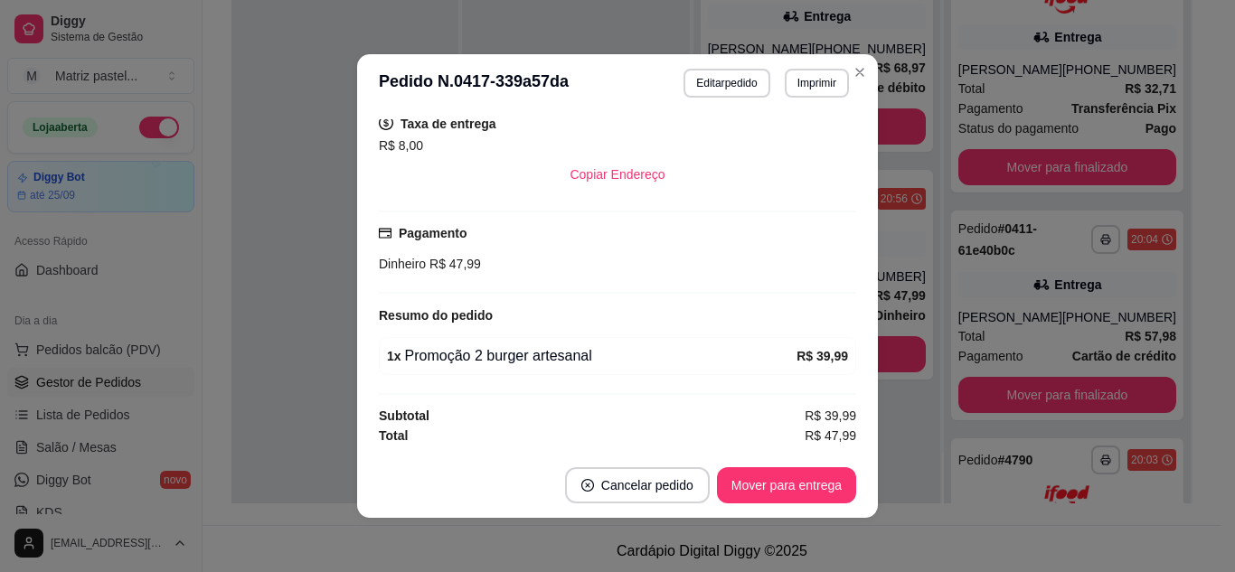
scroll to position [4, 0]
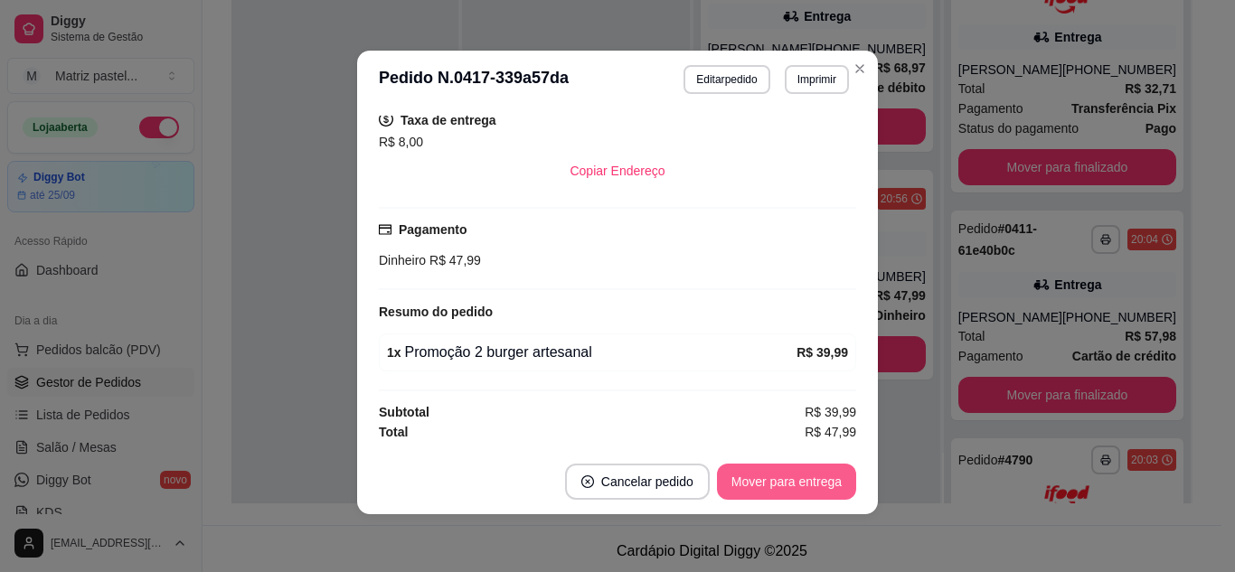
click at [775, 485] on button "Mover para entrega" at bounding box center [786, 482] width 139 height 36
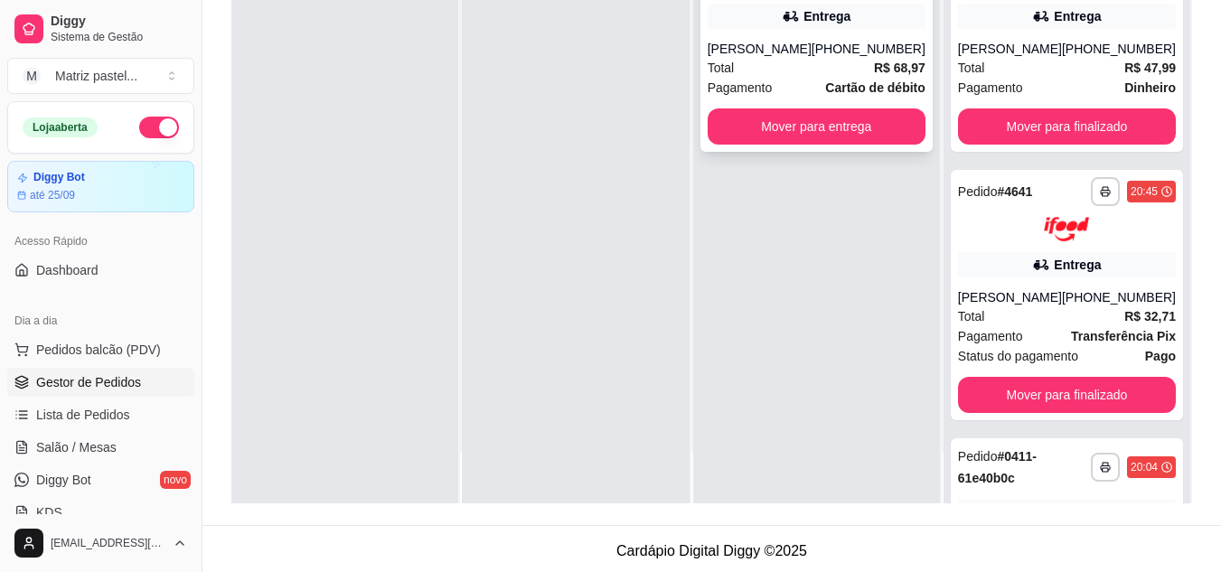
click at [852, 75] on div "Total R$ 68,97" at bounding box center [817, 68] width 218 height 20
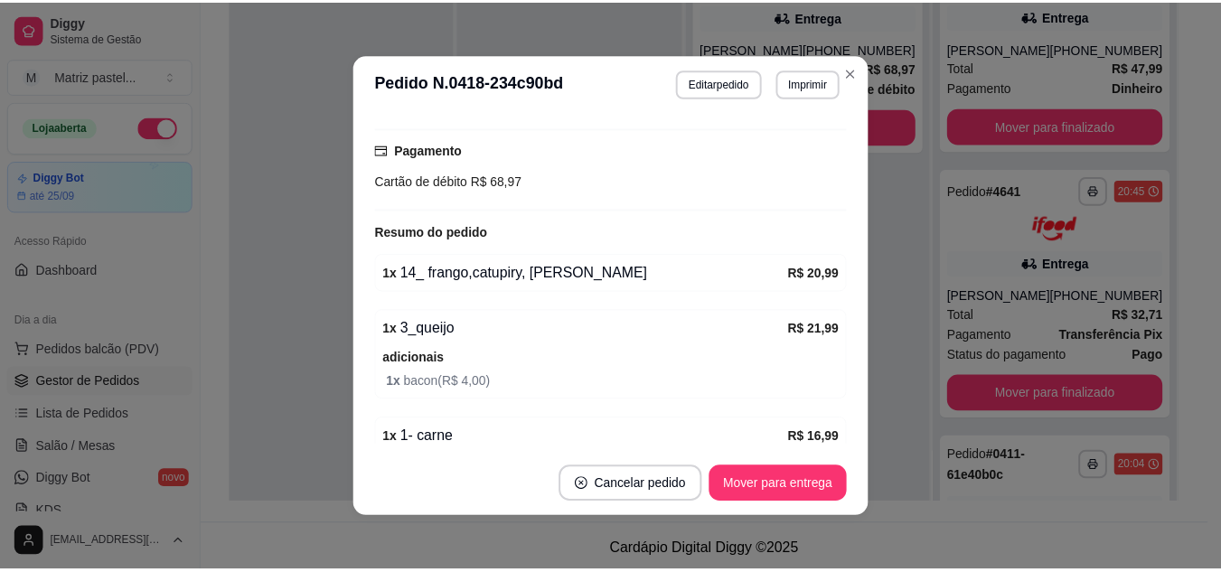
scroll to position [434, 0]
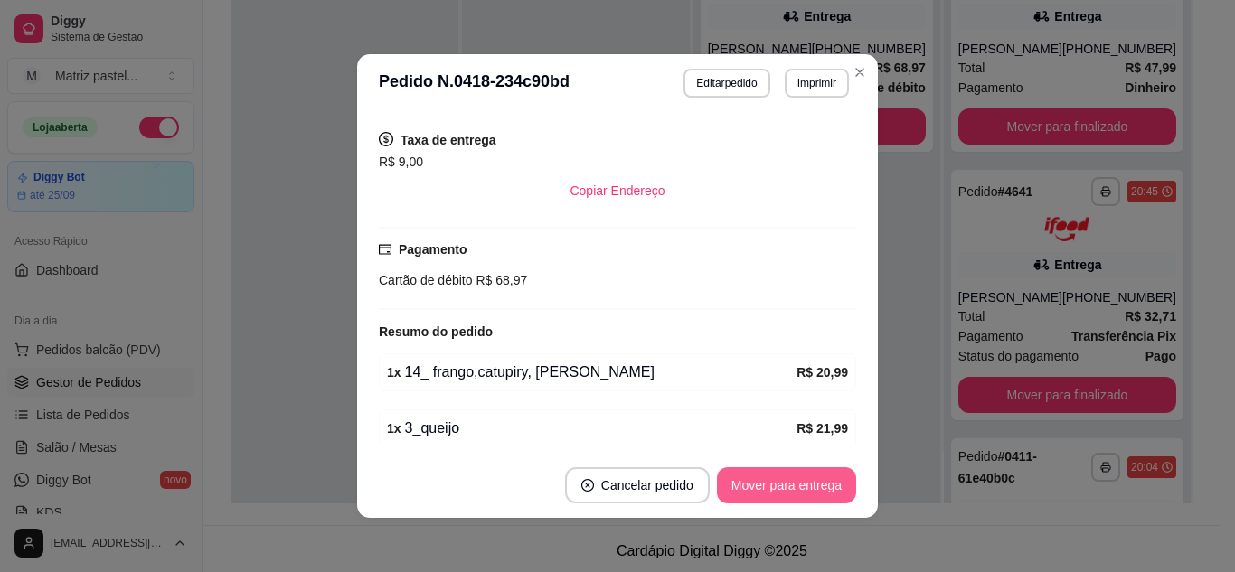
click at [740, 489] on button "Mover para entrega" at bounding box center [786, 485] width 139 height 36
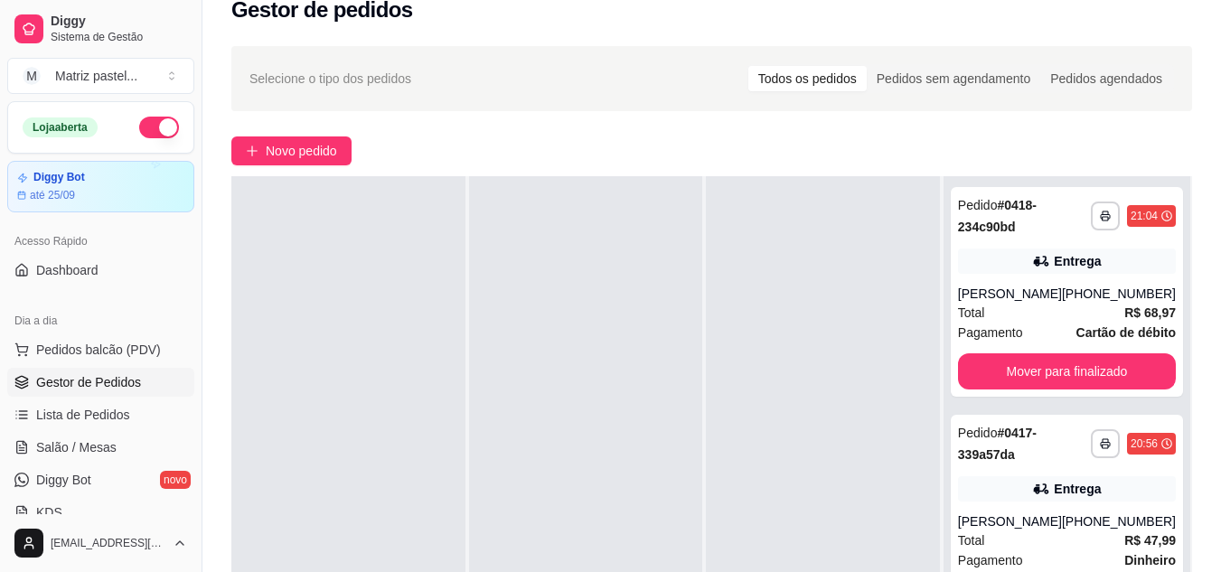
scroll to position [0, 0]
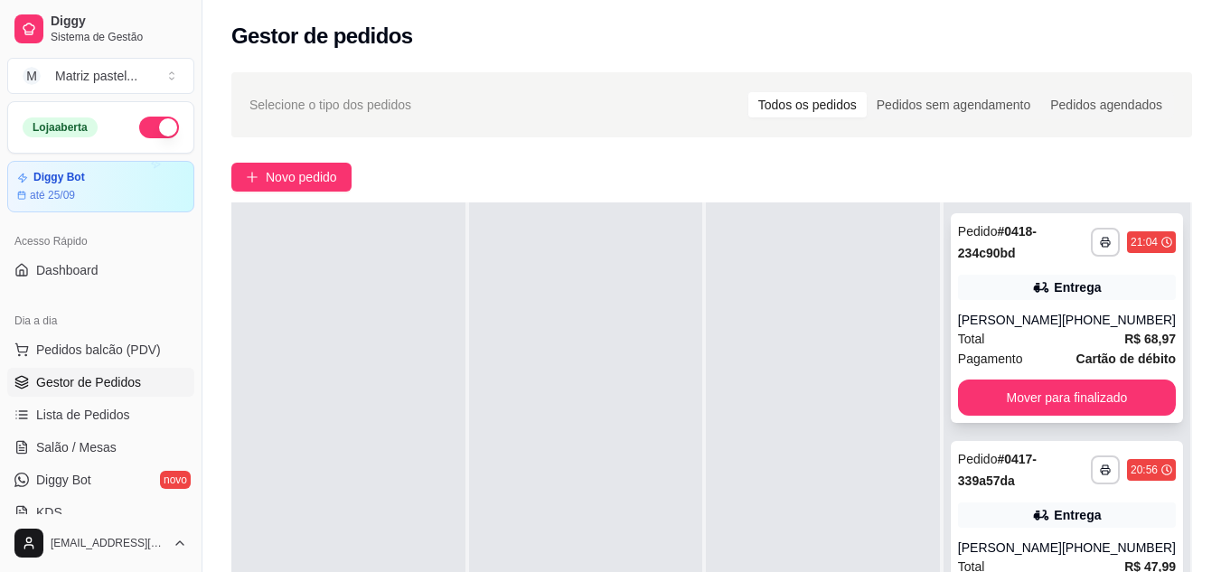
click at [1078, 330] on div "Total R$ 68,97" at bounding box center [1067, 339] width 218 height 20
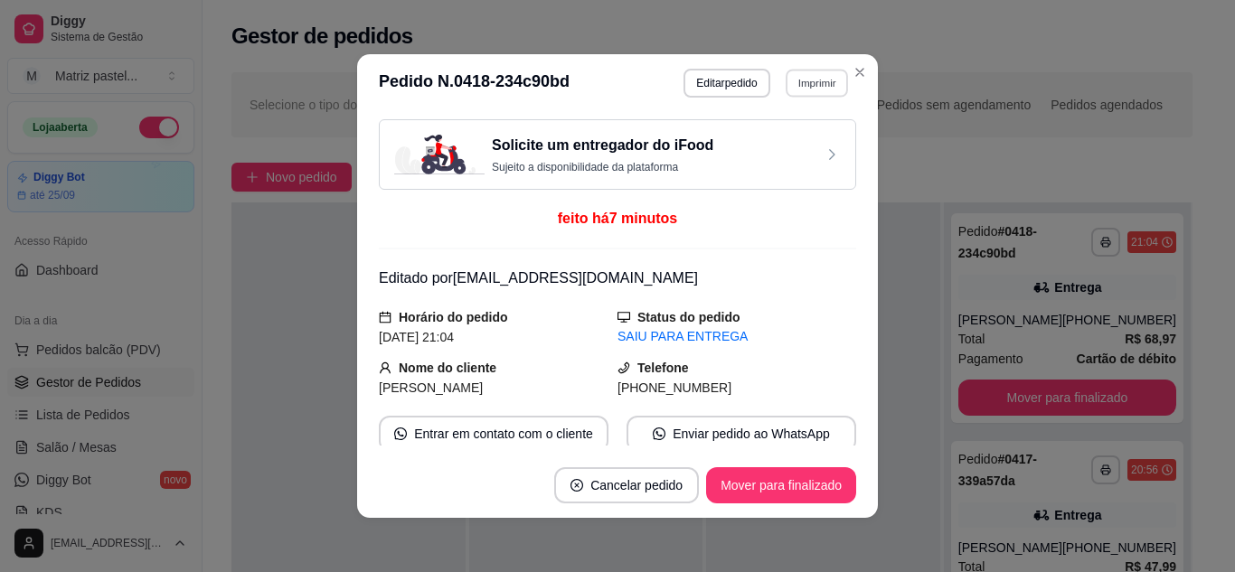
click at [815, 76] on button "Imprimir" at bounding box center [817, 83] width 62 height 28
click at [766, 140] on button "IMPRESSORA" at bounding box center [777, 146] width 127 height 28
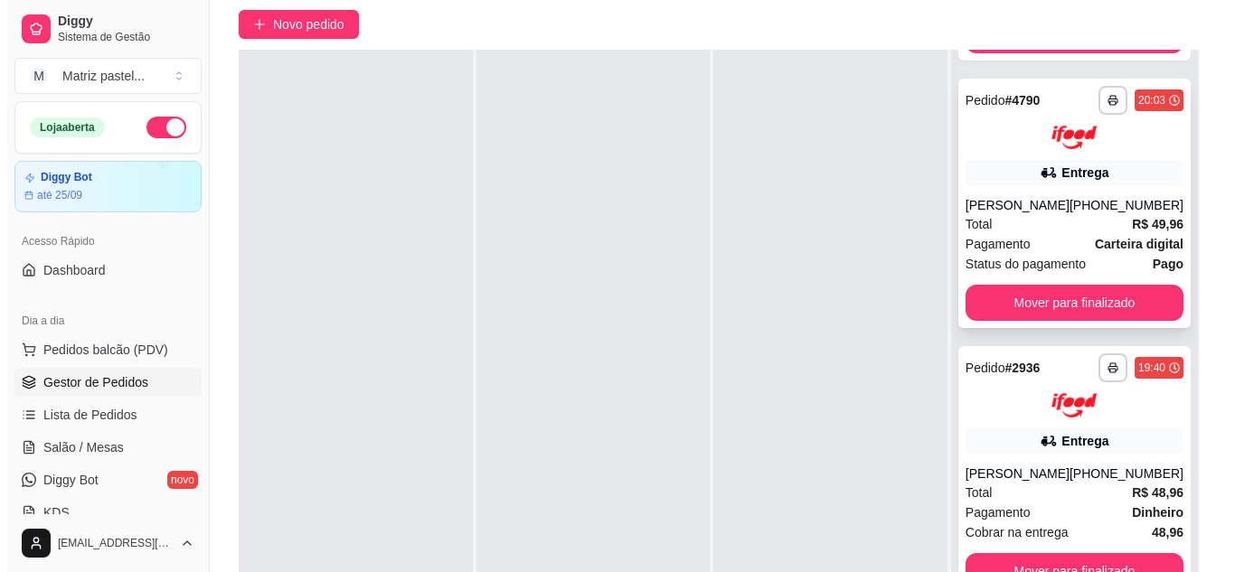
scroll to position [276, 0]
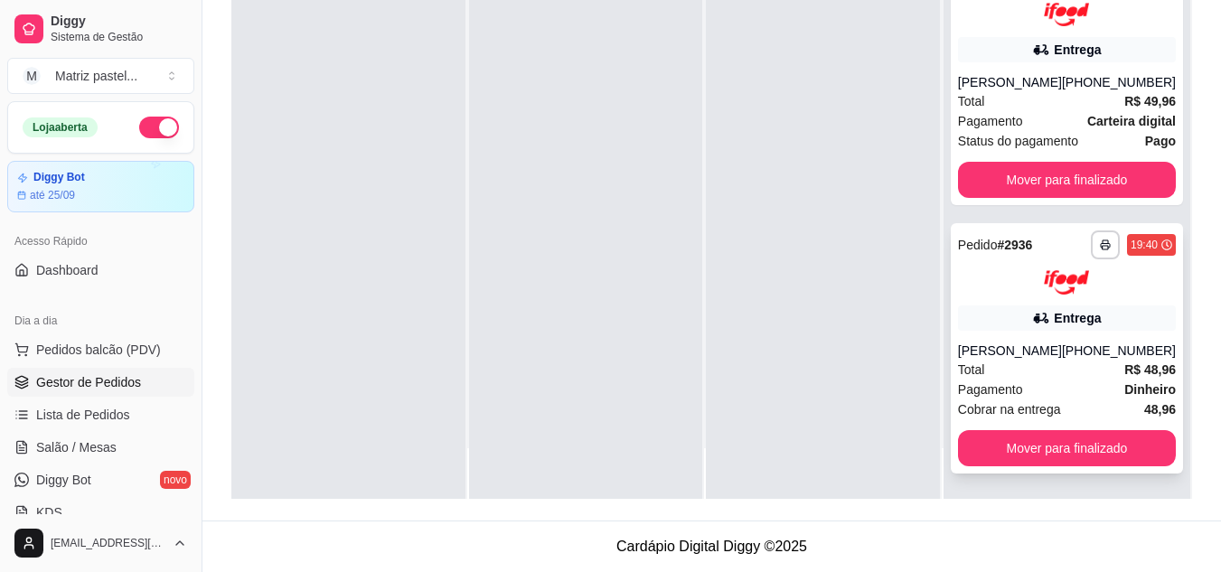
click at [1110, 342] on div "[PHONE_NUMBER]" at bounding box center [1119, 351] width 114 height 18
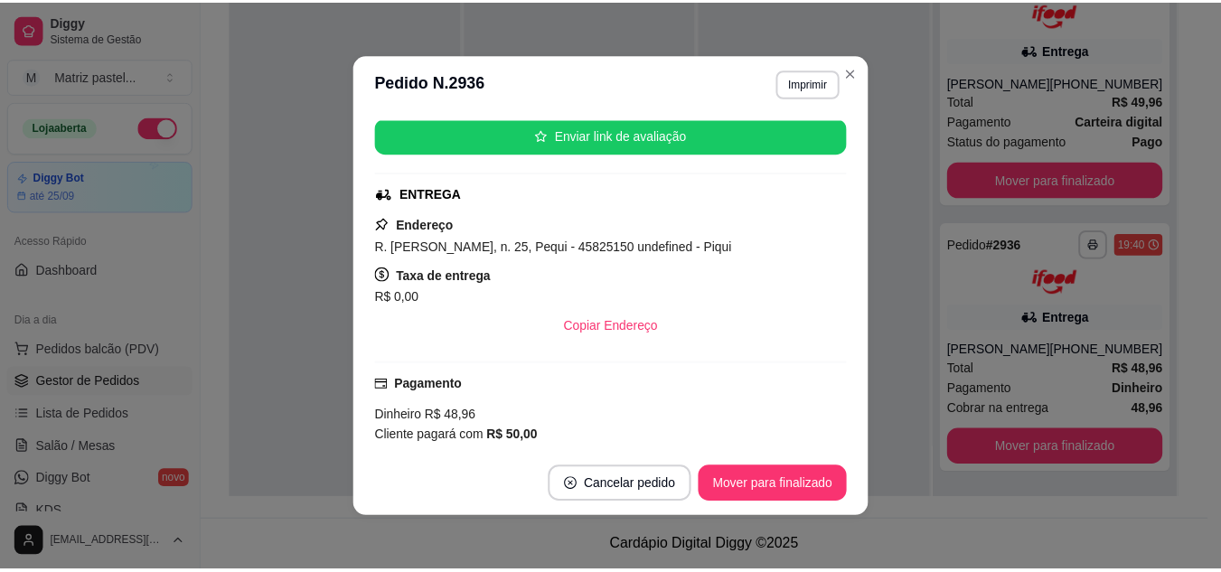
scroll to position [542, 0]
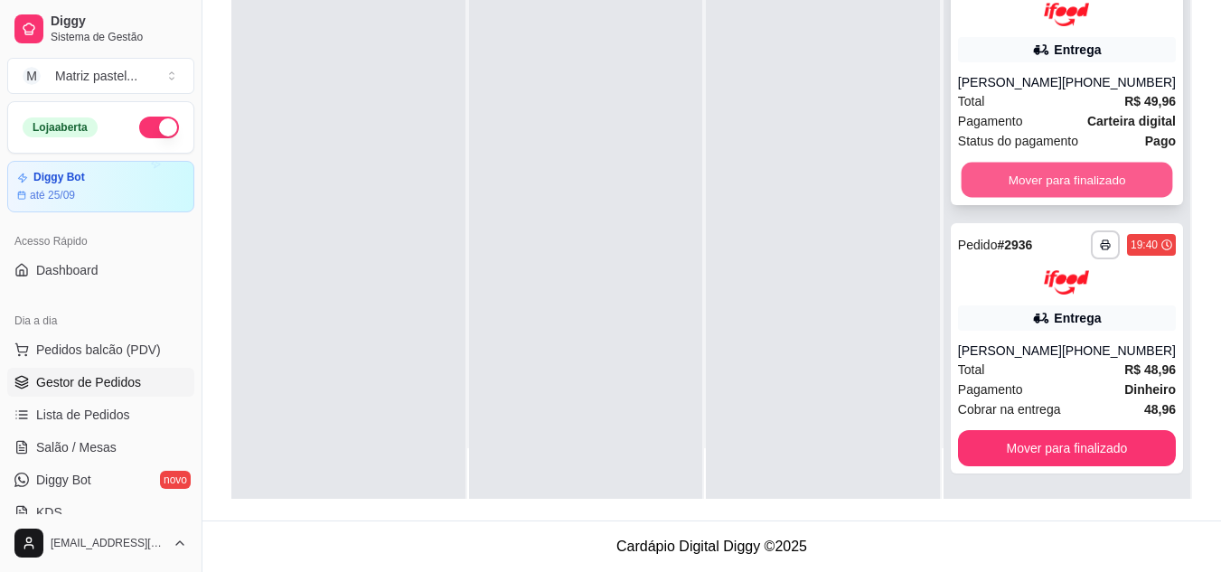
click at [1055, 169] on button "Mover para finalizado" at bounding box center [1067, 180] width 212 height 35
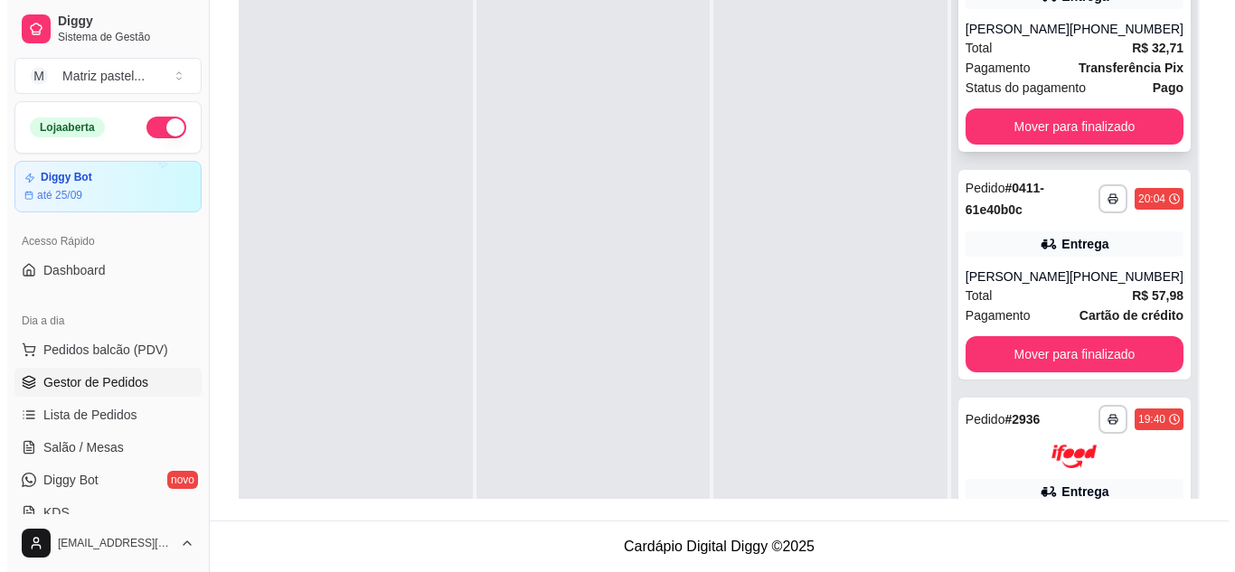
scroll to position [633, 0]
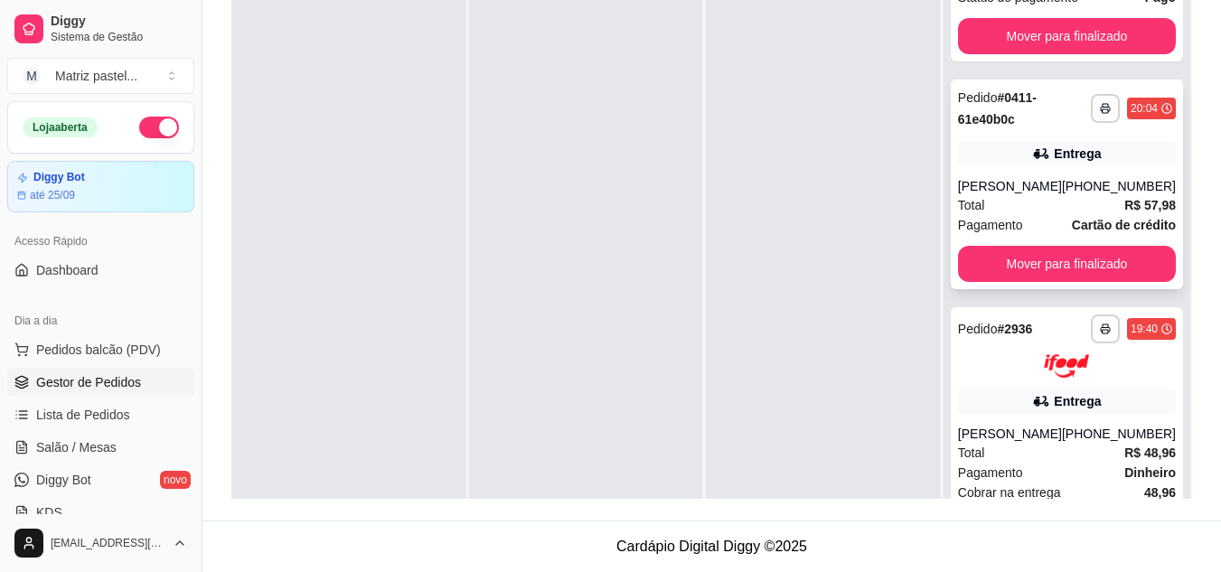
click at [1050, 215] on div "Total R$ 57,98" at bounding box center [1067, 205] width 218 height 20
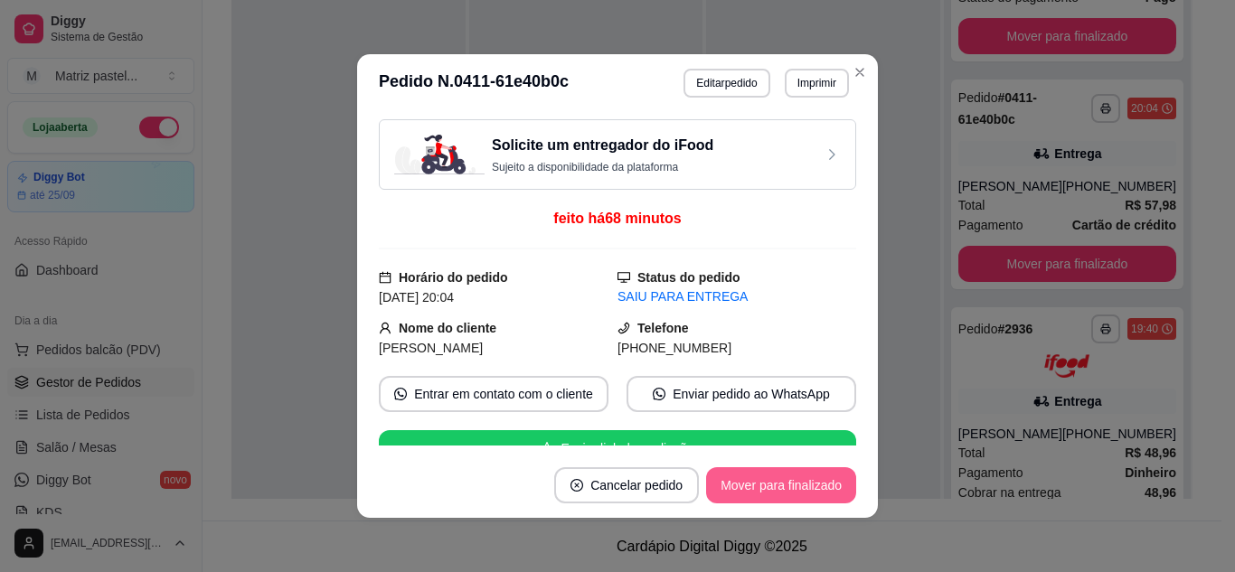
click at [817, 497] on button "Mover para finalizado" at bounding box center [781, 485] width 150 height 36
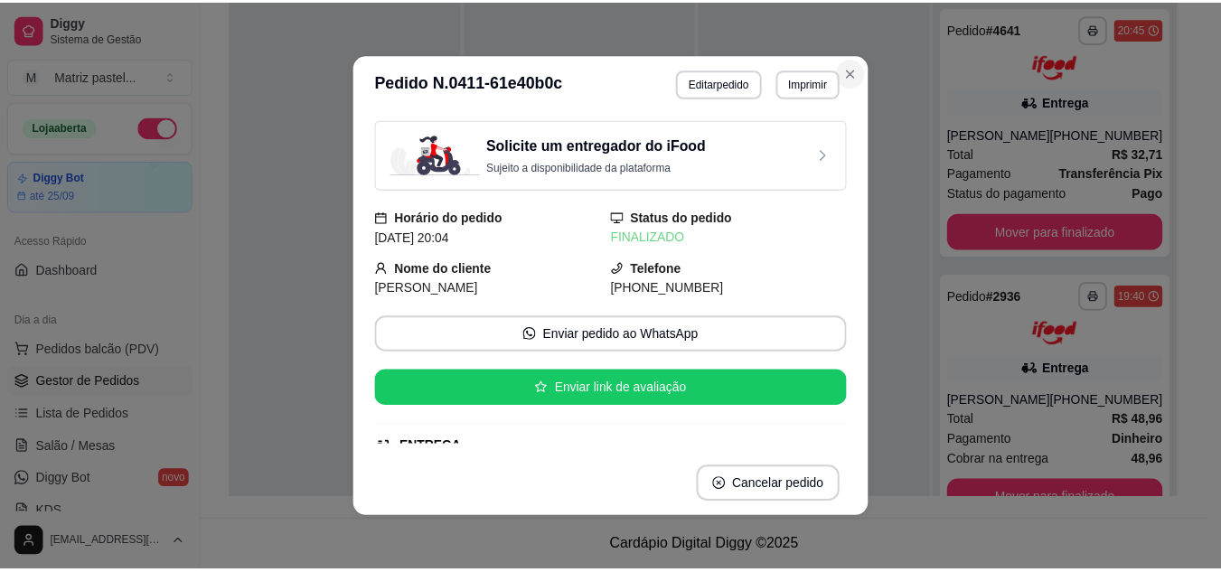
scroll to position [474, 0]
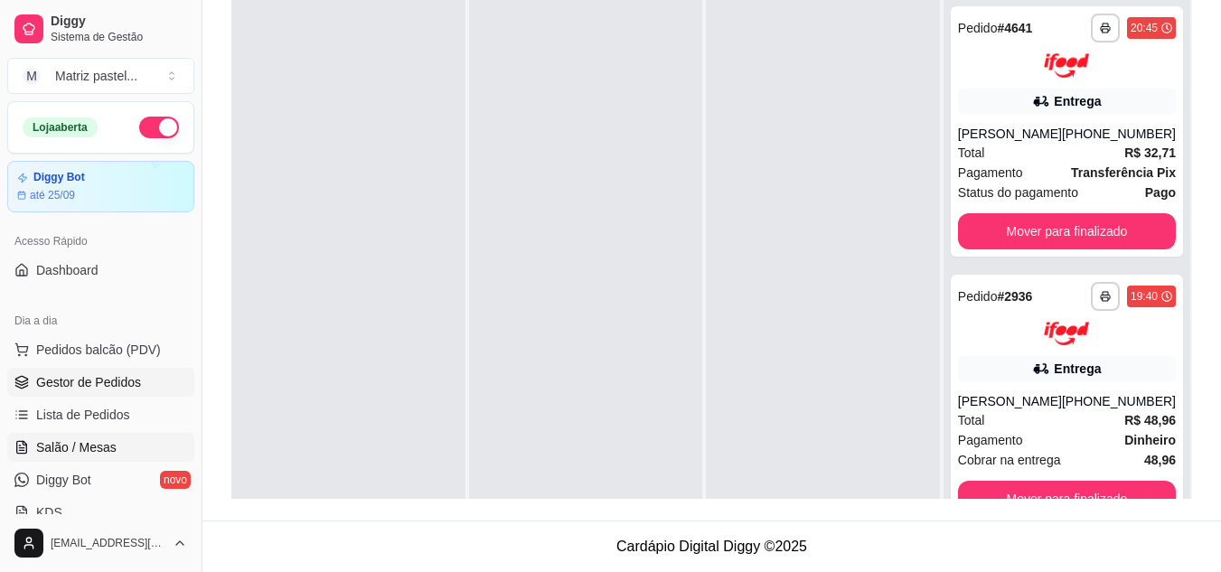
click at [92, 443] on span "Salão / Mesas" at bounding box center [76, 447] width 80 height 18
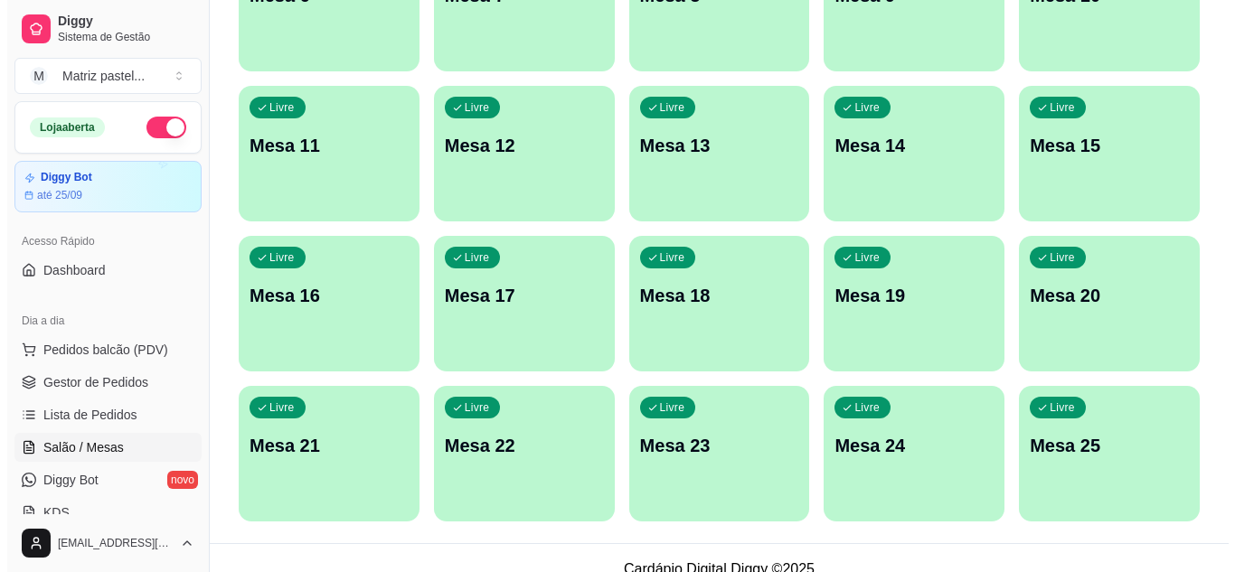
scroll to position [432, 0]
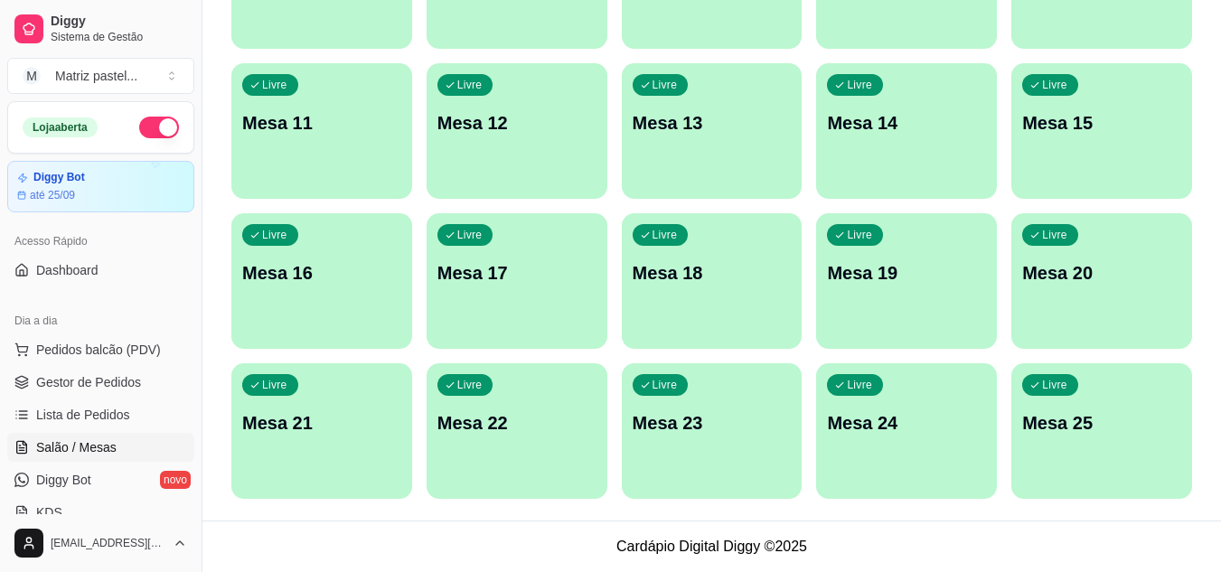
click at [1041, 409] on div "Livre Mesa 25" at bounding box center [1102, 420] width 181 height 114
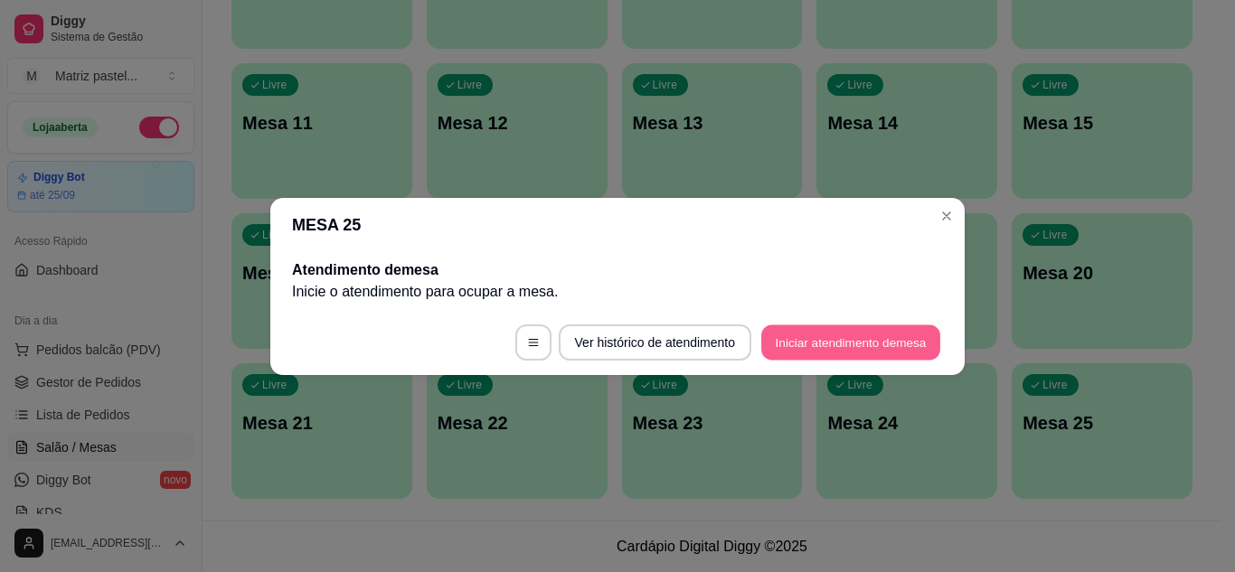
click at [787, 339] on button "Iniciar atendimento de mesa" at bounding box center [850, 342] width 179 height 35
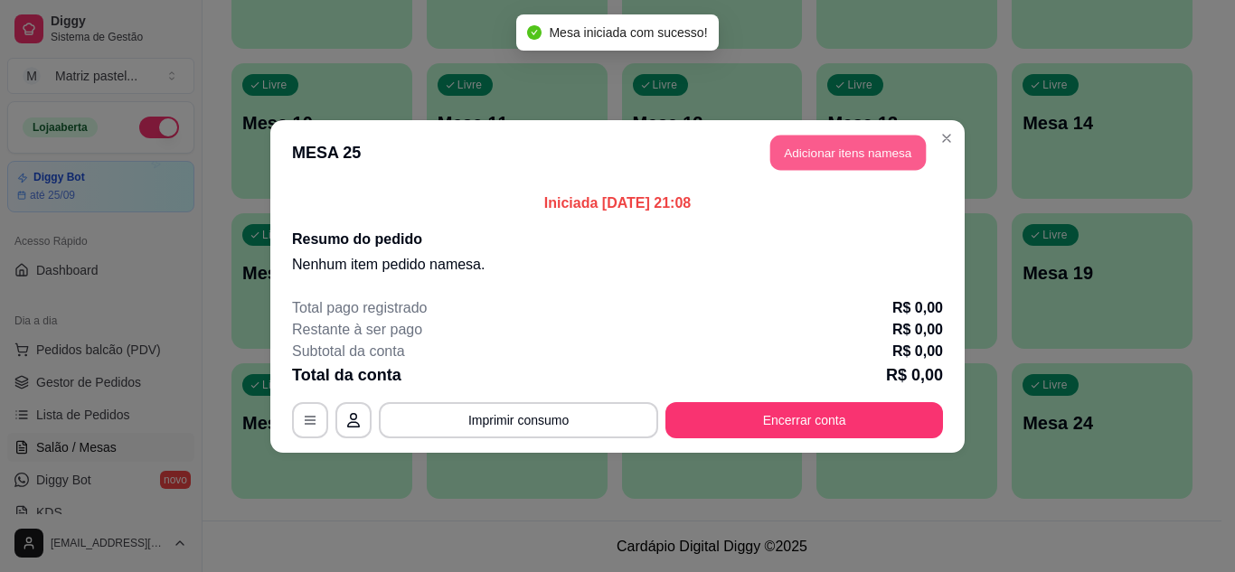
click at [845, 165] on button "Adicionar itens na mesa" at bounding box center [847, 152] width 155 height 35
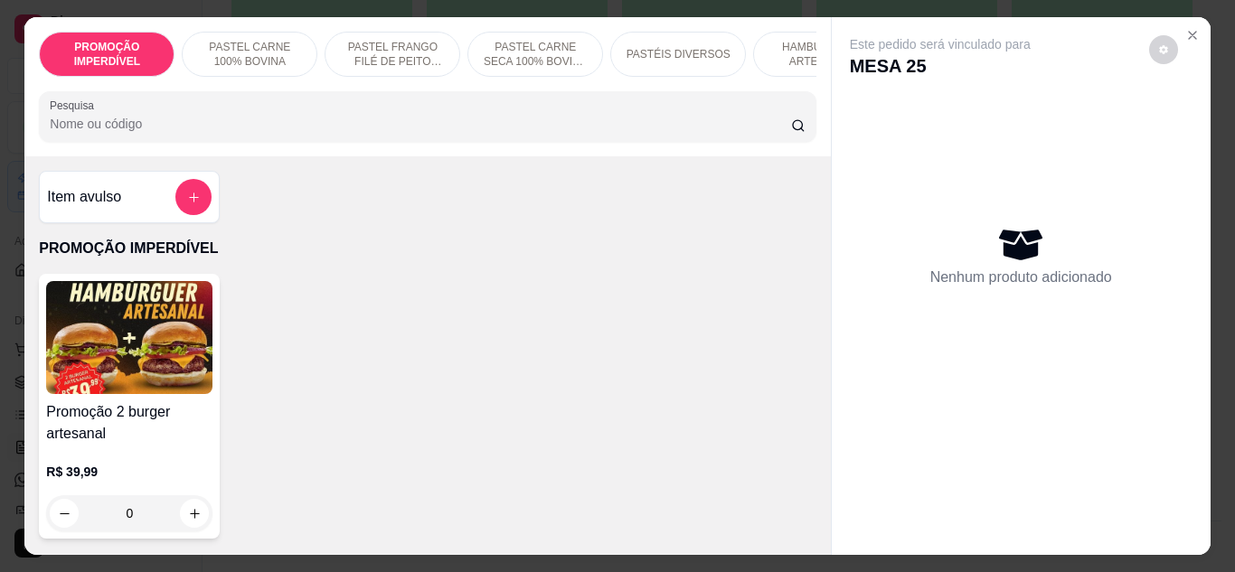
click at [569, 42] on p "PASTEL CARNE SECA 100% BOVINA DESFIADA" at bounding box center [535, 54] width 105 height 29
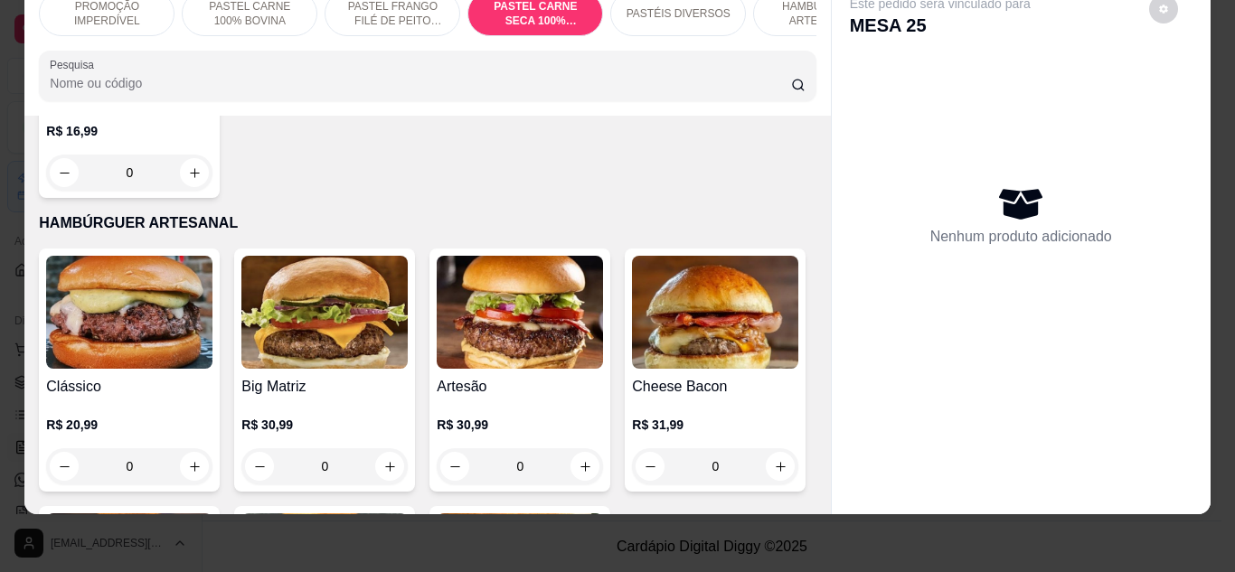
scroll to position [3805, 0]
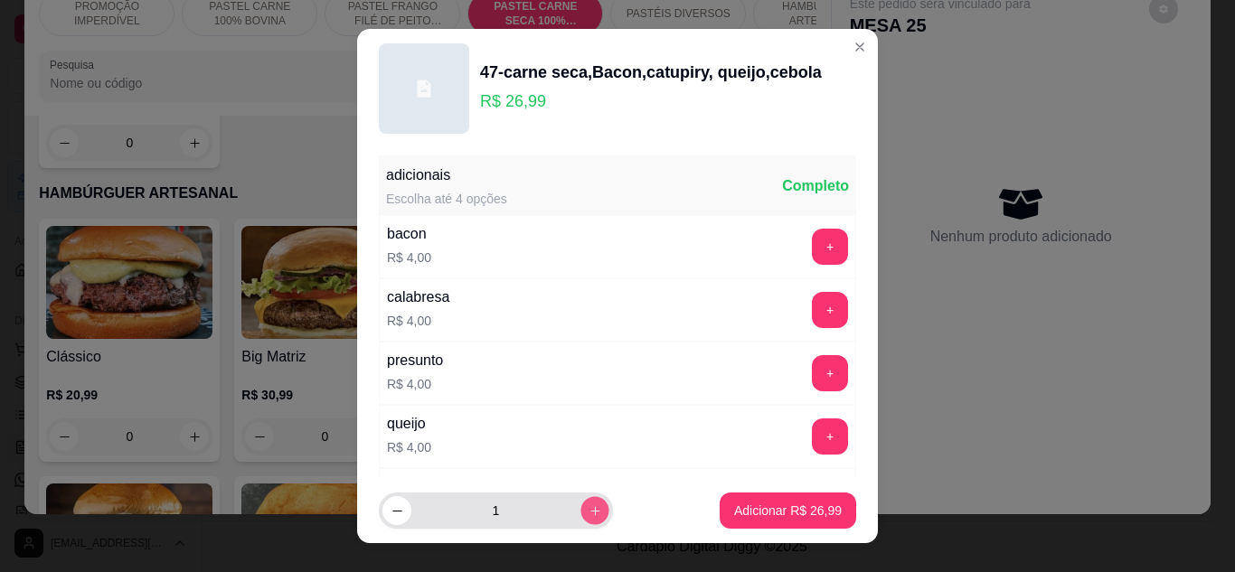
click at [590, 511] on icon "increase-product-quantity" at bounding box center [594, 510] width 9 height 9
type input "2"
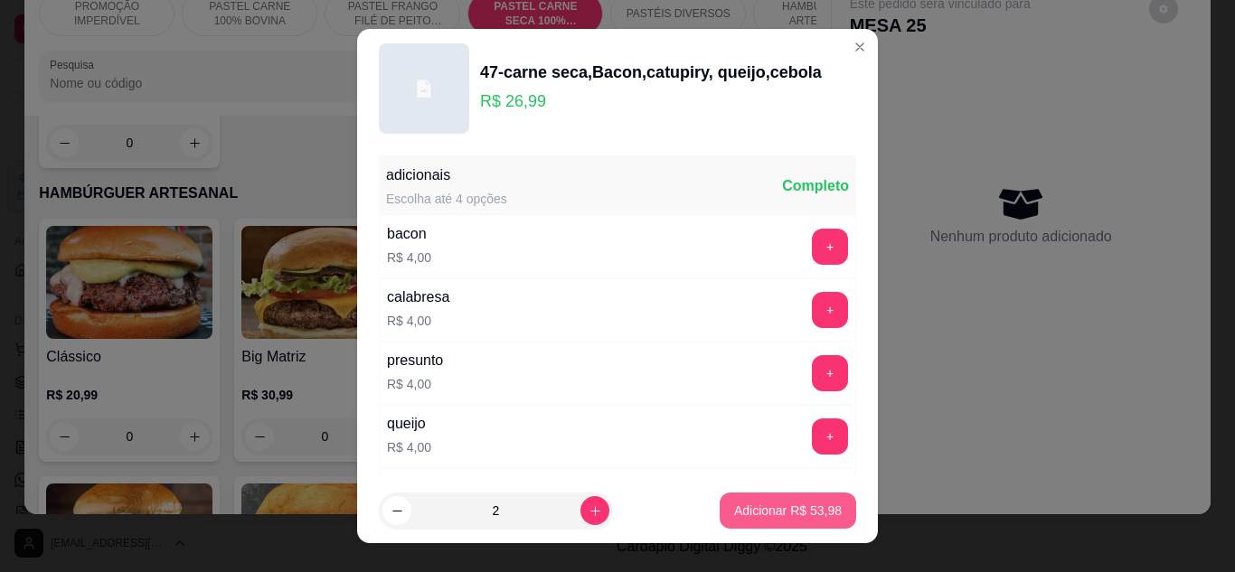
click at [734, 502] on p "Adicionar R$ 53,98" at bounding box center [788, 511] width 108 height 18
type input "2"
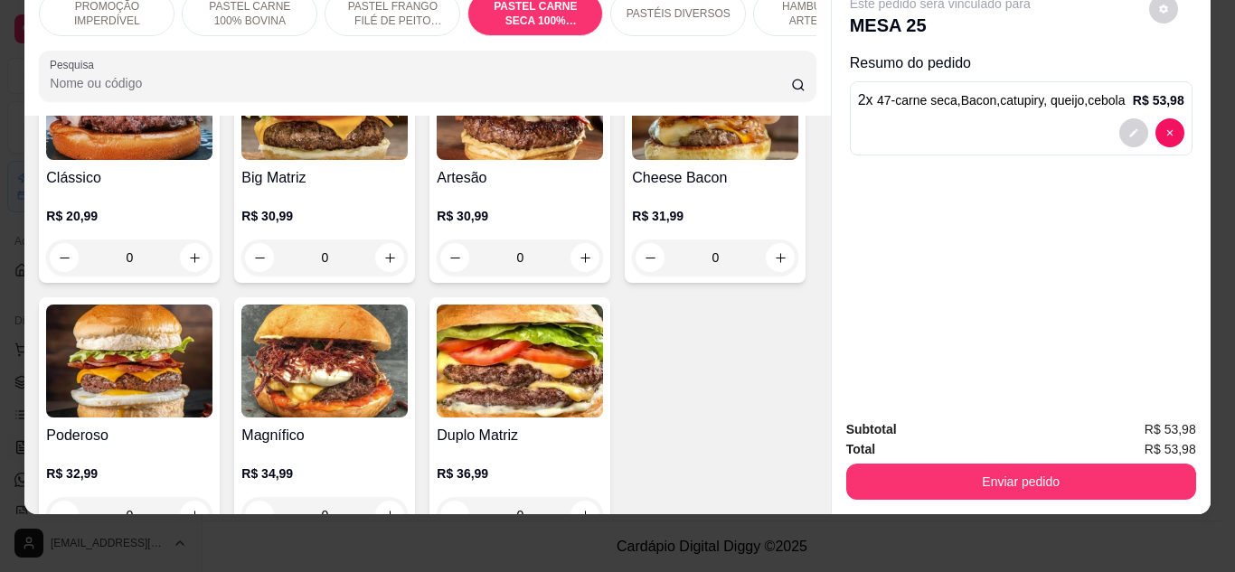
scroll to position [0, 0]
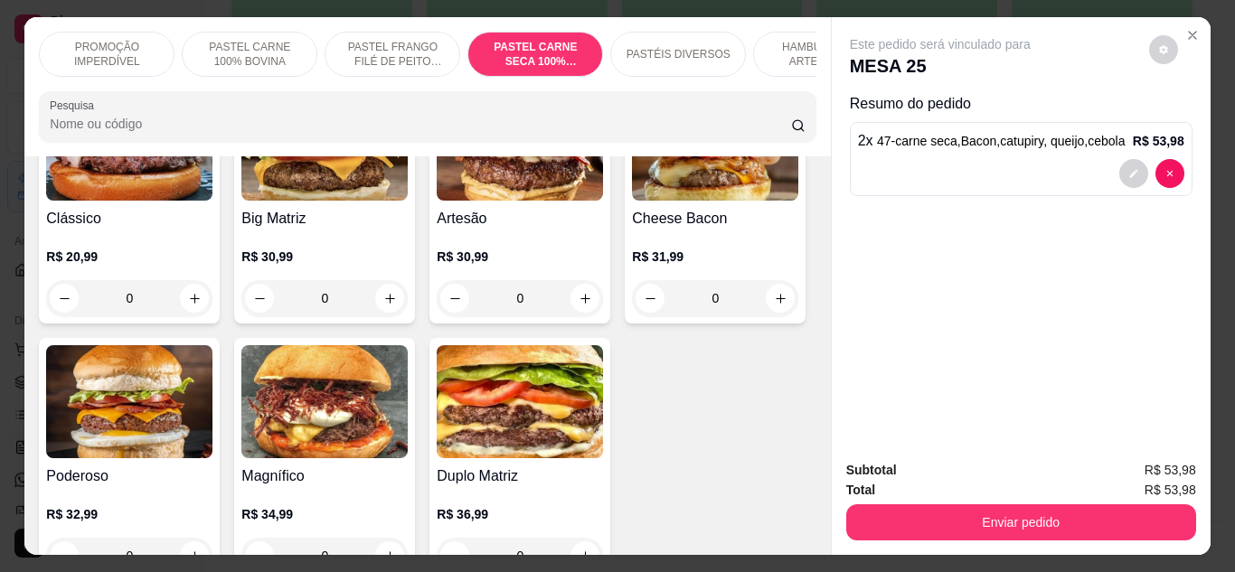
drag, startPoint x: 813, startPoint y: 91, endPoint x: 815, endPoint y: 286, distance: 194.4
click at [825, 155] on div "PROMOÇÃO IMPERDÍVEL PASTEL CARNE 100% BOVINA PASTEL FRANGO FILÉ DE PEITO DESFIA…" at bounding box center [616, 286] width 1185 height 538
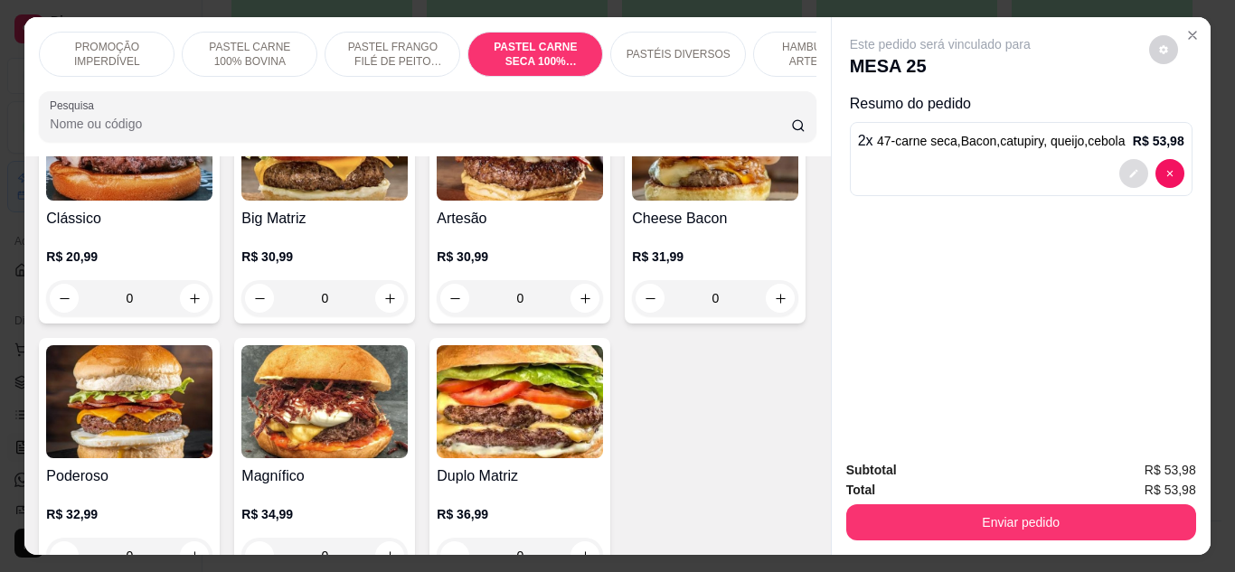
click at [1128, 170] on icon "decrease-product-quantity" at bounding box center [1133, 173] width 11 height 11
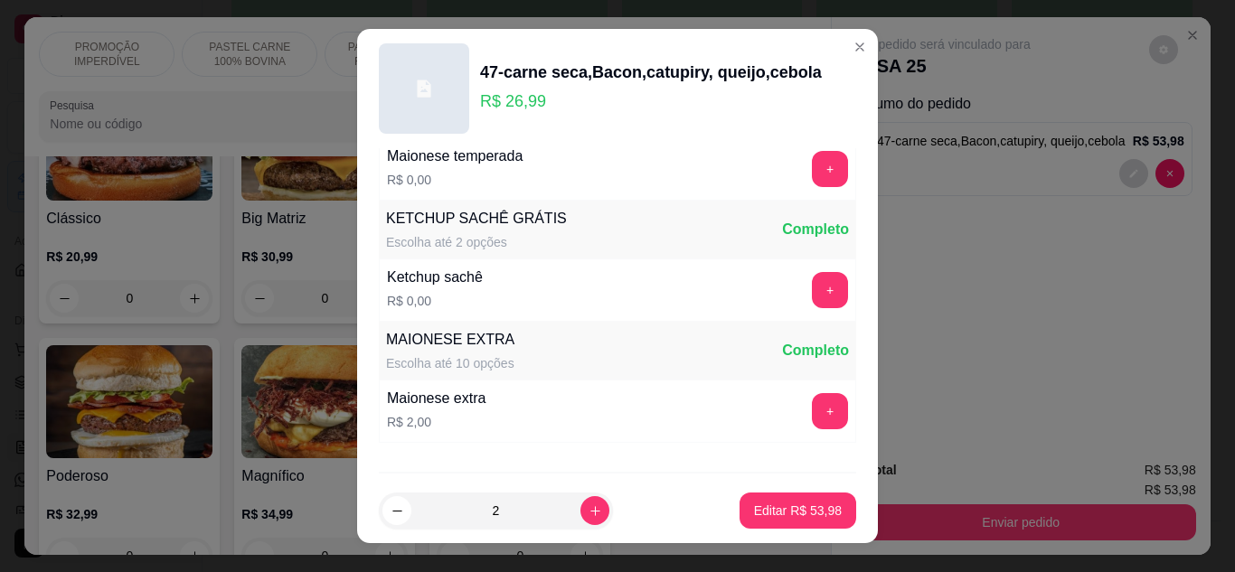
scroll to position [931, 0]
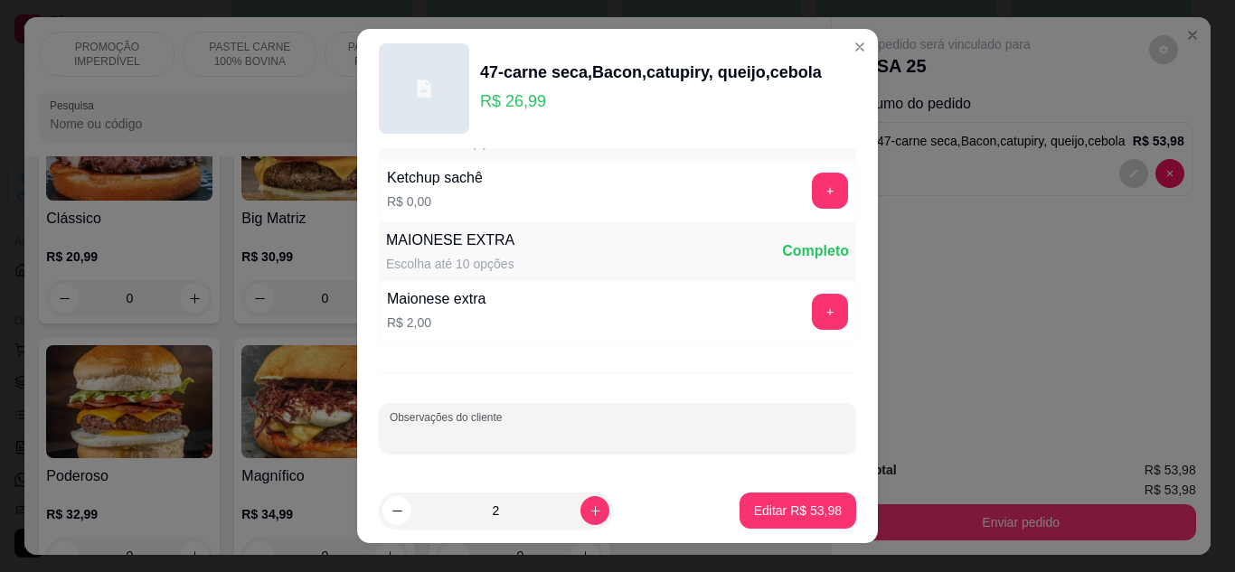
click at [541, 429] on input "Observações do cliente" at bounding box center [618, 436] width 456 height 18
type input "s"
type input "s/ cebola s/ catupiry c/ cheddar"
click at [755, 504] on p "Editar R$ 53,98" at bounding box center [797, 511] width 85 height 17
type input "0"
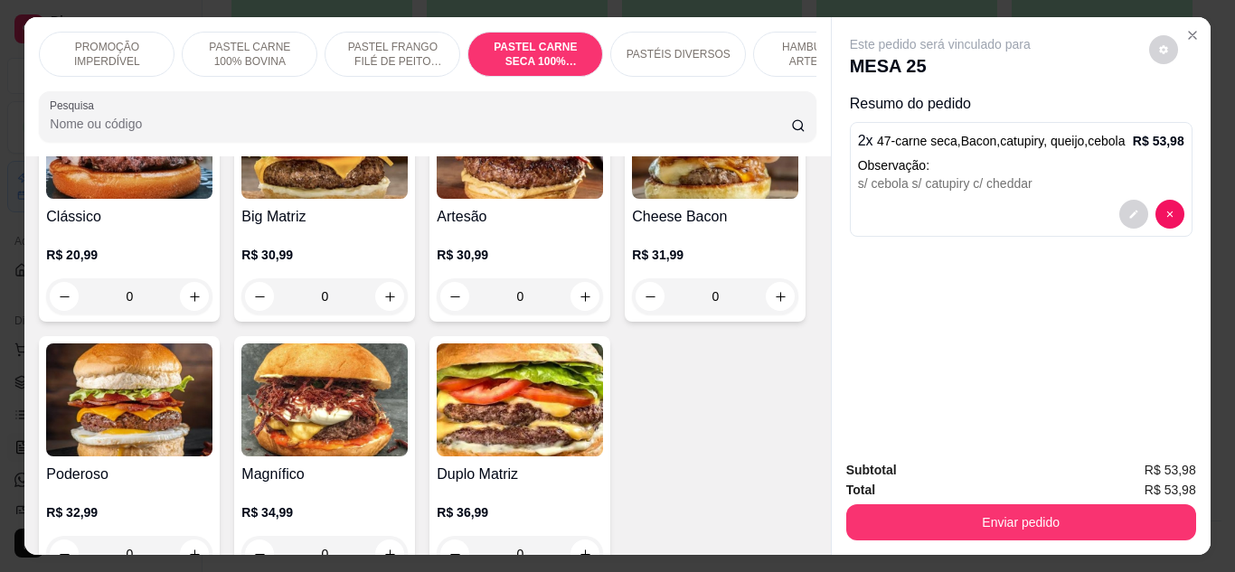
click at [787, 49] on p "HAMBÚRGUER ARTESANAL" at bounding box center [820, 54] width 105 height 29
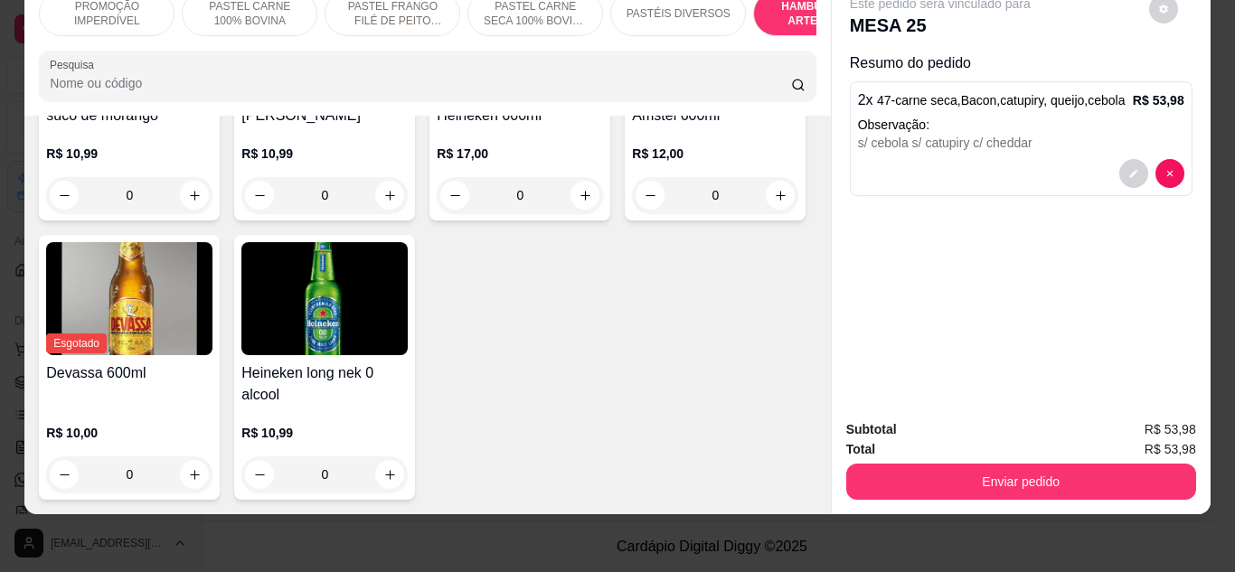
scroll to position [7874, 0]
type input "1"
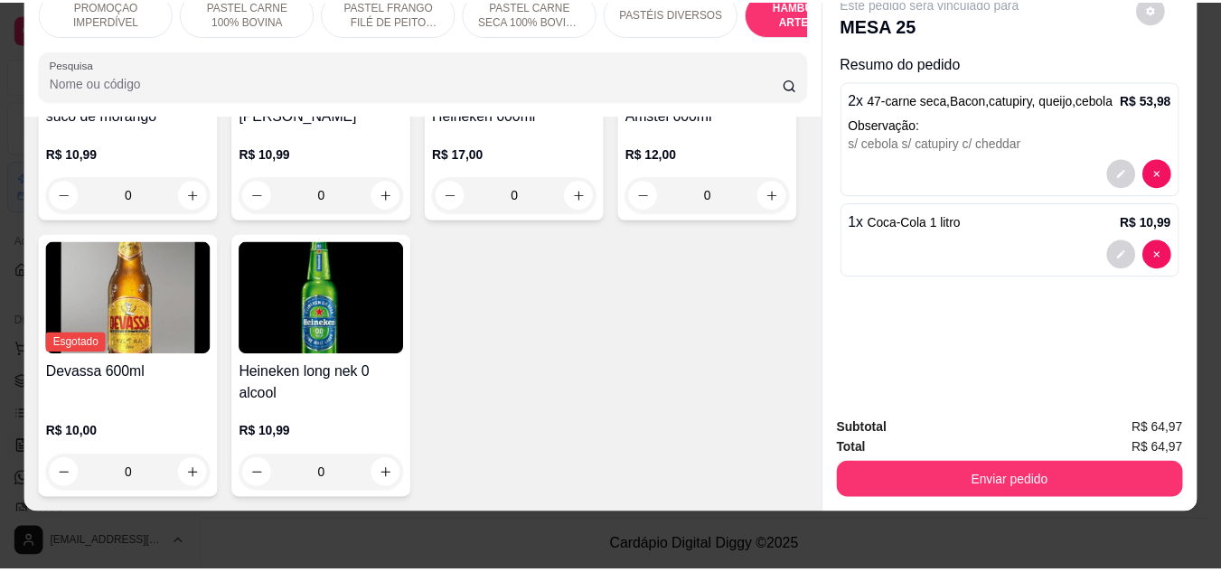
scroll to position [7875, 0]
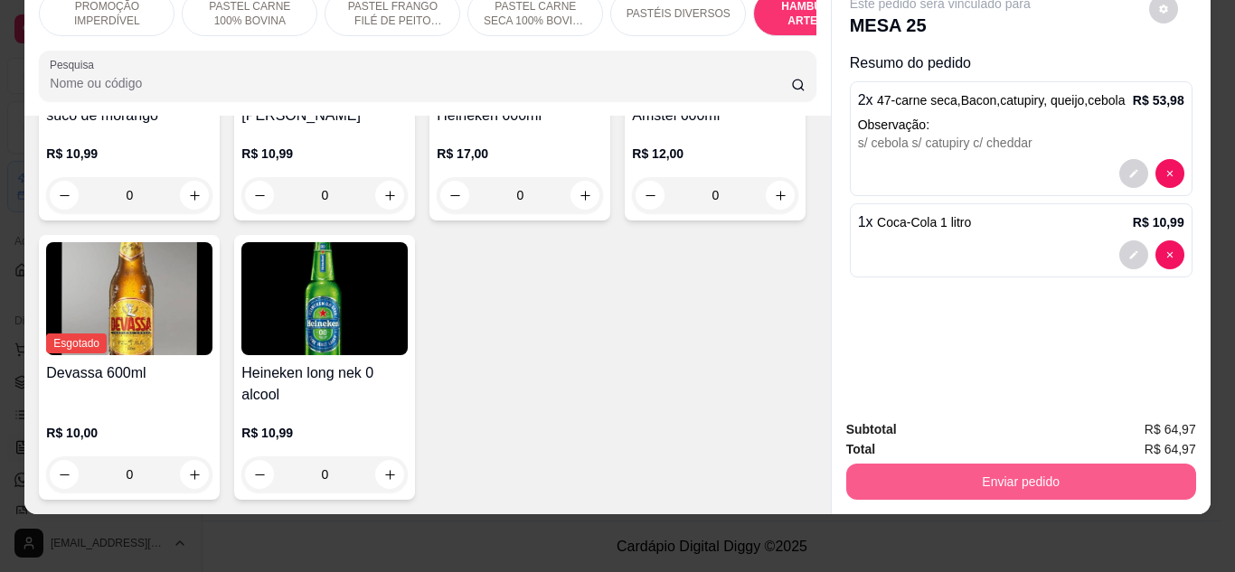
click at [915, 466] on button "Enviar pedido" at bounding box center [1021, 482] width 350 height 36
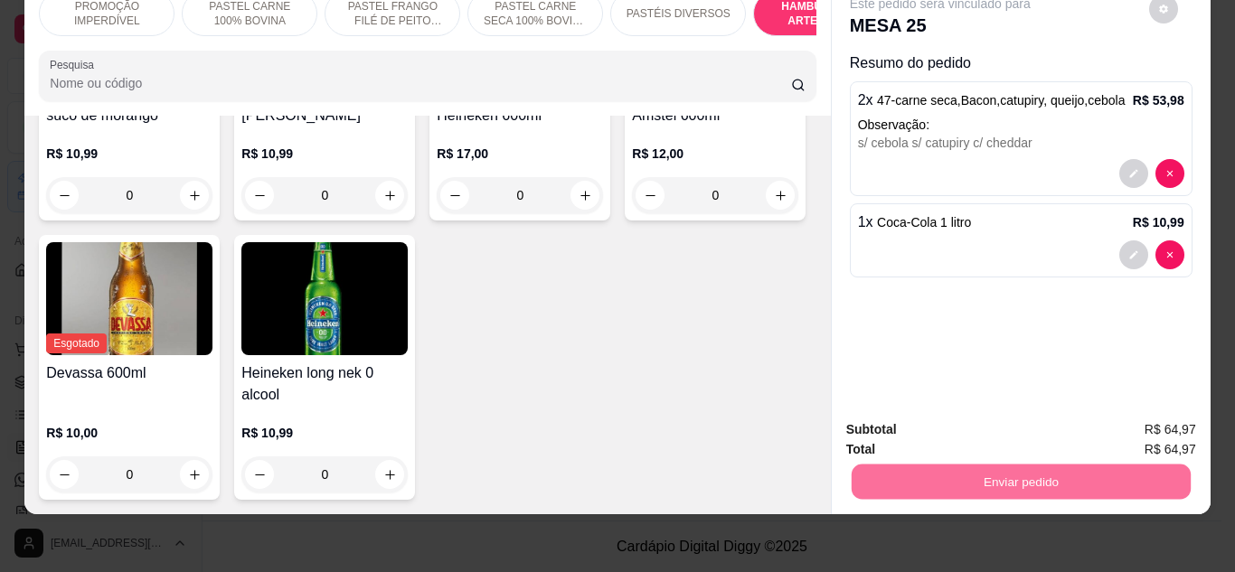
click at [965, 421] on button "Não registrar e enviar pedido" at bounding box center [961, 423] width 188 height 34
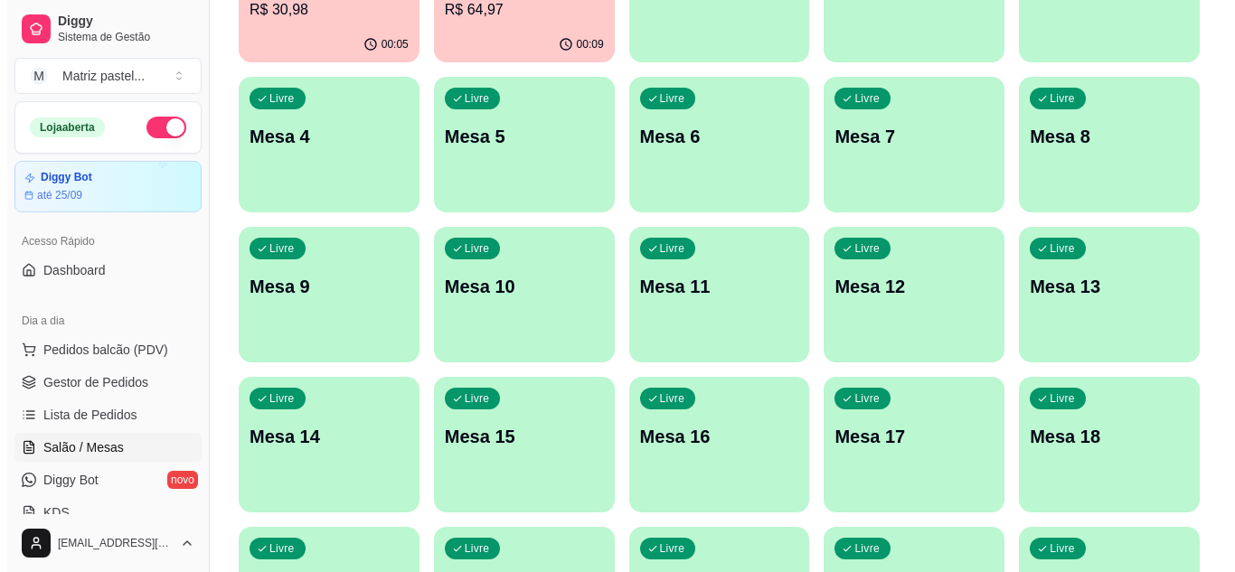
scroll to position [0, 0]
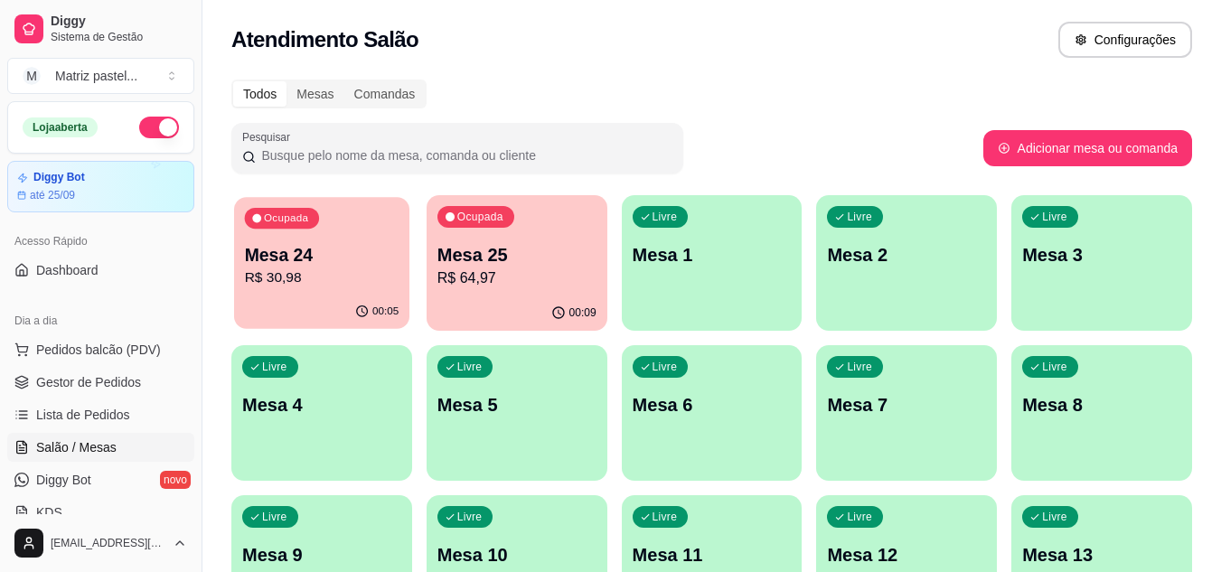
click at [342, 297] on div "00:05" at bounding box center [321, 312] width 175 height 34
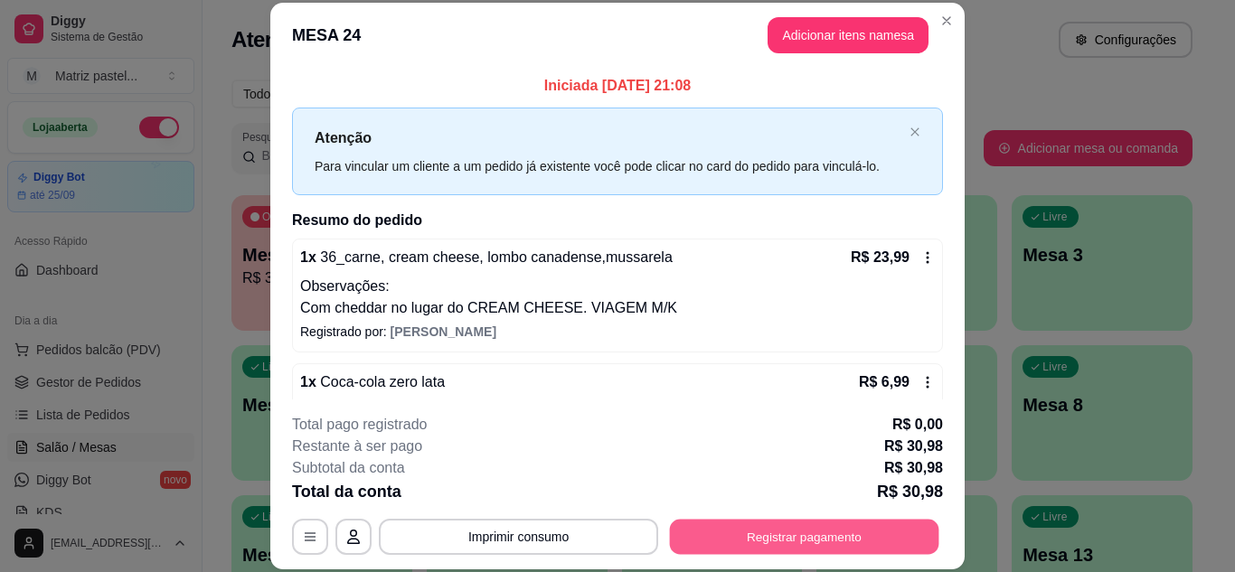
click at [781, 531] on button "Registrar pagamento" at bounding box center [804, 536] width 269 height 35
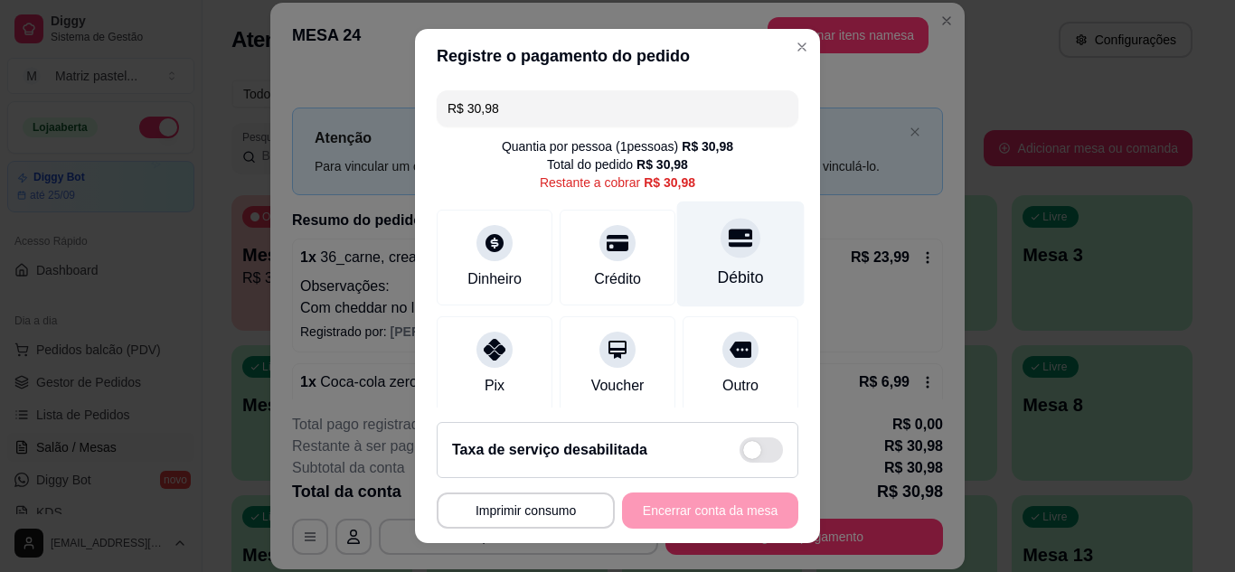
click at [721, 255] on div at bounding box center [741, 238] width 40 height 40
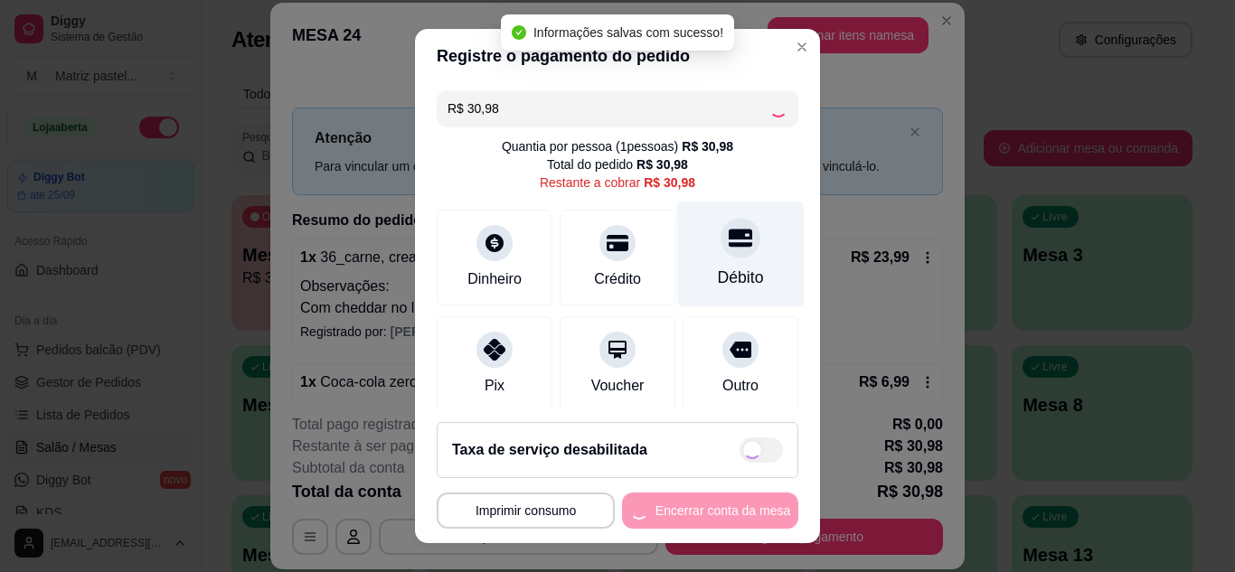
type input "R$ 0,00"
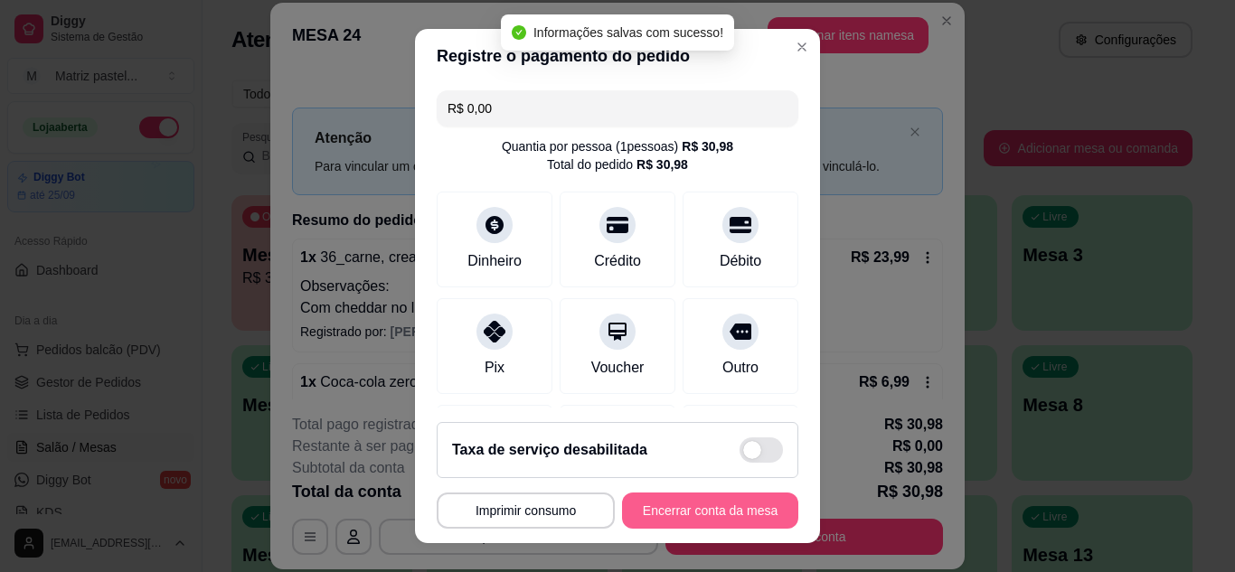
click at [645, 508] on button "Encerrar conta da mesa" at bounding box center [710, 511] width 176 height 36
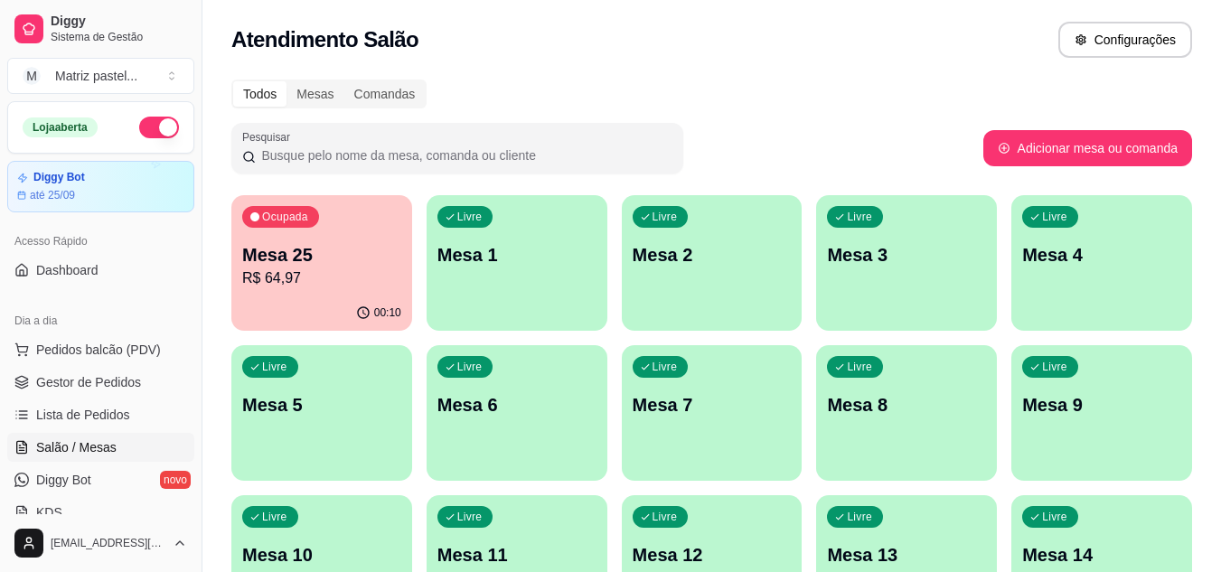
click at [272, 281] on p "R$ 64,97" at bounding box center [321, 279] width 159 height 22
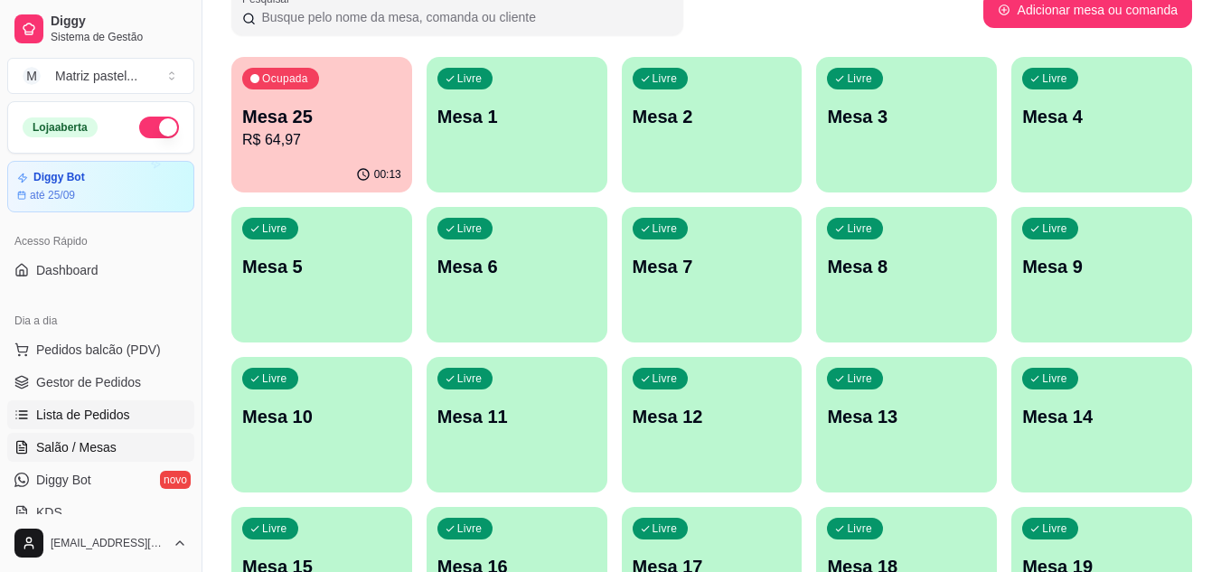
scroll to position [362, 0]
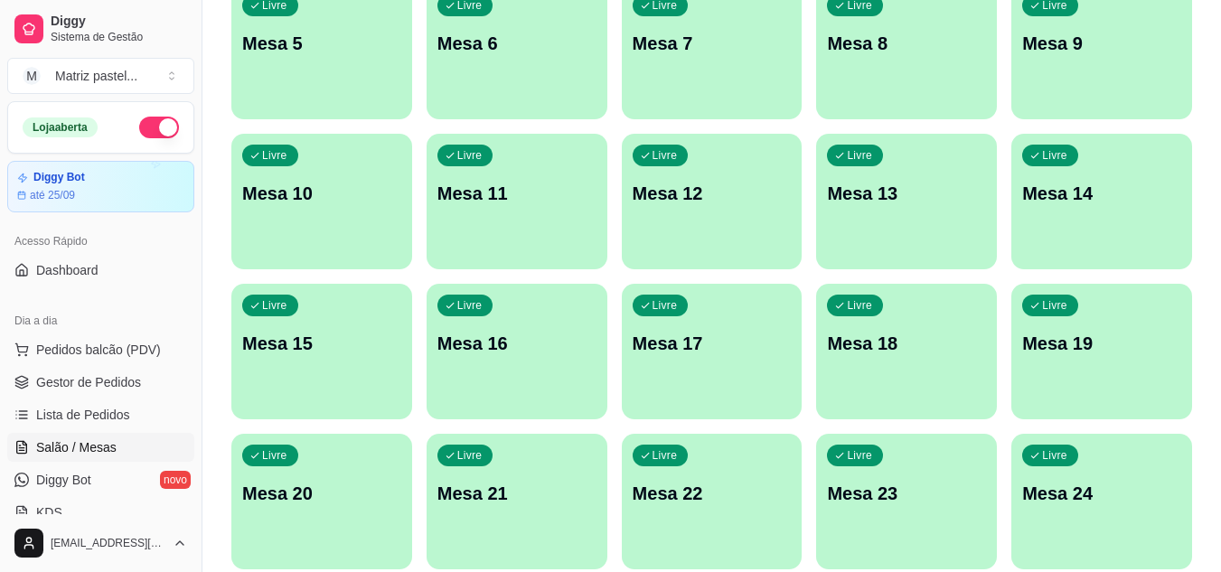
click at [106, 397] on ul "Pedidos balcão (PDV) Gestor de Pedidos Lista de Pedidos Salão / Mesas Diggy Bot…" at bounding box center [100, 431] width 187 height 192
click at [107, 389] on span "Gestor de Pedidos" at bounding box center [88, 382] width 105 height 18
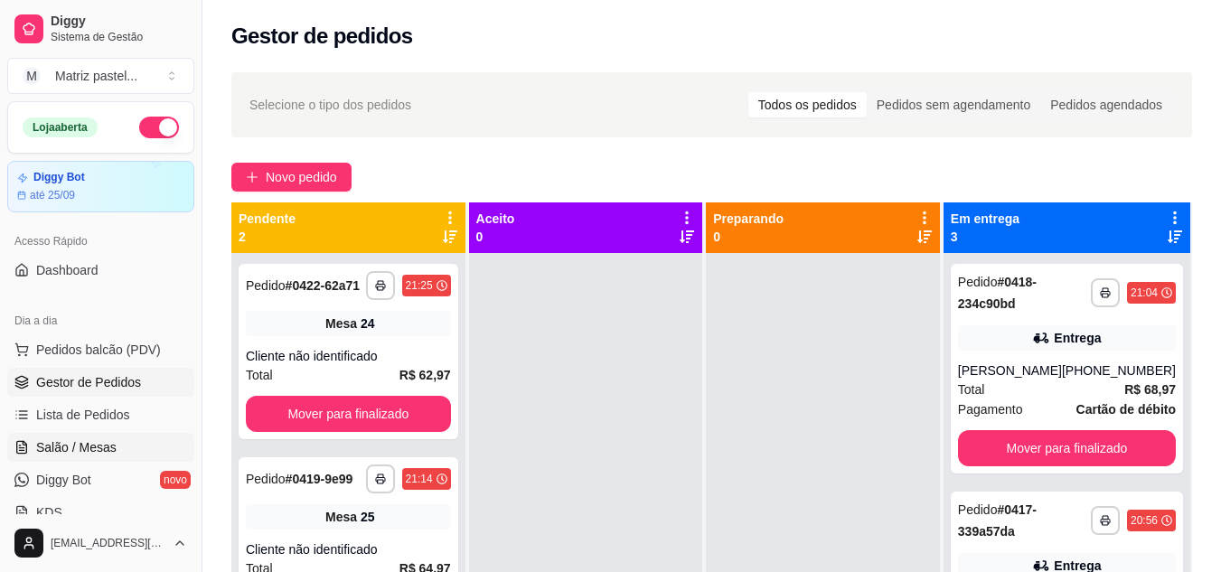
click at [100, 453] on span "Salão / Mesas" at bounding box center [76, 447] width 80 height 18
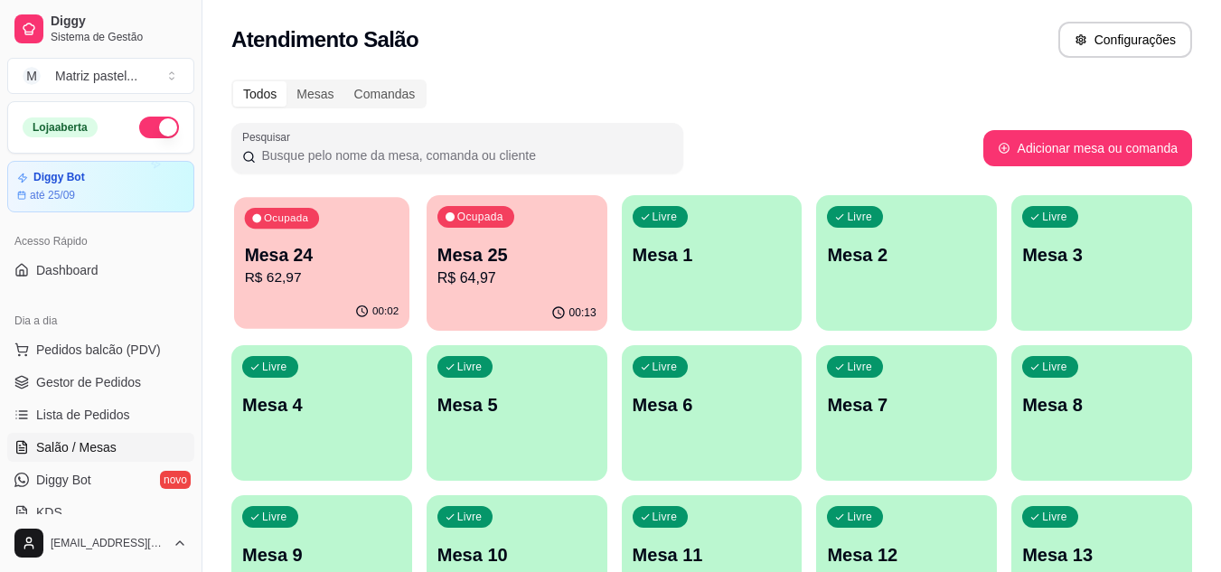
click at [324, 295] on div "Ocupada Mesa 24 R$ 62,97" at bounding box center [321, 246] width 175 height 98
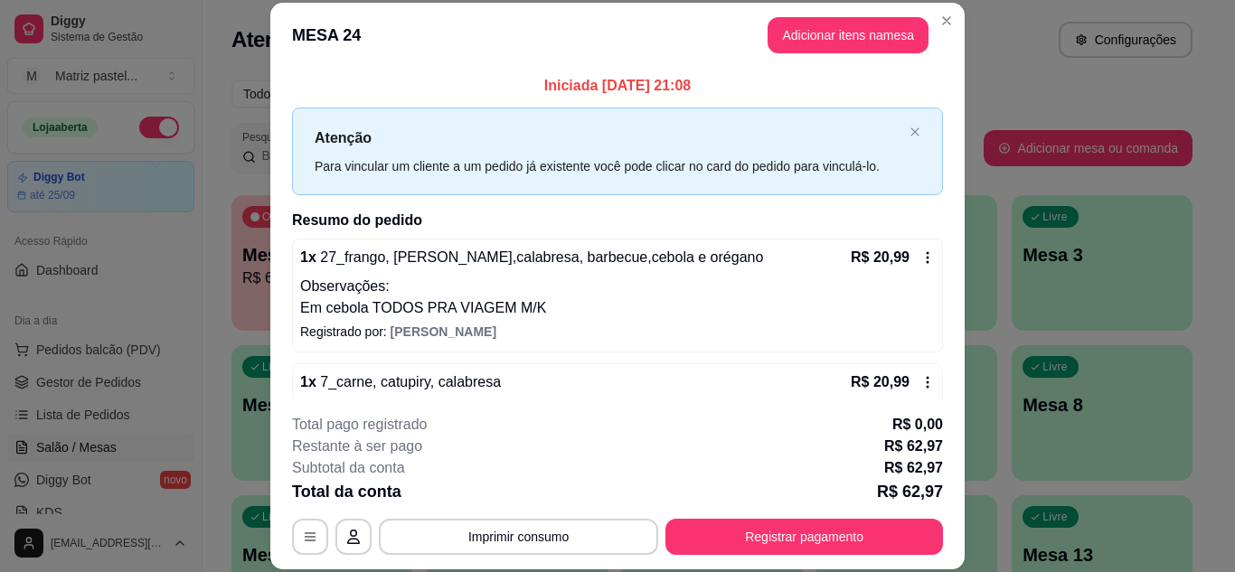
click at [685, 517] on div "**********" at bounding box center [617, 484] width 651 height 141
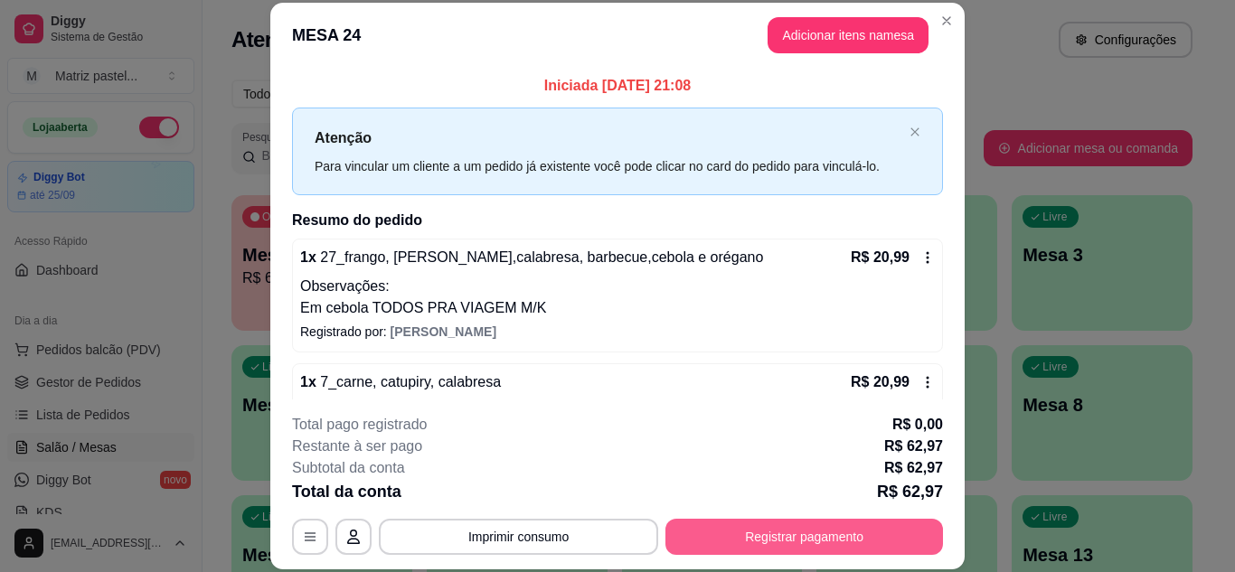
click at [684, 530] on button "Registrar pagamento" at bounding box center [804, 537] width 278 height 36
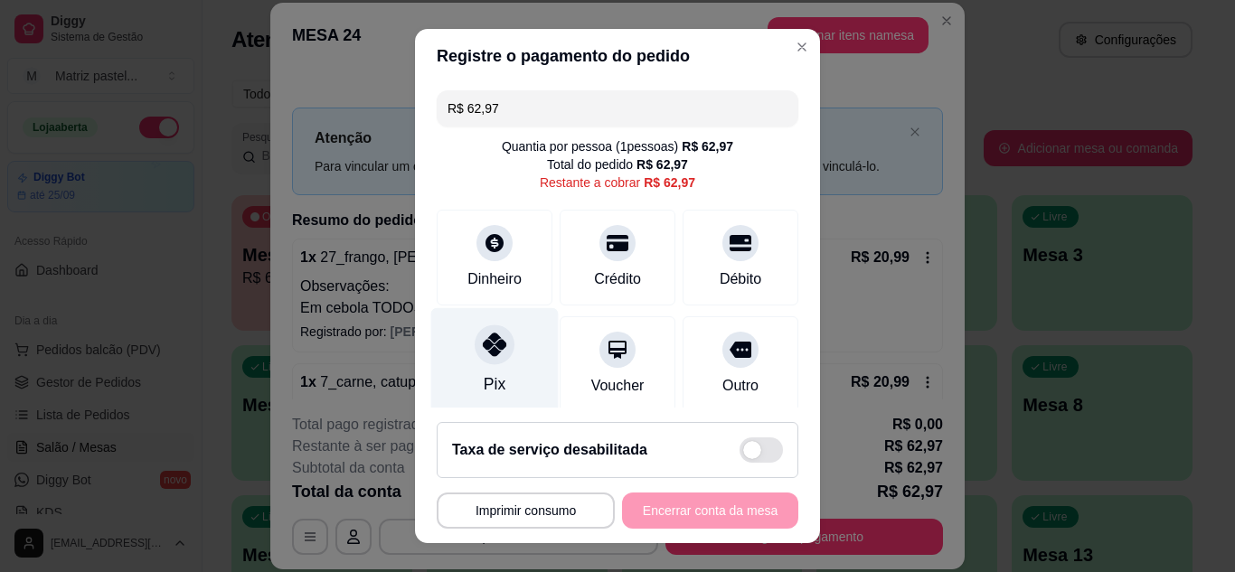
click at [491, 378] on div "Pix" at bounding box center [495, 384] width 22 height 24
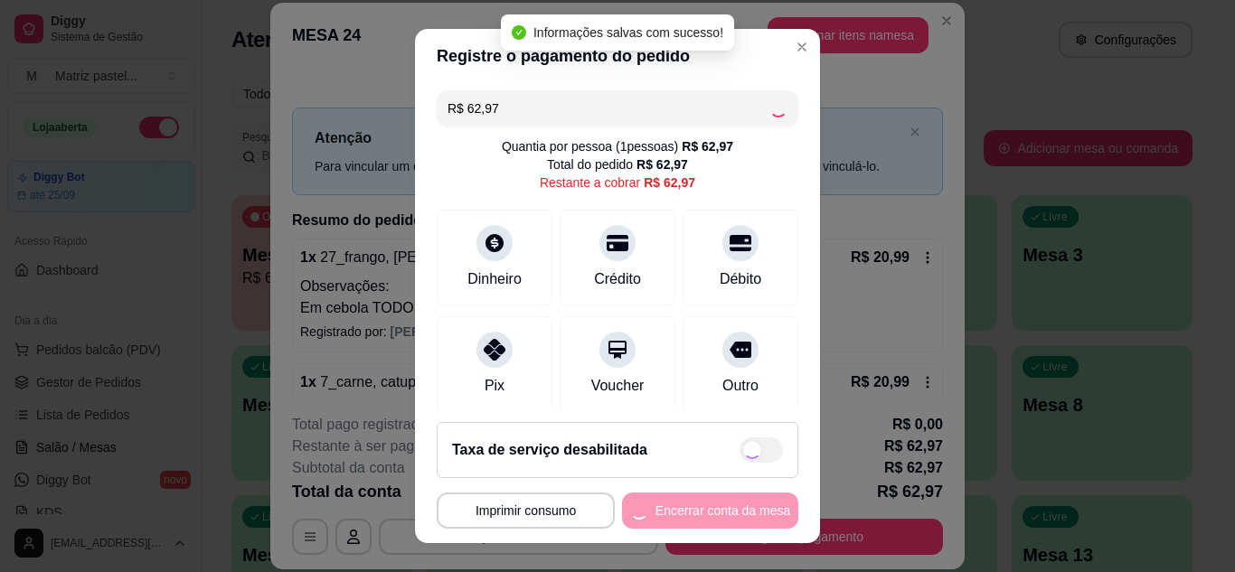
type input "R$ 0,00"
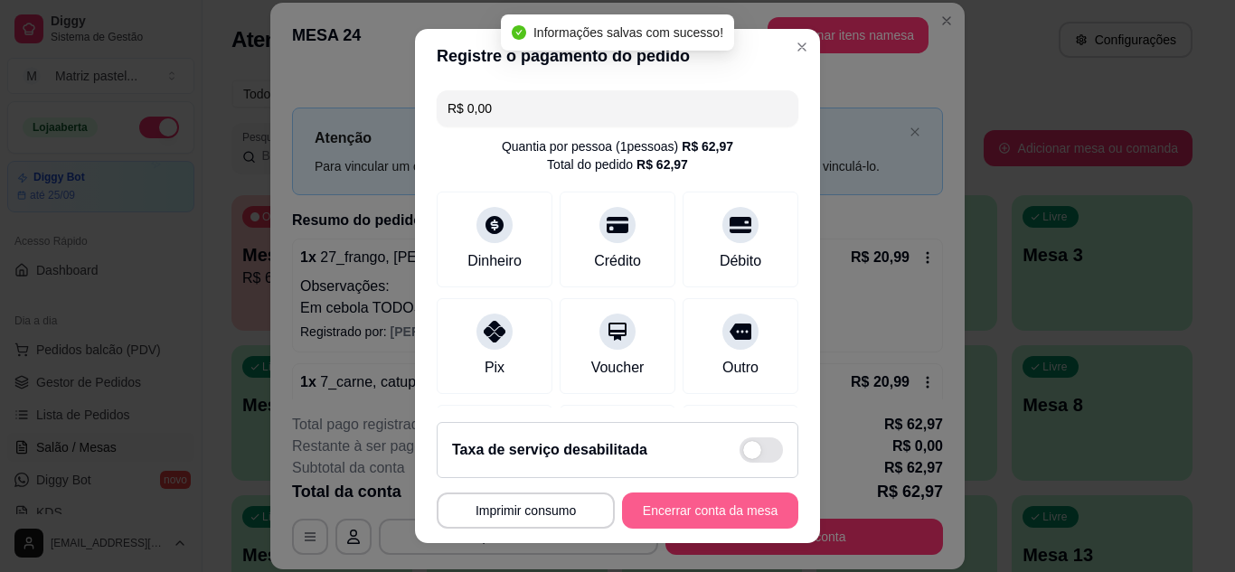
click at [626, 504] on button "Encerrar conta da mesa" at bounding box center [710, 511] width 176 height 36
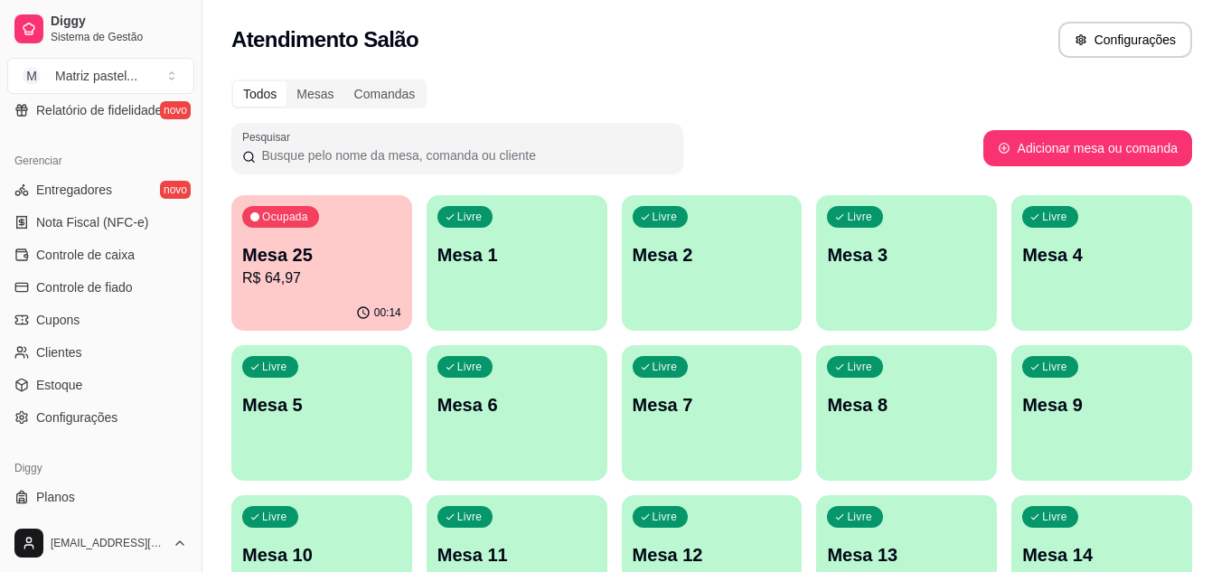
scroll to position [723, 0]
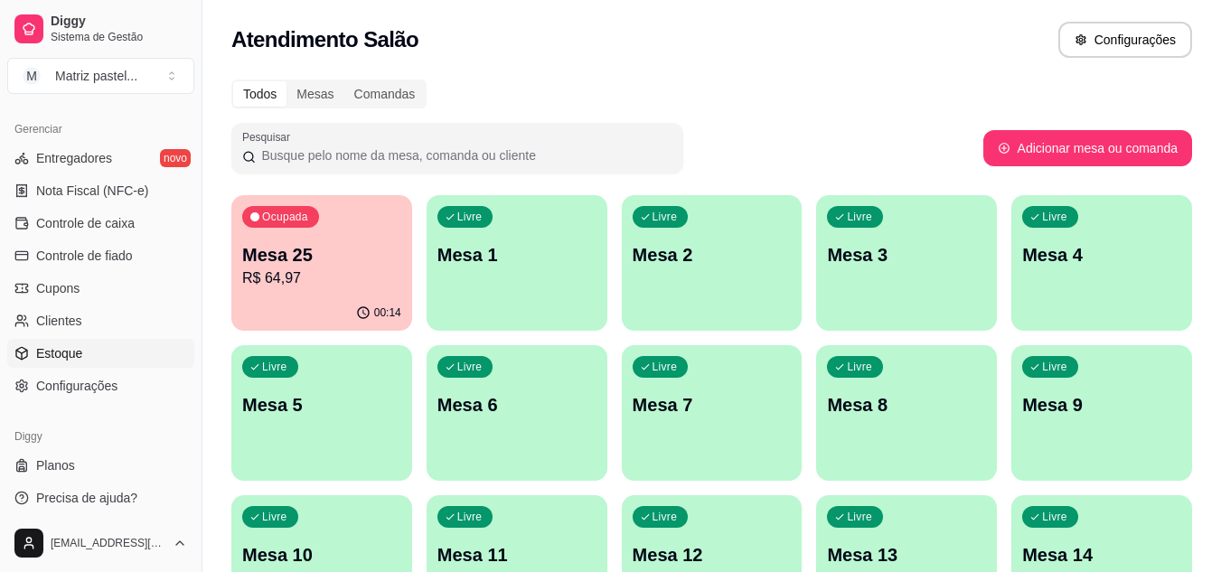
drag, startPoint x: 53, startPoint y: 353, endPoint x: 66, endPoint y: 350, distance: 12.9
click at [55, 353] on span "Estoque" at bounding box center [59, 353] width 46 height 18
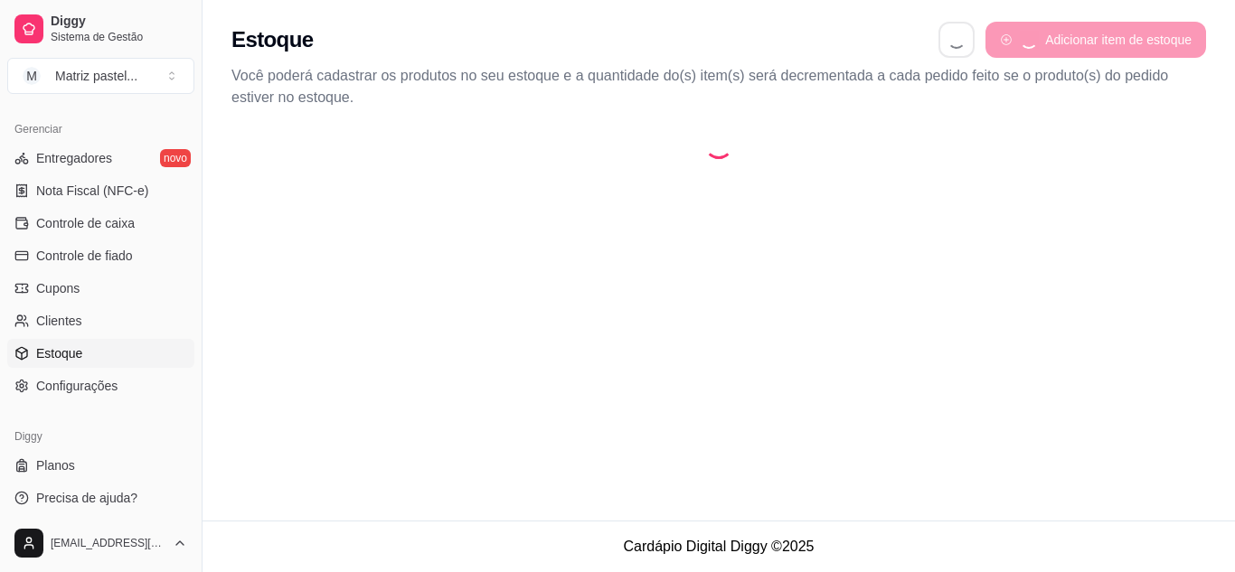
select select "QUANTITY_ORDER"
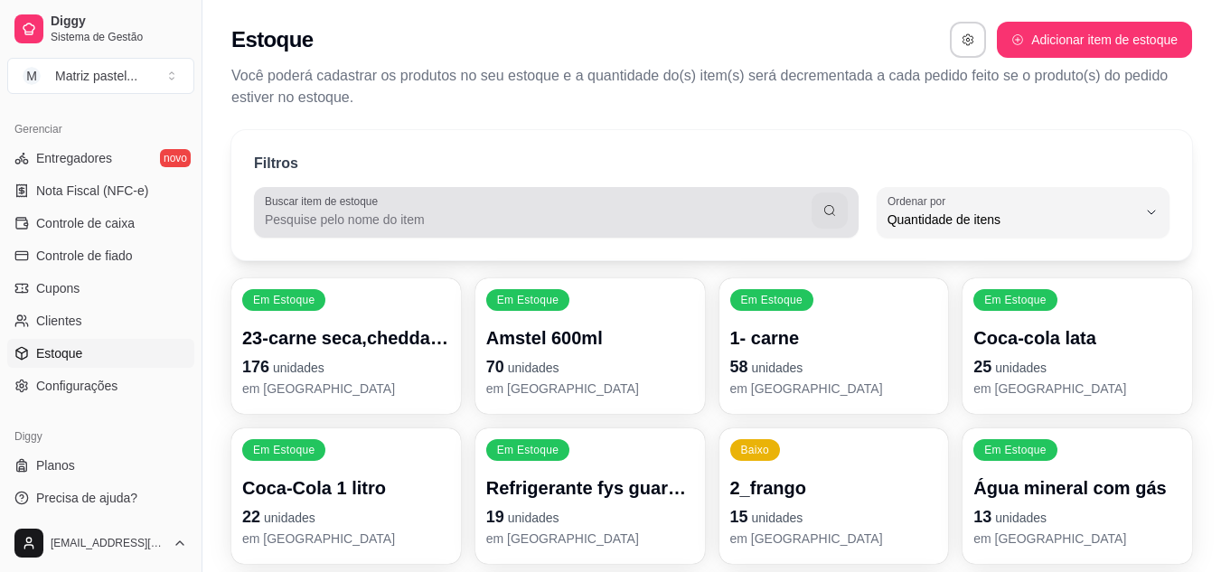
scroll to position [17, 0]
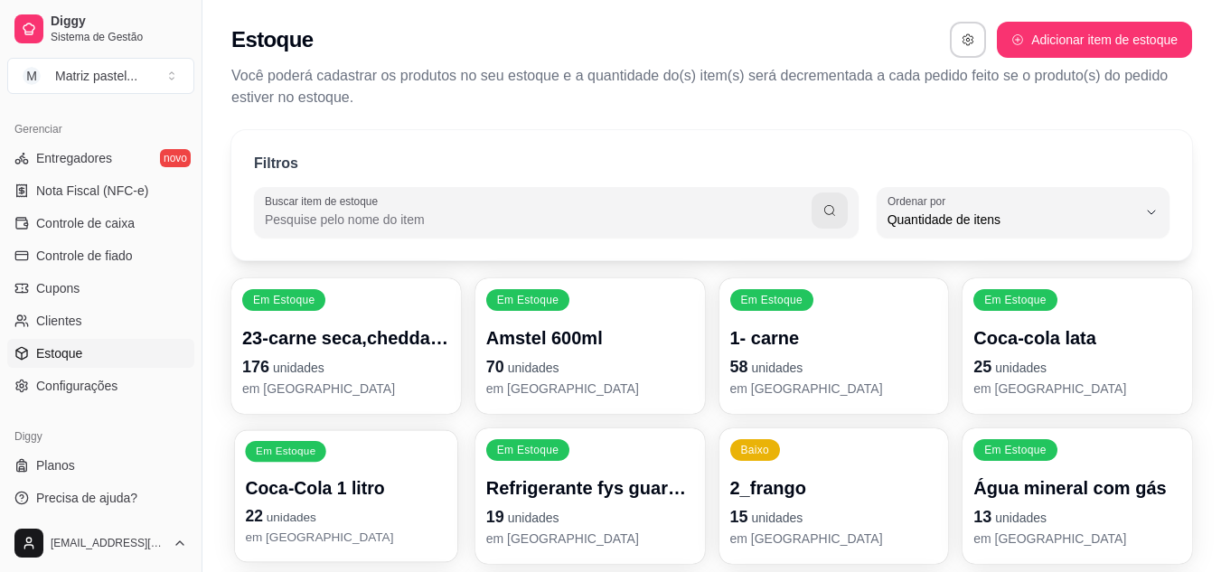
click at [335, 442] on div "Em Estoque Coca-Cola 1 litro 22 unidades em [GEOGRAPHIC_DATA]" at bounding box center [346, 496] width 222 height 132
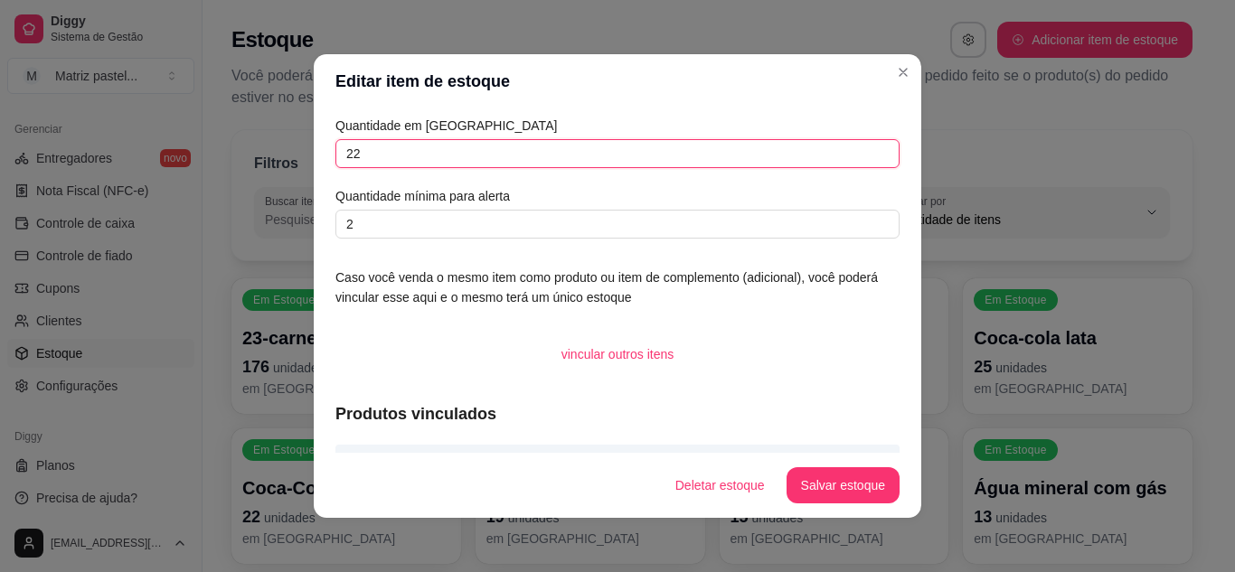
click at [422, 154] on input "22" at bounding box center [617, 153] width 564 height 29
type input "2"
type input "16"
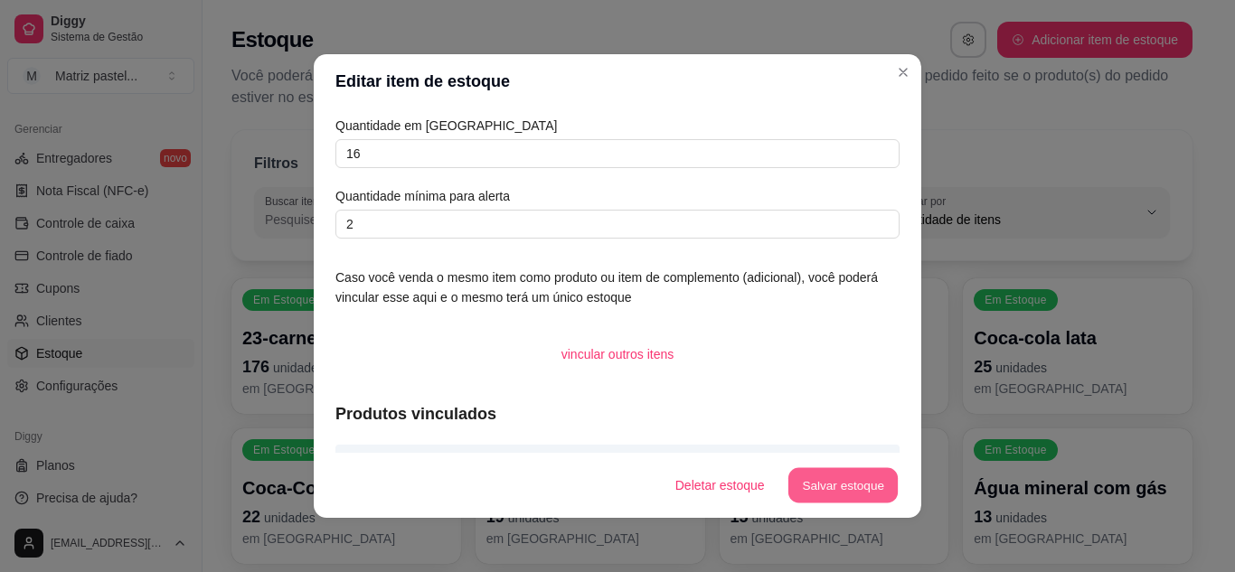
click at [858, 495] on button "Salvar estoque" at bounding box center [842, 485] width 110 height 35
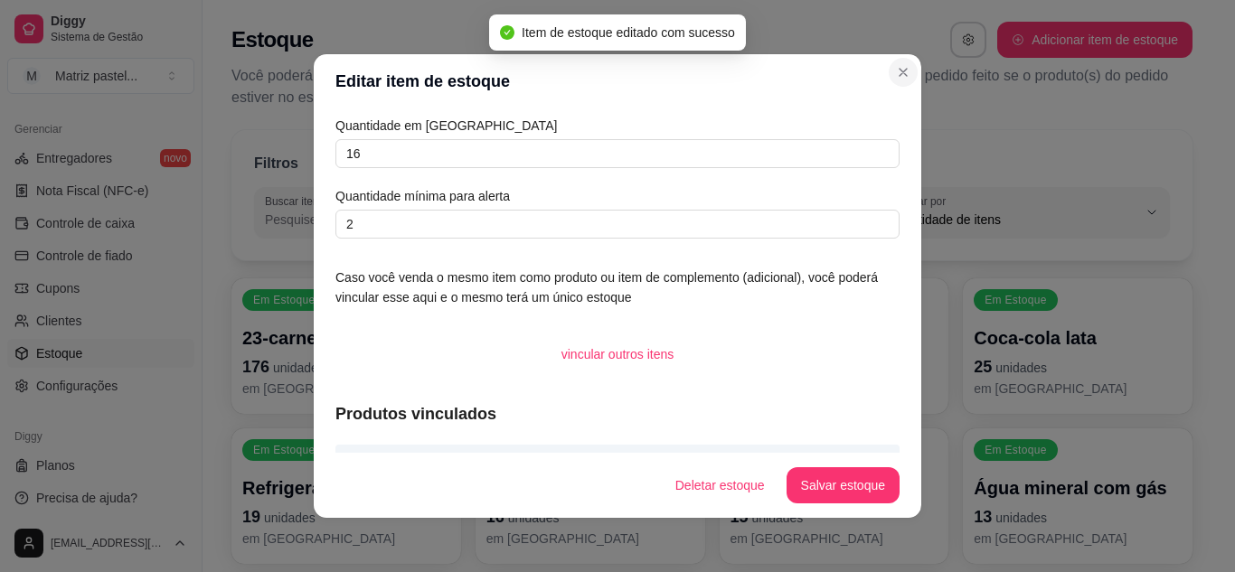
click at [879, 86] on section "Editar item de estoque Quantidade em estoque 16 Quantidade mínima para alerta 2…" at bounding box center [618, 286] width 608 height 464
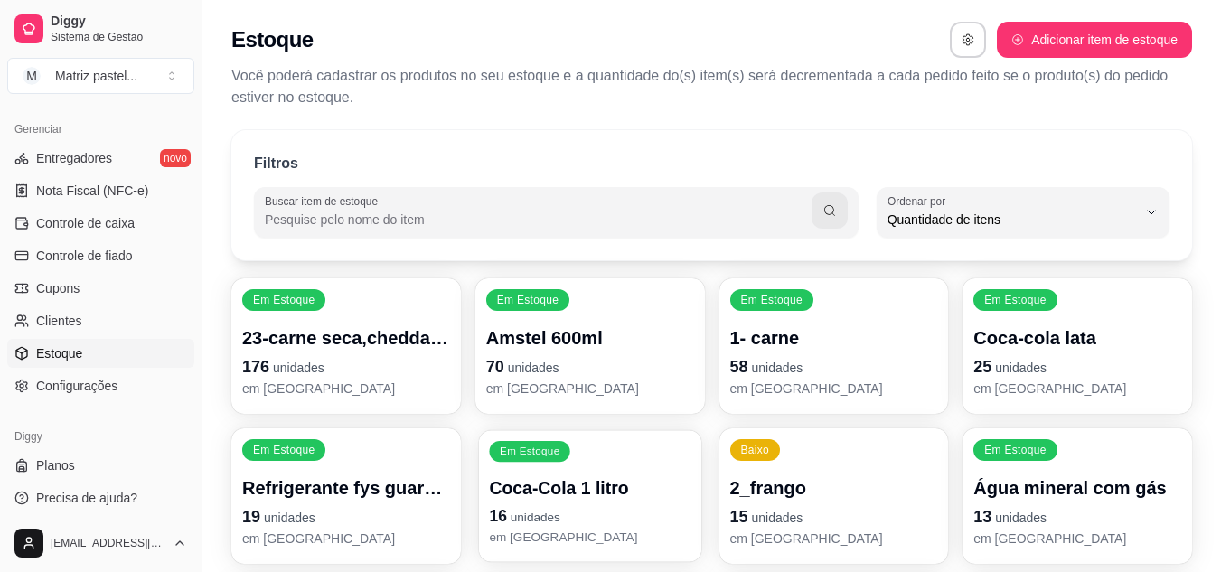
click at [641, 454] on div "Em Estoque Coca-Cola 1 litro 16 unidades em [GEOGRAPHIC_DATA]" at bounding box center [590, 496] width 222 height 132
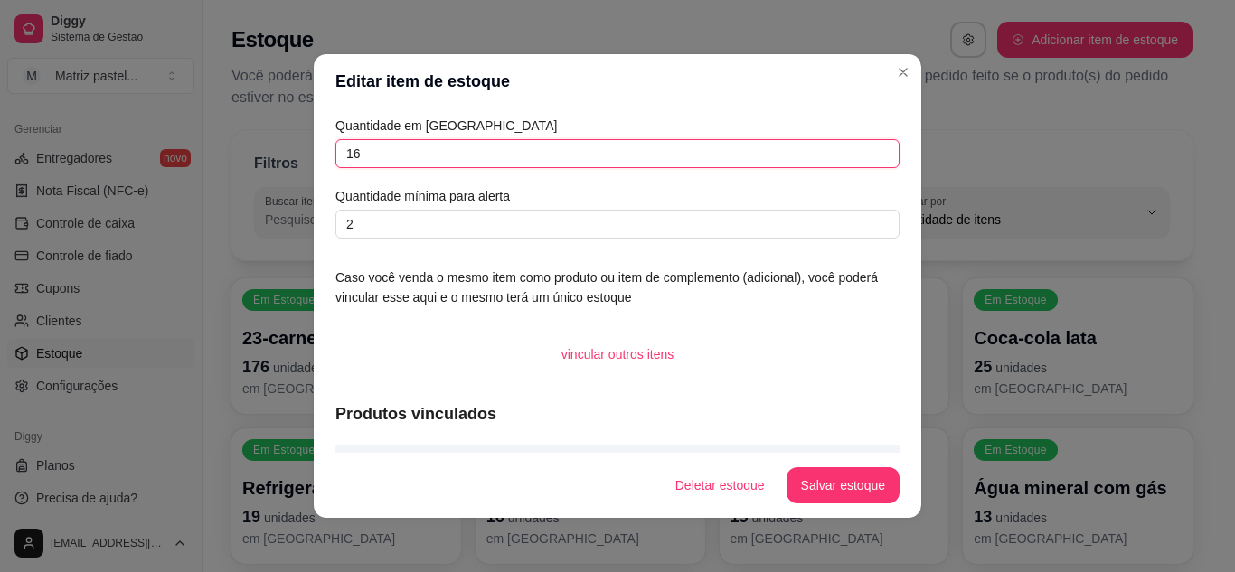
click at [395, 167] on input "16" at bounding box center [617, 153] width 564 height 29
type input "1"
type input "3"
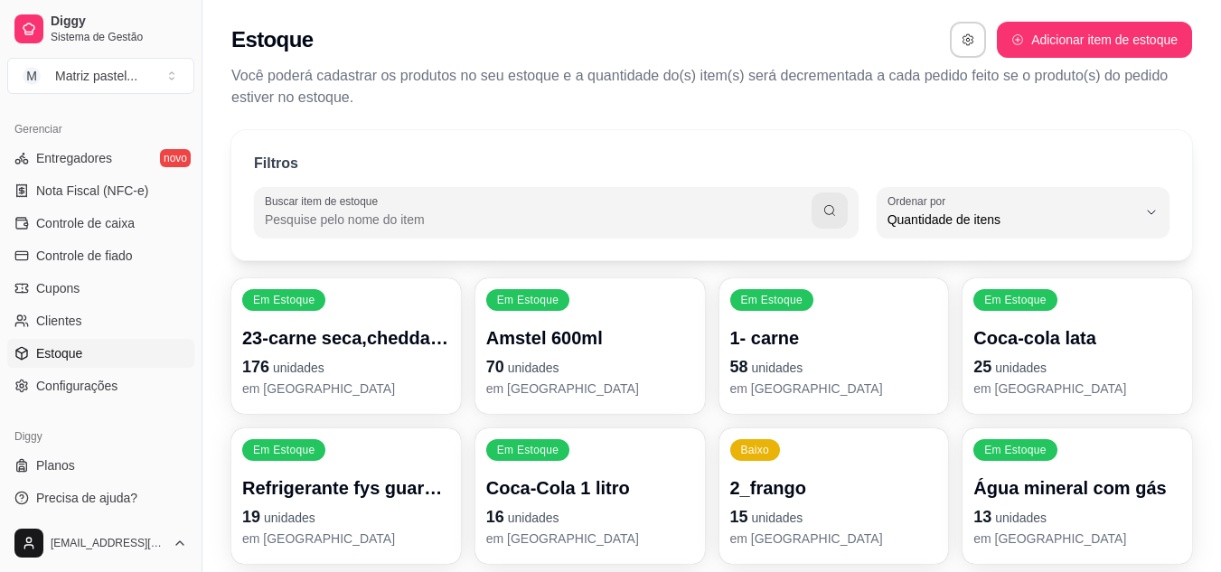
click at [601, 477] on p "Coca-Cola 1 litro" at bounding box center [590, 488] width 208 height 25
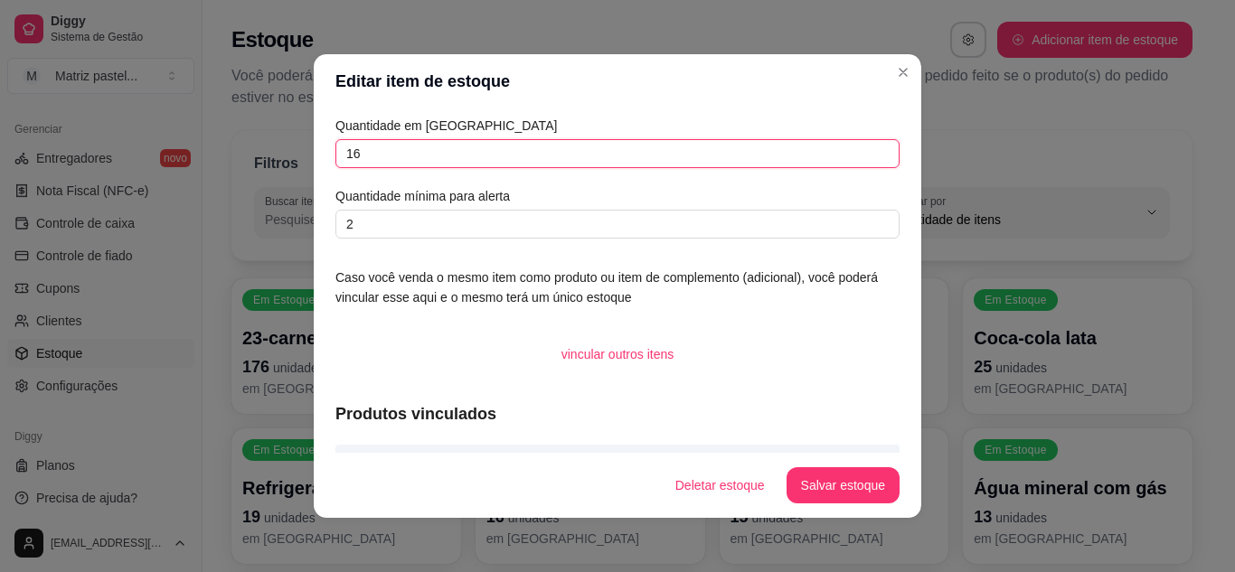
click at [372, 149] on input "16" at bounding box center [617, 153] width 564 height 29
type input "1"
type input "3"
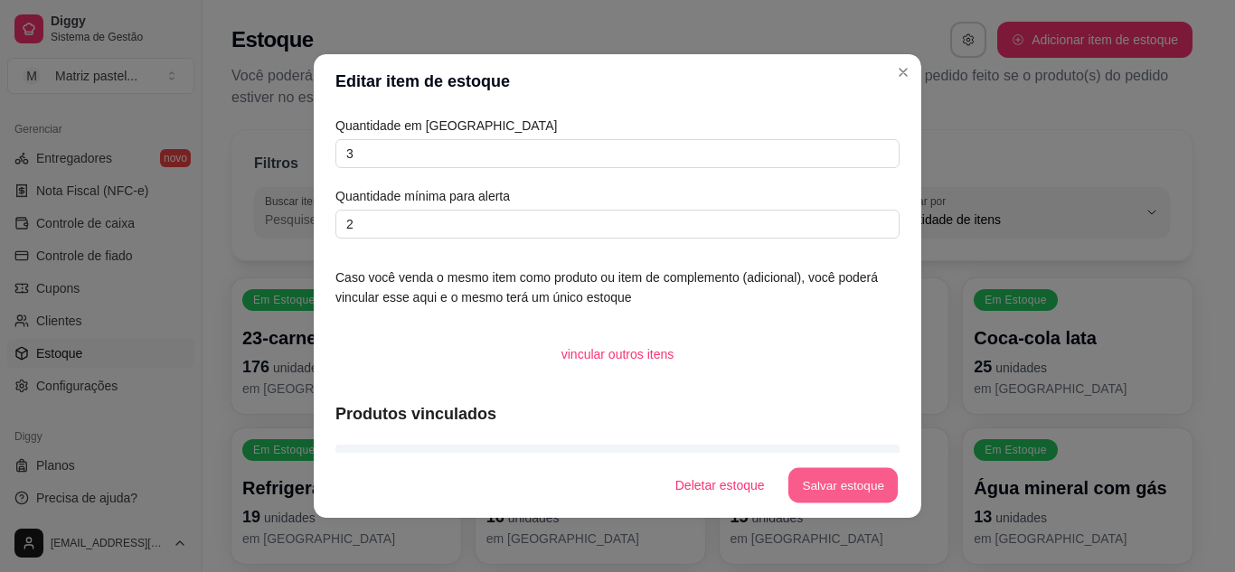
click at [839, 485] on button "Salvar estoque" at bounding box center [842, 485] width 110 height 35
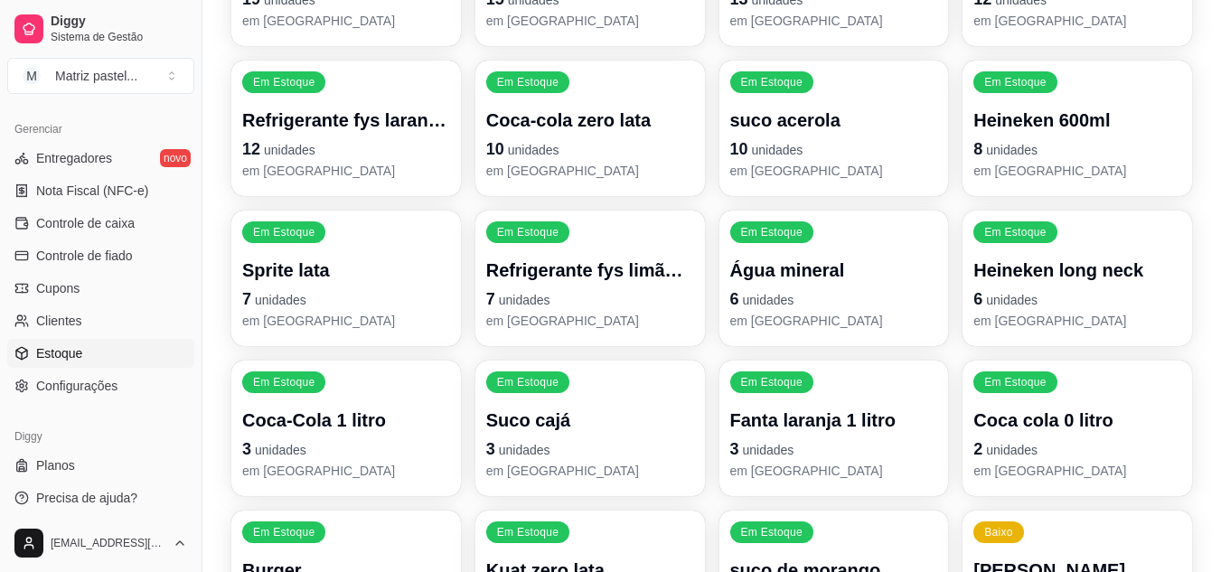
scroll to position [542, 0]
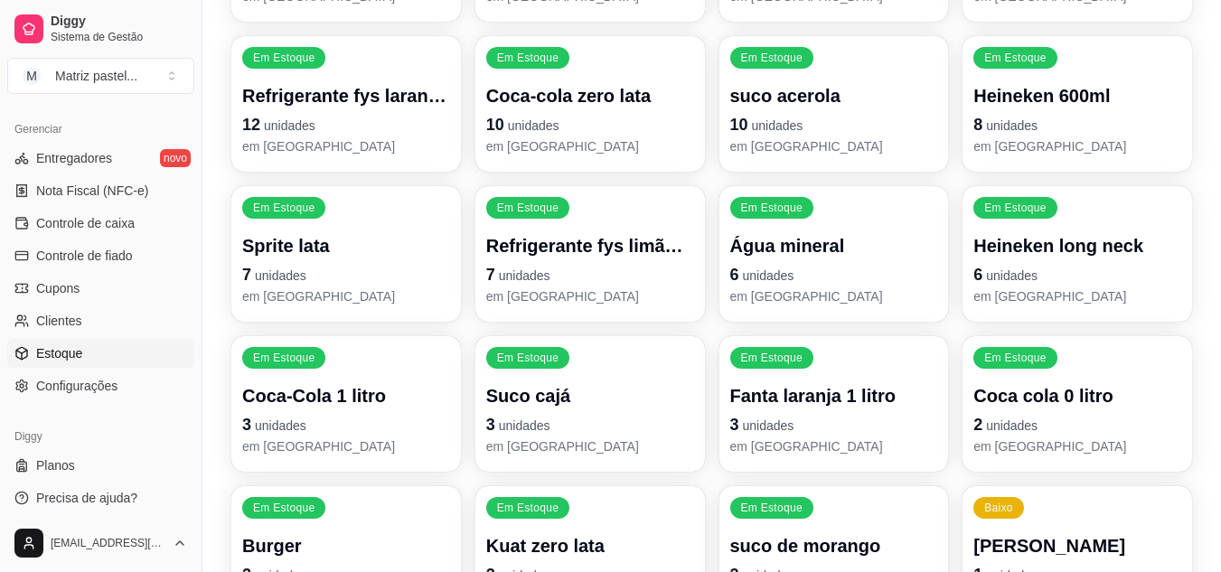
click at [377, 289] on p "em [GEOGRAPHIC_DATA]" at bounding box center [346, 296] width 208 height 18
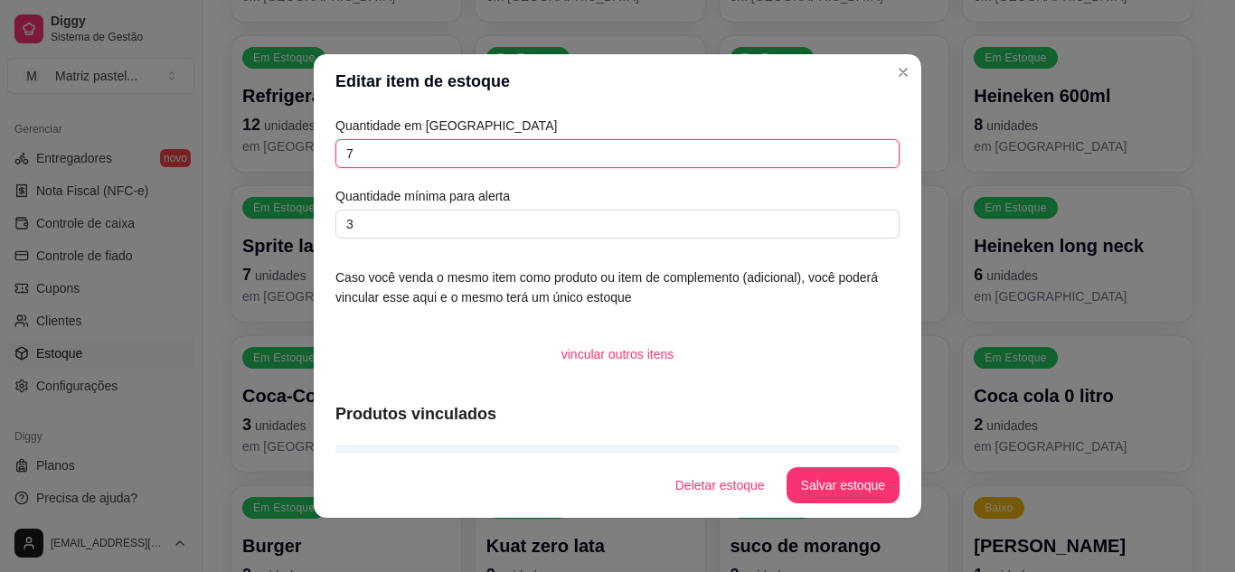
click at [427, 149] on input "7" at bounding box center [617, 153] width 564 height 29
type input "6"
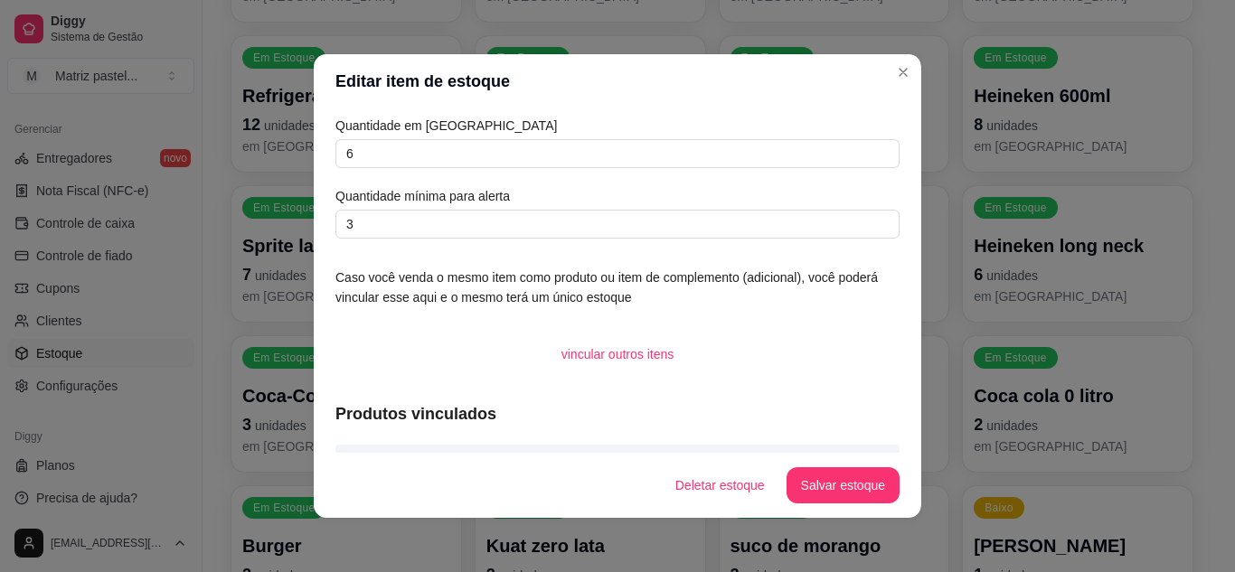
click at [827, 461] on section "Editar item de estoque Quantidade em estoque 6 Quantidade mínima para alerta 3 …" at bounding box center [618, 286] width 608 height 464
click at [829, 476] on button "Salvar estoque" at bounding box center [842, 485] width 110 height 35
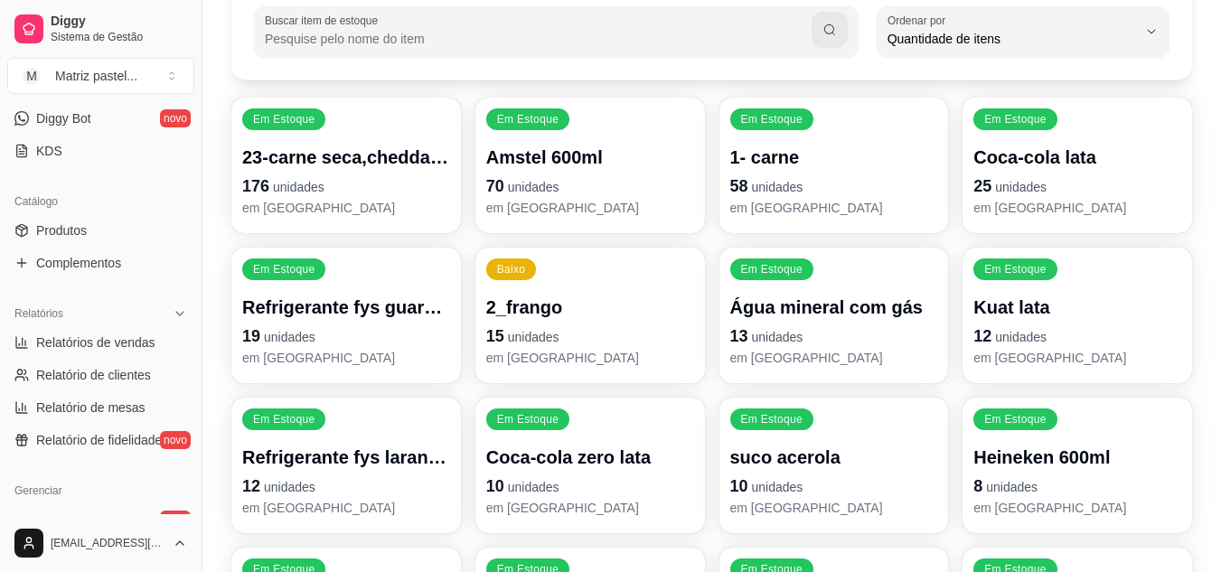
scroll to position [0, 0]
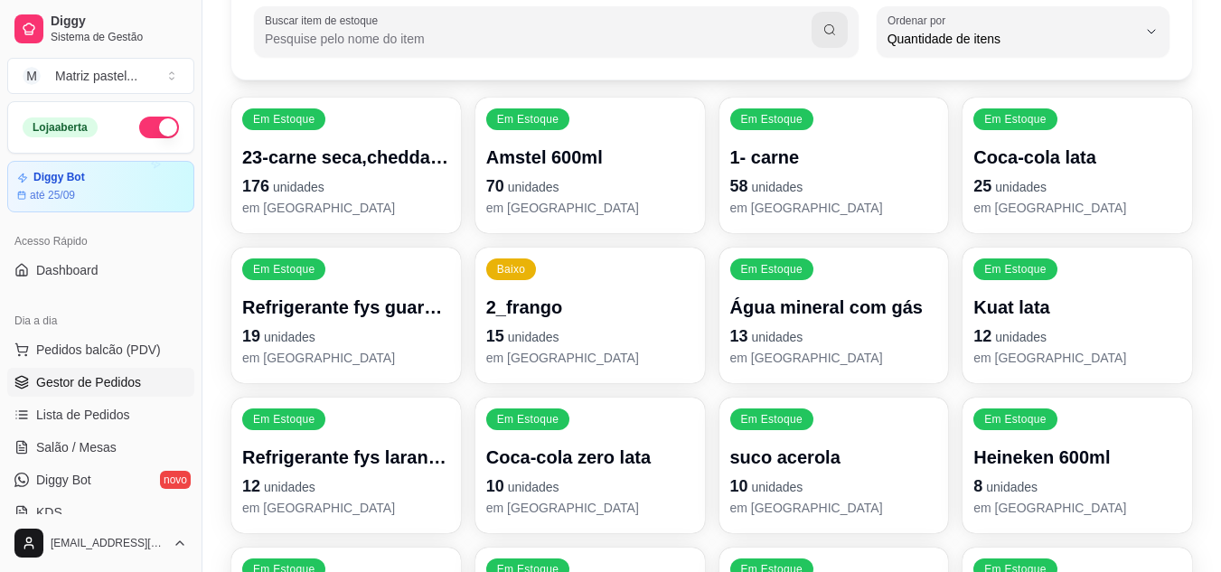
click at [95, 380] on span "Gestor de Pedidos" at bounding box center [88, 382] width 105 height 18
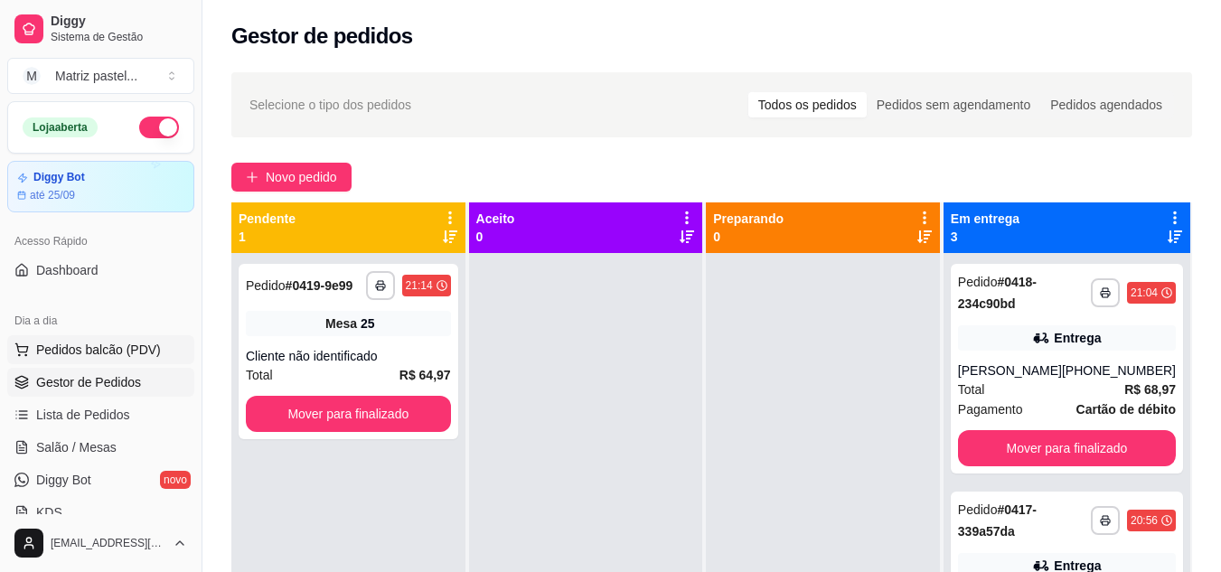
click at [145, 349] on span "Pedidos balcão (PDV)" at bounding box center [98, 350] width 125 height 18
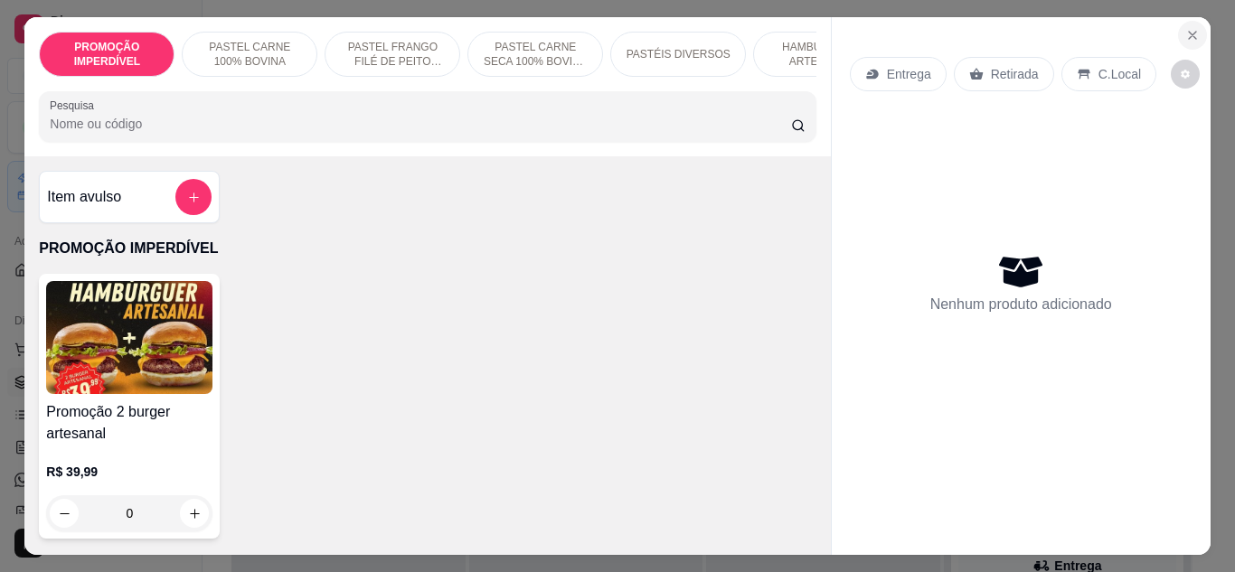
click at [1189, 32] on icon "Close" at bounding box center [1192, 35] width 7 height 7
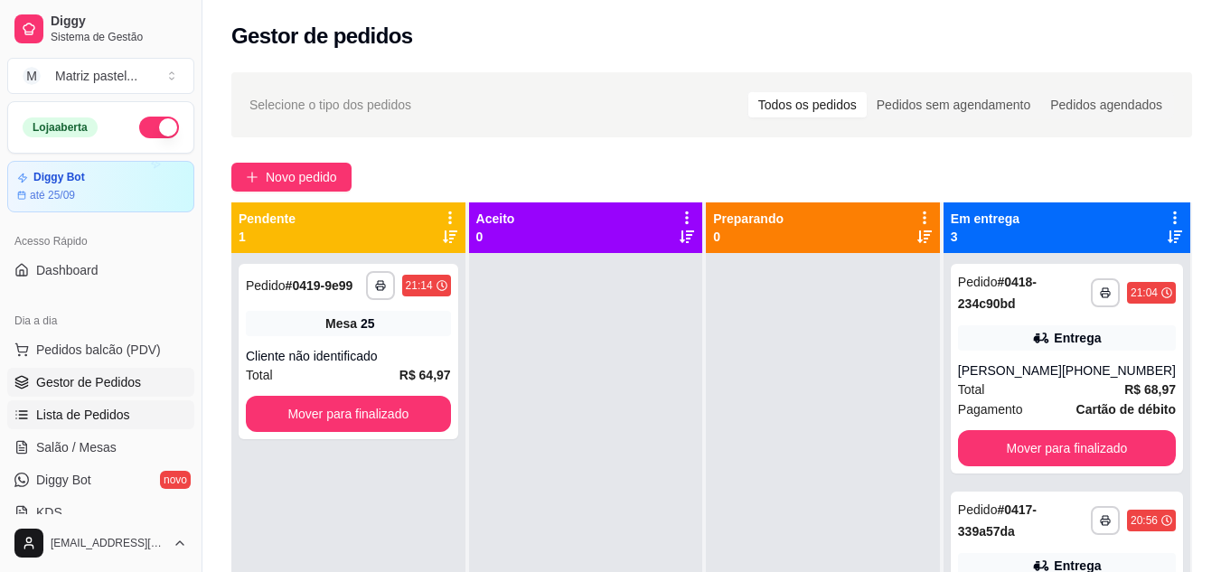
click at [113, 410] on span "Lista de Pedidos" at bounding box center [83, 415] width 94 height 18
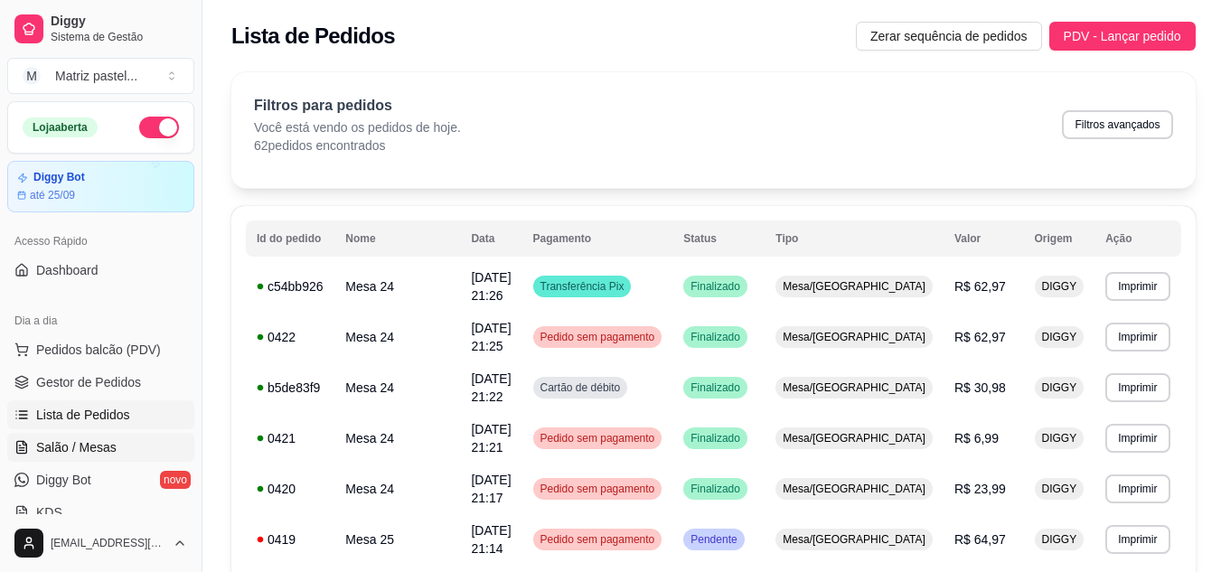
click at [80, 458] on link "Salão / Mesas" at bounding box center [100, 447] width 187 height 29
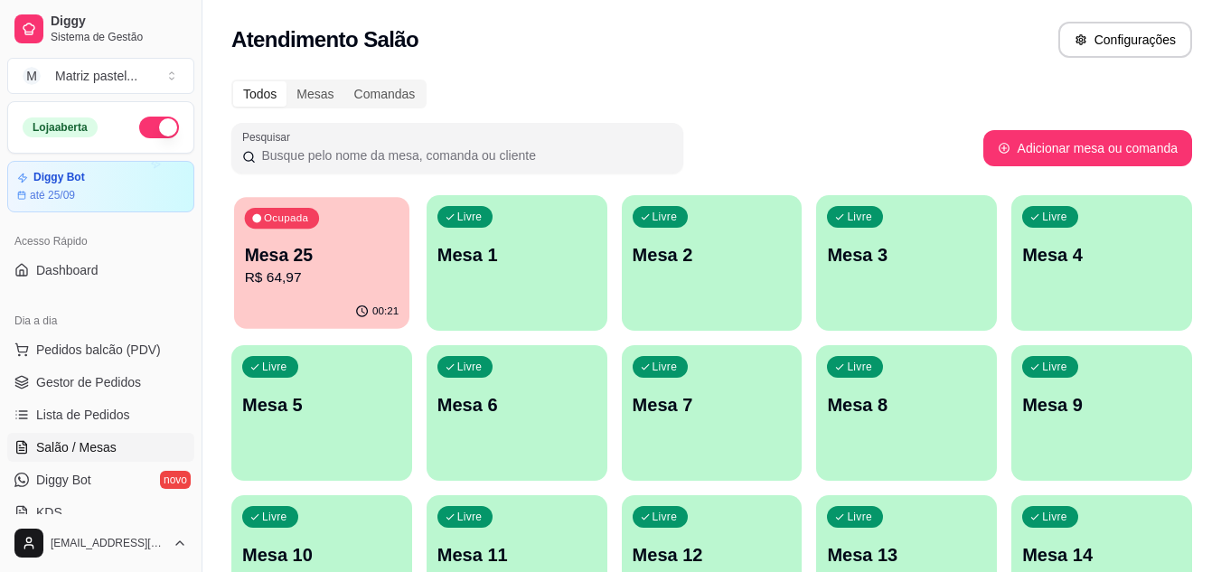
click at [278, 258] on p "Mesa 25" at bounding box center [322, 255] width 155 height 24
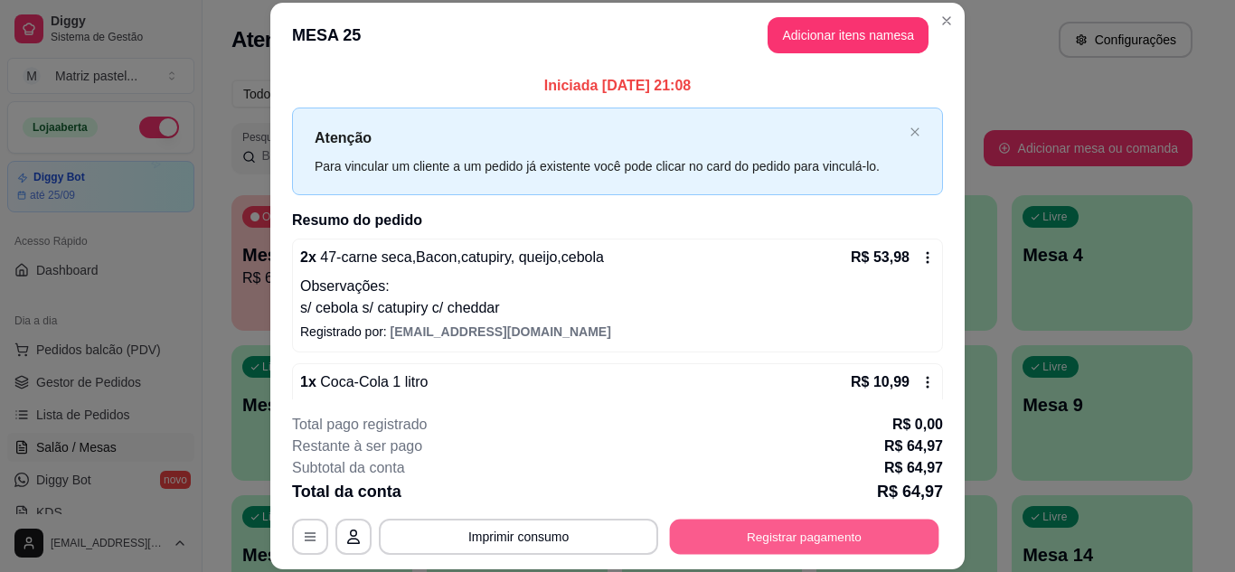
click at [704, 537] on button "Registrar pagamento" at bounding box center [804, 536] width 269 height 35
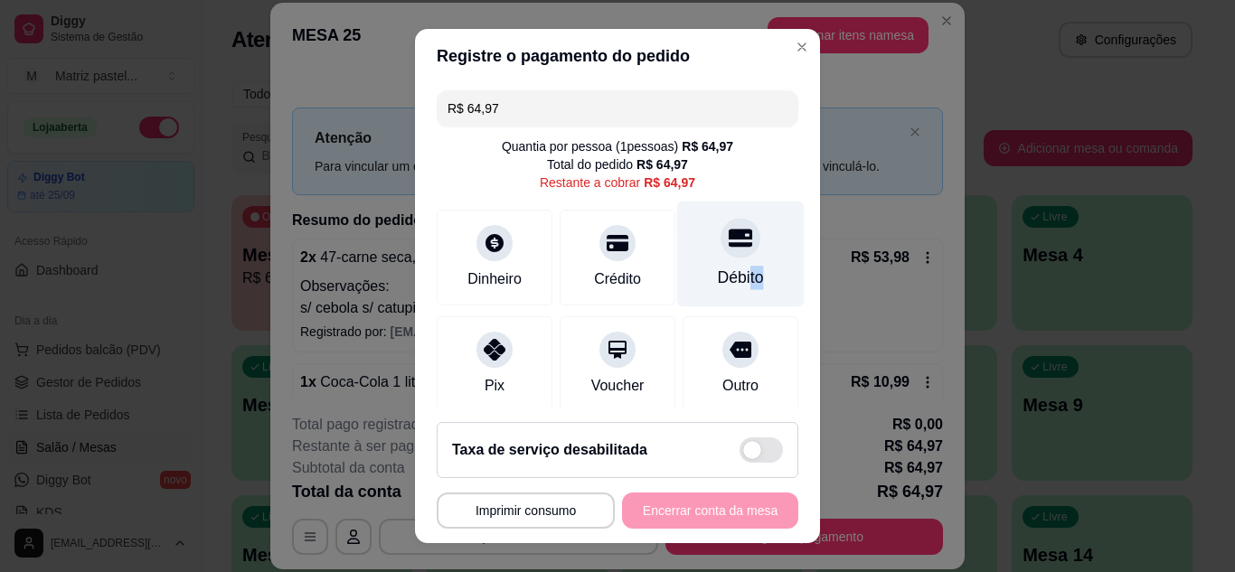
drag, startPoint x: 737, startPoint y: 272, endPoint x: 710, endPoint y: 306, distance: 43.8
click at [710, 306] on div "Débito" at bounding box center [740, 254] width 127 height 106
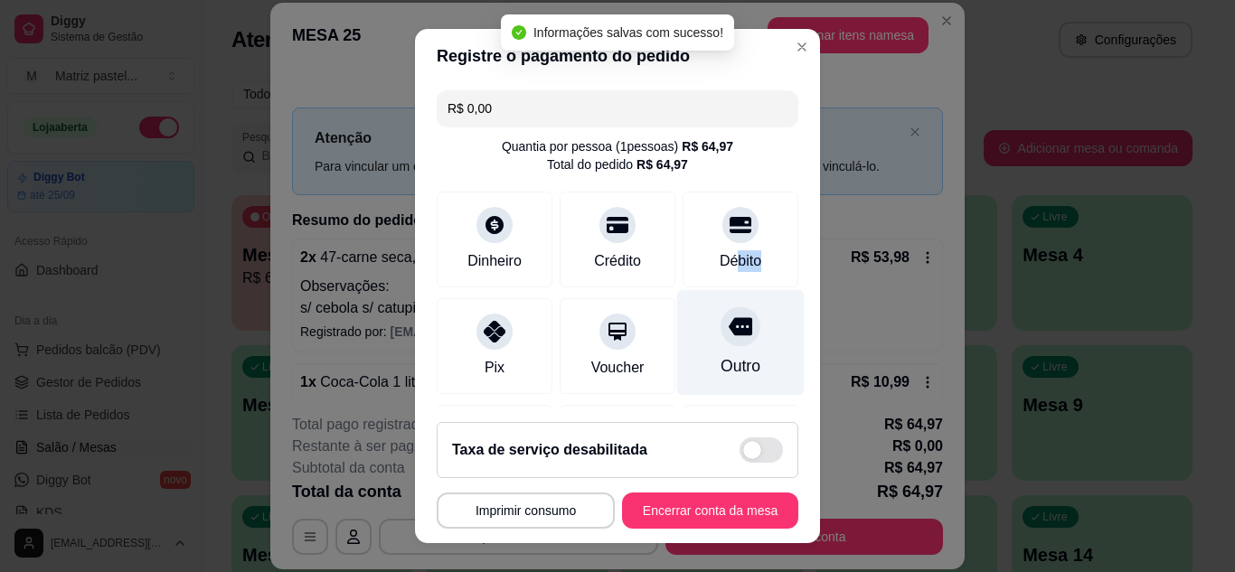
type input "R$ 0,00"
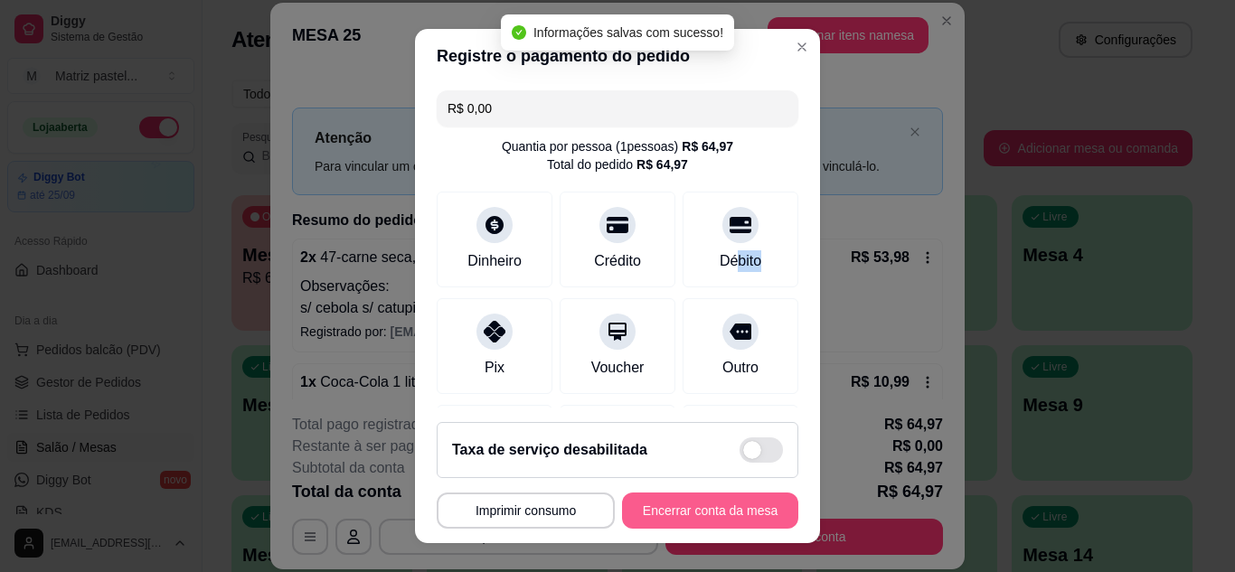
click at [705, 507] on button "Encerrar conta da mesa" at bounding box center [710, 511] width 176 height 36
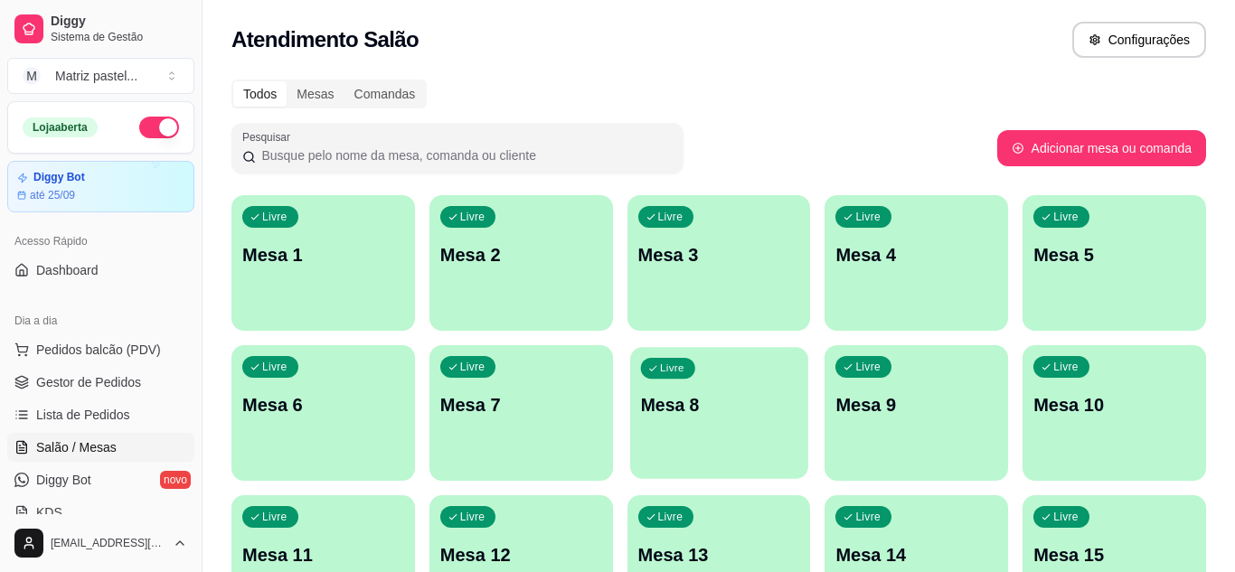
click at [734, 388] on div "Livre Mesa 8" at bounding box center [719, 402] width 178 height 110
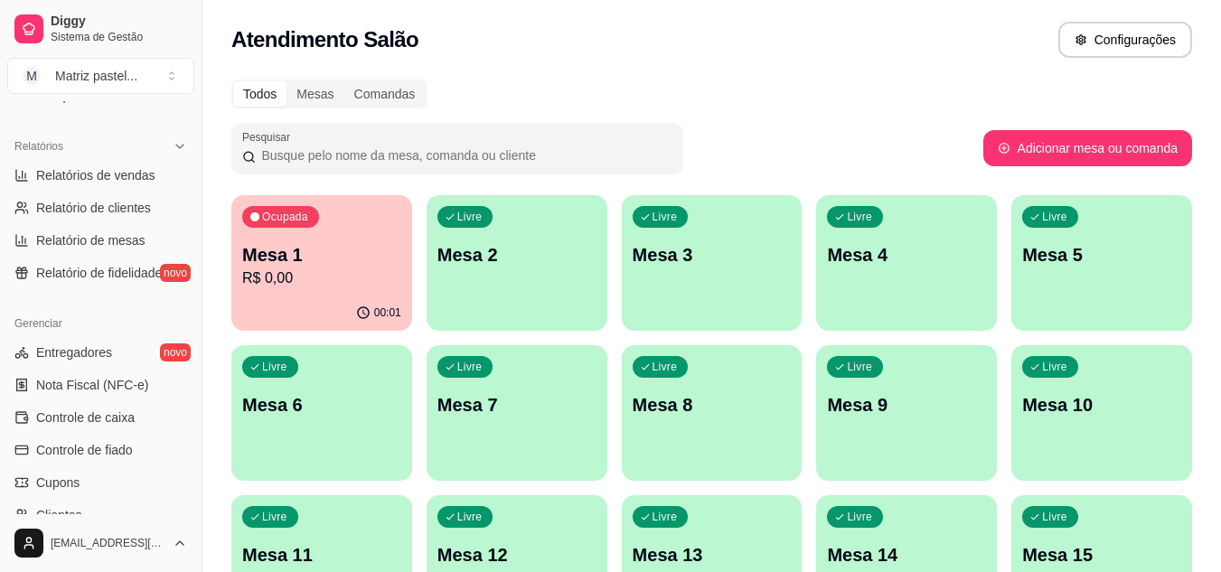
scroll to position [633, 0]
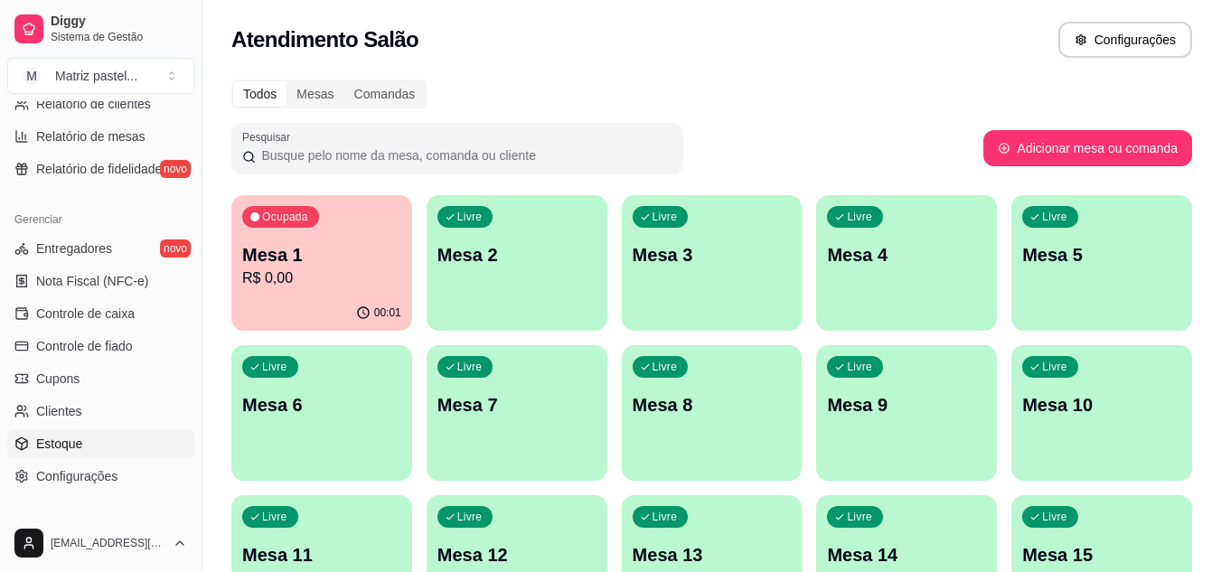
click at [80, 448] on span "Estoque" at bounding box center [59, 444] width 46 height 18
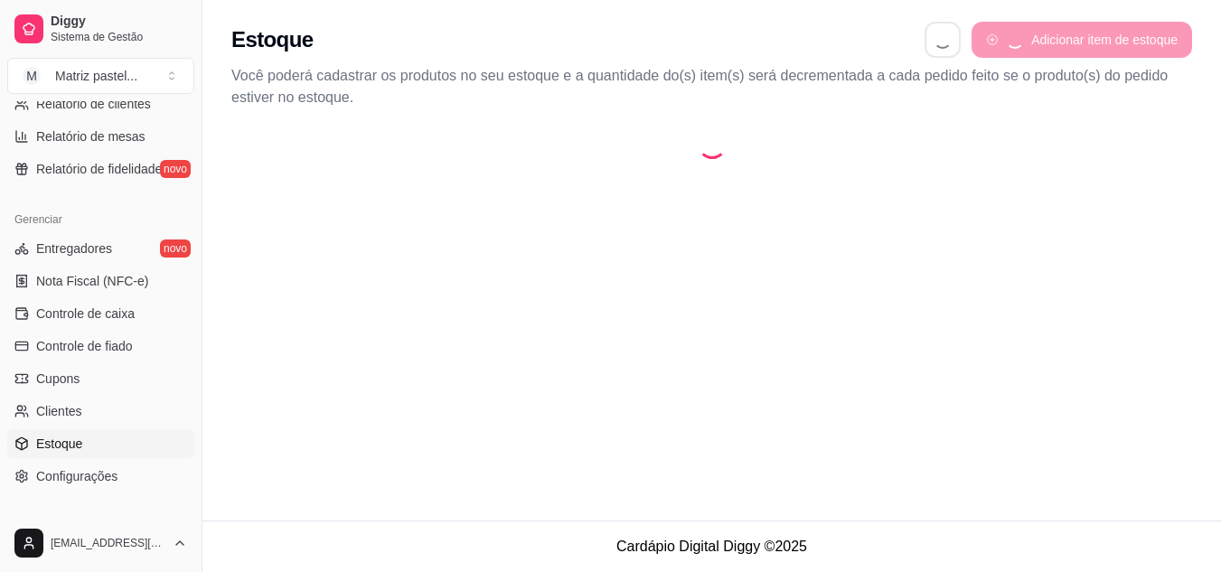
select select "QUANTITY_ORDER"
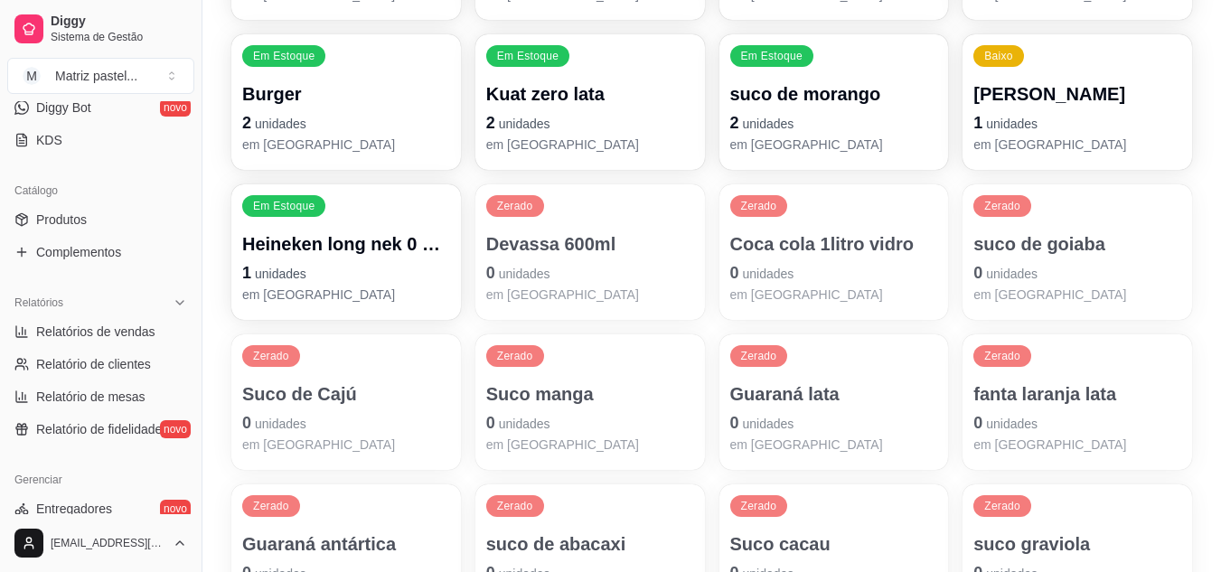
scroll to position [362, 0]
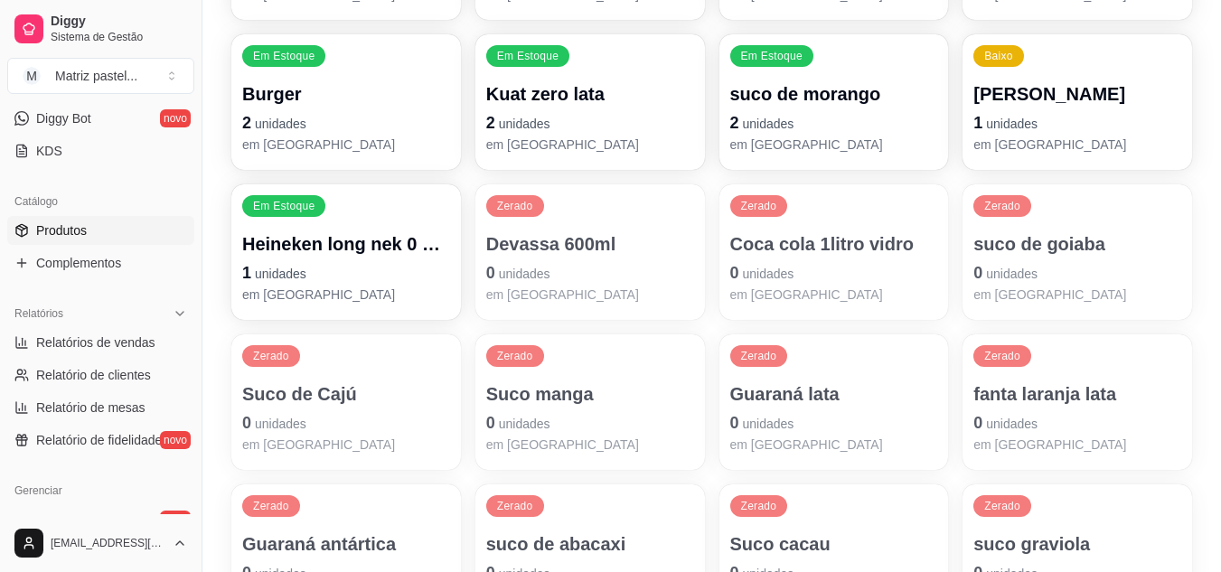
click at [97, 234] on link "Produtos" at bounding box center [100, 230] width 187 height 29
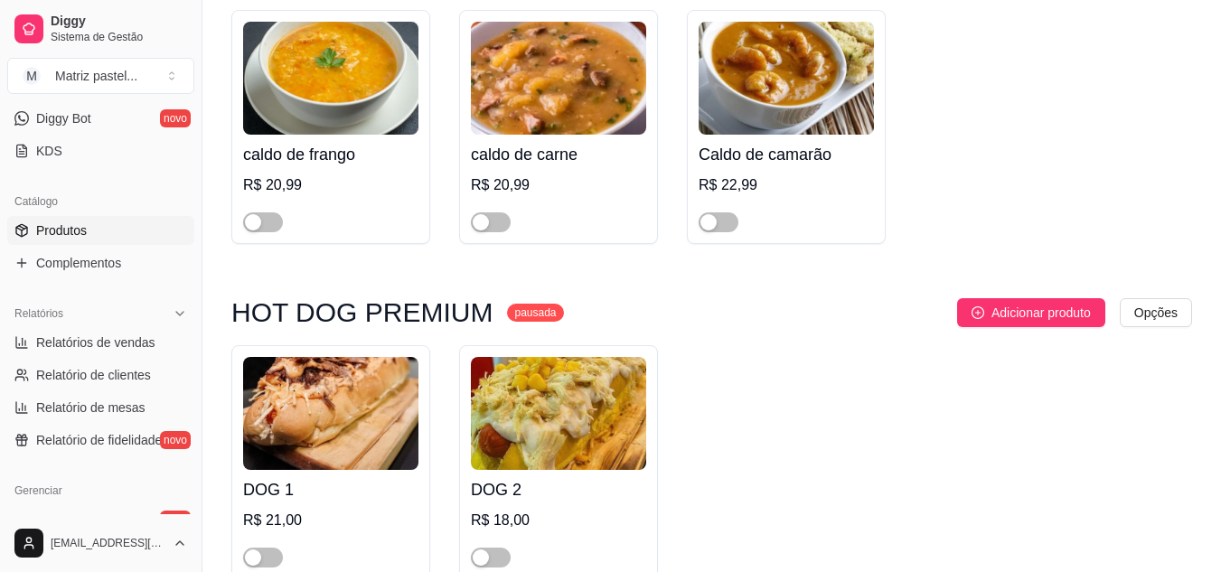
scroll to position [7323, 0]
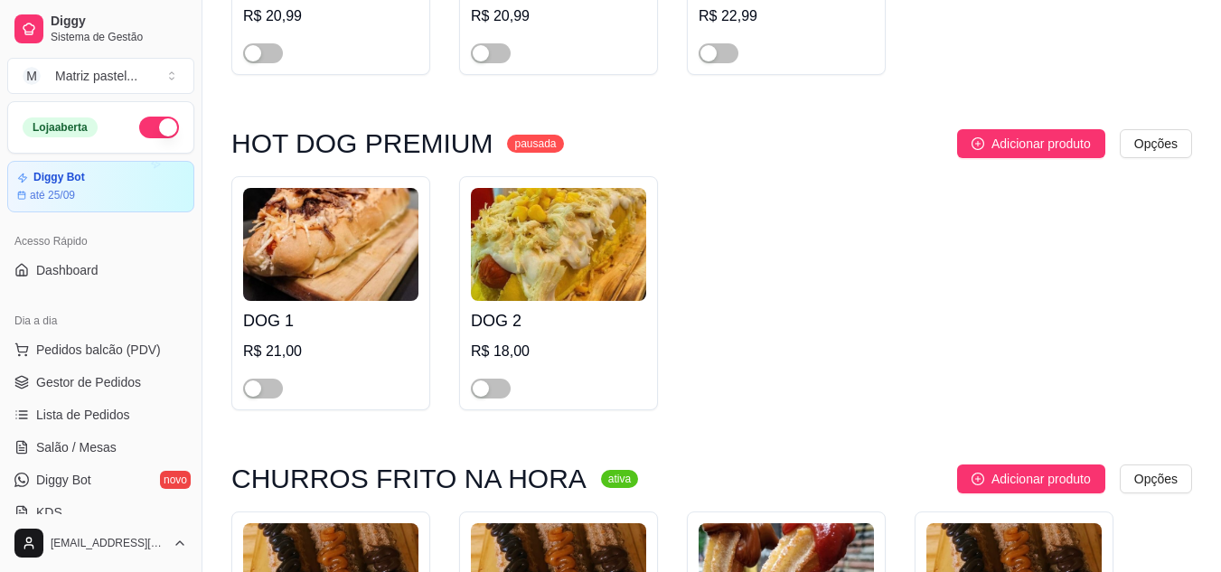
scroll to position [7142, 0]
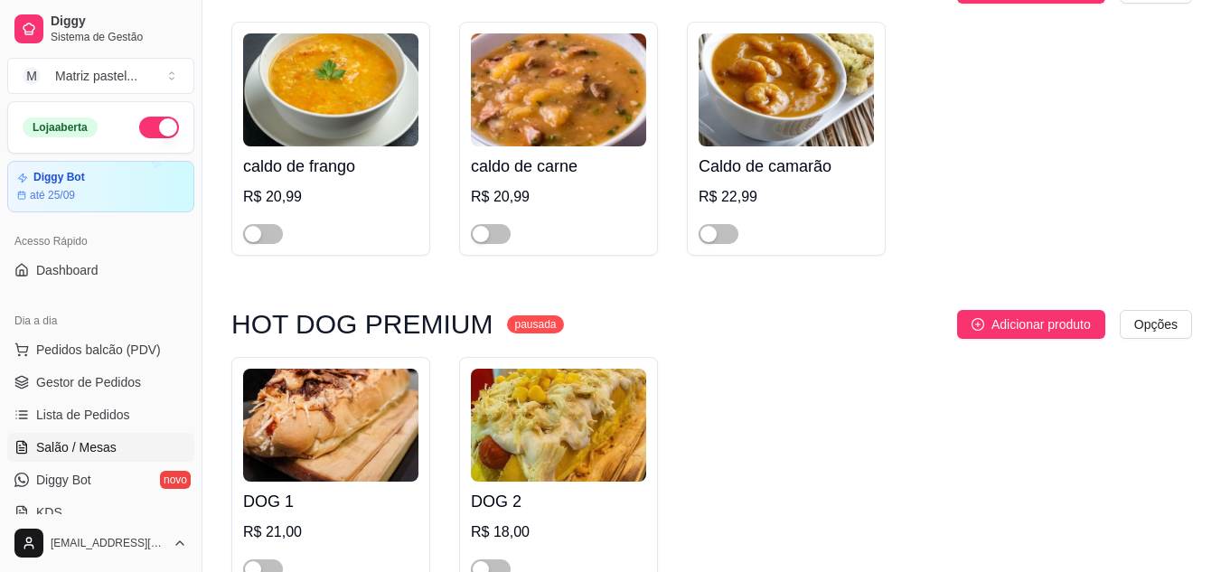
click at [118, 438] on link "Salão / Mesas" at bounding box center [100, 447] width 187 height 29
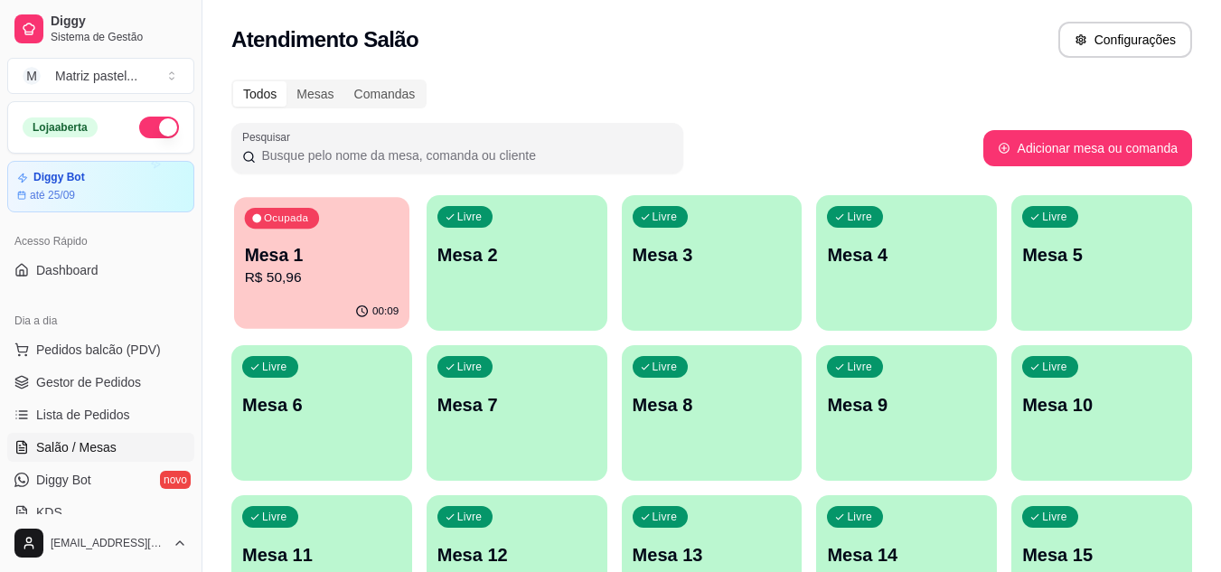
click at [296, 298] on button "Ocupada Mesa 1 R$ 50,96 00:09" at bounding box center [321, 263] width 175 height 132
click at [133, 372] on link "Gestor de Pedidos" at bounding box center [100, 382] width 187 height 29
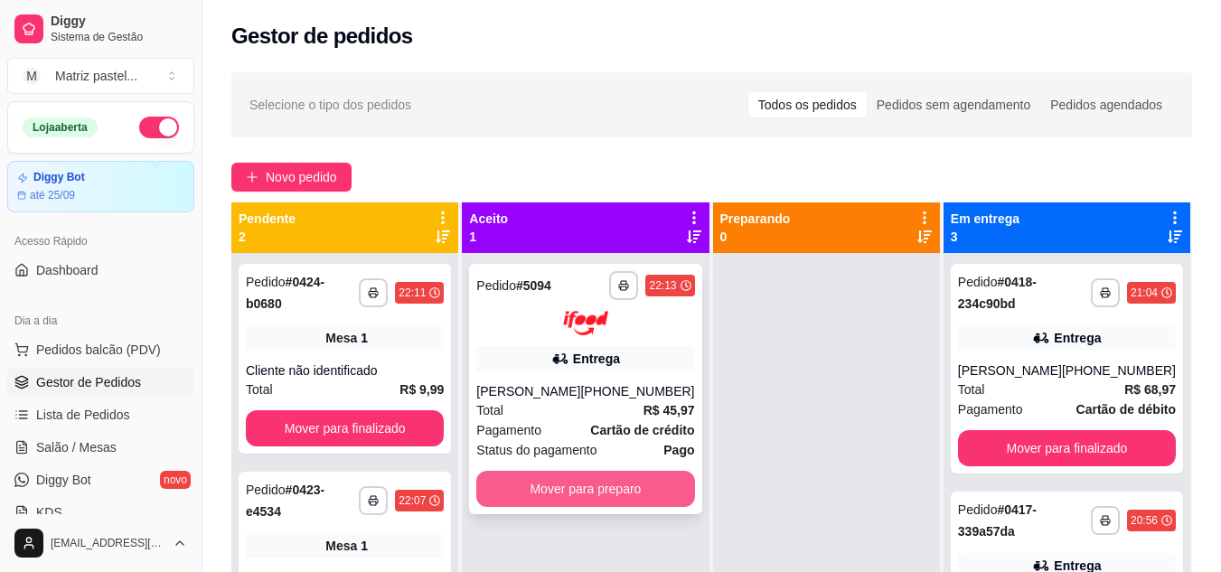
click at [599, 482] on button "Mover para preparo" at bounding box center [585, 489] width 218 height 36
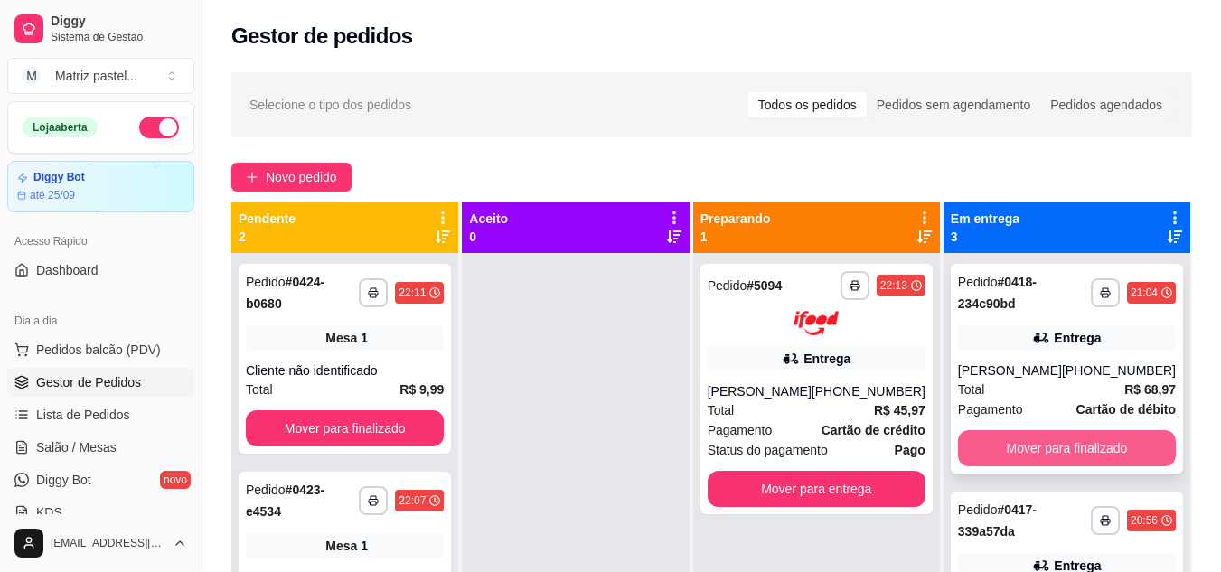
click at [1109, 453] on button "Mover para finalizado" at bounding box center [1067, 448] width 218 height 36
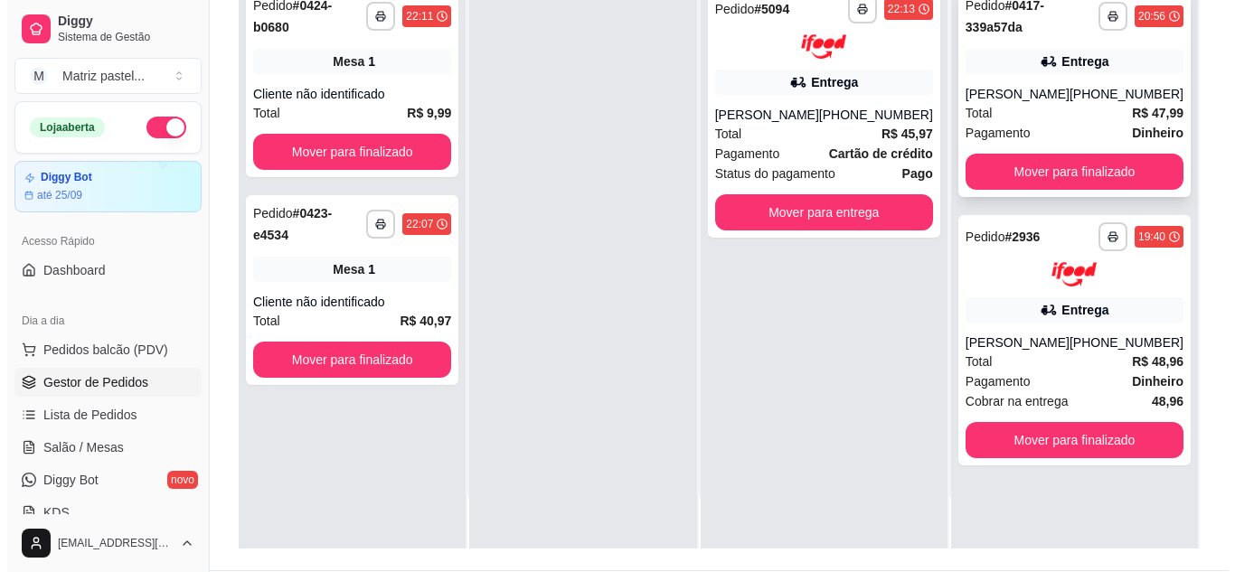
scroll to position [271, 0]
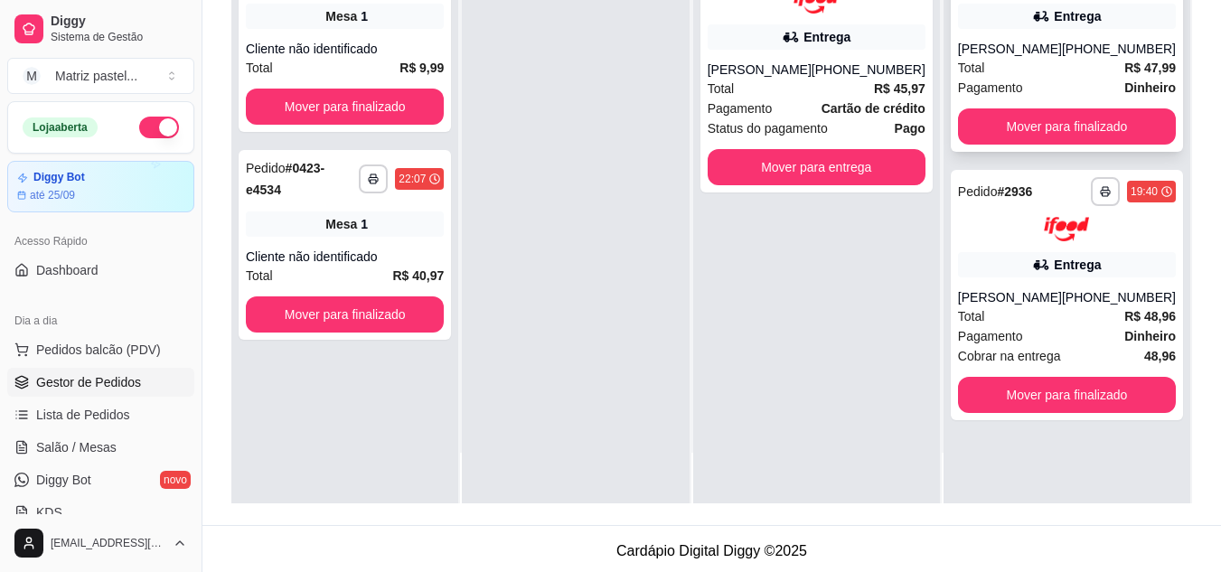
click at [1109, 58] on div "[PHONE_NUMBER]" at bounding box center [1119, 49] width 114 height 18
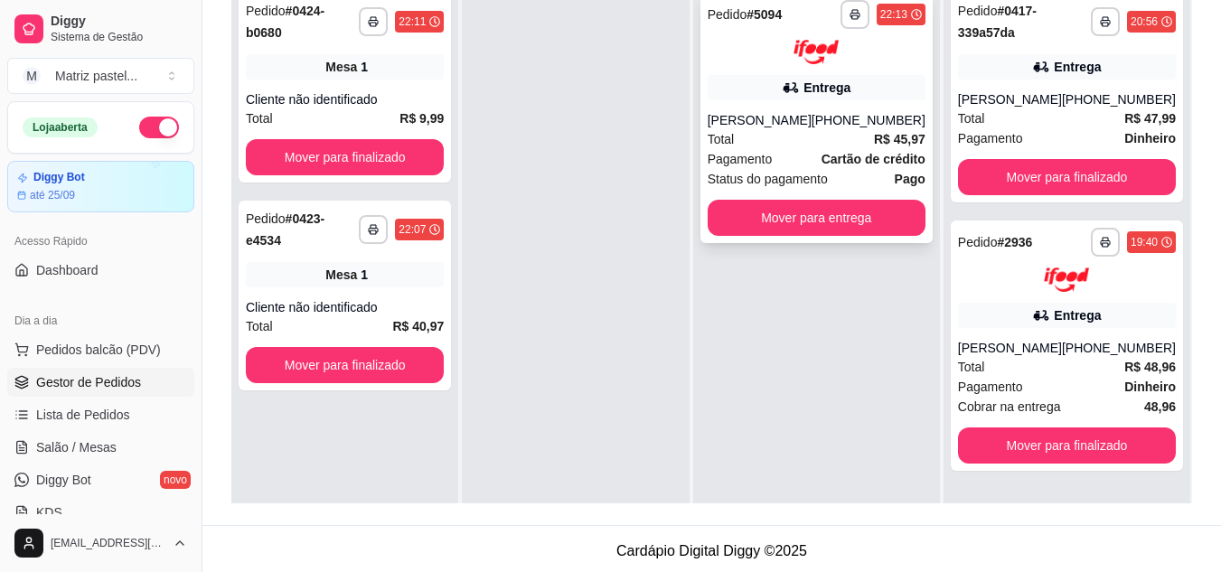
click at [812, 124] on div "[PERSON_NAME]" at bounding box center [760, 120] width 104 height 18
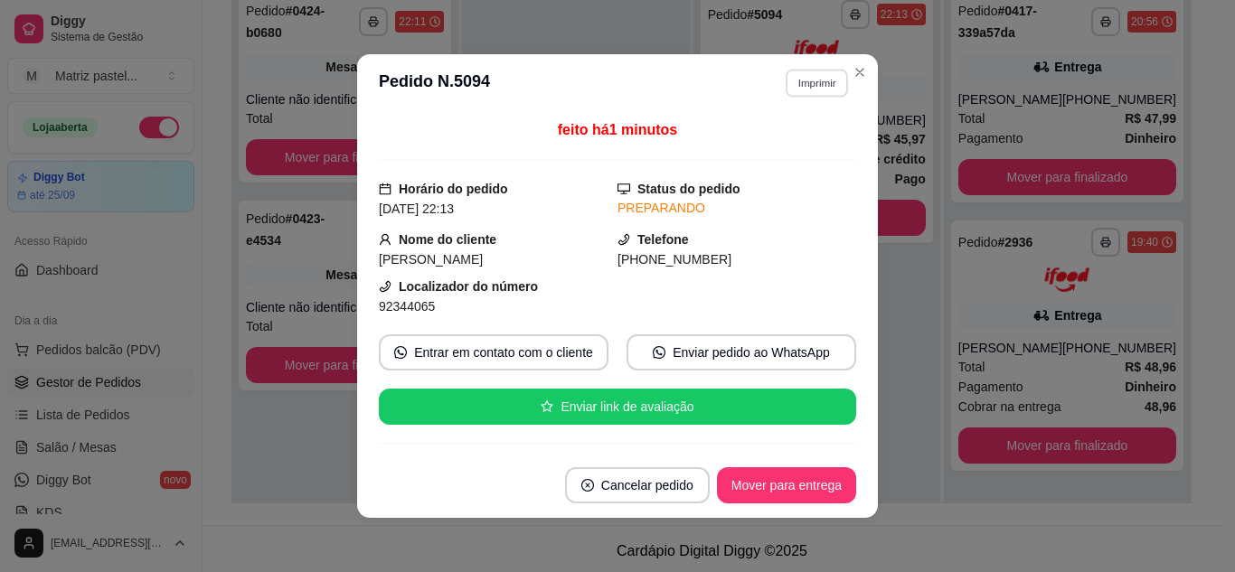
click at [838, 75] on button "Imprimir" at bounding box center [817, 83] width 62 height 28
click at [792, 149] on button "IMPRESSORA" at bounding box center [777, 146] width 127 height 28
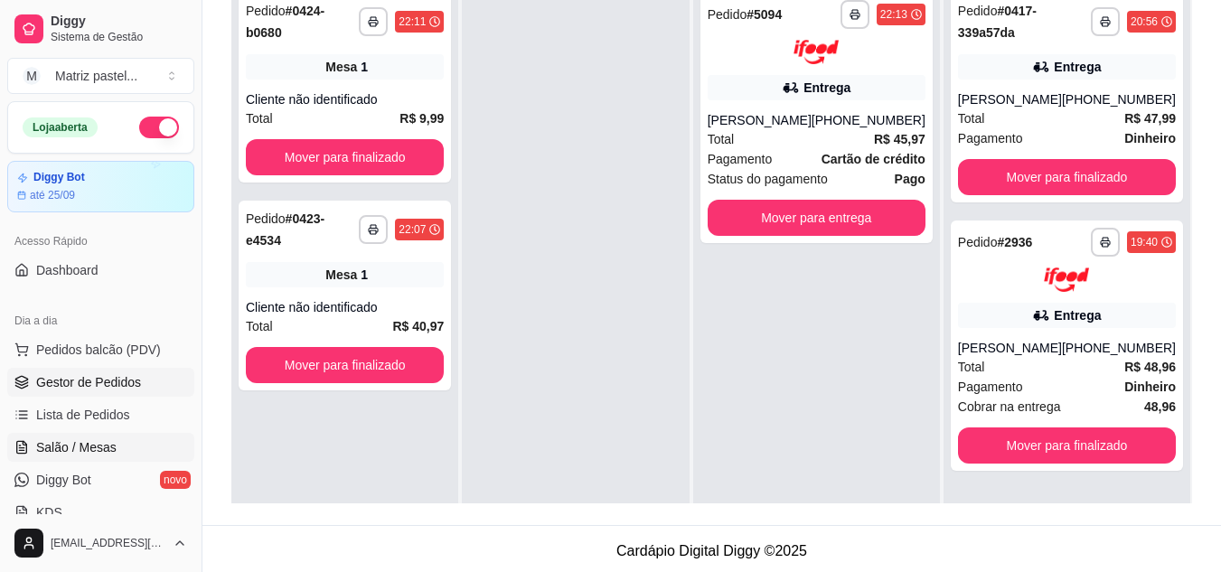
click at [106, 444] on span "Salão / Mesas" at bounding box center [76, 447] width 80 height 18
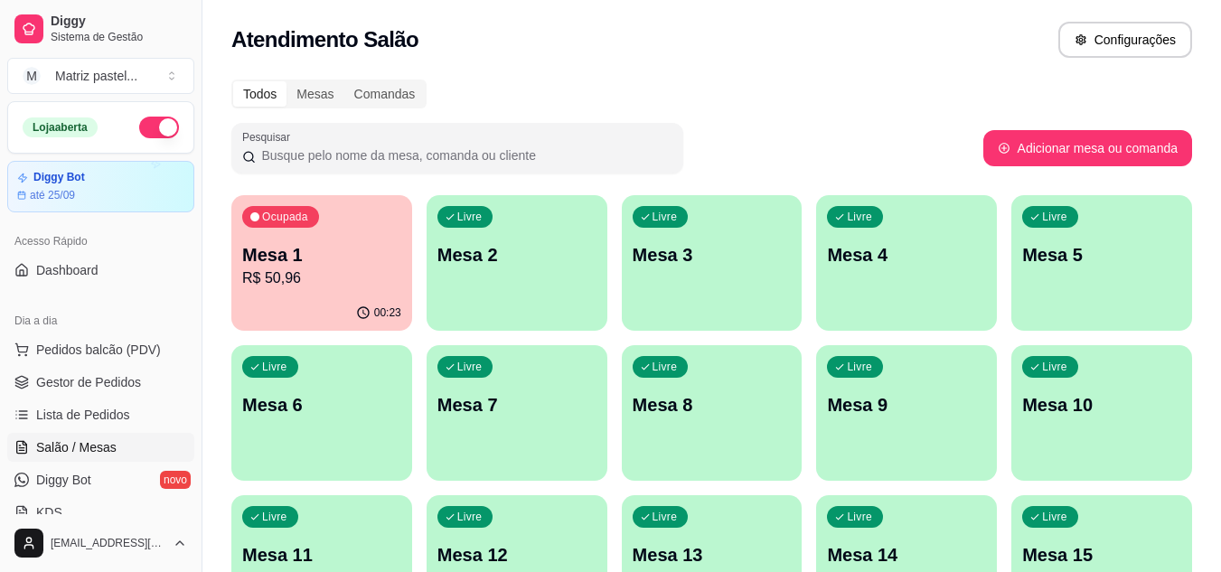
click at [383, 265] on p "Mesa 1" at bounding box center [321, 254] width 159 height 25
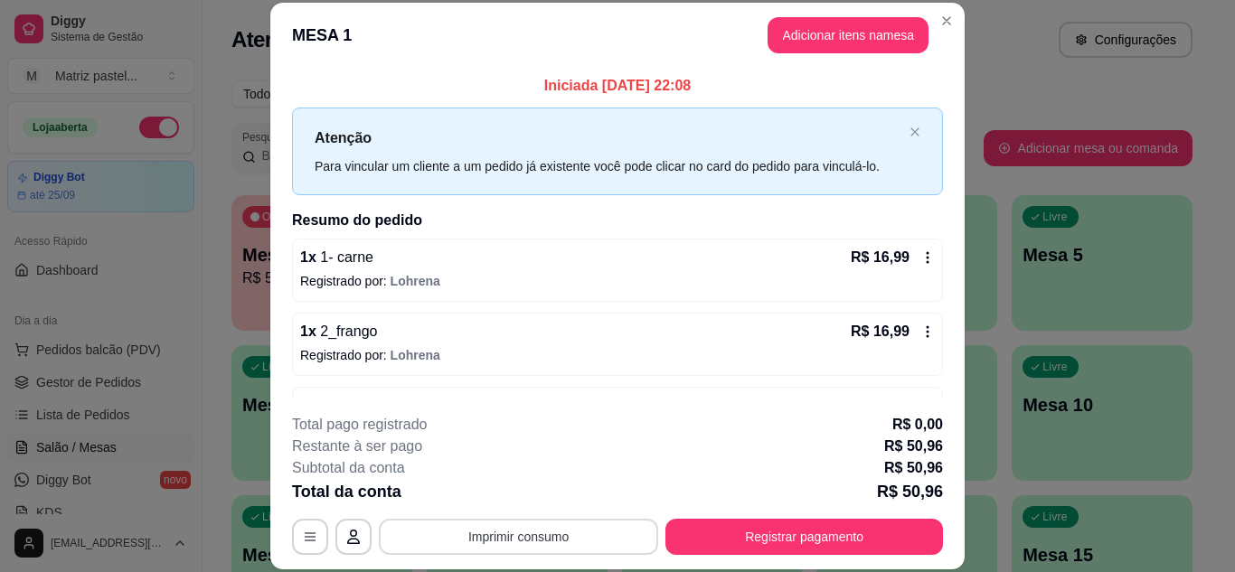
click at [527, 540] on button "Imprimir consumo" at bounding box center [518, 537] width 279 height 36
click at [505, 485] on button "IMPRESSORA" at bounding box center [517, 495] width 131 height 29
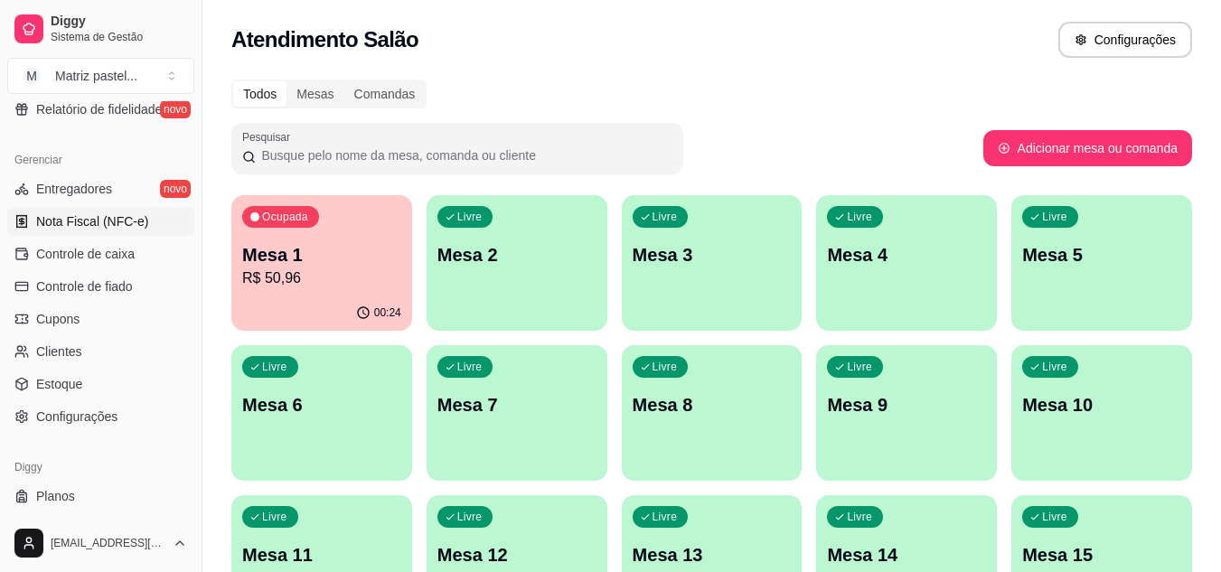
scroll to position [723, 0]
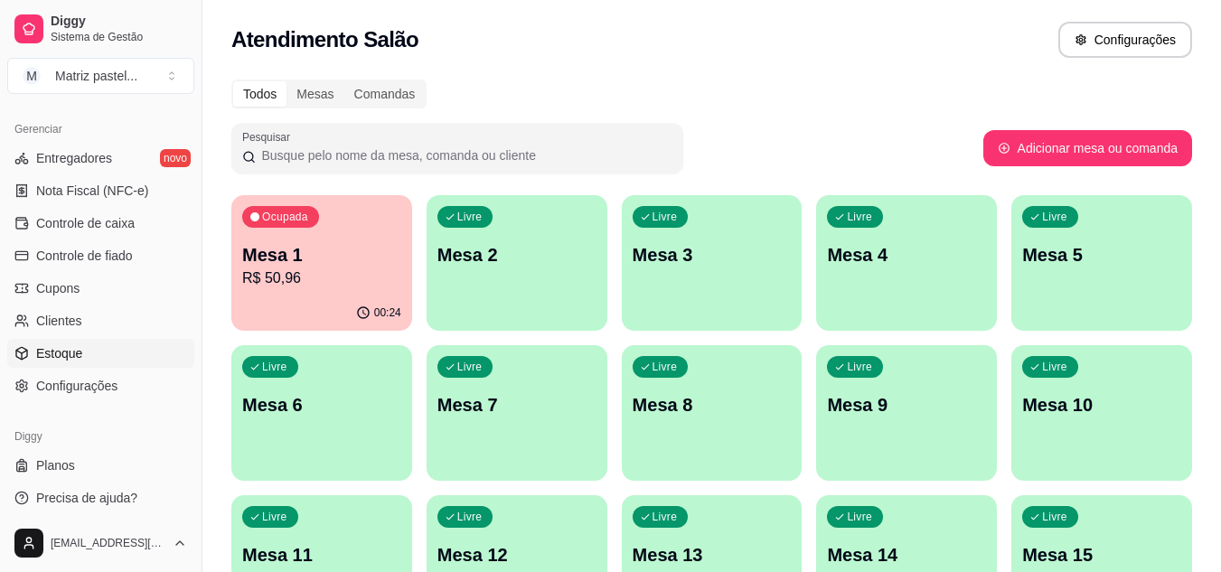
click at [94, 353] on link "Estoque" at bounding box center [100, 353] width 187 height 29
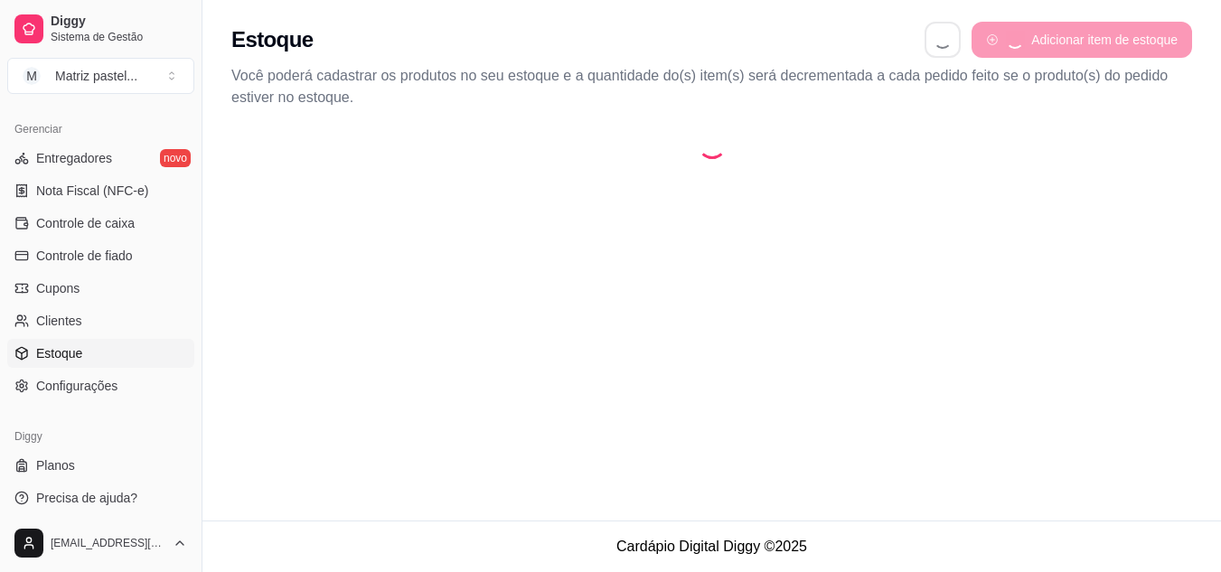
select select "QUANTITY_ORDER"
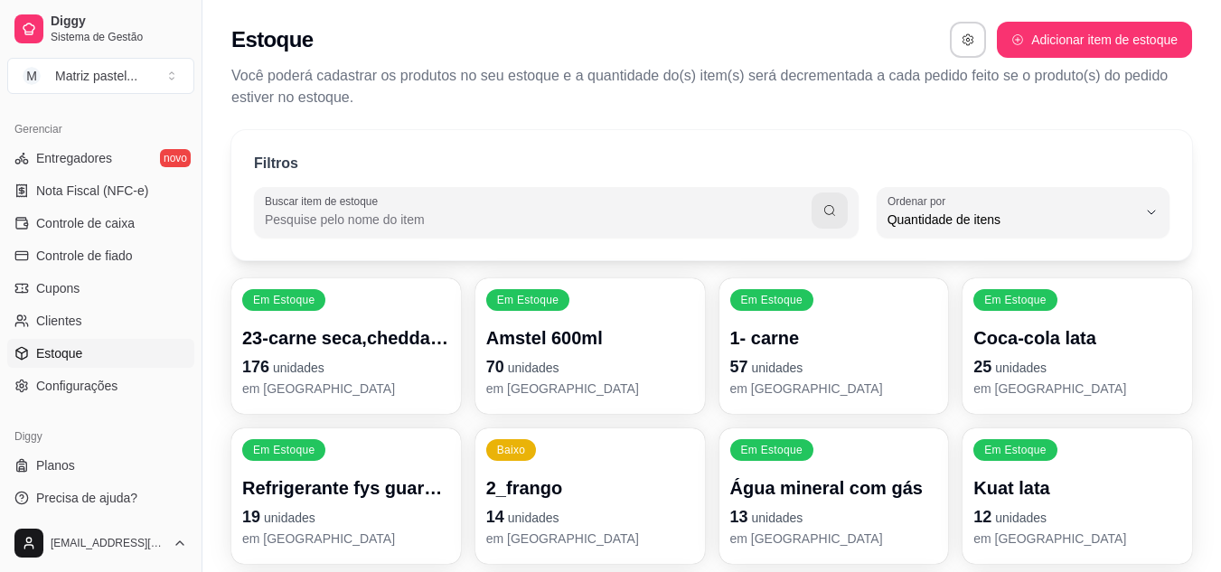
scroll to position [17, 0]
click at [785, 355] on p "57 unidades" at bounding box center [834, 366] width 202 height 24
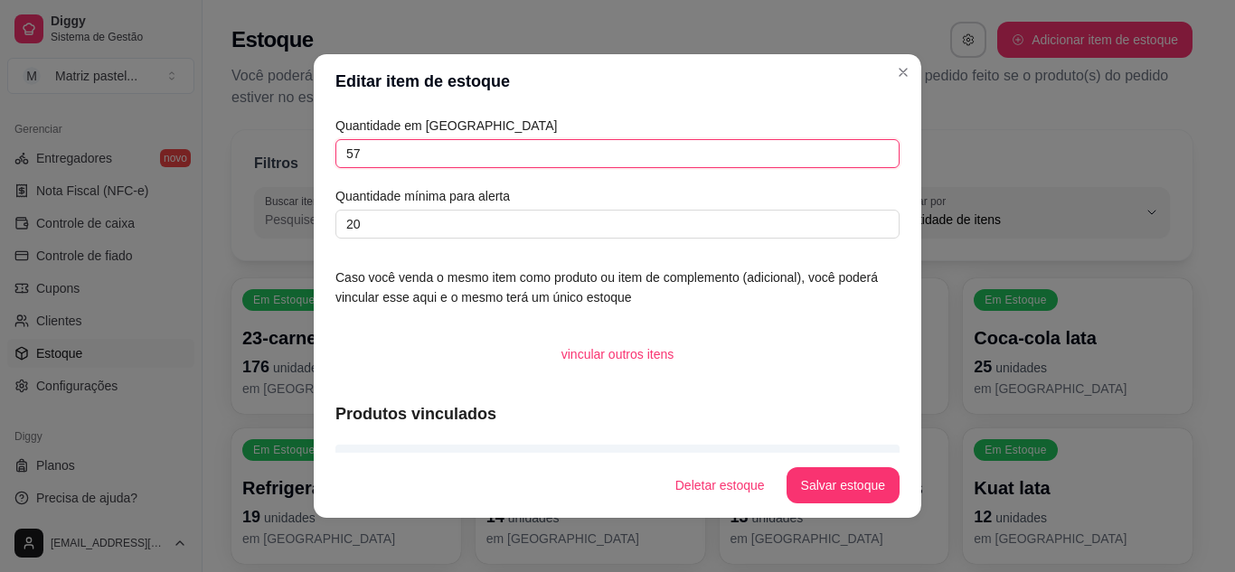
drag, startPoint x: 398, startPoint y: 149, endPoint x: 310, endPoint y: 167, distance: 89.5
click at [314, 167] on div "Quantidade em estoque 57 Quantidade mínima para alerta 20 Caso você venda o mes…" at bounding box center [618, 280] width 608 height 344
type input "158"
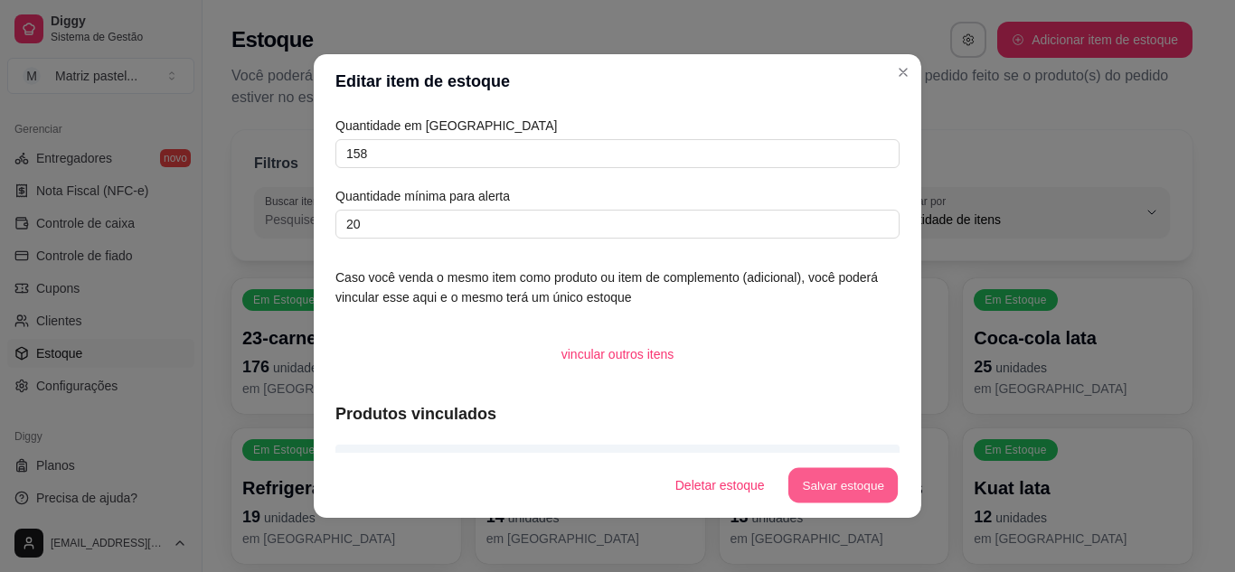
click at [836, 488] on button "Salvar estoque" at bounding box center [842, 485] width 110 height 35
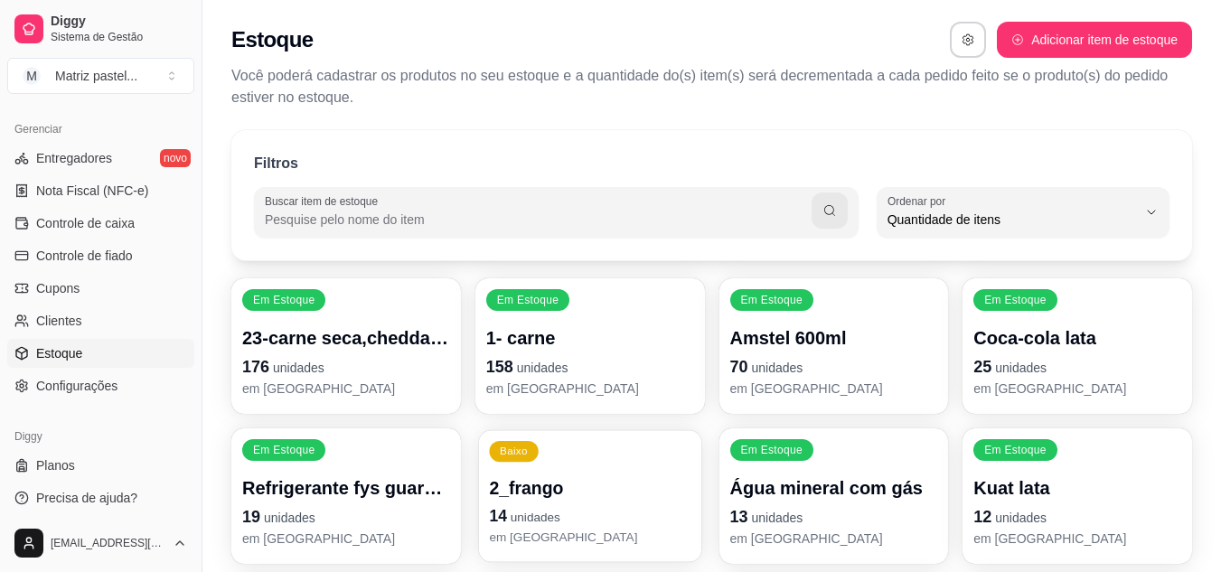
click at [544, 519] on span "unidades" at bounding box center [536, 518] width 50 height 14
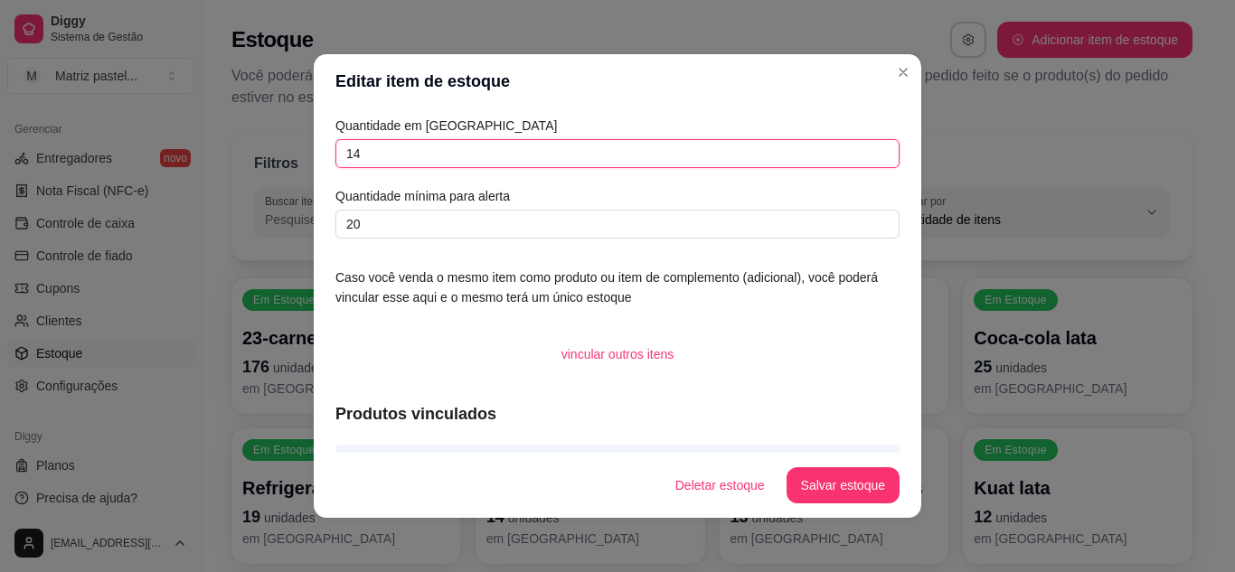
drag, startPoint x: 371, startPoint y: 158, endPoint x: 335, endPoint y: 157, distance: 36.2
click at [335, 157] on input "14" at bounding box center [617, 153] width 564 height 29
type input "58"
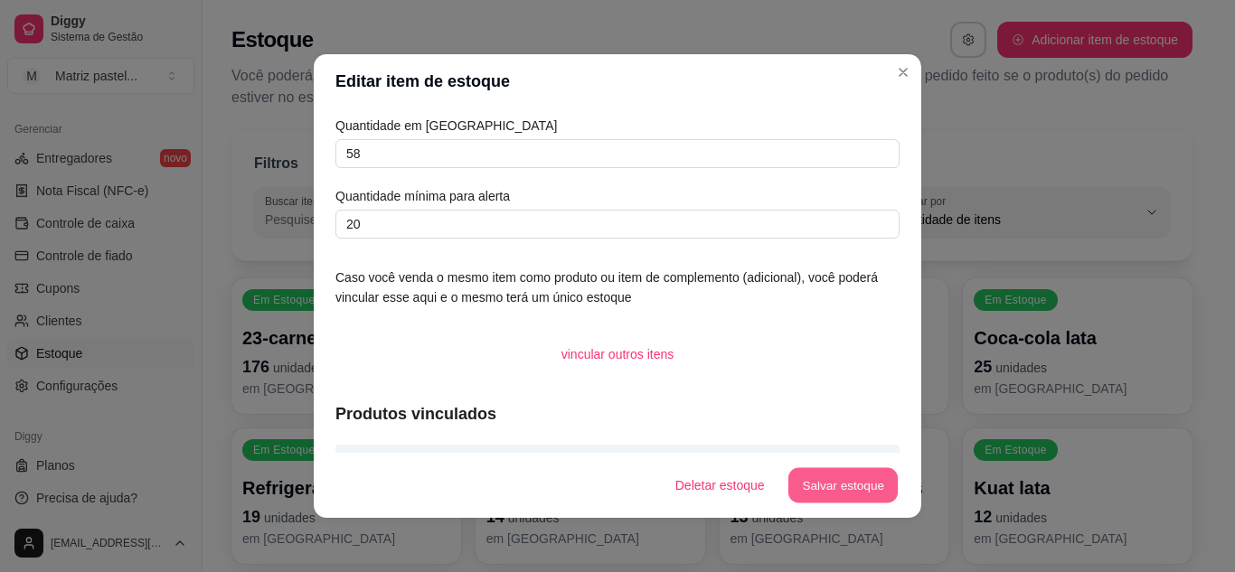
click at [810, 481] on button "Salvar estoque" at bounding box center [842, 485] width 110 height 35
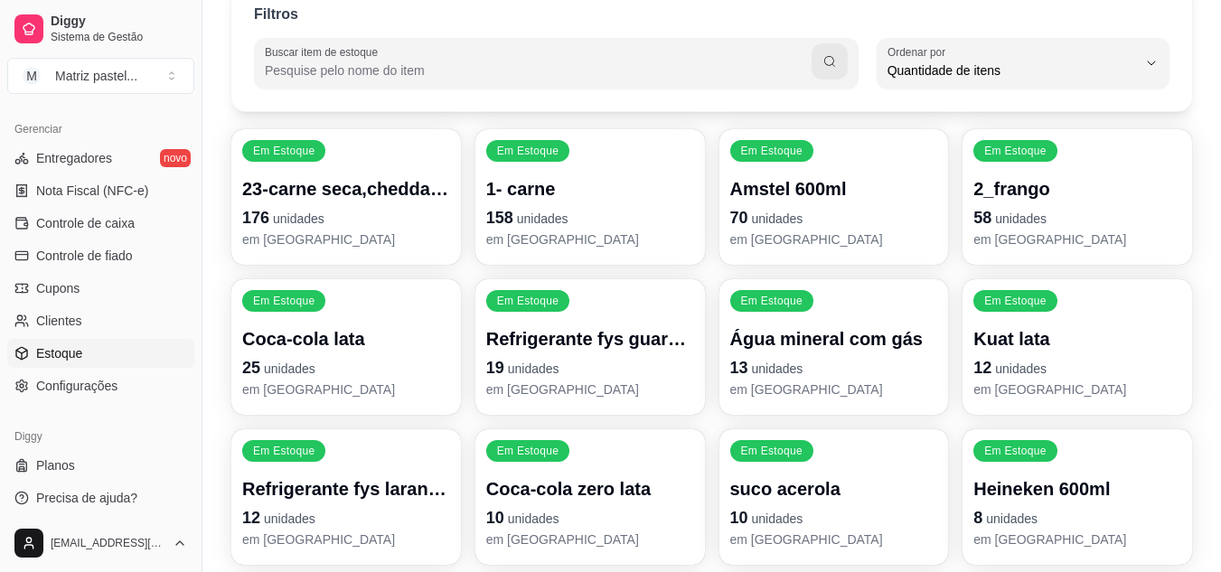
scroll to position [181, 0]
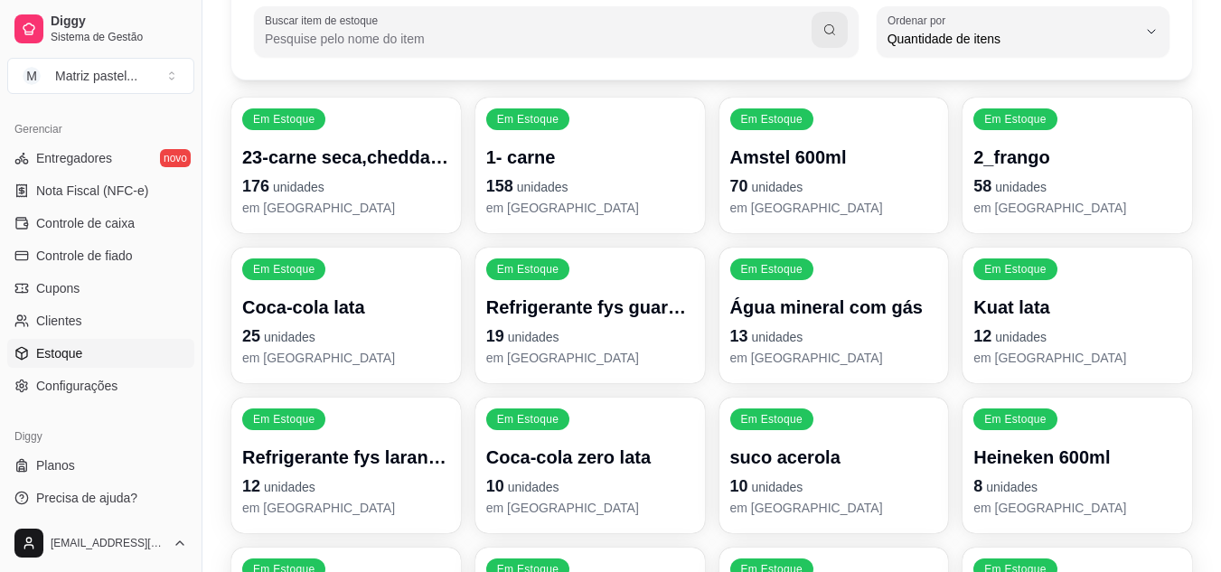
click at [611, 342] on p "19 unidades" at bounding box center [590, 336] width 208 height 25
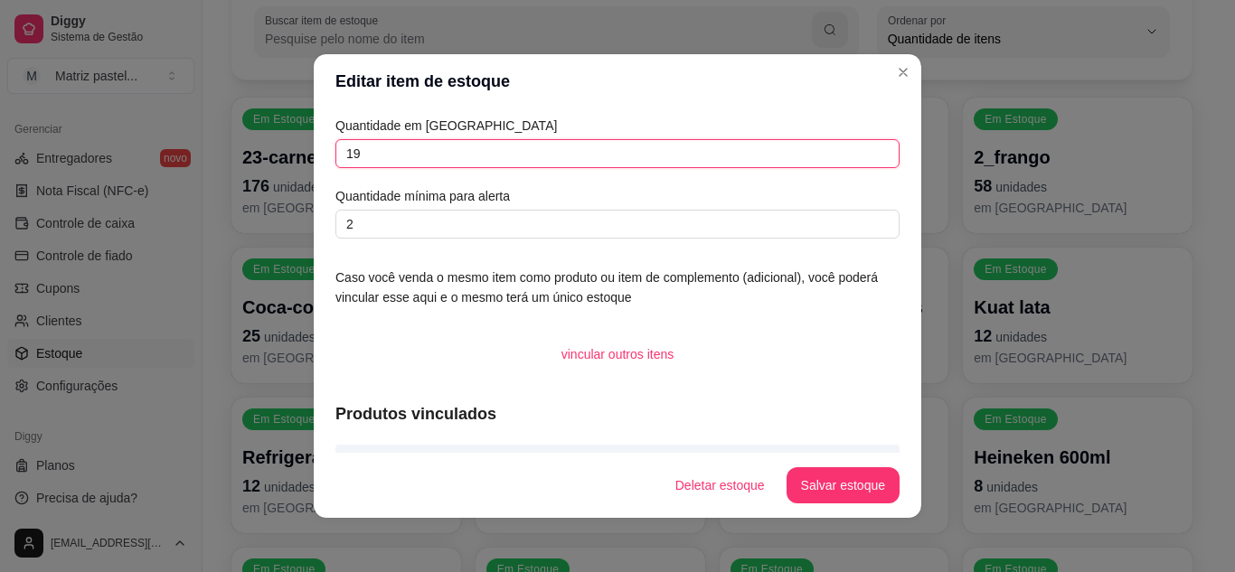
drag, startPoint x: 355, startPoint y: 160, endPoint x: 336, endPoint y: 159, distance: 19.0
click at [336, 159] on input "19" at bounding box center [617, 153] width 564 height 29
type input "15"
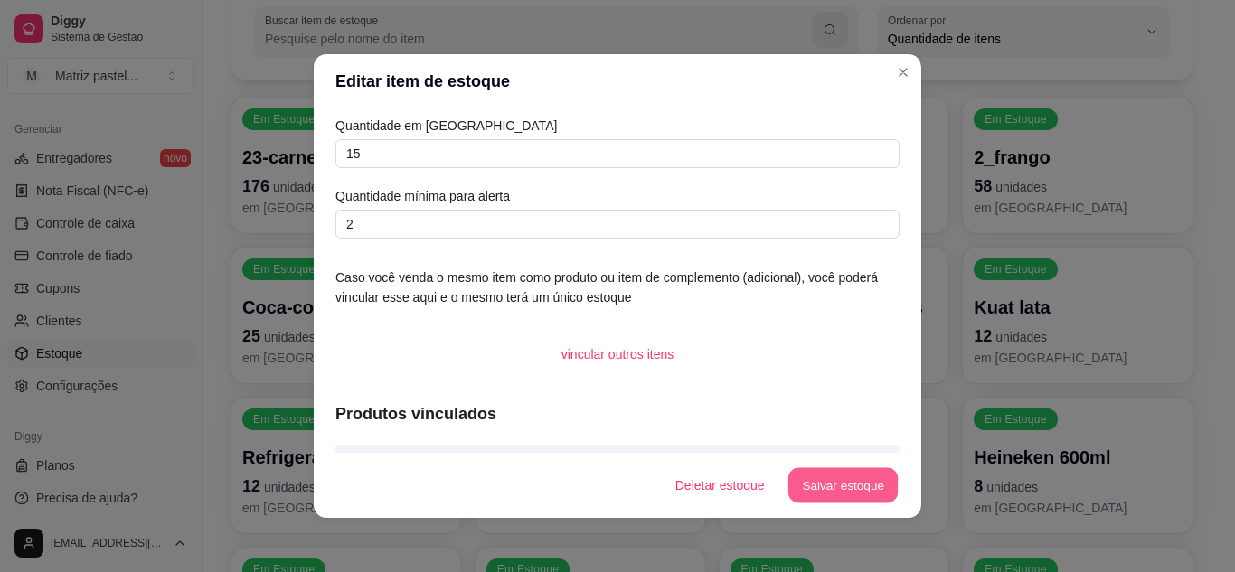
click at [838, 478] on button "Salvar estoque" at bounding box center [842, 485] width 110 height 35
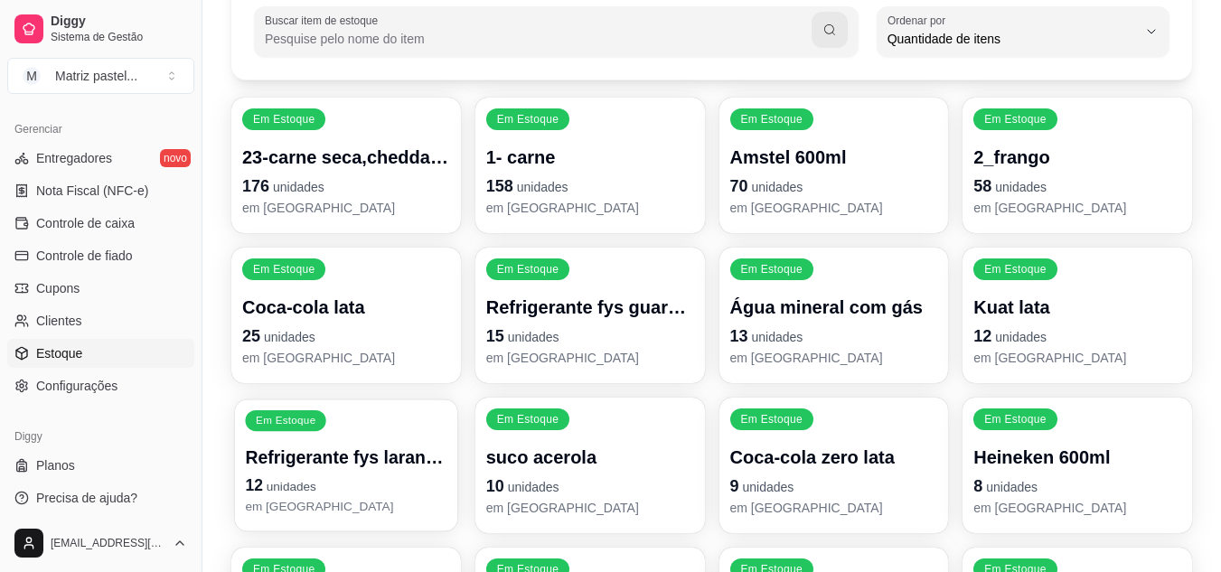
click at [317, 452] on p "Refrigerante fys laranja-pera" at bounding box center [346, 458] width 202 height 24
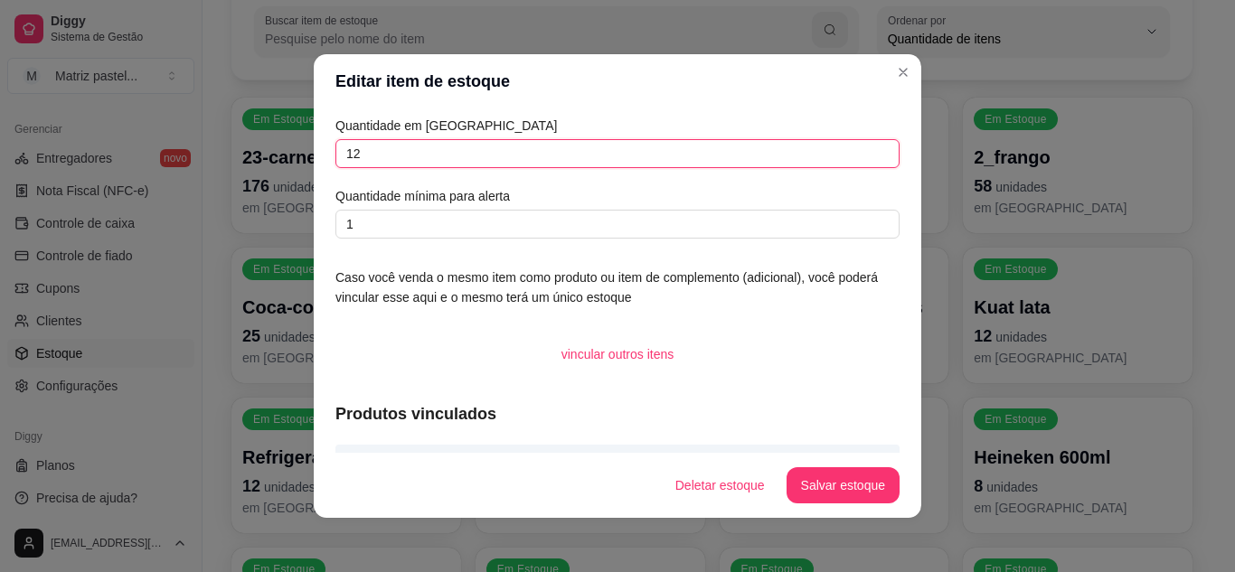
drag, startPoint x: 366, startPoint y: 146, endPoint x: 328, endPoint y: 138, distance: 38.7
click at [335, 138] on div "Quantidade em estoque 12 Quantidade mínima para alerta 1" at bounding box center [617, 177] width 564 height 123
type input "4"
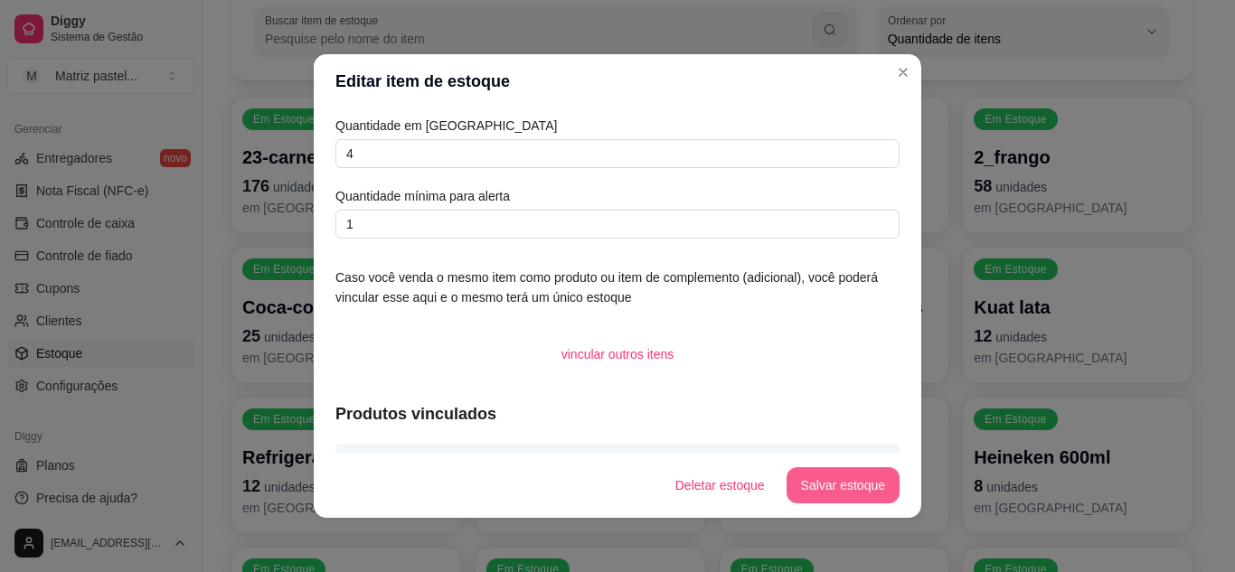
click at [855, 481] on button "Salvar estoque" at bounding box center [843, 485] width 113 height 36
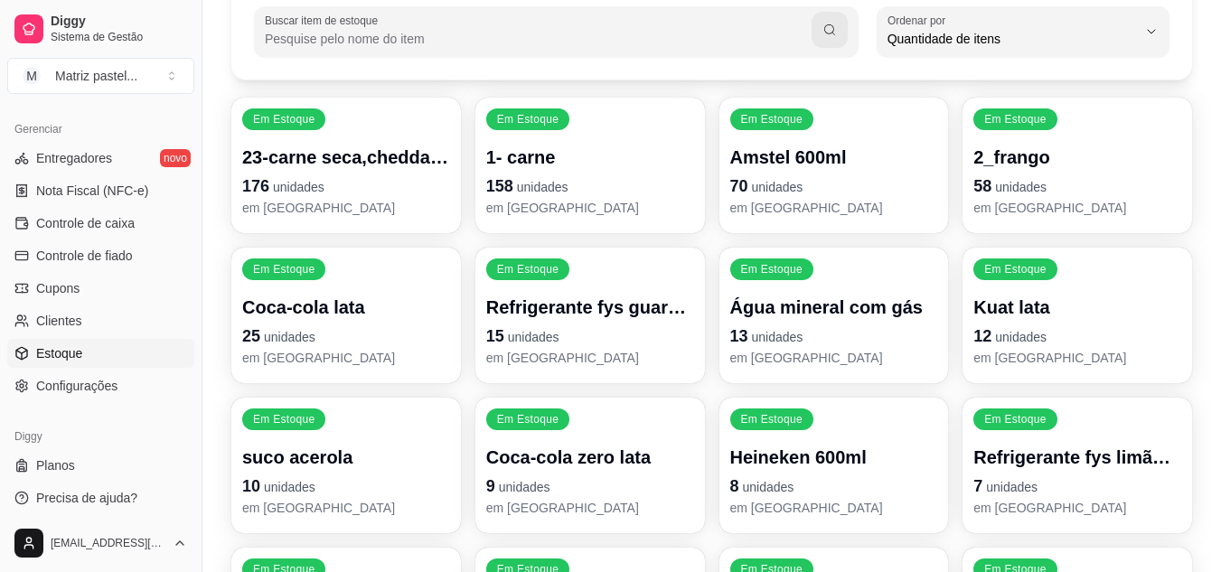
click at [771, 485] on span "unidades" at bounding box center [769, 487] width 52 height 14
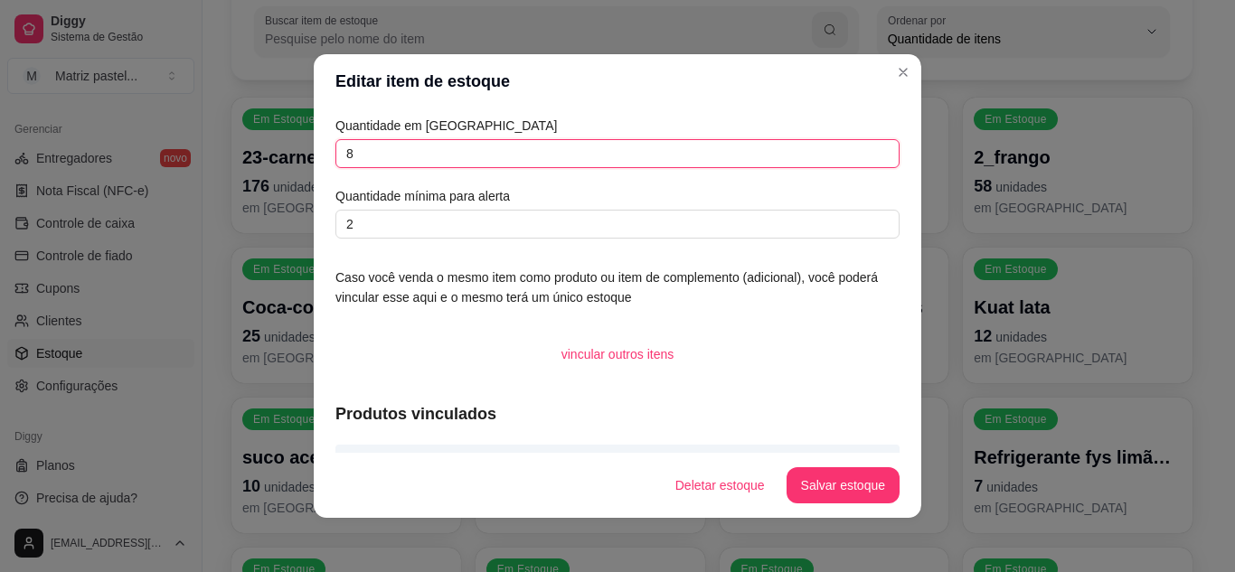
drag, startPoint x: 351, startPoint y: 148, endPoint x: 328, endPoint y: 153, distance: 23.0
click at [335, 153] on input "8" at bounding box center [617, 153] width 564 height 29
type input "16"
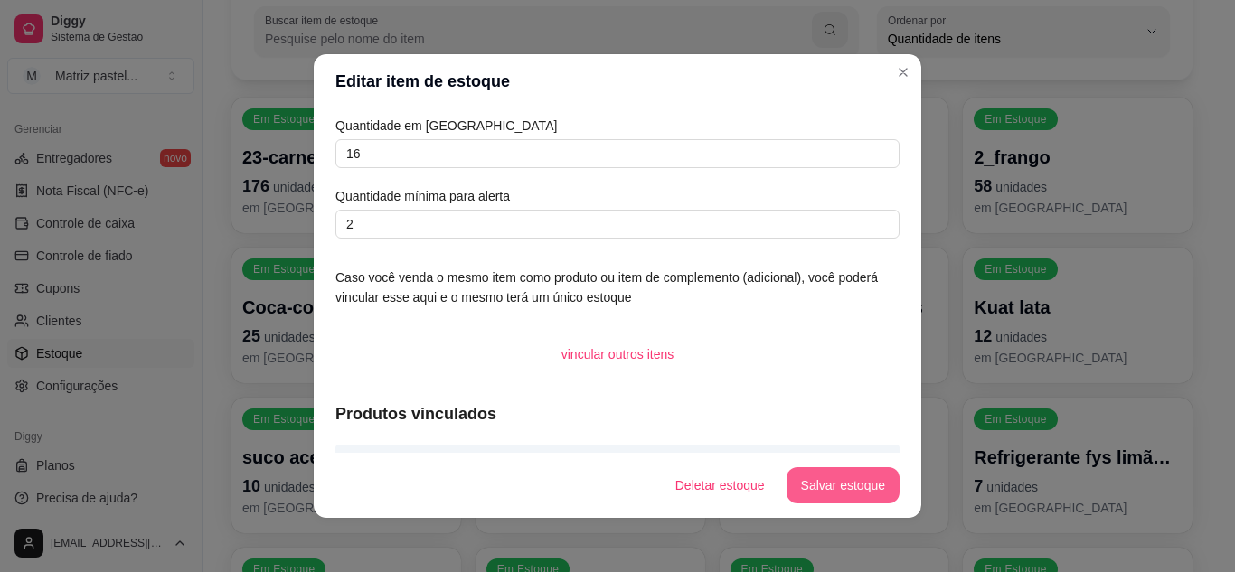
click at [858, 492] on button "Salvar estoque" at bounding box center [843, 485] width 113 height 36
click at [858, 491] on button "Salvar estoque" at bounding box center [843, 485] width 113 height 36
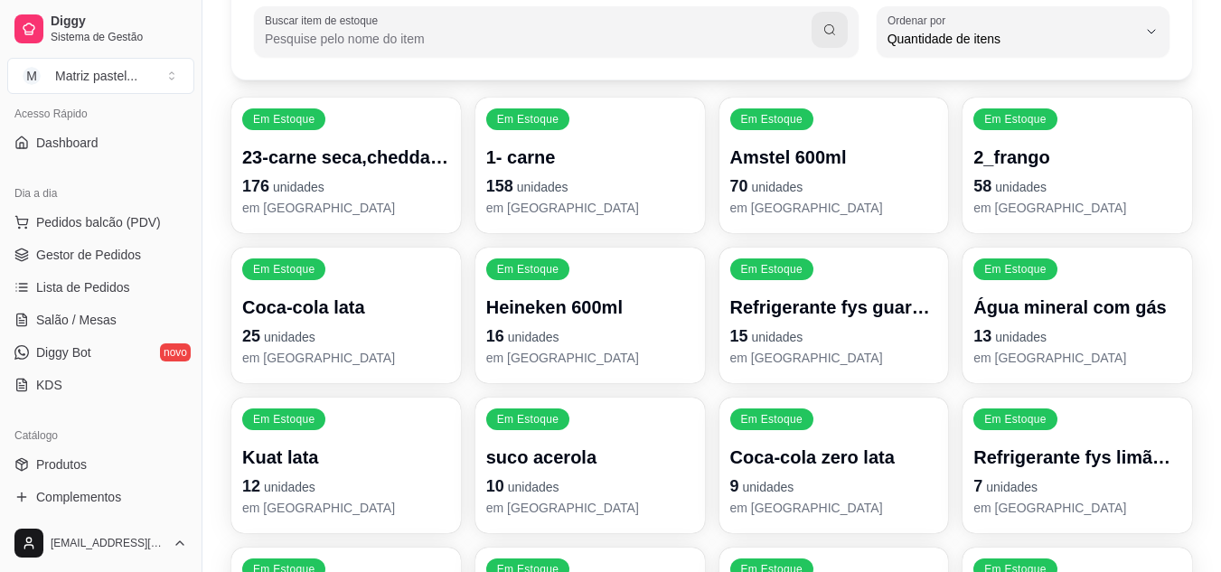
scroll to position [96, 0]
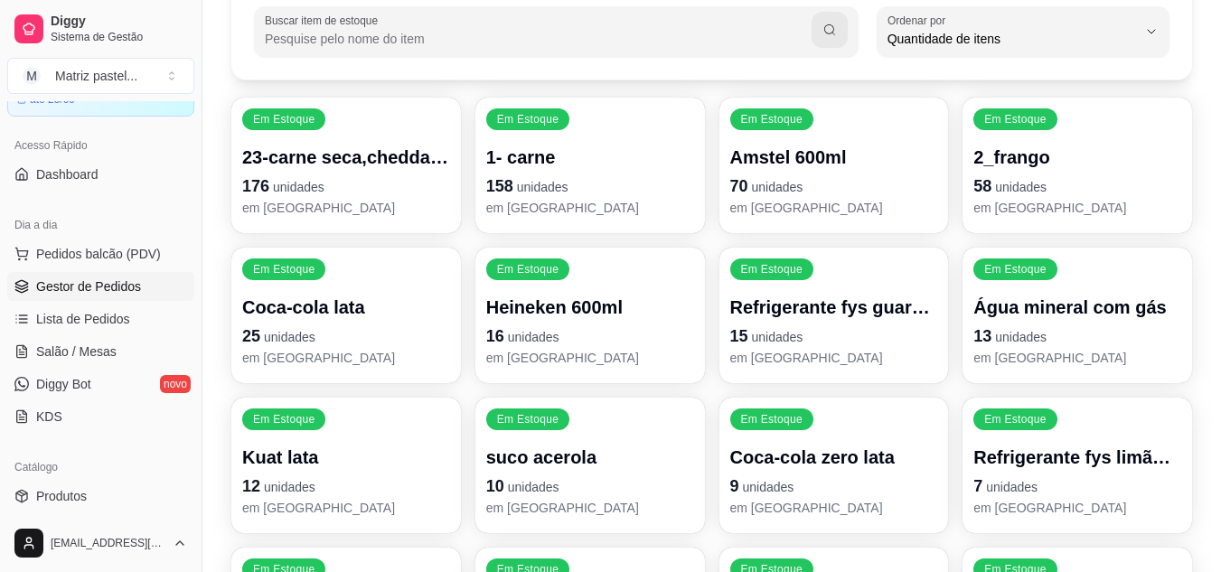
click at [112, 278] on span "Gestor de Pedidos" at bounding box center [88, 287] width 105 height 18
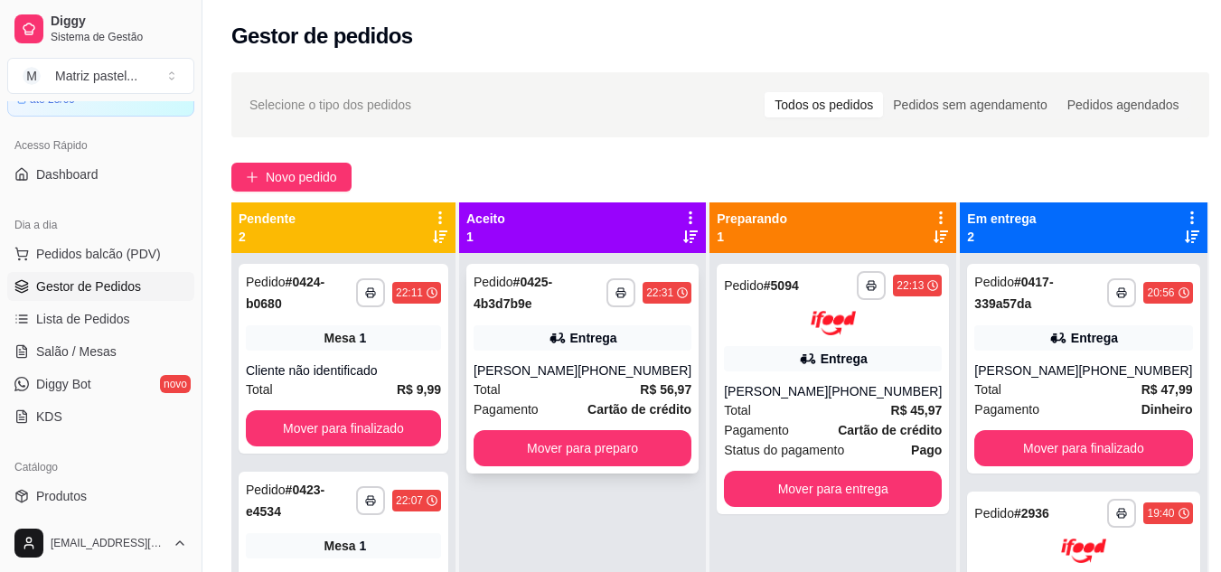
click at [636, 380] on div "[PHONE_NUMBER]" at bounding box center [635, 371] width 114 height 18
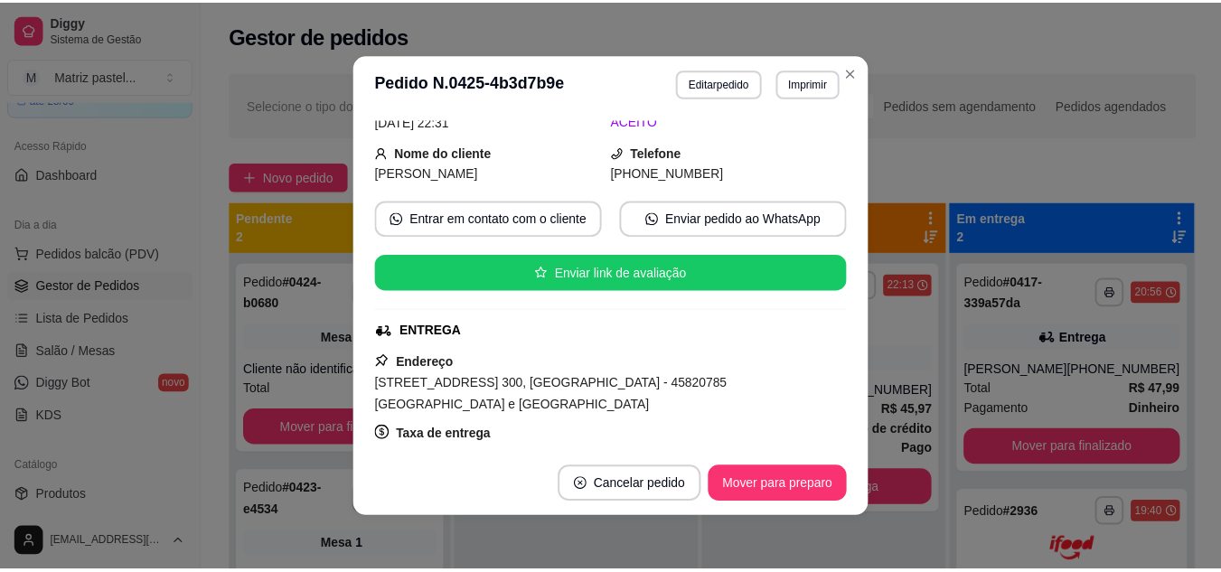
scroll to position [181, 0]
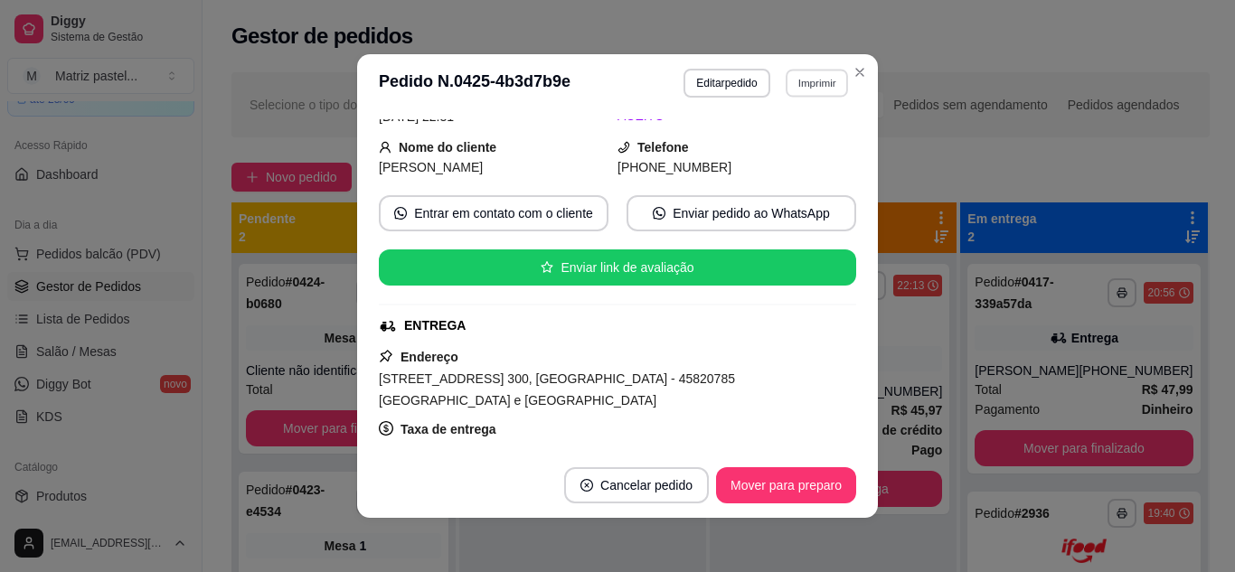
click at [803, 88] on button "Imprimir" at bounding box center [817, 83] width 62 height 28
click at [803, 153] on button "IMPRESSORA" at bounding box center [777, 146] width 131 height 29
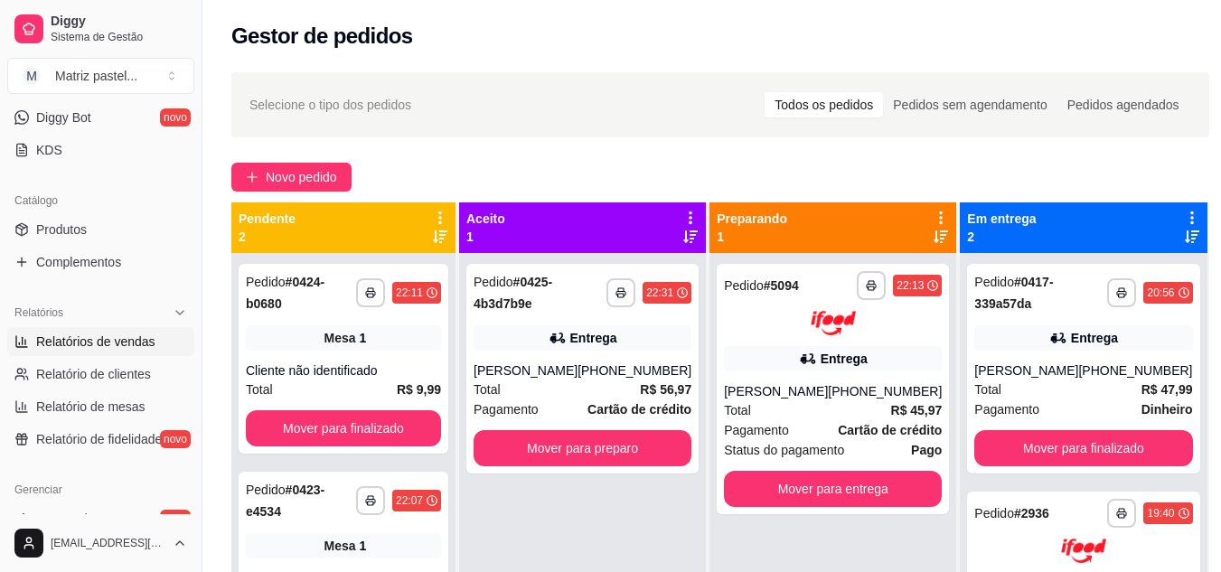
scroll to position [367, 0]
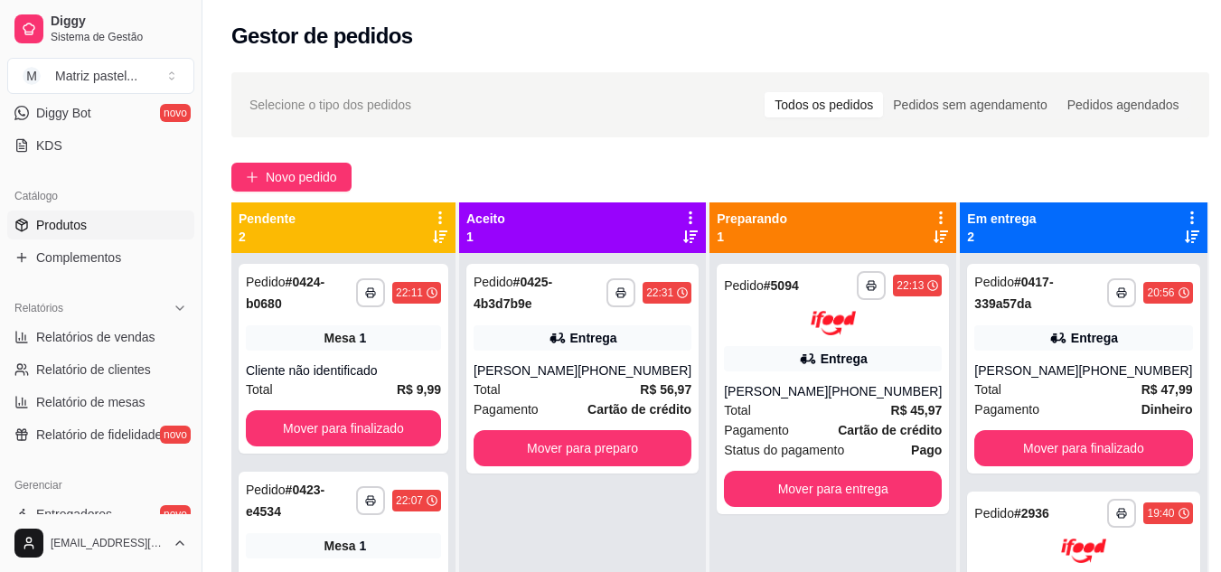
click at [52, 222] on span "Produtos" at bounding box center [61, 225] width 51 height 18
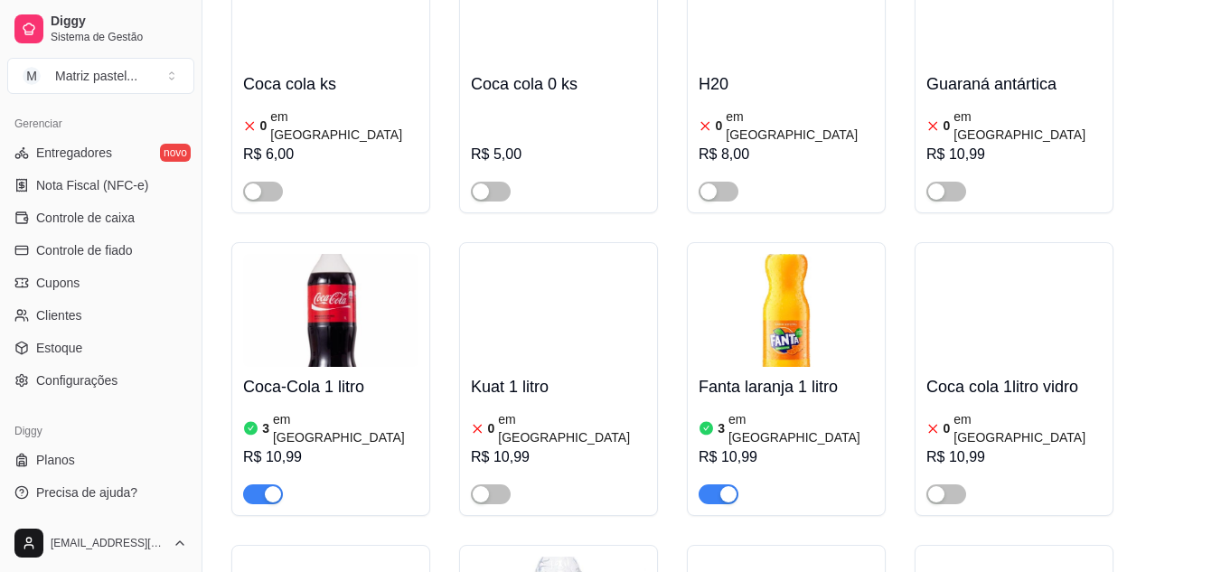
scroll to position [9854, 0]
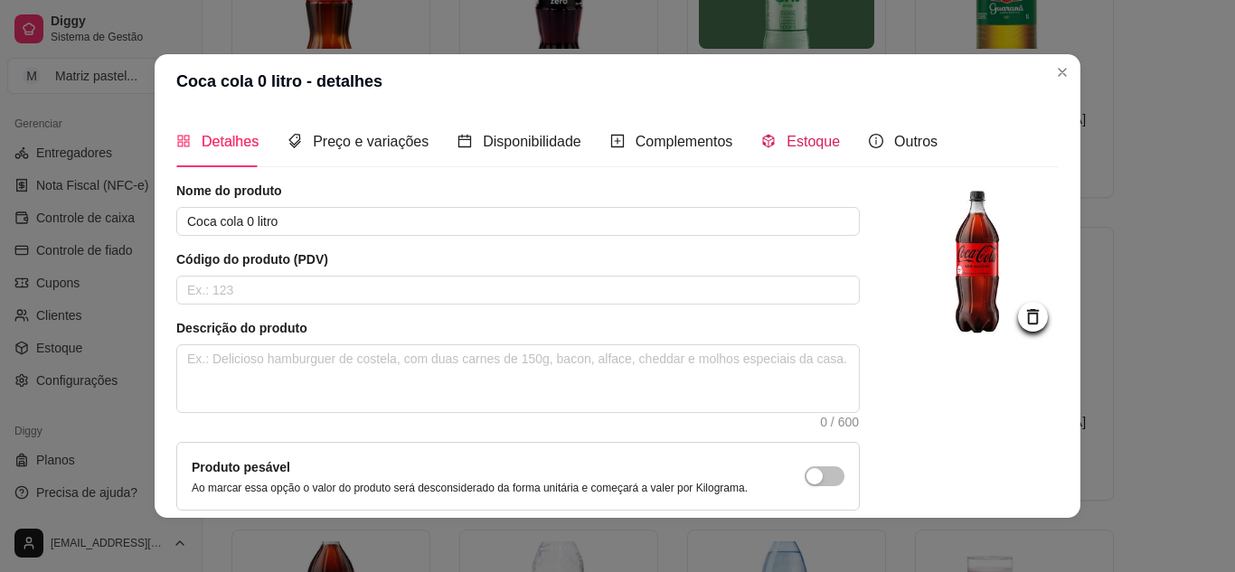
click at [787, 144] on span "Estoque" at bounding box center [813, 141] width 53 height 15
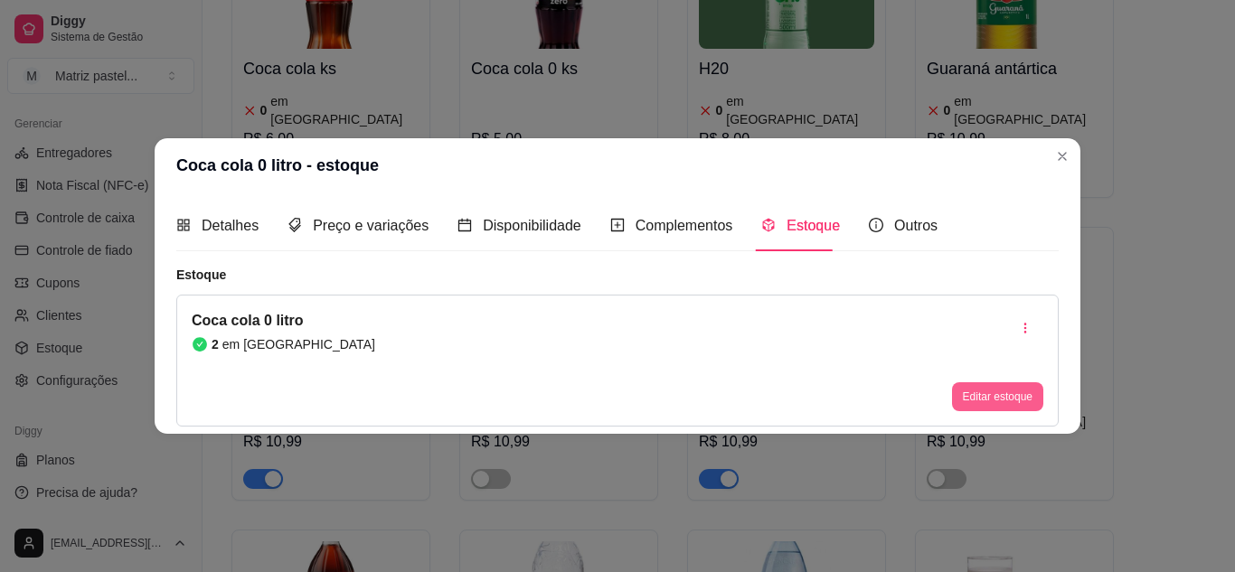
click at [987, 387] on button "Editar estoque" at bounding box center [997, 396] width 91 height 29
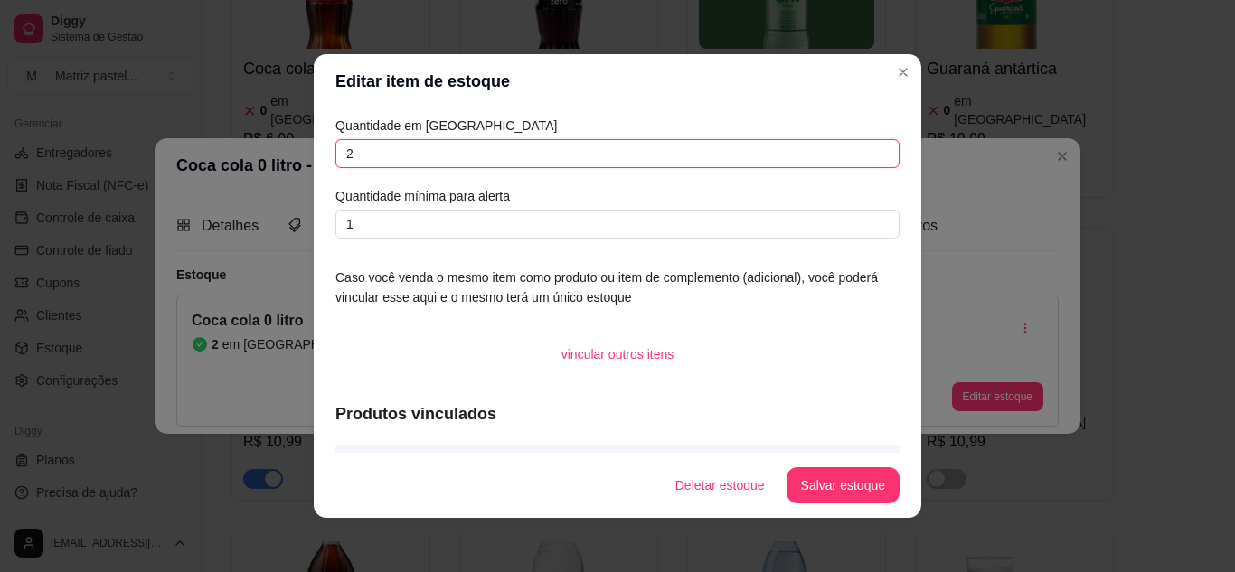
click at [434, 146] on input "2" at bounding box center [617, 153] width 564 height 29
type input "3"
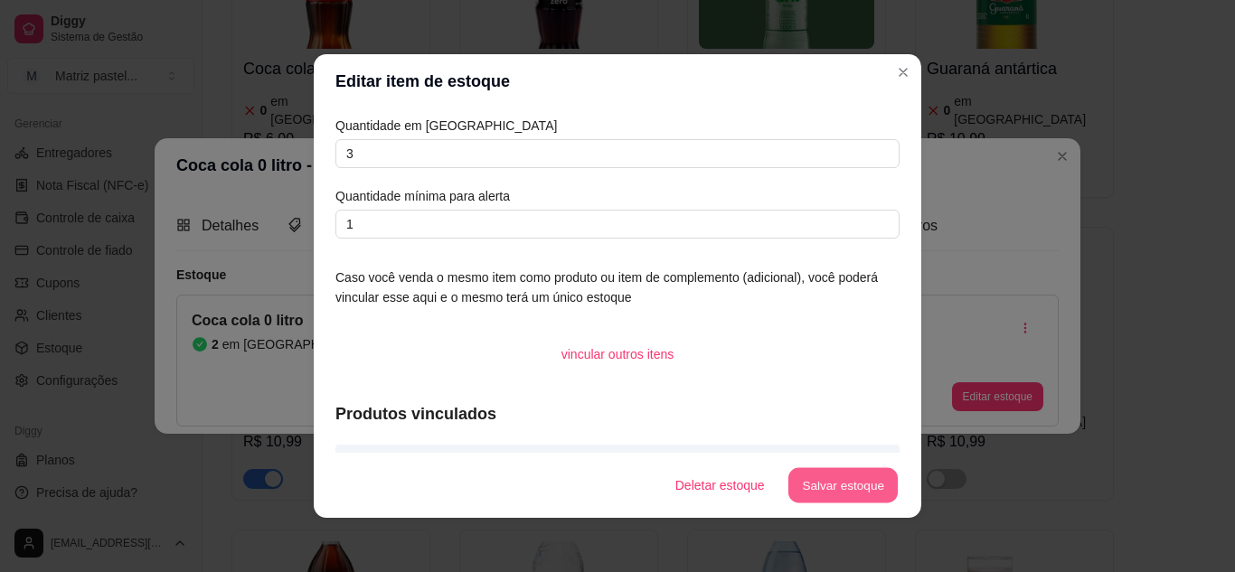
click at [807, 488] on button "Salvar estoque" at bounding box center [842, 485] width 110 height 35
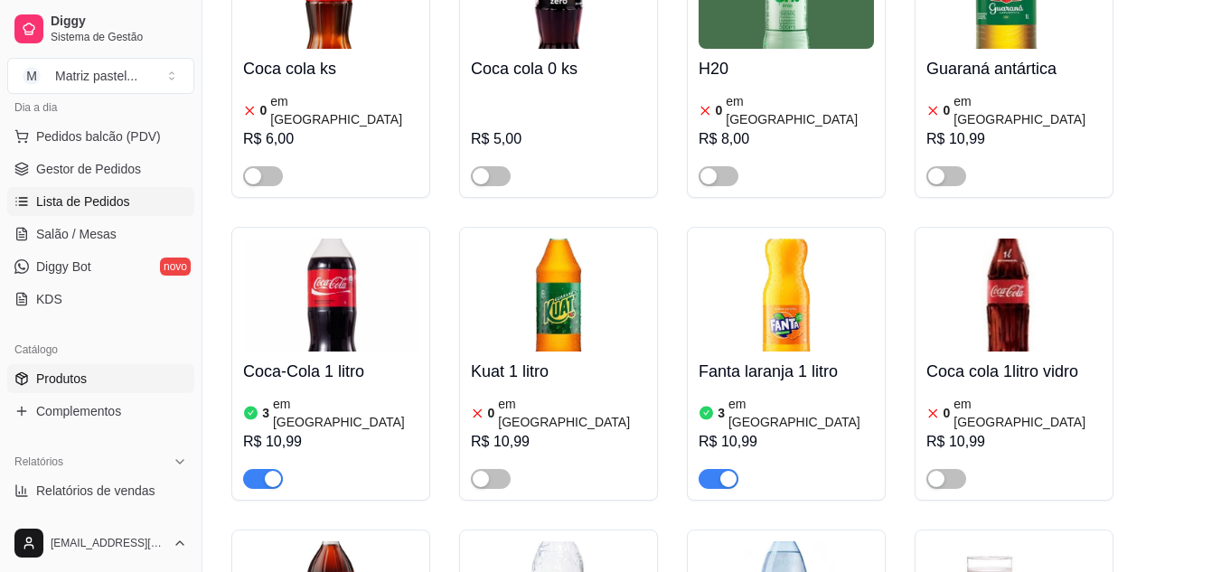
scroll to position [186, 0]
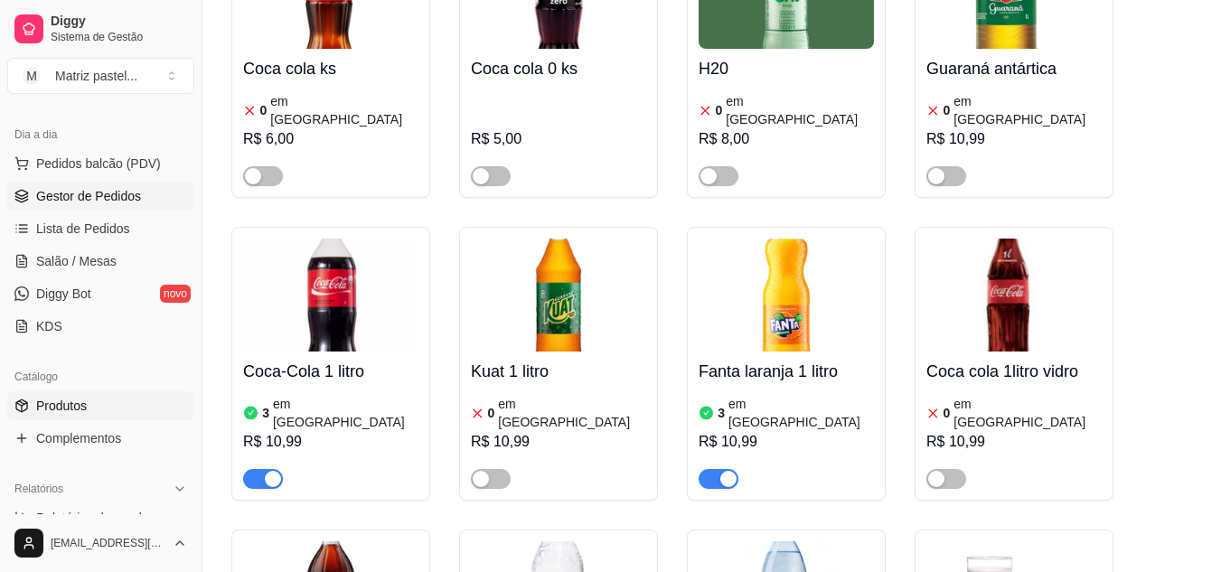
click at [64, 195] on span "Gestor de Pedidos" at bounding box center [88, 196] width 105 height 18
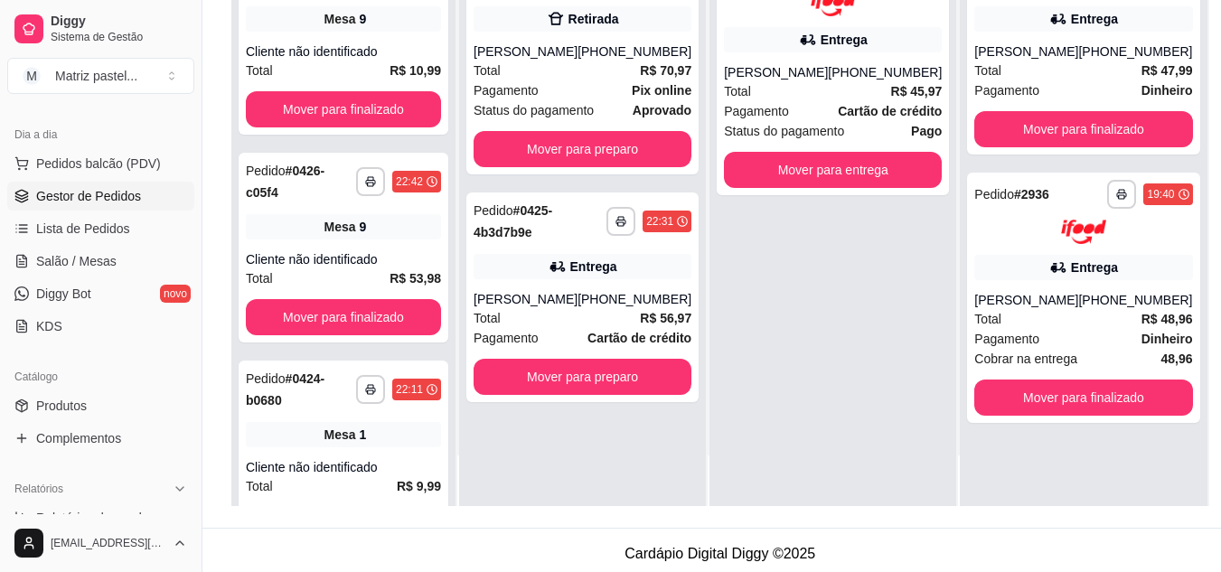
scroll to position [276, 0]
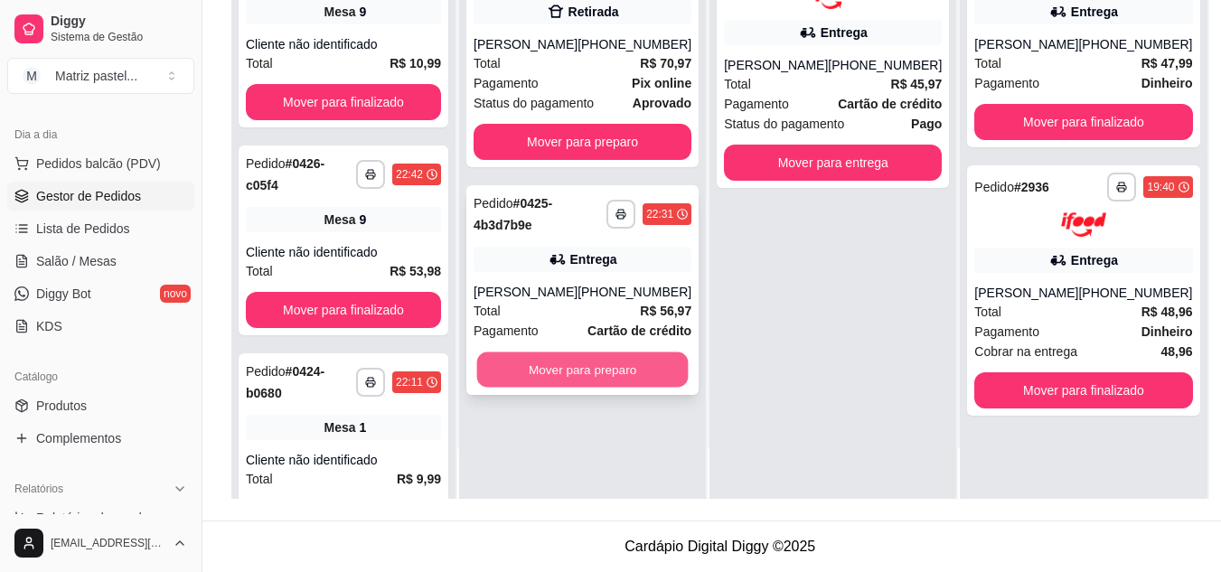
click at [618, 388] on button "Mover para preparo" at bounding box center [583, 370] width 212 height 35
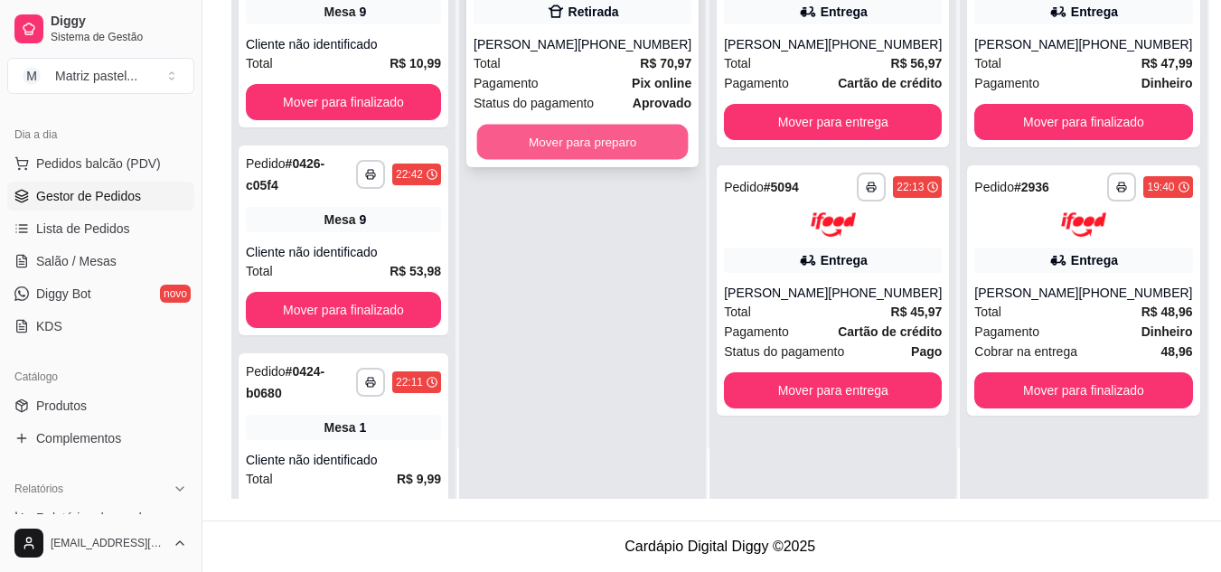
click at [631, 144] on button "Mover para preparo" at bounding box center [583, 142] width 212 height 35
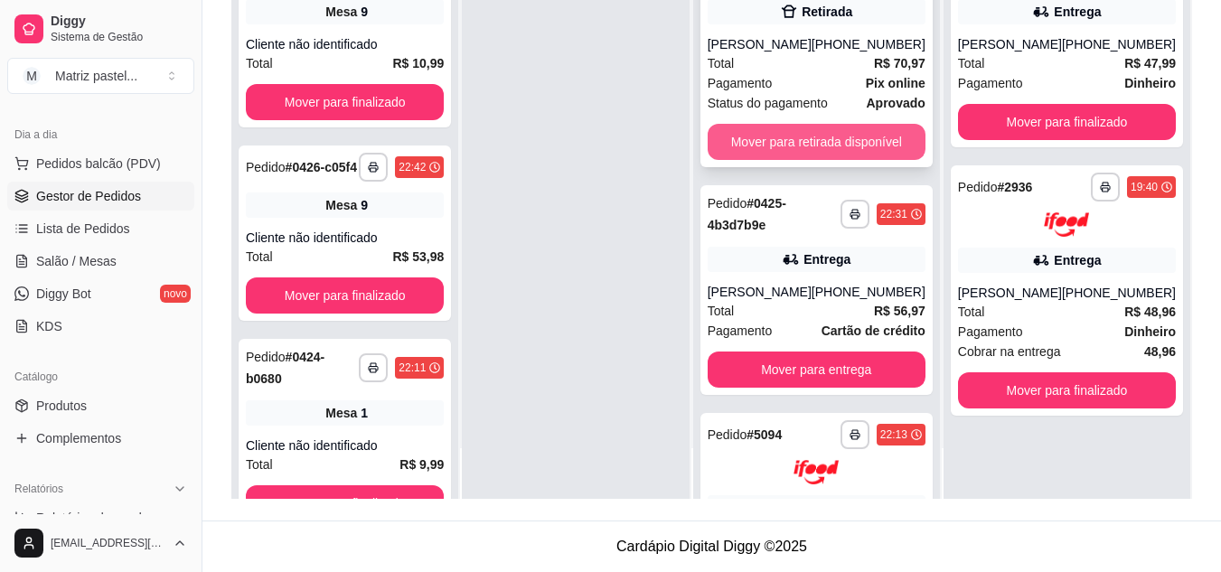
click at [828, 143] on button "Mover para retirada disponível" at bounding box center [817, 142] width 218 height 36
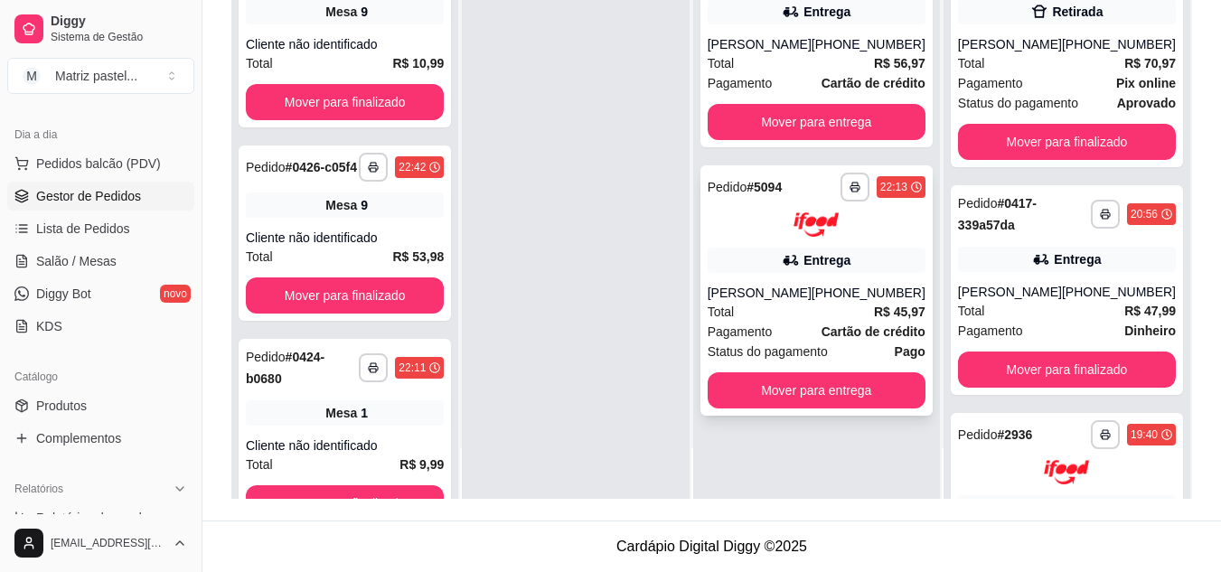
click at [830, 339] on strong "Cartão de crédito" at bounding box center [874, 332] width 104 height 14
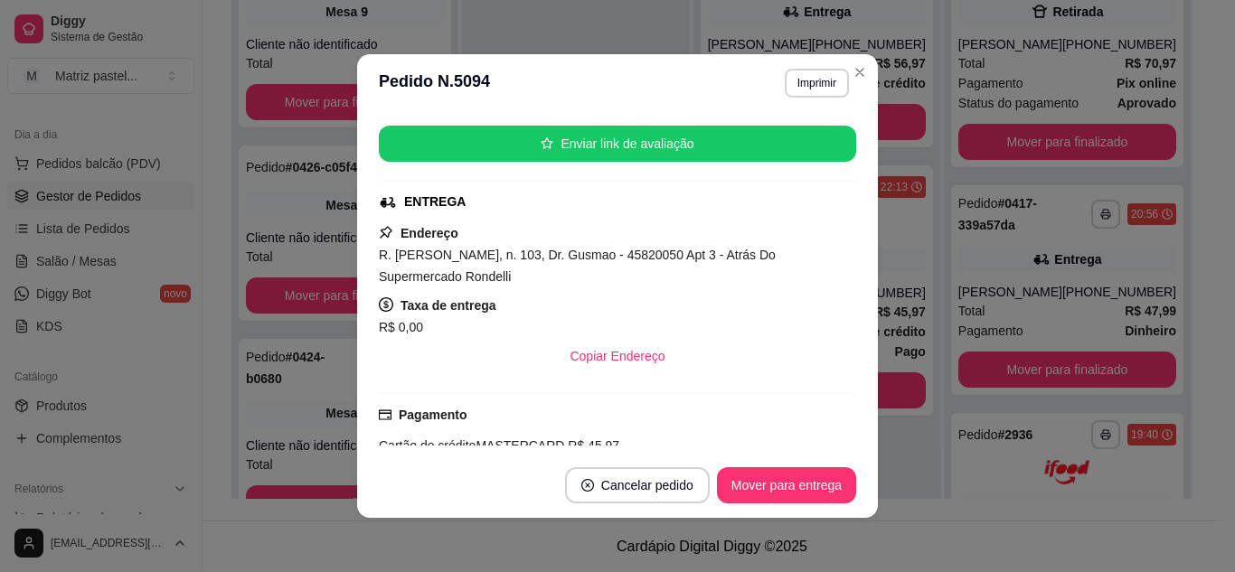
scroll to position [271, 0]
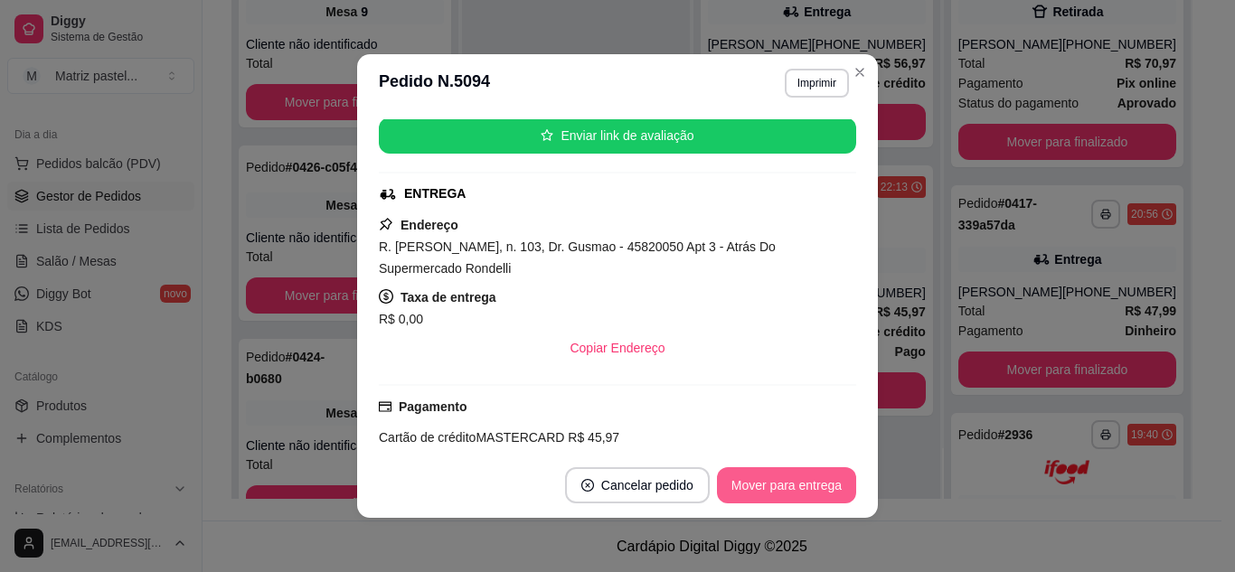
click at [751, 473] on button "Mover para entrega" at bounding box center [786, 485] width 139 height 36
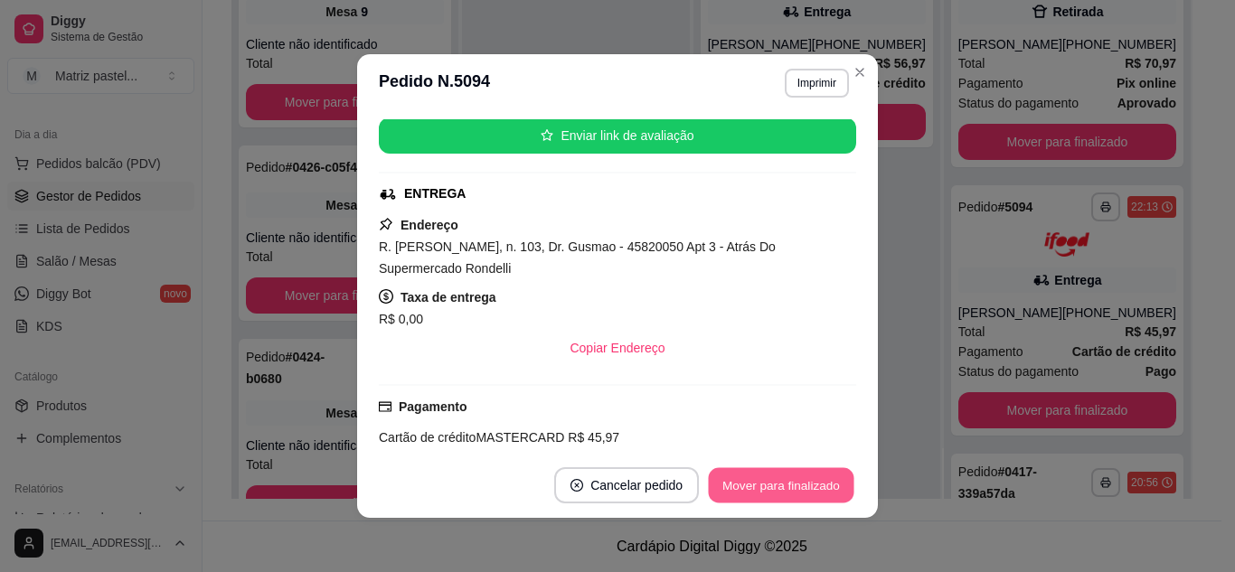
click at [796, 494] on button "Mover para finalizado" at bounding box center [782, 485] width 146 height 35
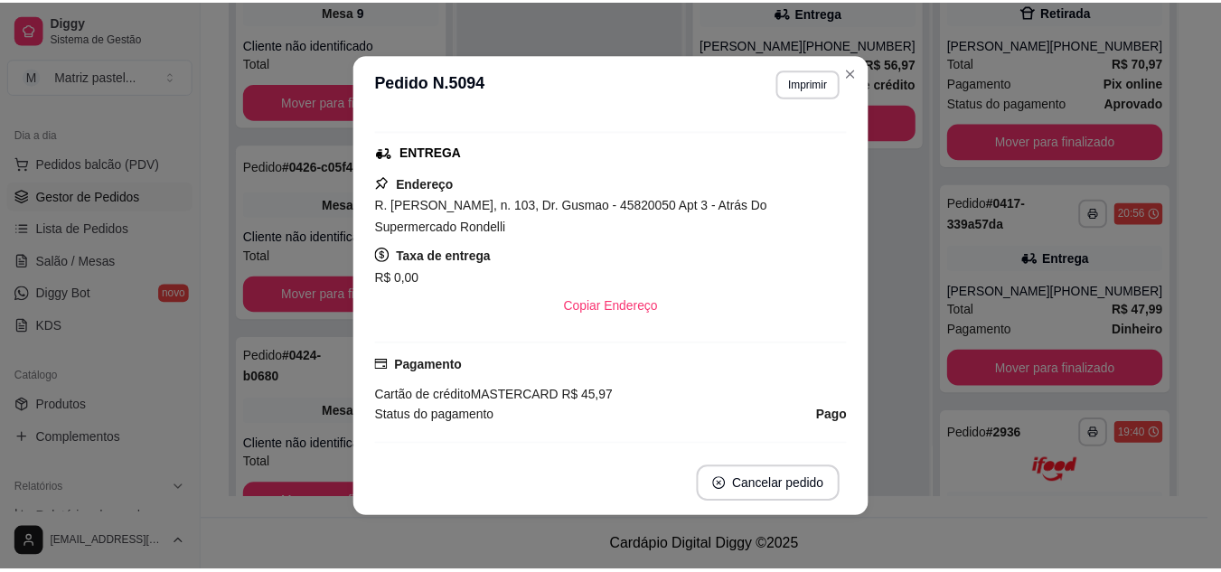
scroll to position [230, 0]
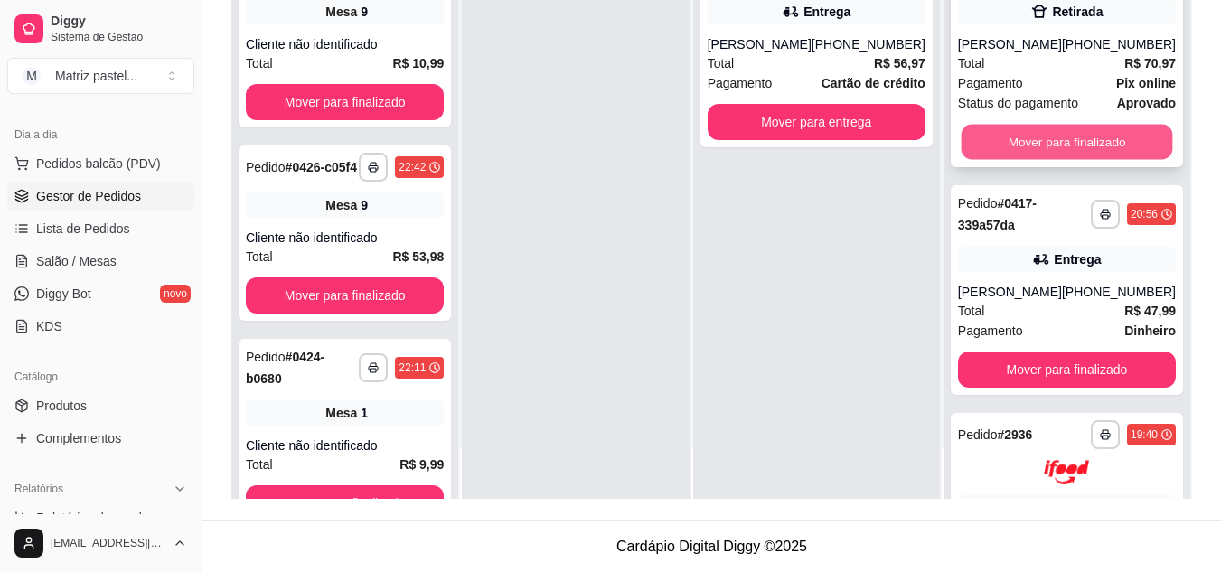
click at [1046, 142] on button "Mover para finalizado" at bounding box center [1067, 142] width 212 height 35
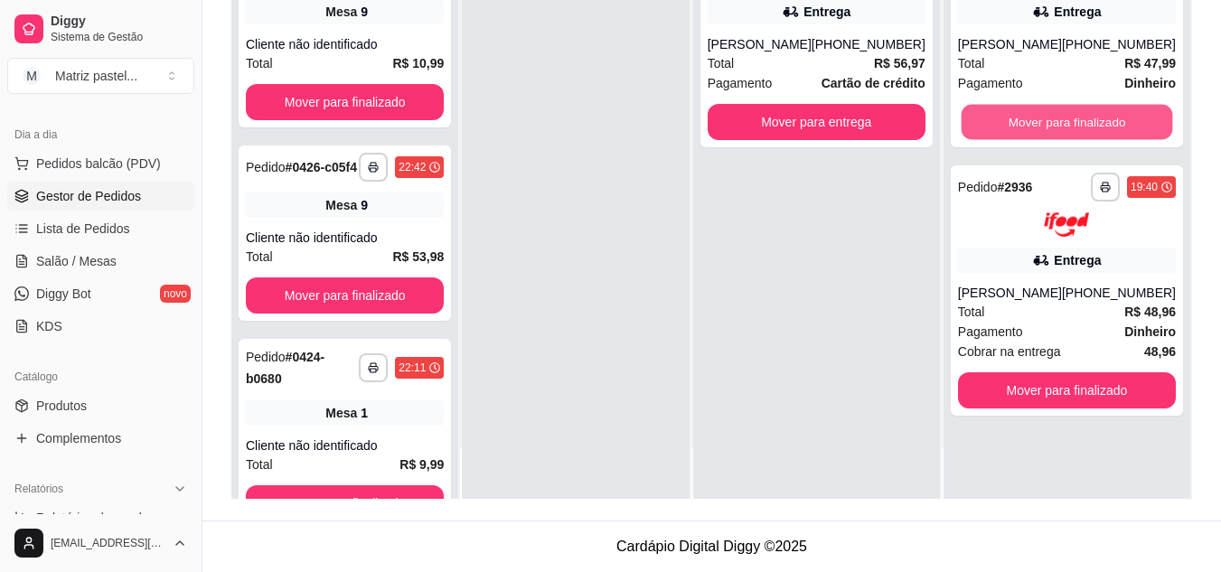
click at [1046, 140] on button "Mover para finalizado" at bounding box center [1067, 122] width 212 height 35
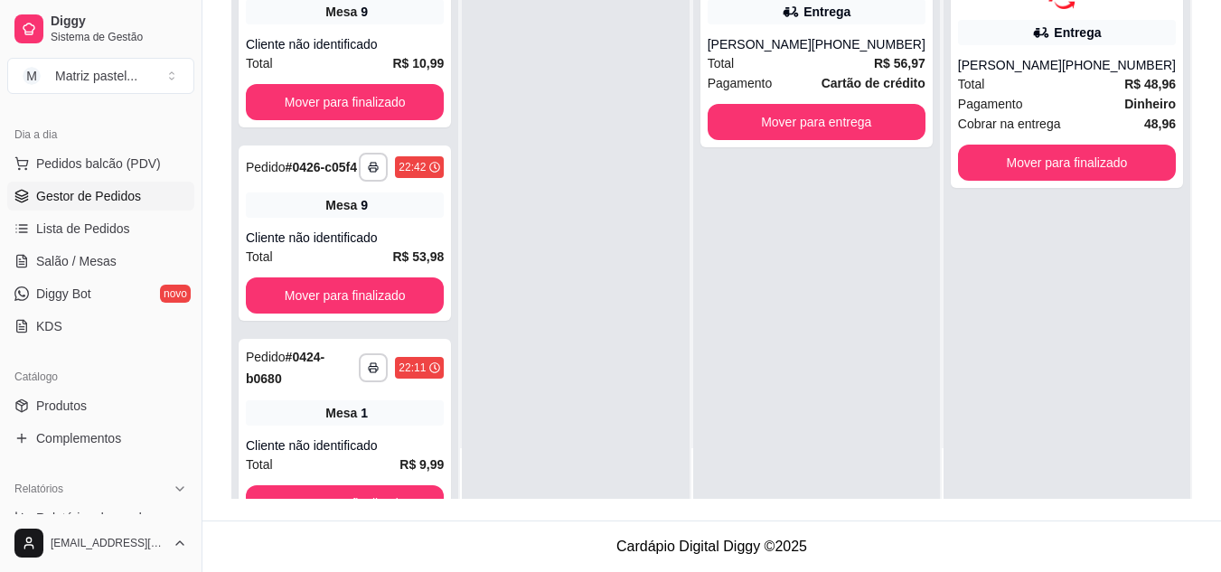
click at [1046, 143] on div "**********" at bounding box center [1067, 63] width 232 height 250
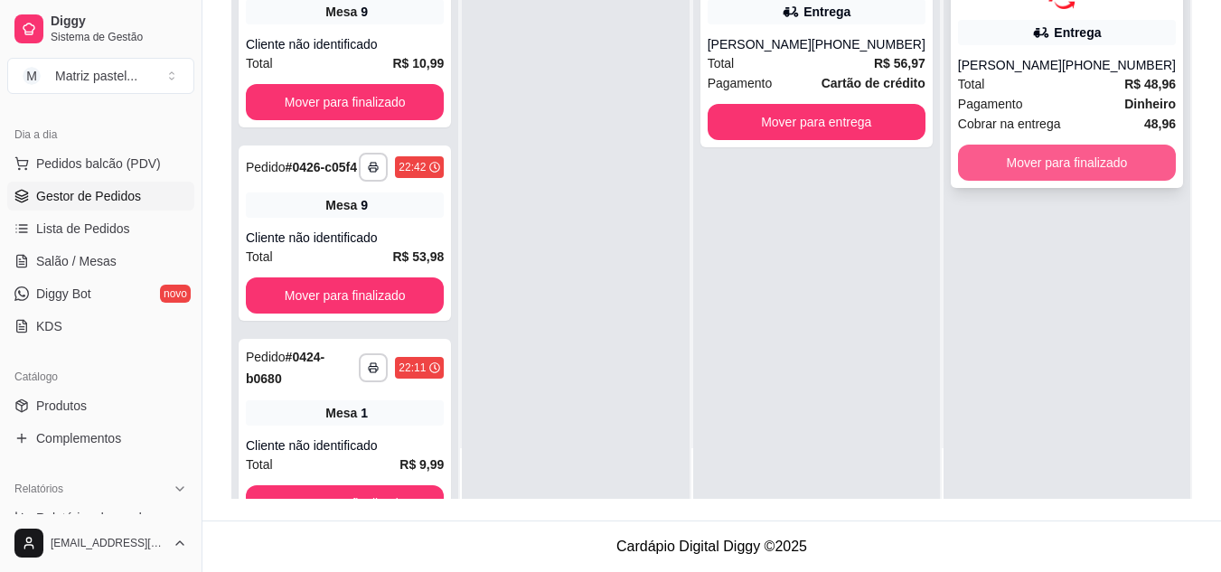
click at [1048, 162] on button "Mover para finalizado" at bounding box center [1067, 163] width 218 height 36
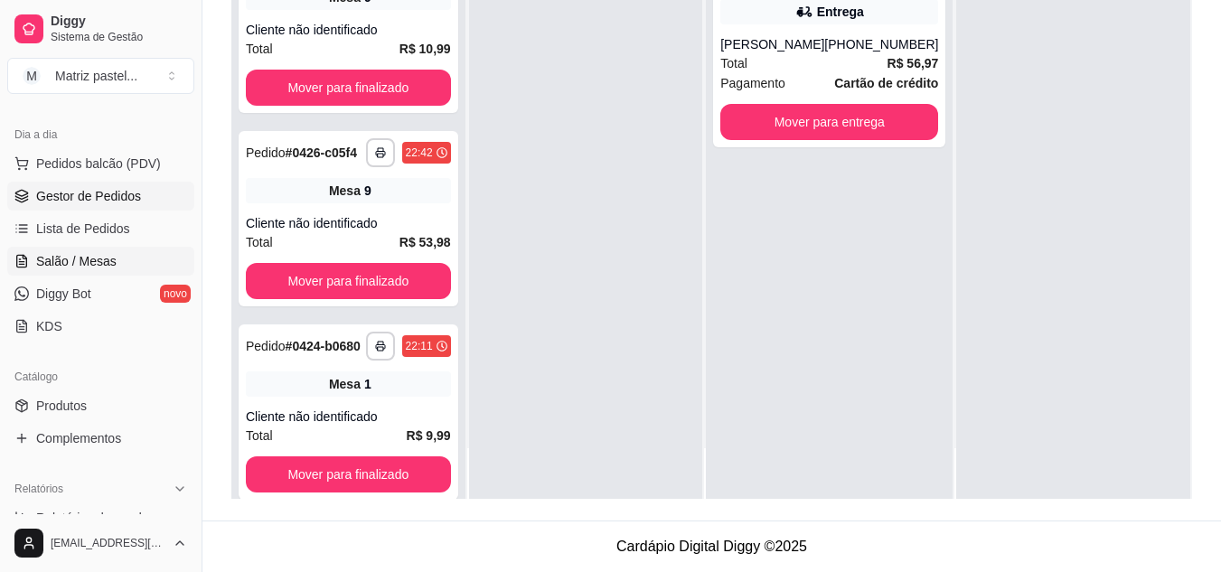
click at [92, 258] on span "Salão / Mesas" at bounding box center [76, 261] width 80 height 18
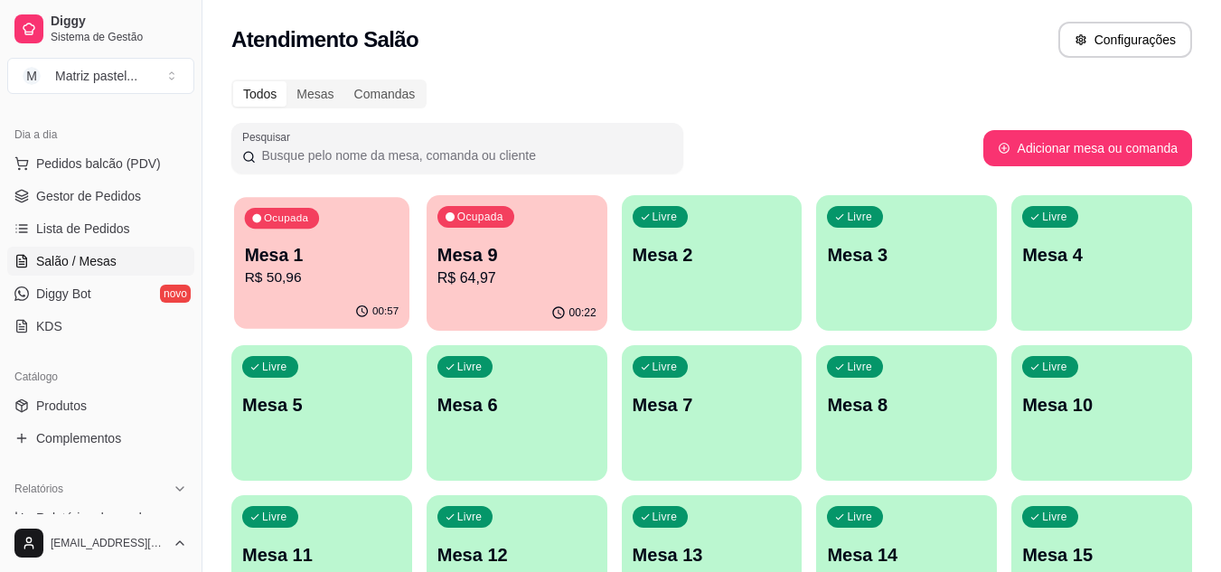
click at [371, 301] on div "00:57" at bounding box center [321, 312] width 175 height 34
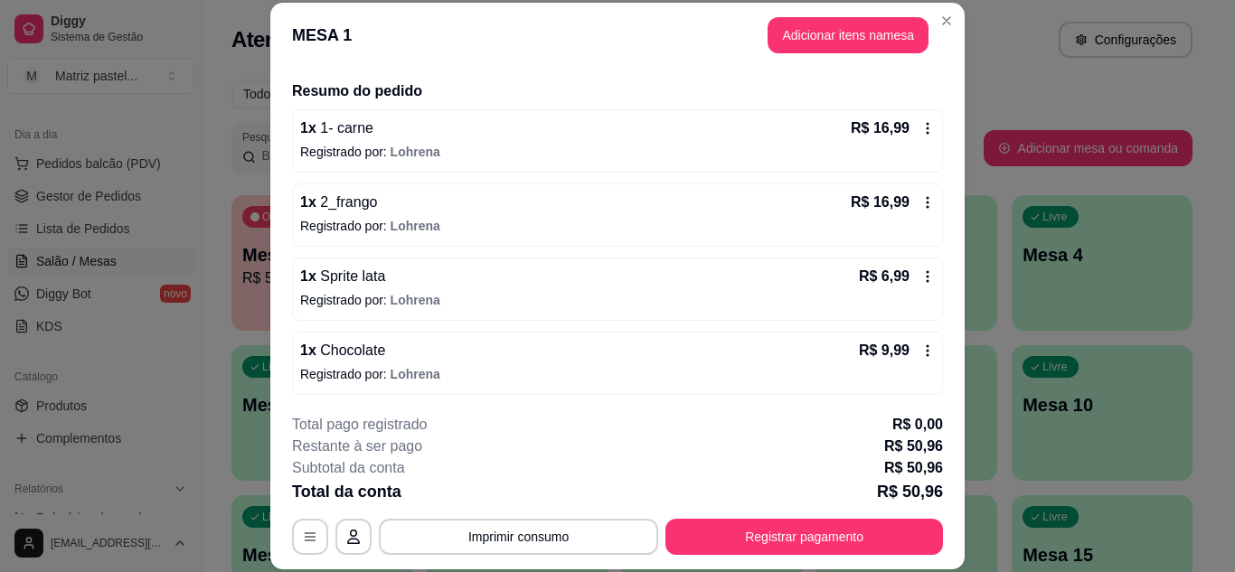
scroll to position [132, 0]
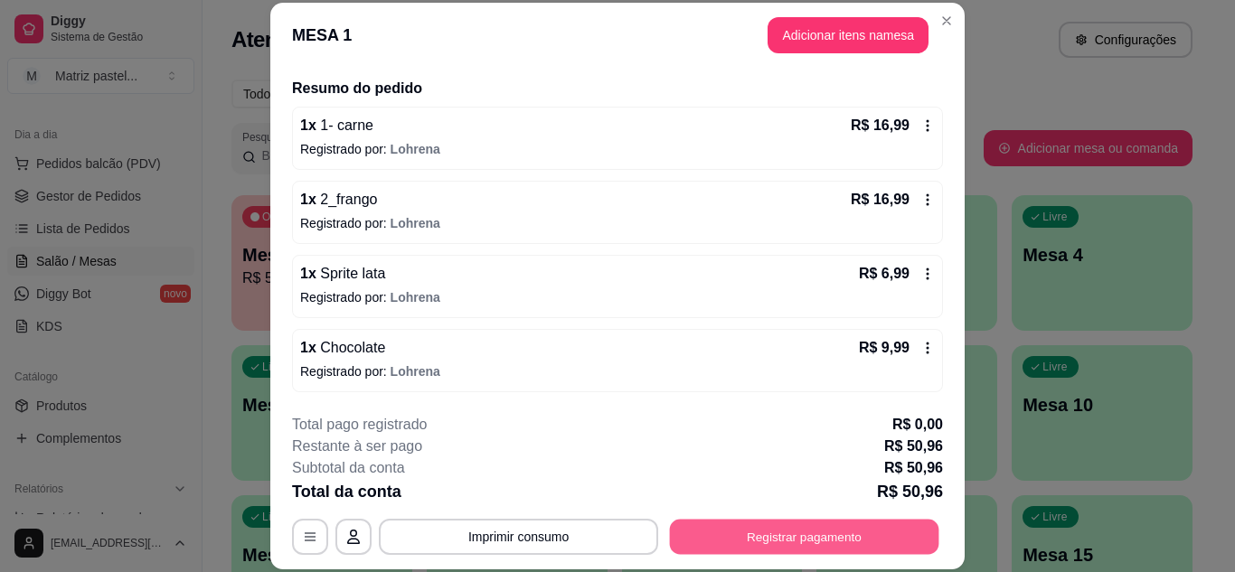
click at [679, 537] on button "Registrar pagamento" at bounding box center [804, 536] width 269 height 35
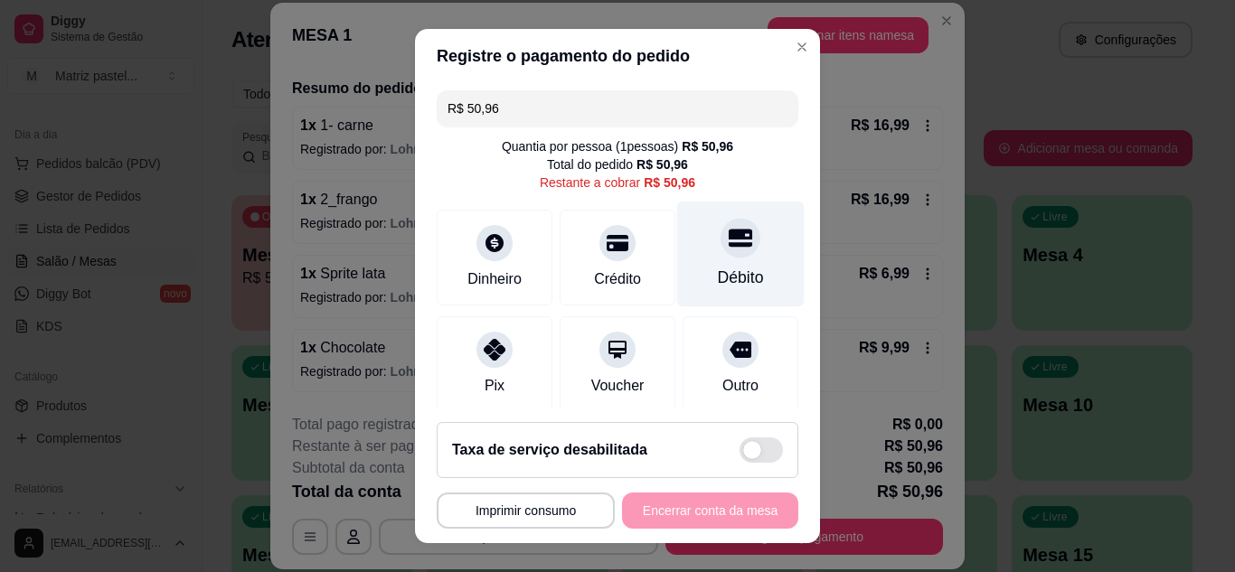
click at [721, 258] on div at bounding box center [741, 238] width 40 height 40
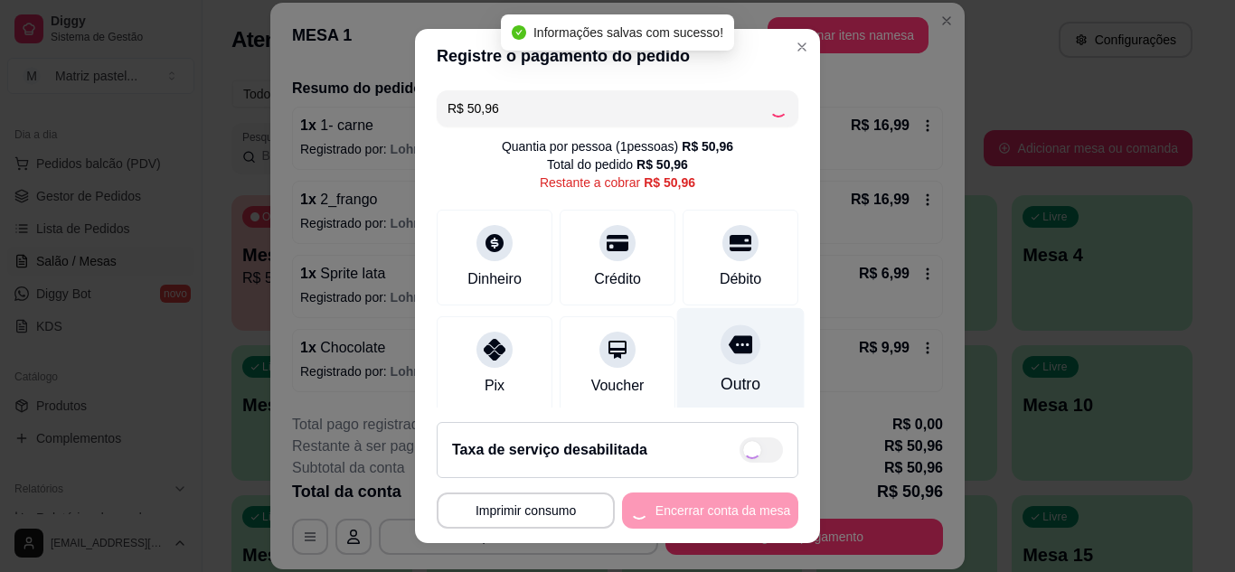
type input "R$ 0,00"
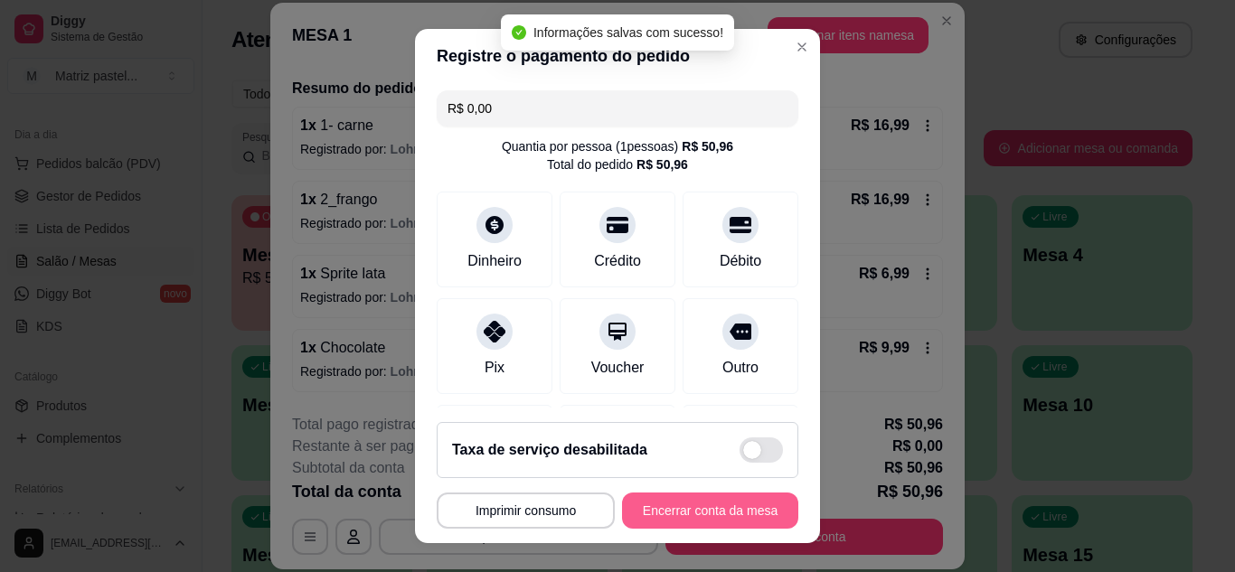
click at [684, 503] on button "Encerrar conta da mesa" at bounding box center [710, 511] width 176 height 36
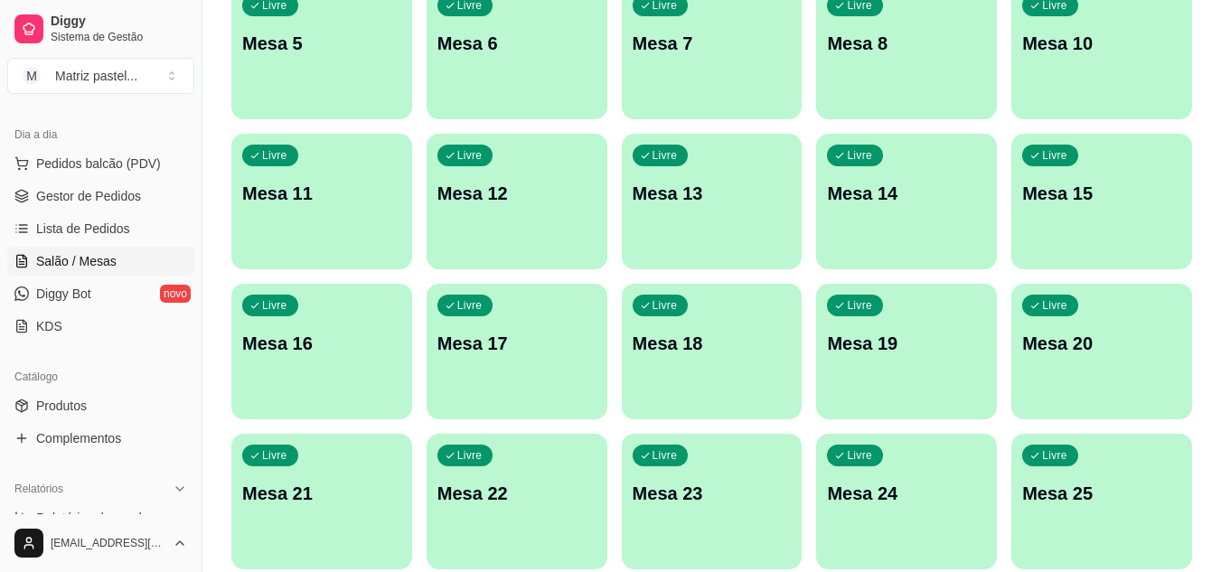
scroll to position [181, 0]
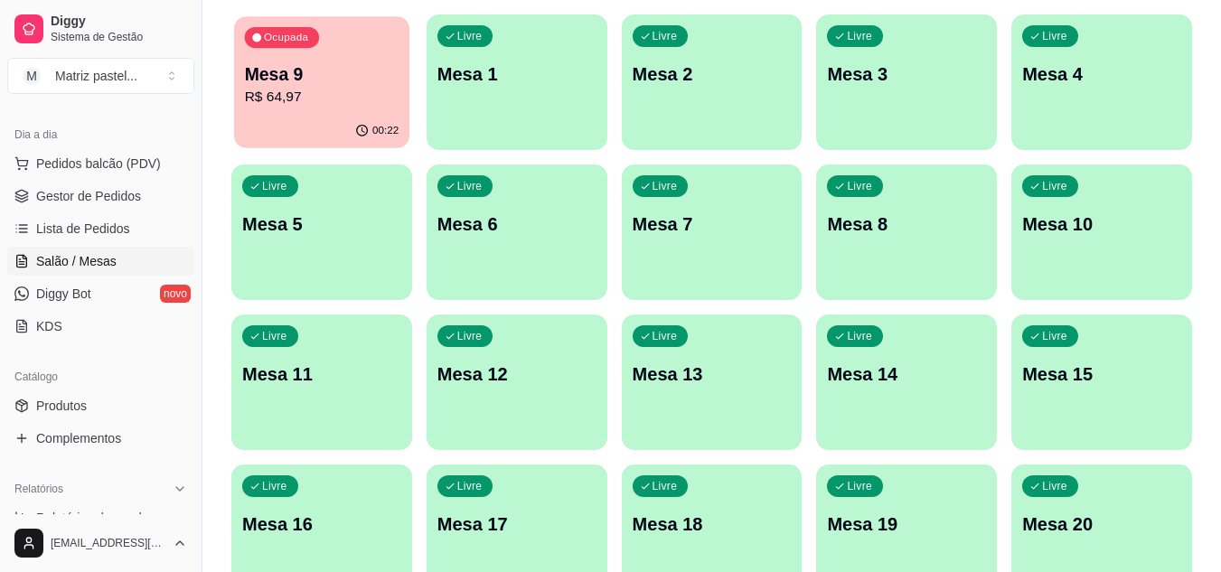
click at [354, 111] on div "Ocupada Mesa 9 R$ 64,97" at bounding box center [321, 65] width 175 height 98
click at [118, 202] on span "Gestor de Pedidos" at bounding box center [88, 196] width 105 height 18
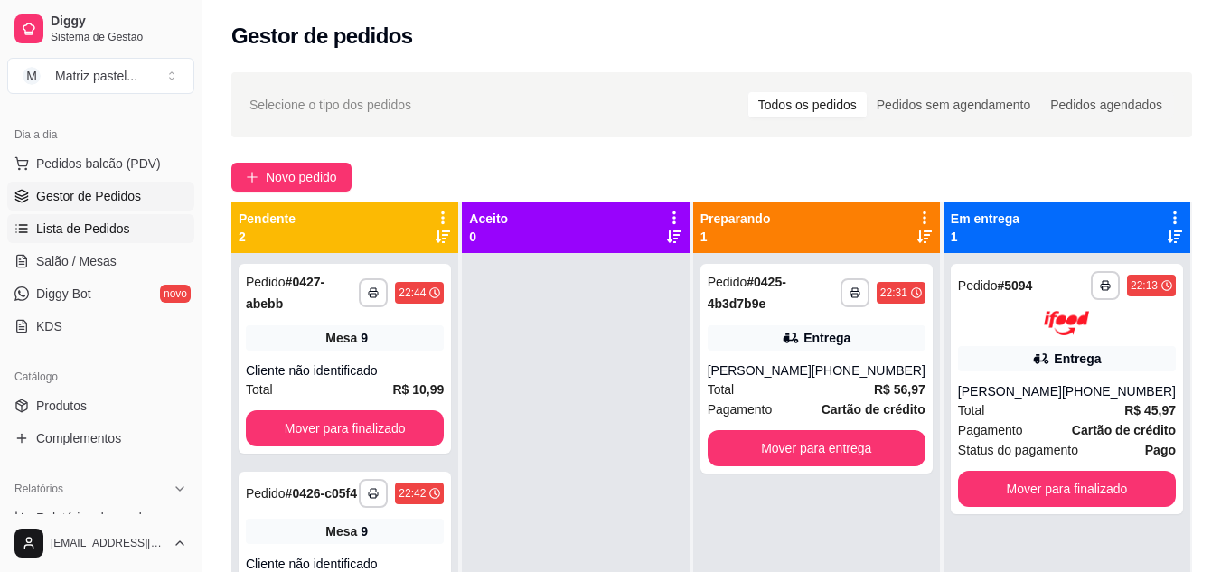
click at [84, 225] on span "Lista de Pedidos" at bounding box center [83, 229] width 94 height 18
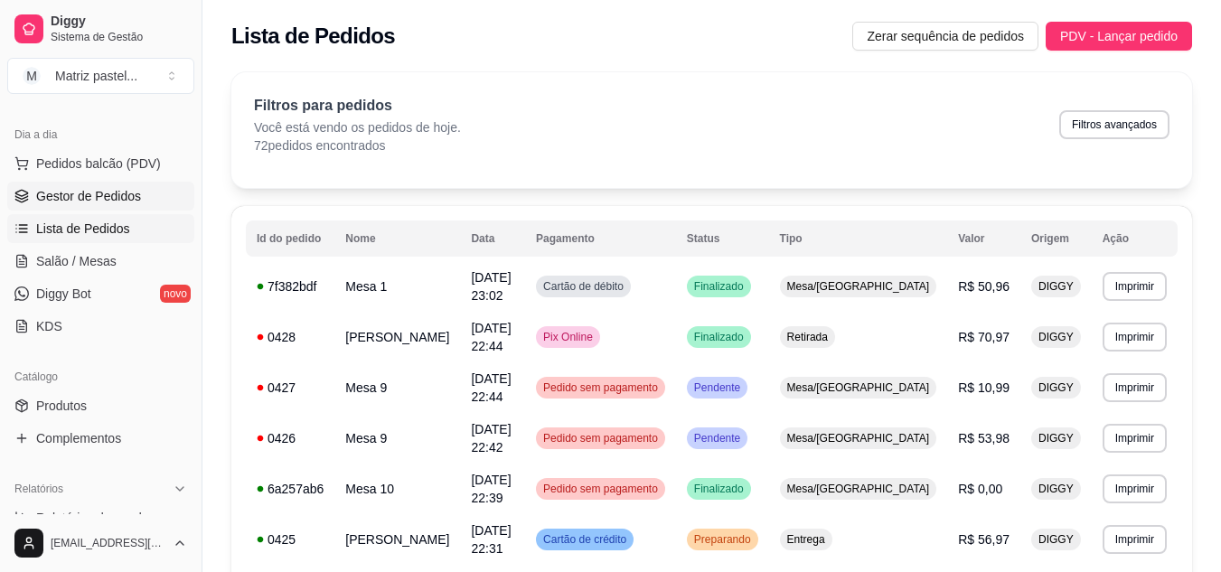
click at [135, 200] on span "Gestor de Pedidos" at bounding box center [88, 196] width 105 height 18
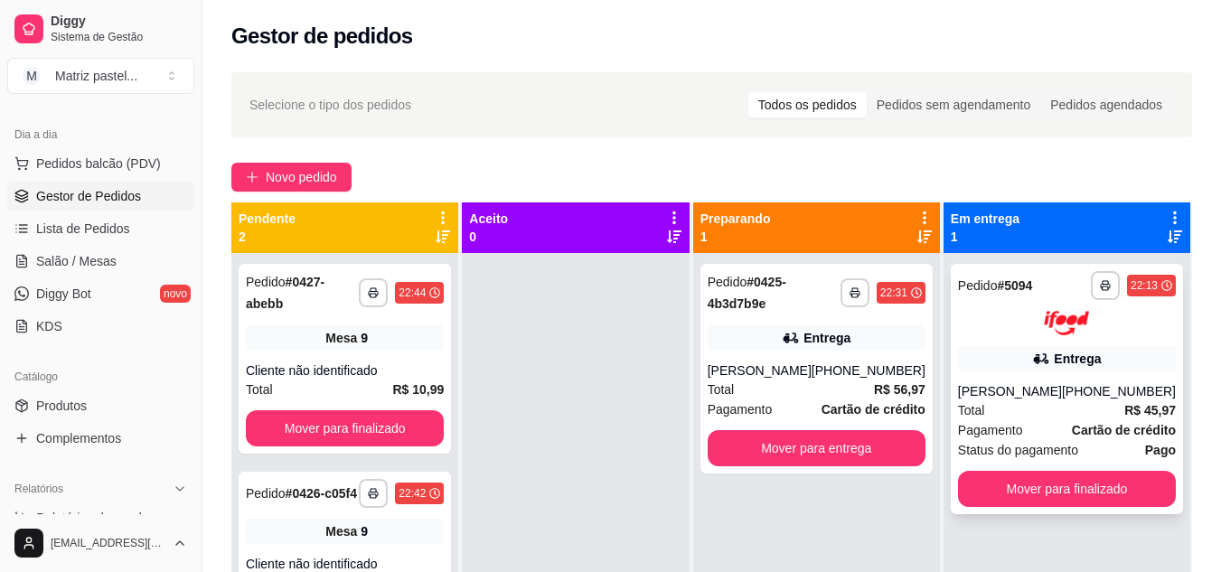
scroll to position [51, 0]
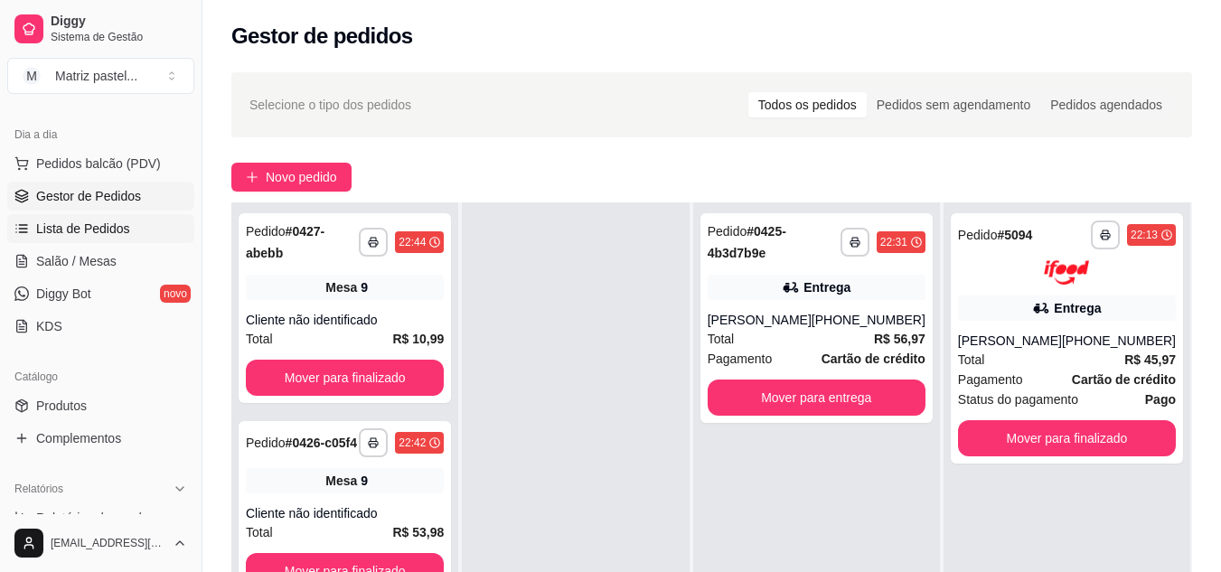
click at [117, 231] on span "Lista de Pedidos" at bounding box center [83, 229] width 94 height 18
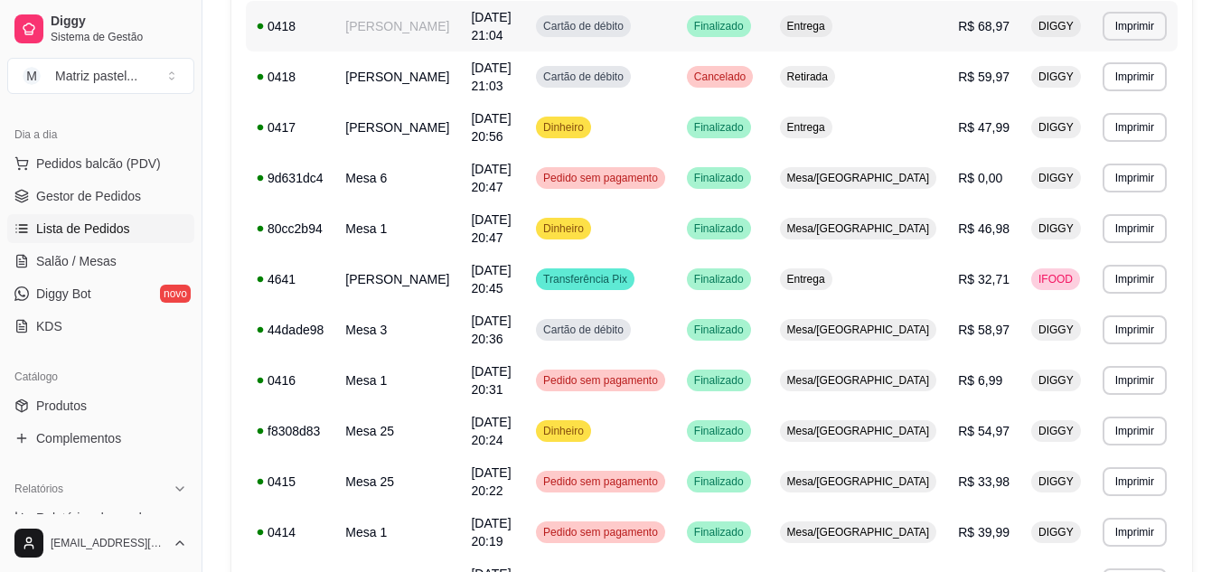
scroll to position [1085, 0]
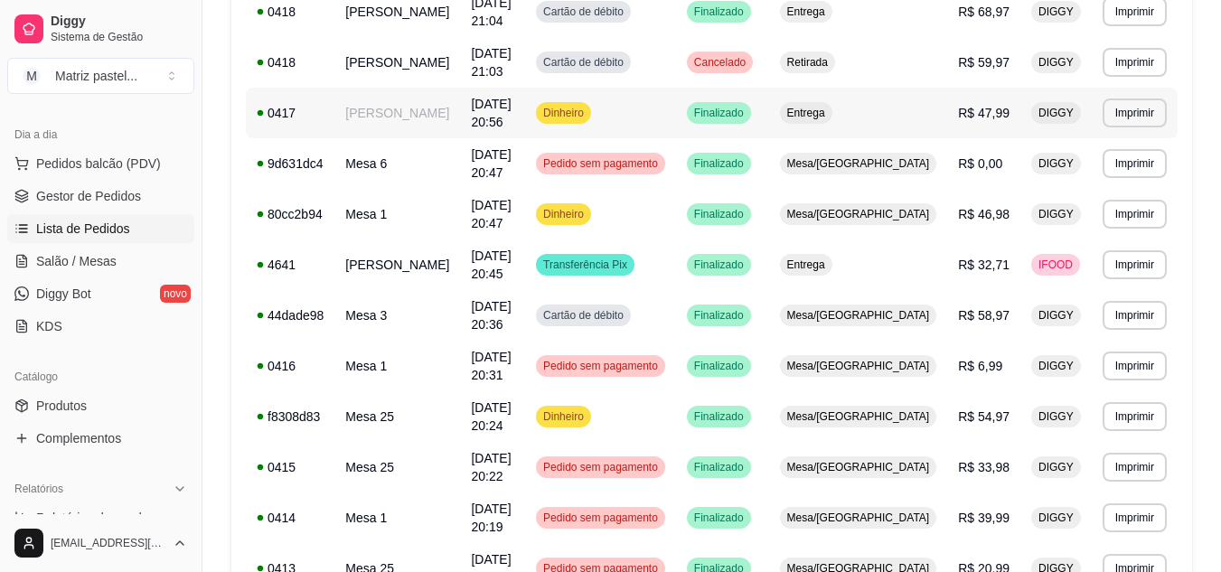
click at [676, 119] on td "Dinheiro" at bounding box center [600, 113] width 151 height 51
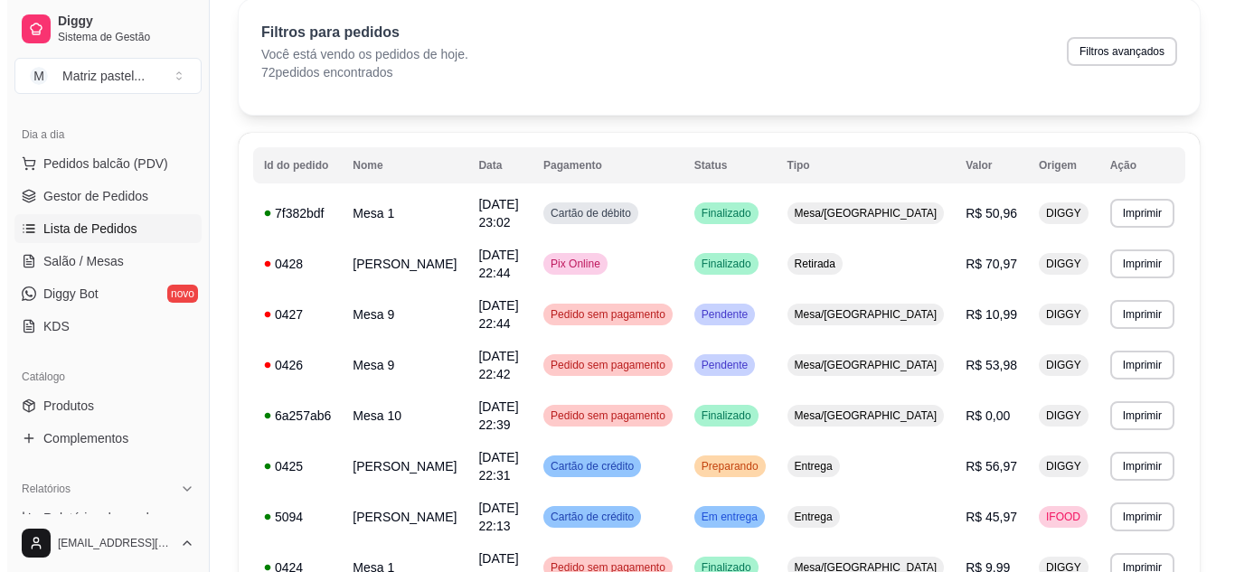
scroll to position [0, 0]
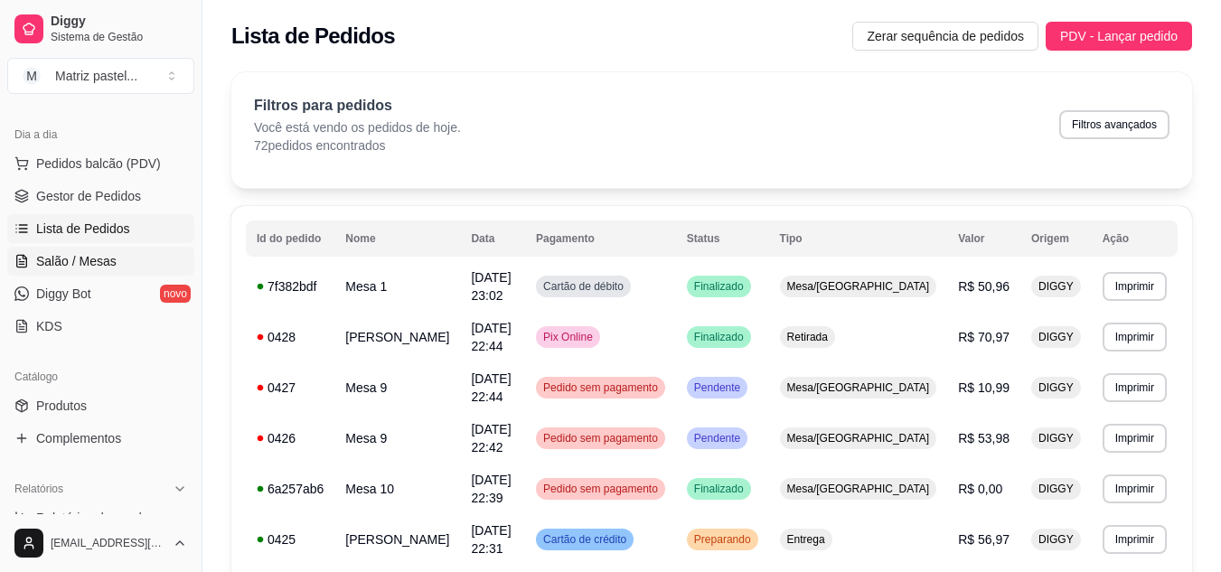
click at [48, 252] on span "Salão / Mesas" at bounding box center [76, 261] width 80 height 18
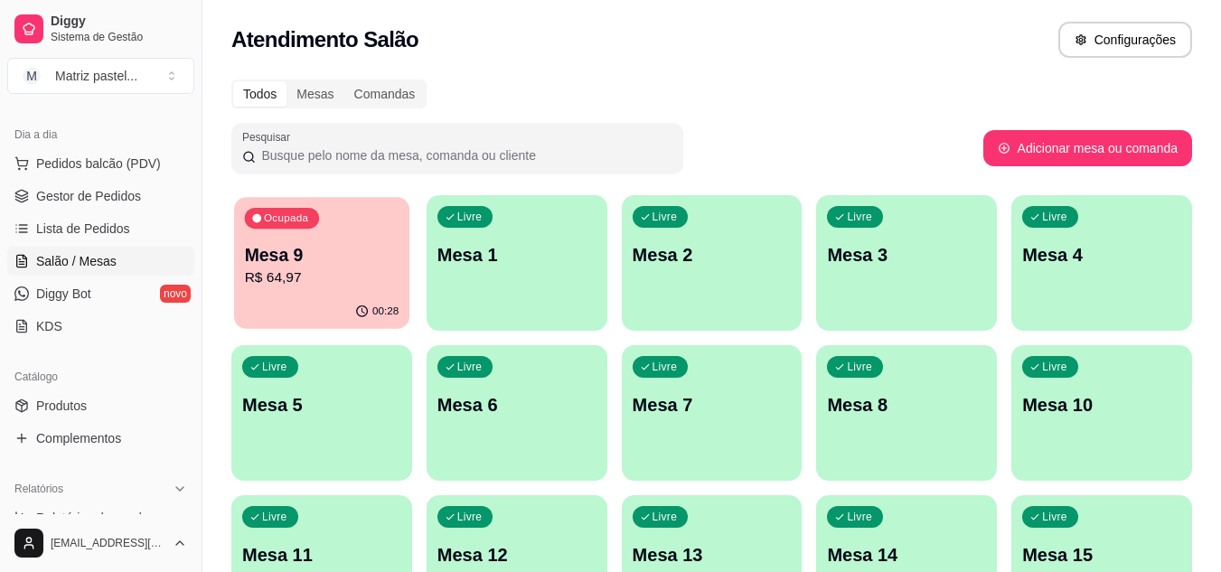
click at [297, 256] on p "Mesa 9" at bounding box center [322, 255] width 155 height 24
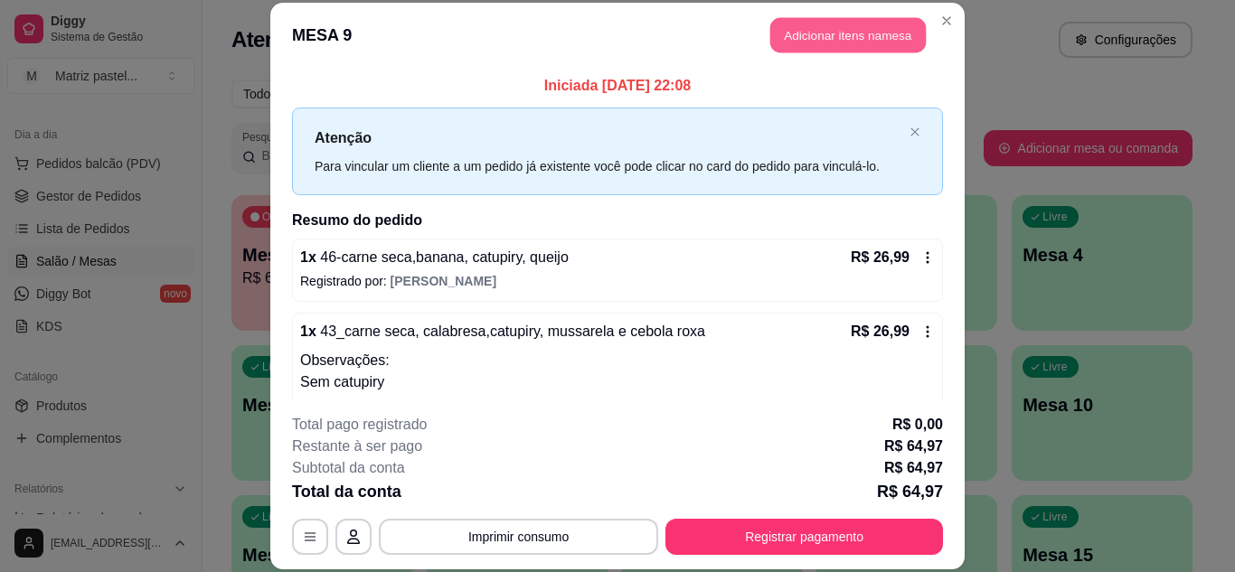
click at [862, 33] on button "Adicionar itens na mesa" at bounding box center [847, 35] width 155 height 35
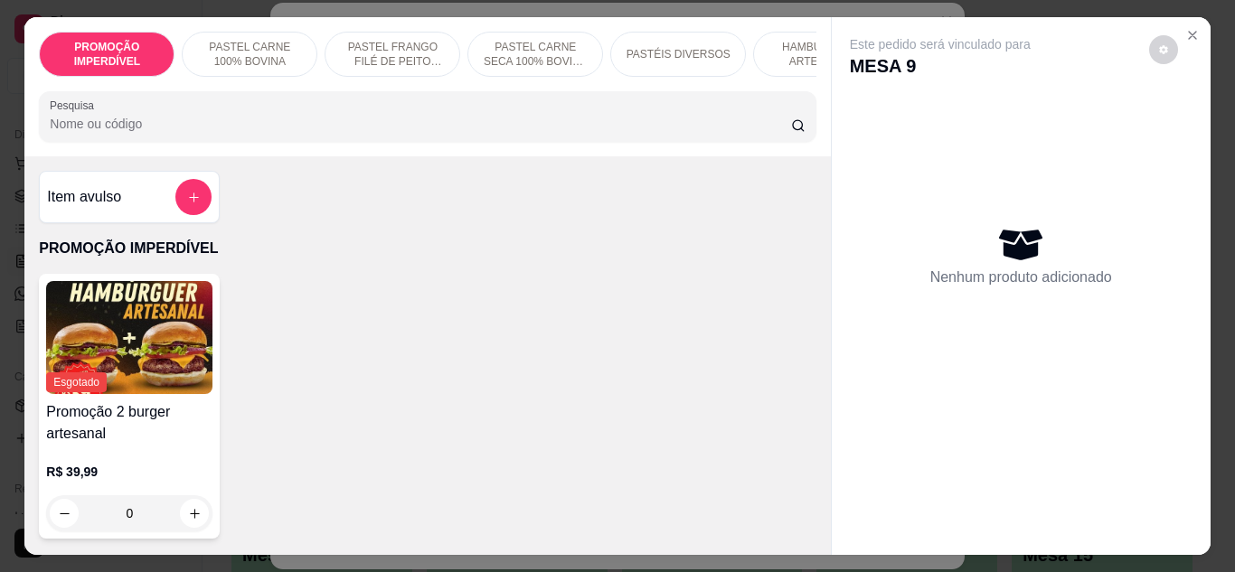
click at [786, 52] on p "HAMBÚRGUER ARTESANAL" at bounding box center [820, 54] width 105 height 29
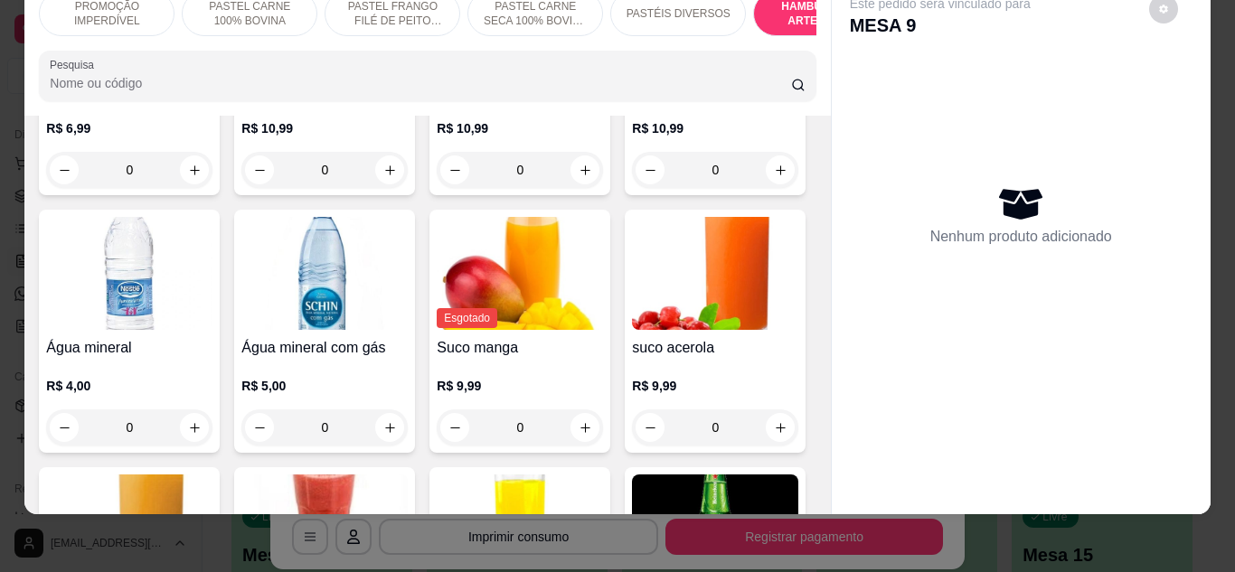
scroll to position [6428, 0]
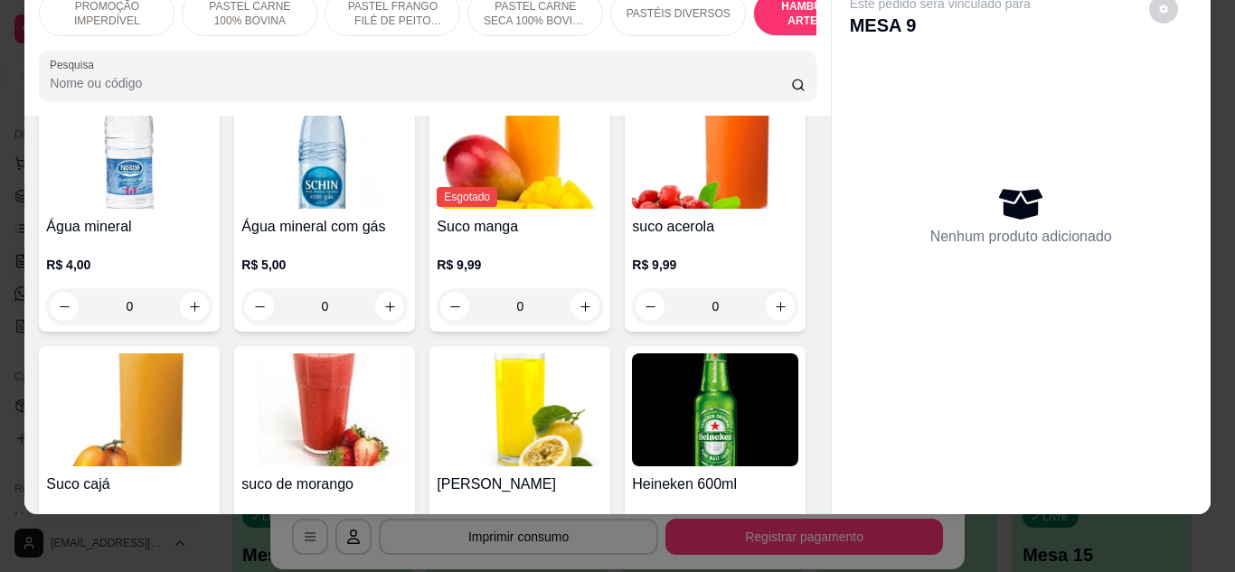
type input "1"
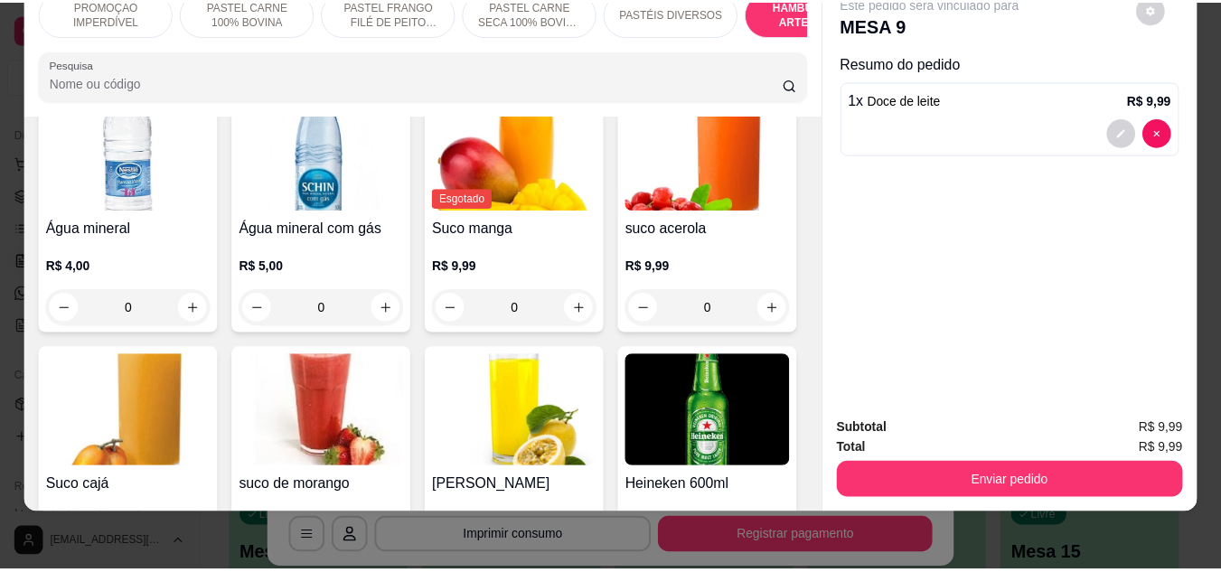
scroll to position [6429, 0]
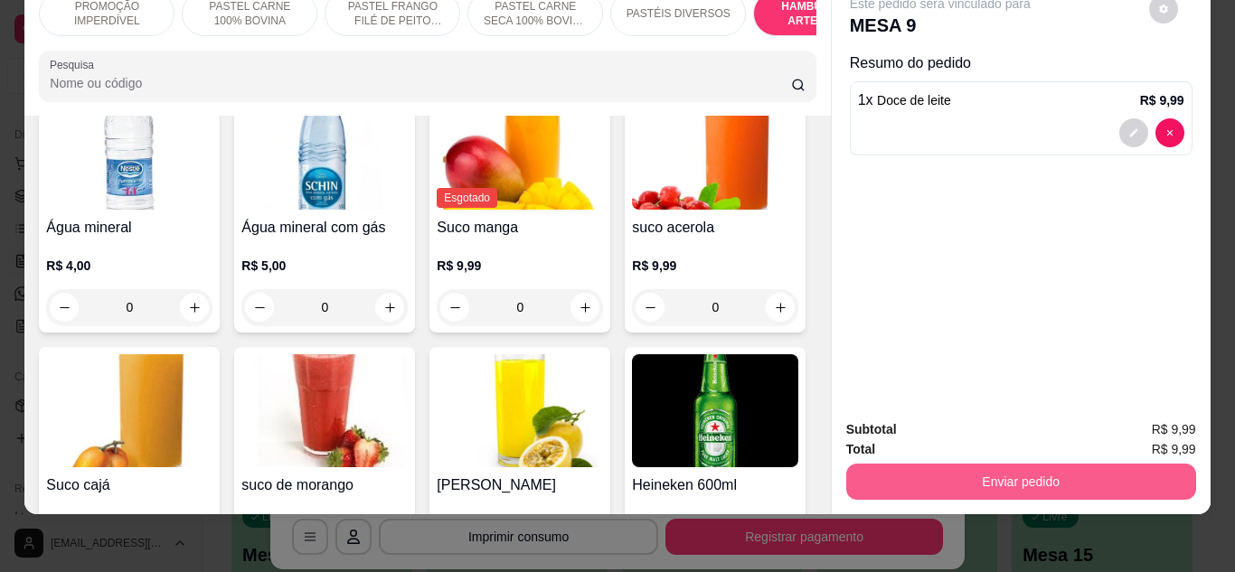
click at [902, 469] on button "Enviar pedido" at bounding box center [1021, 482] width 350 height 36
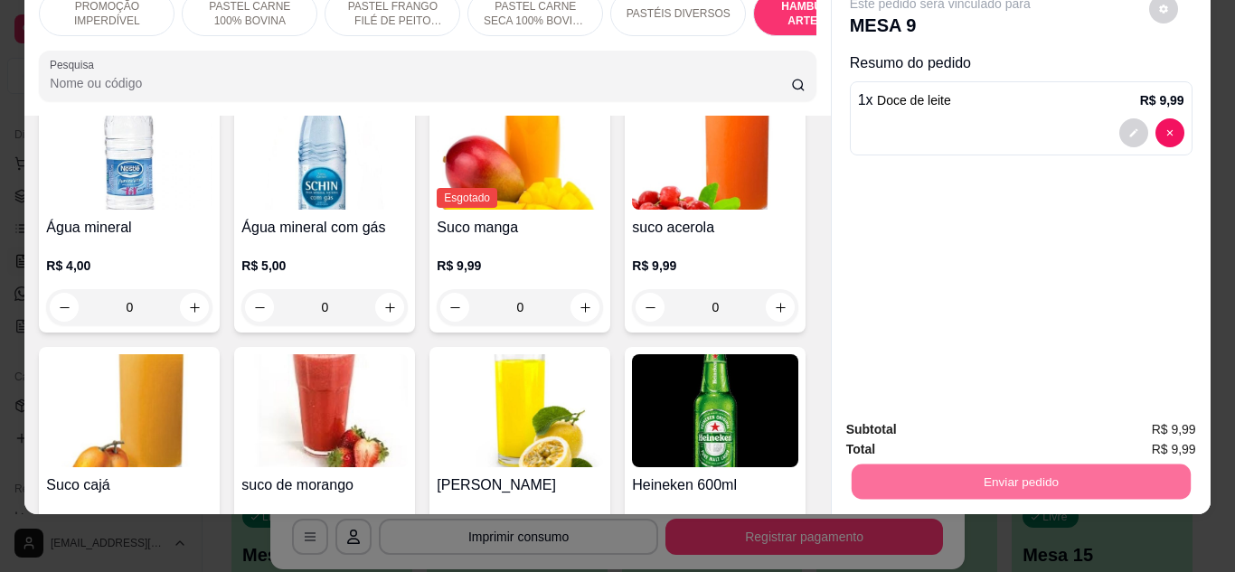
click at [984, 426] on button "Não registrar e enviar pedido" at bounding box center [961, 422] width 183 height 33
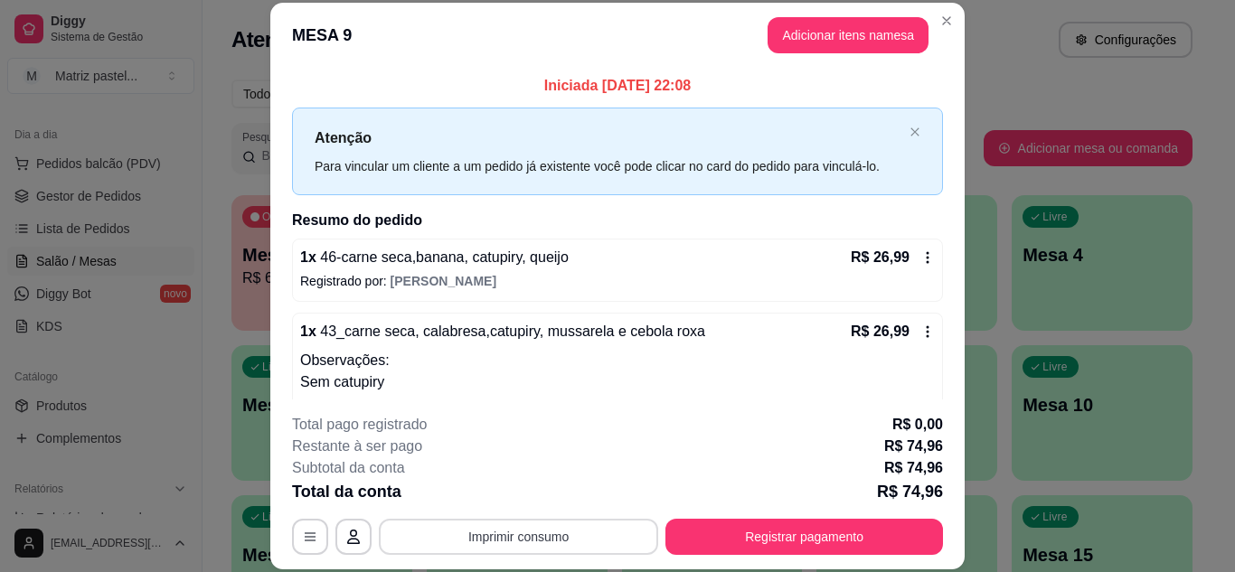
click at [488, 534] on button "Imprimir consumo" at bounding box center [518, 537] width 279 height 36
click at [495, 488] on button "IMPRESSORA" at bounding box center [517, 495] width 131 height 29
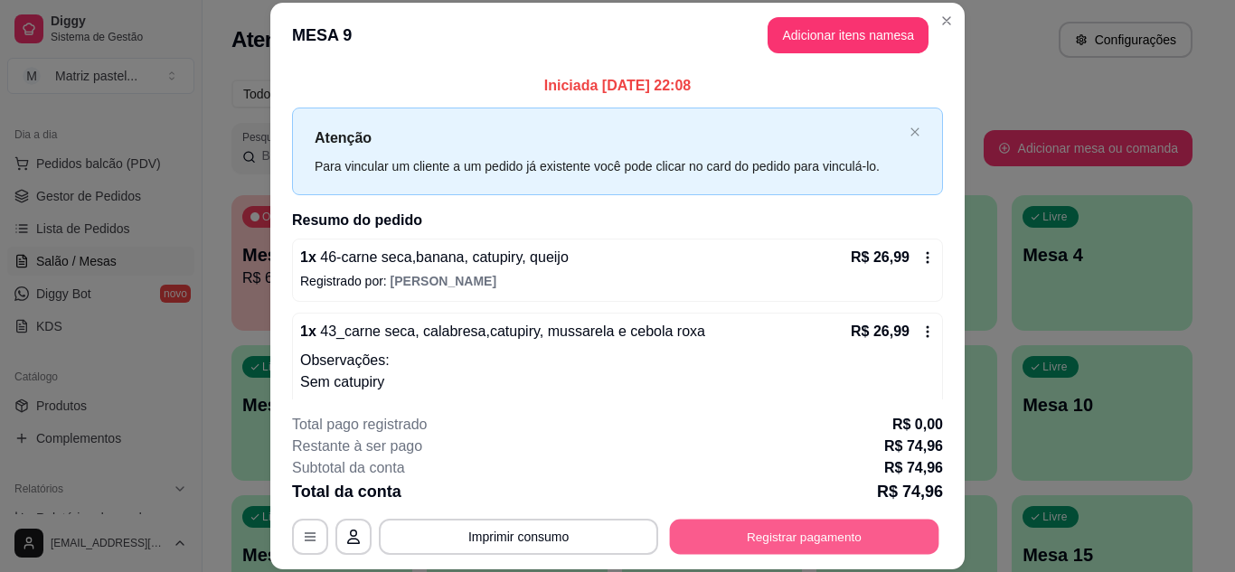
click at [804, 537] on button "Registrar pagamento" at bounding box center [804, 536] width 269 height 35
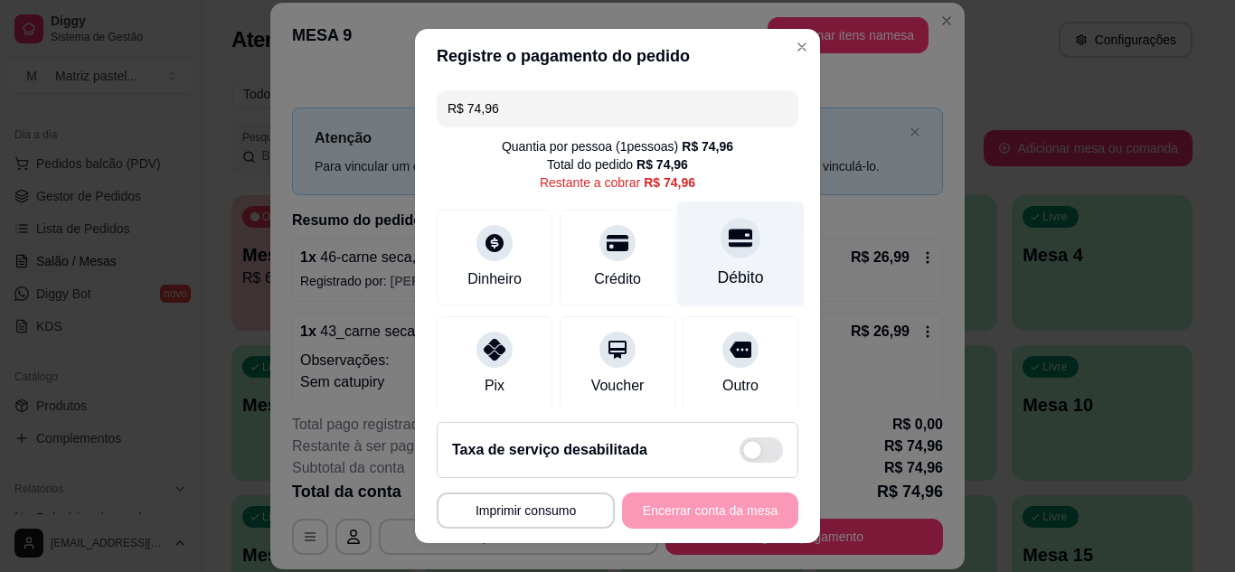
click at [718, 275] on div "Débito" at bounding box center [741, 278] width 46 height 24
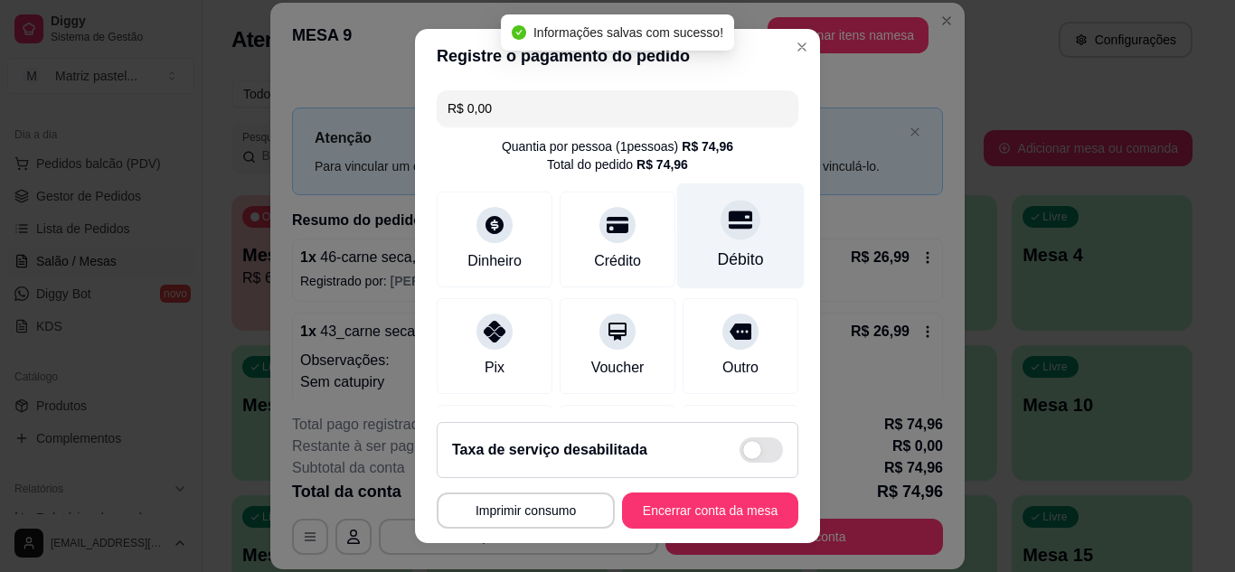
type input "R$ 0,00"
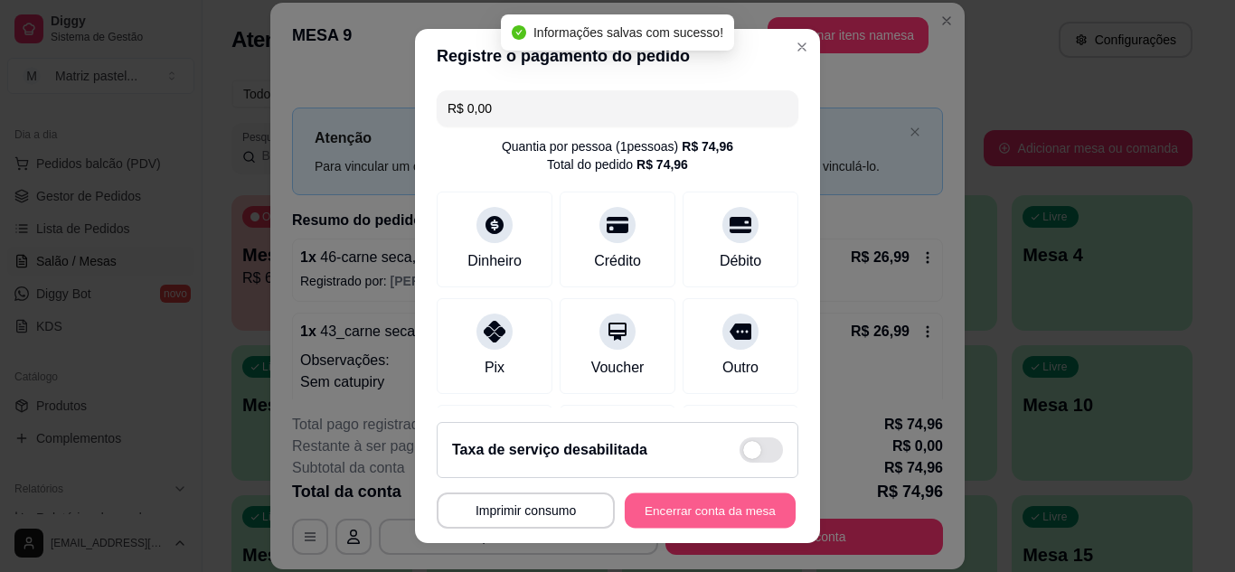
click at [734, 520] on button "Encerrar conta da mesa" at bounding box center [710, 511] width 171 height 35
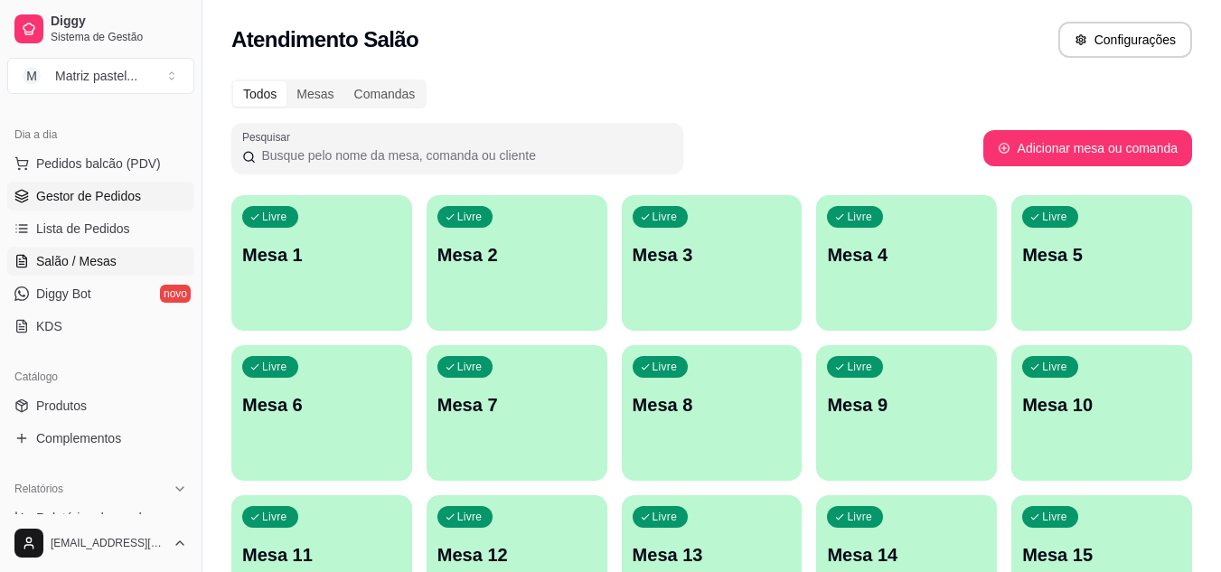
click at [128, 205] on link "Gestor de Pedidos" at bounding box center [100, 196] width 187 height 29
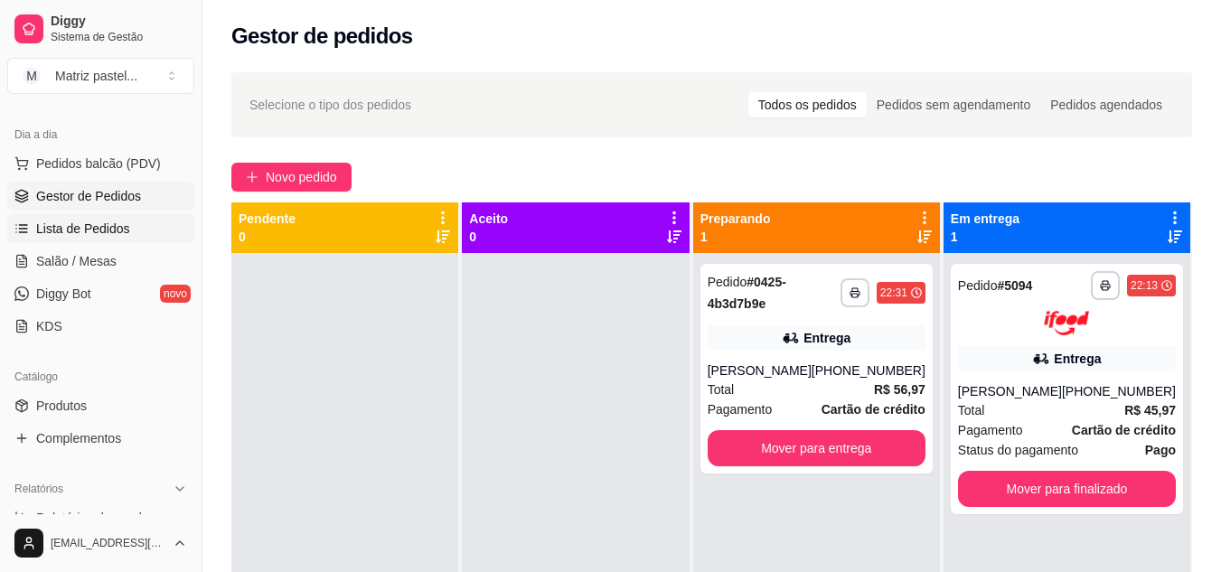
click at [119, 223] on span "Lista de Pedidos" at bounding box center [83, 229] width 94 height 18
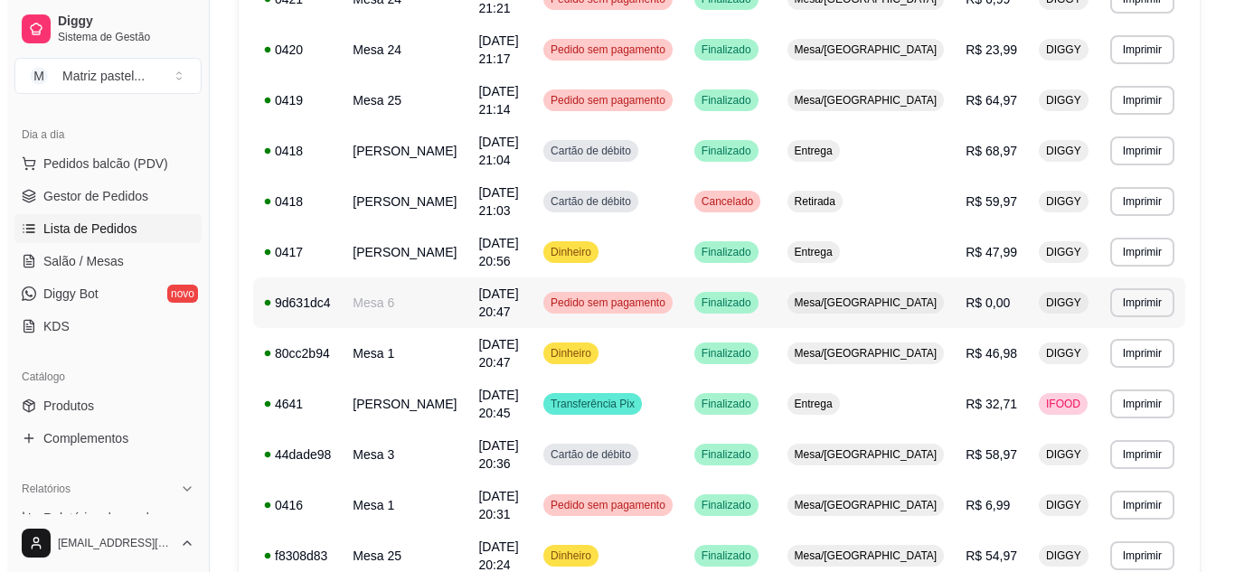
scroll to position [1175, 0]
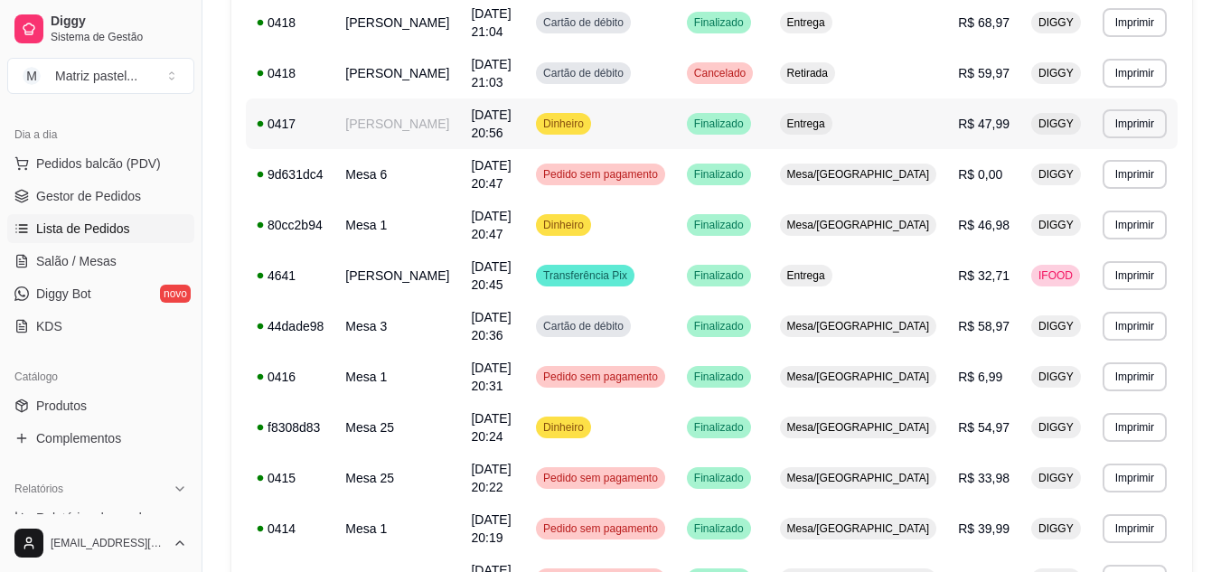
click at [676, 141] on td "Dinheiro" at bounding box center [600, 124] width 151 height 51
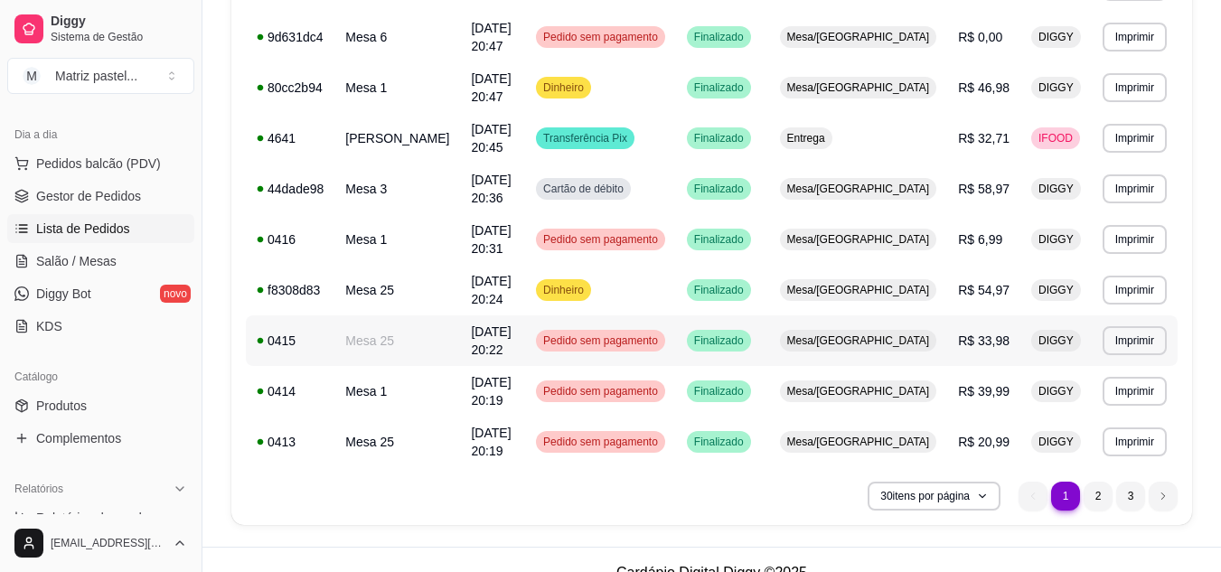
scroll to position [1339, 0]
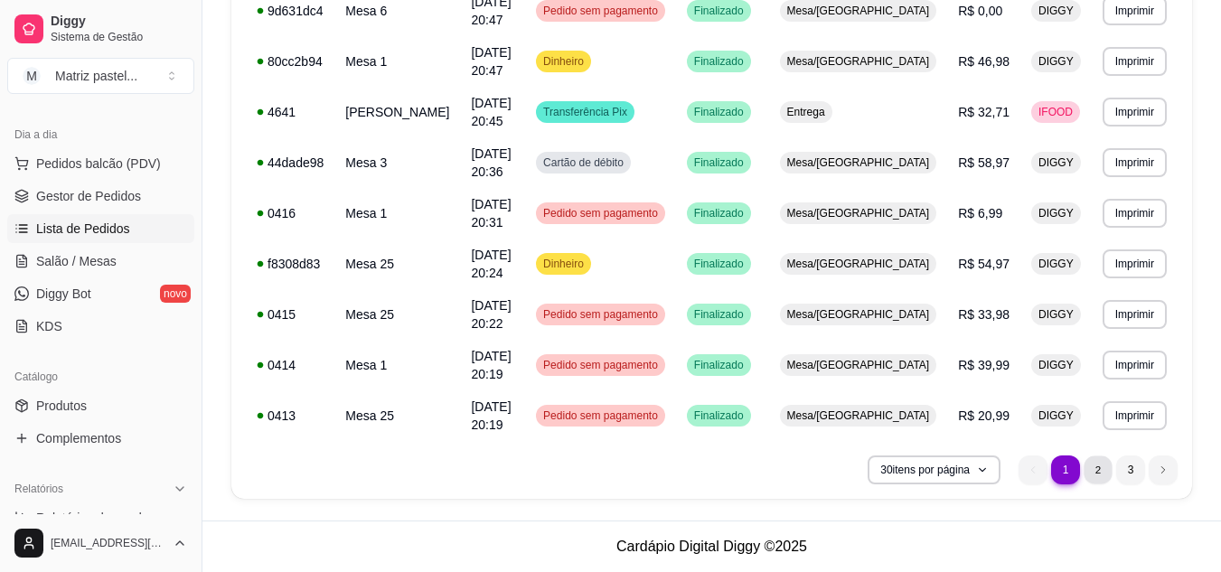
click at [1095, 468] on li "2" at bounding box center [1098, 470] width 28 height 28
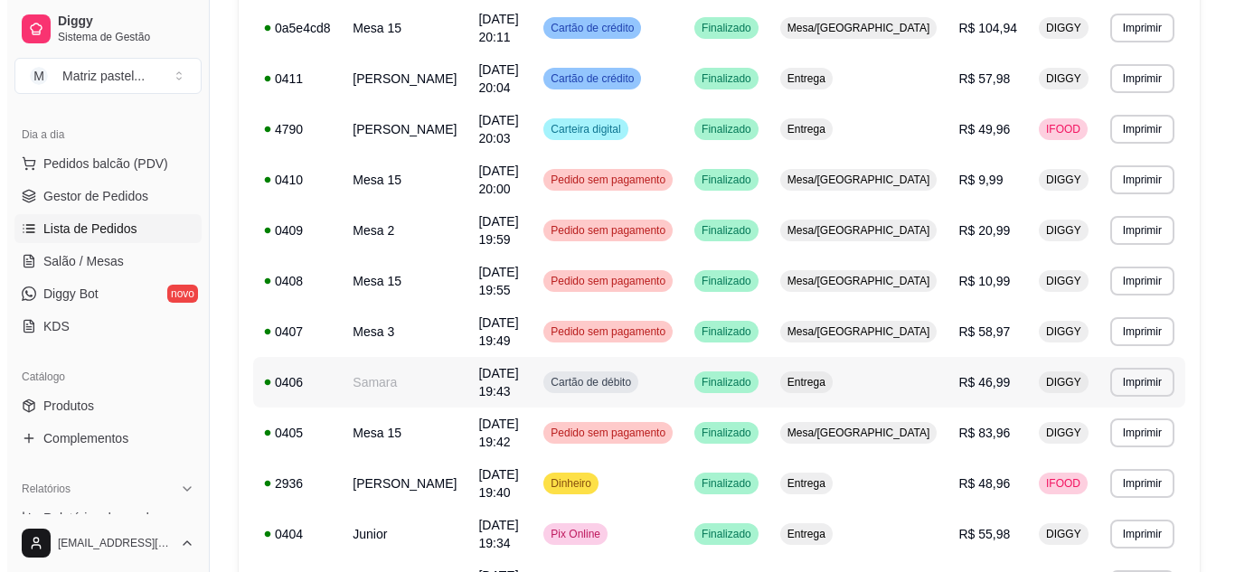
scroll to position [399, 0]
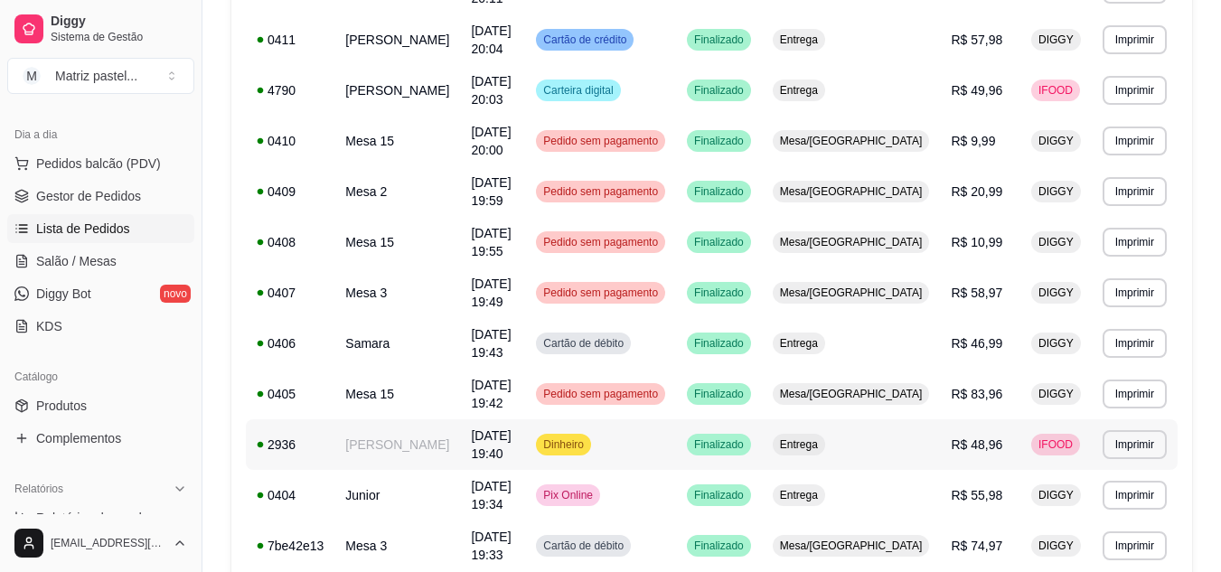
click at [676, 419] on td "Dinheiro" at bounding box center [600, 444] width 151 height 51
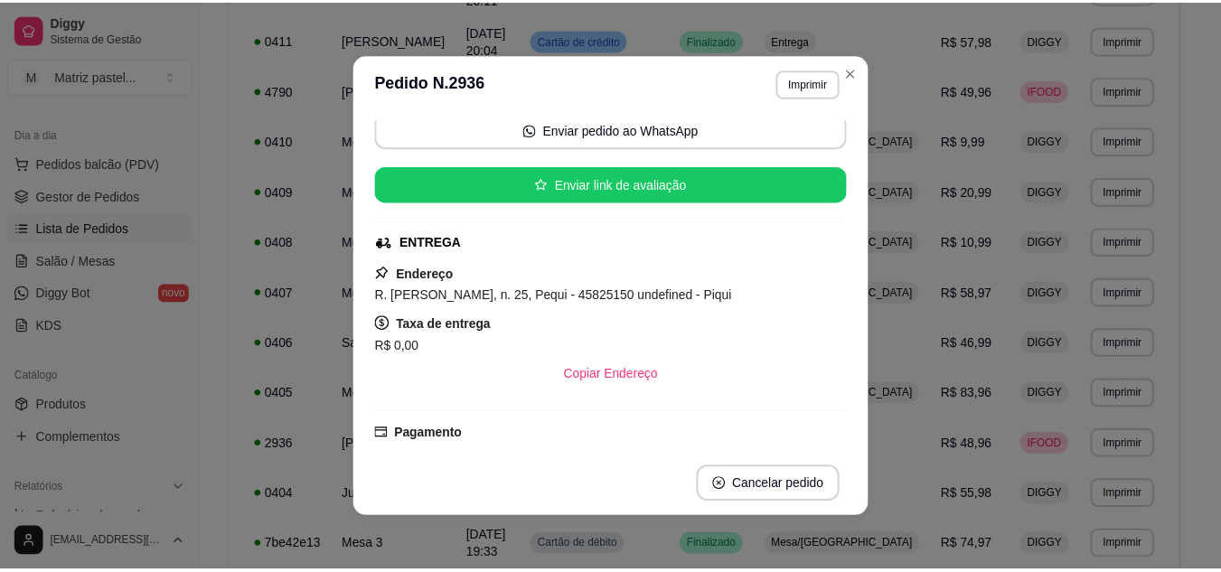
scroll to position [90, 0]
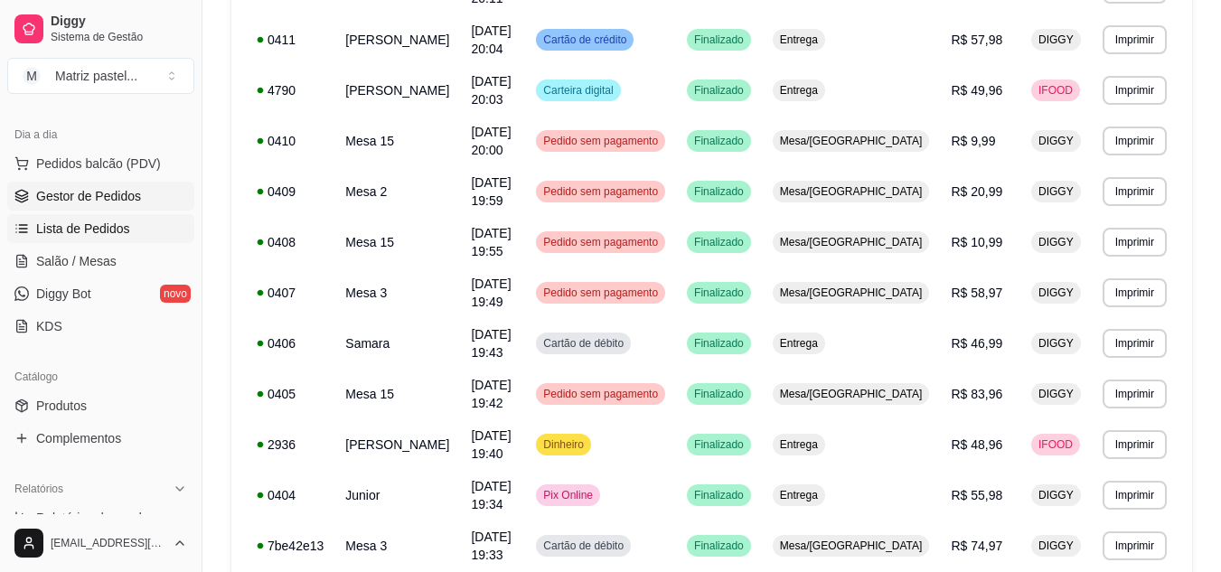
click at [104, 200] on span "Gestor de Pedidos" at bounding box center [88, 196] width 105 height 18
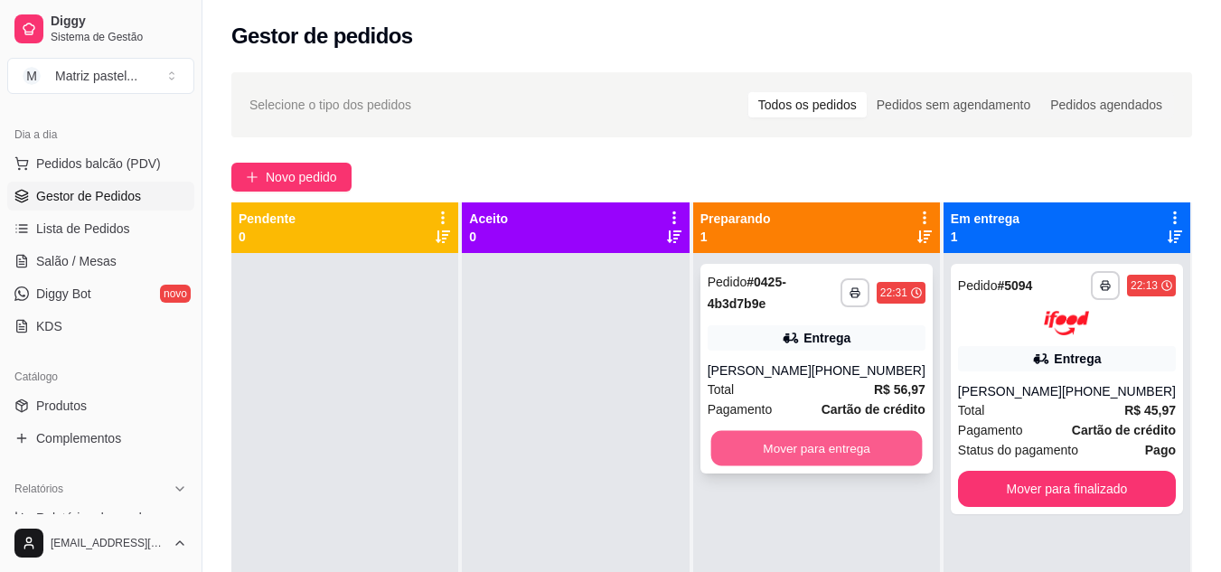
click at [863, 456] on button "Mover para entrega" at bounding box center [817, 448] width 212 height 35
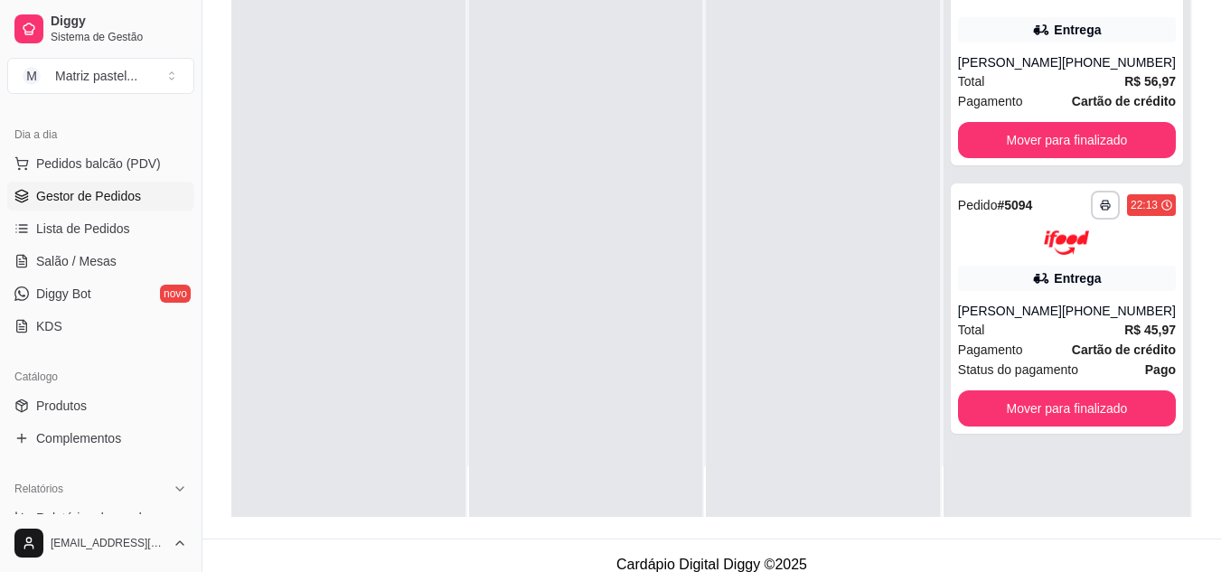
scroll to position [276, 0]
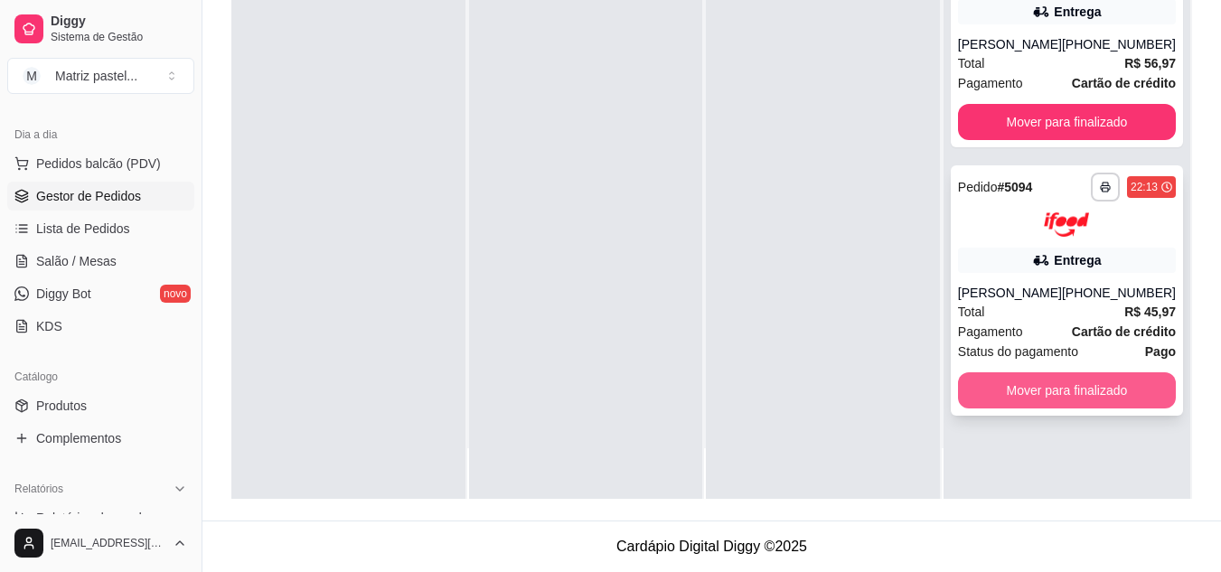
click at [1041, 409] on button "Mover para finalizado" at bounding box center [1067, 390] width 218 height 36
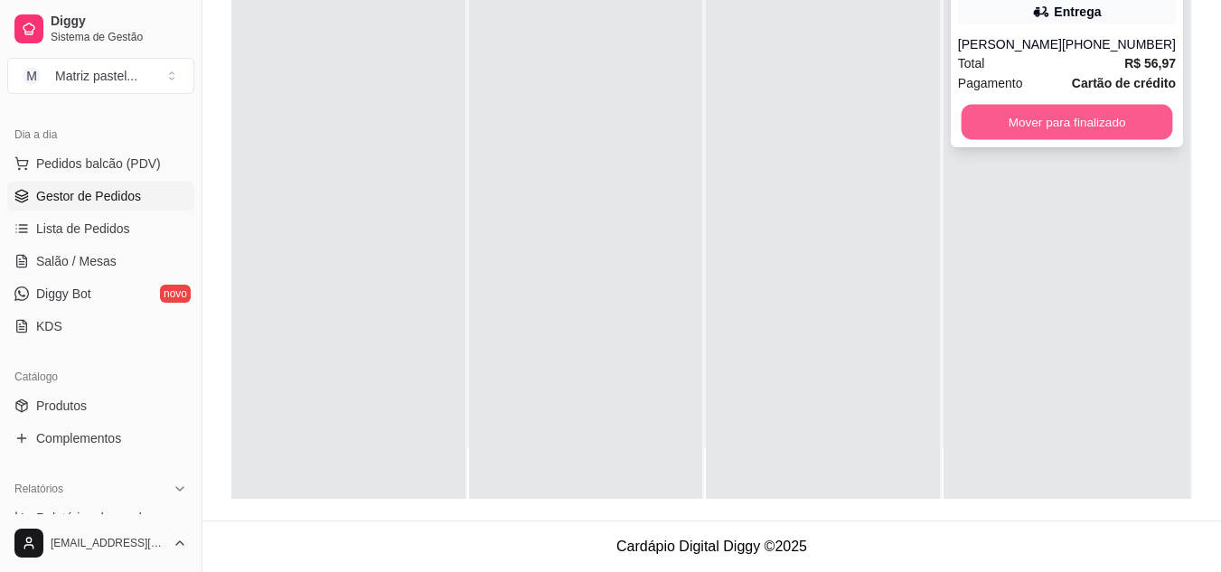
click at [979, 140] on button "Mover para finalizado" at bounding box center [1067, 122] width 212 height 35
